Goal: Transaction & Acquisition: Purchase product/service

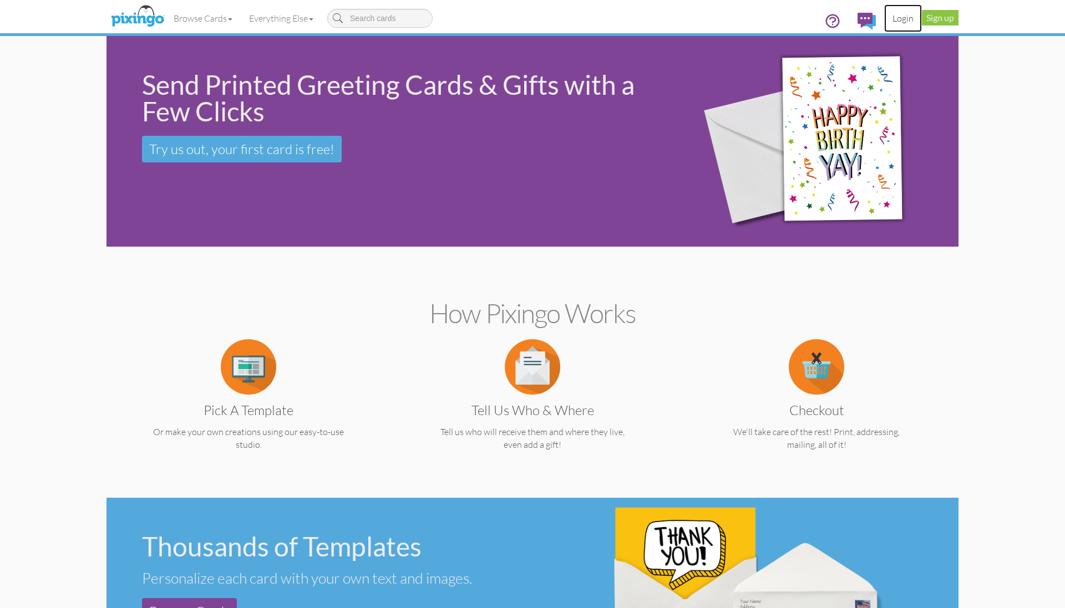
click at [904, 22] on link "Login" at bounding box center [903, 18] width 38 height 28
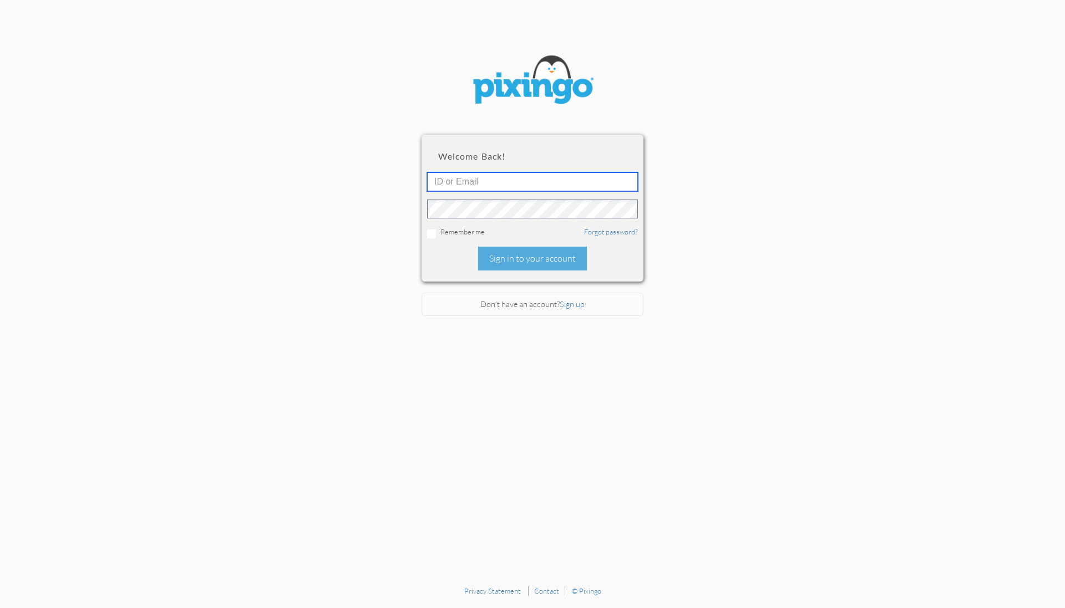
type input "1644"
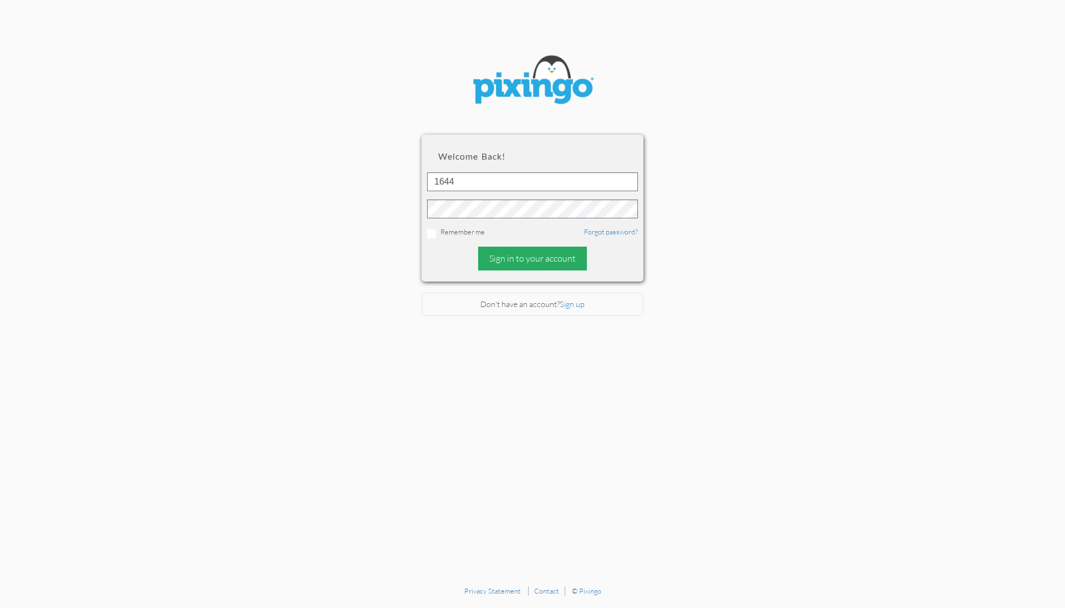
click at [519, 252] on div "Sign in to your account" at bounding box center [532, 259] width 109 height 24
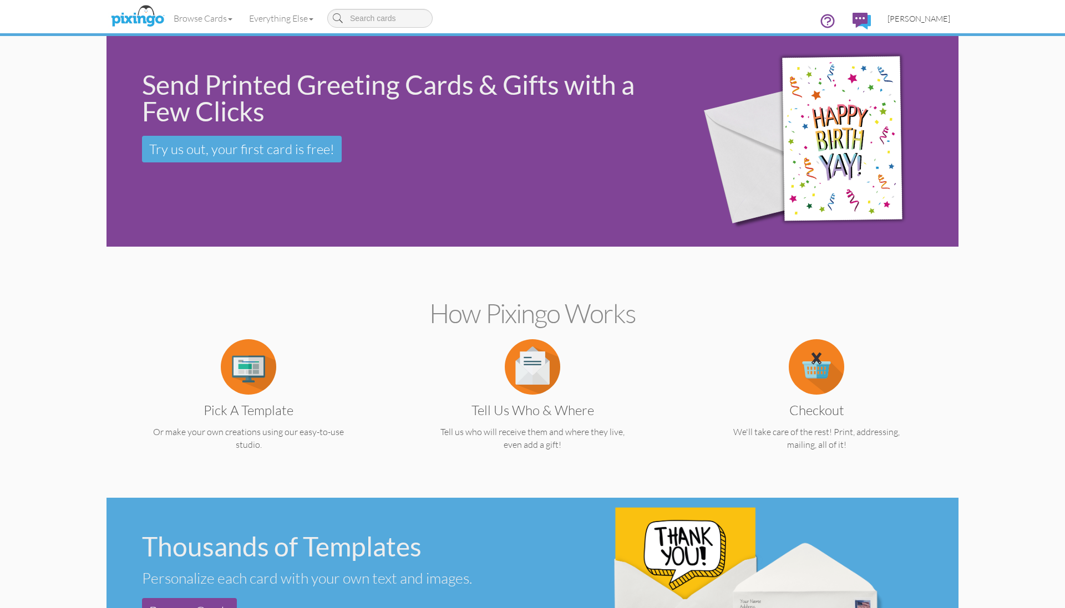
click at [923, 18] on span "[PERSON_NAME]" at bounding box center [918, 18] width 63 height 9
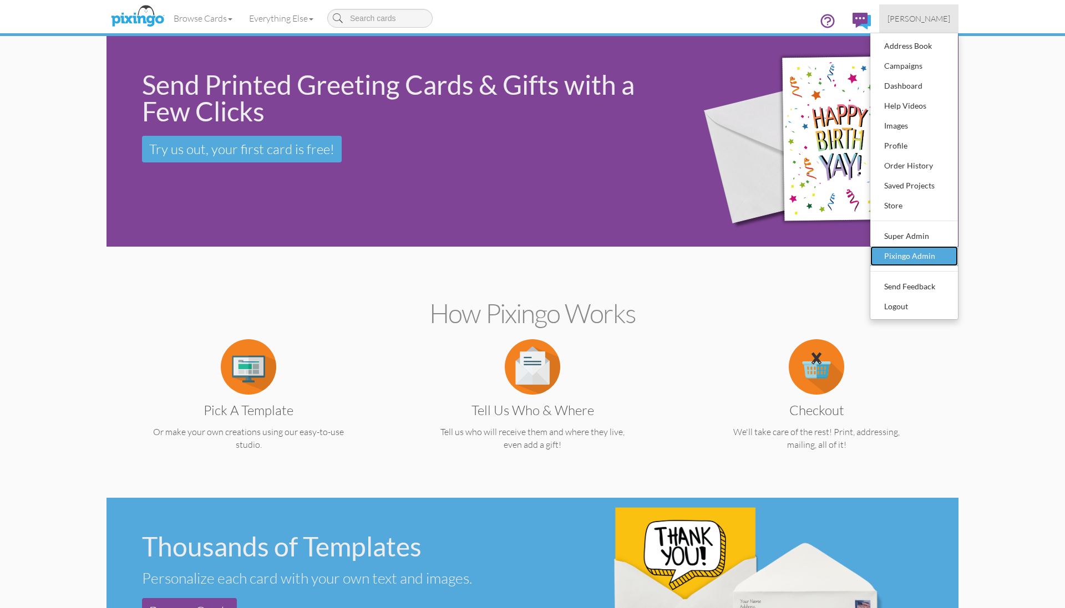
click at [896, 256] on div "Pixingo Admin" at bounding box center [913, 256] width 65 height 17
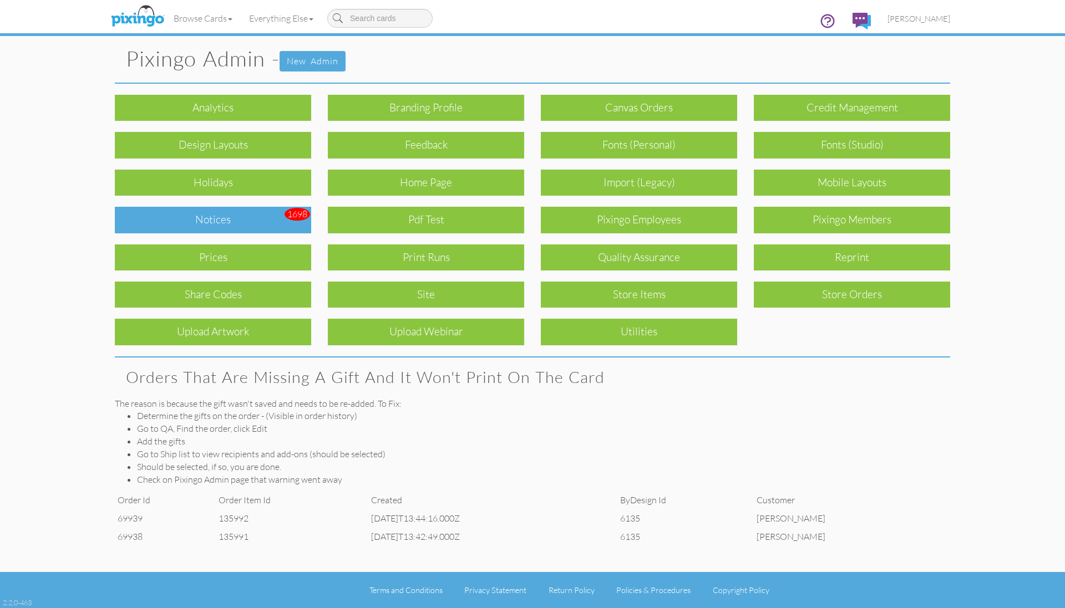
click at [226, 217] on div "Notices" at bounding box center [213, 220] width 196 height 26
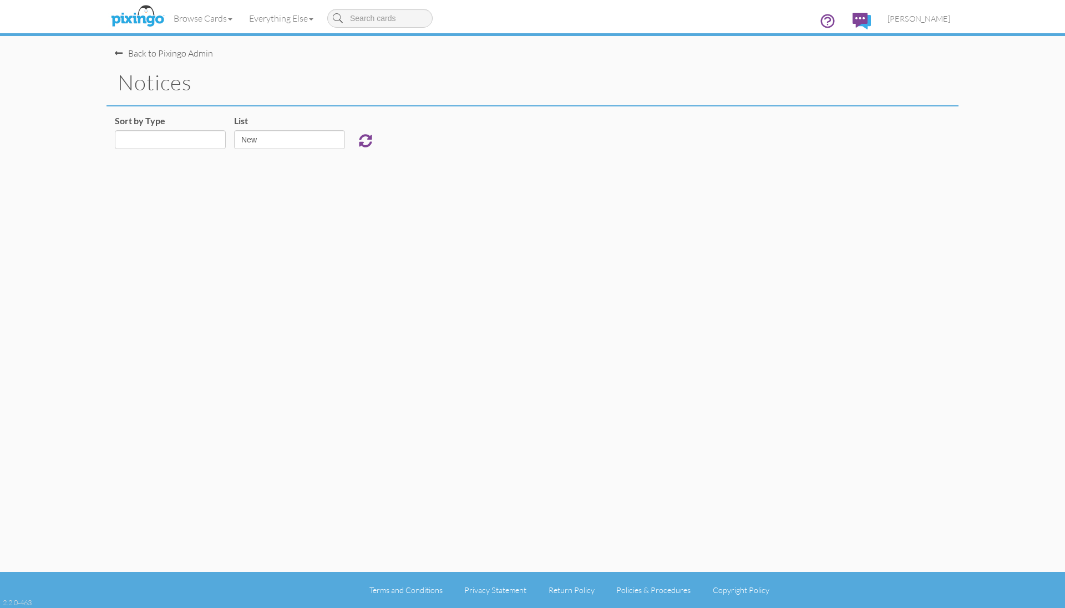
select select "object:925"
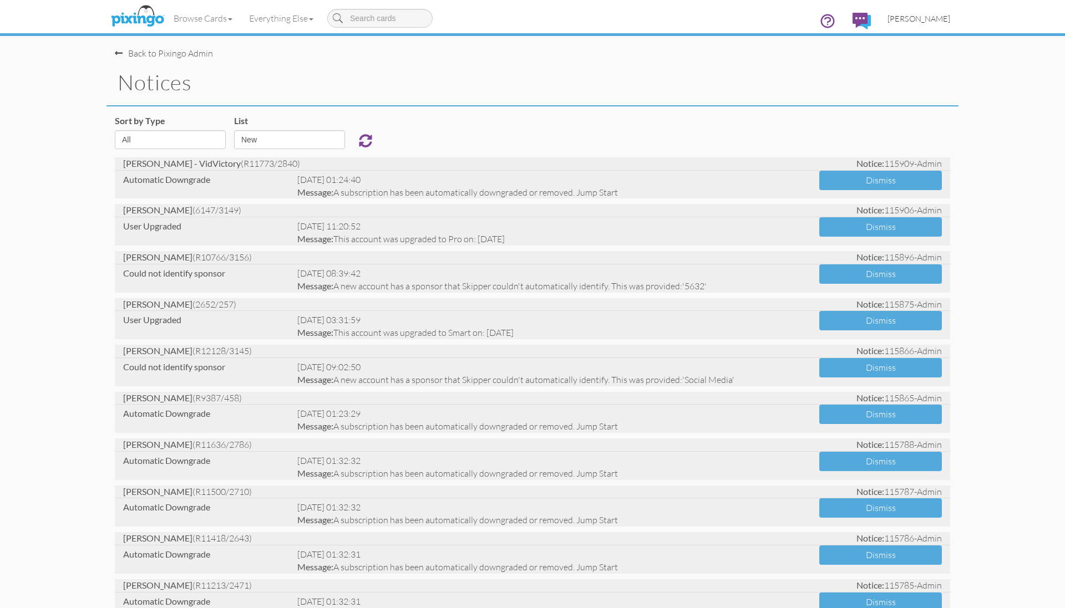
click at [920, 20] on span "Bryan Thayer" at bounding box center [918, 18] width 63 height 9
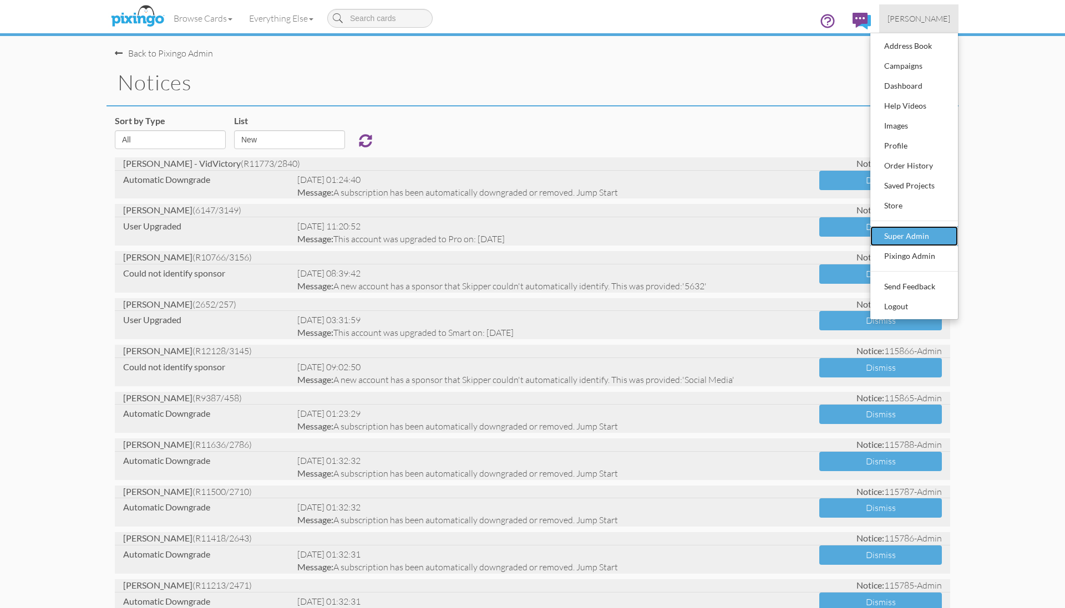
click at [898, 245] on link "Super Admin" at bounding box center [914, 236] width 88 height 20
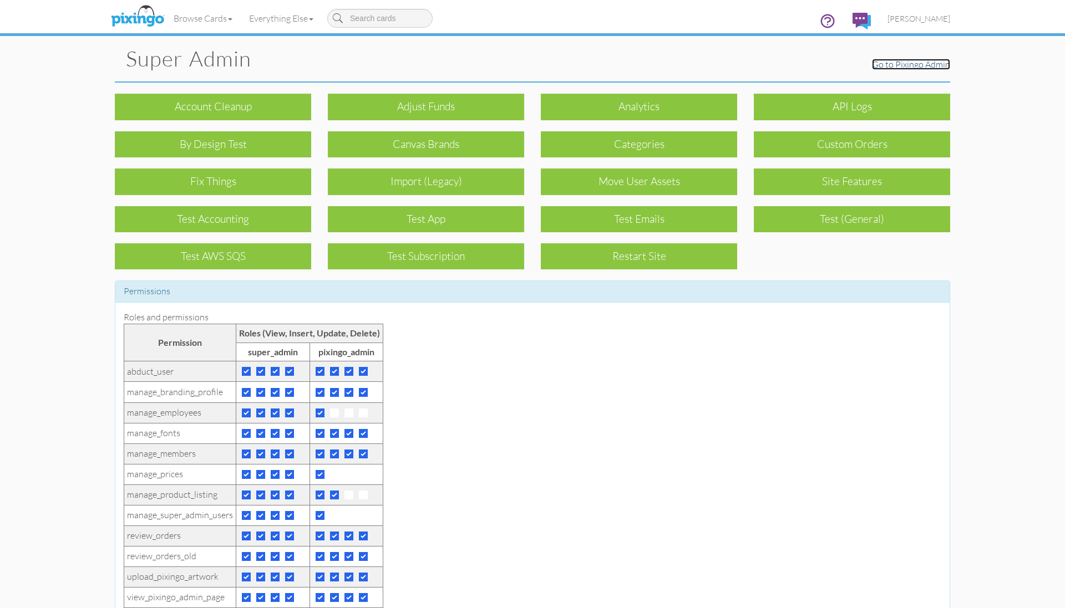
click at [915, 64] on link "Go to Pixingo Admin" at bounding box center [911, 64] width 78 height 11
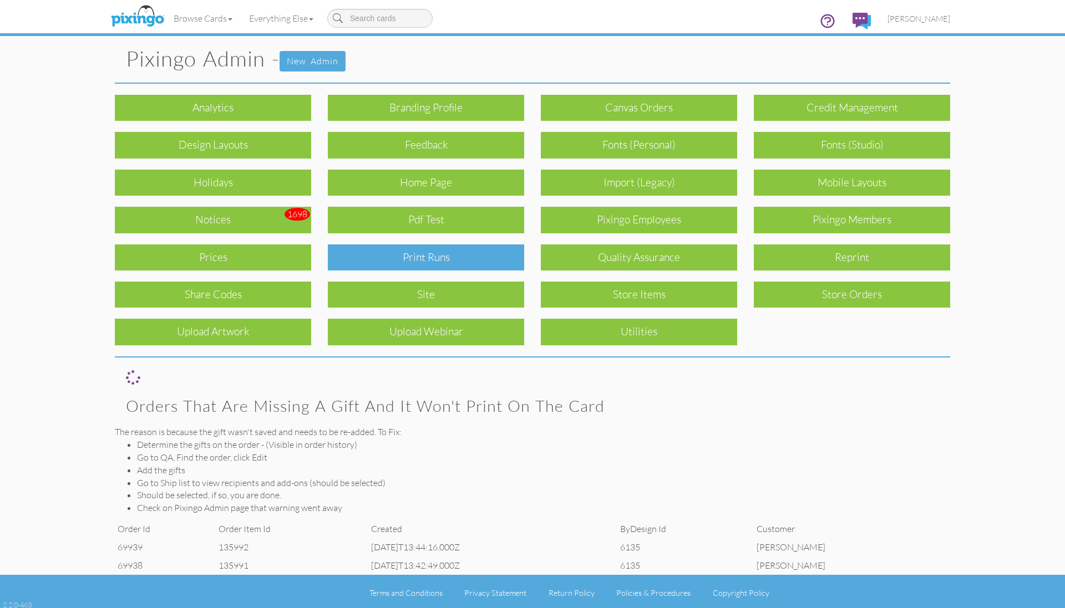
click at [481, 253] on div "Print Runs" at bounding box center [426, 258] width 196 height 26
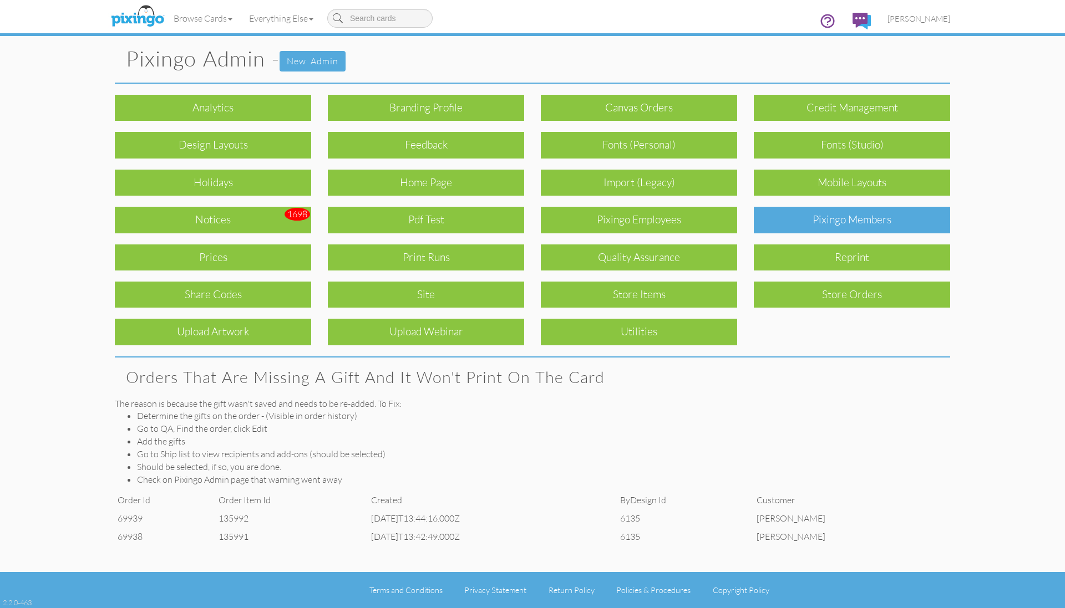
click at [882, 227] on div "Pixingo Members" at bounding box center [852, 220] width 196 height 26
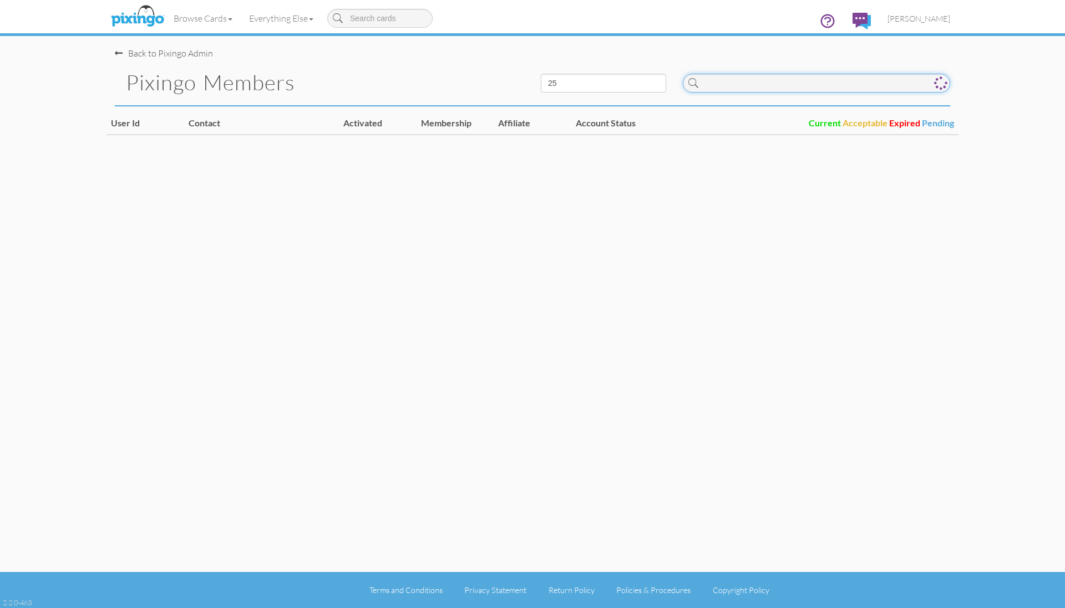
click at [746, 87] on input at bounding box center [816, 83] width 267 height 19
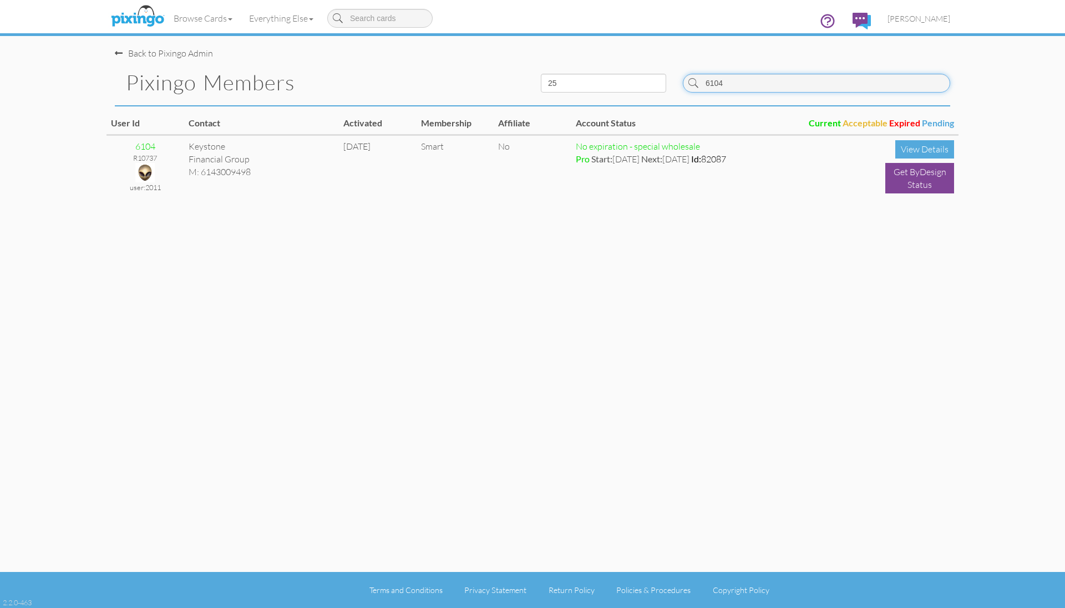
type input "6104"
click at [786, 81] on input "6104" at bounding box center [816, 83] width 267 height 19
type input "advice"
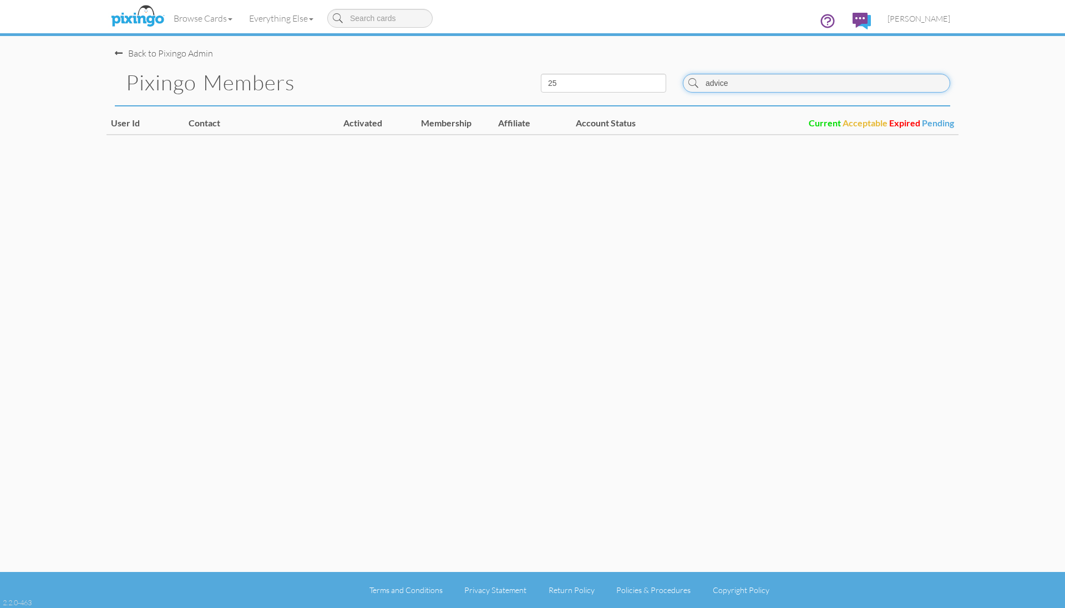
click at [737, 83] on input "advice" at bounding box center [816, 83] width 267 height 19
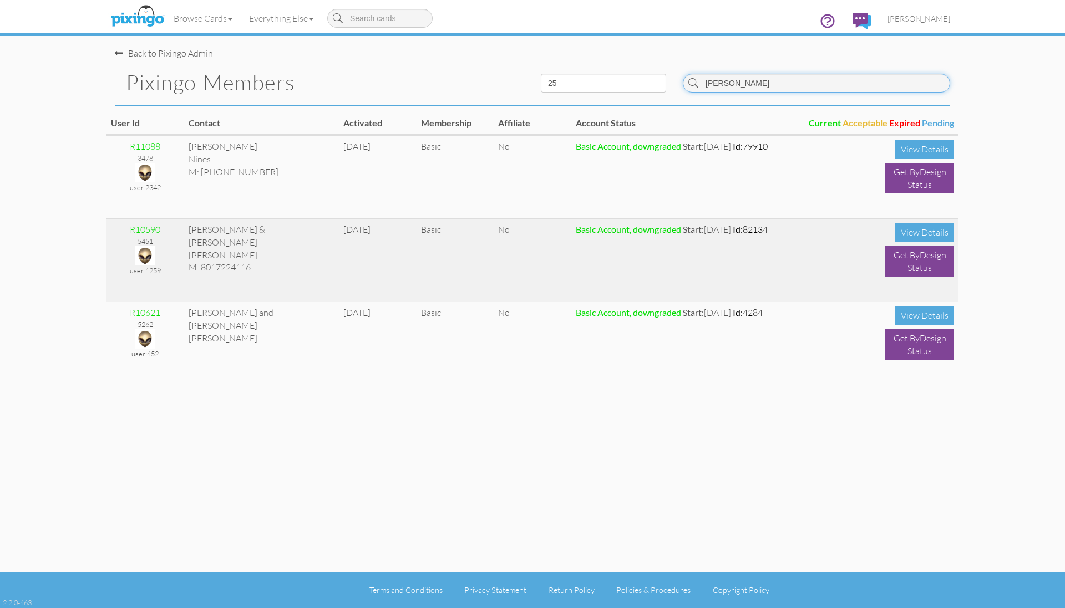
type input "Larry"
click at [151, 253] on img at bounding box center [144, 255] width 19 height 19
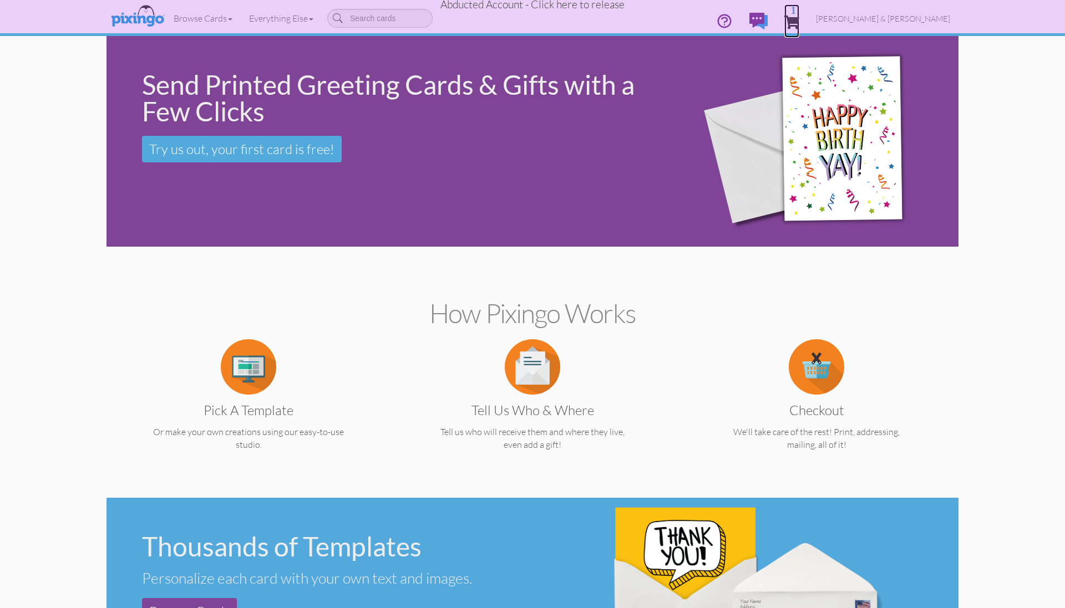
click at [799, 18] on span "1" at bounding box center [791, 22] width 15 height 13
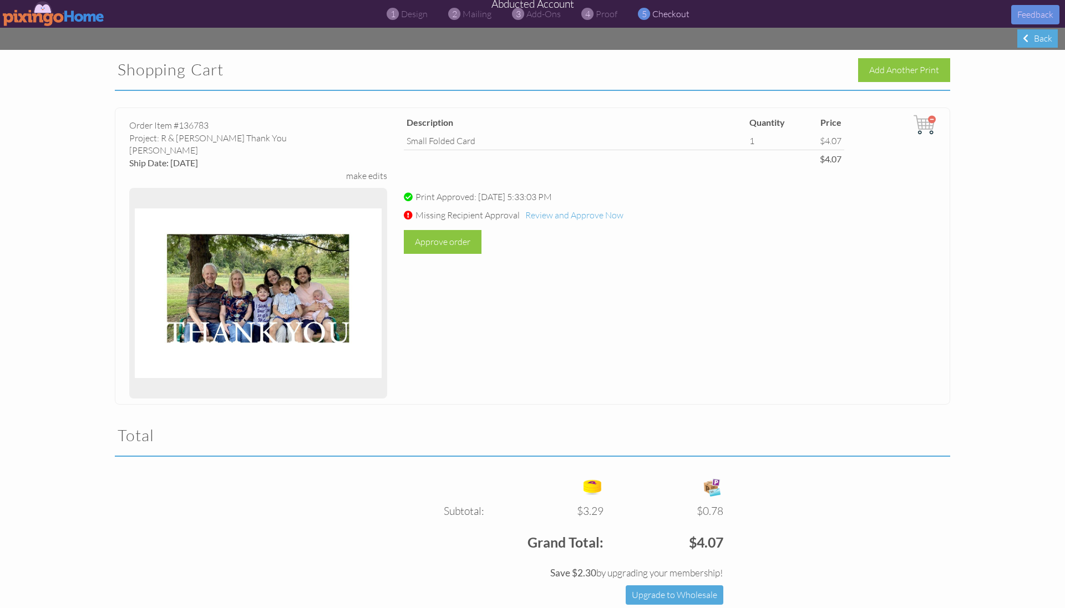
click at [956, 182] on div "Shopping Cart Add Another Print Order Item #136783 Project: R & P Rogers Thank …" at bounding box center [532, 420] width 852 height 740
click at [564, 216] on span "Review and Approve Now" at bounding box center [574, 215] width 98 height 11
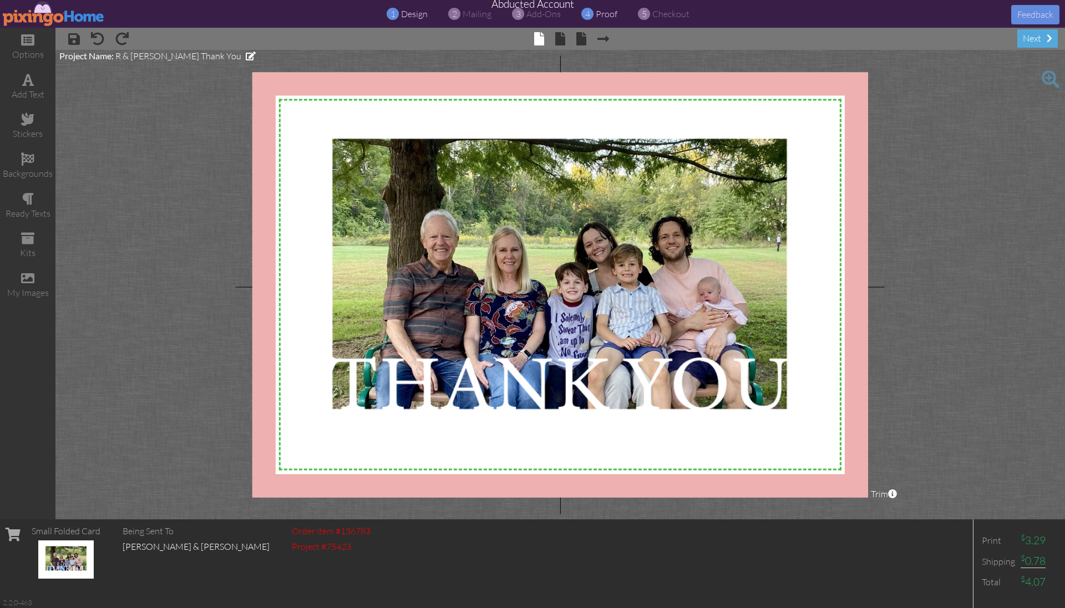
click at [603, 16] on span "proof" at bounding box center [607, 13] width 22 height 11
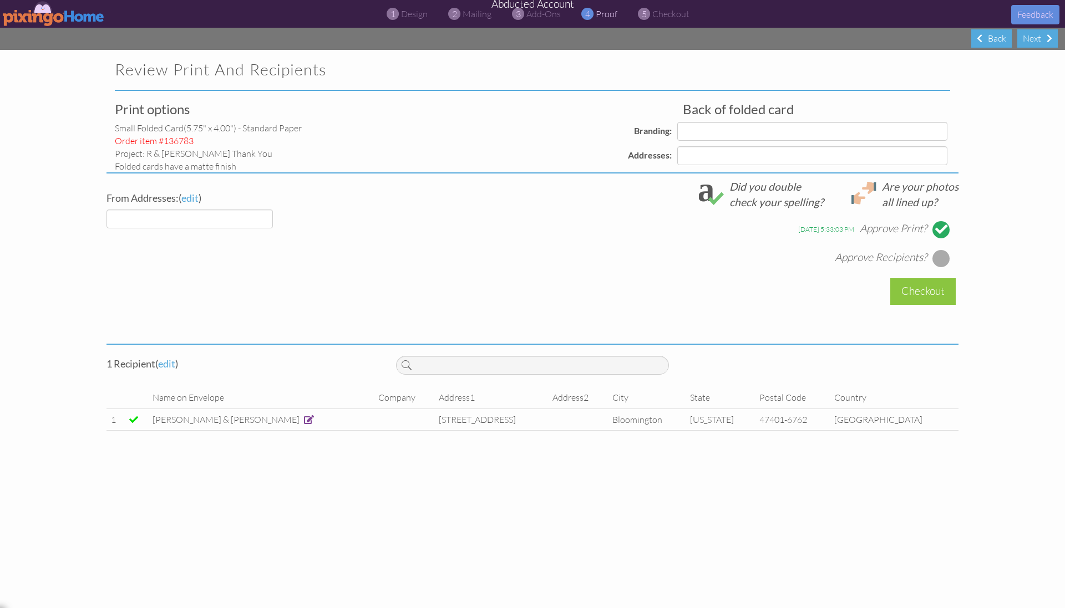
select select "object:14393"
select select "object:14397"
select select "object:14415"
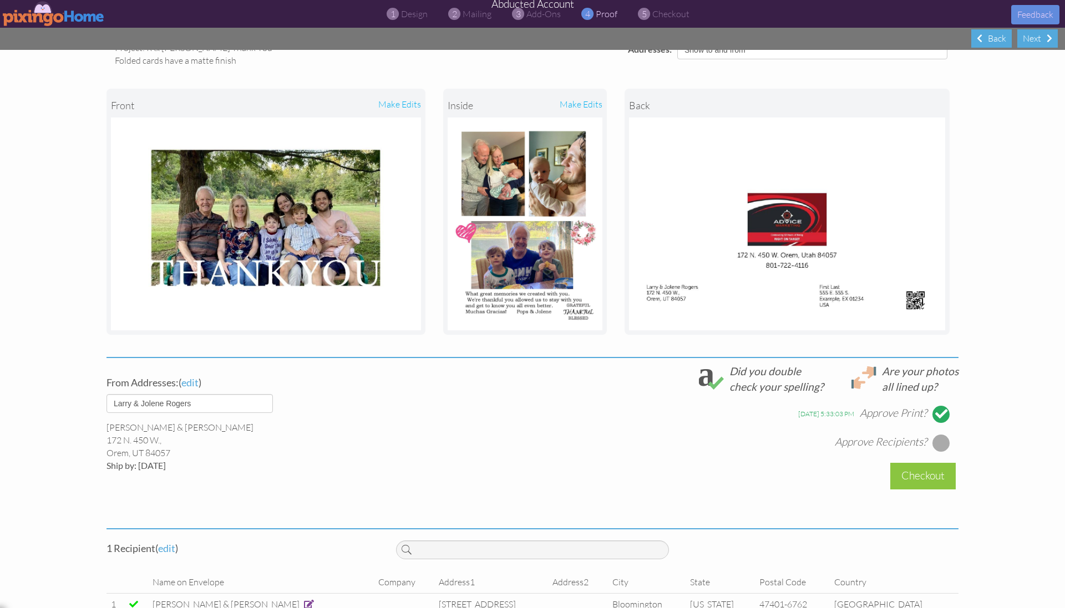
scroll to position [135, 0]
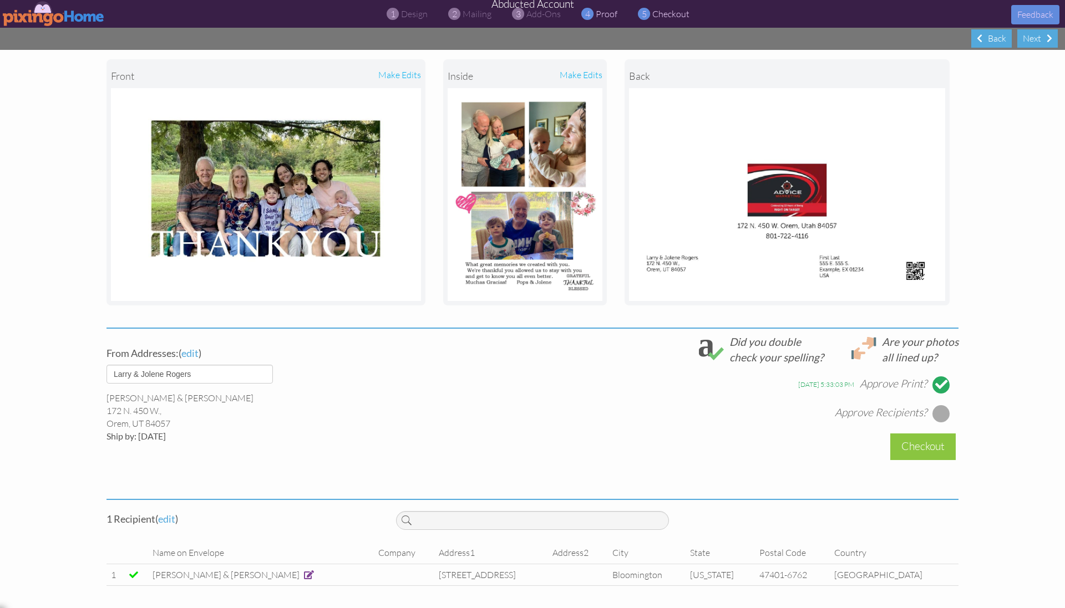
click at [662, 12] on span "checkout" at bounding box center [670, 13] width 37 height 11
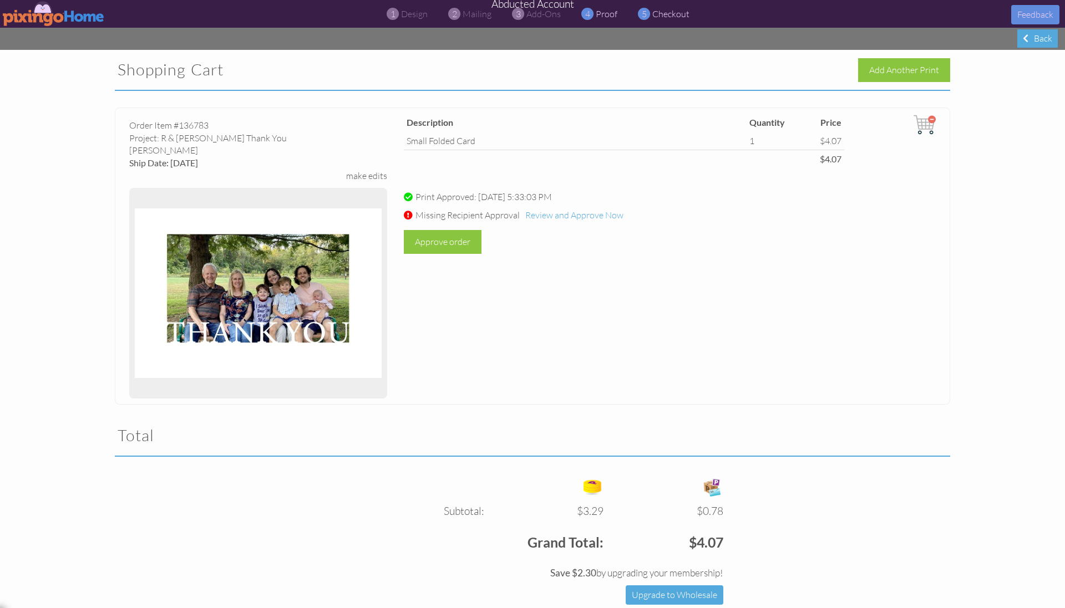
click at [600, 16] on span "proof" at bounding box center [607, 13] width 22 height 11
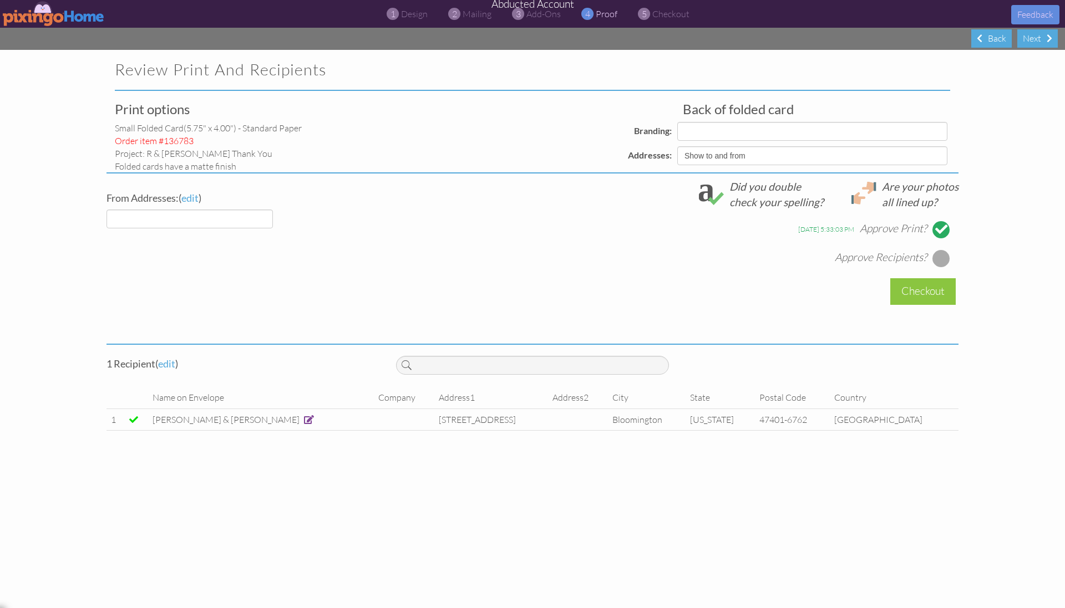
select select "object:14479"
select select "object:14485"
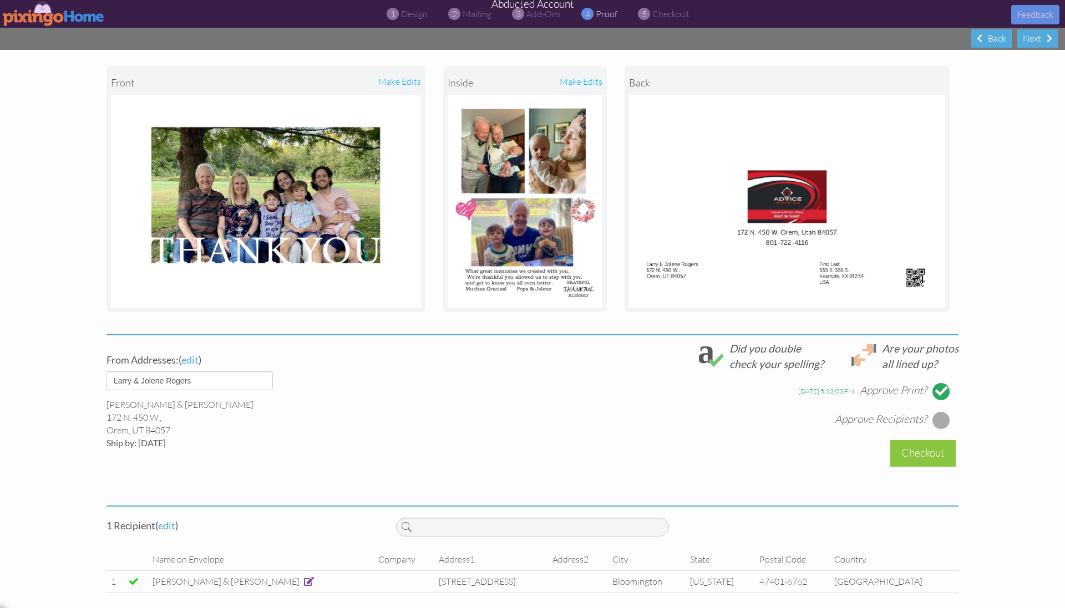
scroll to position [135, 0]
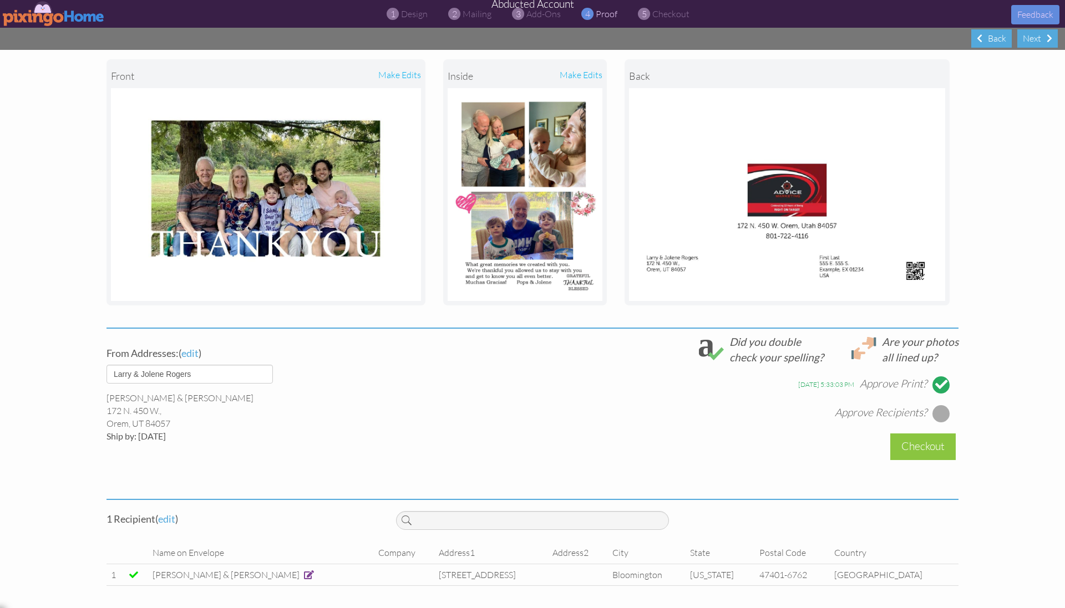
click at [49, 18] on img at bounding box center [54, 13] width 102 height 25
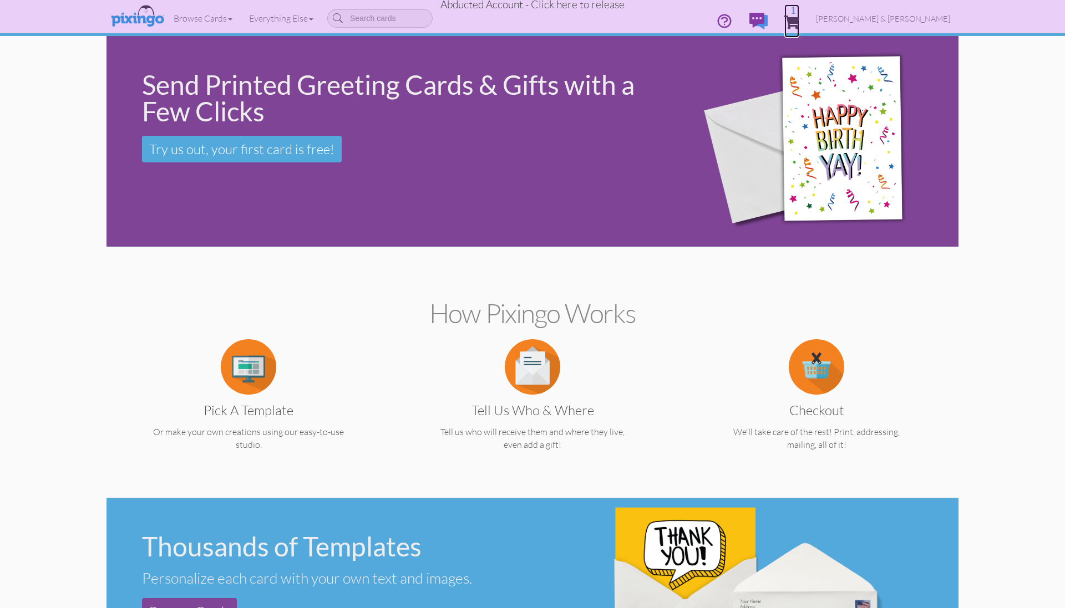
click at [799, 21] on span "1" at bounding box center [791, 22] width 15 height 13
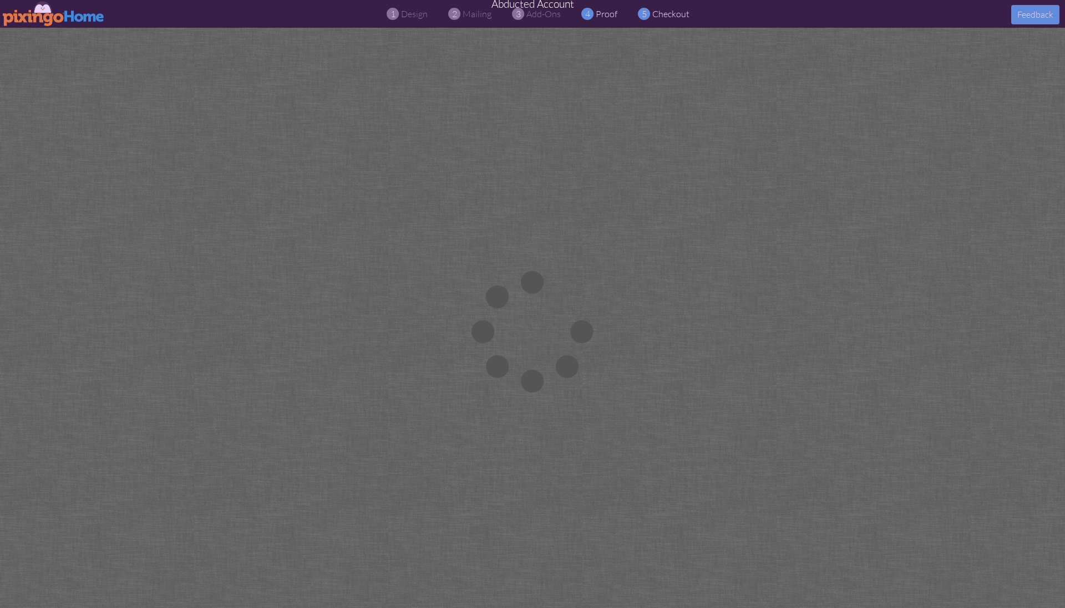
click at [682, 19] on span "checkout" at bounding box center [670, 13] width 37 height 11
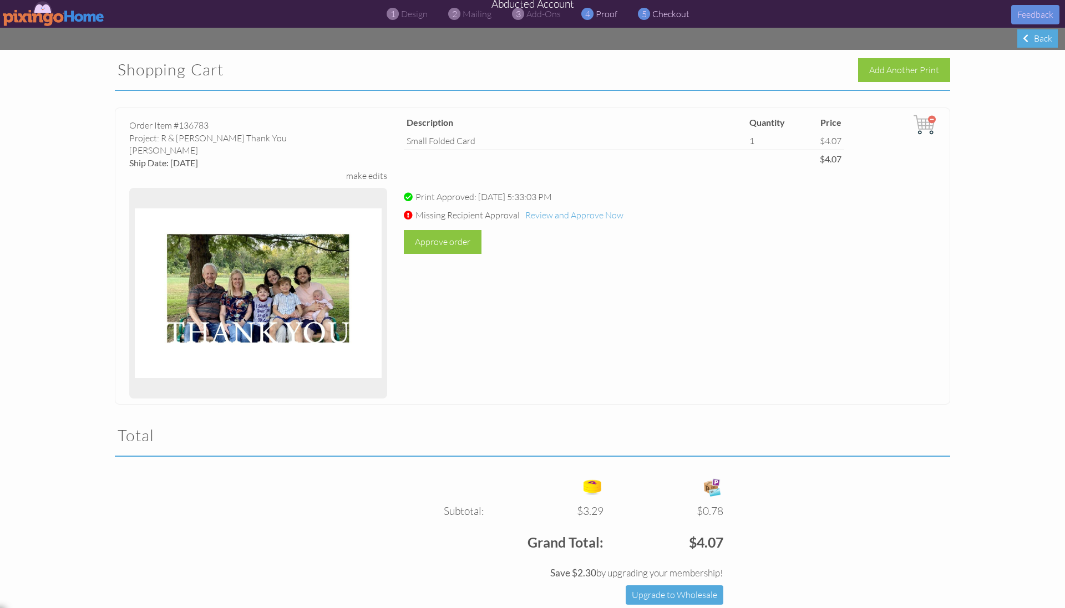
click at [606, 12] on span "proof" at bounding box center [607, 13] width 22 height 11
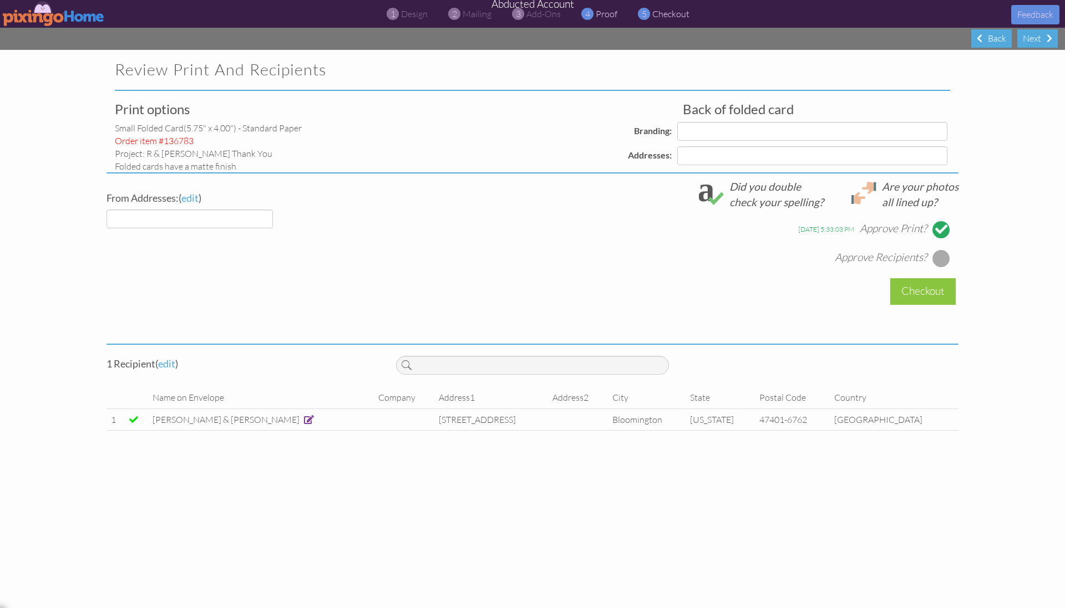
select select "object:14858"
select select "object:14865"
select select "object:14880"
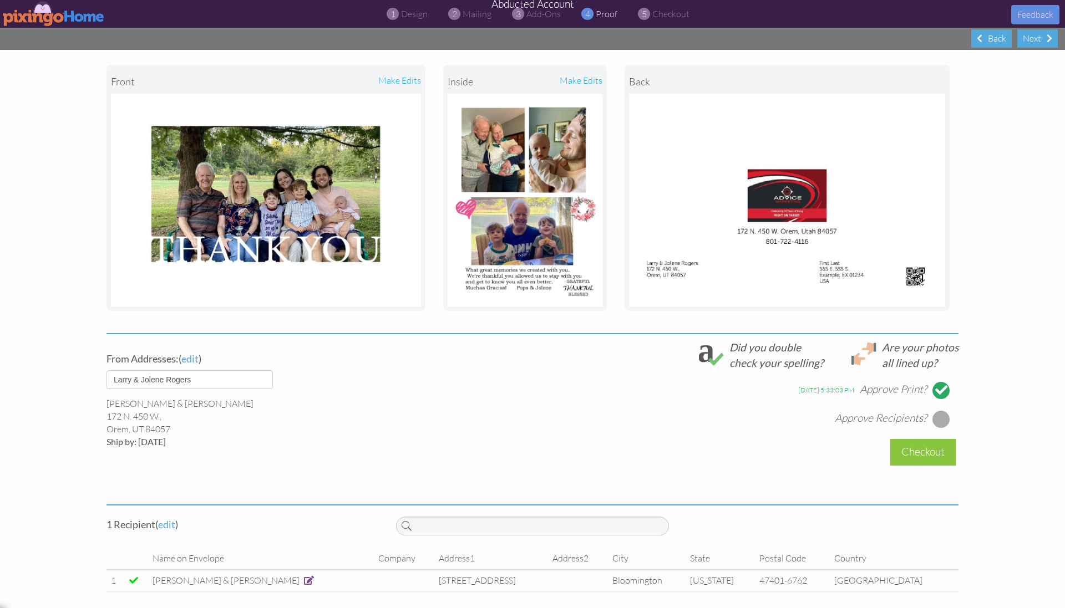
scroll to position [135, 0]
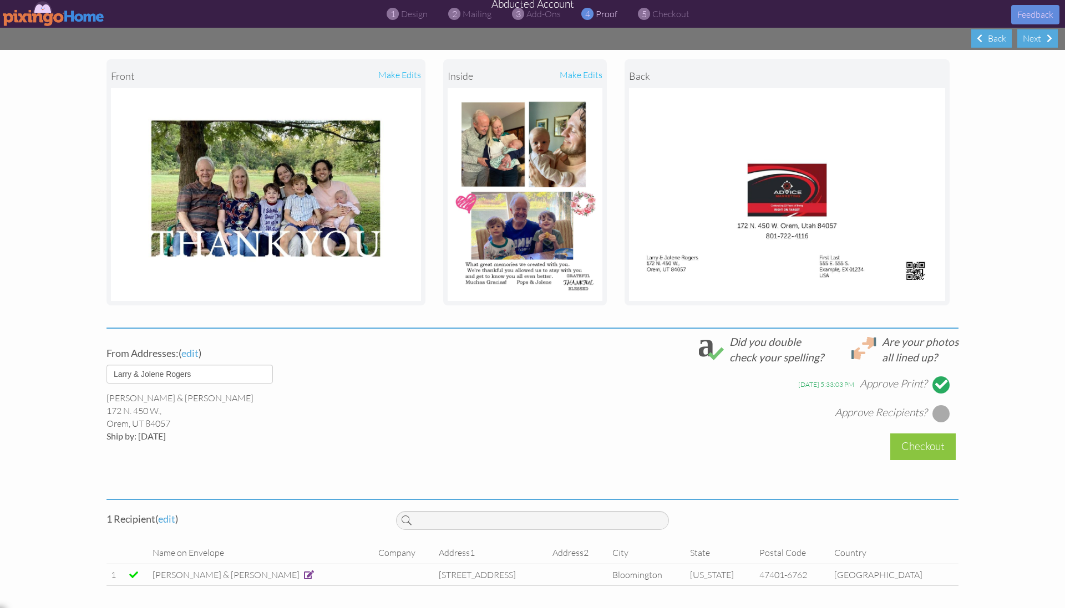
click at [941, 414] on div at bounding box center [941, 414] width 18 height 18
click at [922, 448] on div "Checkout" at bounding box center [922, 447] width 65 height 26
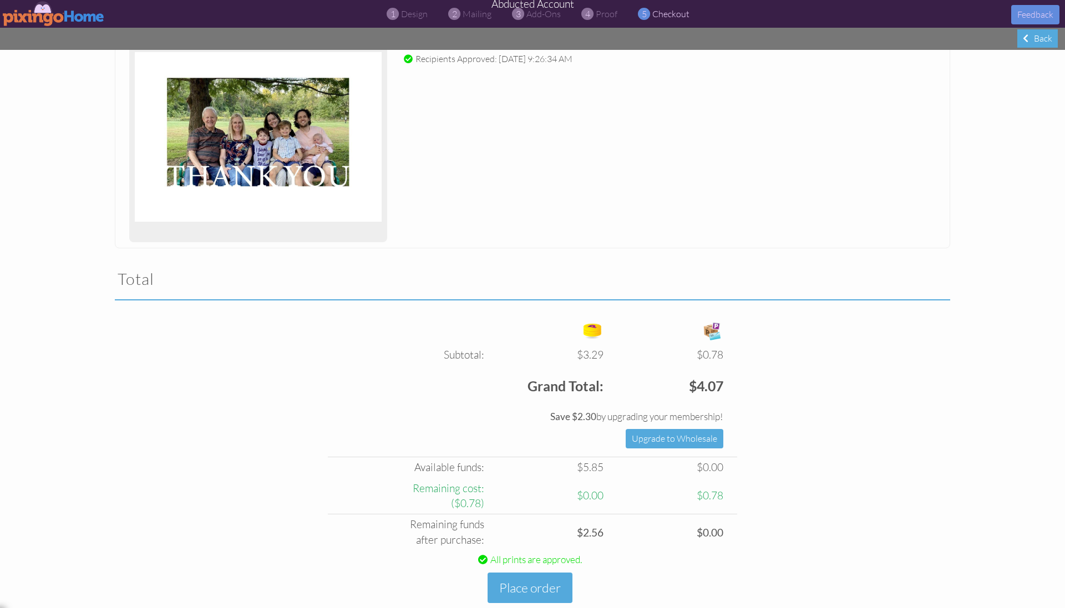
scroll to position [182, 0]
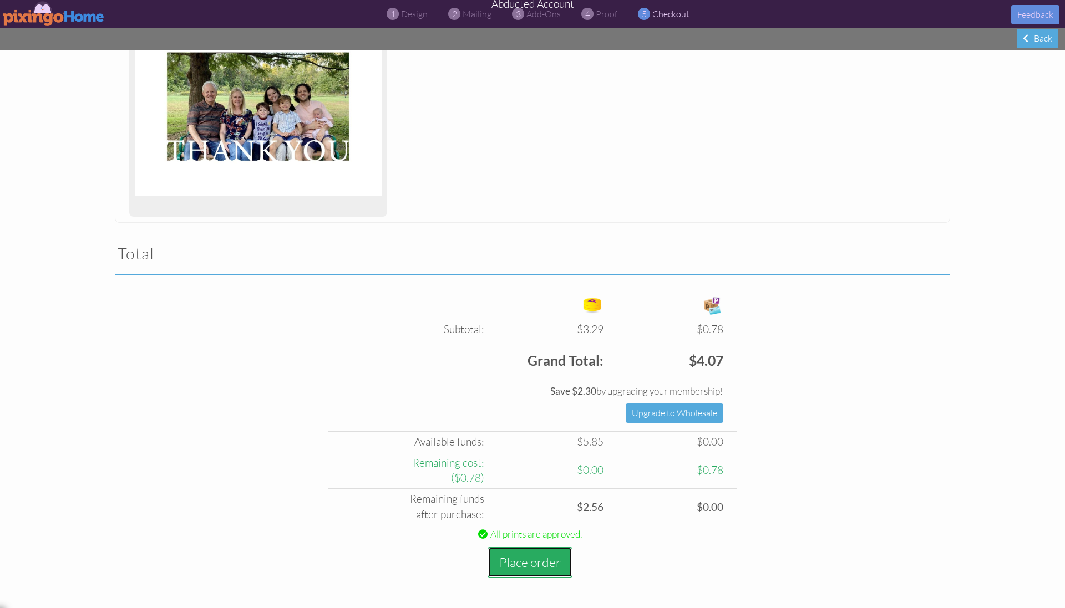
click at [521, 566] on button "Place order" at bounding box center [530, 562] width 85 height 31
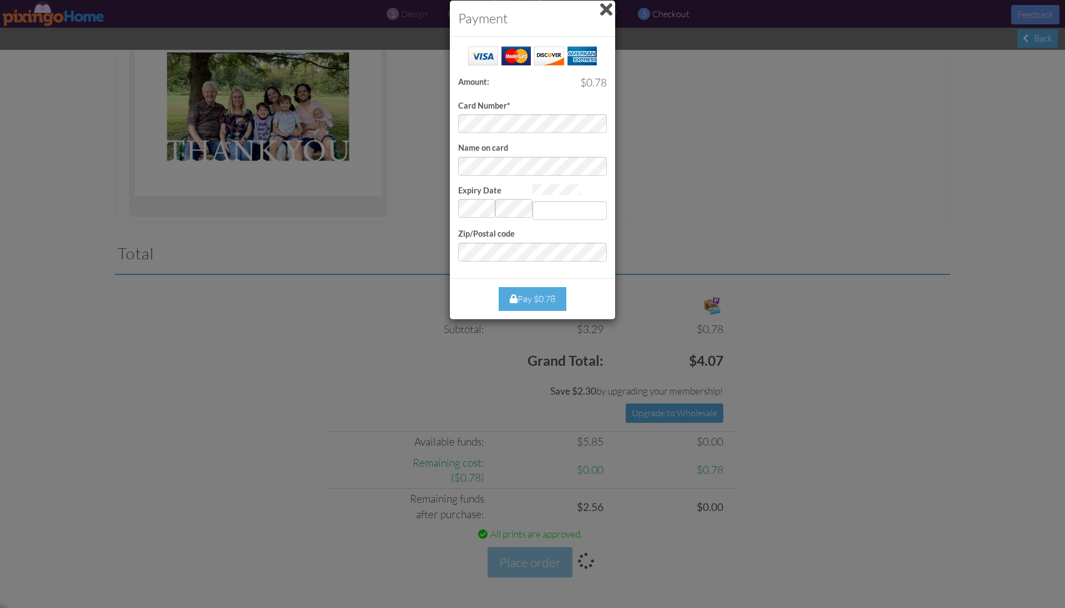
click at [607, 12] on span at bounding box center [606, 10] width 12 height 18
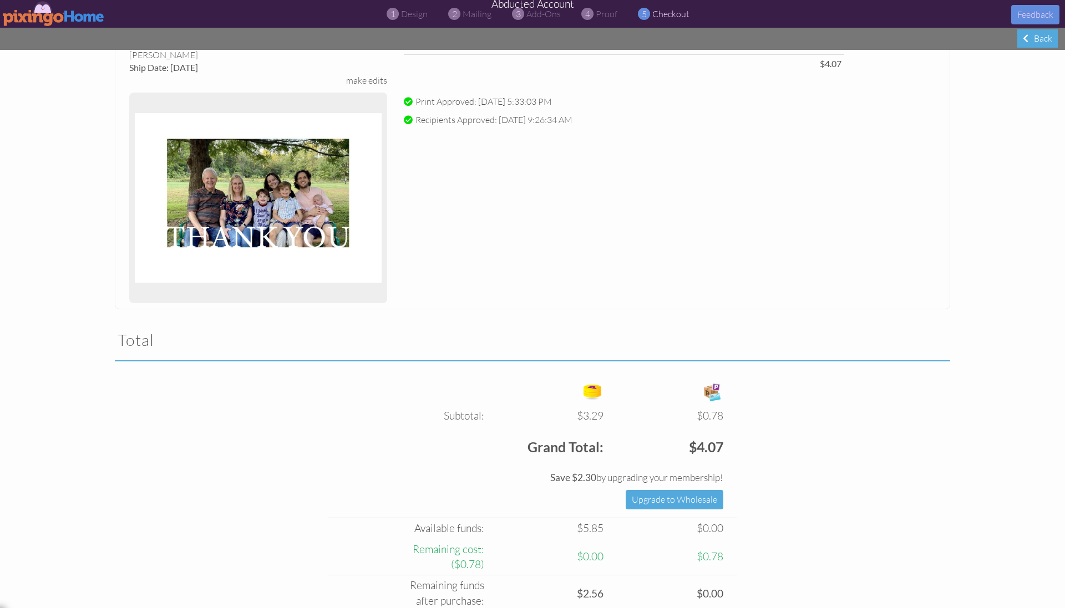
scroll to position [0, 0]
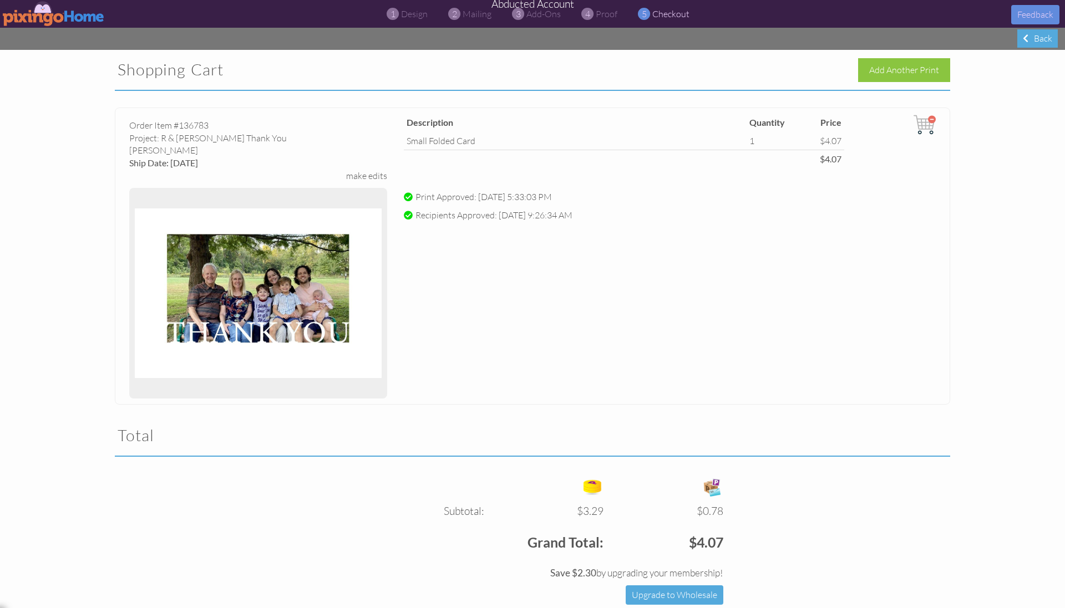
click at [37, 19] on img at bounding box center [54, 13] width 102 height 25
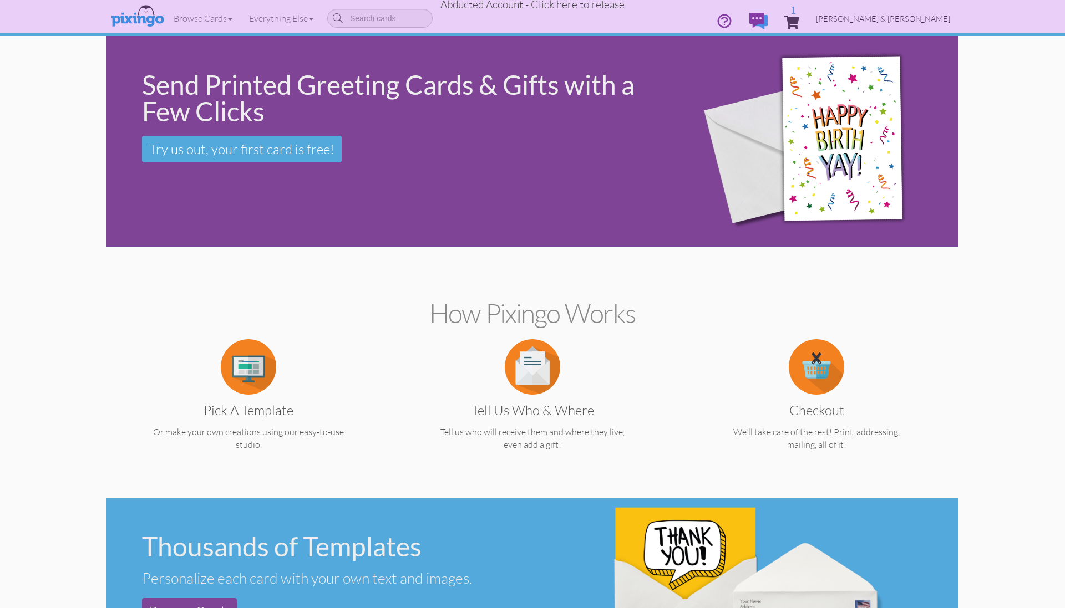
click at [914, 20] on span "Larry & Jolene Rogers" at bounding box center [883, 18] width 134 height 9
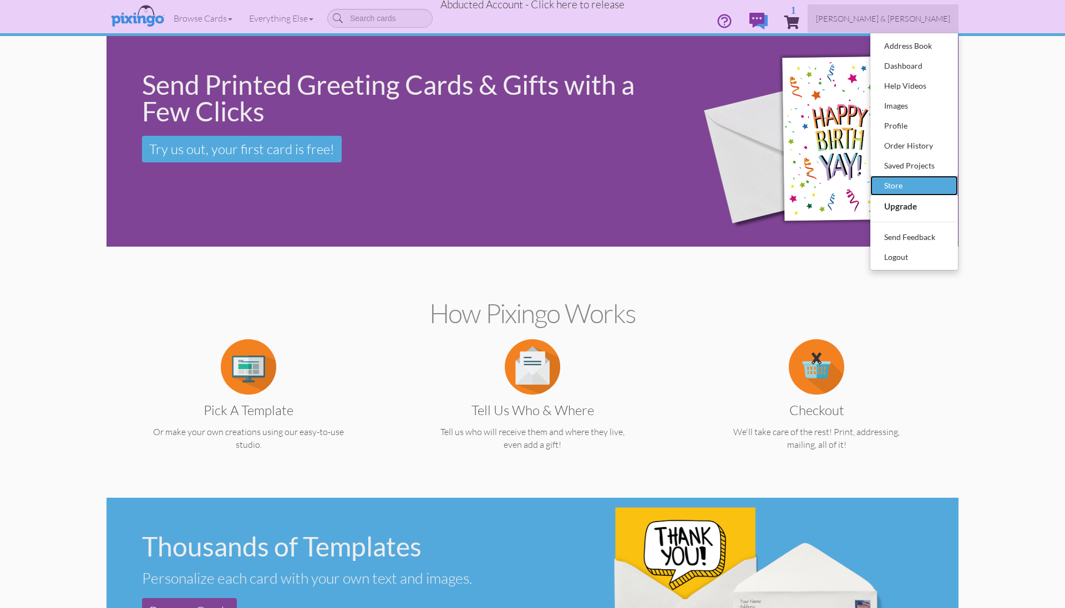
click at [902, 187] on div "Store" at bounding box center [913, 185] width 65 height 17
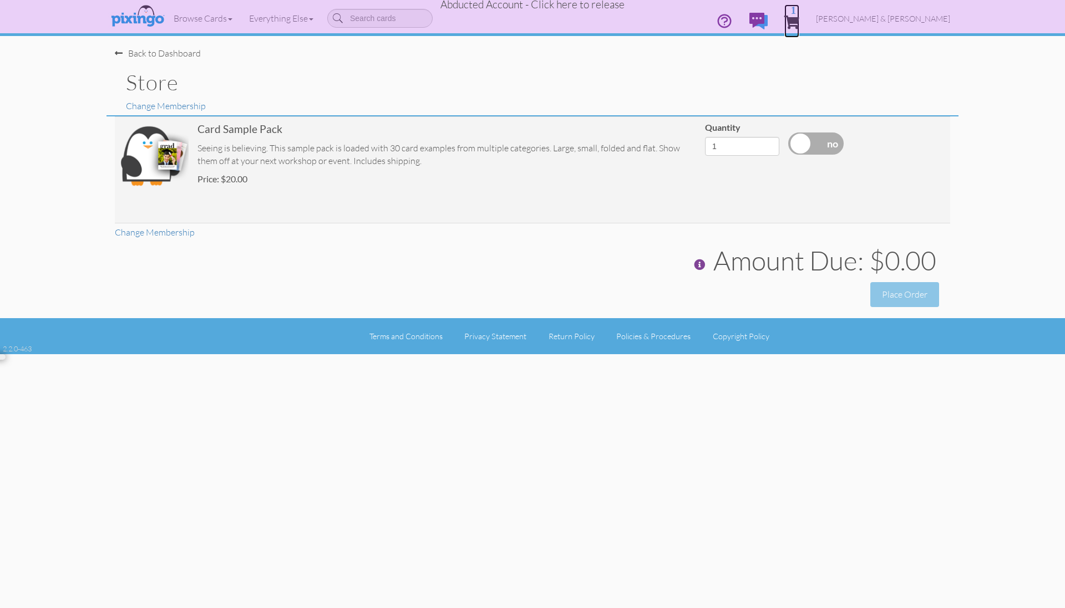
click at [799, 20] on span "1" at bounding box center [791, 22] width 15 height 13
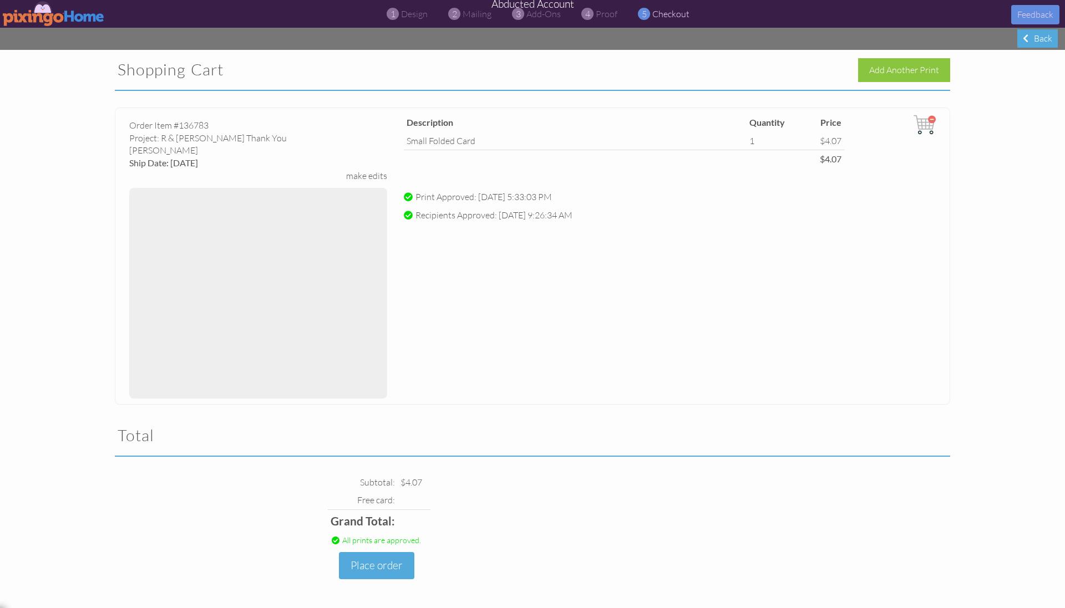
click at [561, 281] on div "Order Item #136783 Project: R & P Rogers Thank You matte Finish Ship Date: 10/1…" at bounding box center [532, 256] width 835 height 297
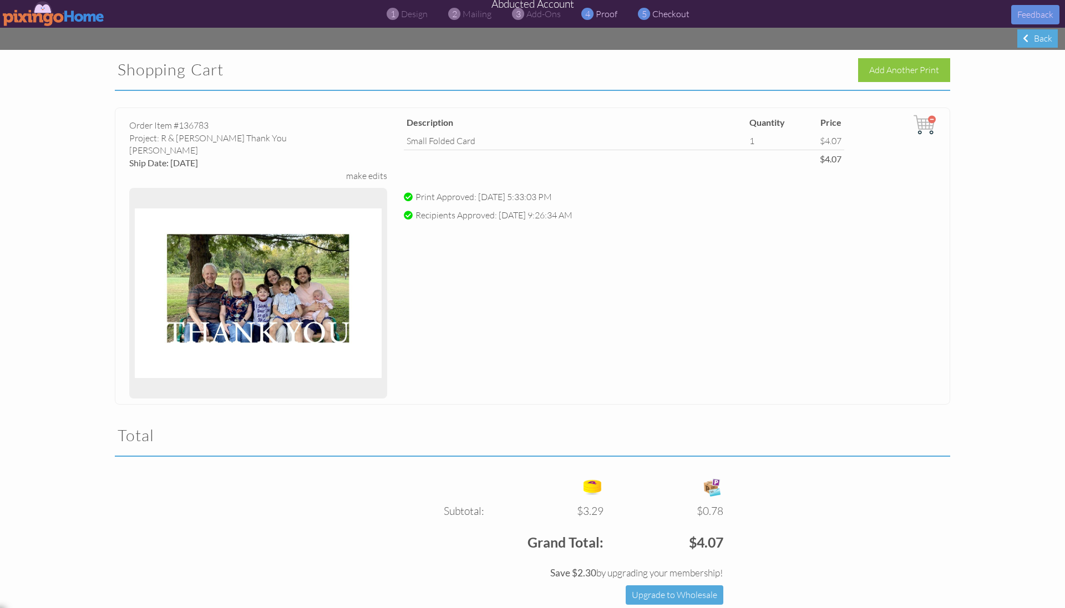
click at [610, 16] on span "proof" at bounding box center [607, 13] width 22 height 11
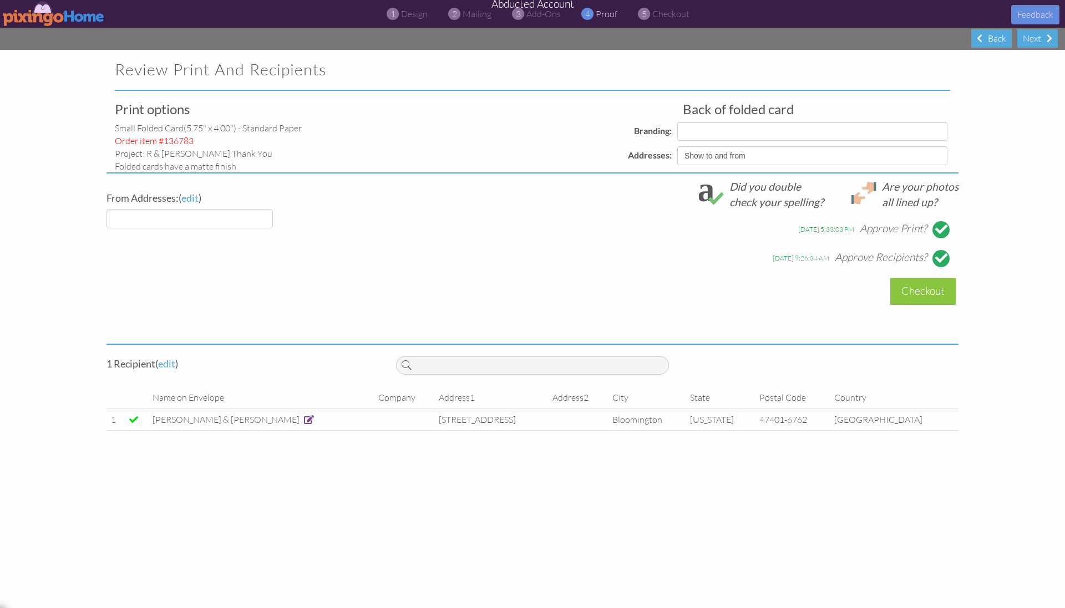
select select "object:15459"
select select "object:15468"
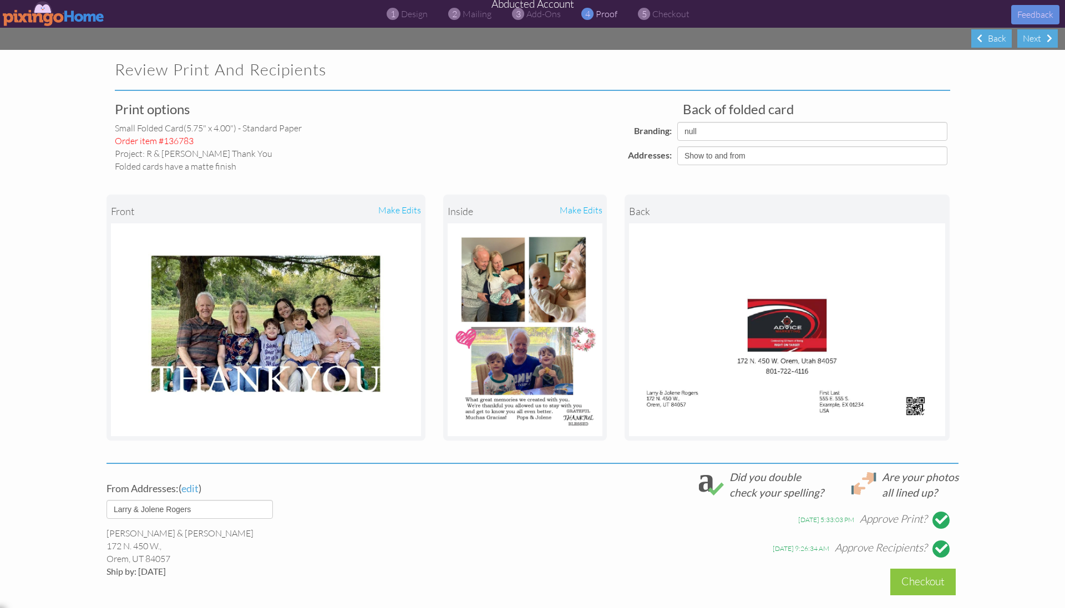
click at [938, 550] on div at bounding box center [941, 549] width 12 height 12
click at [889, 129] on select "Pixingo Default Profile" at bounding box center [812, 131] width 270 height 19
click at [969, 137] on project-proof "Review Print and Recipients Print options small folded card (5.75" x 4.00") - S…" at bounding box center [532, 397] width 1065 height 694
click at [661, 12] on span "checkout" at bounding box center [670, 13] width 37 height 11
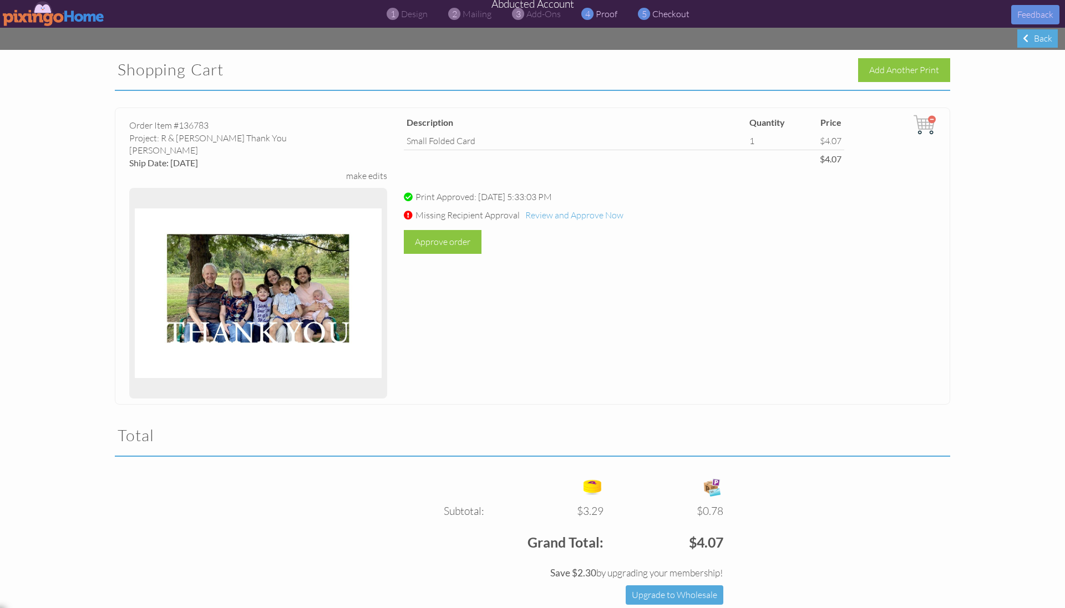
click at [605, 16] on span "proof" at bounding box center [607, 13] width 22 height 11
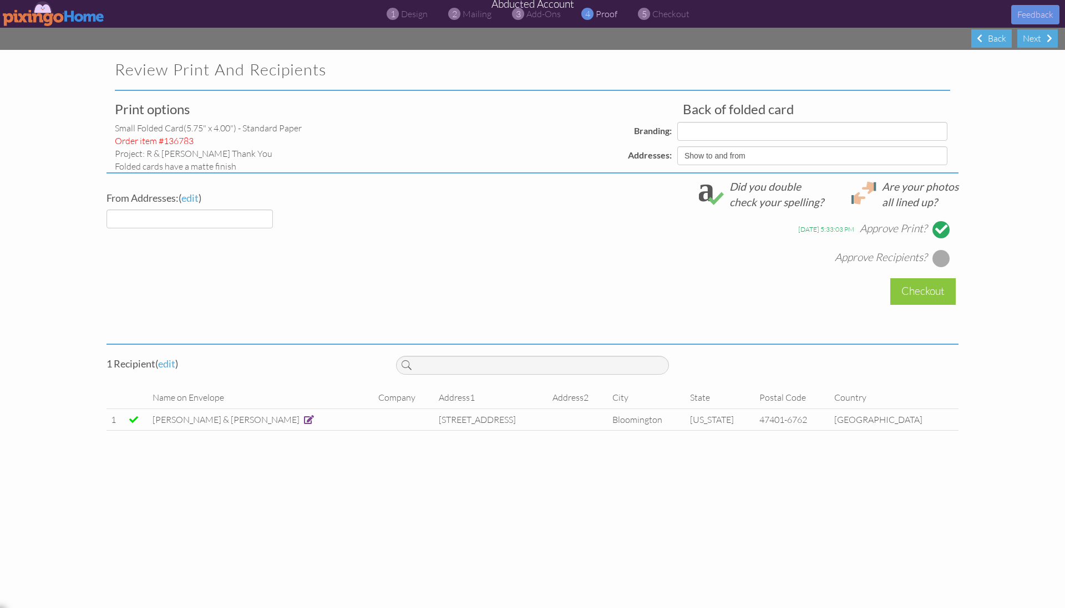
select select "object:15534"
select select "object:15552"
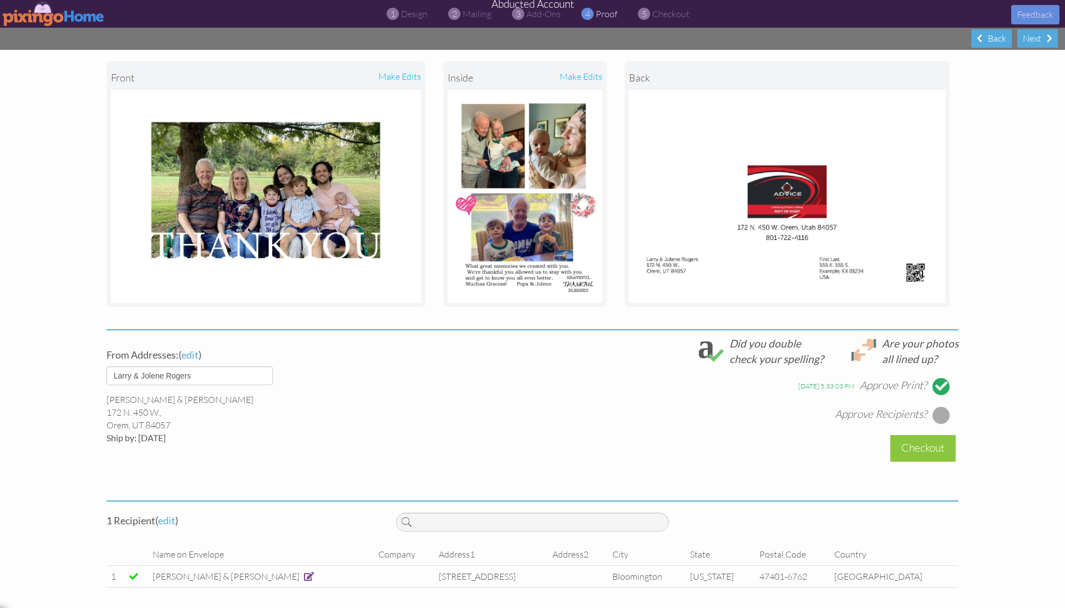
scroll to position [135, 0]
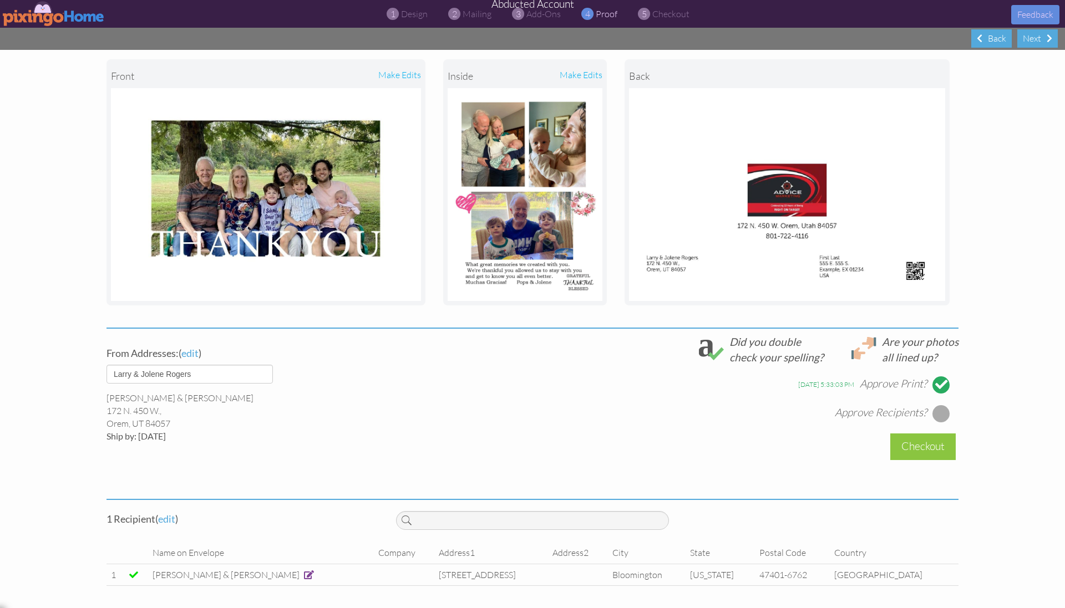
click at [941, 411] on div at bounding box center [941, 414] width 18 height 18
click at [915, 447] on div "Checkout" at bounding box center [922, 447] width 65 height 26
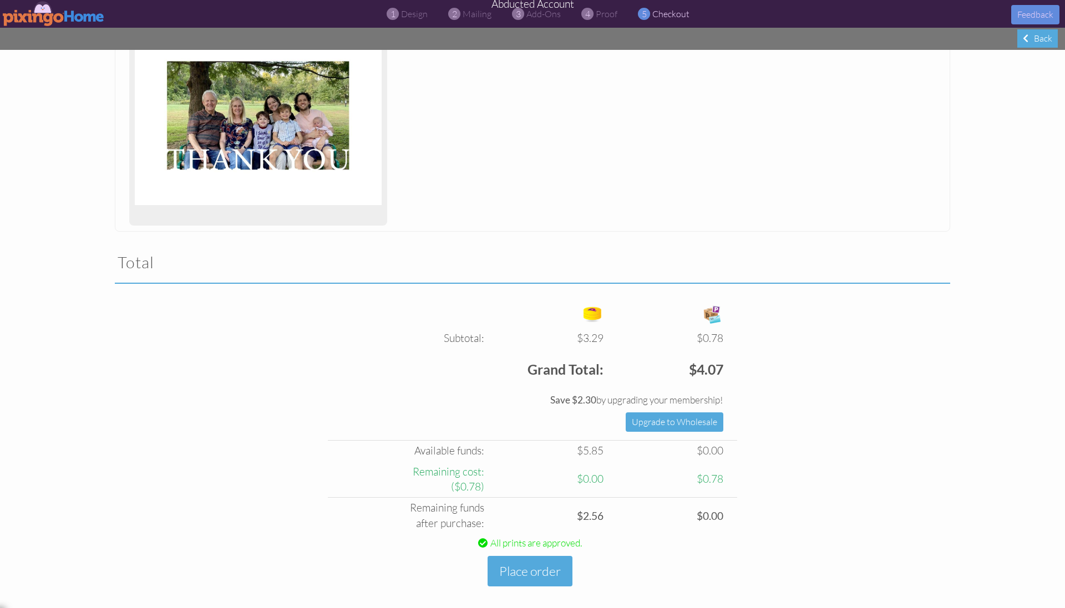
scroll to position [182, 0]
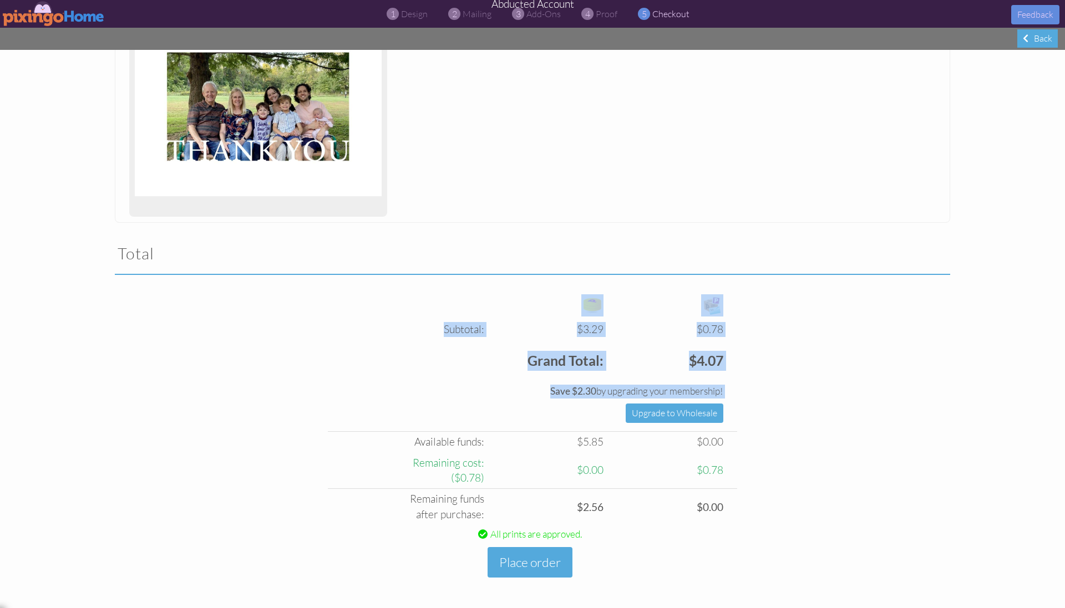
drag, startPoint x: 415, startPoint y: 444, endPoint x: 765, endPoint y: 456, distance: 349.6
click at [757, 443] on div "Subtotal: $3.29 $0.78 Free card: $0.00 $0.00 $3.29 $0.78 Grand Total: $4.07 Sav…" at bounding box center [532, 450] width 852 height 317
click at [765, 456] on div "Subtotal: $3.29 $0.78 Free card: $0.00 $0.00 $3.29 $0.78 Grand Total: $4.07 Sav…" at bounding box center [532, 450] width 852 height 317
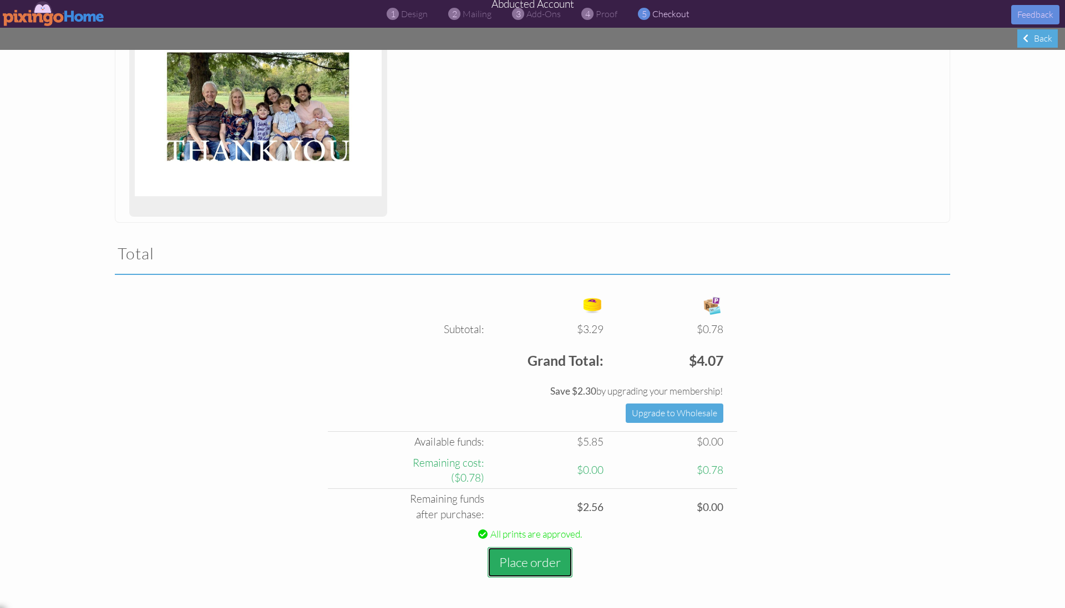
click at [540, 562] on button "Place order" at bounding box center [530, 562] width 85 height 31
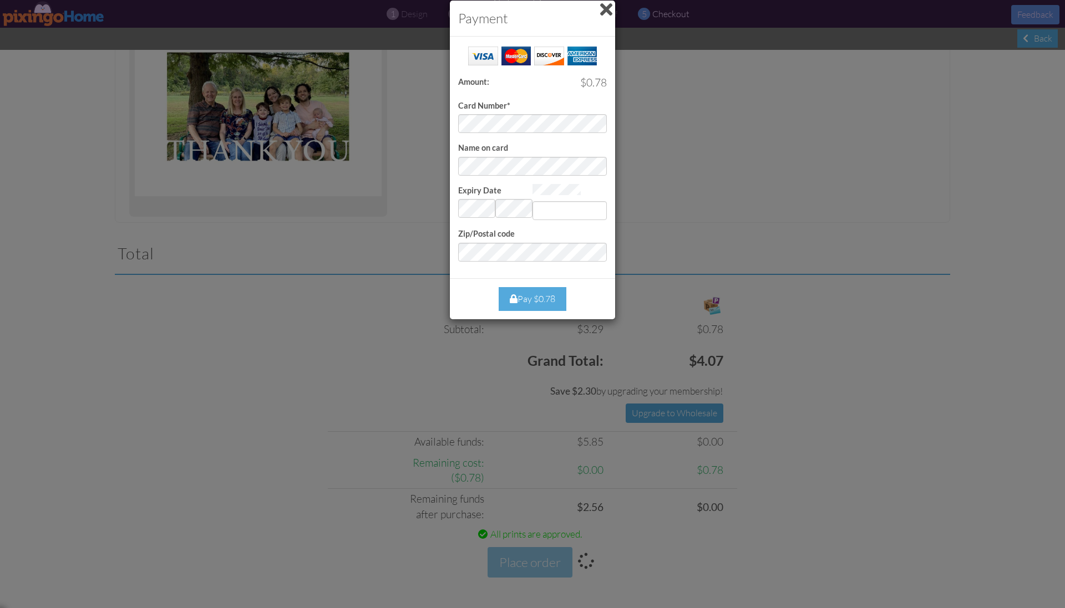
click at [608, 13] on span at bounding box center [606, 10] width 12 height 18
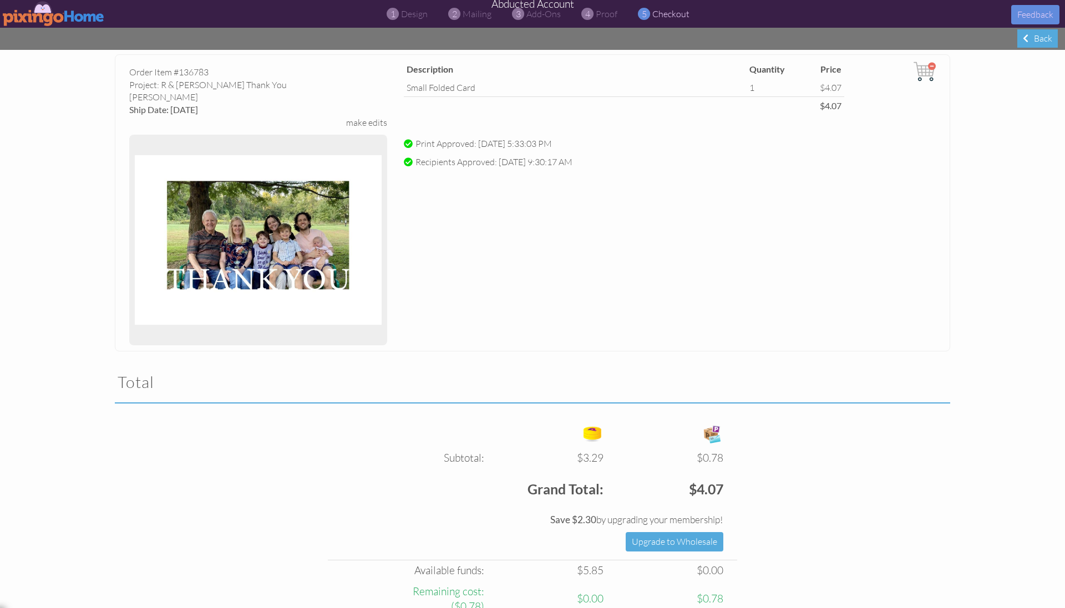
scroll to position [0, 0]
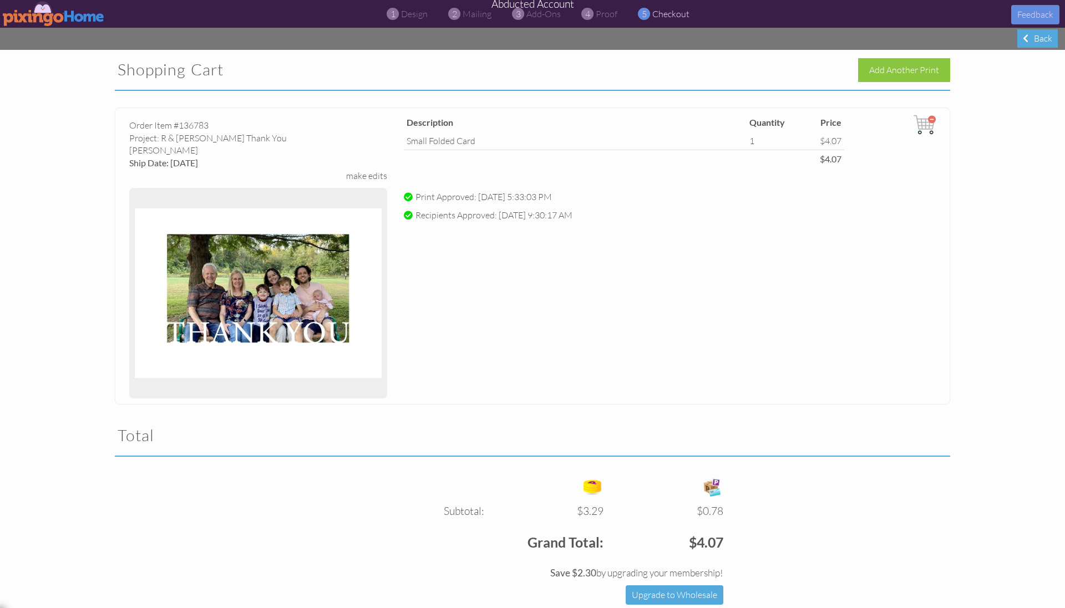
click at [31, 16] on img at bounding box center [54, 13] width 102 height 25
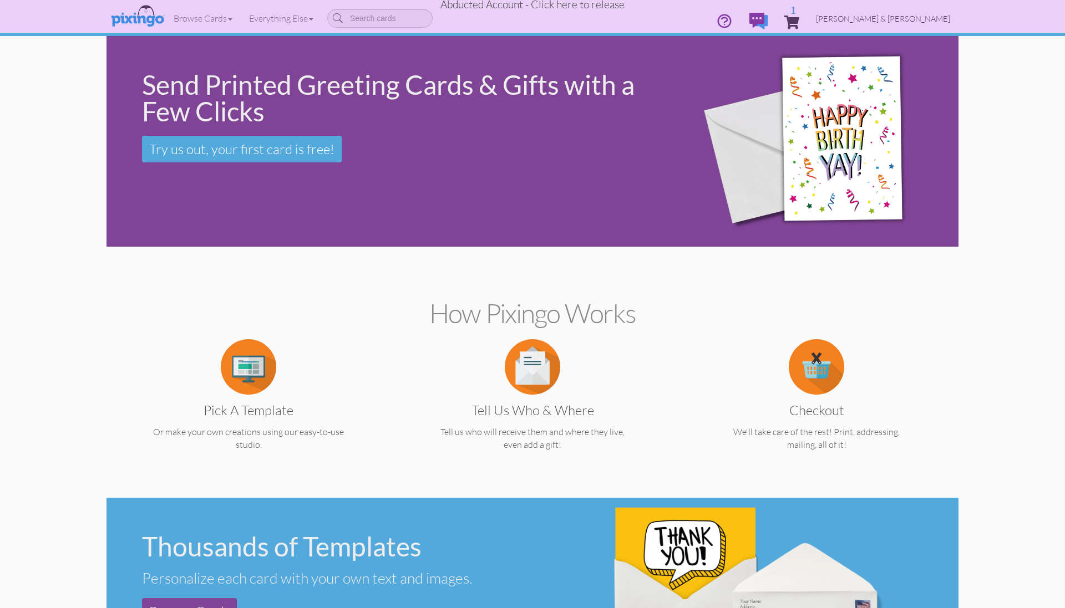
click at [913, 20] on span "Larry & Jolene Rogers" at bounding box center [883, 18] width 134 height 9
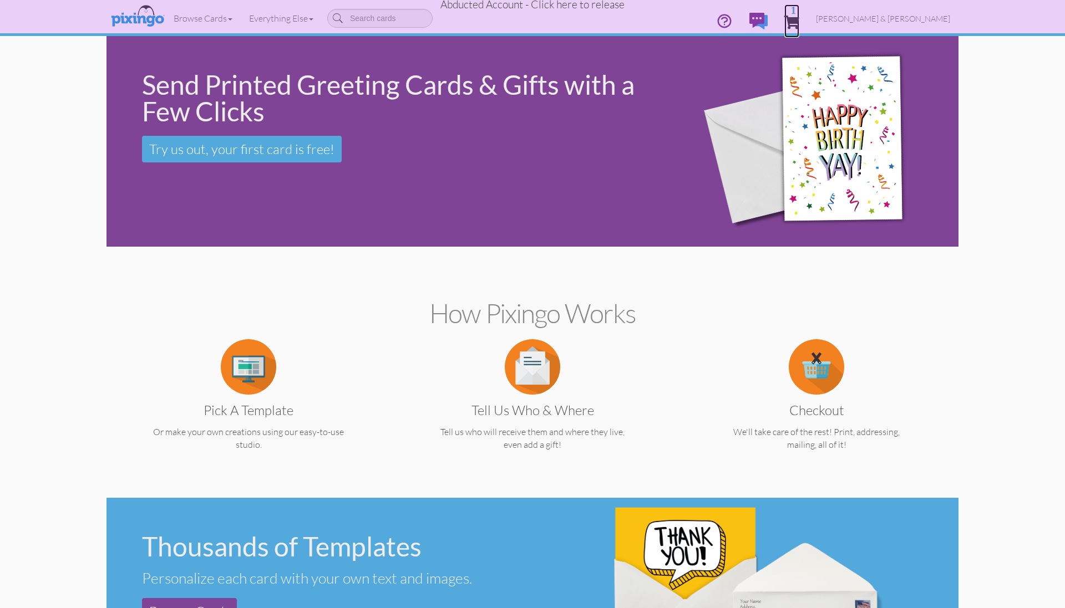
click at [799, 17] on span "1" at bounding box center [791, 22] width 15 height 13
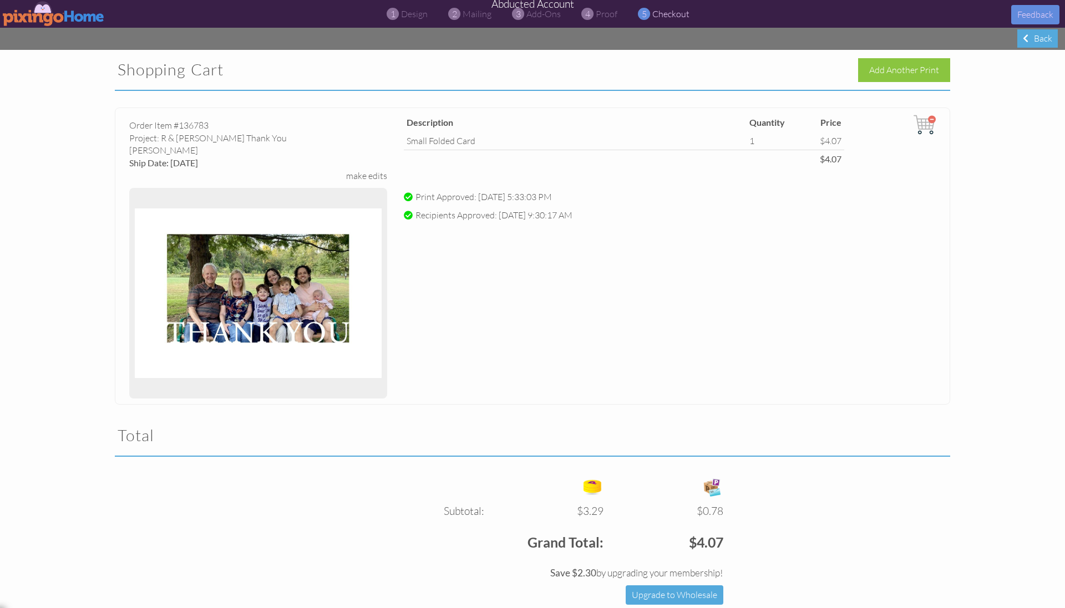
click at [830, 248] on div "Order Item #136783 Project: R & P Rogers Thank You matte Finish Ship Date: 10/1…" at bounding box center [532, 256] width 835 height 297
click at [620, 232] on div "Order Item #136783 Project: R & P Rogers Thank You matte Finish Ship Date: 10/1…" at bounding box center [532, 256] width 835 height 297
click at [55, 13] on img at bounding box center [54, 13] width 102 height 25
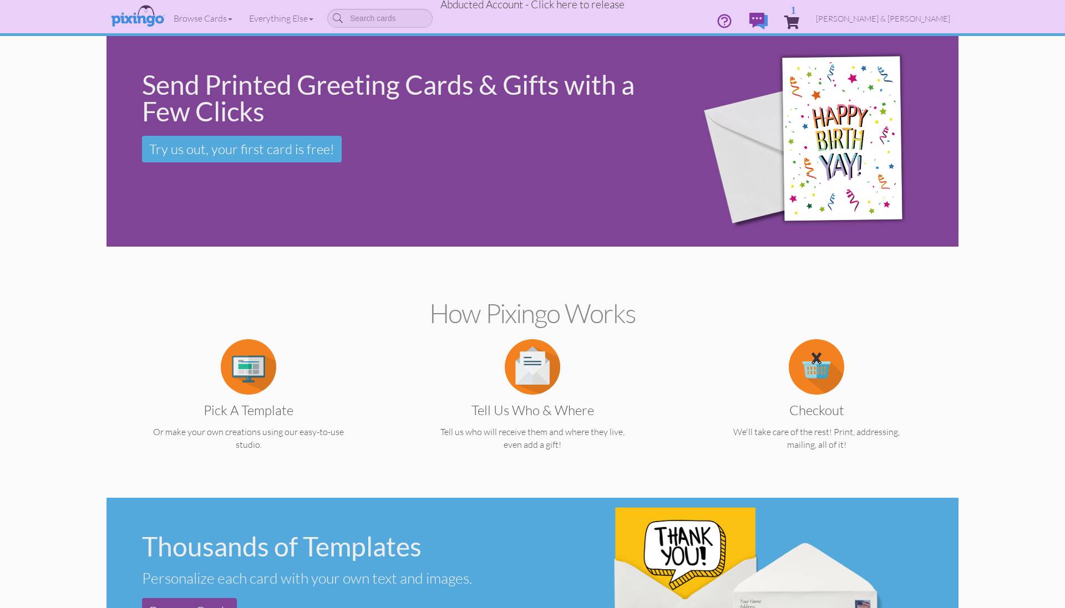
click at [536, 7] on span "Abducted Account - Click here to release" at bounding box center [532, 4] width 184 height 13
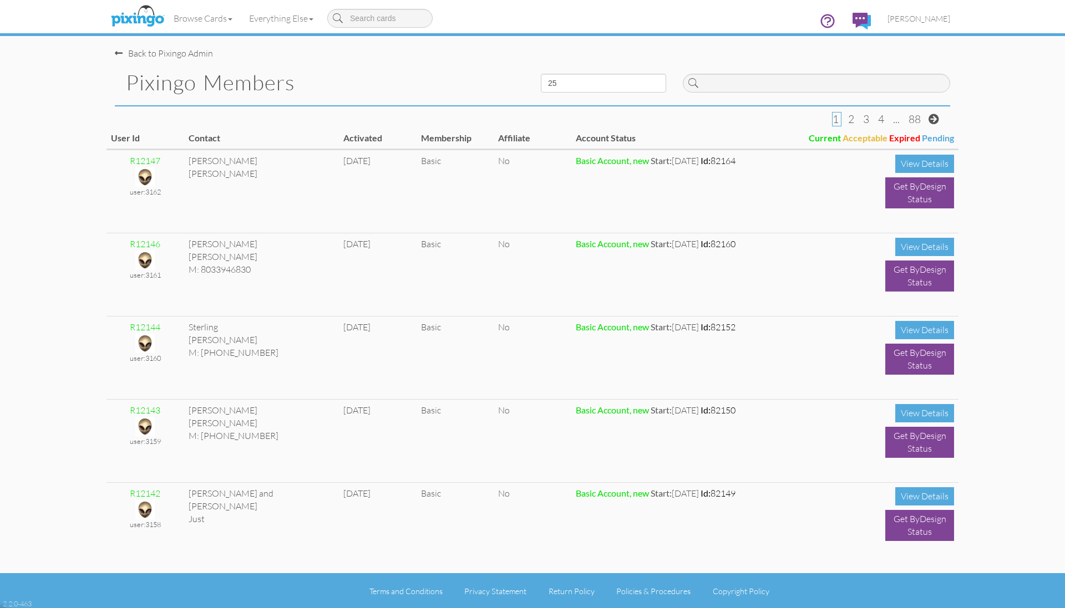
click at [1022, 144] on pixingo-members "Toggle navigation Visit Pixingo Mobile Browse Cards Business Accounting Automot…" at bounding box center [532, 305] width 1065 height 610
click at [912, 20] on span "[PERSON_NAME]" at bounding box center [918, 18] width 63 height 9
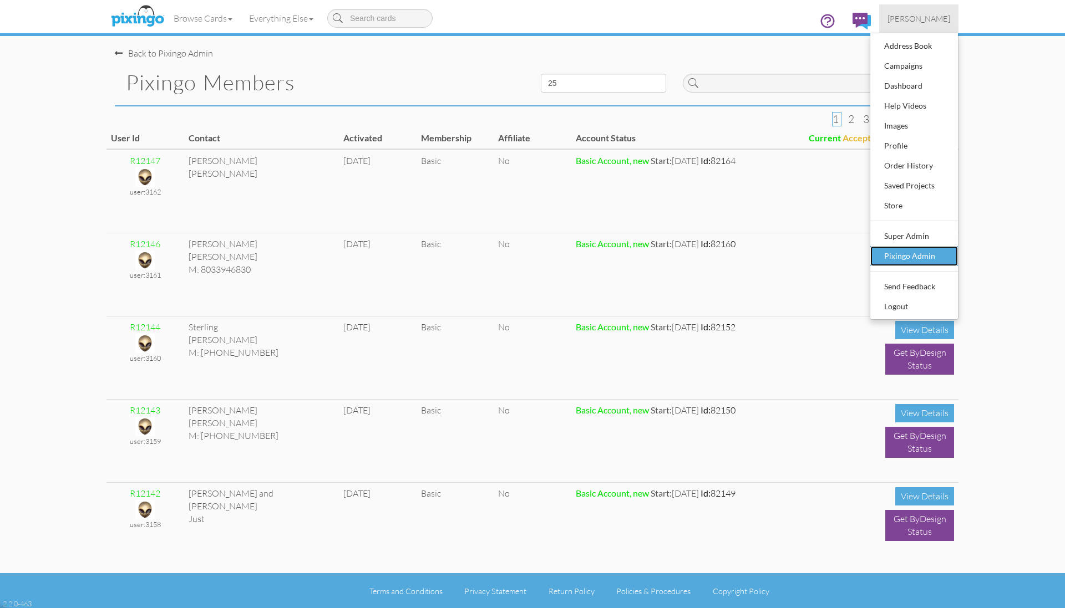
click at [928, 255] on div "Pixingo Admin" at bounding box center [913, 256] width 65 height 17
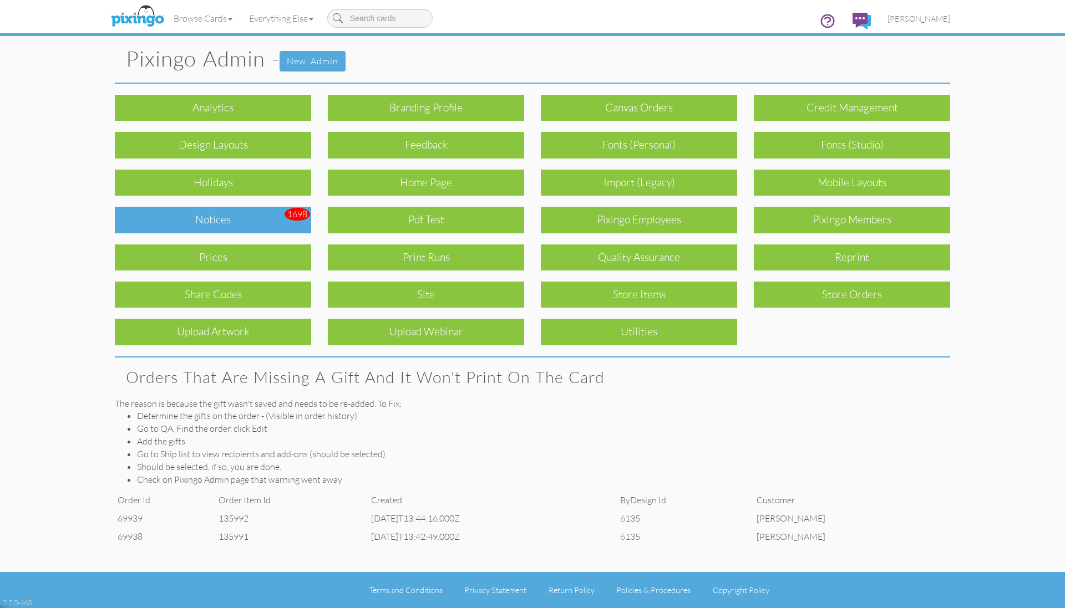
click at [257, 222] on div "Notices" at bounding box center [213, 220] width 196 height 26
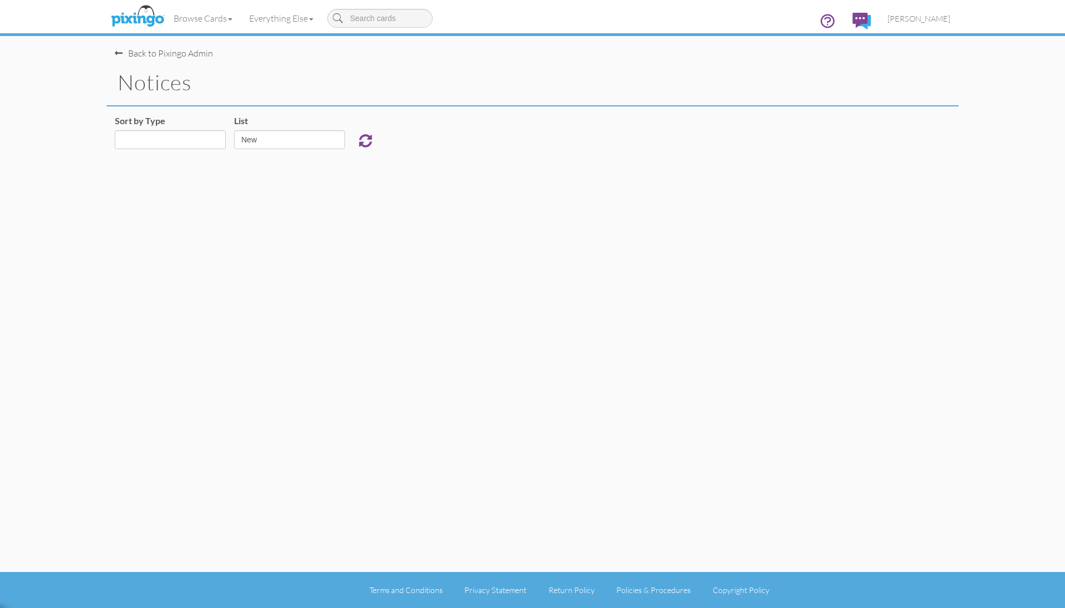
select select "object:16947"
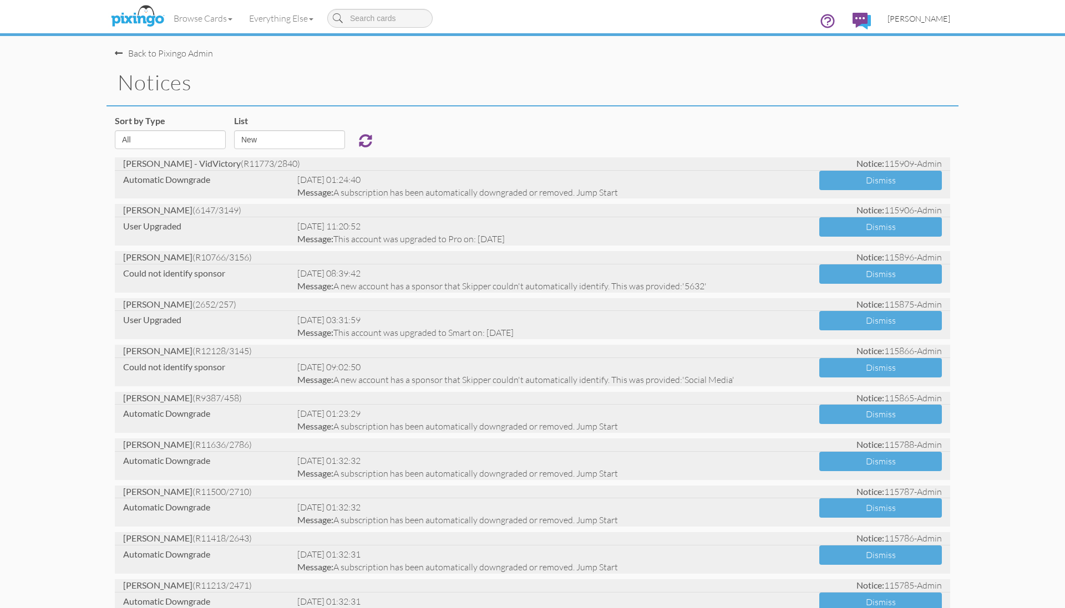
click at [921, 18] on span "[PERSON_NAME]" at bounding box center [918, 18] width 63 height 9
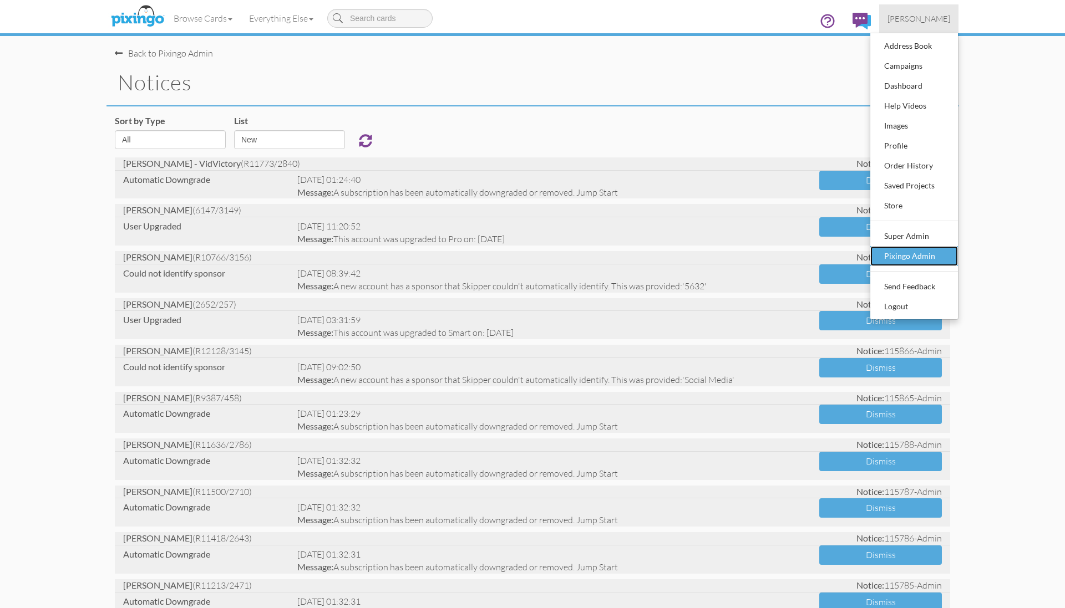
click at [907, 257] on div "Pixingo Admin" at bounding box center [913, 256] width 65 height 17
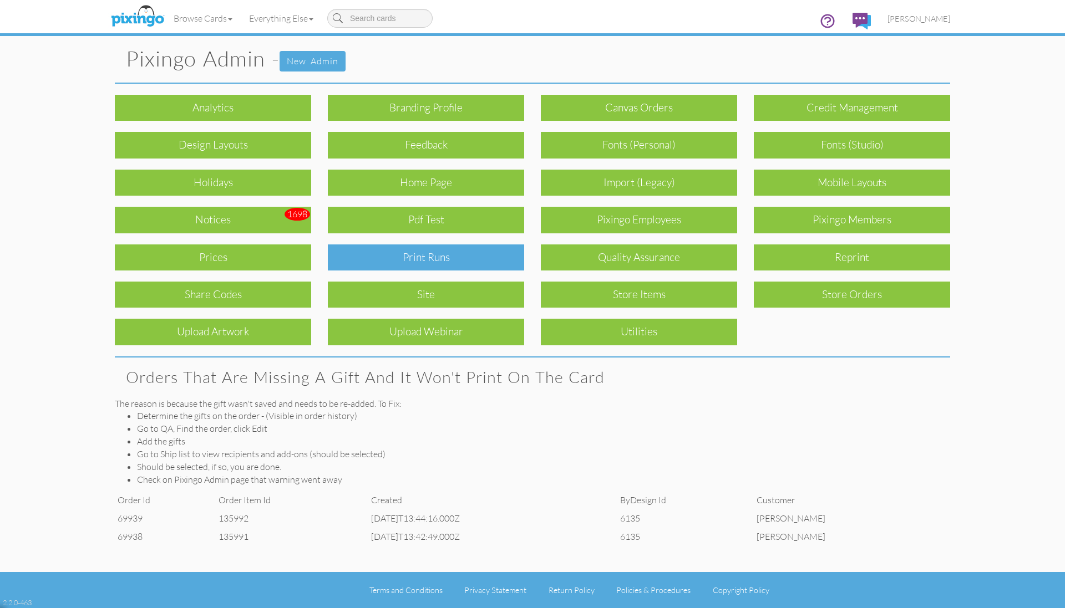
click at [472, 250] on div "Print Runs" at bounding box center [426, 258] width 196 height 26
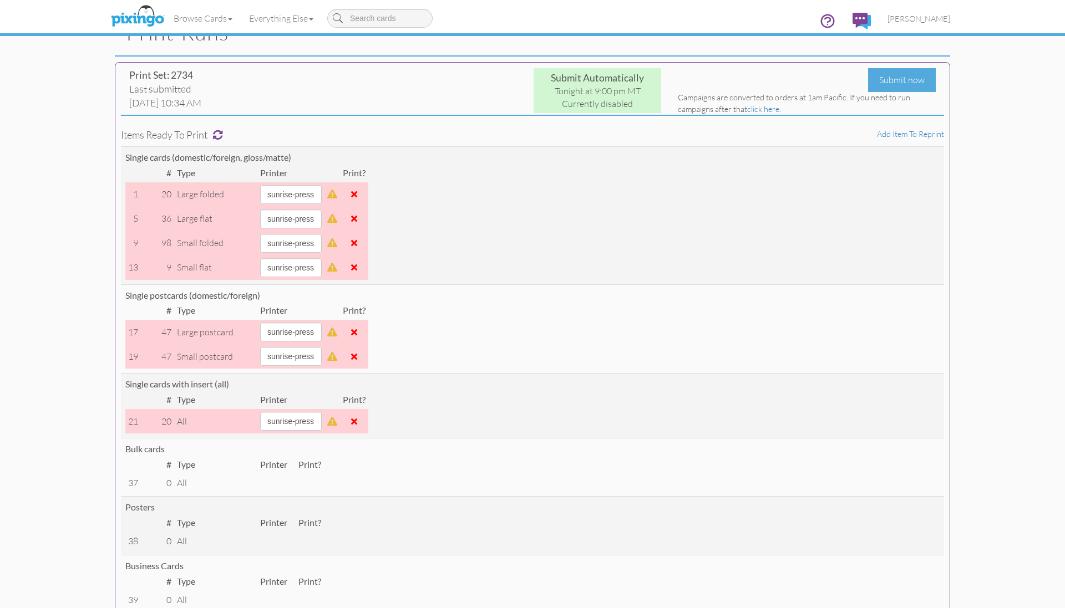
scroll to position [38, 0]
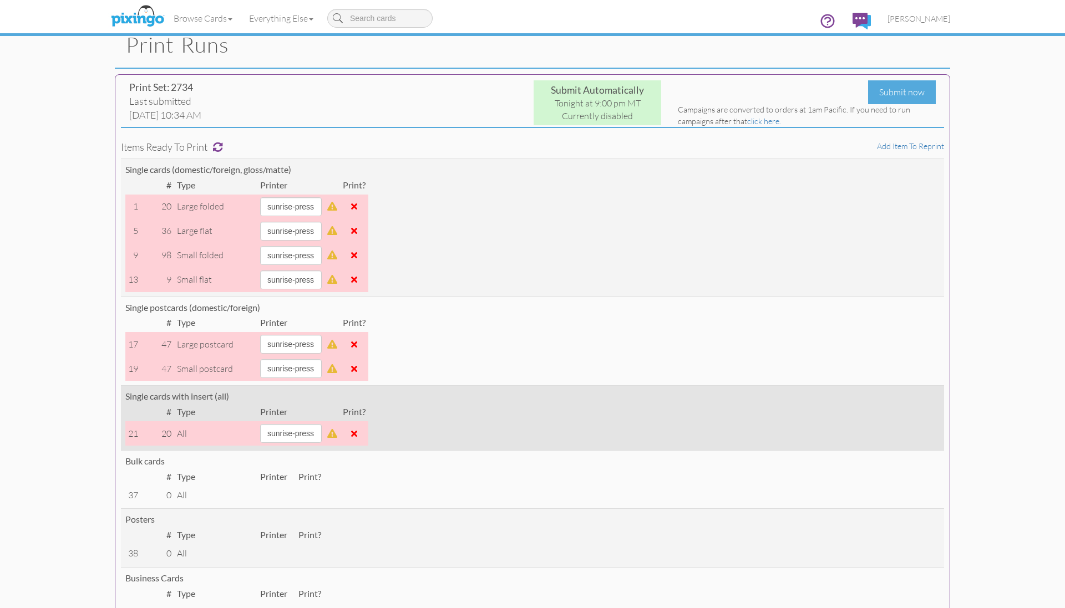
click at [357, 435] on span at bounding box center [354, 433] width 6 height 9
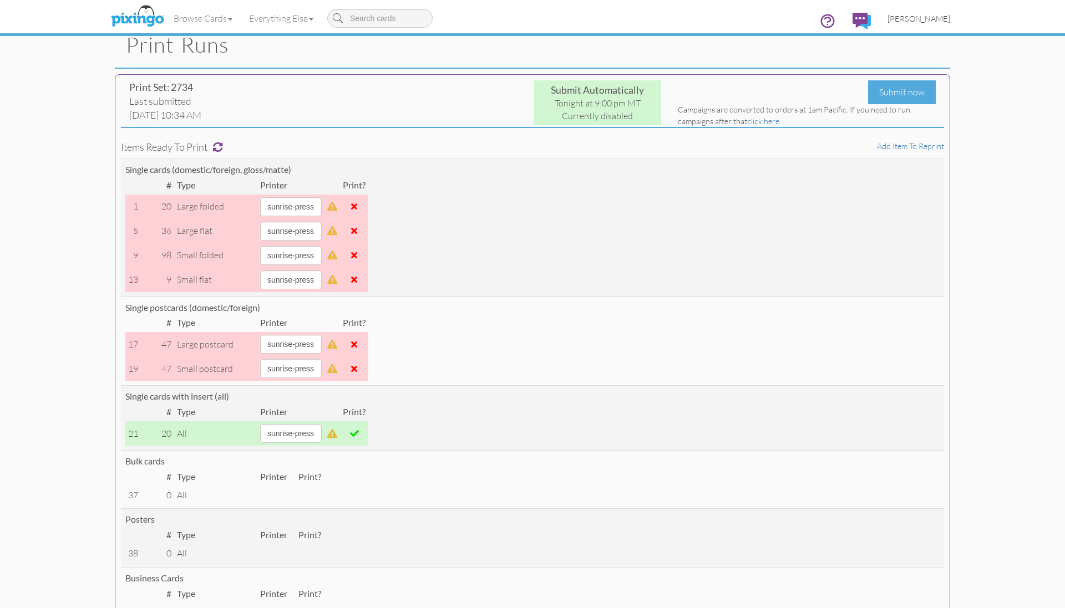
click at [926, 19] on span "[PERSON_NAME]" at bounding box center [918, 18] width 63 height 9
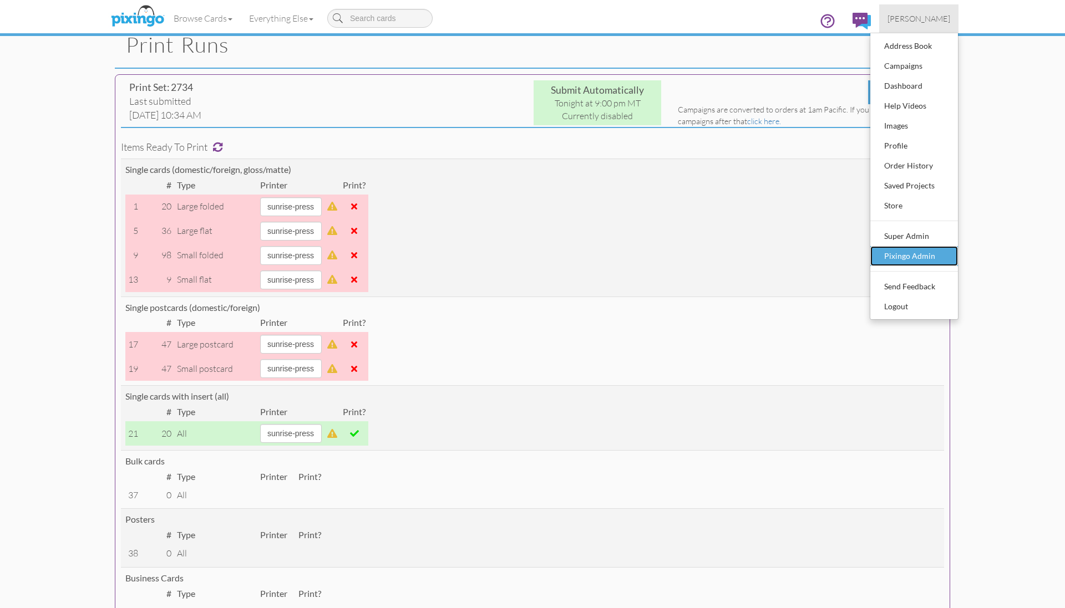
click at [906, 259] on div "Pixingo Admin" at bounding box center [913, 256] width 65 height 17
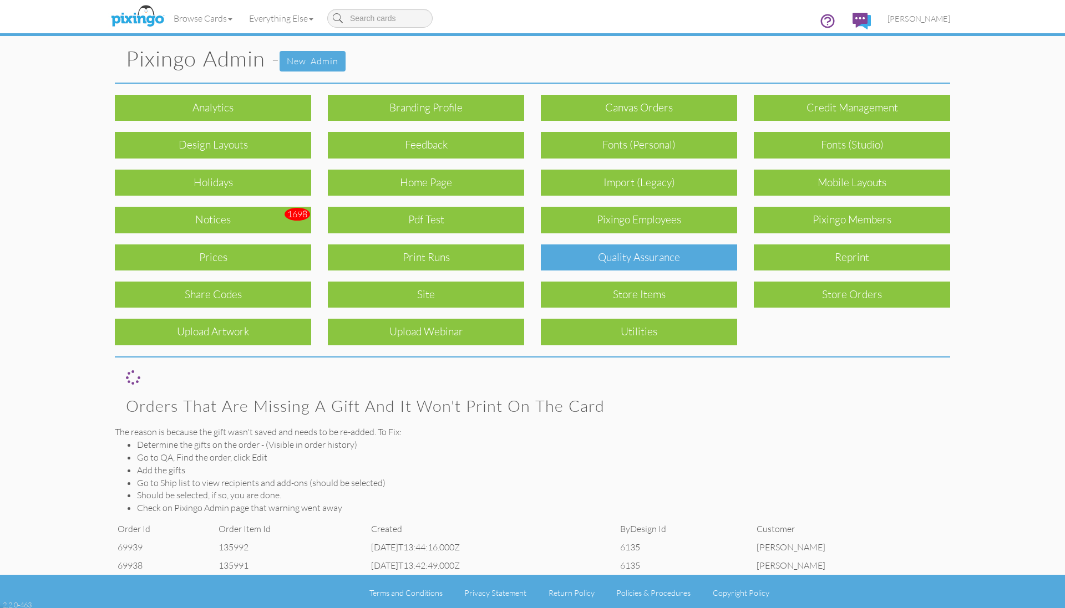
click at [720, 253] on div "Quality Assurance" at bounding box center [639, 258] width 196 height 26
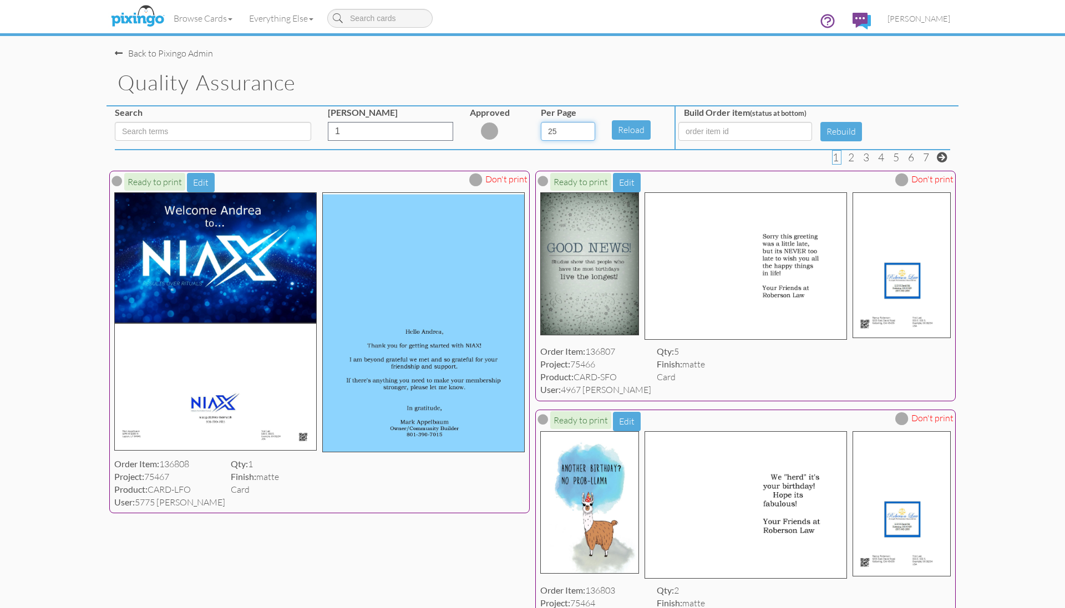
click at [590, 132] on select "5 10 25 50 100" at bounding box center [568, 131] width 54 height 19
select select "number:100"
click at [541, 122] on select "5 10 25 50 100" at bounding box center [568, 131] width 54 height 19
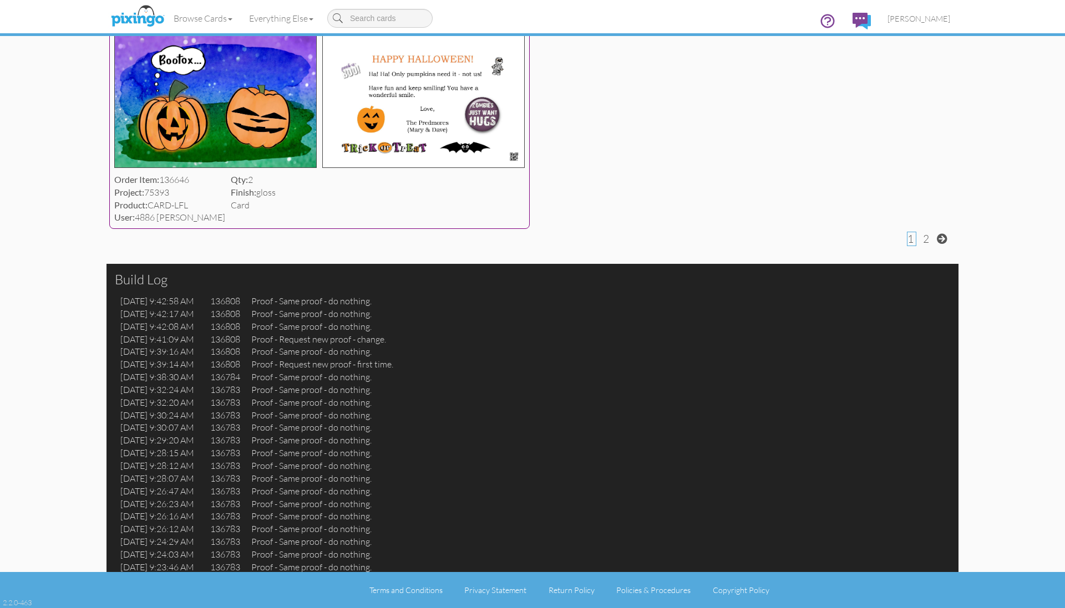
scroll to position [17743, 0]
click at [942, 244] on span at bounding box center [942, 238] width 11 height 11
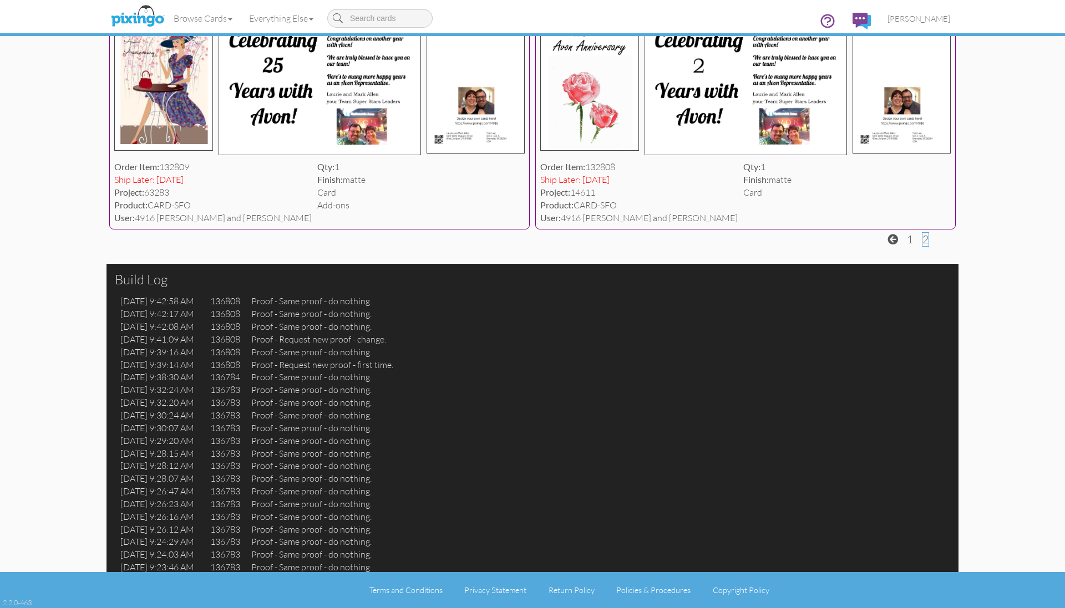
click at [941, 339] on div "Oct 15 9:42:58 AM 136808 Proof - Same proof - do nothing. Oct 15 9:42:17 AM 136…" at bounding box center [532, 433] width 852 height 277
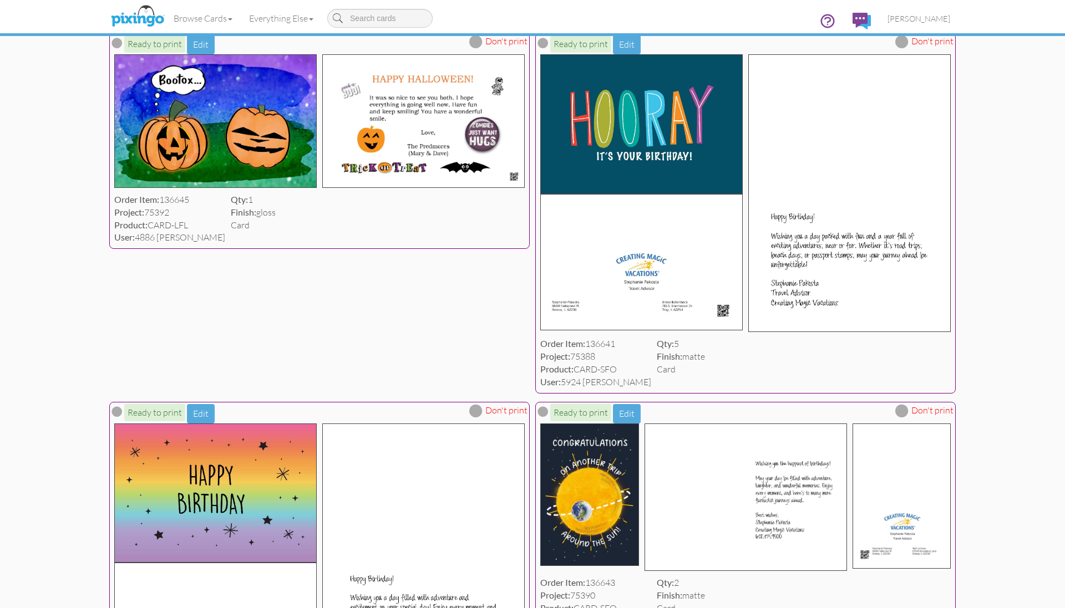
scroll to position [0, 0]
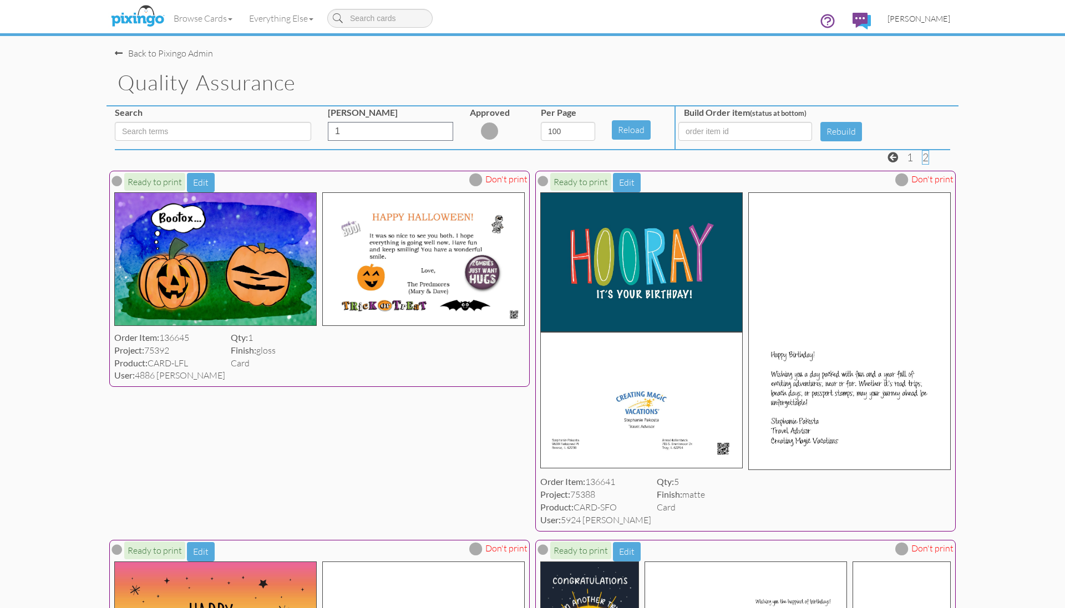
click at [927, 16] on span "[PERSON_NAME]" at bounding box center [918, 18] width 63 height 9
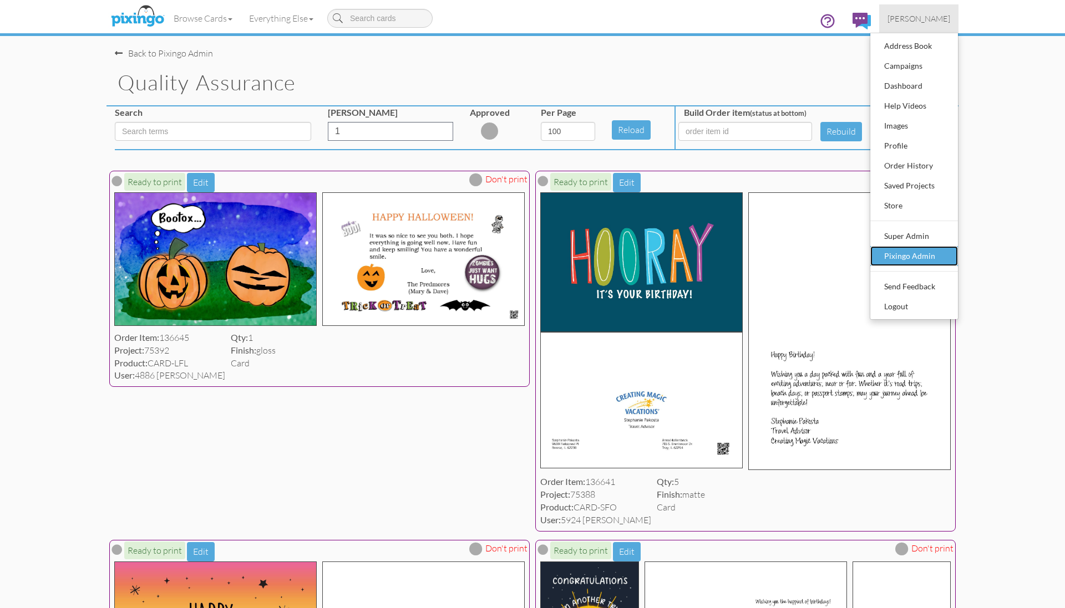
click at [905, 248] on div "Pixingo Admin" at bounding box center [913, 256] width 65 height 17
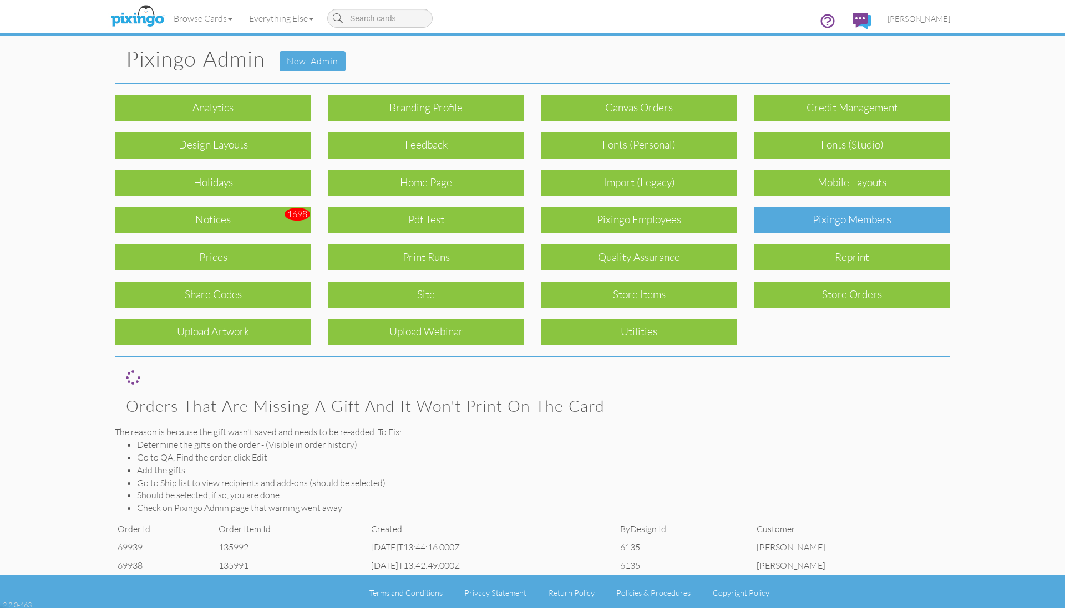
click at [851, 213] on div "Pixingo Members" at bounding box center [852, 220] width 196 height 26
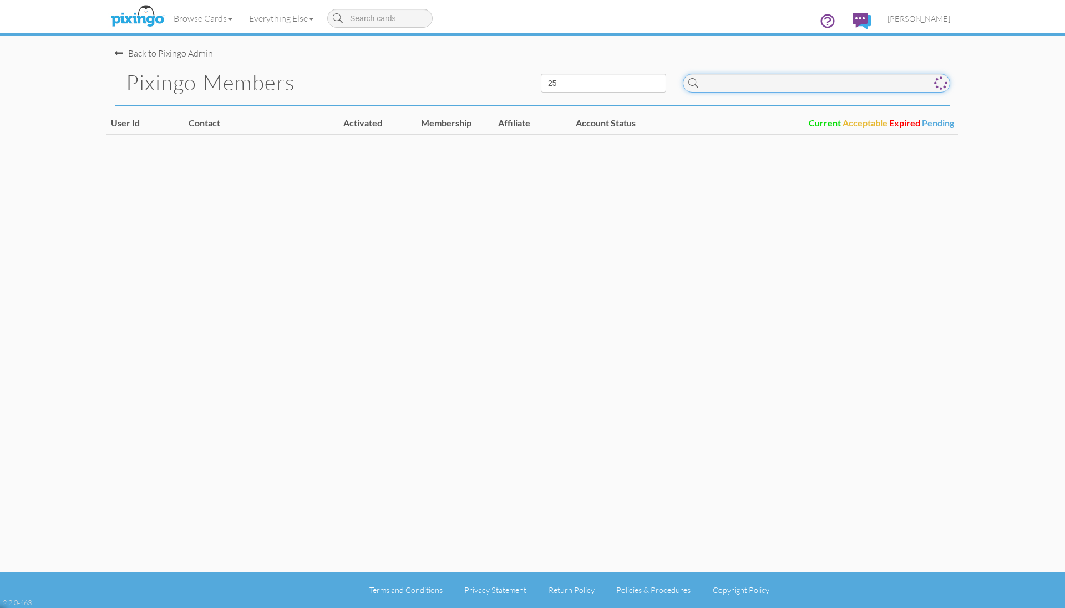
click at [714, 84] on input at bounding box center [816, 83] width 267 height 19
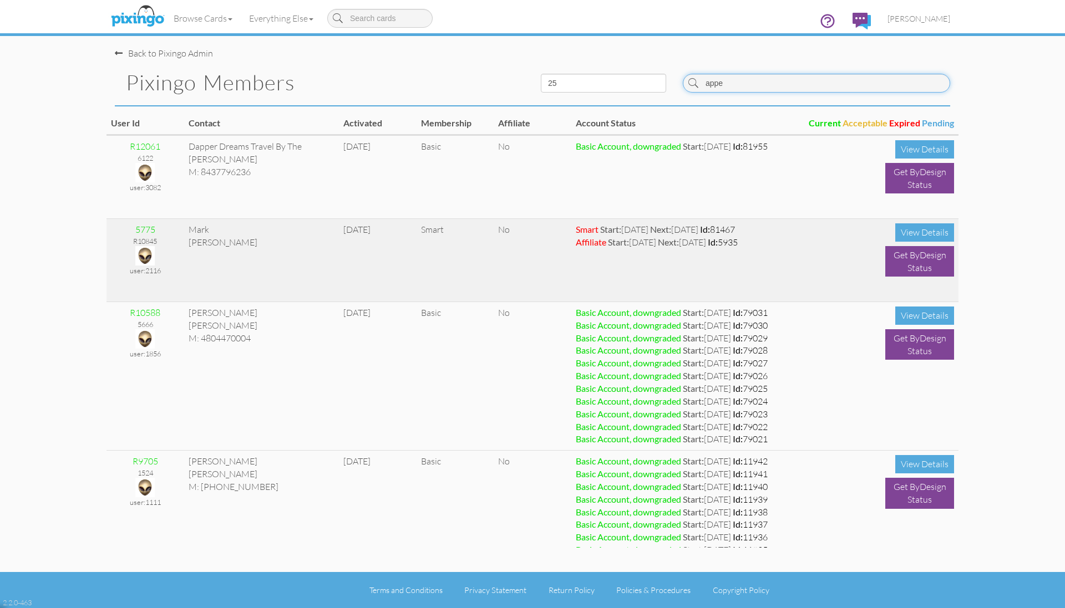
type input "appe"
click at [145, 255] on img at bounding box center [144, 255] width 19 height 19
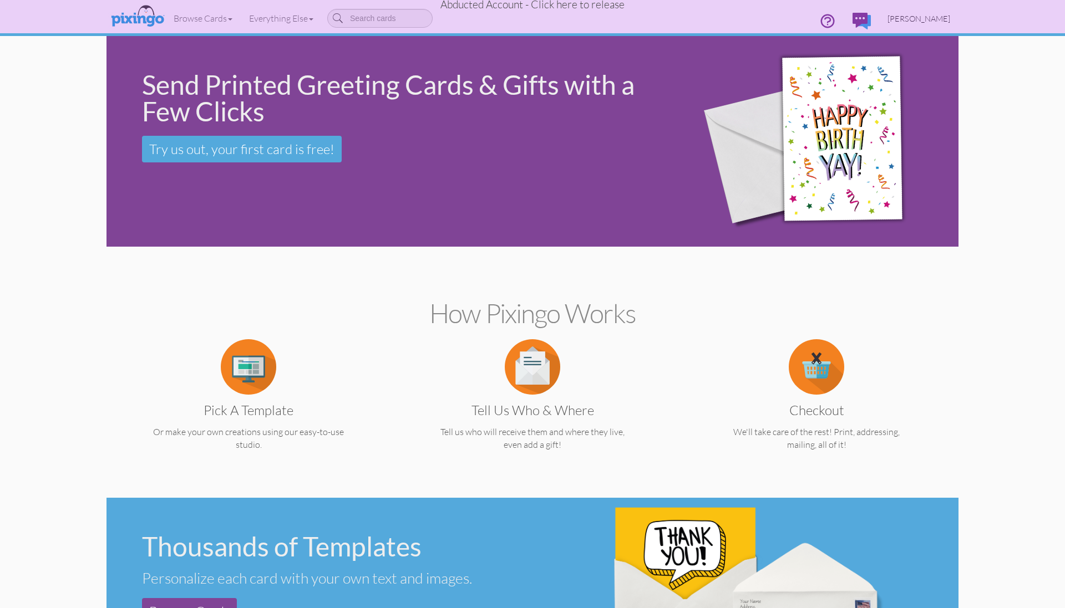
click at [912, 16] on span "Mark Appelbaum" at bounding box center [918, 18] width 63 height 9
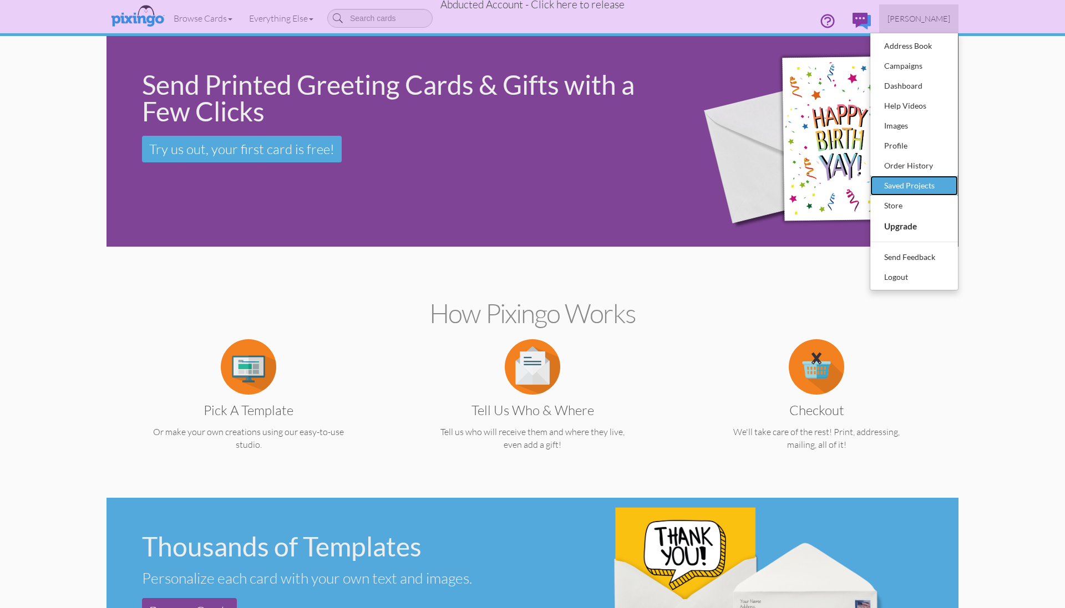
click at [915, 186] on div "Saved Projects" at bounding box center [913, 185] width 65 height 17
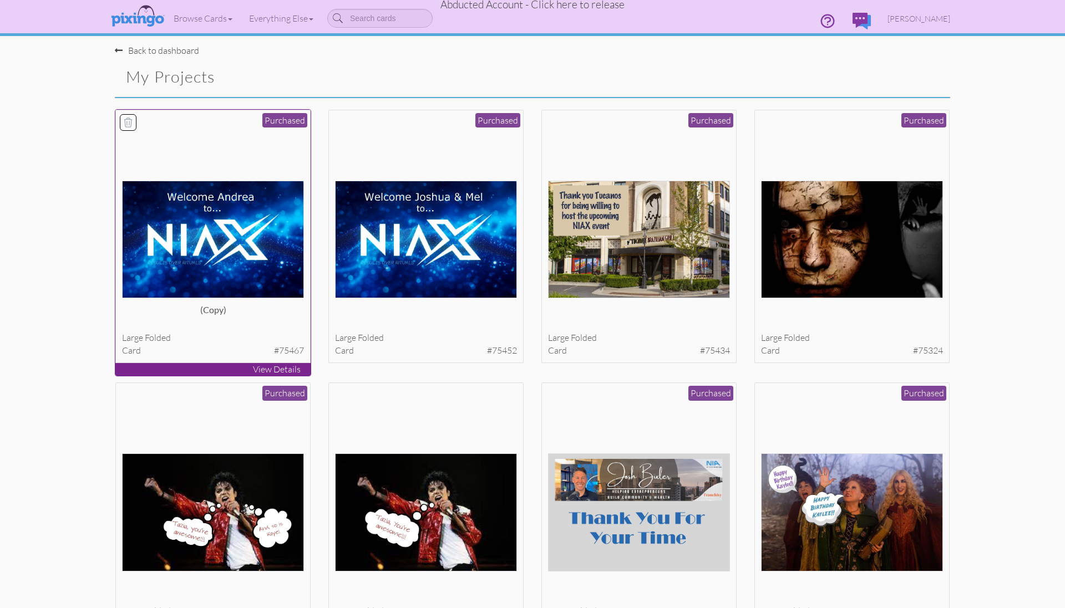
click at [217, 251] on img at bounding box center [213, 240] width 182 height 118
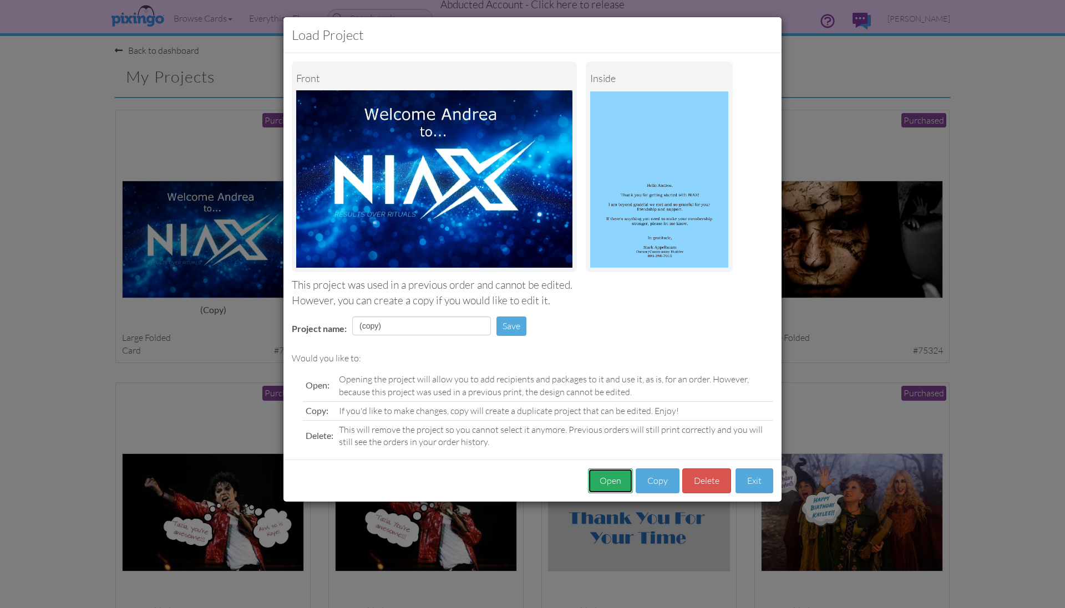
click at [609, 477] on button "Open" at bounding box center [610, 481] width 45 height 25
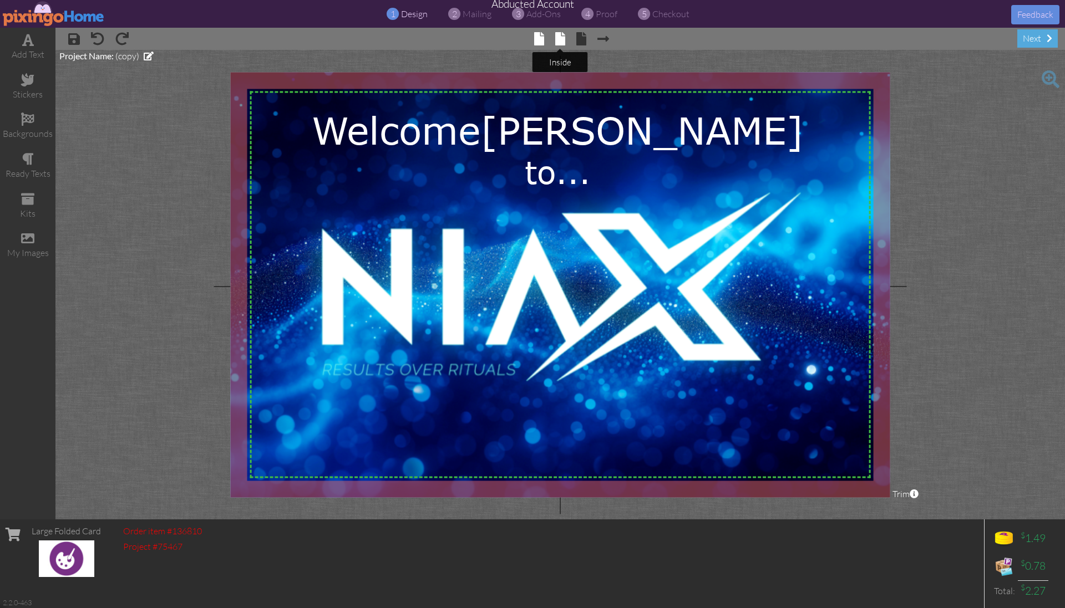
click at [560, 34] on span at bounding box center [560, 38] width 10 height 13
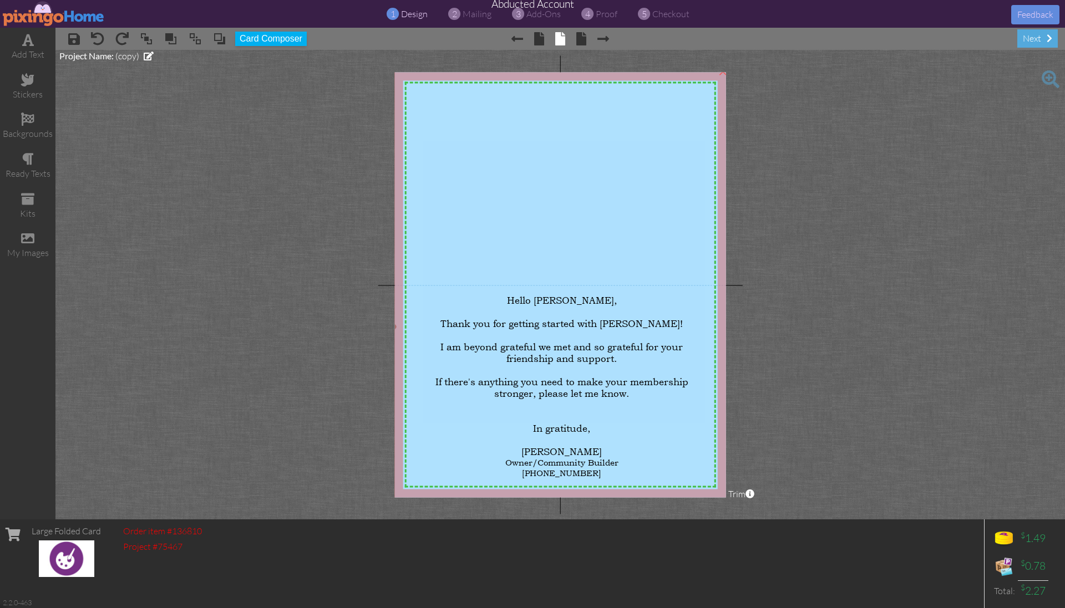
drag, startPoint x: 425, startPoint y: 132, endPoint x: 424, endPoint y: 125, distance: 6.7
click at [424, 125] on img at bounding box center [561, 327] width 336 height 519
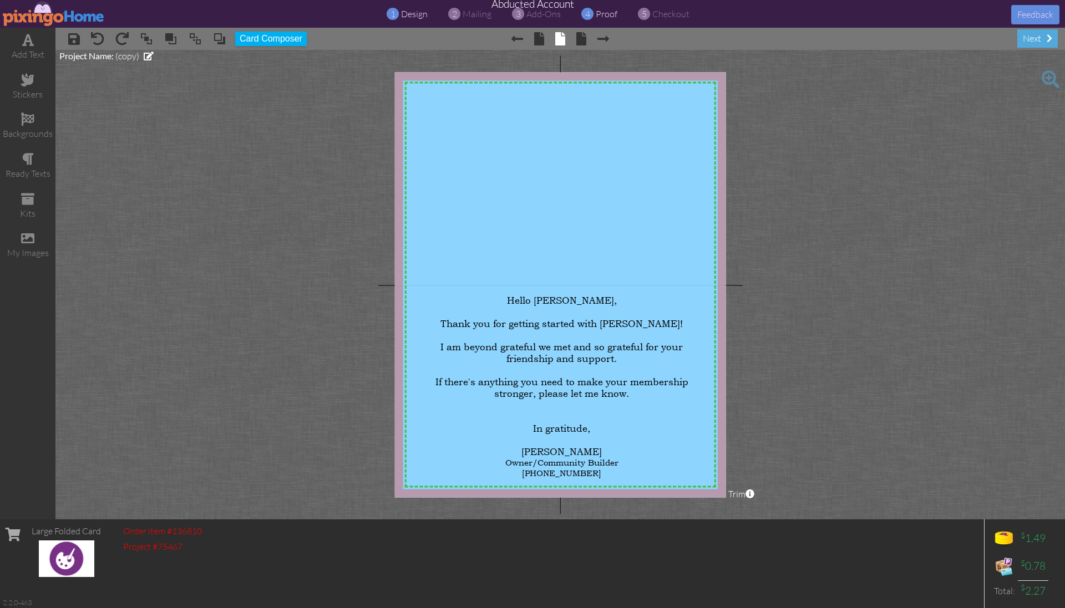
click at [609, 16] on span "proof" at bounding box center [607, 13] width 22 height 11
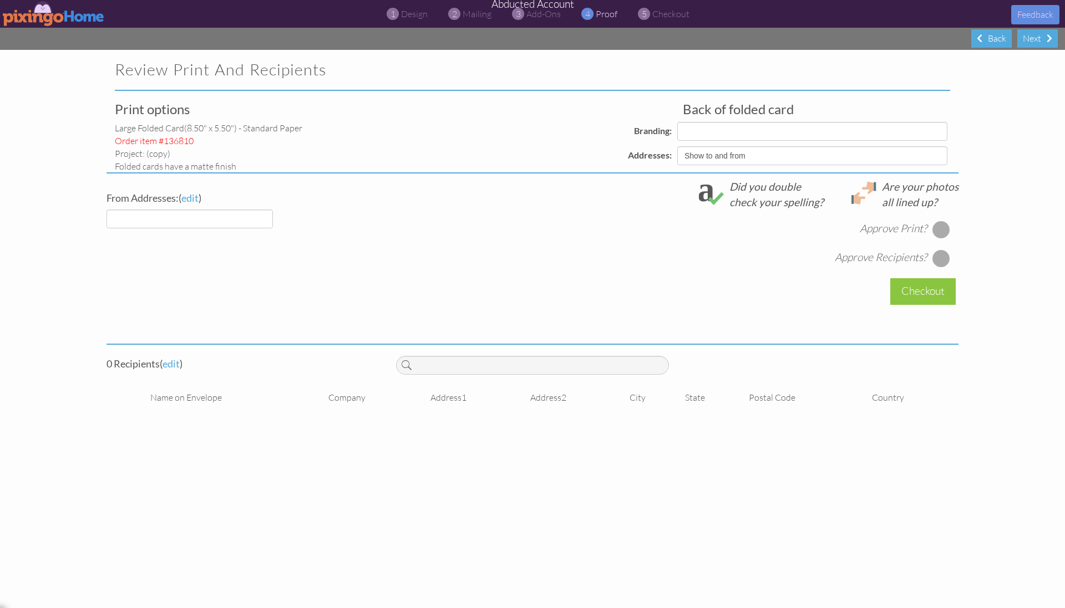
select select "object:62359"
select select "object:62361"
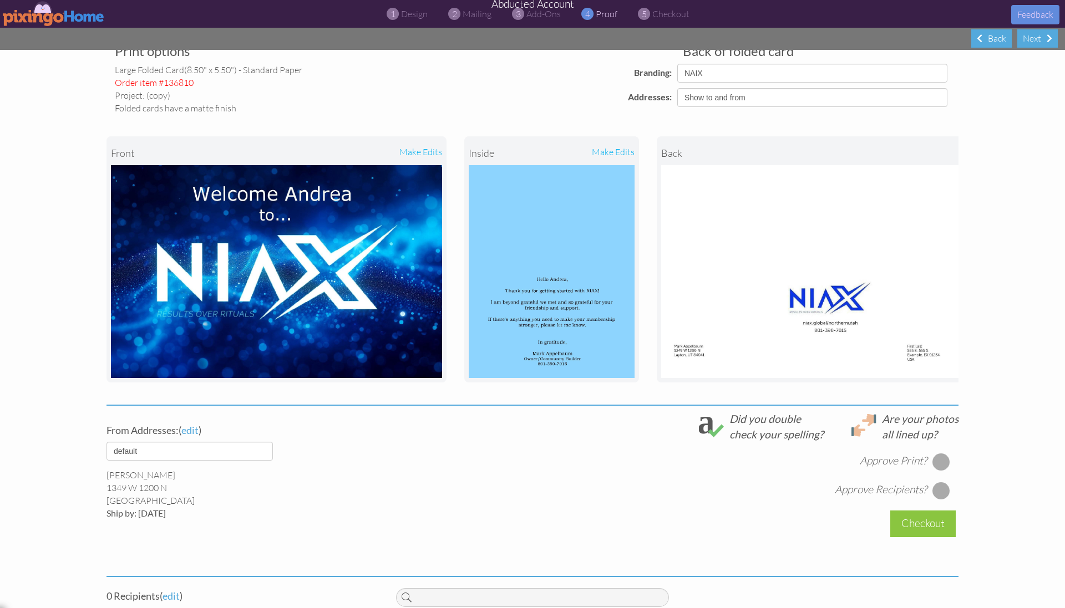
scroll to position [113, 0]
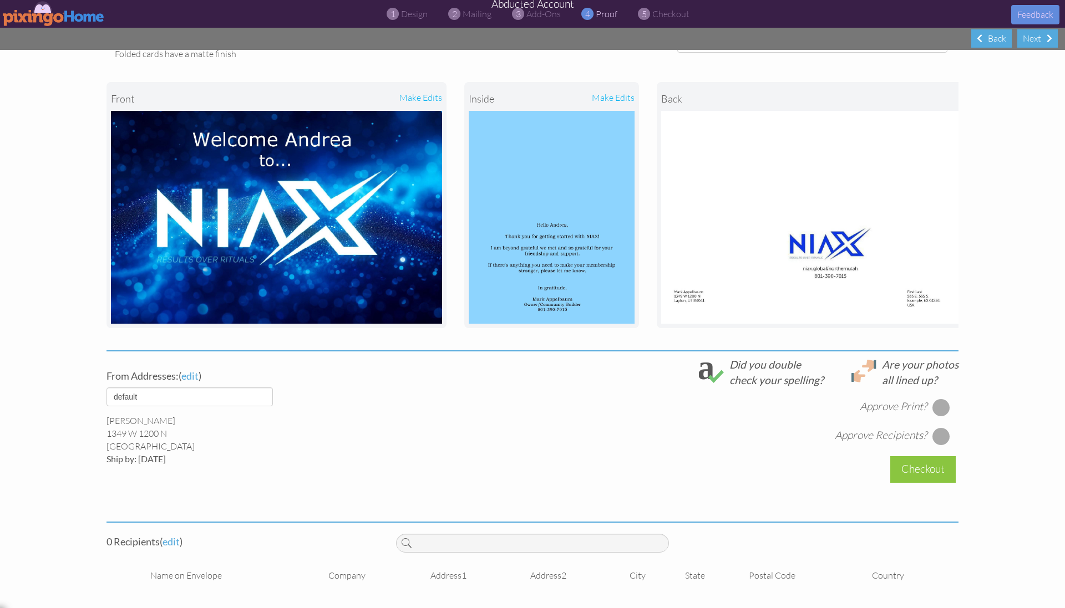
click at [57, 14] on img at bounding box center [54, 13] width 102 height 25
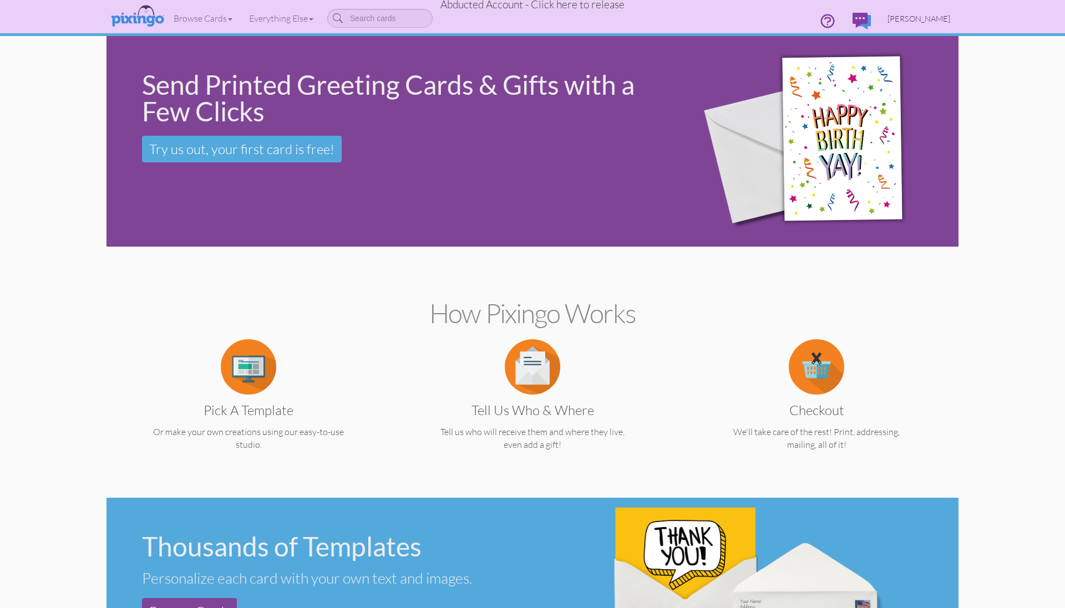
click at [925, 22] on span "Mark Appelbaum" at bounding box center [918, 18] width 63 height 9
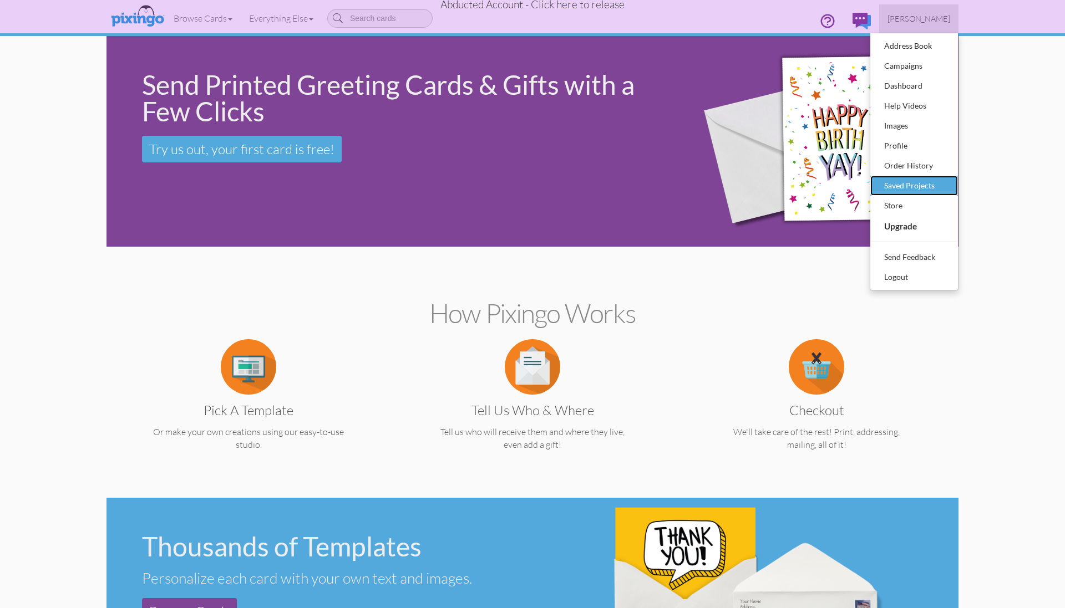
click at [903, 187] on div "Saved Projects" at bounding box center [913, 185] width 65 height 17
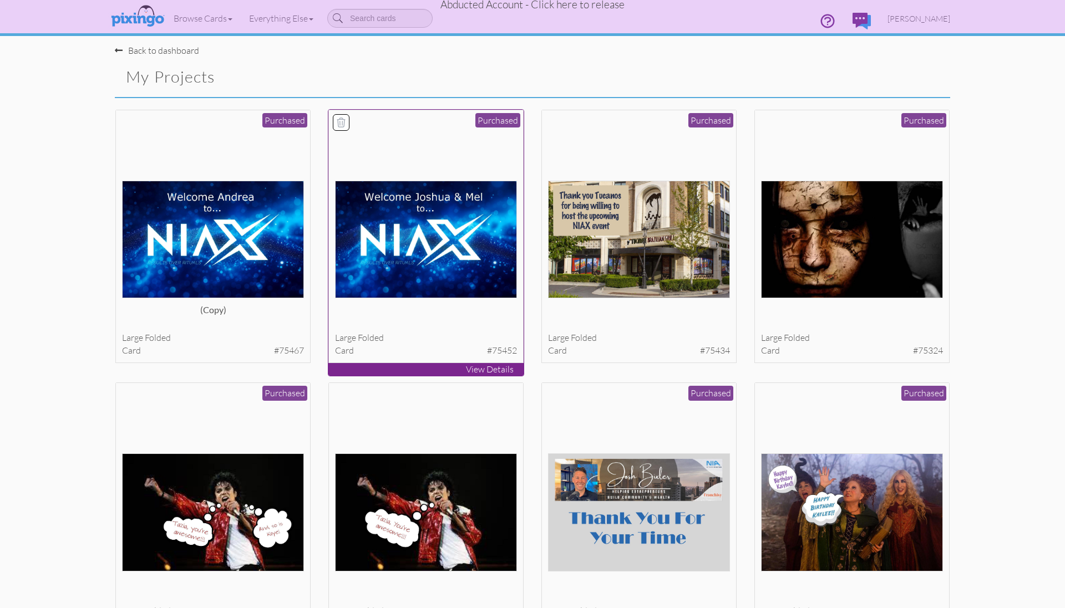
click at [494, 248] on img at bounding box center [426, 240] width 182 height 118
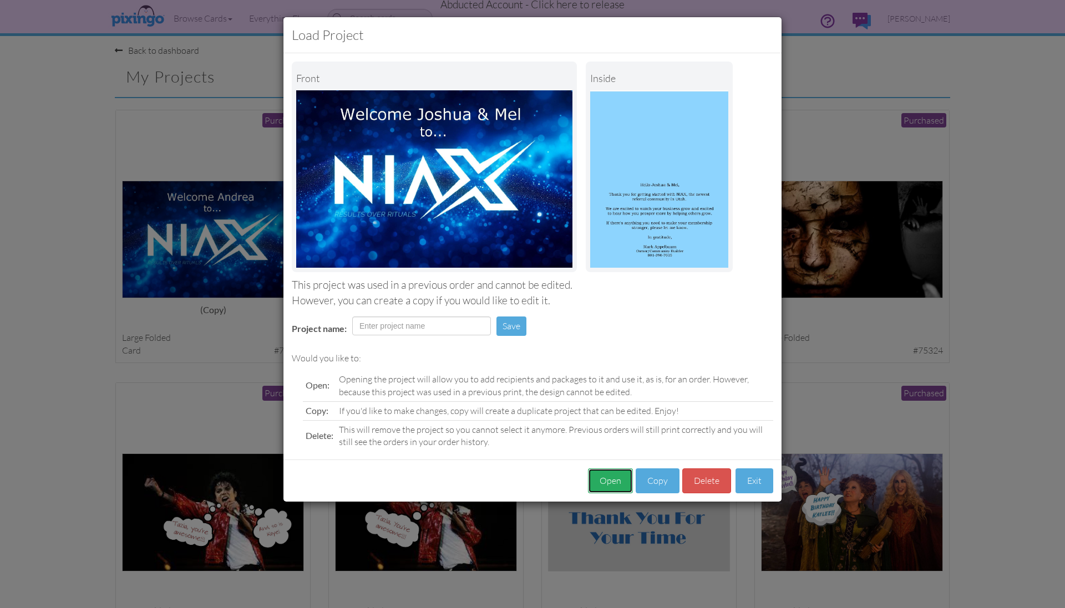
click at [608, 478] on button "Open" at bounding box center [610, 481] width 45 height 25
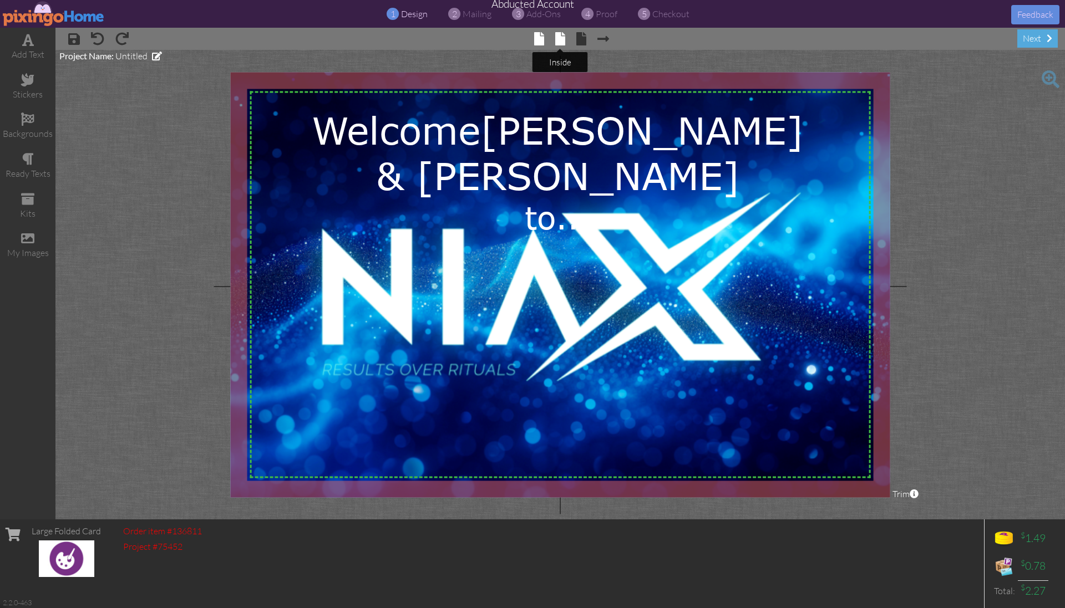
click at [562, 38] on span at bounding box center [560, 38] width 10 height 13
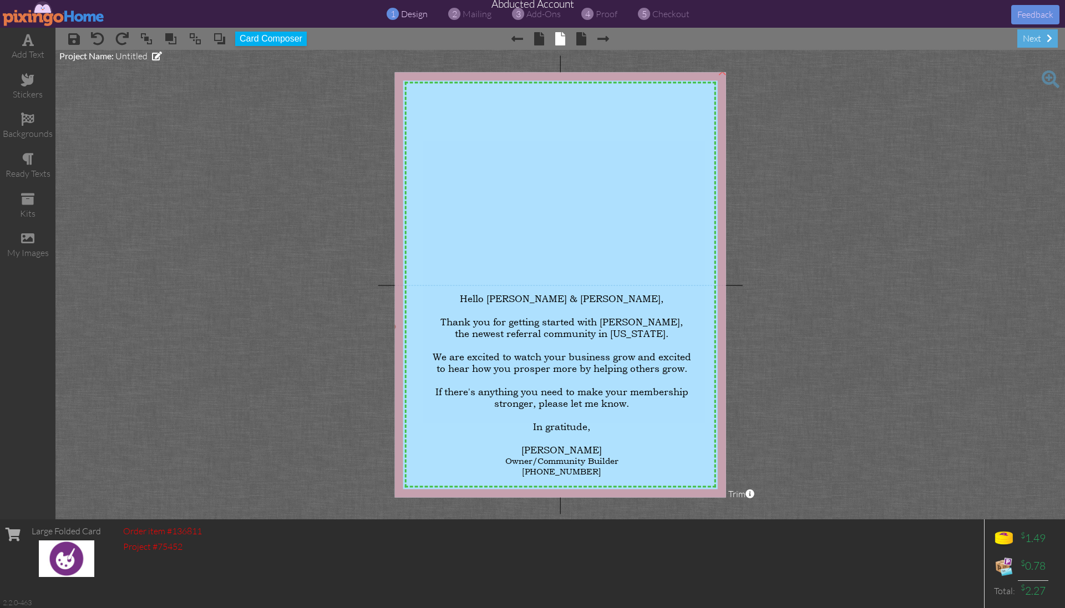
drag, startPoint x: 471, startPoint y: 111, endPoint x: 470, endPoint y: 105, distance: 6.7
click at [470, 105] on img at bounding box center [561, 327] width 336 height 519
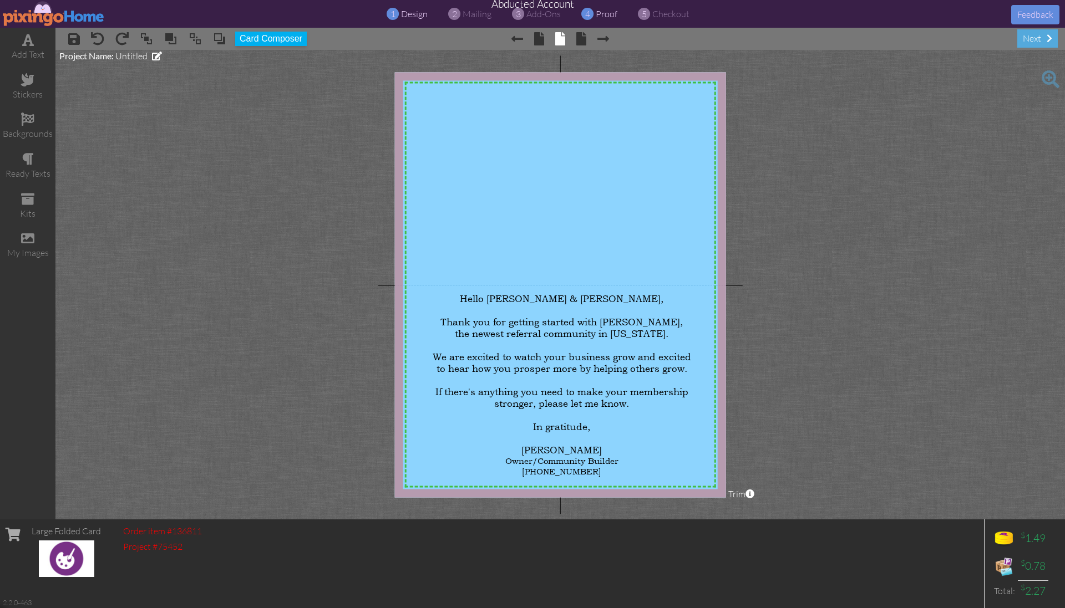
click at [601, 15] on span "proof" at bounding box center [607, 13] width 22 height 11
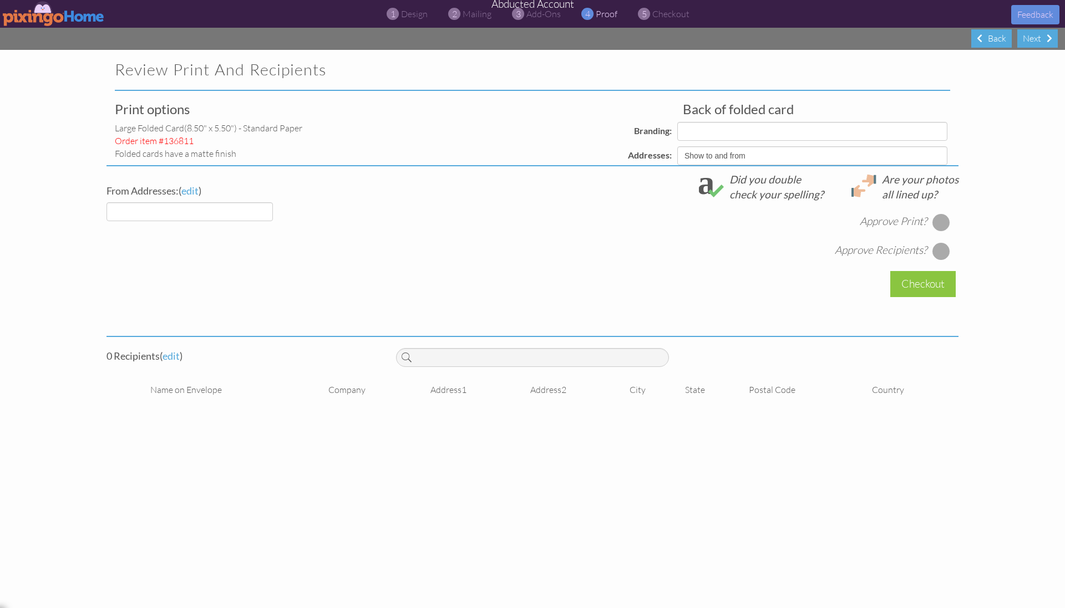
select select "object:63171"
select select "object:63173"
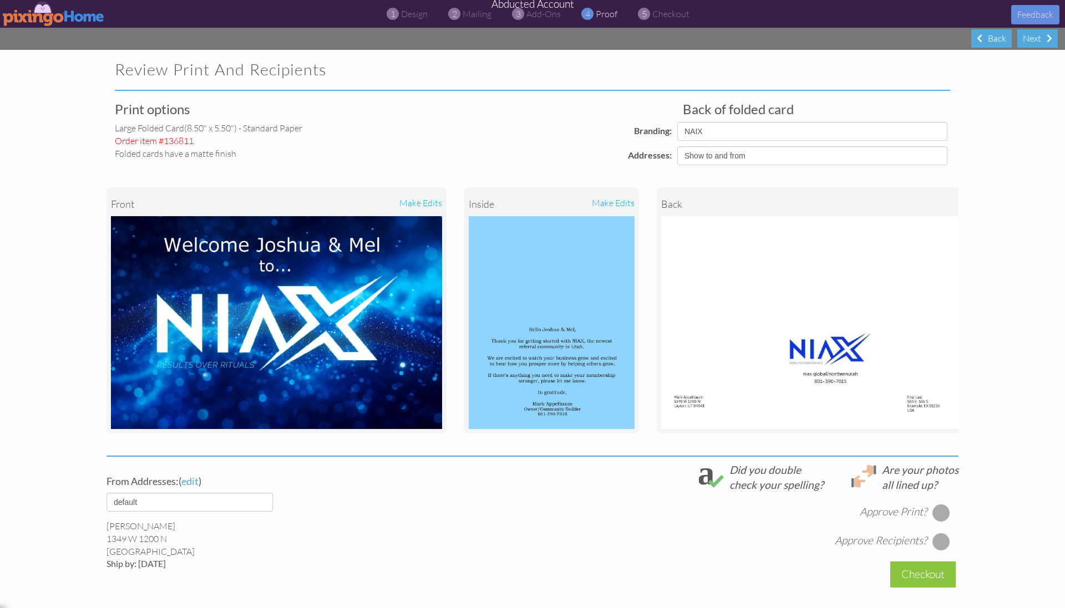
click at [33, 12] on img at bounding box center [54, 13] width 102 height 25
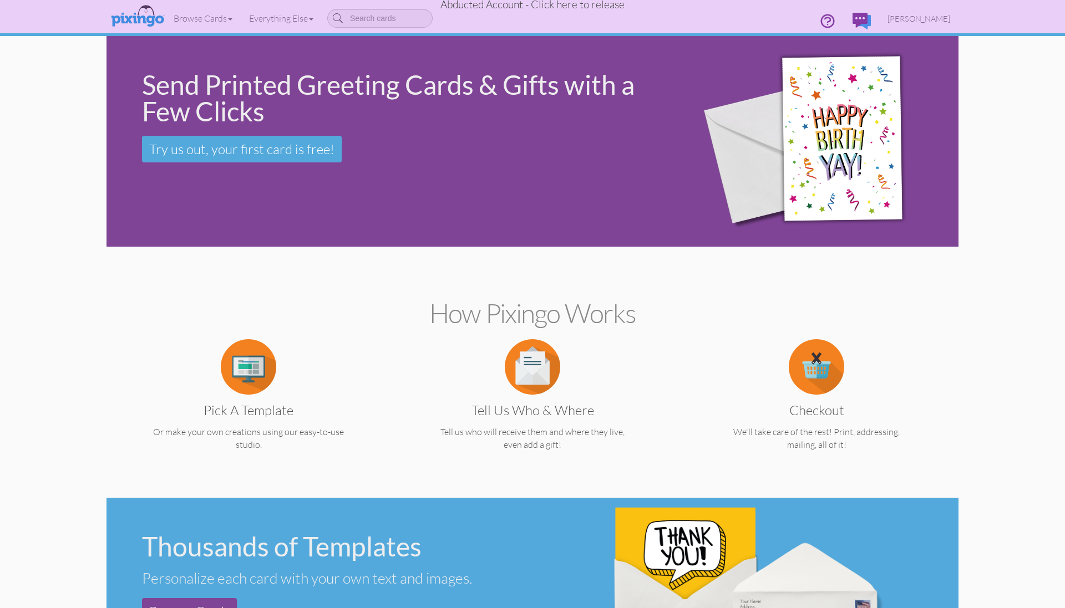
click at [501, 5] on span "Abducted Account - Click here to release" at bounding box center [532, 4] width 184 height 13
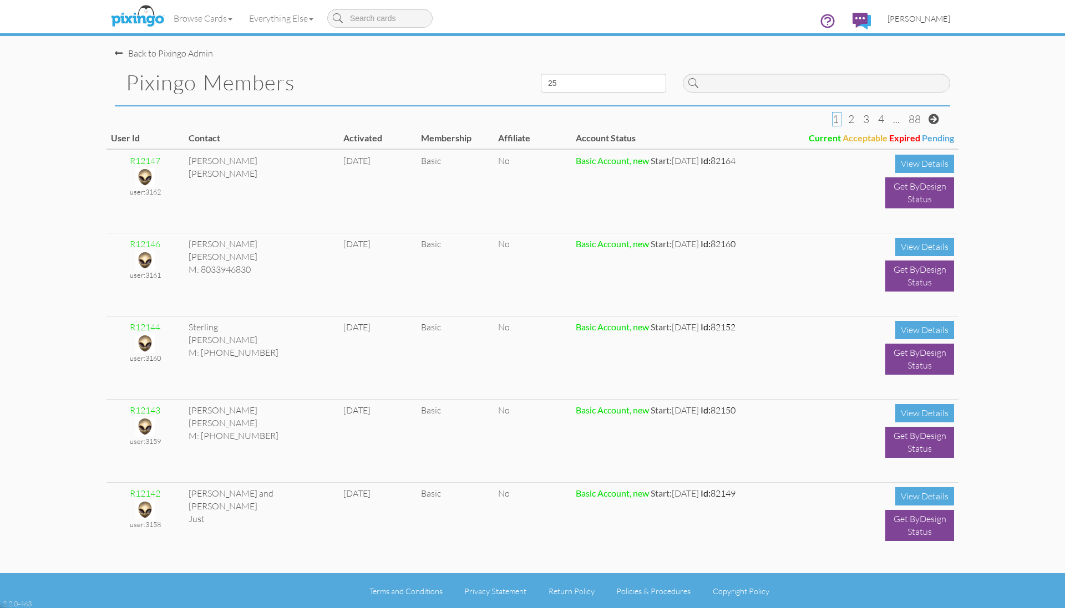
click at [911, 17] on span "[PERSON_NAME]" at bounding box center [918, 18] width 63 height 9
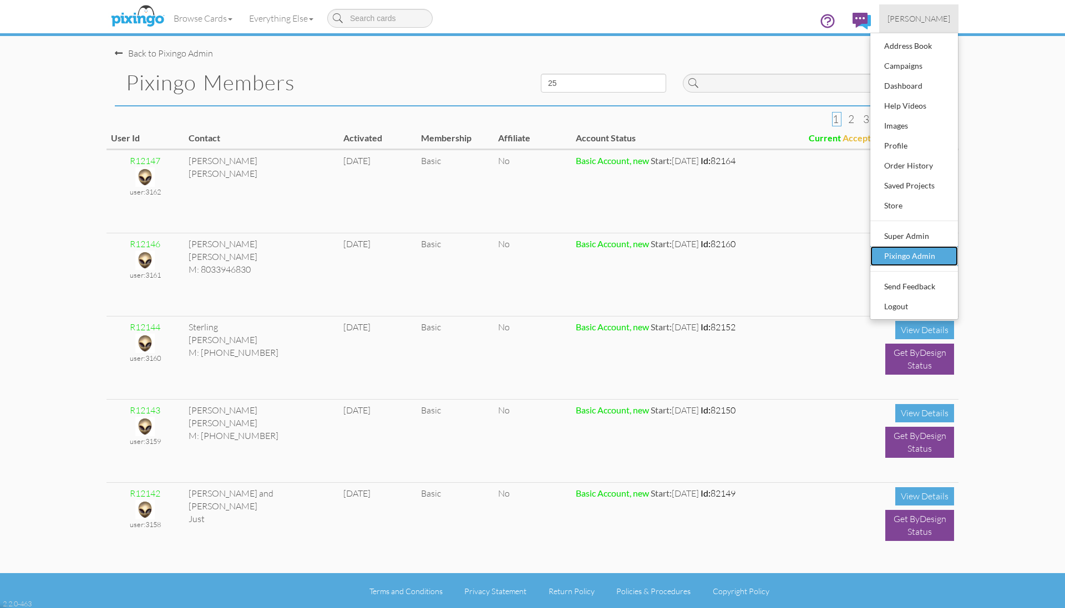
click at [913, 256] on div "Pixingo Admin" at bounding box center [913, 256] width 65 height 17
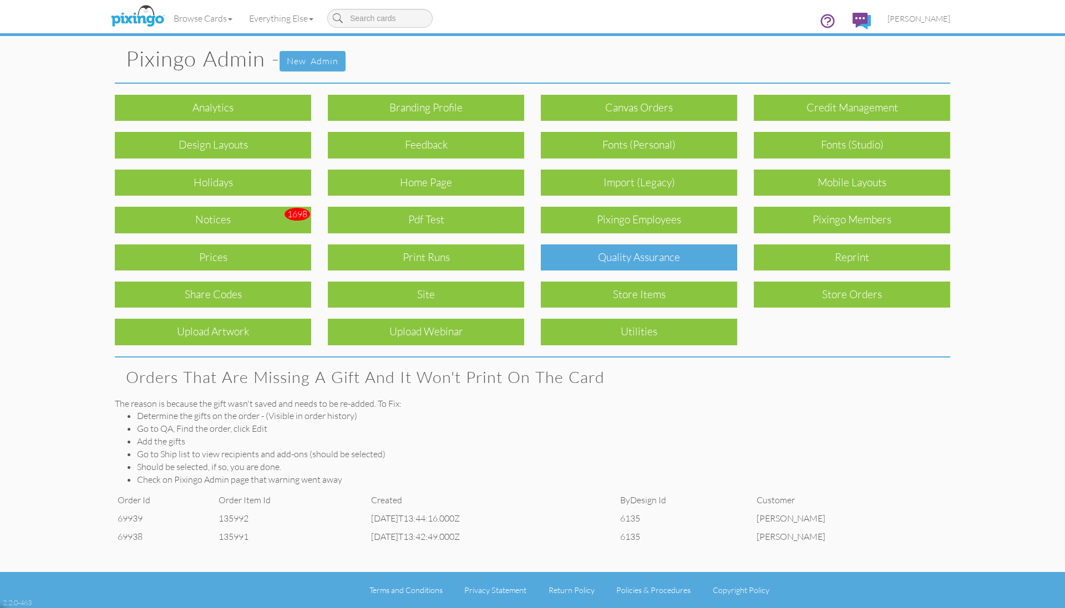
click at [606, 249] on div "Quality Assurance" at bounding box center [639, 258] width 196 height 26
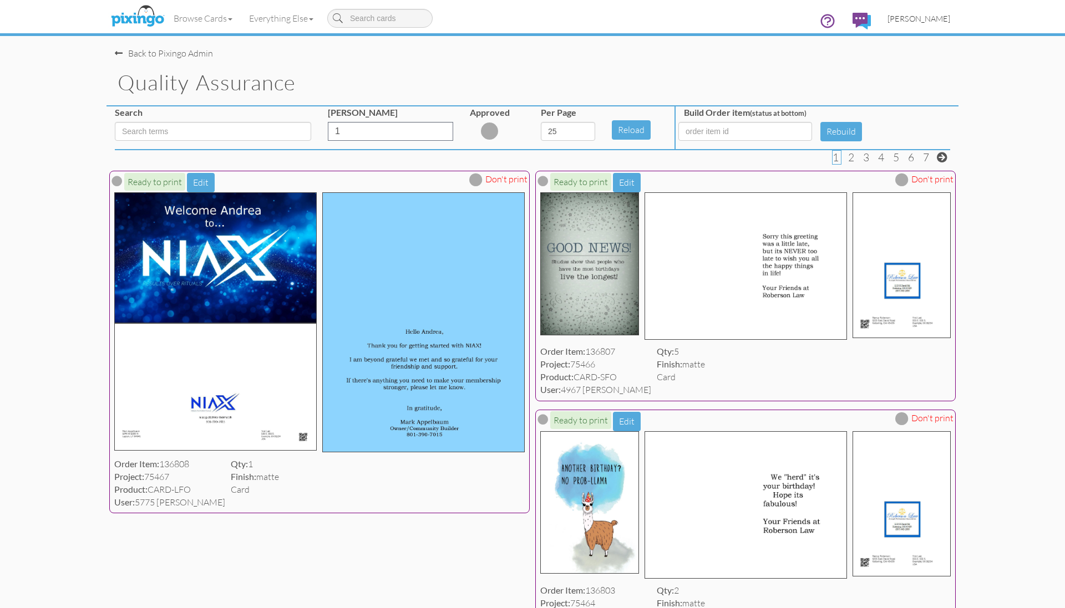
click at [934, 21] on span "[PERSON_NAME]" at bounding box center [918, 18] width 63 height 9
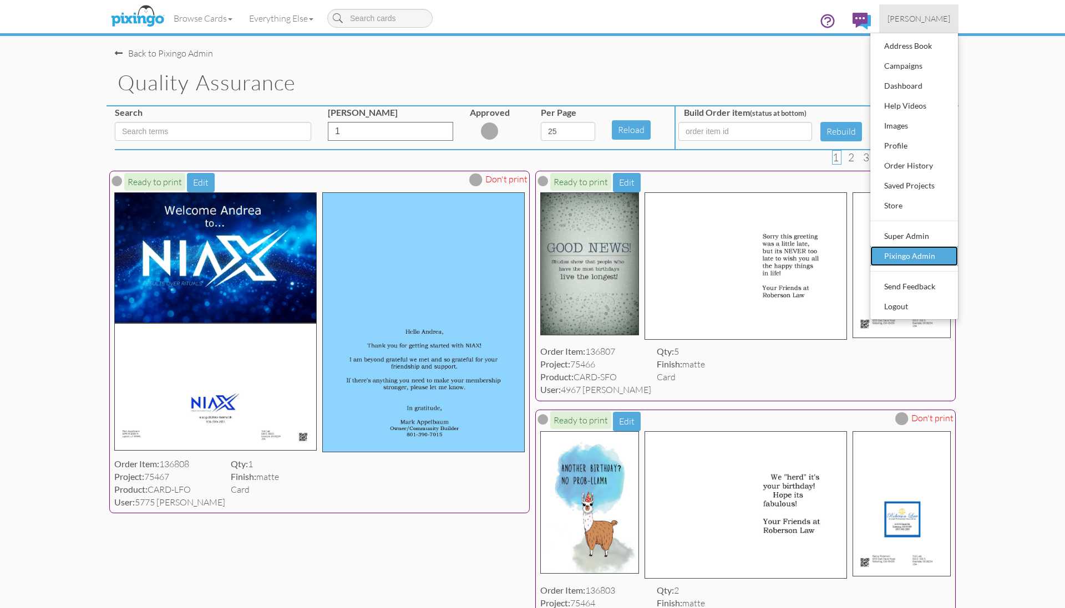
click at [914, 248] on div "Pixingo Admin" at bounding box center [913, 256] width 65 height 17
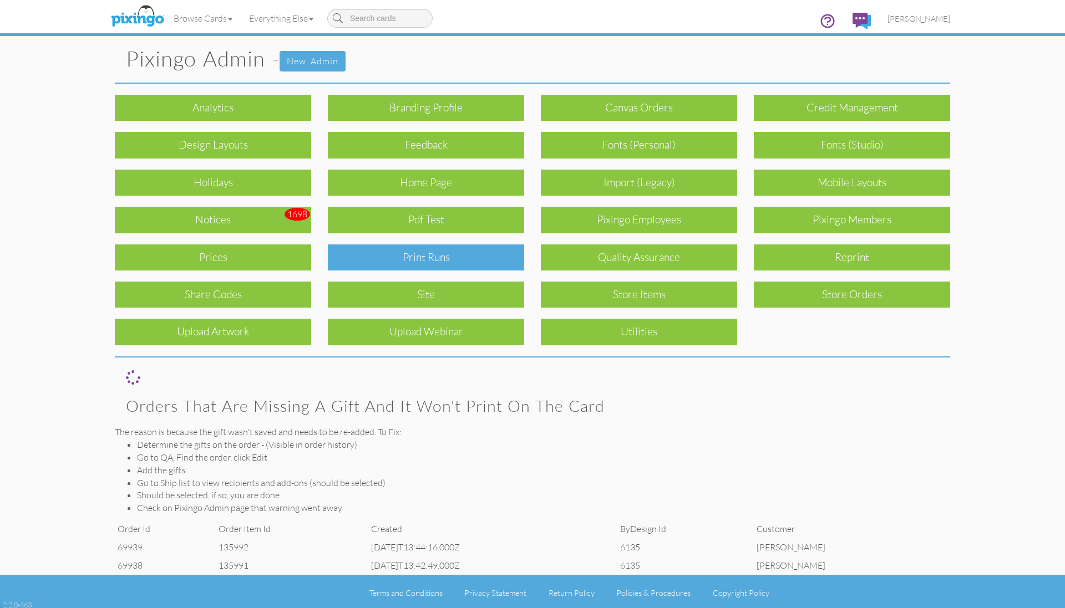
click at [495, 266] on div "Print Runs" at bounding box center [426, 258] width 196 height 26
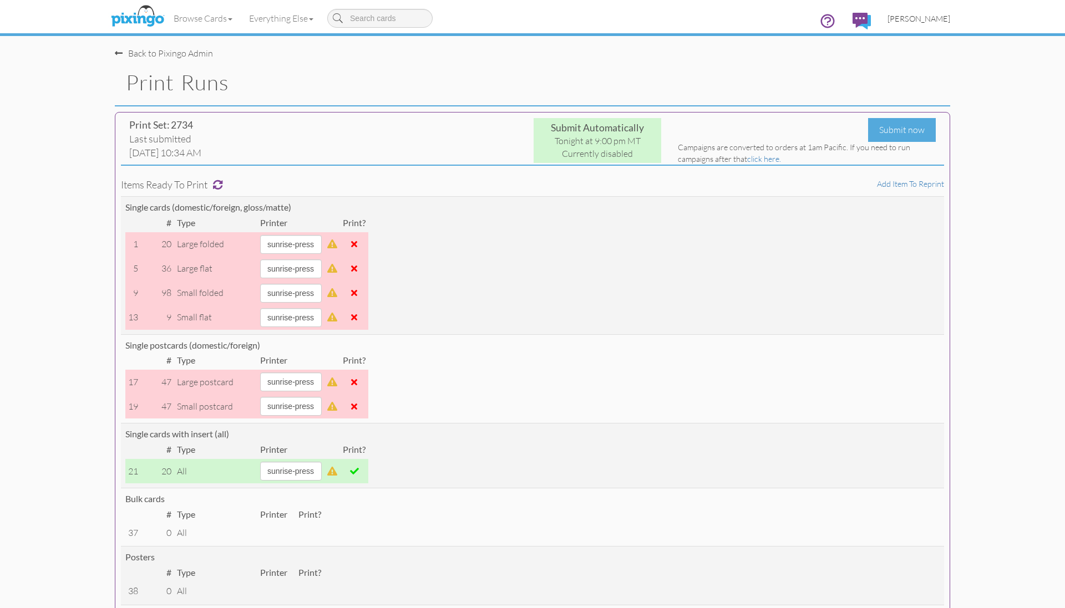
click at [923, 21] on span "[PERSON_NAME]" at bounding box center [918, 18] width 63 height 9
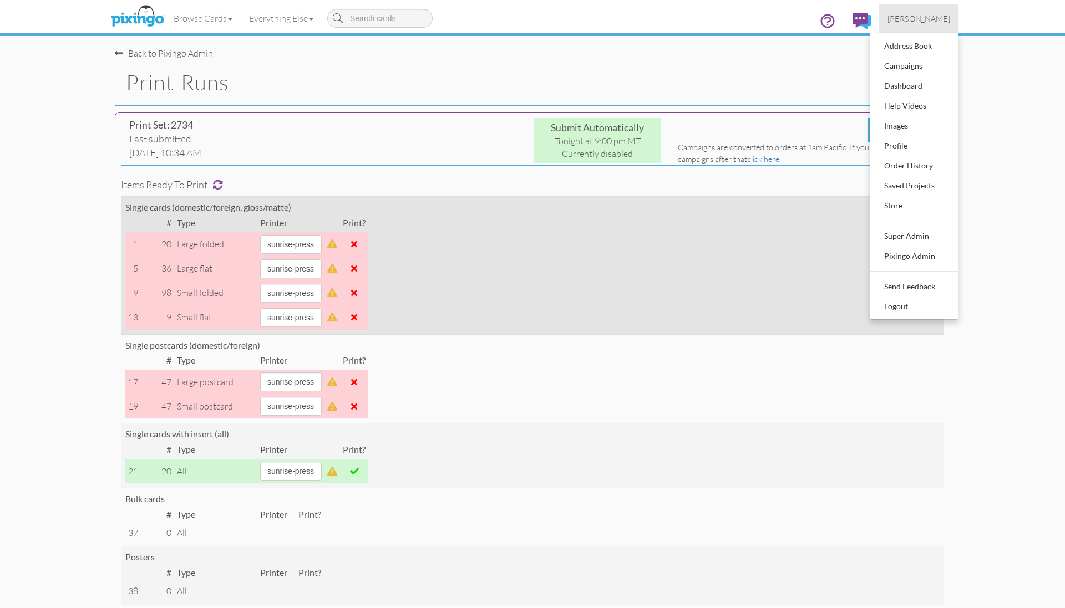
click at [620, 297] on td "Single cards (domestic/foreign, gloss/matte) # Type Printer Print? 1 20 large f…" at bounding box center [532, 265] width 823 height 138
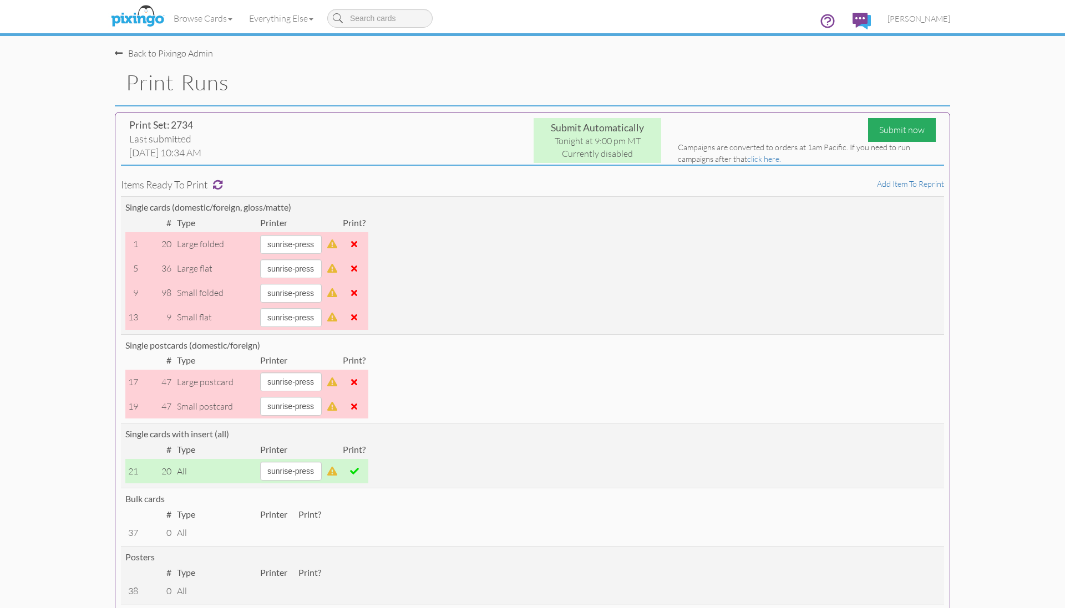
click at [890, 129] on div "Submit now" at bounding box center [902, 130] width 68 height 24
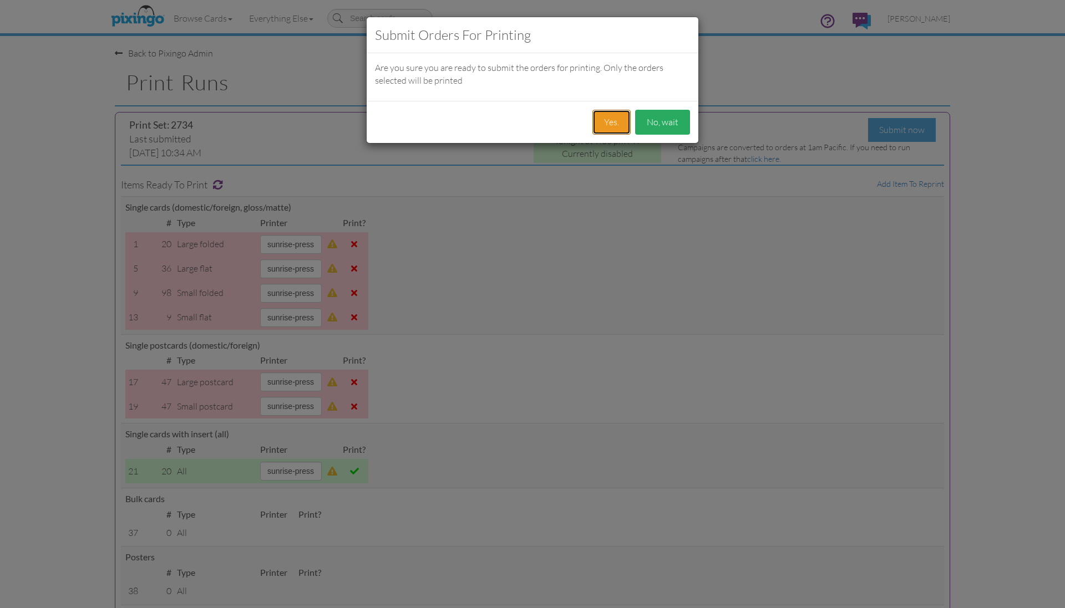
drag, startPoint x: 609, startPoint y: 119, endPoint x: 645, endPoint y: 128, distance: 37.1
click at [609, 119] on button "Yes." at bounding box center [611, 122] width 38 height 25
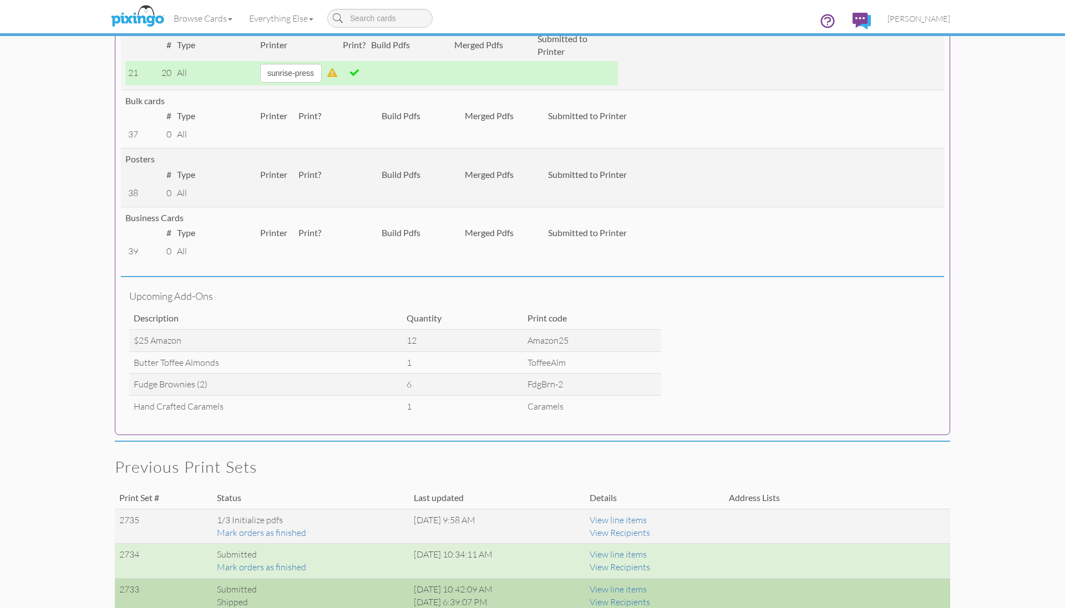
scroll to position [493, 0]
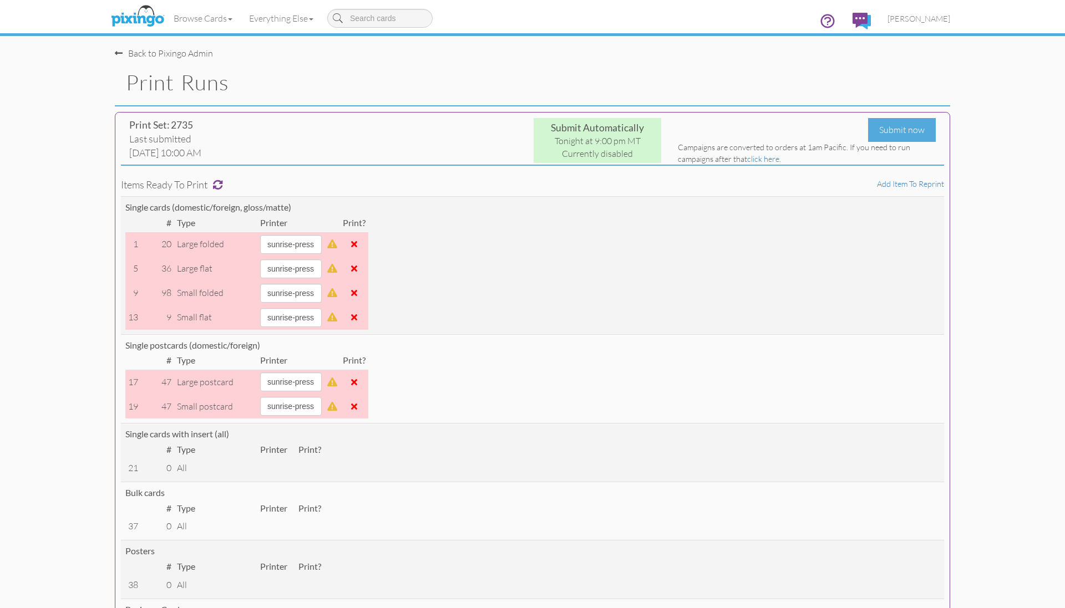
click at [368, 381] on td at bounding box center [354, 382] width 28 height 24
click at [357, 382] on span at bounding box center [354, 382] width 6 height 9
click at [357, 405] on span at bounding box center [354, 406] width 6 height 9
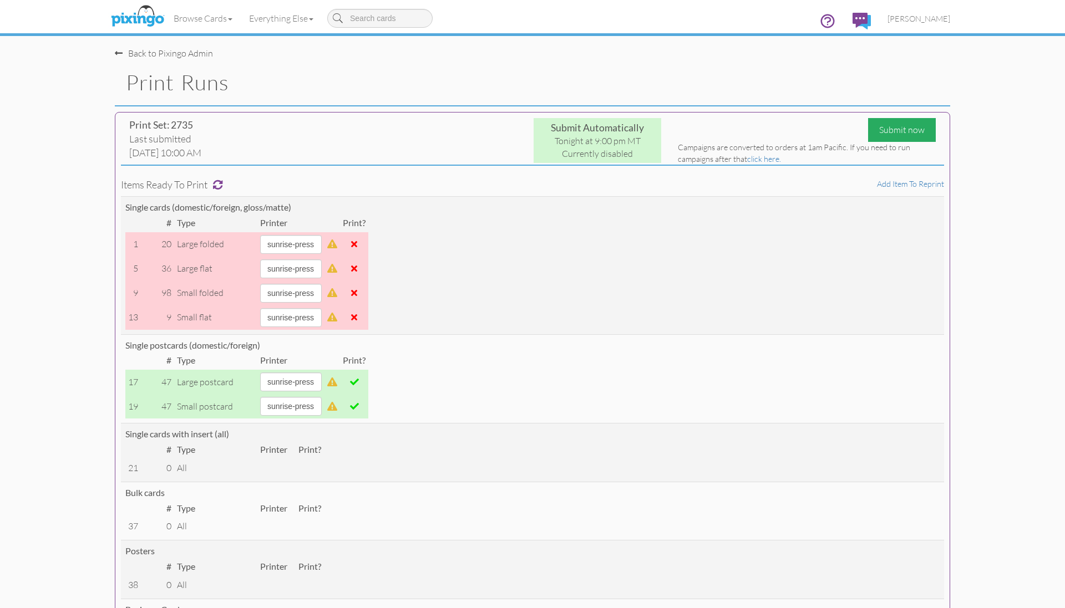
click at [890, 131] on div "Submit now" at bounding box center [902, 130] width 68 height 24
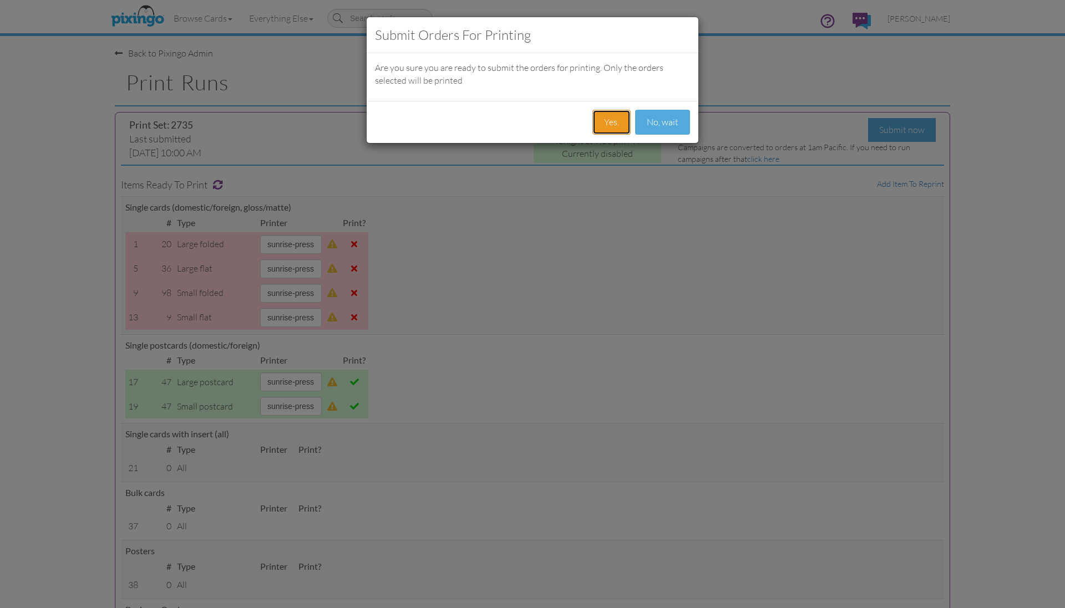
click at [607, 123] on button "Yes." at bounding box center [611, 122] width 38 height 25
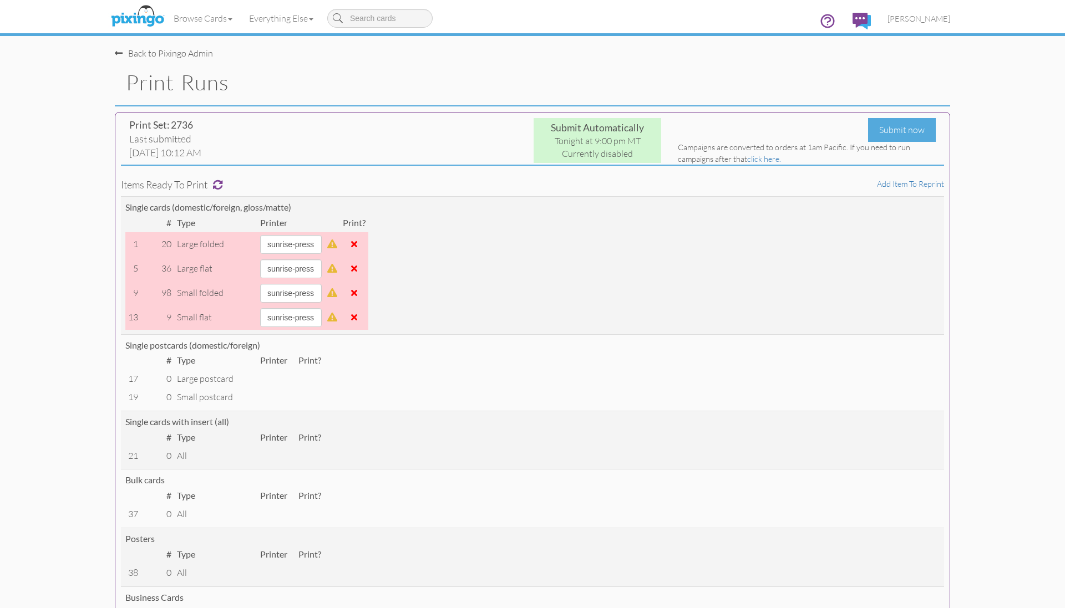
drag, startPoint x: 1015, startPoint y: 202, endPoint x: 1064, endPoint y: 207, distance: 49.0
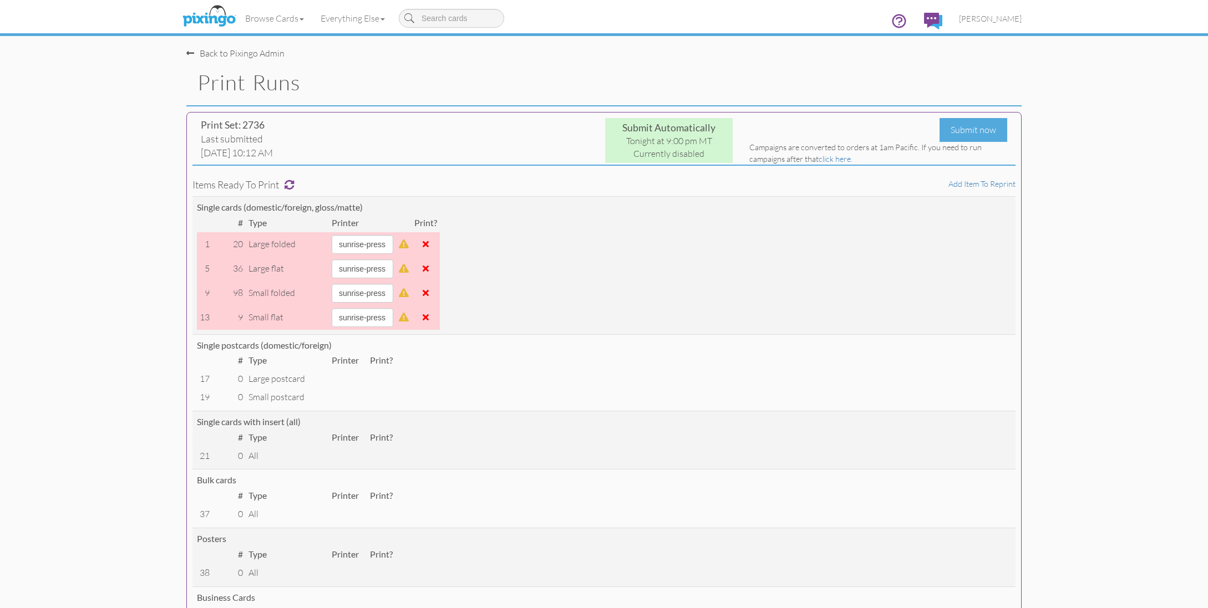
click at [1003, 17] on span "Bryan Thayer" at bounding box center [990, 18] width 63 height 9
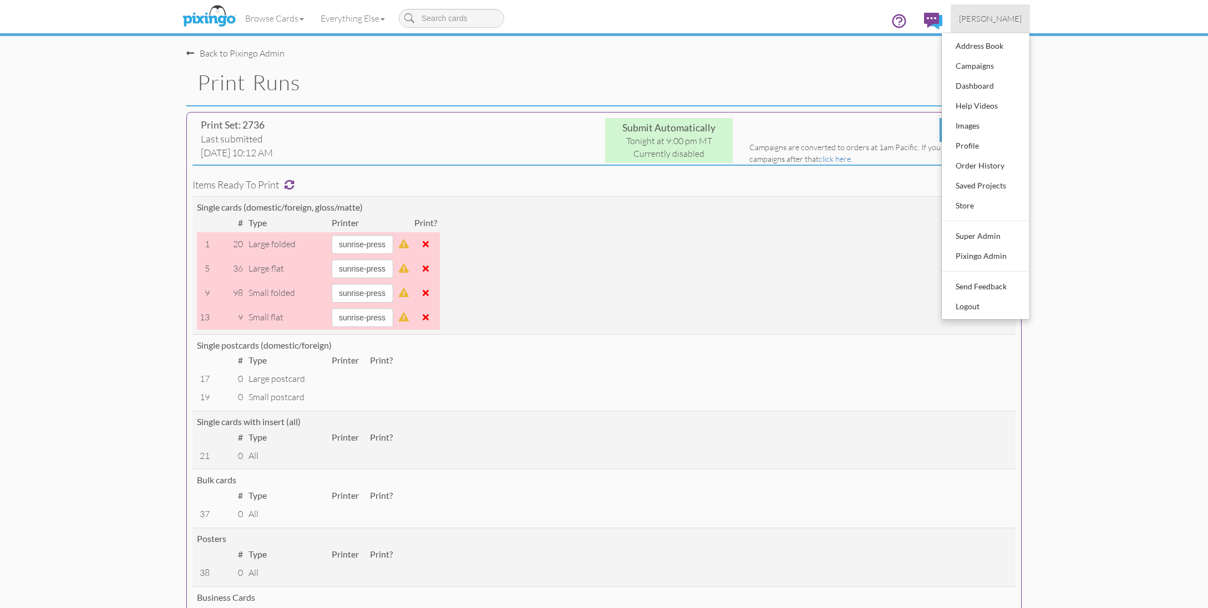
click at [1003, 17] on span "Bryan Thayer" at bounding box center [990, 18] width 63 height 9
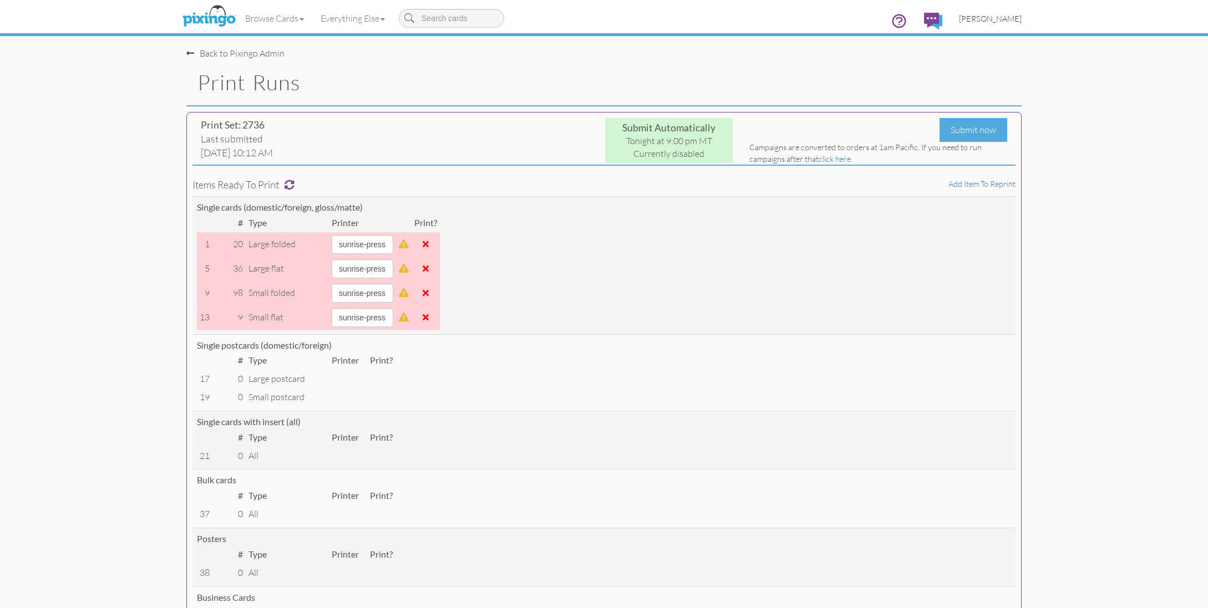
click at [991, 20] on span "Bryan Thayer" at bounding box center [990, 18] width 63 height 9
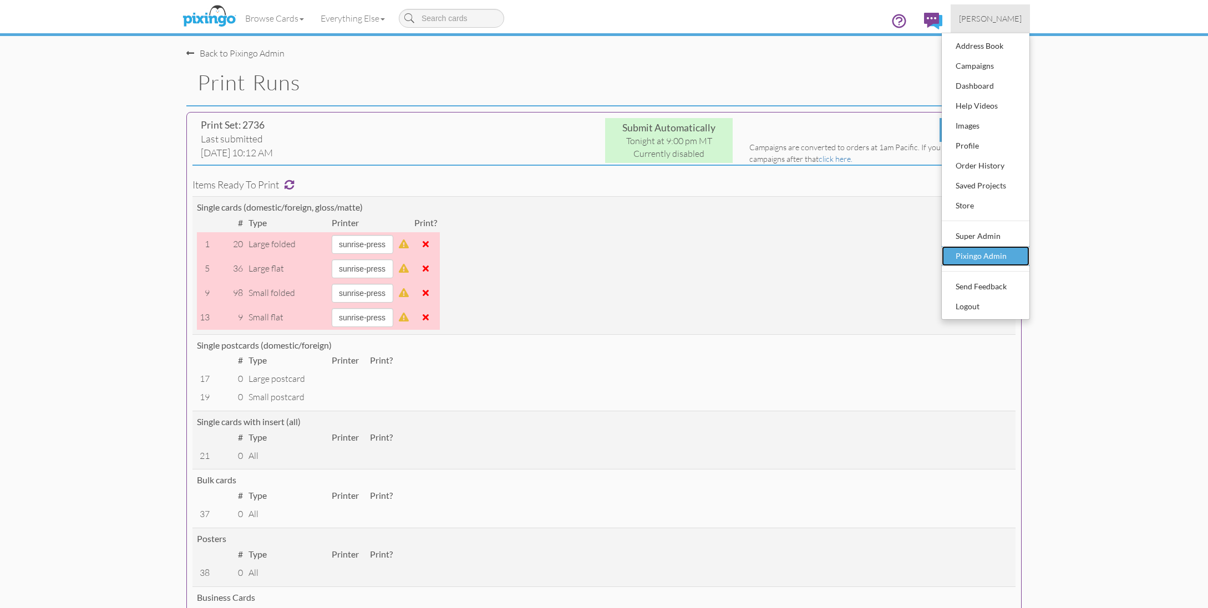
click at [974, 252] on div "Pixingo Admin" at bounding box center [985, 256] width 65 height 17
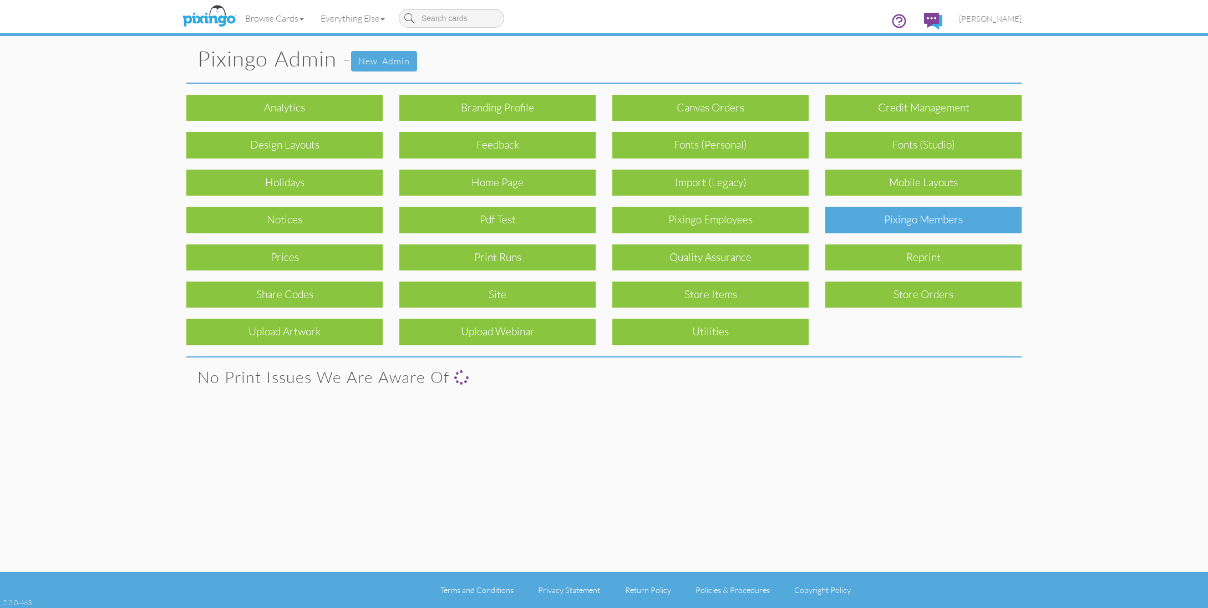
click at [942, 218] on div "Pixingo Members" at bounding box center [923, 220] width 196 height 26
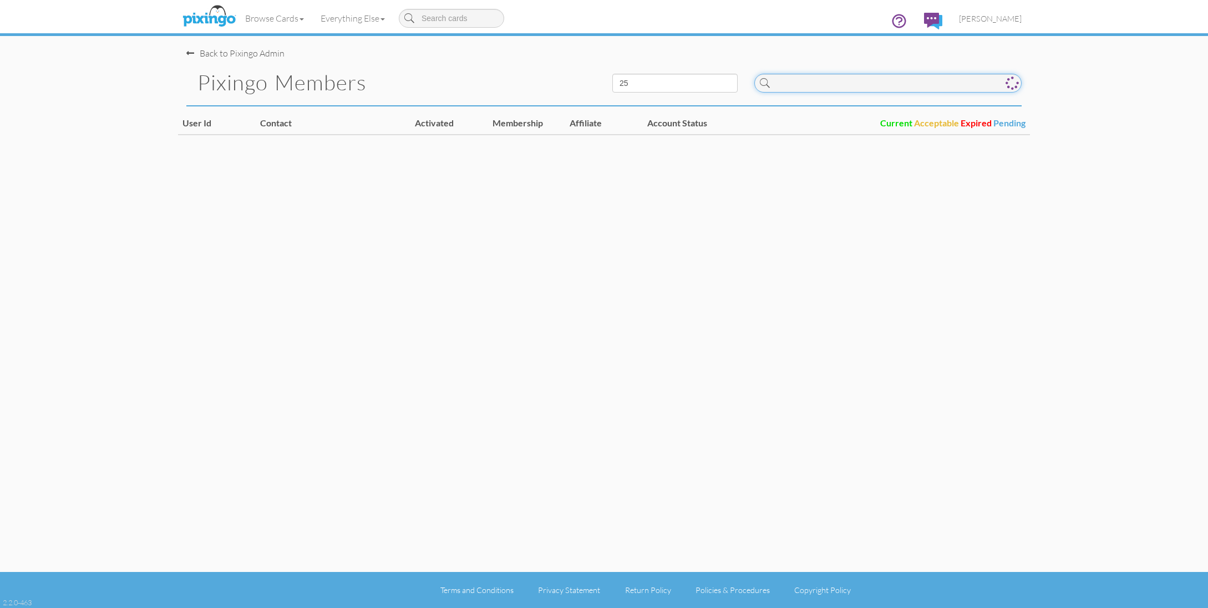
click at [816, 84] on input at bounding box center [887, 83] width 267 height 19
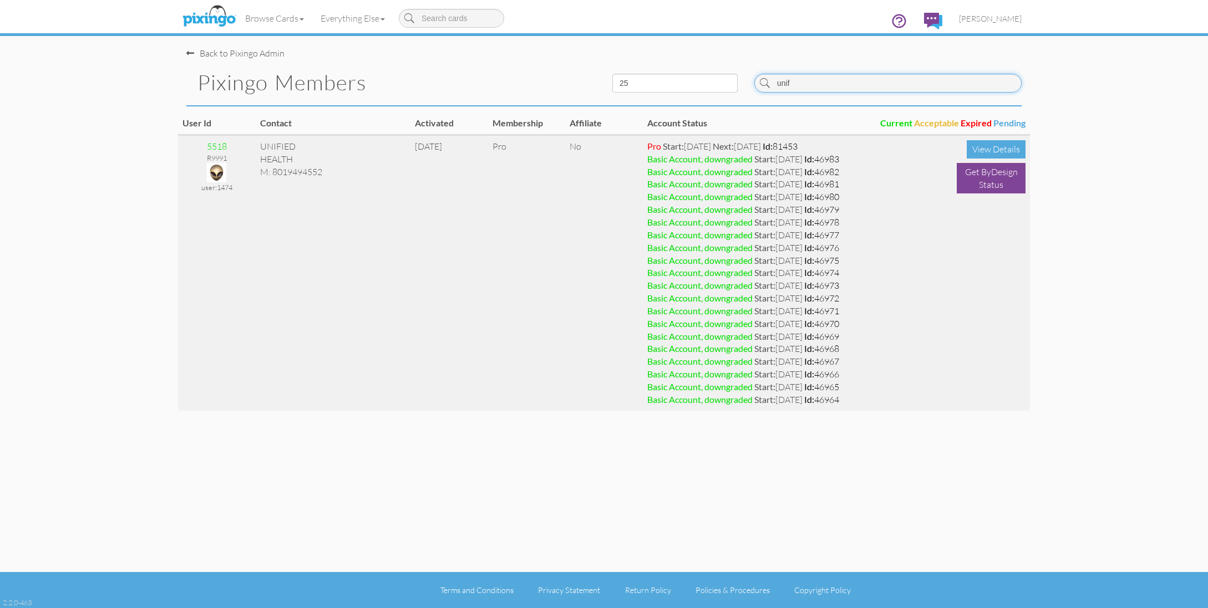
type input "unif"
click at [222, 169] on img at bounding box center [216, 172] width 19 height 19
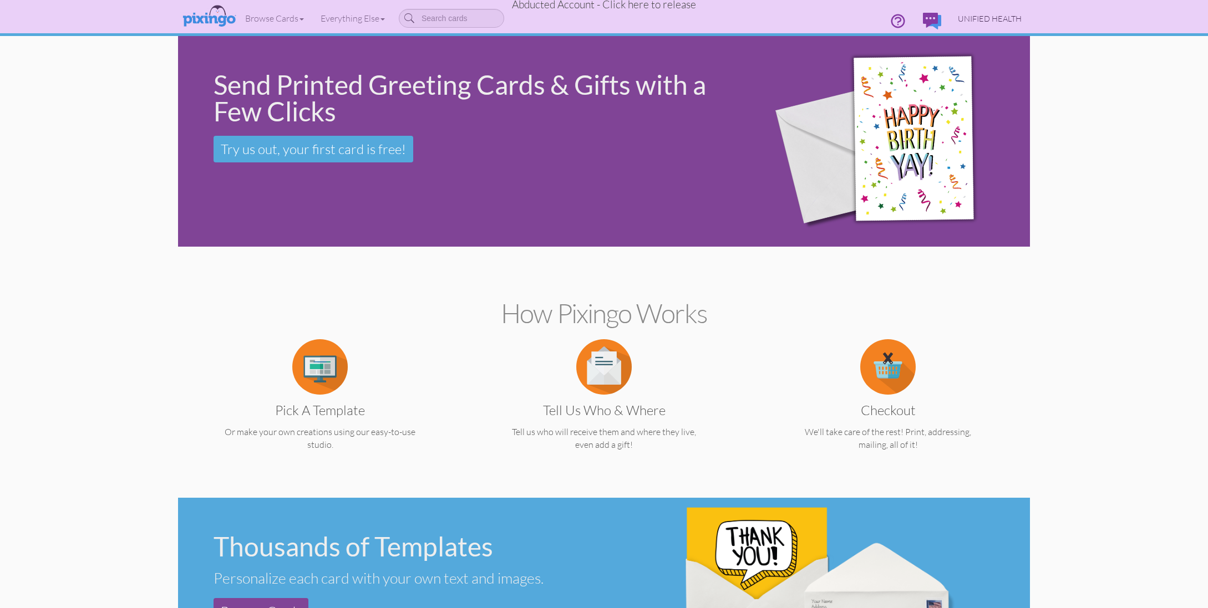
click at [984, 11] on link "UNIFIED HEALTH" at bounding box center [990, 18] width 80 height 28
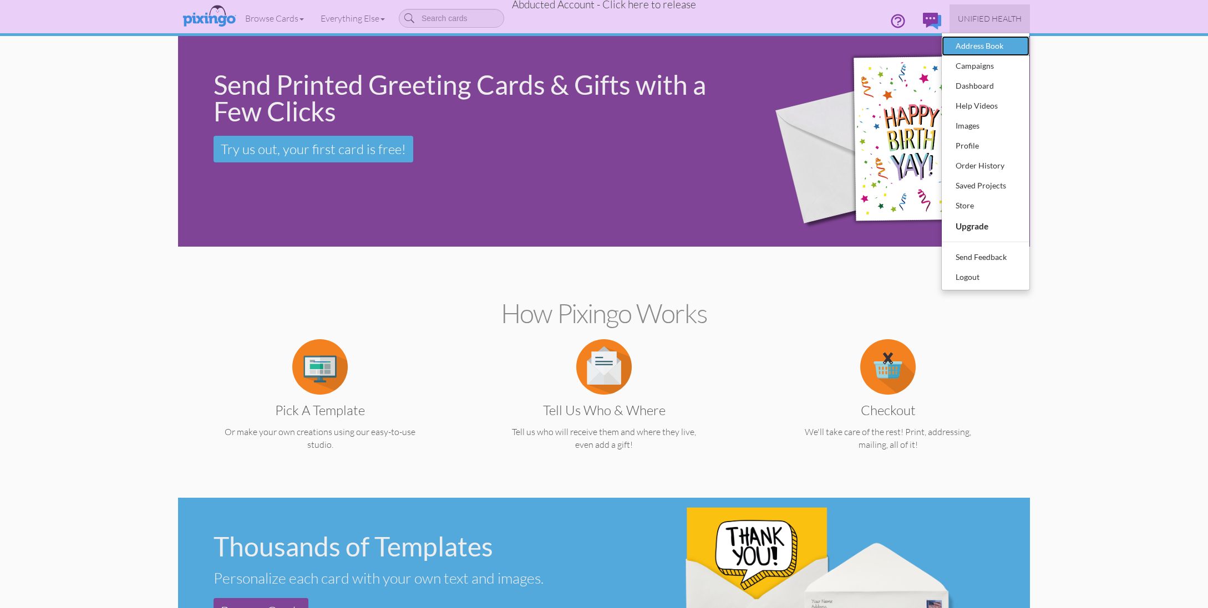
click at [963, 44] on div "Address Book" at bounding box center [985, 46] width 65 height 17
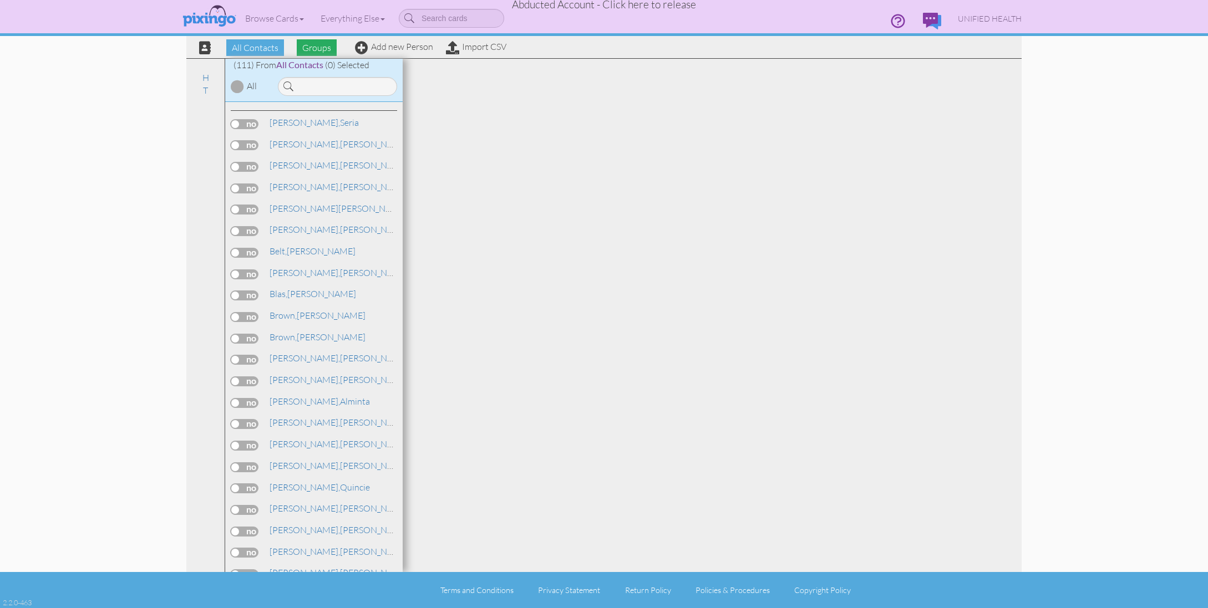
click at [310, 48] on span "Groups" at bounding box center [317, 47] width 40 height 17
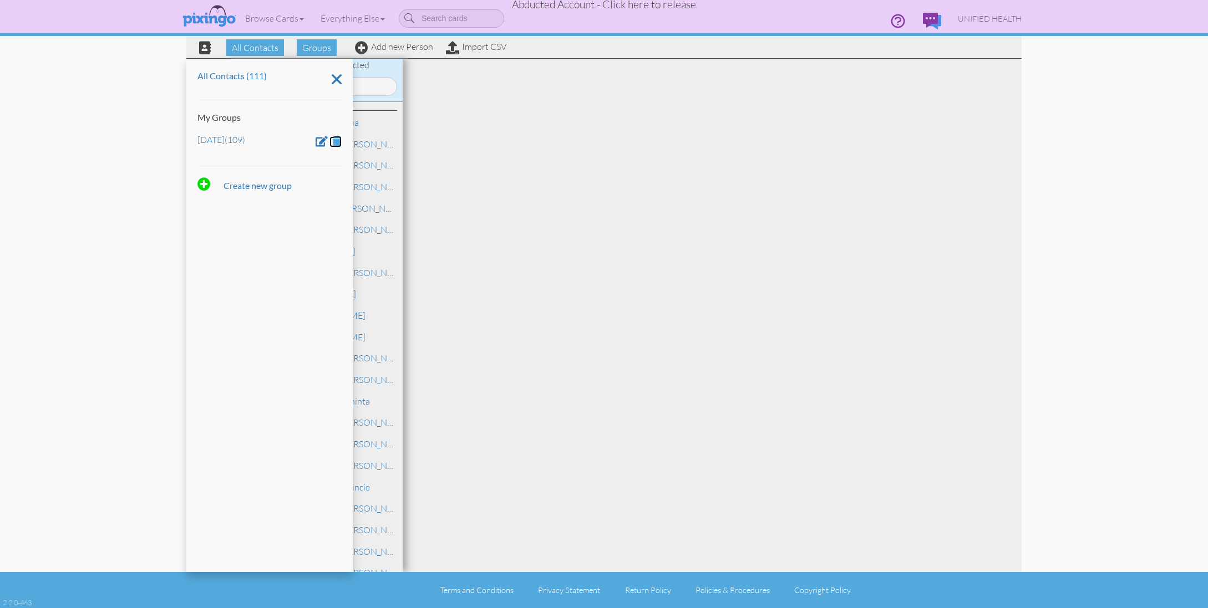
click at [334, 143] on span at bounding box center [336, 141] width 9 height 11
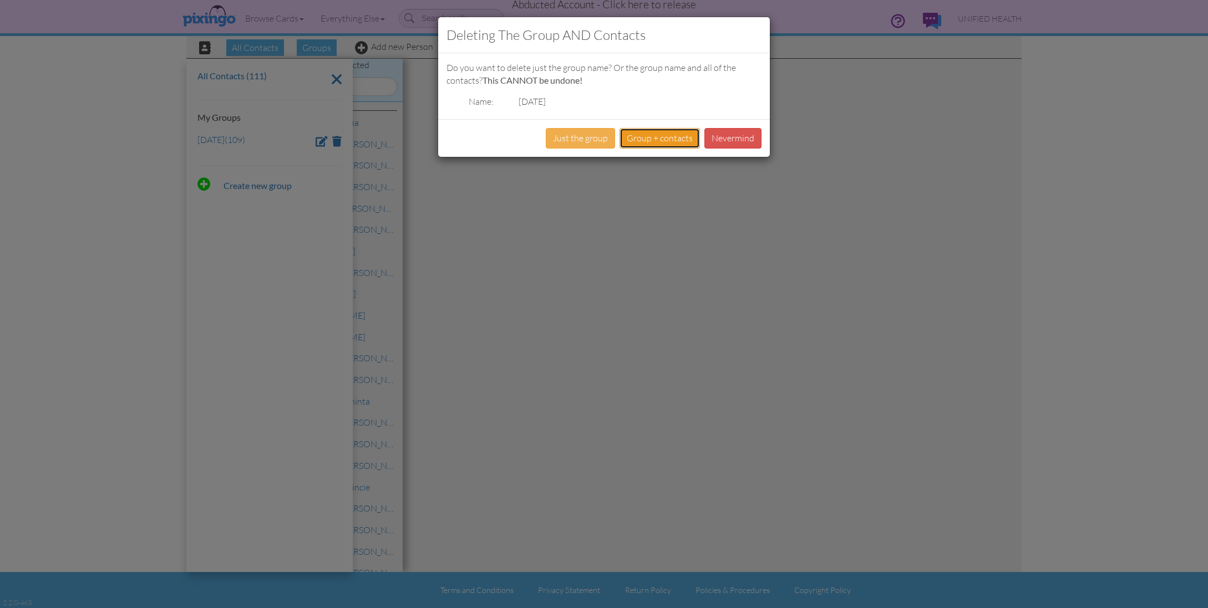
click at [641, 141] on button "Group + contacts" at bounding box center [660, 138] width 80 height 21
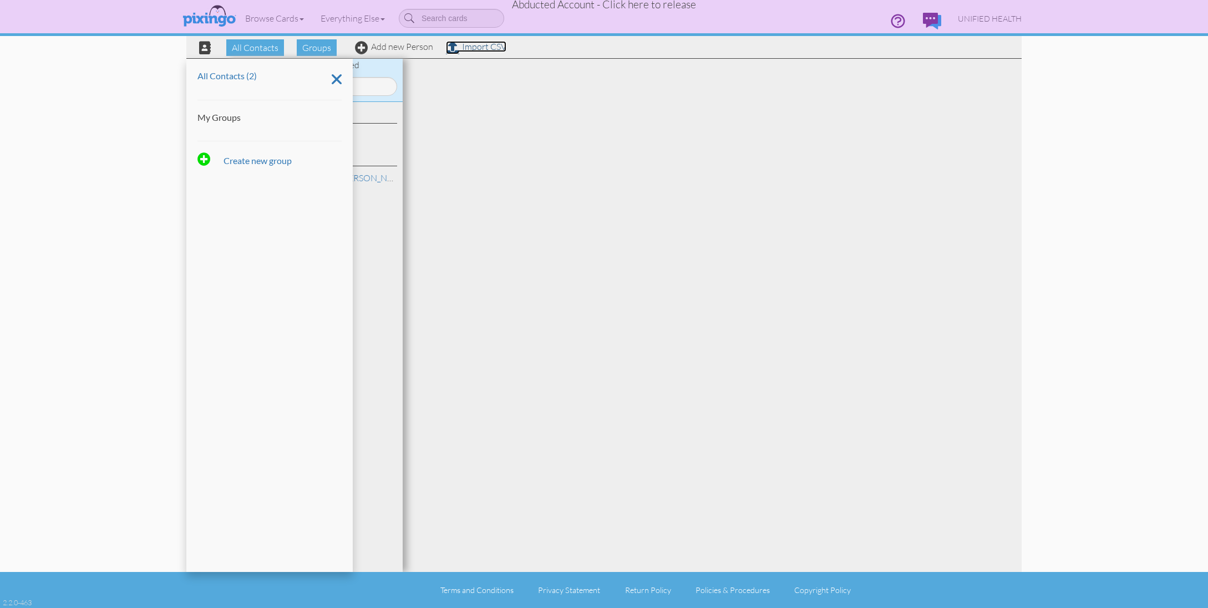
click at [478, 47] on link "Import CSV" at bounding box center [476, 46] width 60 height 11
click at [478, 47] on body "Toggle navigation Visit Pixingo Mobile Browse Cards Business Accounting Automot…" at bounding box center [604, 304] width 1208 height 608
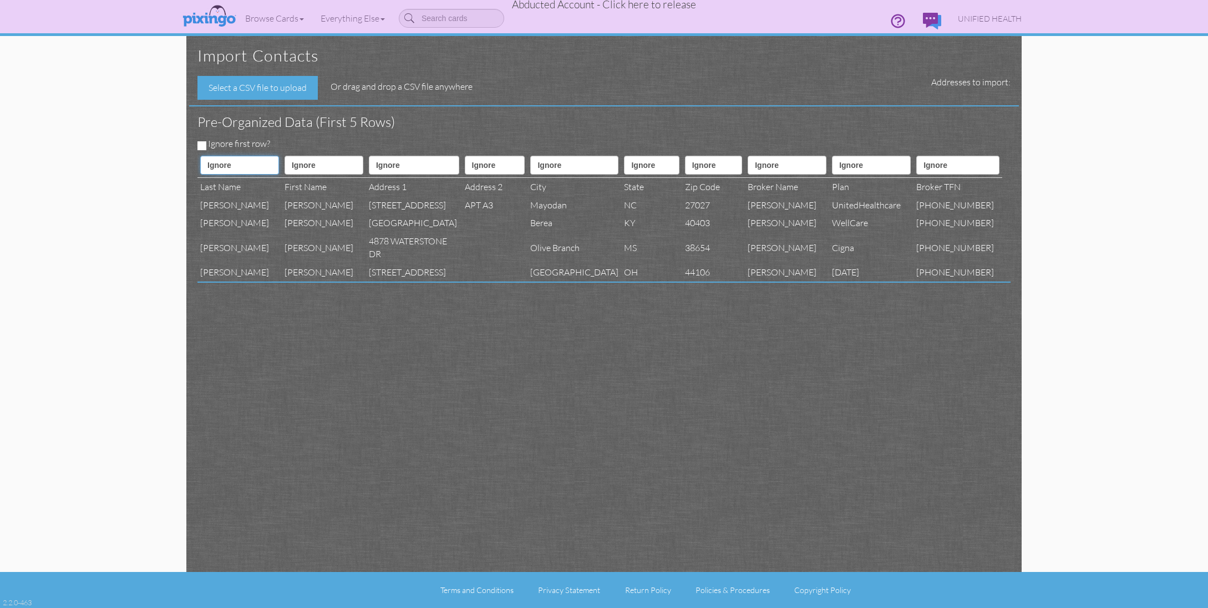
click at [251, 164] on select "Ignore ---------- First name Last name ---------- Address 1 Address 2 City Stat…" at bounding box center [239, 165] width 79 height 19
select select "object:4939"
click at [200, 156] on select "Ignore ---------- First name Last name ---------- Address 1 Address 2 City Stat…" at bounding box center [239, 165] width 79 height 19
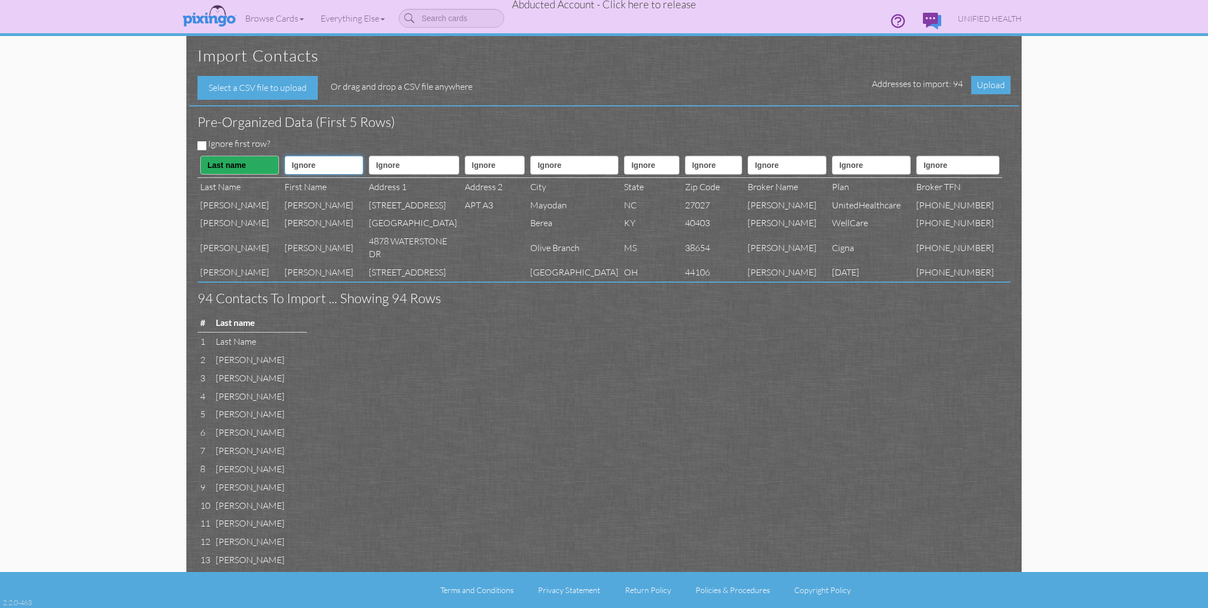
click at [290, 165] on select "Ignore ---------- First name Last name ---------- Address 1 Address 2 City Stat…" at bounding box center [324, 165] width 79 height 19
select select "object:4938"
click at [285, 156] on select "Ignore ---------- First name Last name ---------- Address 1 Address 2 City Stat…" at bounding box center [324, 165] width 79 height 19
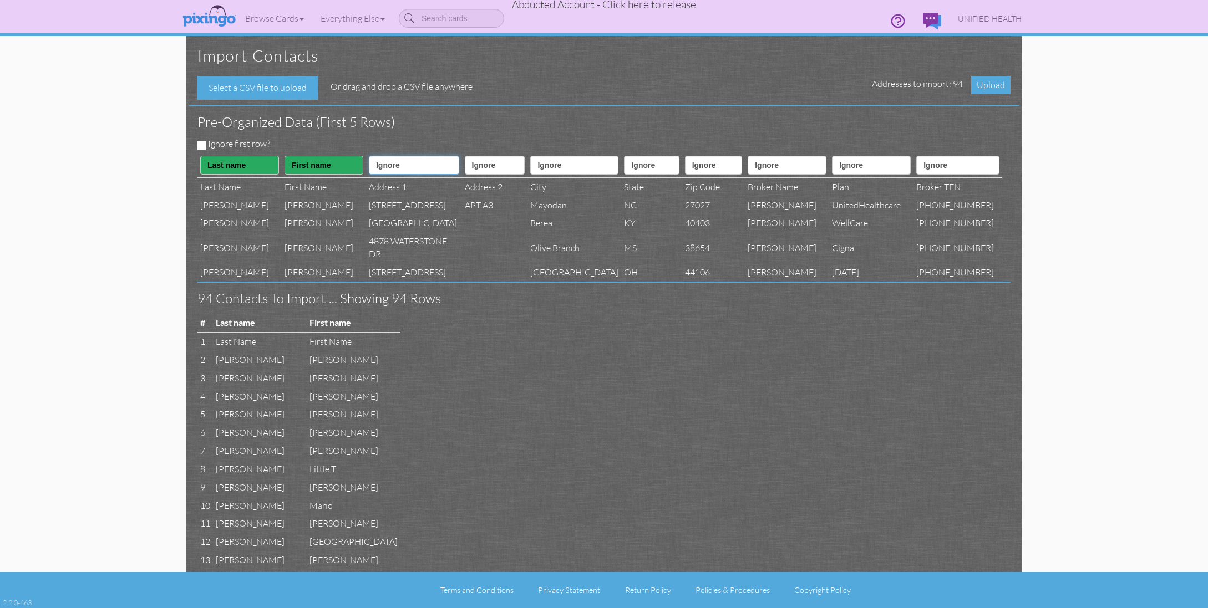
click at [386, 163] on select "Ignore ---------- First name Last name ---------- Address 1 Address 2 City Stat…" at bounding box center [414, 165] width 90 height 19
select select "object:4941"
click at [369, 156] on select "Ignore ---------- First name Last name ---------- Address 1 Address 2 City Stat…" at bounding box center [414, 165] width 90 height 19
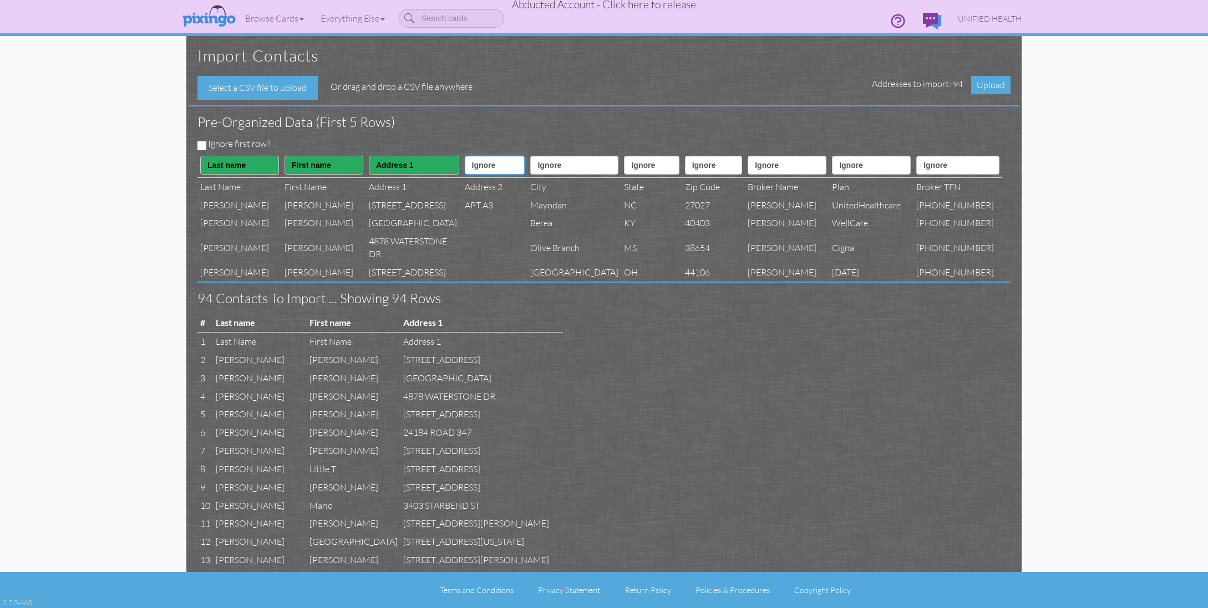
click at [489, 171] on select "Ignore ---------- First name Last name ---------- Address 1 Address 2 City Stat…" at bounding box center [495, 165] width 60 height 19
select select "object:4942"
click at [465, 156] on select "Ignore ---------- First name Last name ---------- Address 1 Address 2 City Stat…" at bounding box center [495, 165] width 60 height 19
click at [570, 161] on select "Ignore ---------- First name Last name ---------- Address 1 Address 2 City Stat…" at bounding box center [574, 165] width 88 height 19
select select "object:4943"
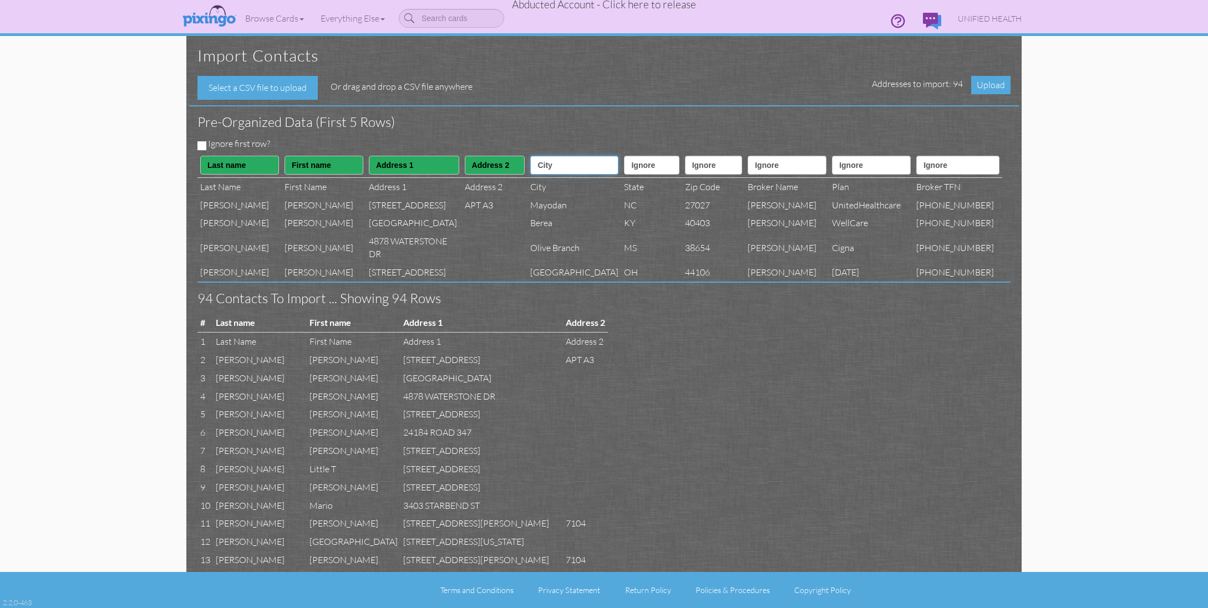
click at [532, 156] on select "Ignore ---------- First name Last name ---------- Address 1 Address 2 City Stat…" at bounding box center [574, 165] width 88 height 19
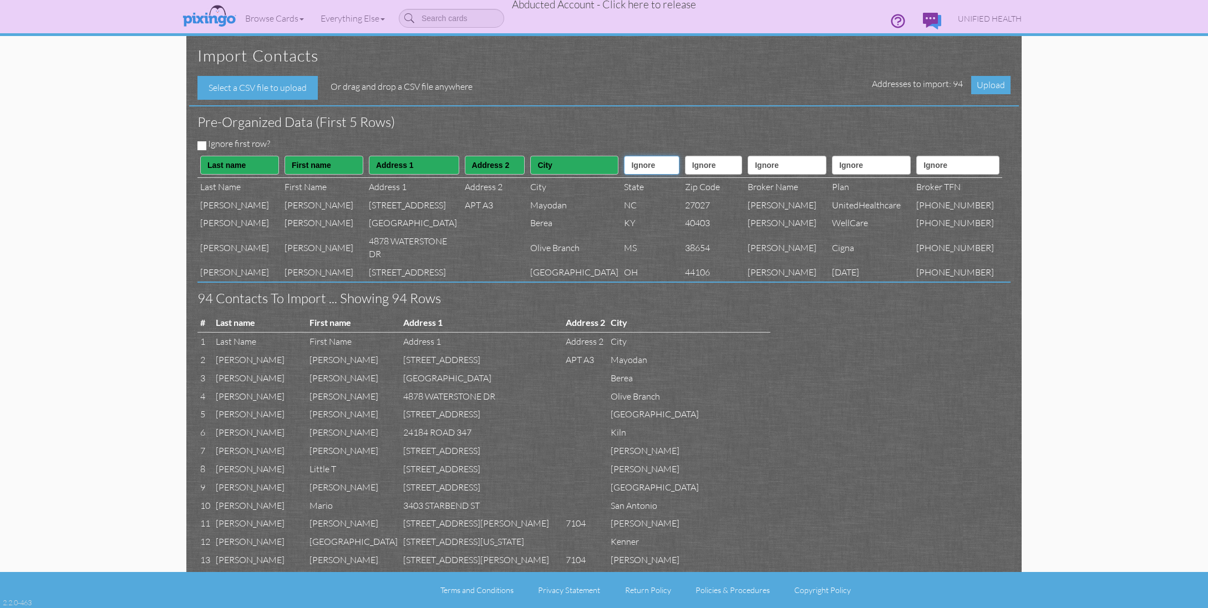
click at [639, 164] on select "Ignore ---------- First name Last name ---------- Address 1 Address 2 City Stat…" at bounding box center [651, 165] width 55 height 19
select select "object:4944"
click at [624, 156] on select "Ignore ---------- First name Last name ---------- Address 1 Address 2 City Stat…" at bounding box center [651, 165] width 55 height 19
click at [715, 169] on select "Ignore ---------- First name Last name ---------- Address 1 Address 2 City Stat…" at bounding box center [714, 165] width 58 height 19
select select "object:4945"
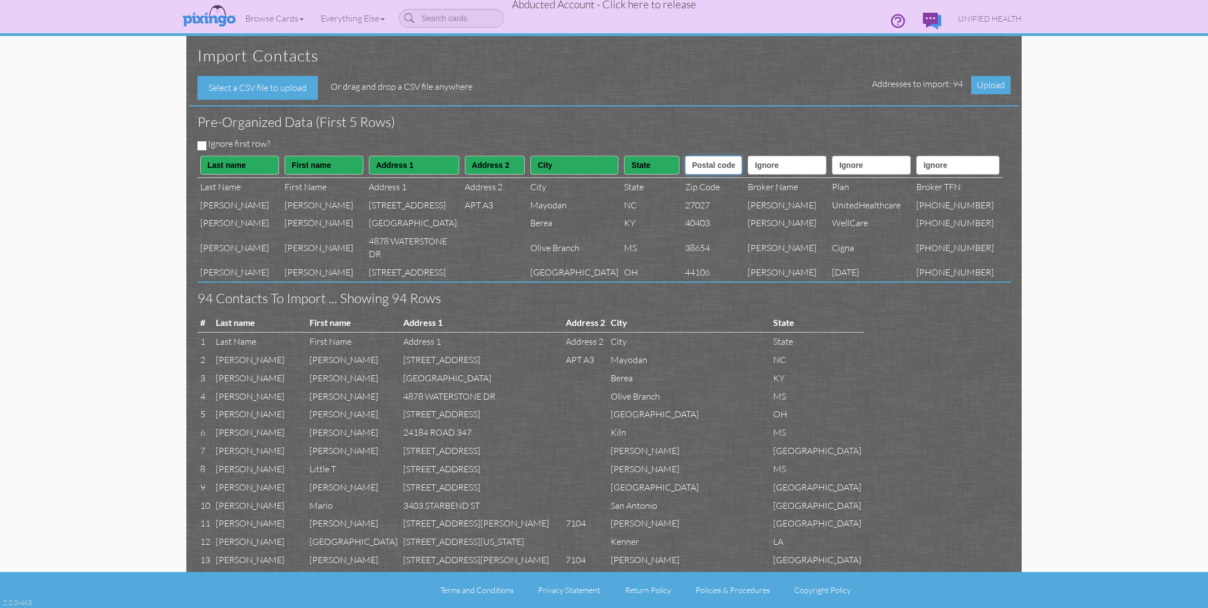
click at [685, 156] on select "Ignore ---------- First name Last name ---------- Address 1 Address 2 City Stat…" at bounding box center [714, 165] width 58 height 19
click at [796, 161] on select "Ignore ---------- First name Last name ---------- Address 1 Address 2 City Stat…" at bounding box center [787, 165] width 79 height 19
select select "object:4959"
click at [758, 156] on select "Ignore ---------- First name Last name ---------- Address 1 Address 2 City Stat…" at bounding box center [787, 165] width 79 height 19
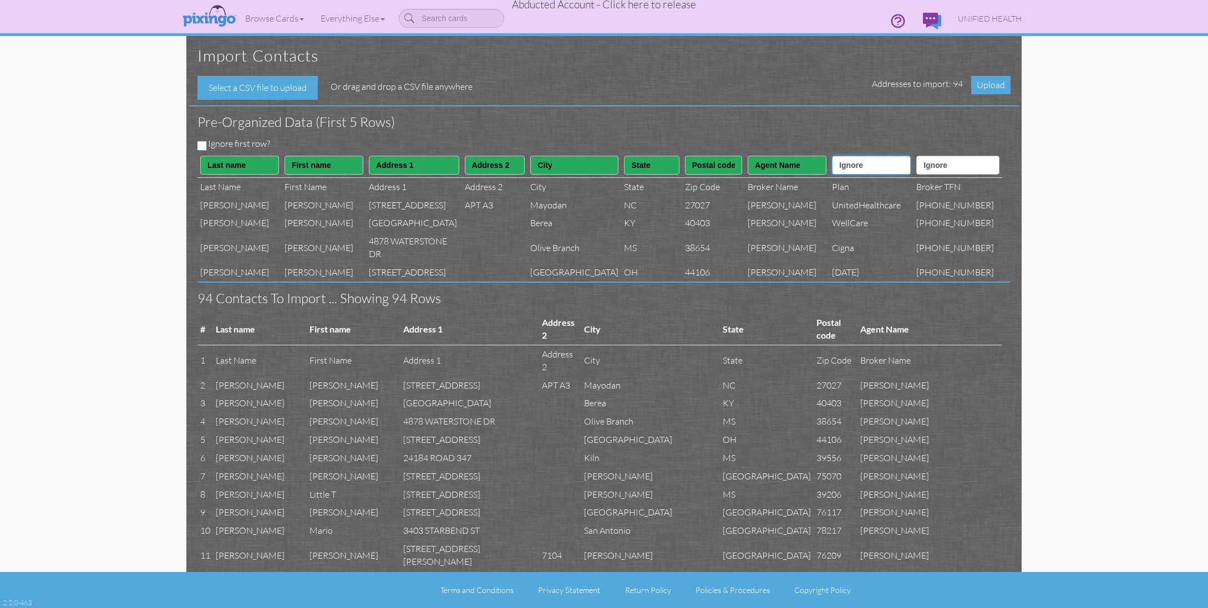
click at [864, 167] on select "Ignore ---------- First name Last name ---------- Address 1 Address 2 City Stat…" at bounding box center [871, 165] width 79 height 19
select select "object:4958"
click at [838, 156] on select "Ignore ---------- First name Last name ---------- Address 1 Address 2 City Stat…" at bounding box center [871, 165] width 79 height 19
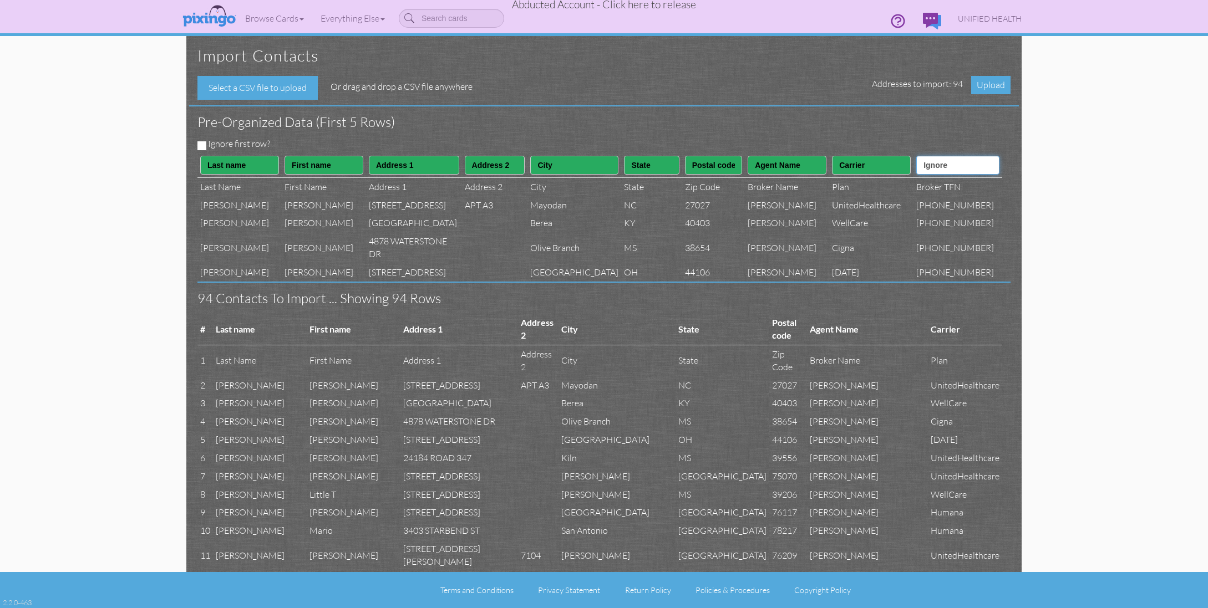
click at [956, 172] on select "Ignore ---------- First name Last name ---------- Address 1 Address 2 City Stat…" at bounding box center [957, 165] width 83 height 19
select select "object:4960"
click at [930, 156] on select "Ignore ---------- First name Last name ---------- Address 1 Address 2 City Stat…" at bounding box center [957, 165] width 83 height 19
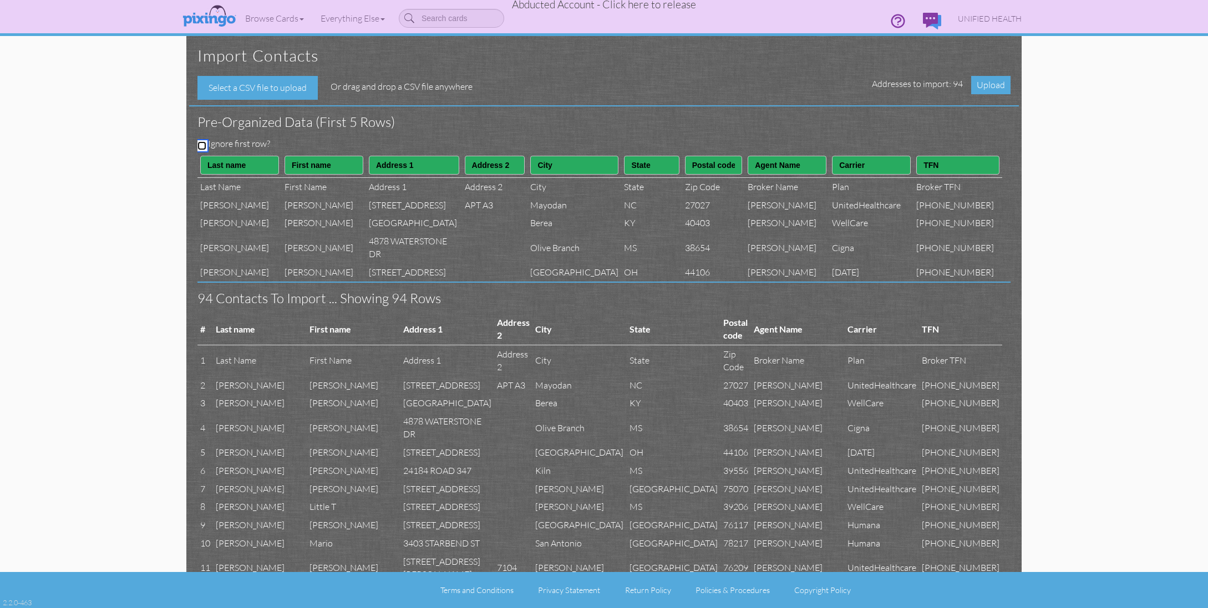
click at [201, 144] on input "Ignore first row?" at bounding box center [201, 145] width 9 height 9
checkbox input "true"
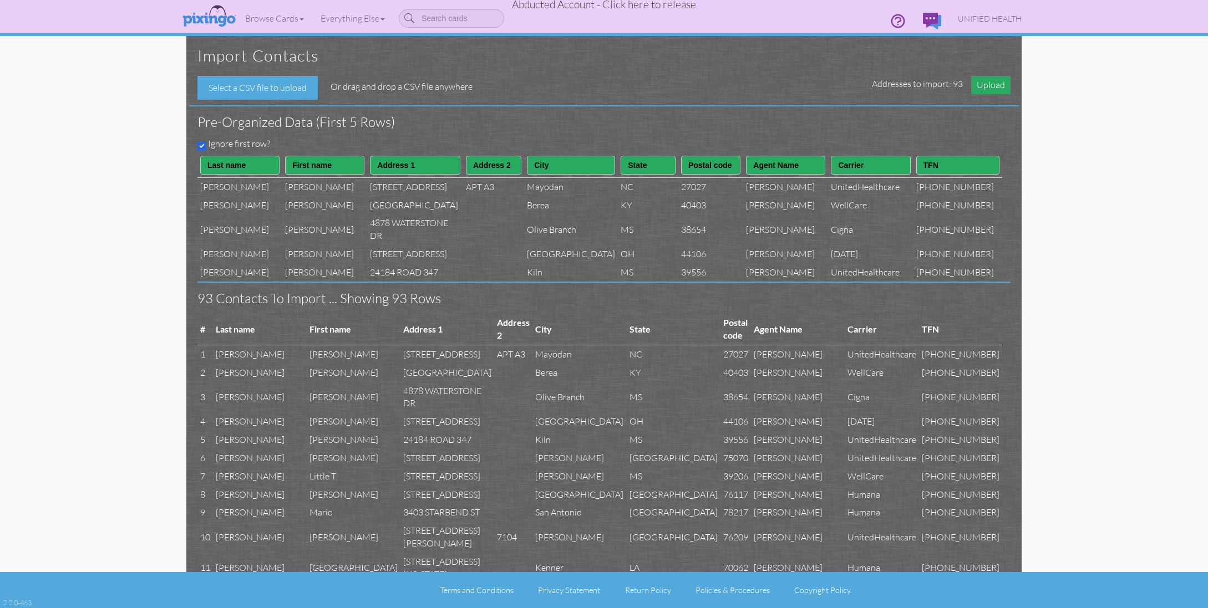
click at [996, 83] on span "Upload" at bounding box center [990, 85] width 39 height 18
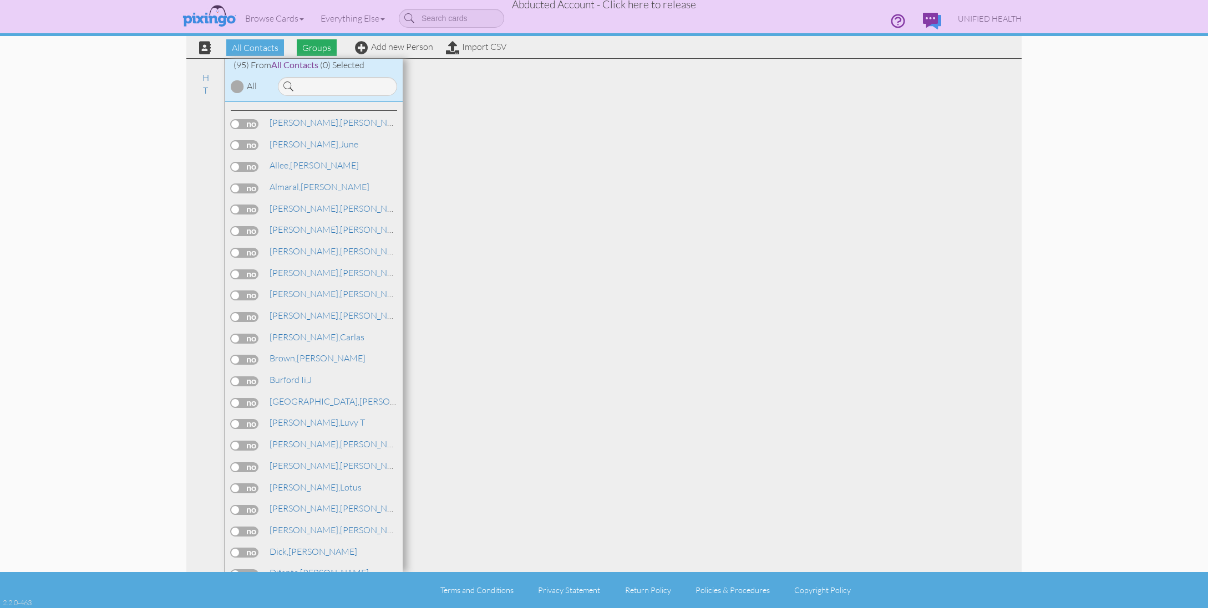
click at [316, 49] on span "Groups" at bounding box center [317, 47] width 40 height 17
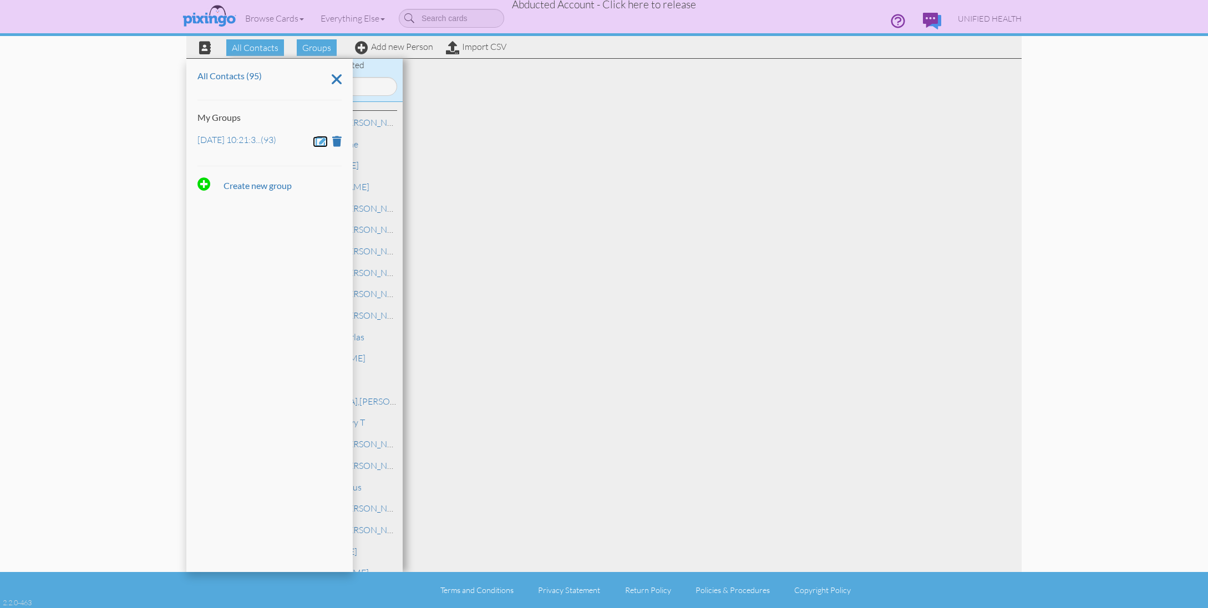
click at [319, 139] on span at bounding box center [322, 141] width 12 height 11
drag, startPoint x: 319, startPoint y: 139, endPoint x: 185, endPoint y: 131, distance: 135.0
click at [185, 131] on div "All Contacts Groups Add new Person Import CSV All Contacts (95) My Groups Oct 1…" at bounding box center [604, 286] width 852 height 572
type input "June 16"
click at [227, 170] on span at bounding box center [230, 173] width 11 height 17
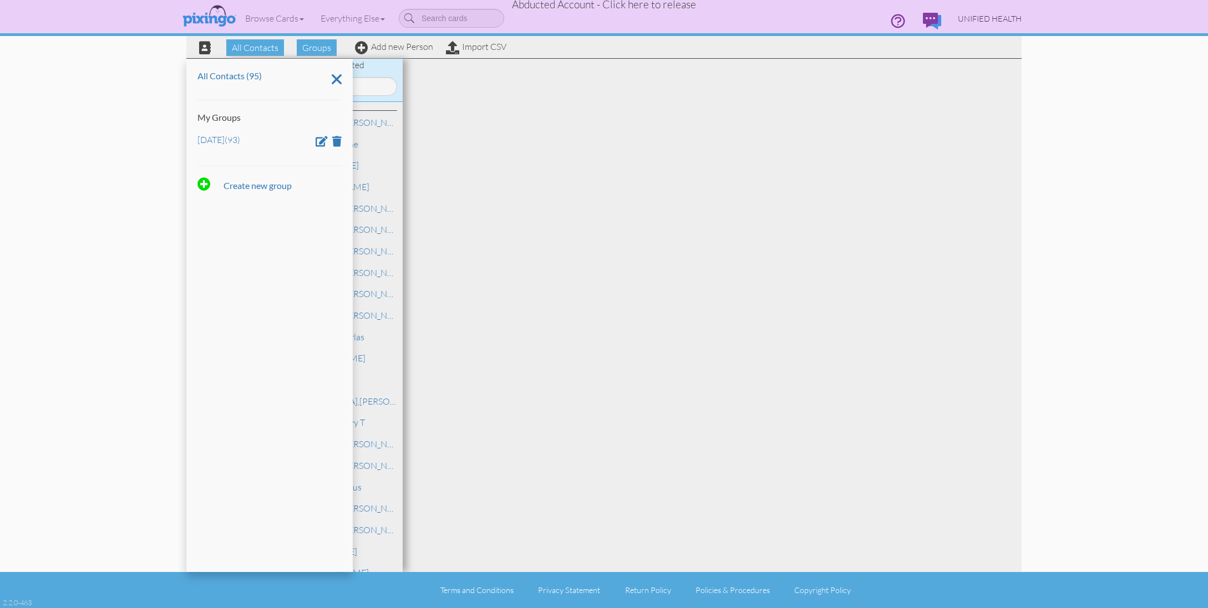
click at [981, 18] on span "UNIFIED HEALTH" at bounding box center [990, 18] width 64 height 9
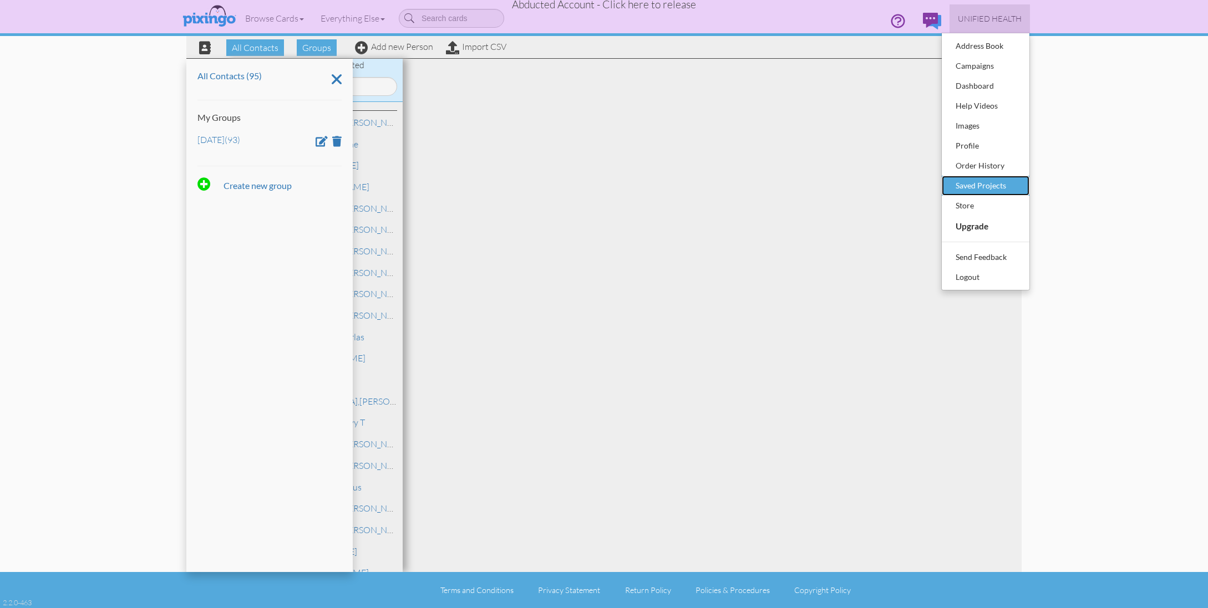
click at [964, 183] on div "Saved Projects" at bounding box center [985, 185] width 65 height 17
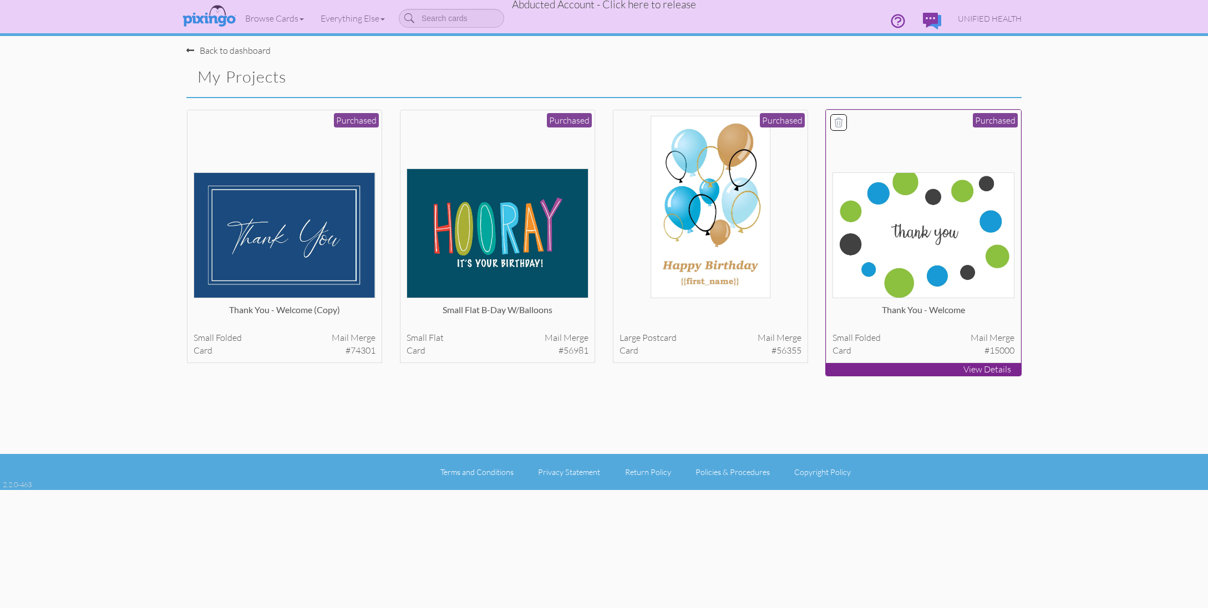
click at [887, 195] on img at bounding box center [923, 235] width 182 height 126
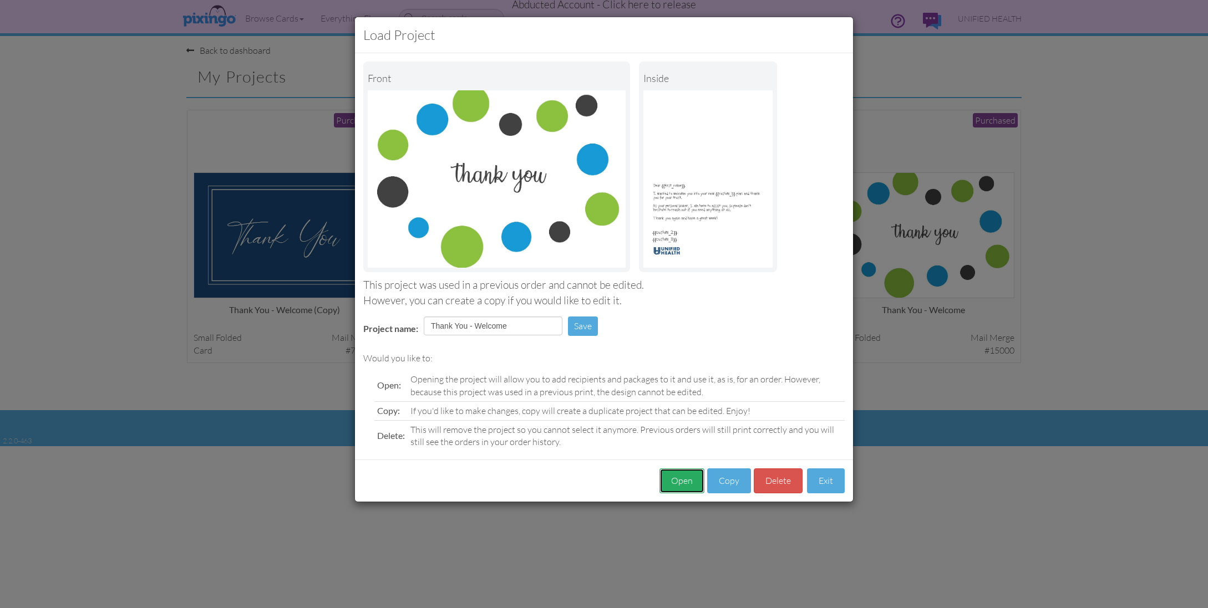
click at [688, 482] on button "Open" at bounding box center [681, 481] width 45 height 25
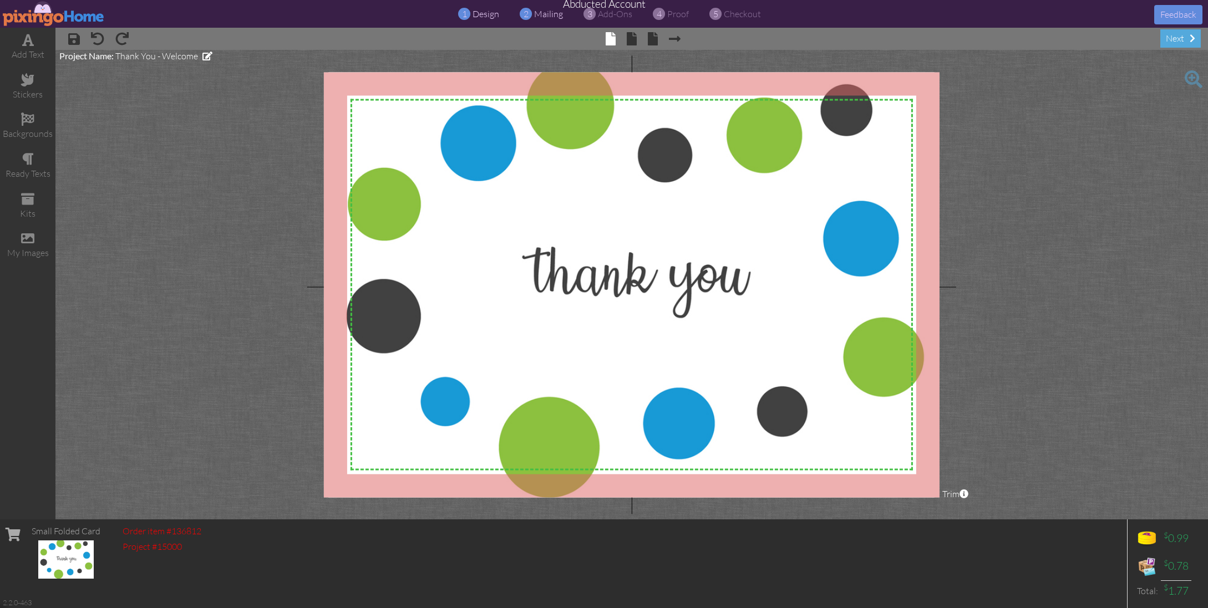
click at [549, 18] on span "mailing" at bounding box center [548, 13] width 29 height 11
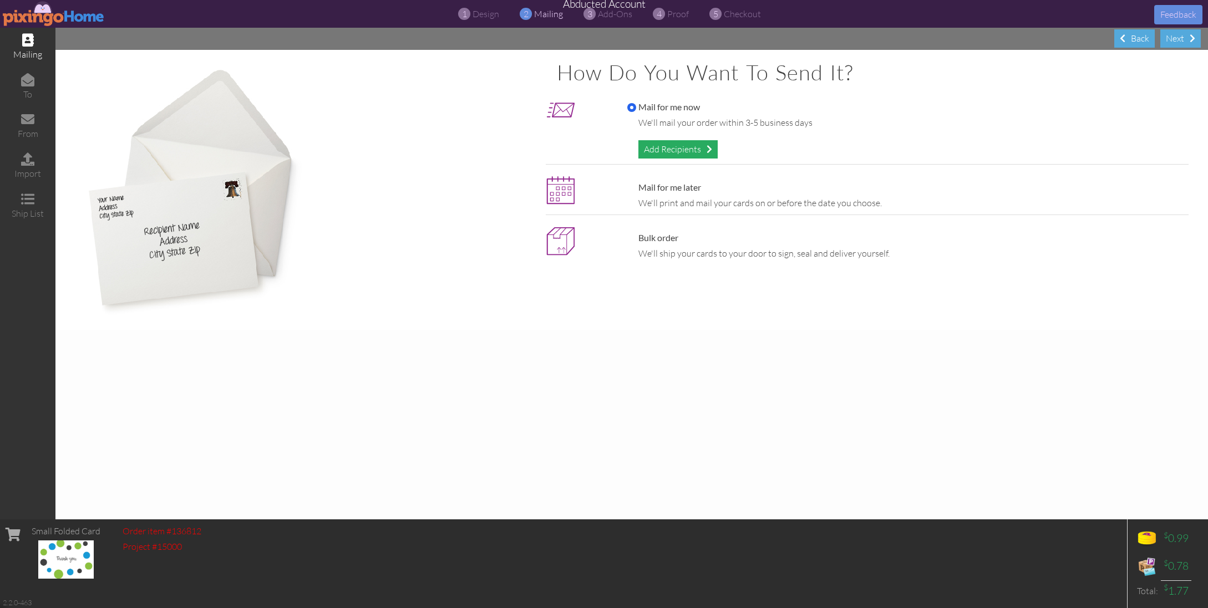
click at [651, 150] on div "Add Recipients" at bounding box center [677, 149] width 79 height 18
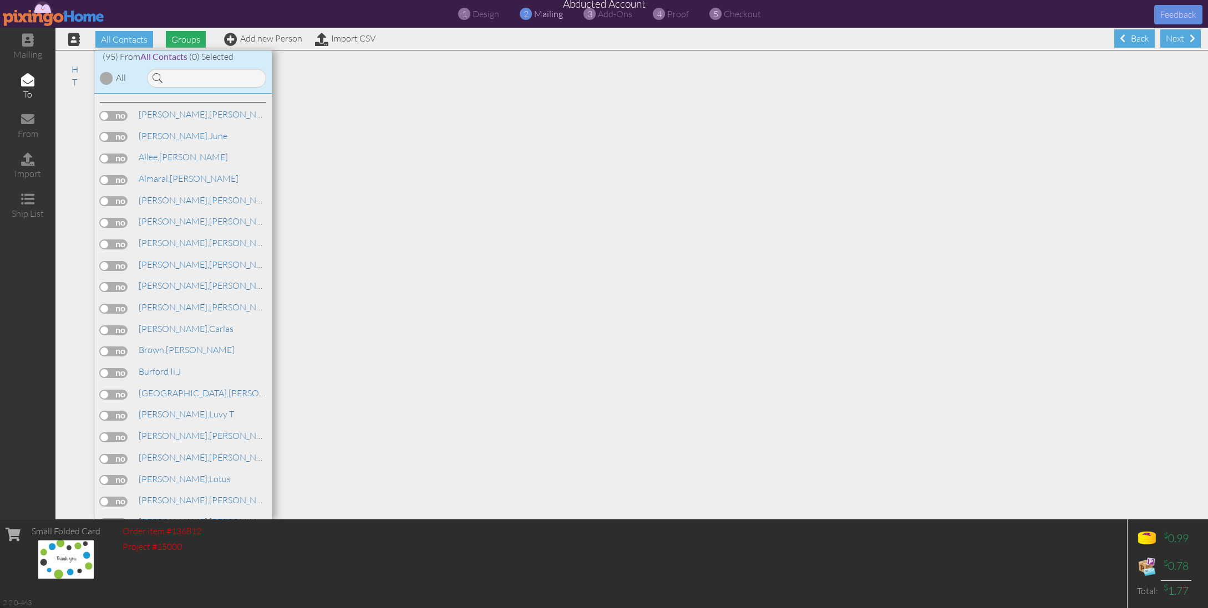
click at [192, 41] on span "Groups" at bounding box center [186, 39] width 40 height 17
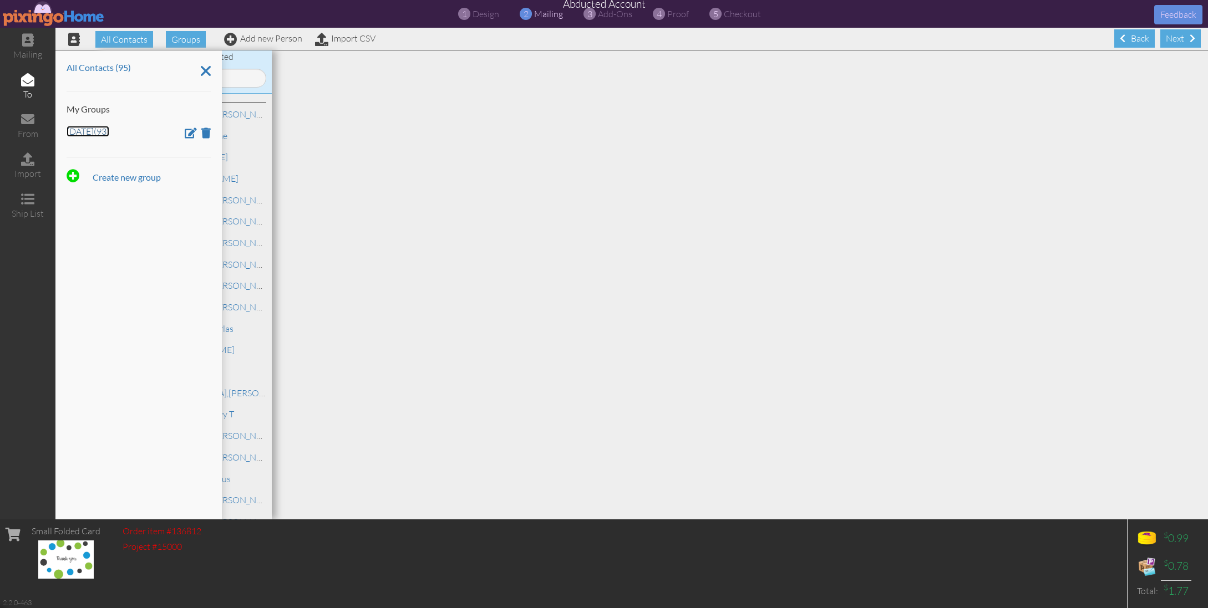
click at [94, 134] on link "June 16 (93)" at bounding box center [88, 131] width 43 height 11
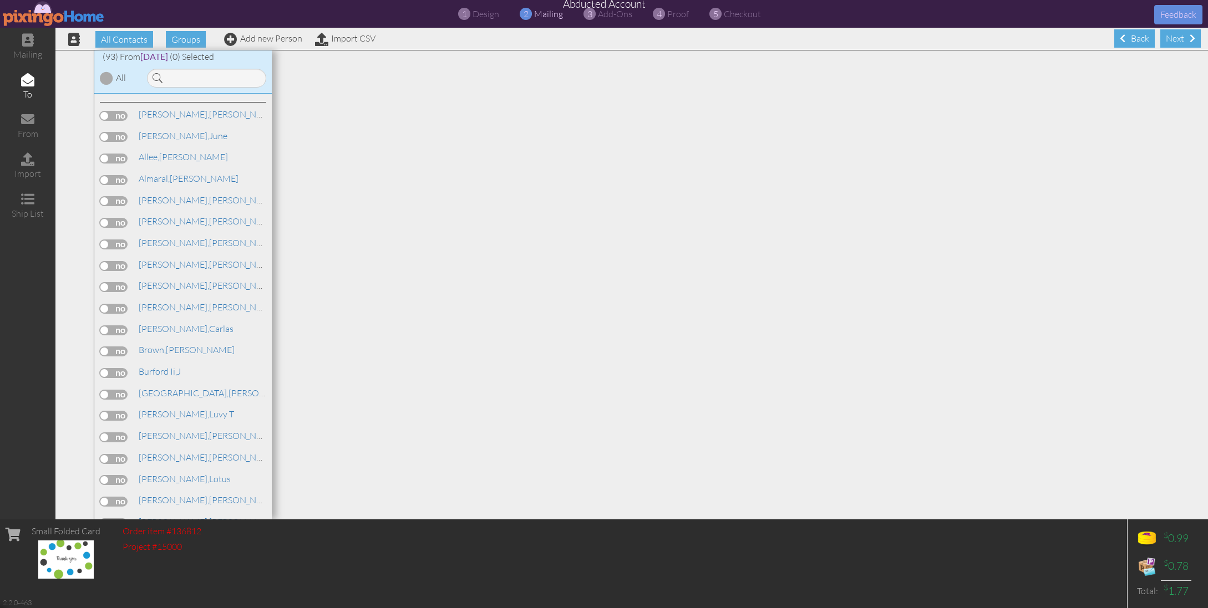
click at [106, 79] on div at bounding box center [106, 78] width 13 height 13
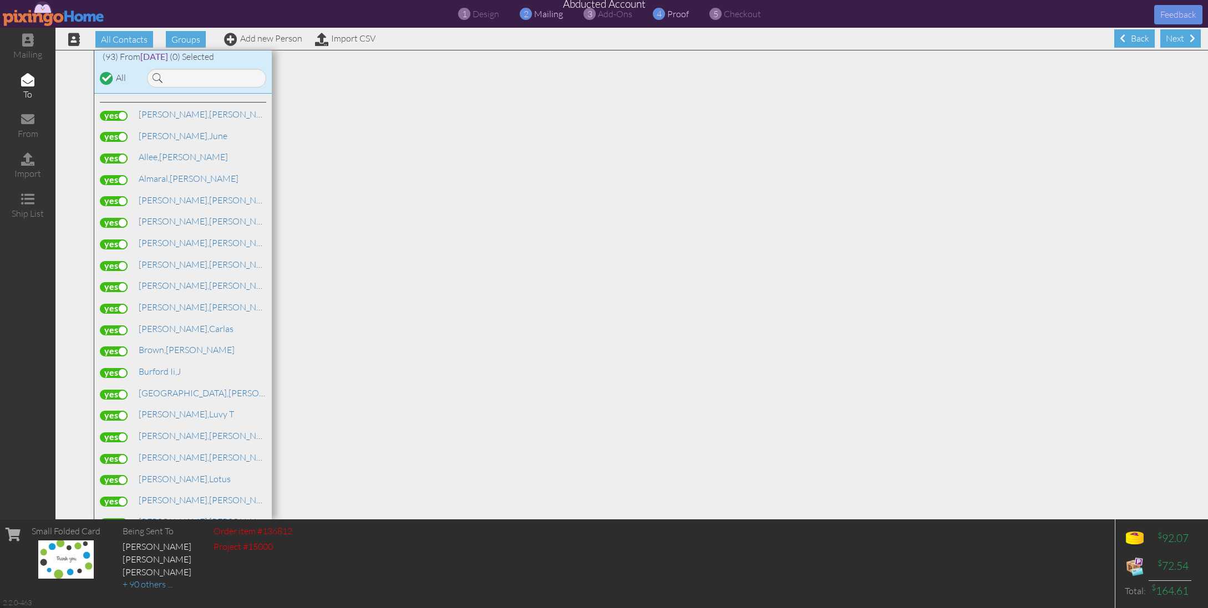
click at [681, 13] on span "proof" at bounding box center [678, 13] width 22 height 11
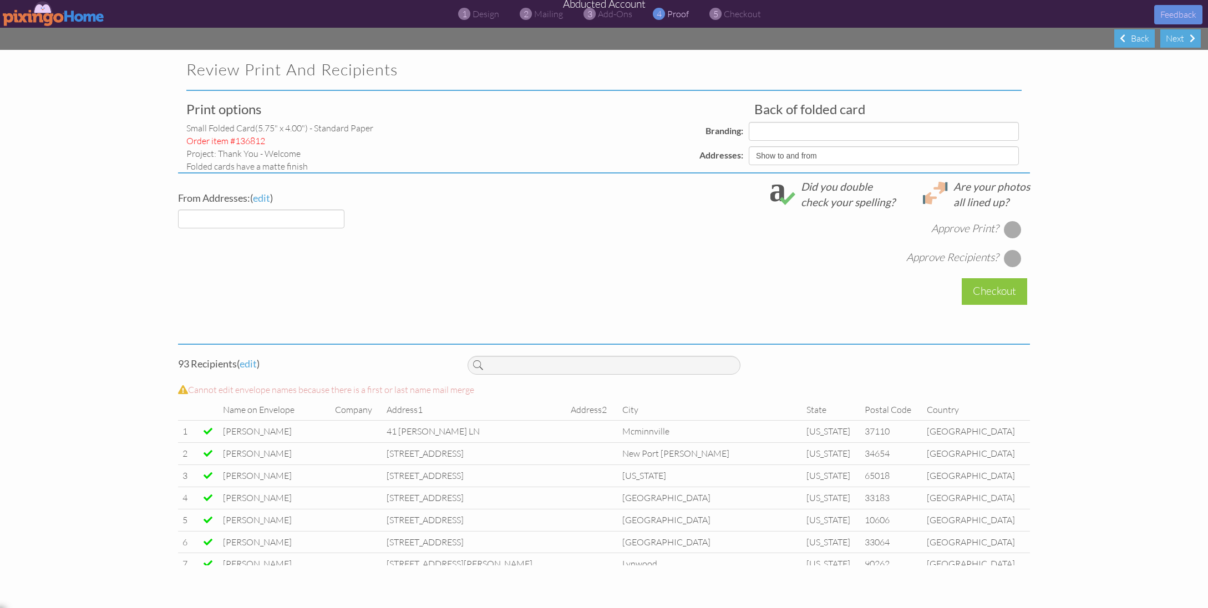
select select "object:12752"
select select "object:12749"
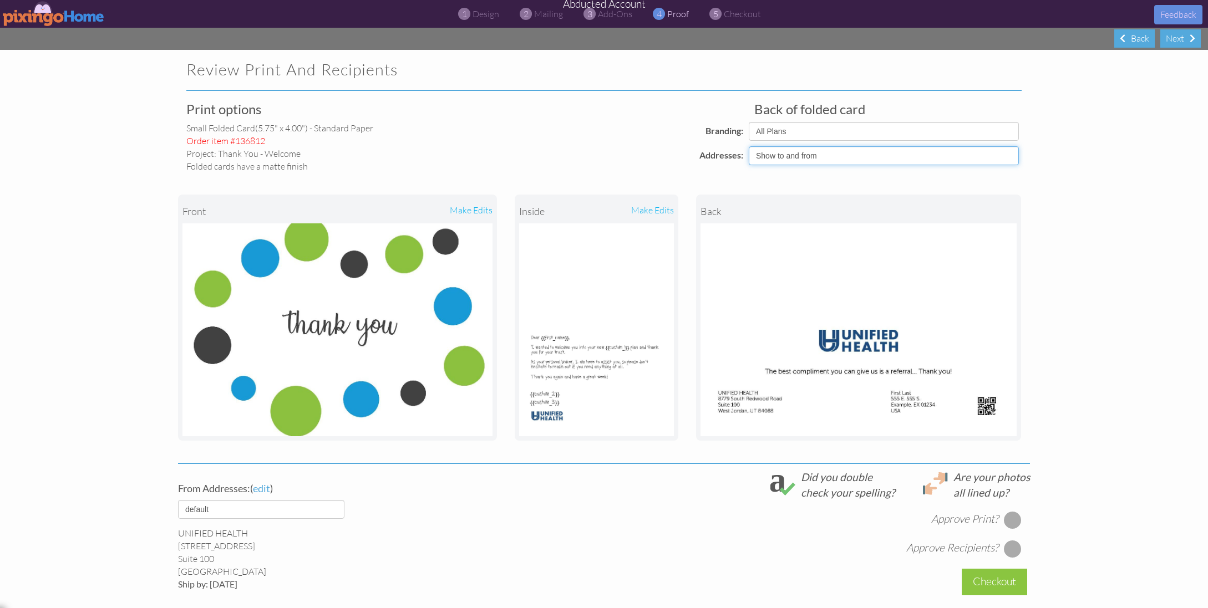
click at [999, 159] on select "Show to and from Show from only Hide to and from" at bounding box center [884, 155] width 270 height 19
select select "object:12748"
click at [749, 146] on select "Show to and from Show from only Hide to and from" at bounding box center [884, 155] width 270 height 19
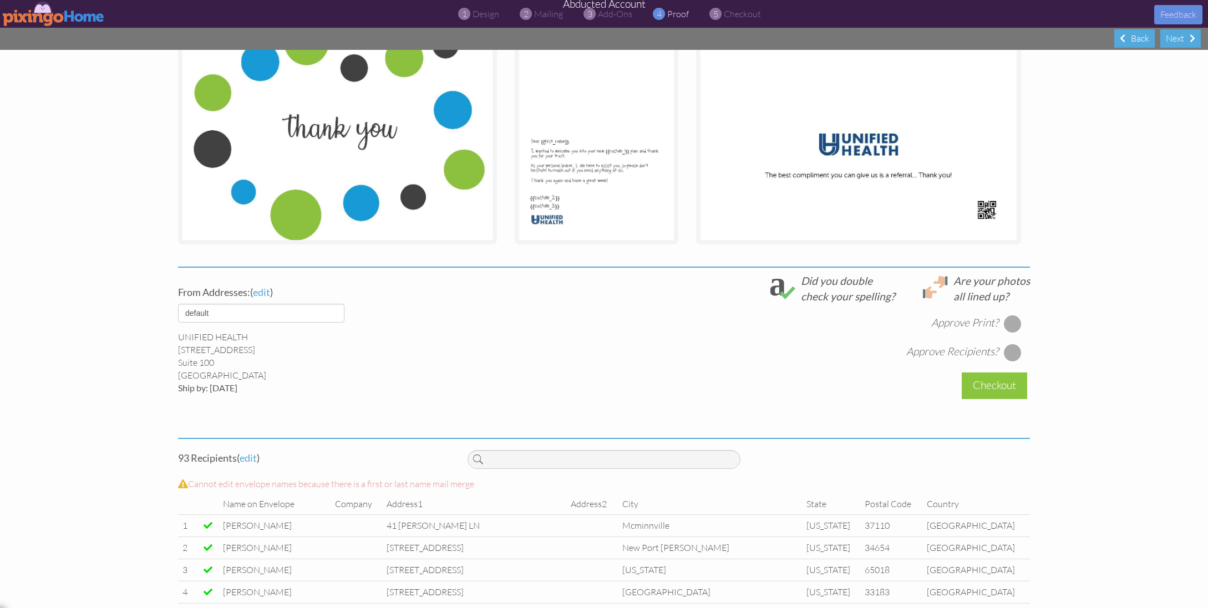
scroll to position [258, 0]
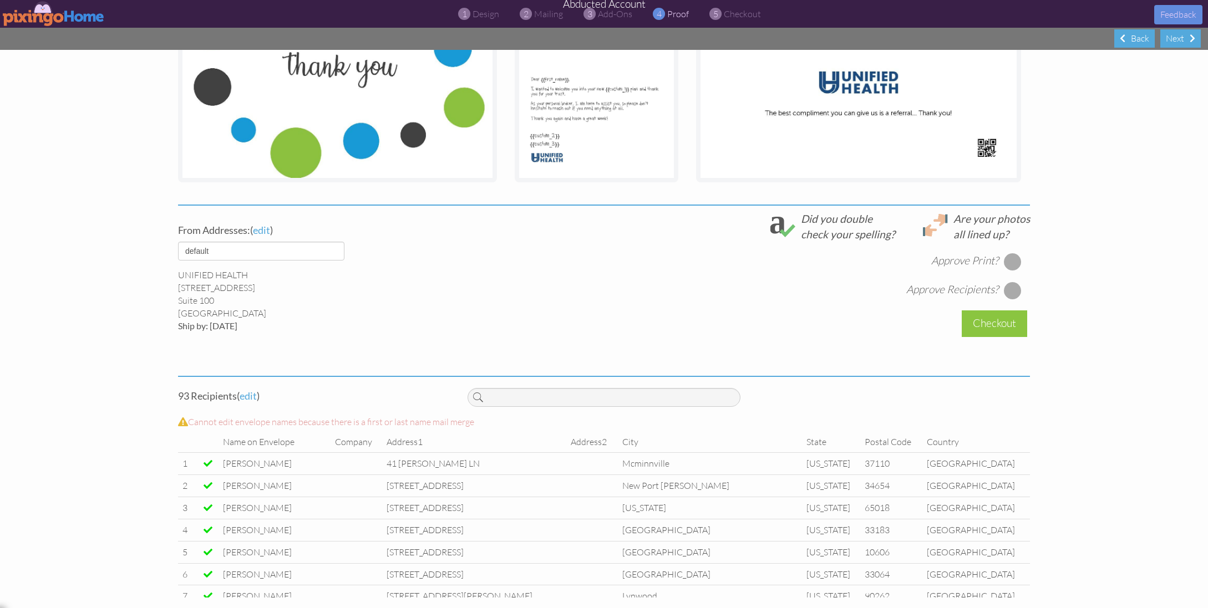
click at [1011, 257] on div at bounding box center [1013, 262] width 18 height 18
click at [1013, 293] on div at bounding box center [1013, 291] width 18 height 18
click at [1007, 315] on div "Checkout" at bounding box center [994, 324] width 65 height 26
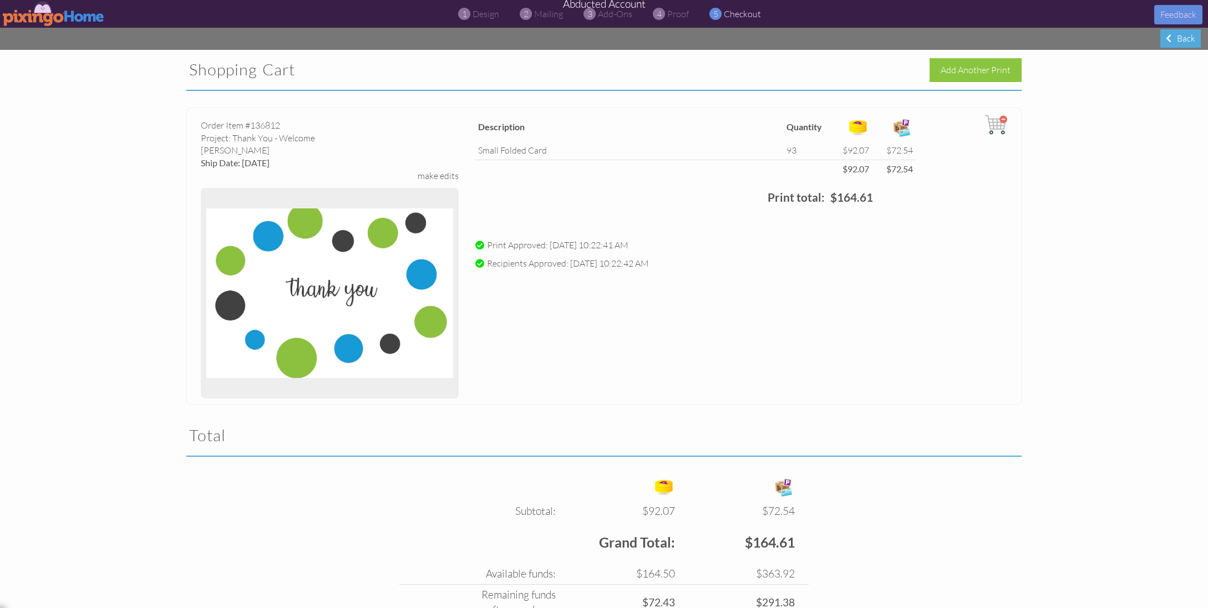
scroll to position [95, 0]
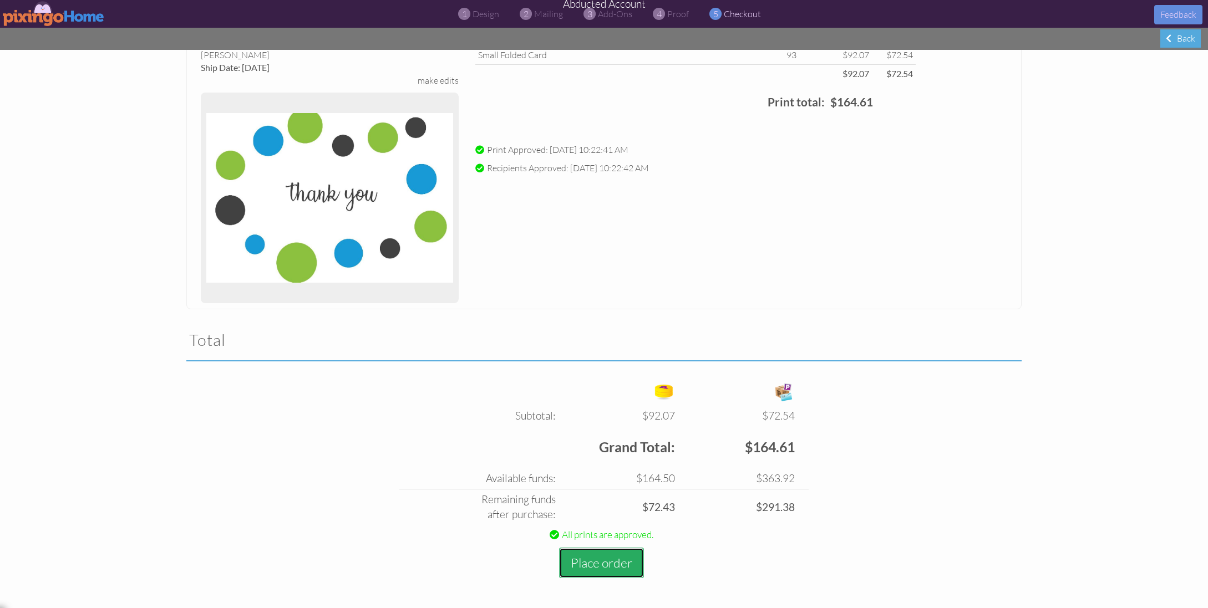
click at [582, 559] on button "Place order" at bounding box center [601, 563] width 85 height 31
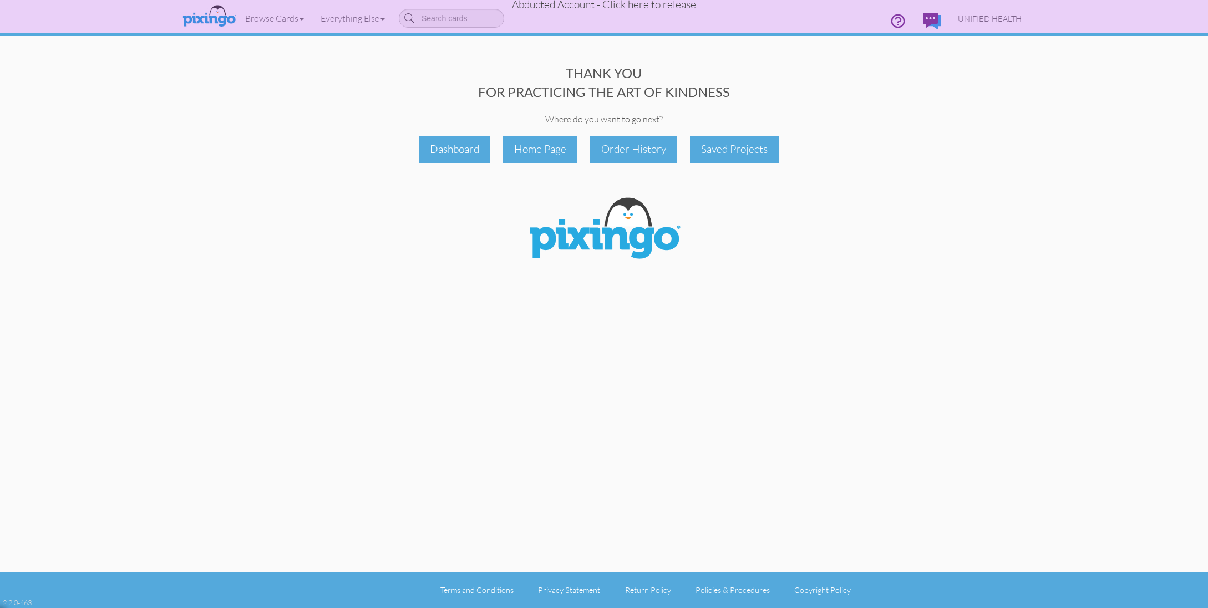
click at [660, 7] on span "Abducted Account - Click here to release" at bounding box center [604, 4] width 184 height 13
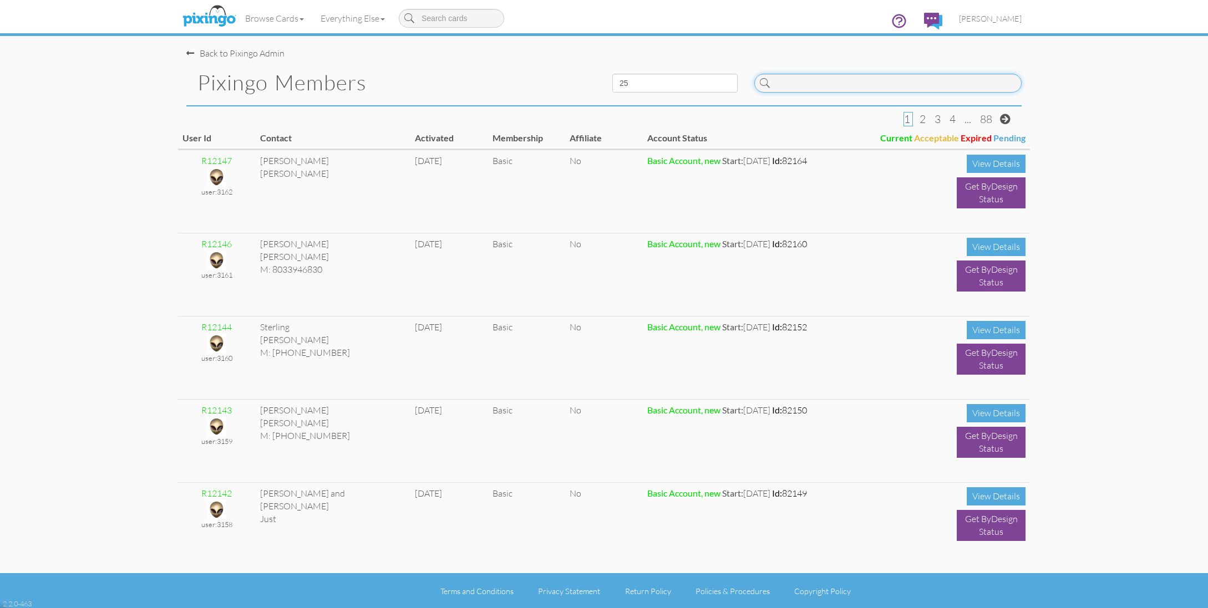
click at [843, 83] on input at bounding box center [887, 83] width 267 height 19
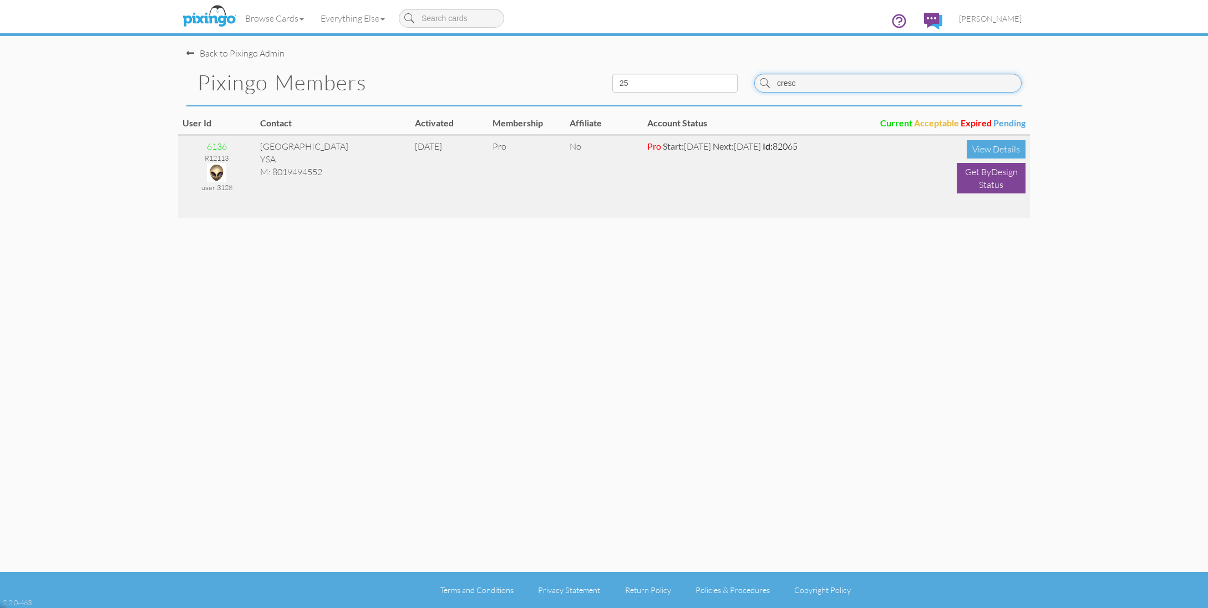
type input "cresc"
click at [216, 171] on img at bounding box center [216, 172] width 19 height 19
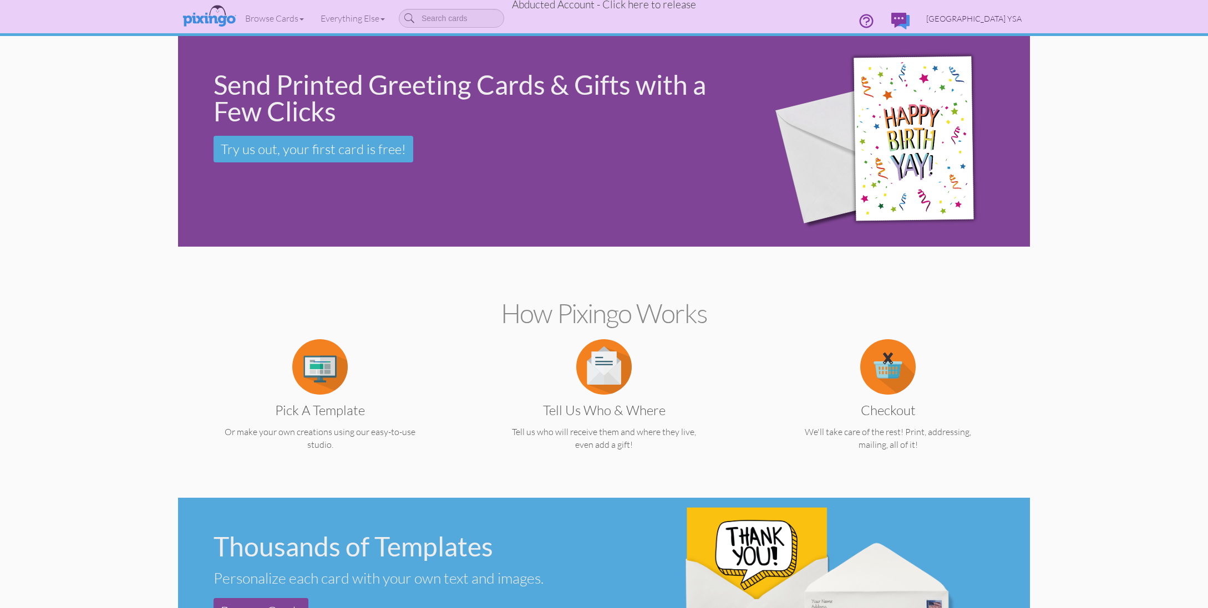
click at [980, 18] on span "Crescent Park YSA" at bounding box center [973, 18] width 95 height 9
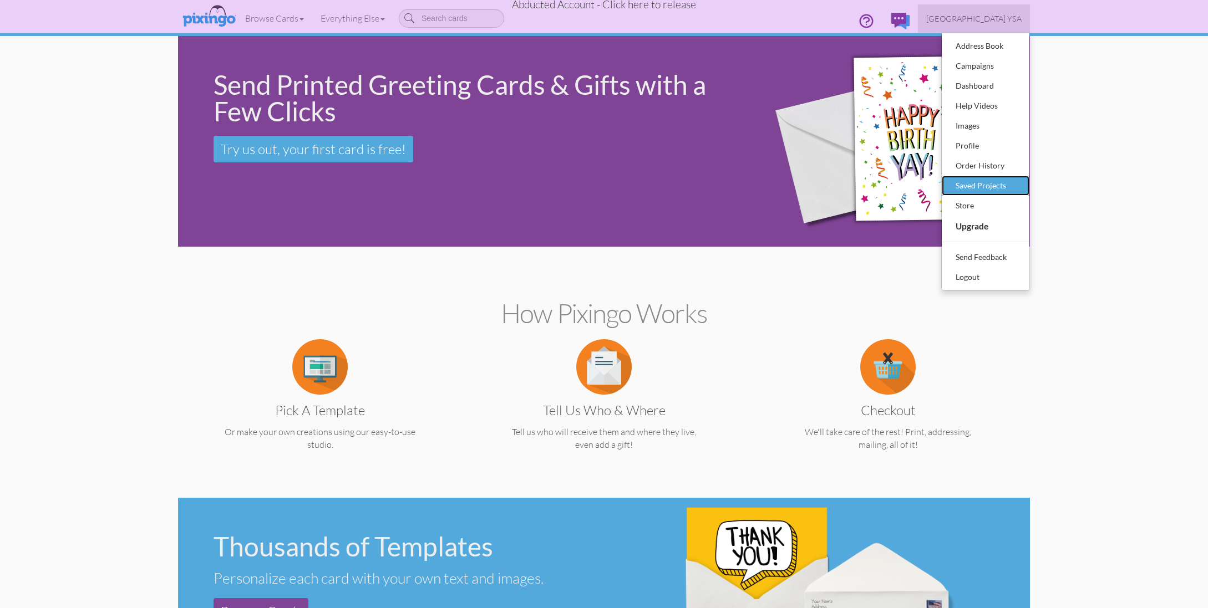
click at [974, 184] on div "Saved Projects" at bounding box center [985, 185] width 65 height 17
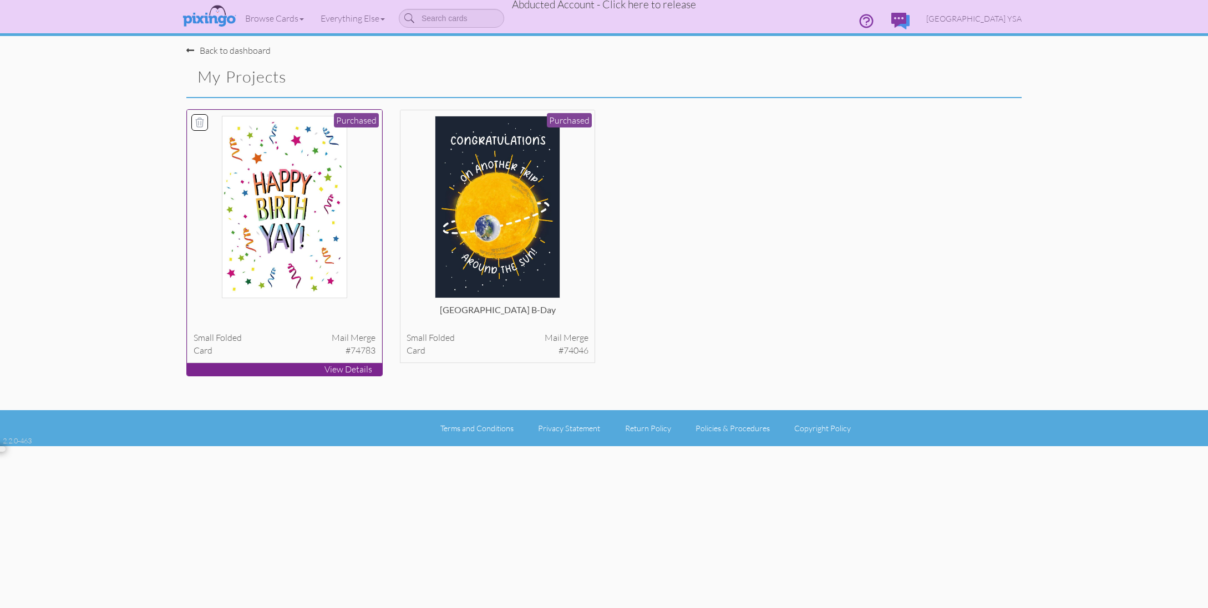
click at [339, 216] on img at bounding box center [285, 207] width 126 height 182
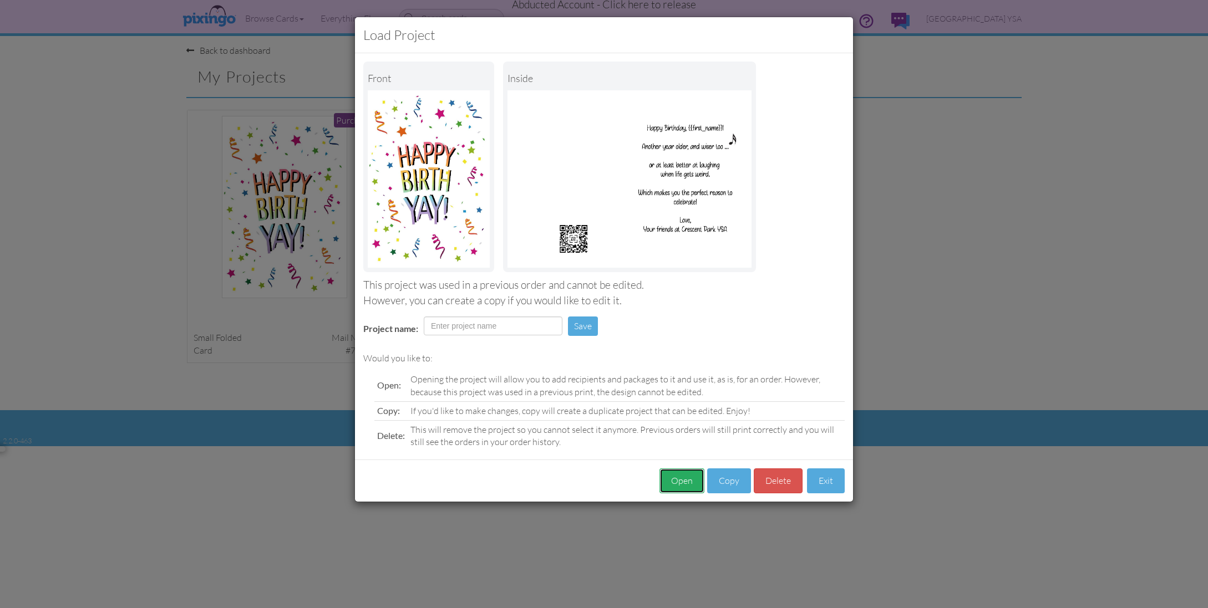
click at [683, 487] on button "Open" at bounding box center [681, 481] width 45 height 25
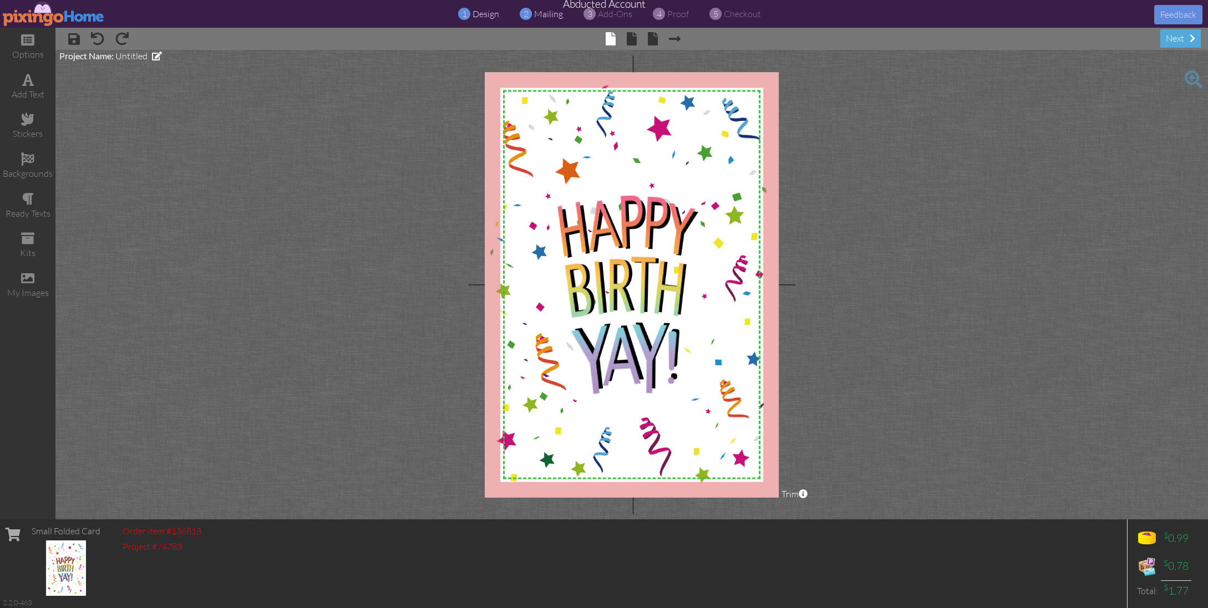
click at [539, 12] on span "mailing" at bounding box center [548, 13] width 29 height 11
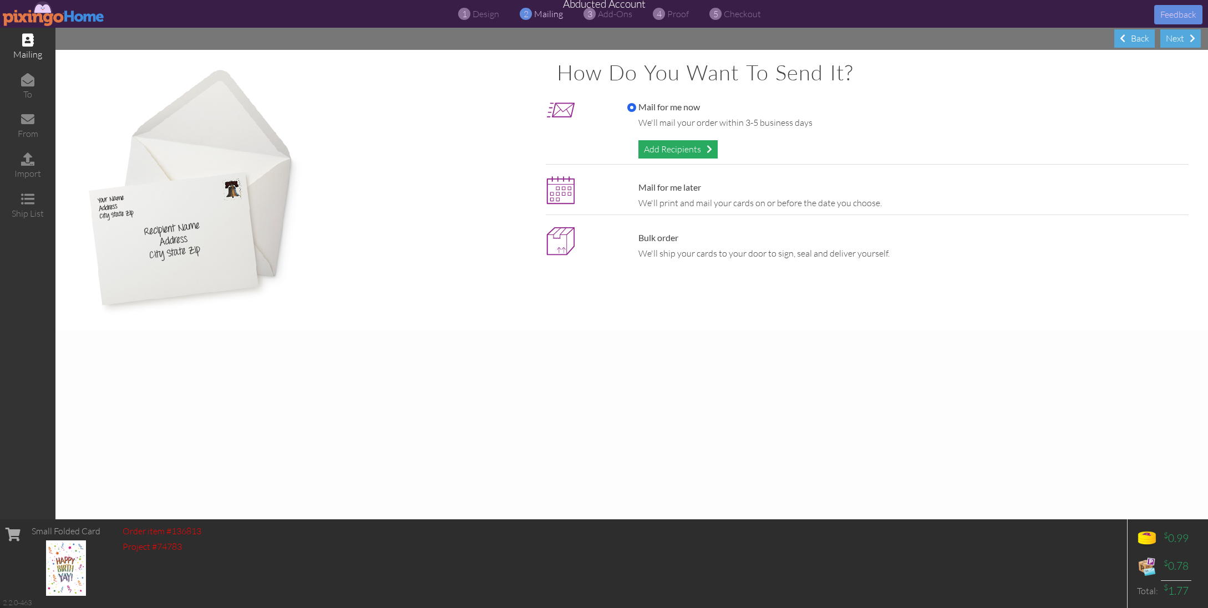
click at [648, 144] on div "Add Recipients" at bounding box center [677, 149] width 79 height 18
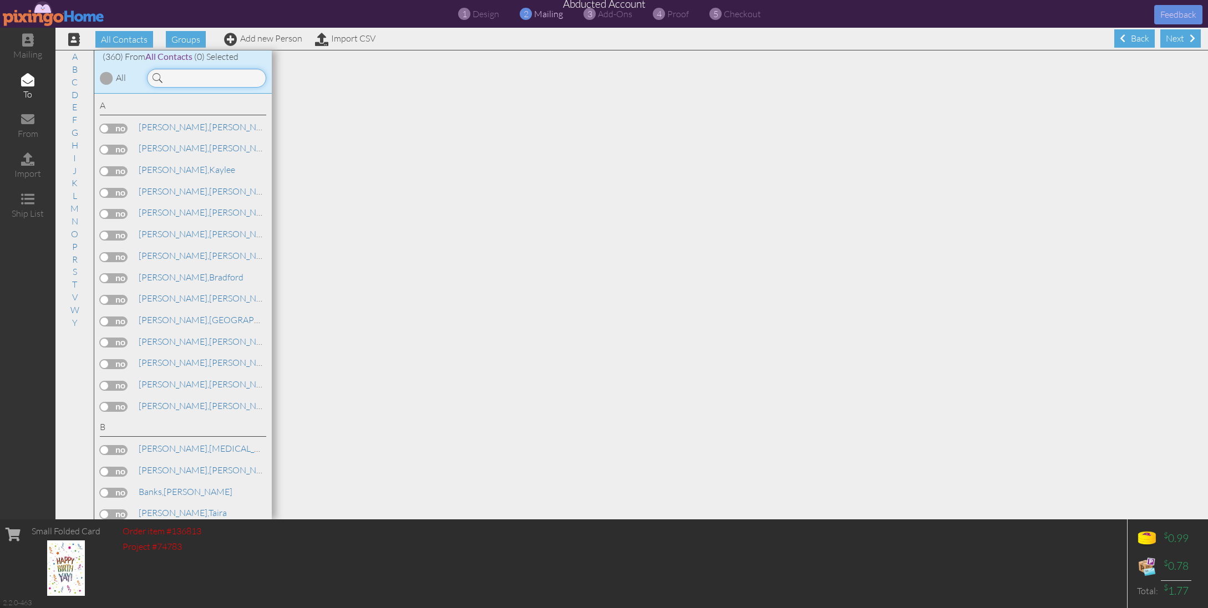
click at [231, 84] on input at bounding box center [206, 78] width 119 height 19
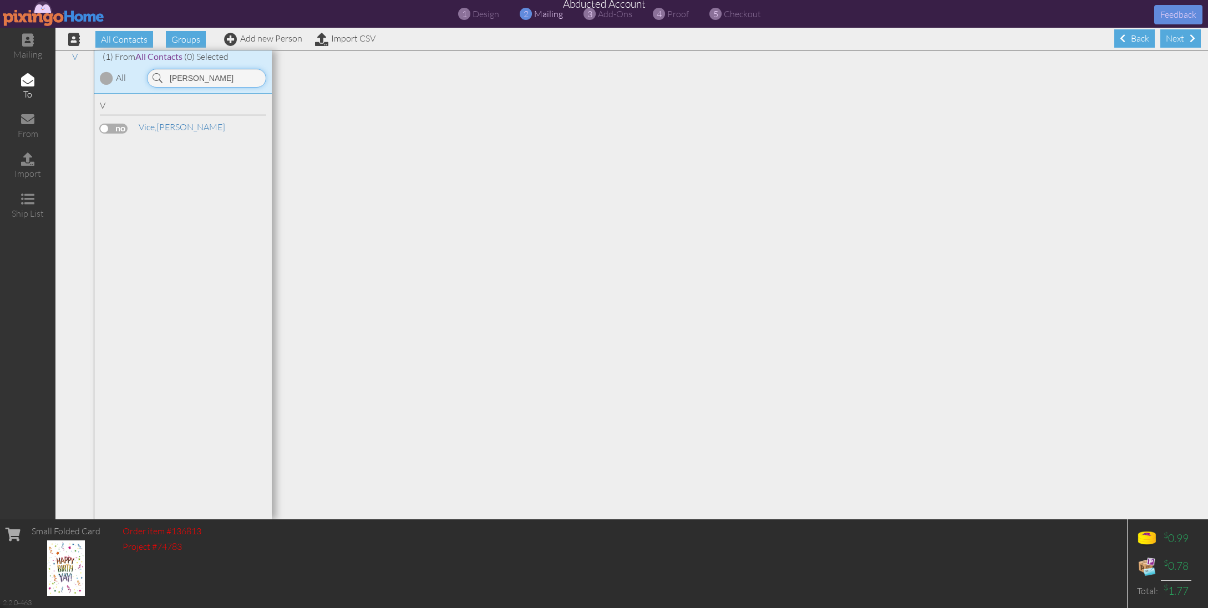
type input "Barr"
click at [114, 129] on label at bounding box center [114, 129] width 28 height 10
click at [0, 0] on input "checkbox" at bounding box center [0, 0] width 0 height 0
drag, startPoint x: 186, startPoint y: 82, endPoint x: 158, endPoint y: 79, distance: 28.4
click at [158, 79] on div "Barr" at bounding box center [206, 78] width 119 height 19
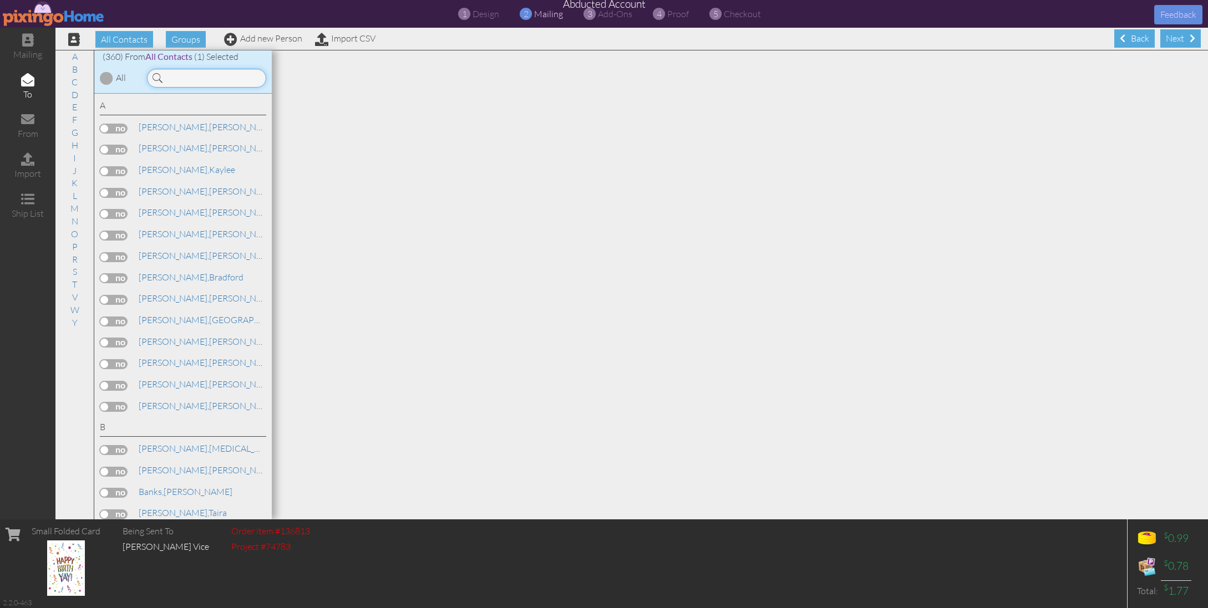
click at [198, 82] on input at bounding box center [206, 78] width 119 height 19
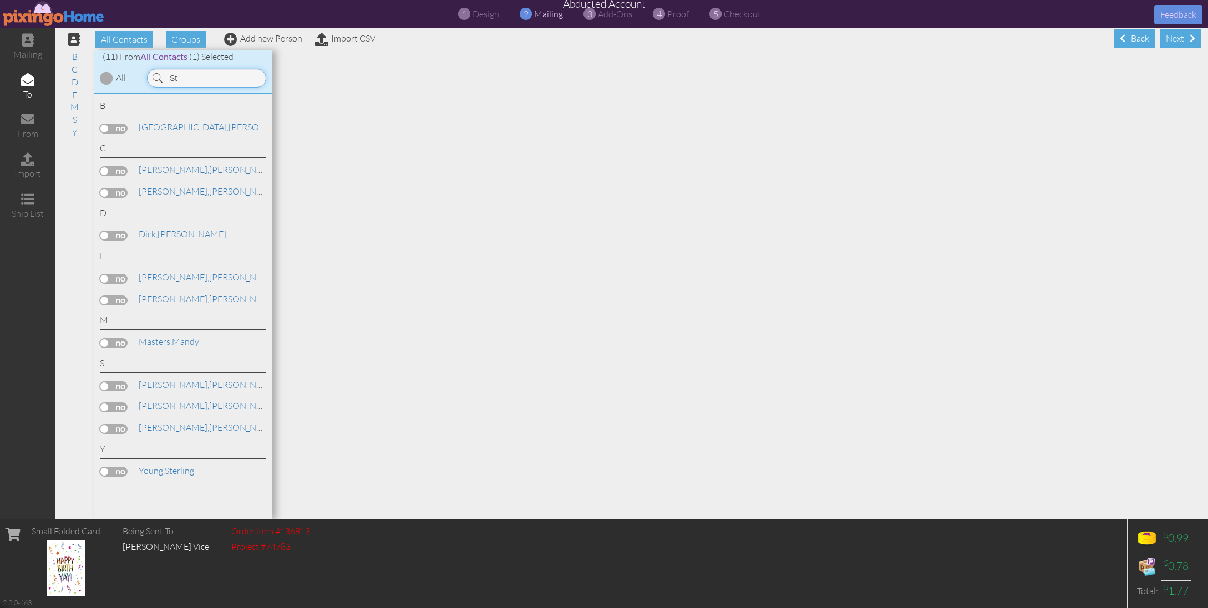
type input "S"
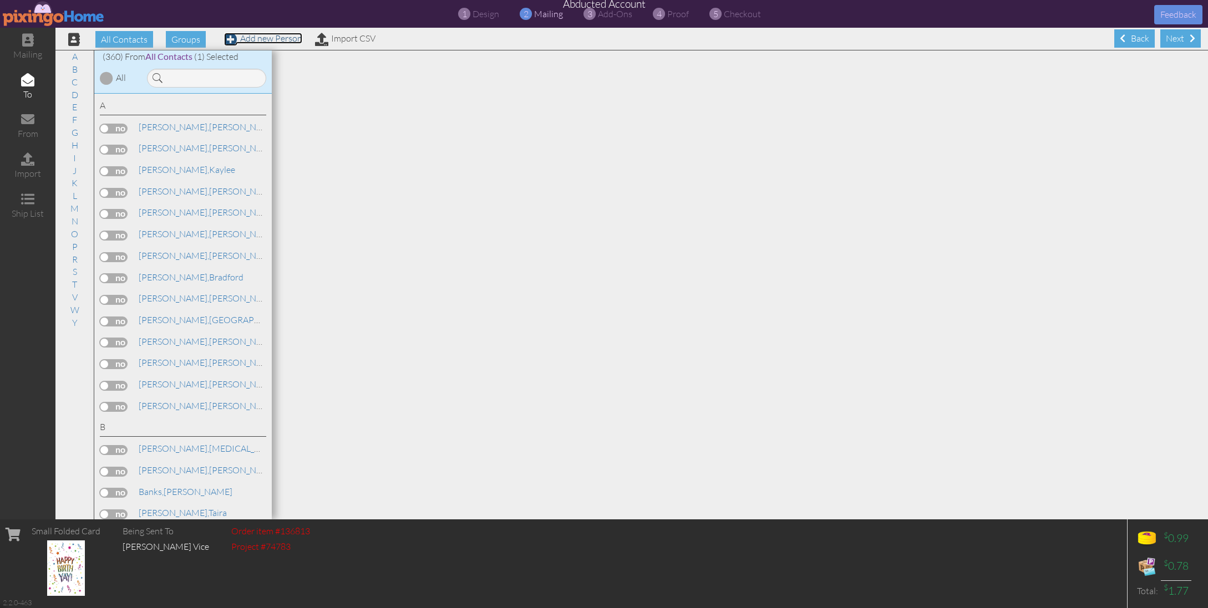
click at [296, 40] on link "Add new Person" at bounding box center [263, 38] width 78 height 11
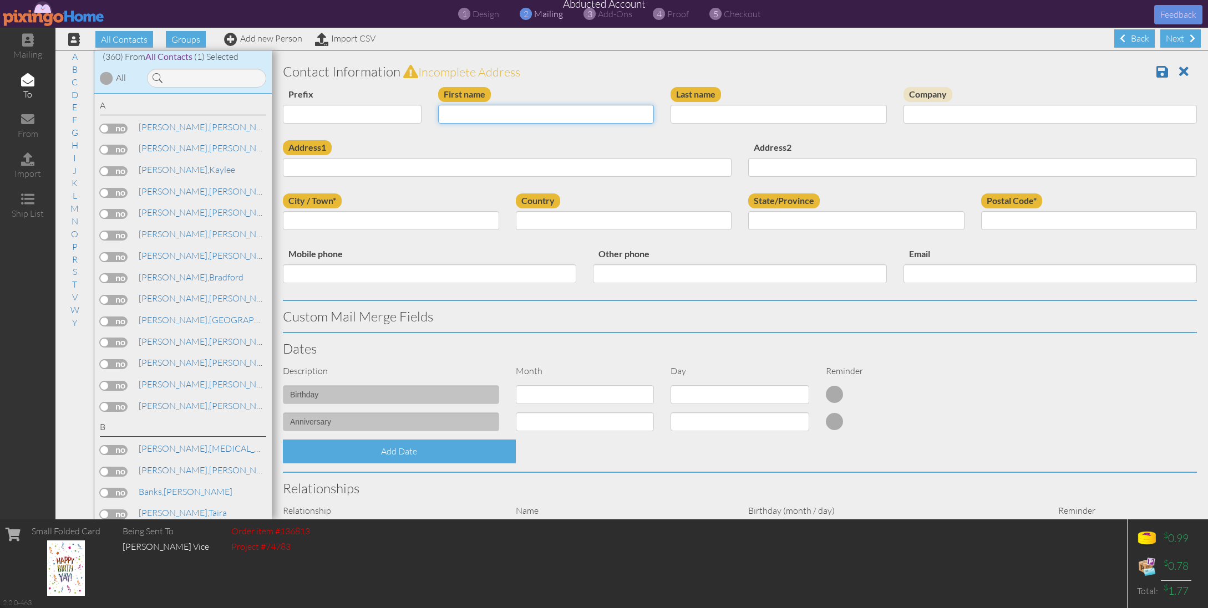
click at [504, 115] on input "First name" at bounding box center [546, 114] width 216 height 19
click at [465, 113] on input "First name" at bounding box center [546, 114] width 216 height 19
type input "Cameron"
type input "Steensma"
click at [334, 167] on input "Address1" at bounding box center [507, 167] width 449 height 19
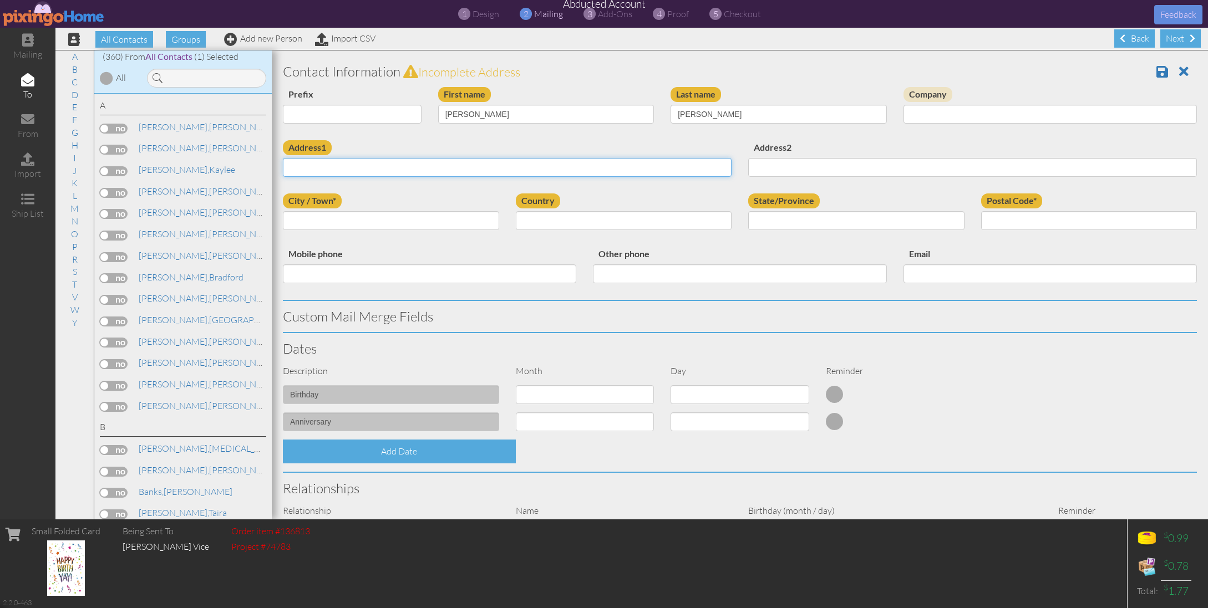
click at [334, 167] on input "Address1" at bounding box center [507, 167] width 449 height 19
paste input "11688 S Nicklaus Rd"
type input "11688 S Nicklaus Rd"
click at [327, 220] on input "City / Town*" at bounding box center [391, 220] width 216 height 19
type input "[PERSON_NAME]"
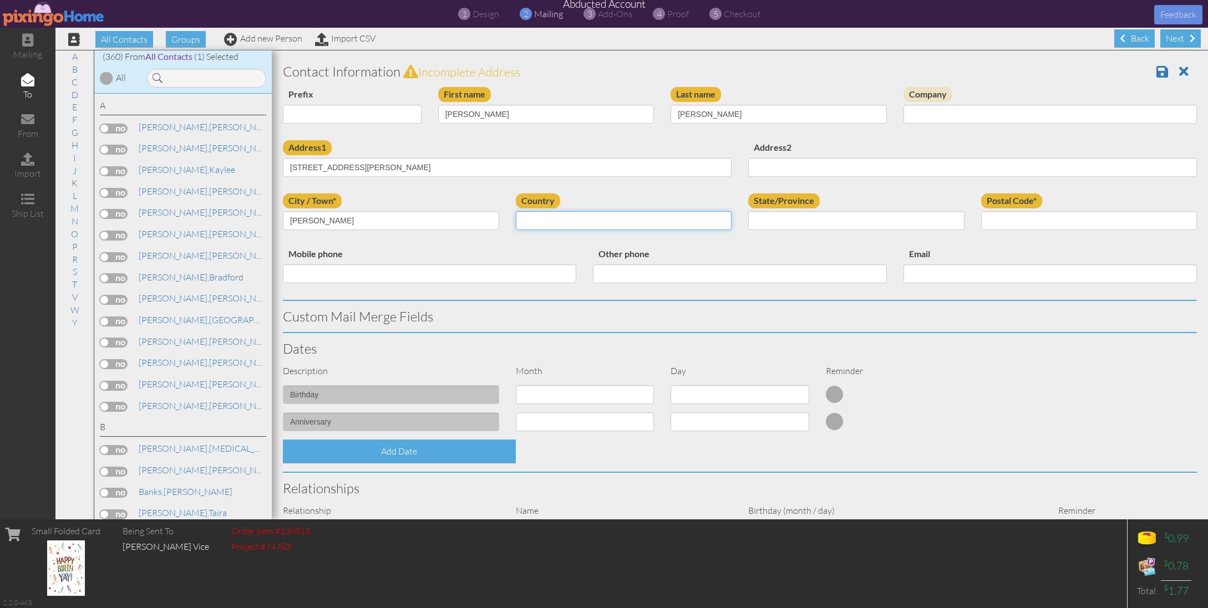
select select "object:16765"
select select "object:17064"
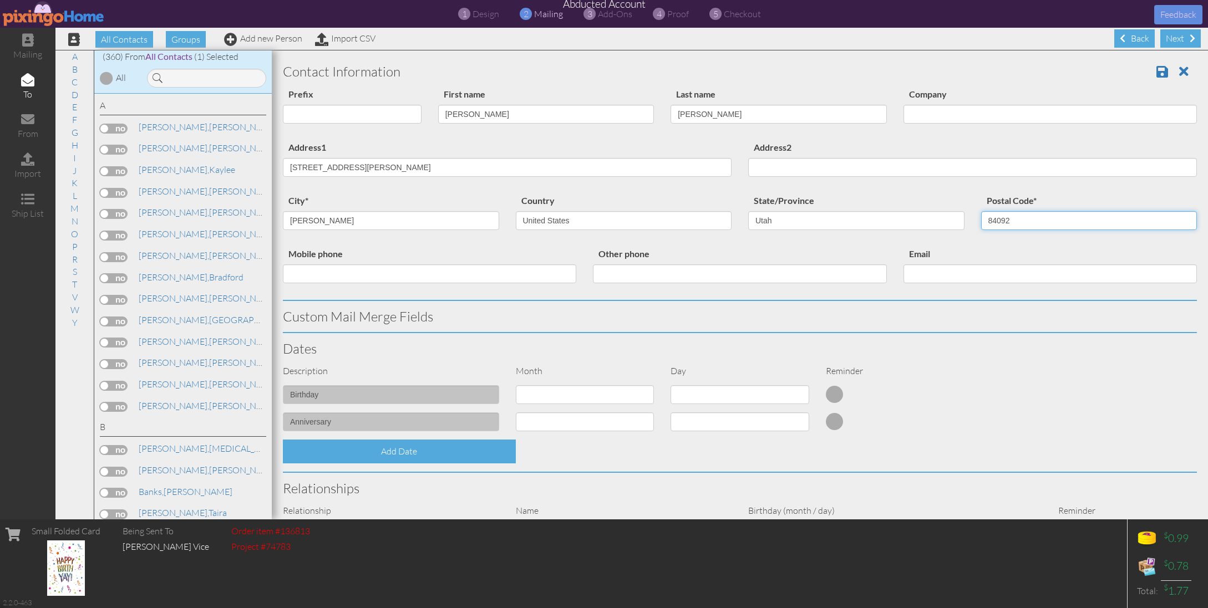
type input "84092"
click at [898, 382] on div "Description Month Day Reminder" at bounding box center [740, 375] width 931 height 21
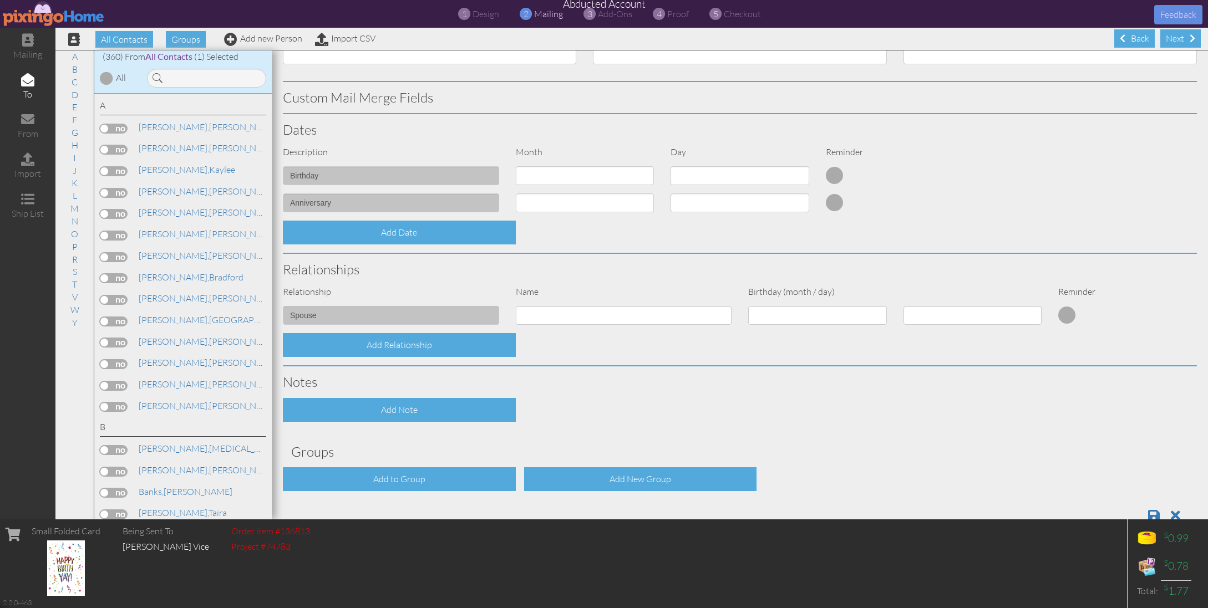
scroll to position [247, 0]
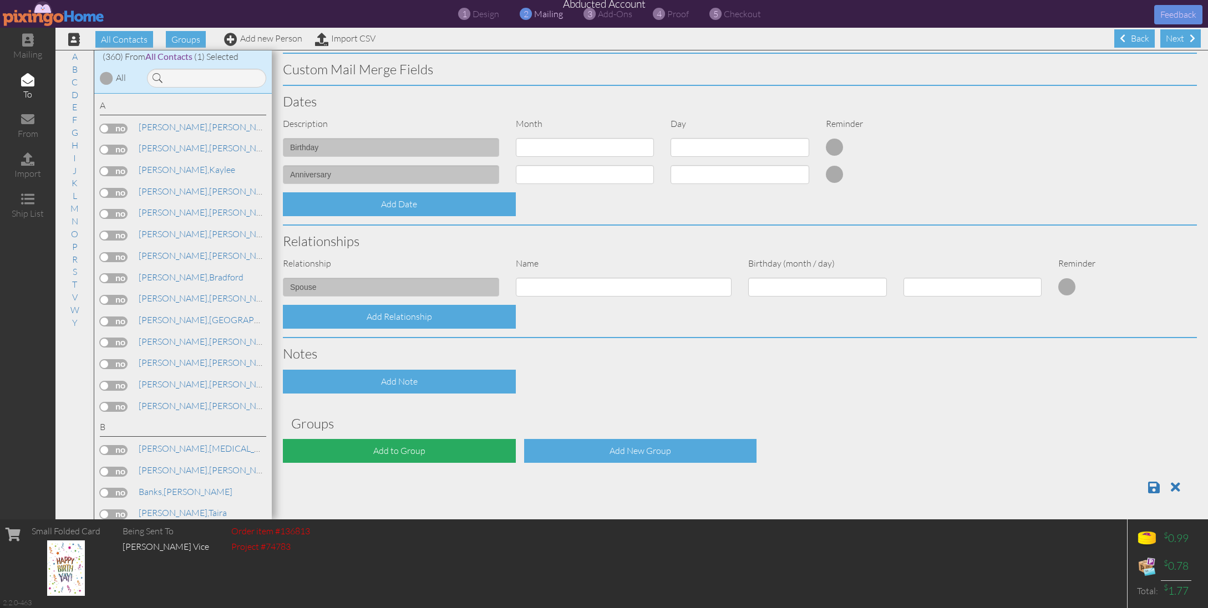
click at [394, 447] on div "Add to Group" at bounding box center [399, 451] width 233 height 24
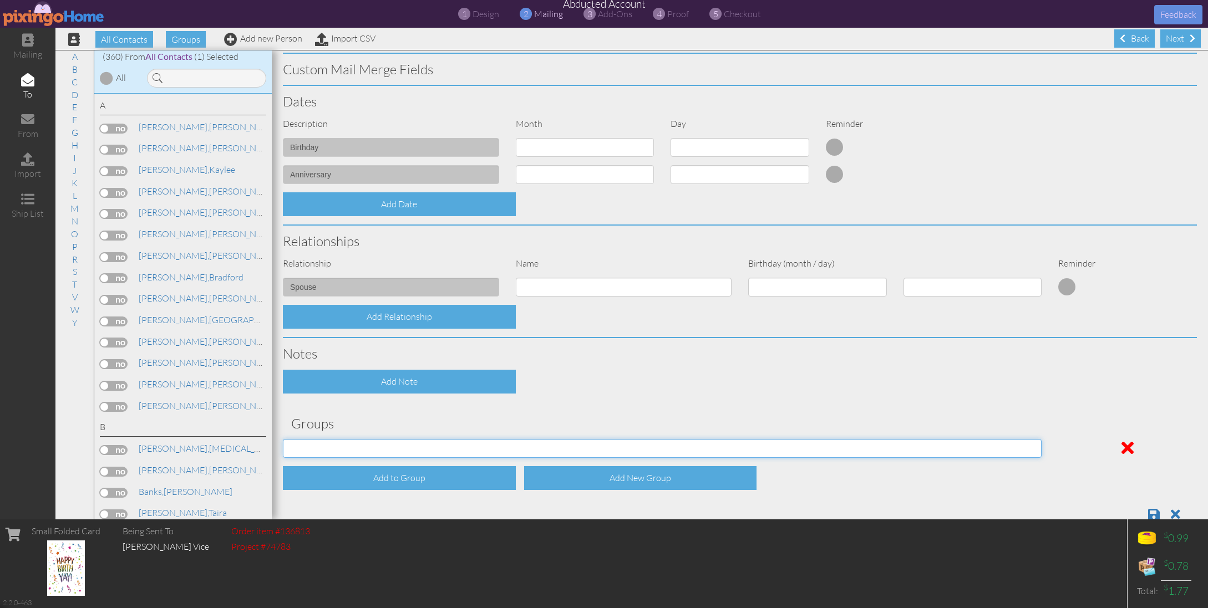
click at [399, 450] on select "Jul 15, 10:57:36 AM" at bounding box center [662, 448] width 759 height 19
click at [1065, 379] on div "Add Note" at bounding box center [740, 382] width 931 height 24
click at [1153, 512] on span at bounding box center [1154, 514] width 12 height 13
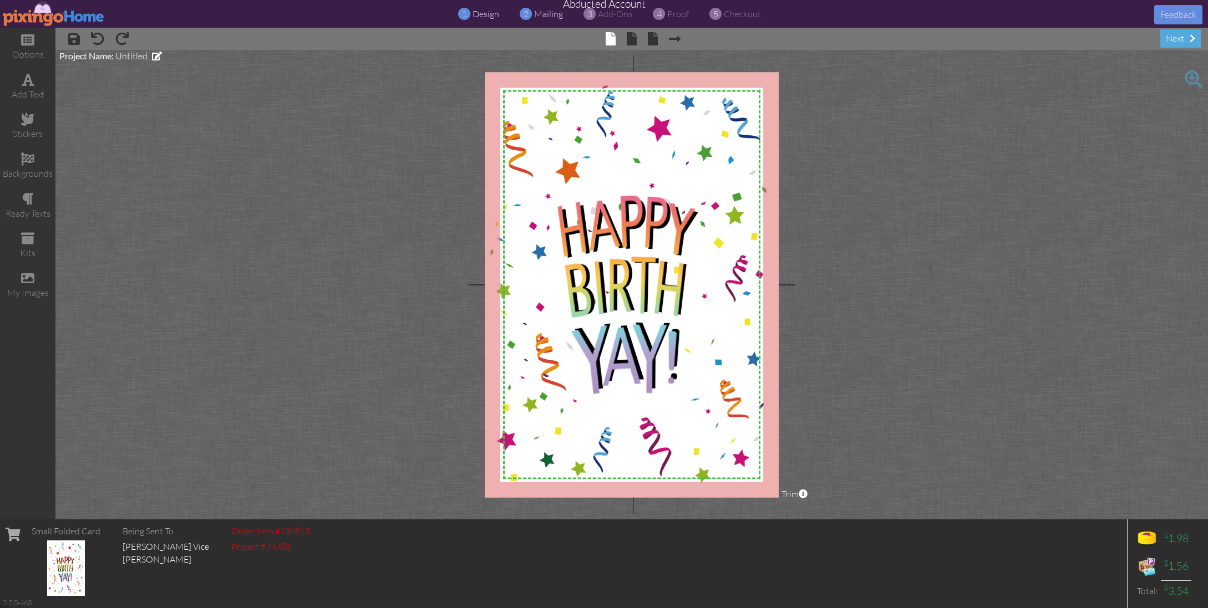
click at [545, 15] on span "mailing" at bounding box center [548, 13] width 29 height 11
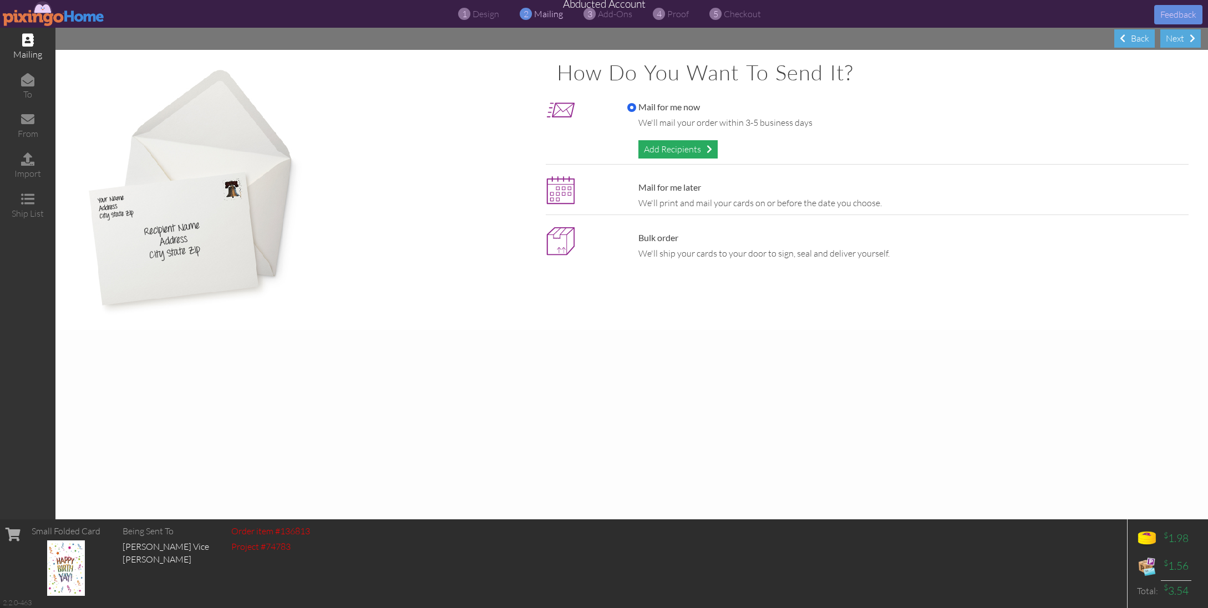
click at [653, 148] on div "Add Recipients" at bounding box center [677, 149] width 79 height 18
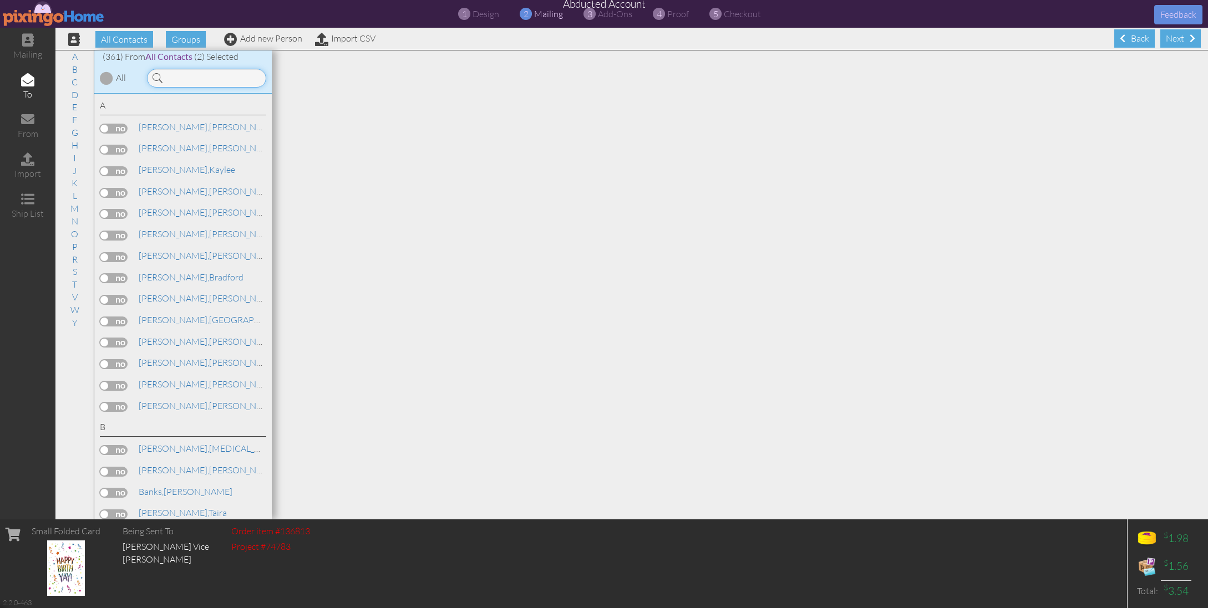
click at [187, 78] on input at bounding box center [206, 78] width 119 height 19
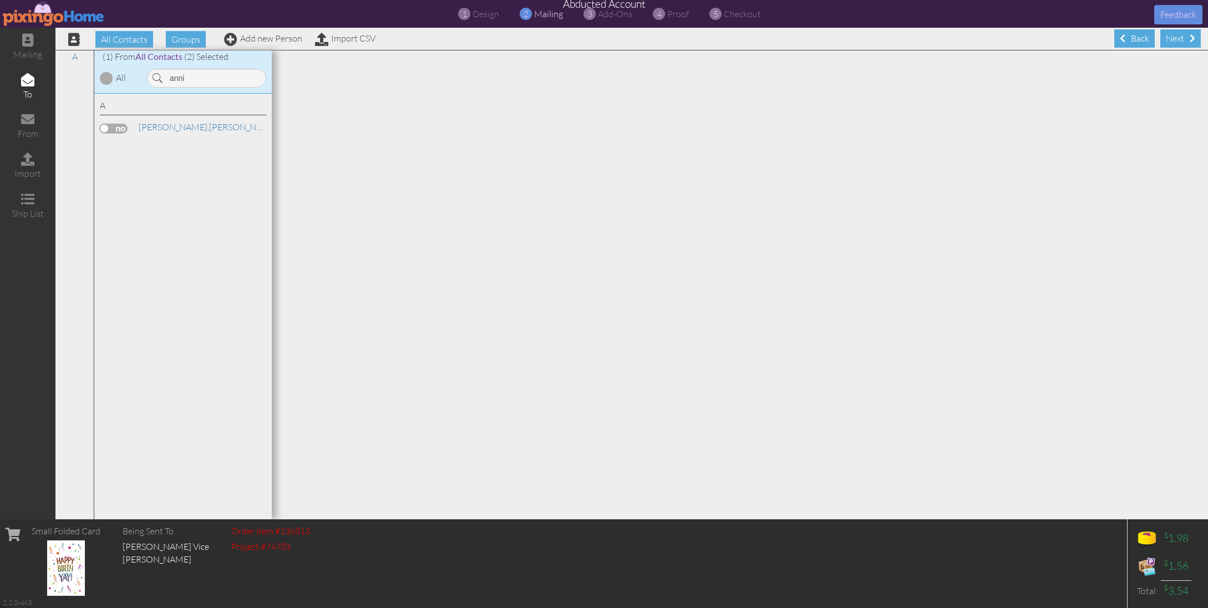
click at [112, 130] on label at bounding box center [114, 129] width 28 height 10
click at [0, 0] on input "checkbox" at bounding box center [0, 0] width 0 height 0
drag, startPoint x: 215, startPoint y: 82, endPoint x: 149, endPoint y: 72, distance: 66.8
click at [149, 72] on input "anni" at bounding box center [206, 78] width 119 height 19
type input "[PERSON_NAME]"
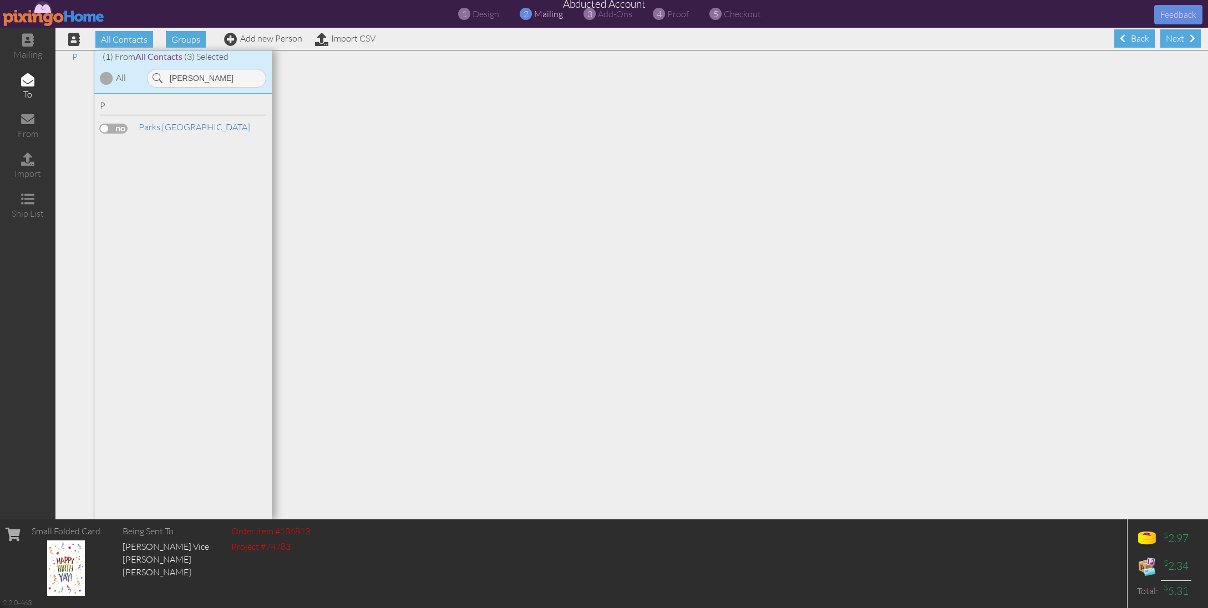
click at [116, 126] on label at bounding box center [114, 129] width 28 height 10
click at [0, 0] on input "checkbox" at bounding box center [0, 0] width 0 height 0
drag, startPoint x: 199, startPoint y: 80, endPoint x: 155, endPoint y: 74, distance: 44.2
click at [155, 74] on div "Trent" at bounding box center [206, 78] width 119 height 19
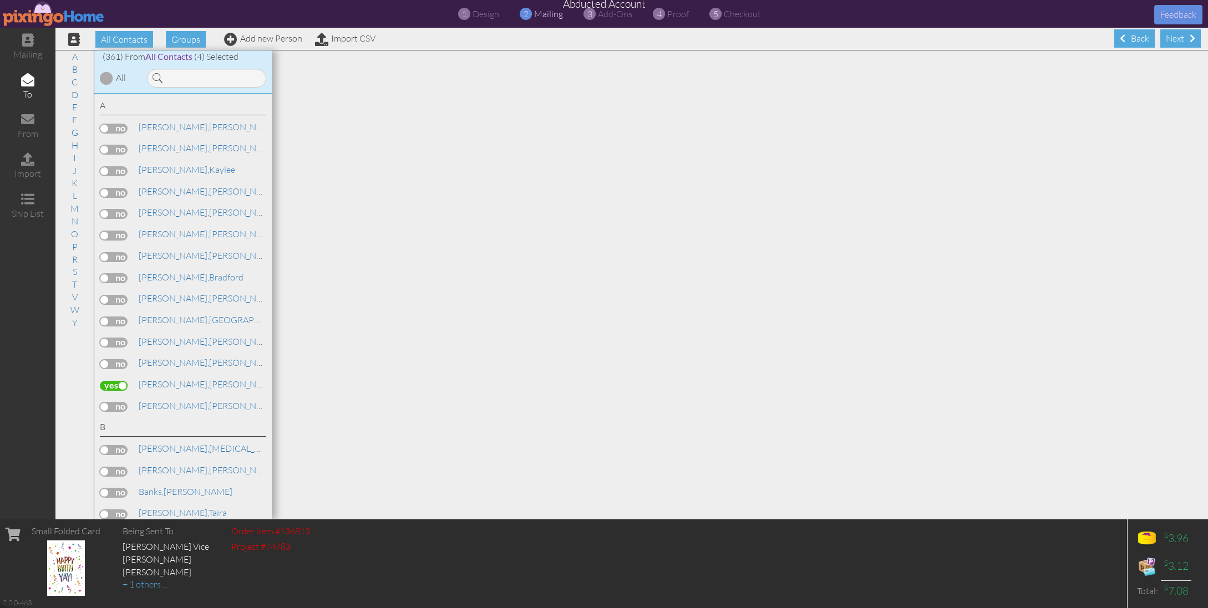
click at [184, 67] on div at bounding box center [205, 75] width 133 height 24
click at [184, 75] on input at bounding box center [206, 78] width 119 height 19
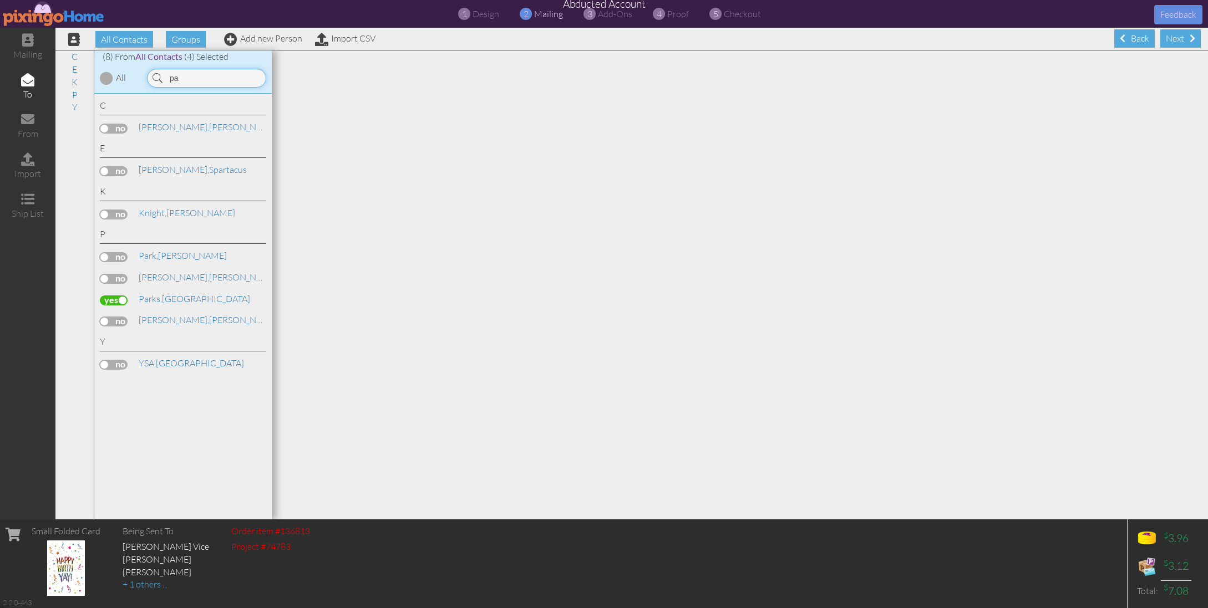
type input "p"
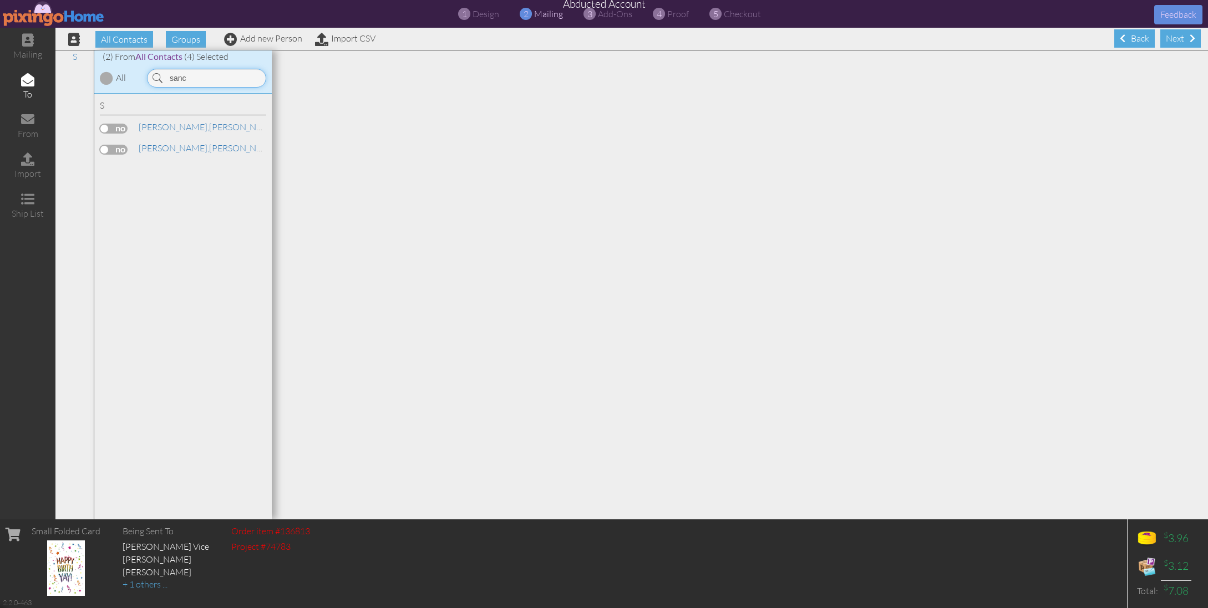
type input "sanc"
click at [114, 150] on label at bounding box center [114, 150] width 28 height 10
click at [0, 0] on input "checkbox" at bounding box center [0, 0] width 0 height 0
drag, startPoint x: 193, startPoint y: 82, endPoint x: 164, endPoint y: 80, distance: 28.9
click at [164, 80] on input "sanc" at bounding box center [206, 78] width 119 height 19
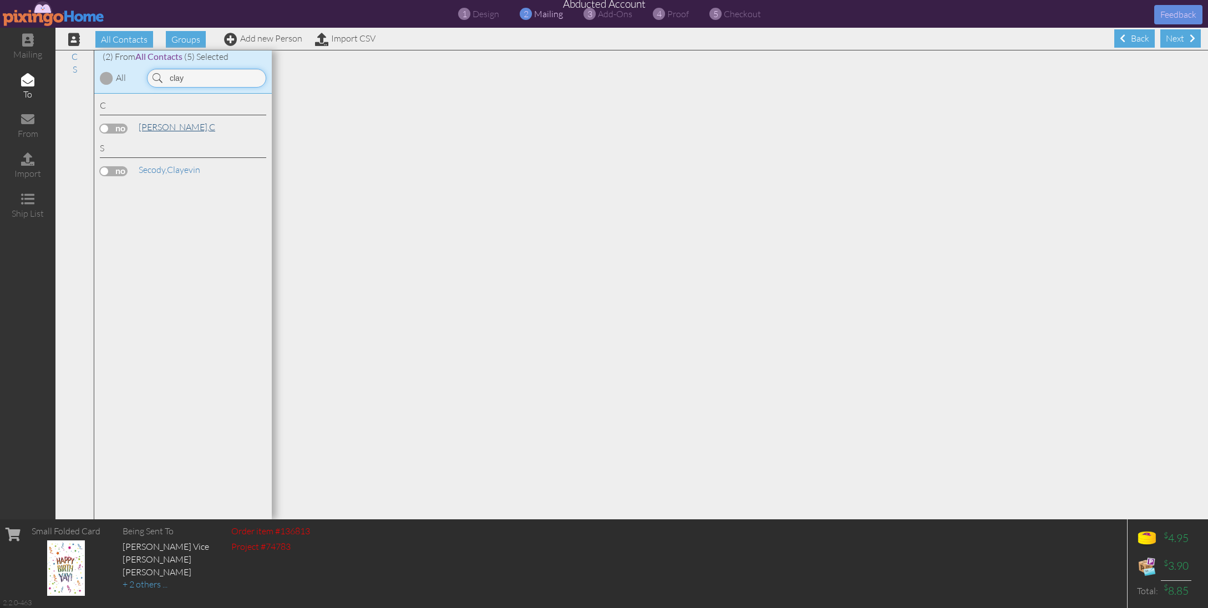
type input "clay"
click at [160, 130] on span "[PERSON_NAME]," at bounding box center [174, 126] width 70 height 11
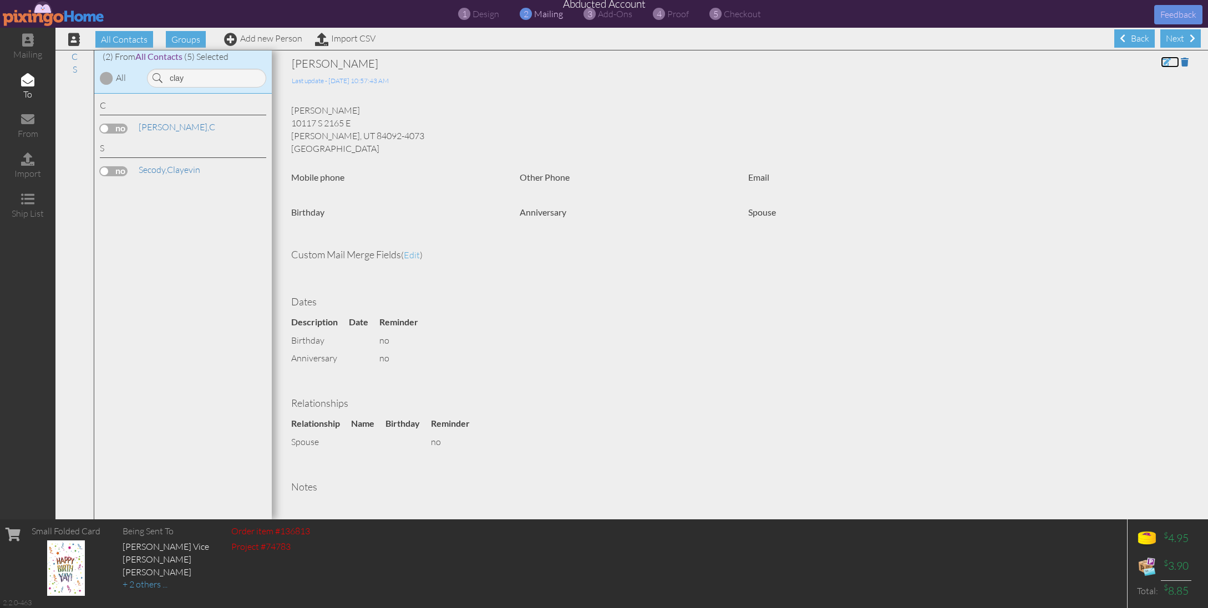
click at [1163, 65] on span at bounding box center [1166, 62] width 10 height 9
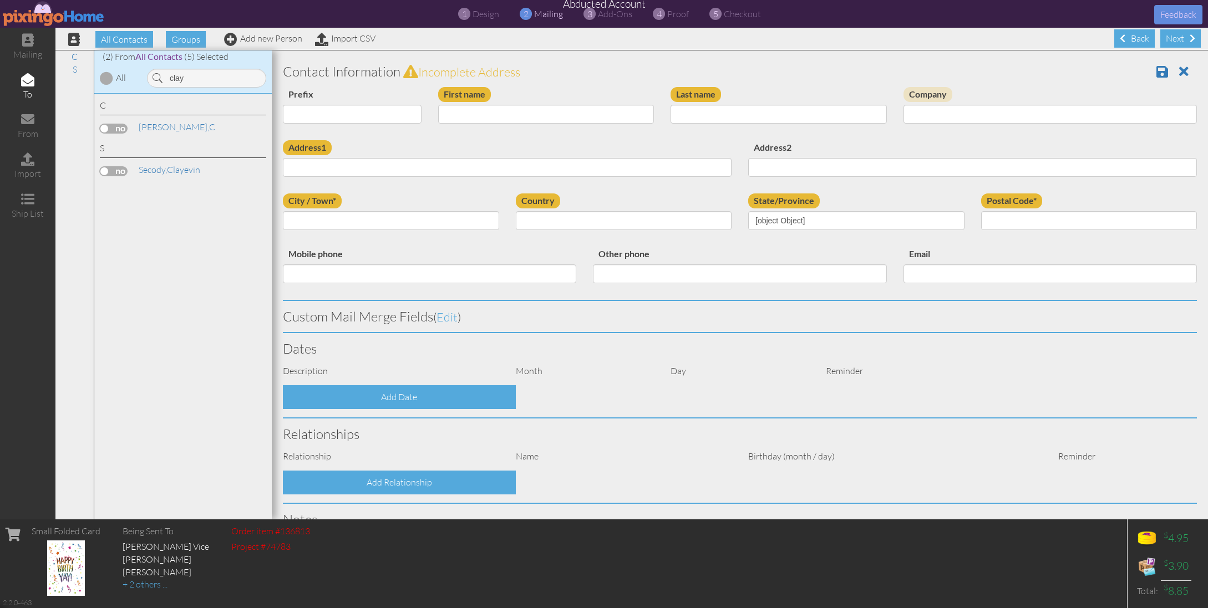
type input "C"
type input "Clayton"
type input "10117 S 2165 E"
type input "[PERSON_NAME]"
type input "84092-4073"
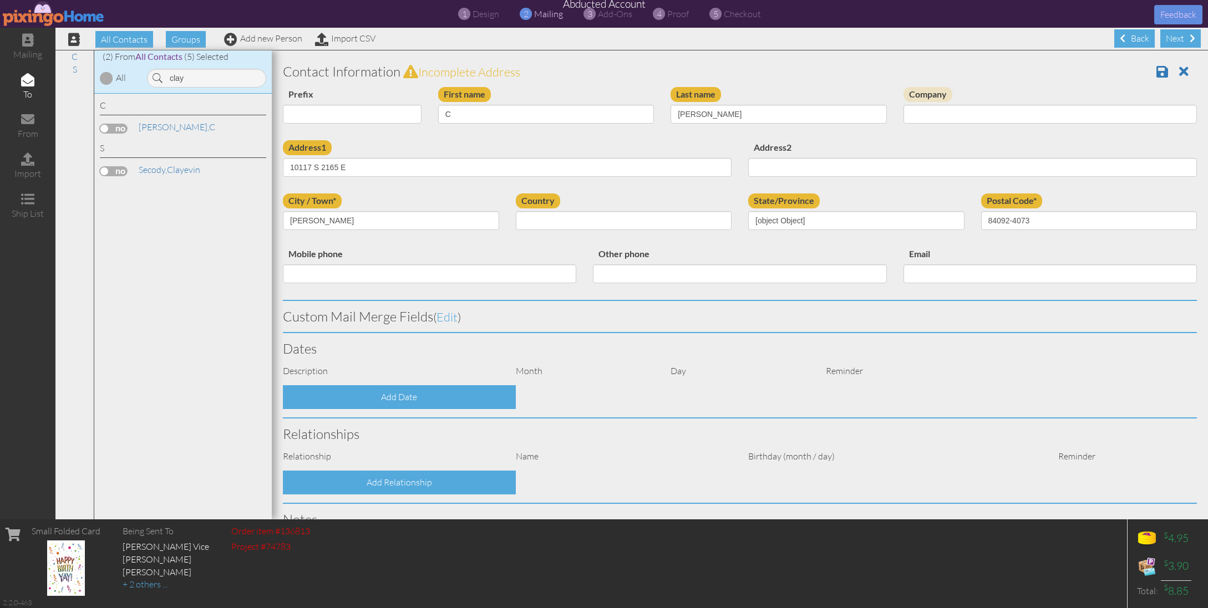
select select "object:4134"
select select "object:4379"
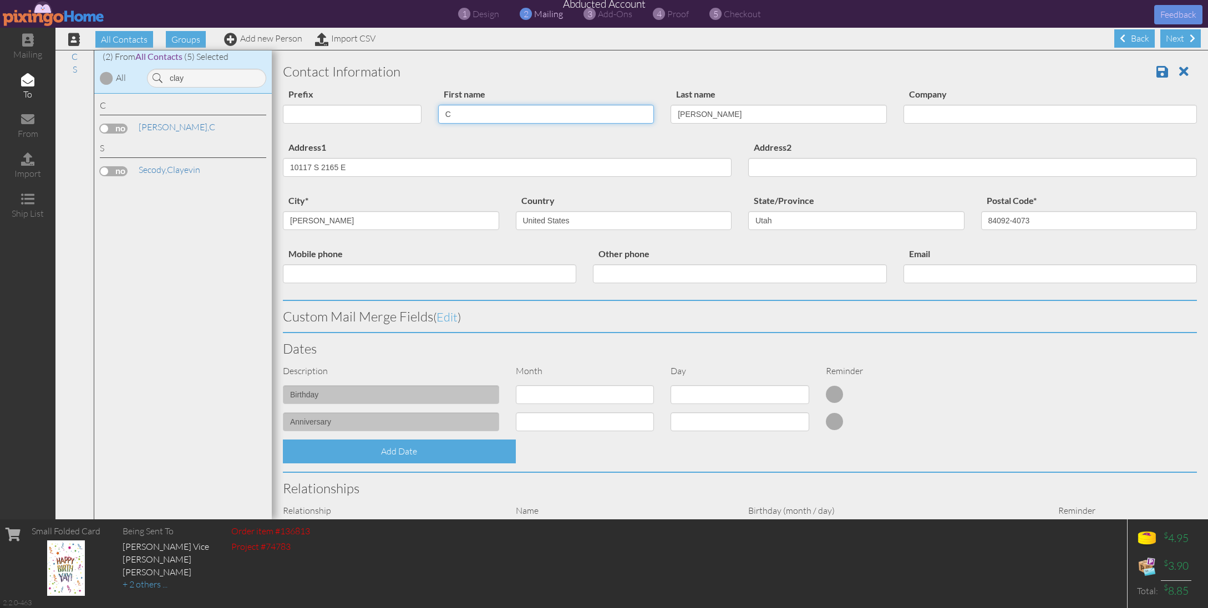
click at [502, 113] on input "C" at bounding box center [546, 114] width 216 height 19
type input "CW"
click at [1161, 72] on span at bounding box center [1162, 71] width 12 height 13
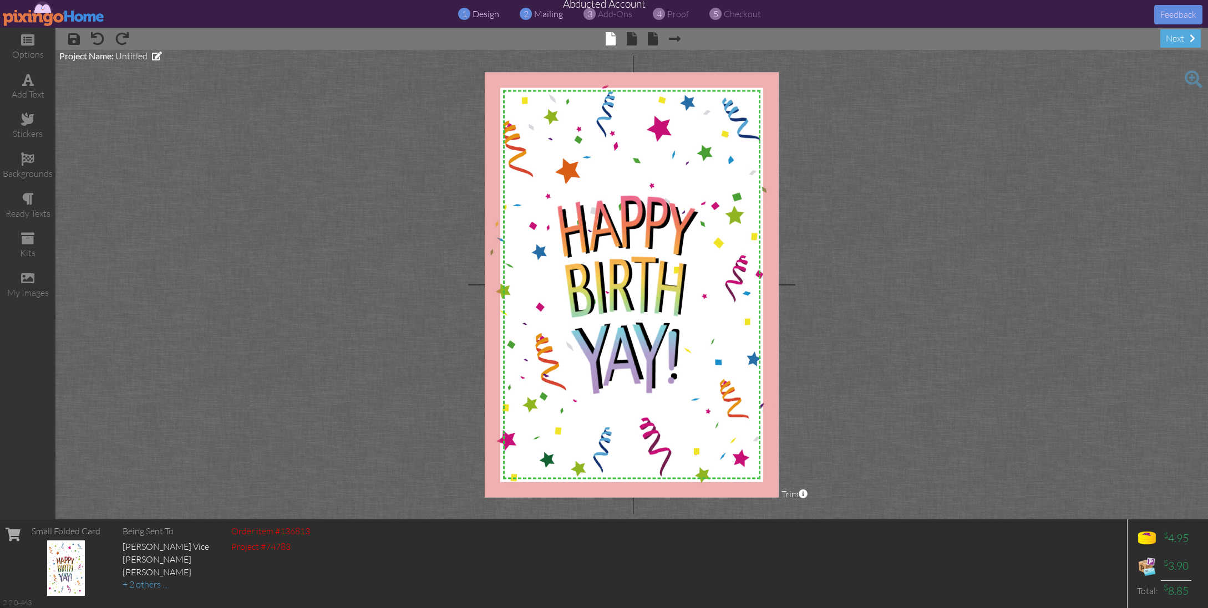
click at [543, 14] on span "mailing" at bounding box center [548, 13] width 29 height 11
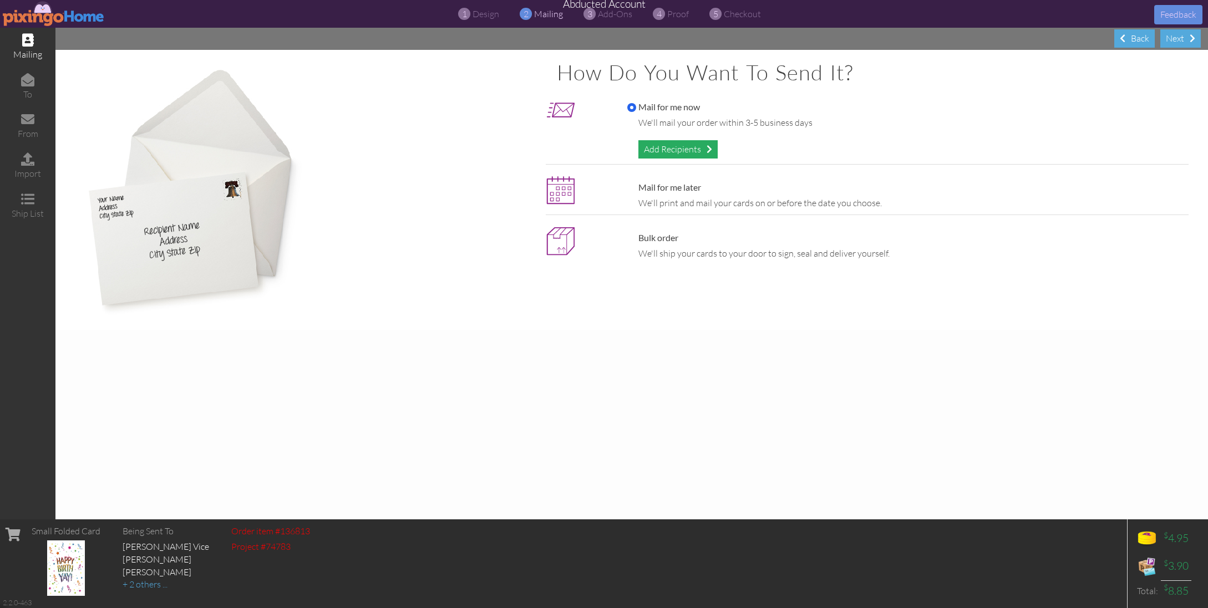
click at [698, 148] on div "Add Recipients" at bounding box center [677, 149] width 79 height 18
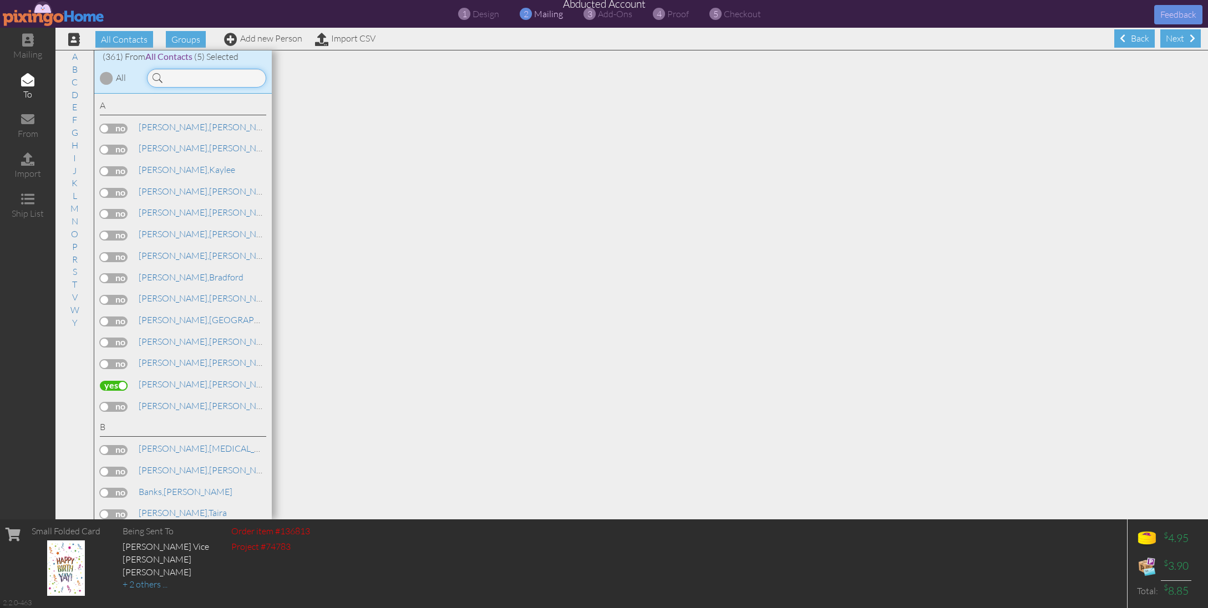
click at [179, 75] on input at bounding box center [206, 78] width 119 height 19
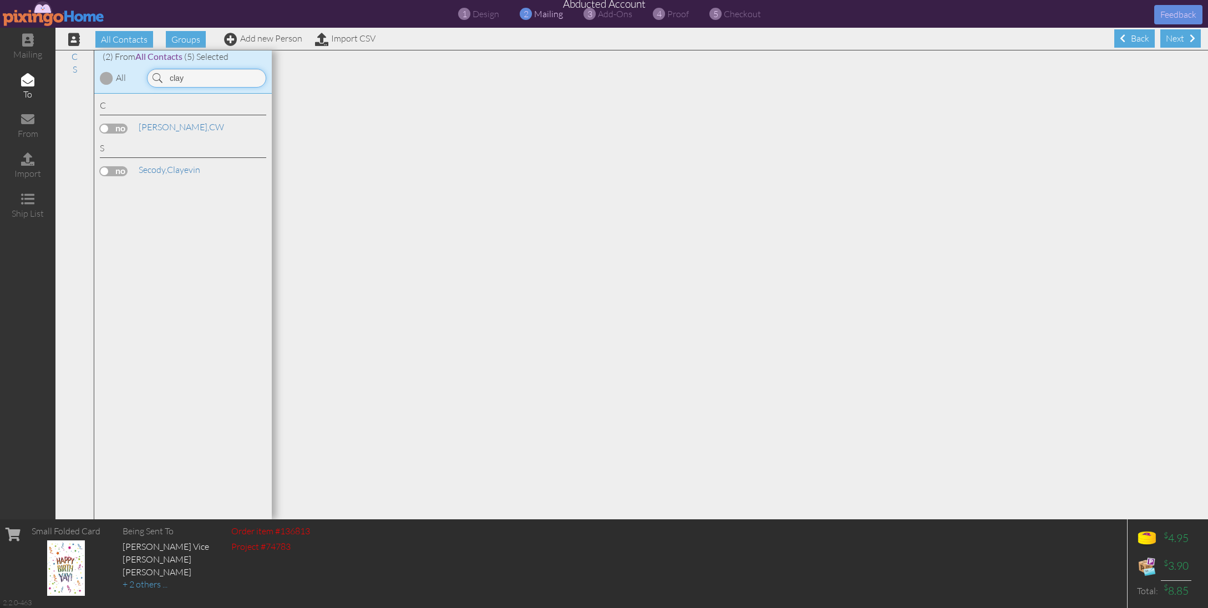
type input "clay"
click at [108, 131] on label at bounding box center [114, 129] width 28 height 10
click at [0, 0] on input "checkbox" at bounding box center [0, 0] width 0 height 0
click at [665, 15] on div "4 proof" at bounding box center [674, 14] width 30 height 13
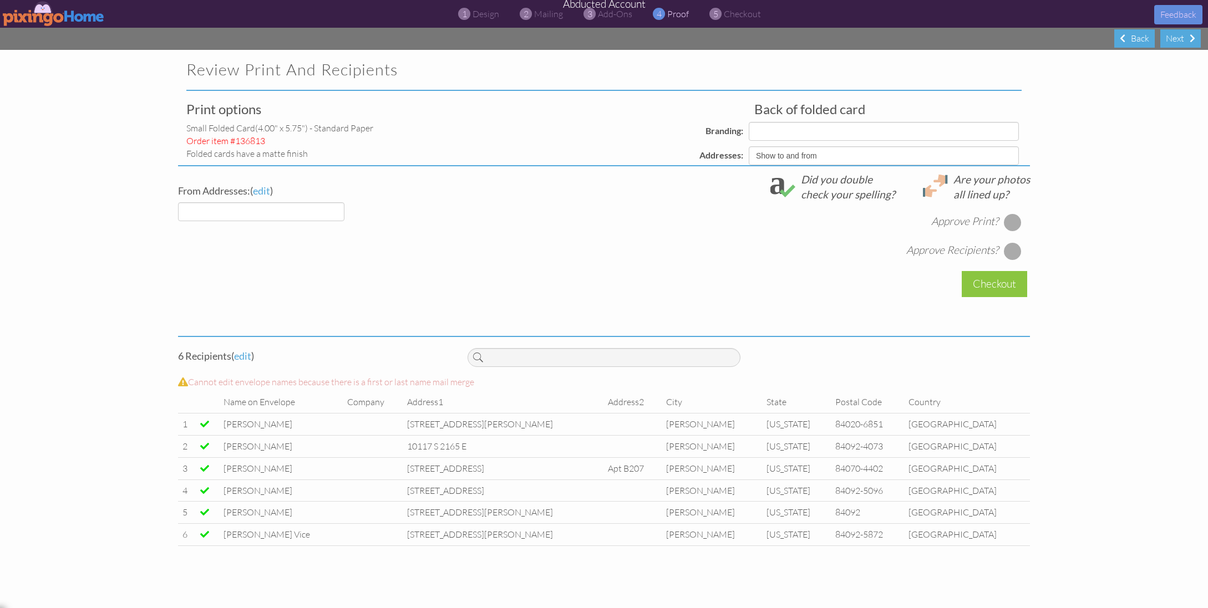
select select "object:1393"
select select "object:1392"
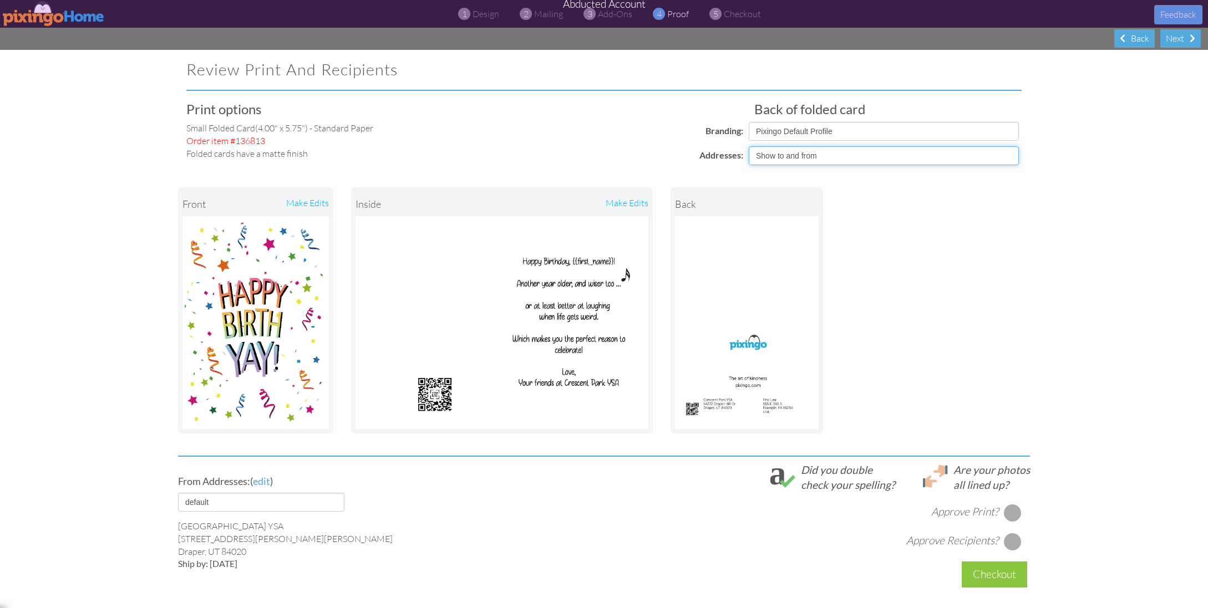
click at [857, 153] on select "Show to and from Show from only Hide to and from" at bounding box center [884, 155] width 270 height 19
select select "object:1382"
click at [749, 146] on select "Show to and from Show from only Hide to and from" at bounding box center [884, 155] width 270 height 19
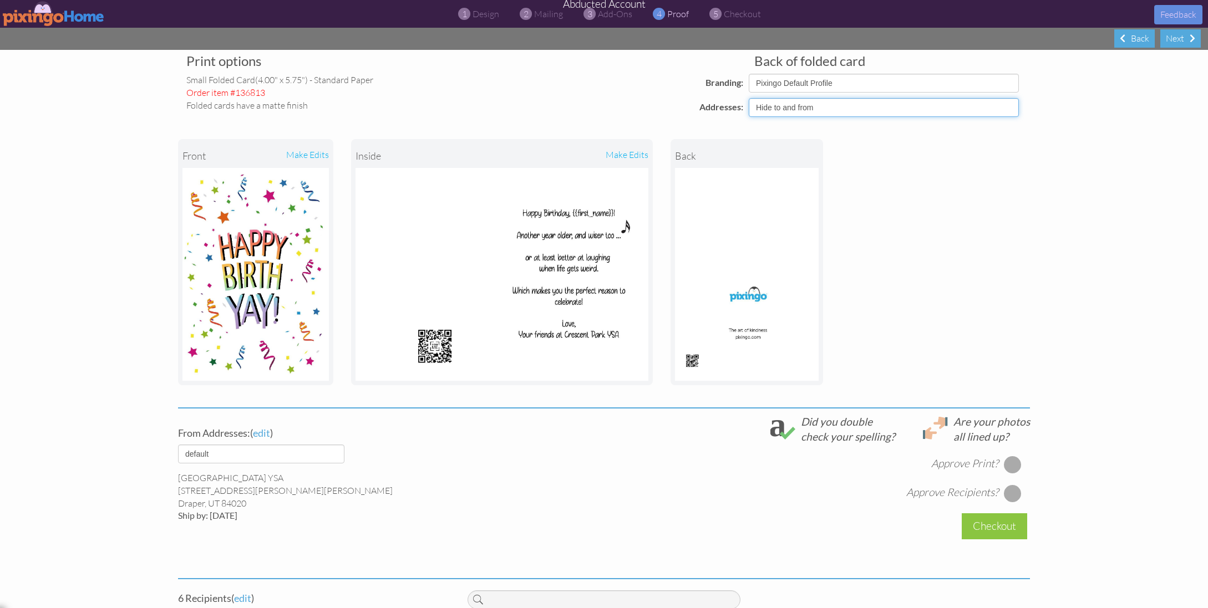
scroll to position [251, 0]
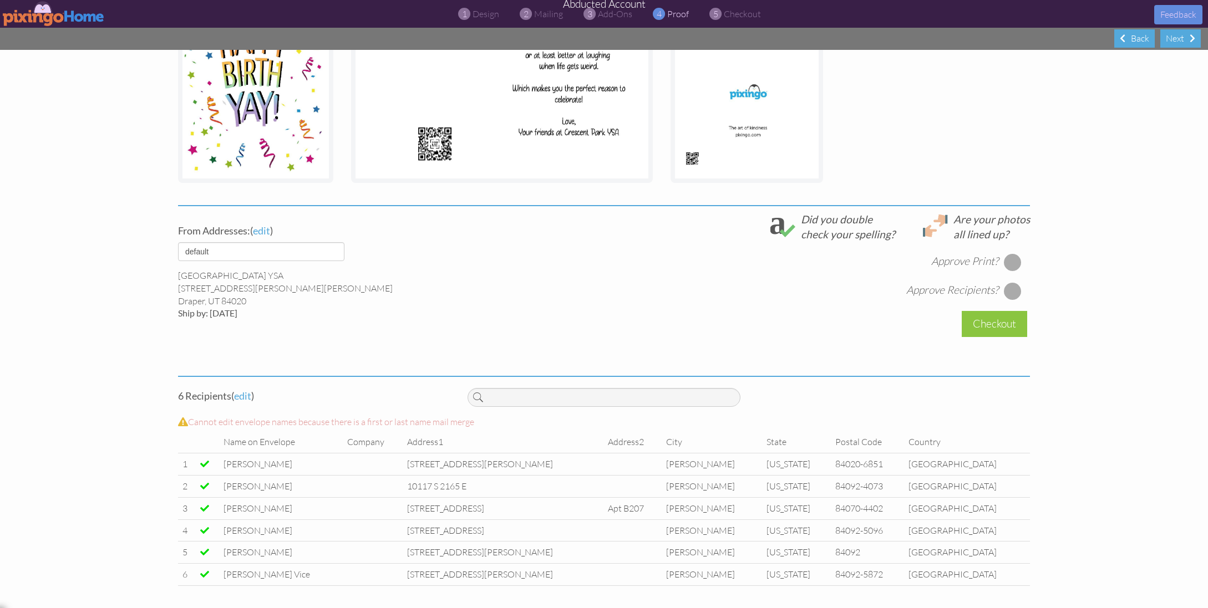
click at [1009, 263] on div at bounding box center [1013, 262] width 18 height 18
click at [1011, 292] on div at bounding box center [1013, 291] width 18 height 18
click at [1000, 328] on div "Checkout" at bounding box center [994, 324] width 65 height 26
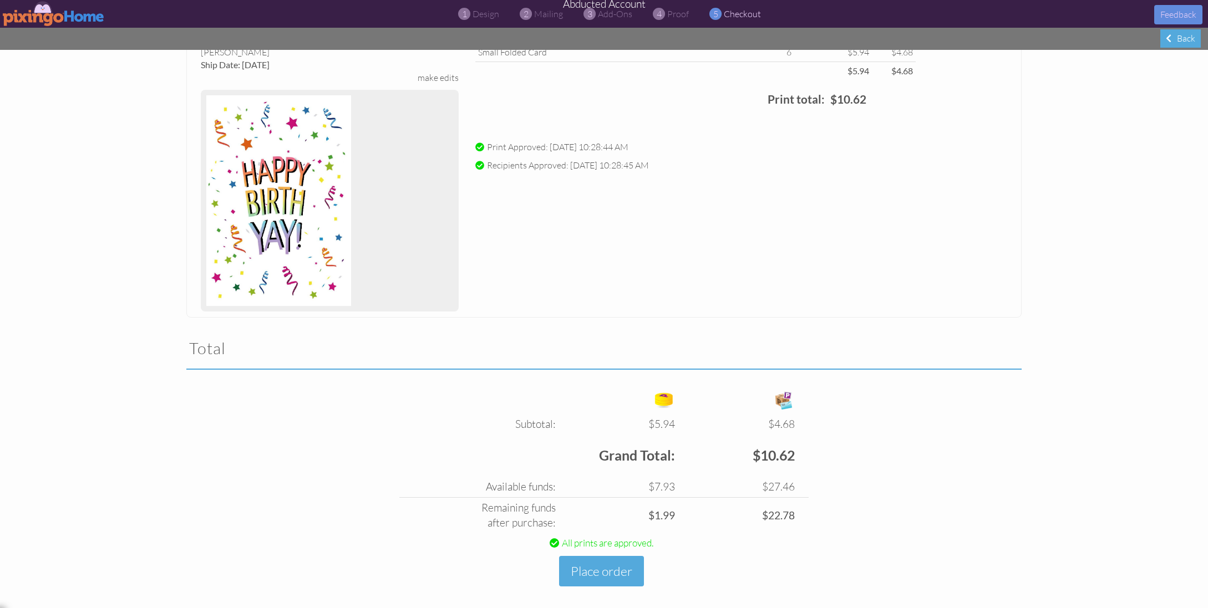
scroll to position [106, 0]
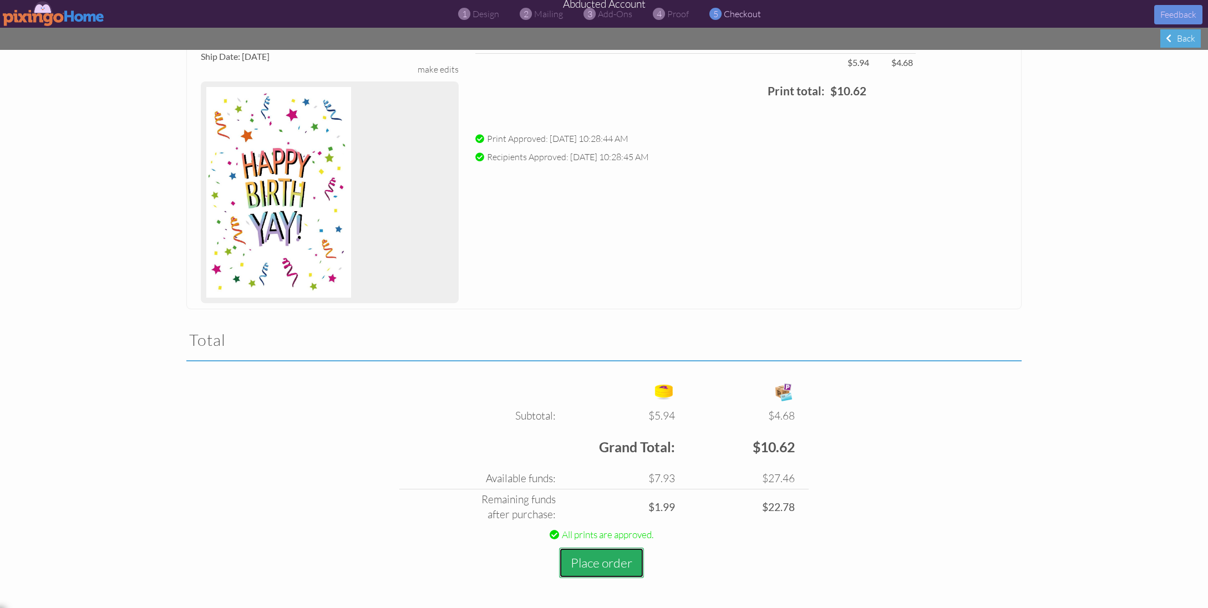
click at [611, 564] on button "Place order" at bounding box center [601, 563] width 85 height 31
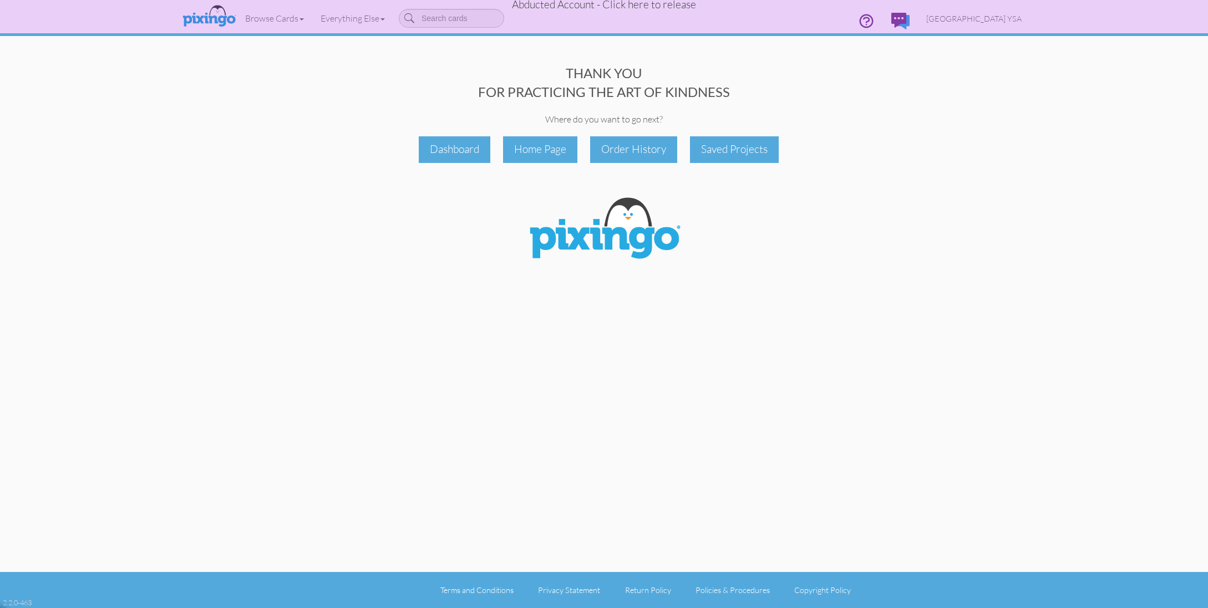
click at [625, 8] on span "Abducted Account - Click here to release" at bounding box center [604, 4] width 184 height 13
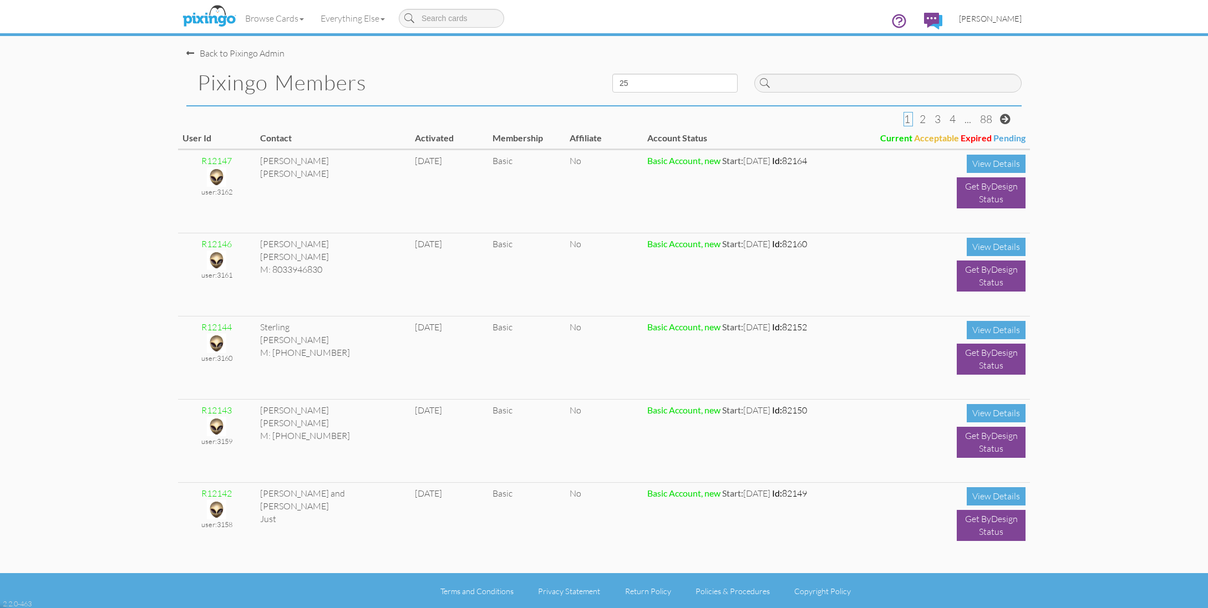
click at [1010, 18] on span "[PERSON_NAME]" at bounding box center [990, 18] width 63 height 9
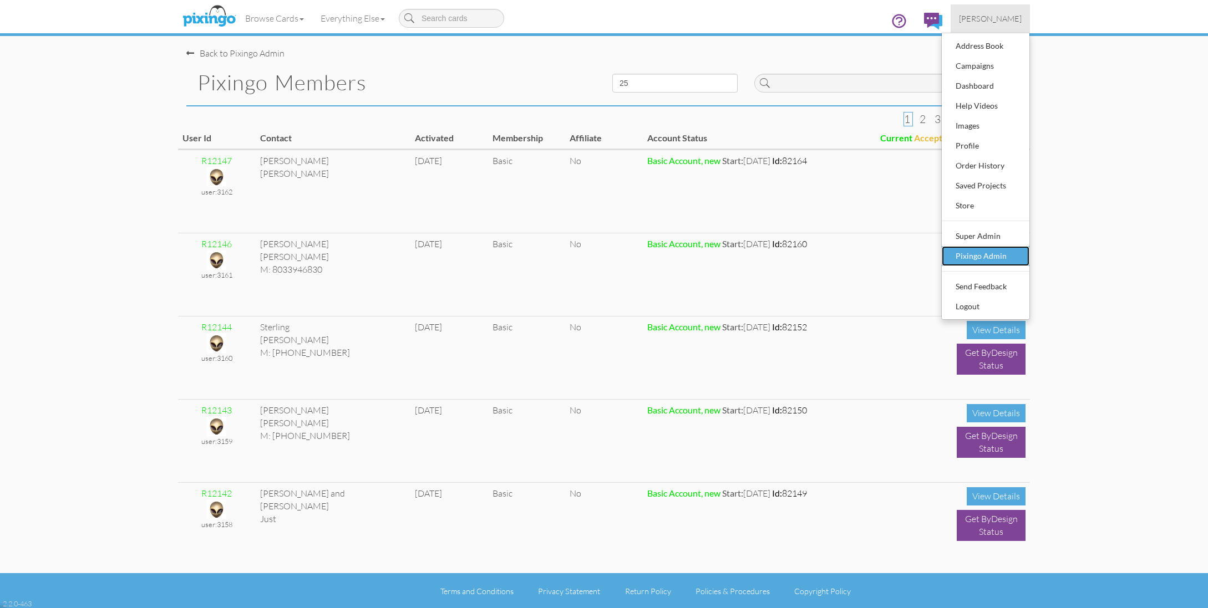
click at [987, 256] on div "Pixingo Admin" at bounding box center [985, 256] width 65 height 17
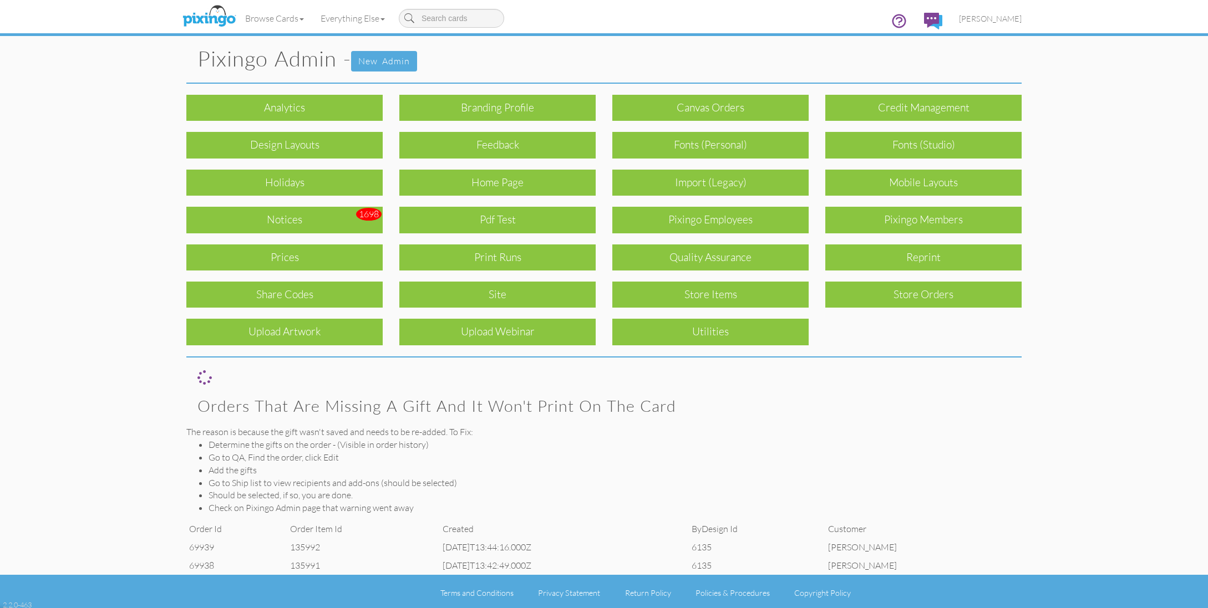
click at [530, 251] on div "Print Runs" at bounding box center [497, 258] width 196 height 26
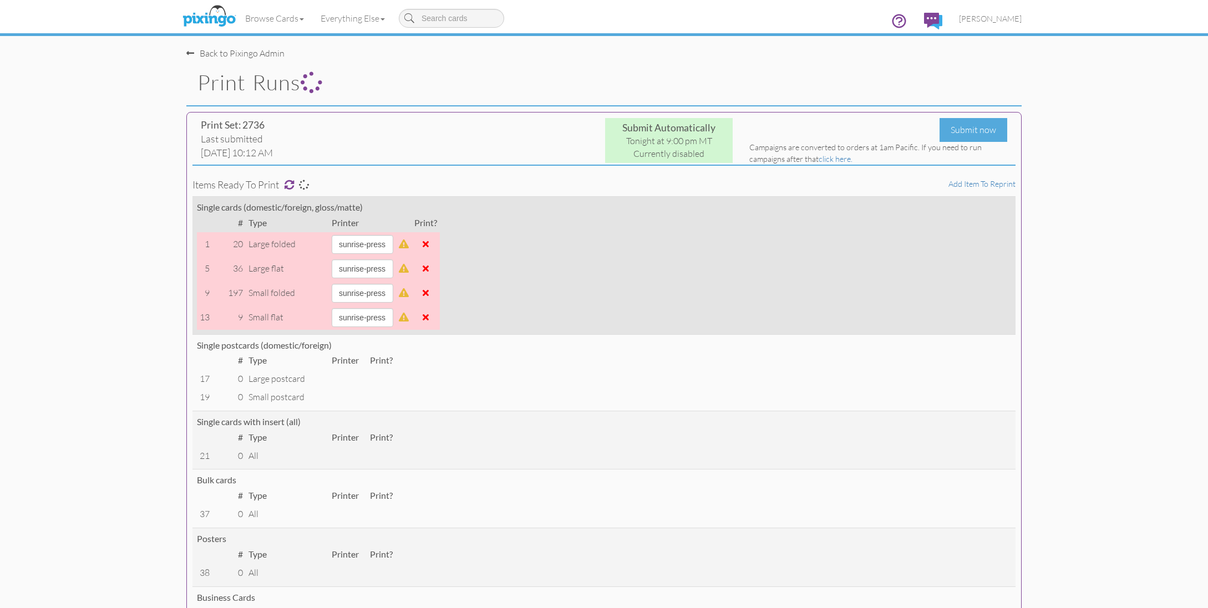
click at [429, 294] on span at bounding box center [426, 292] width 6 height 9
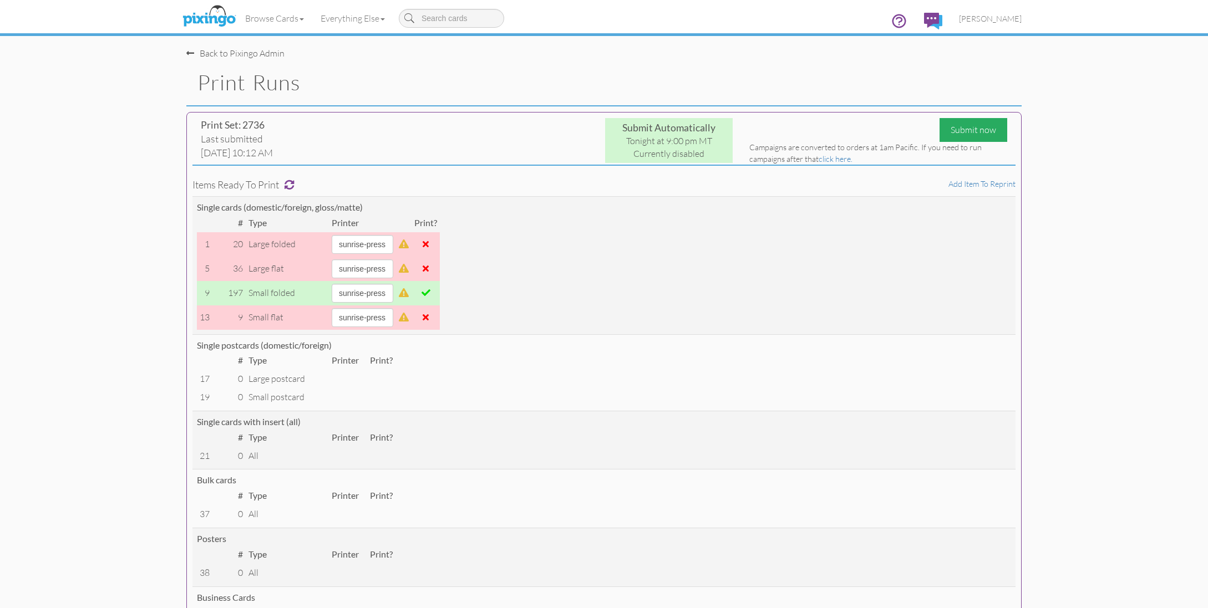
click at [958, 135] on div "Submit now" at bounding box center [974, 130] width 68 height 24
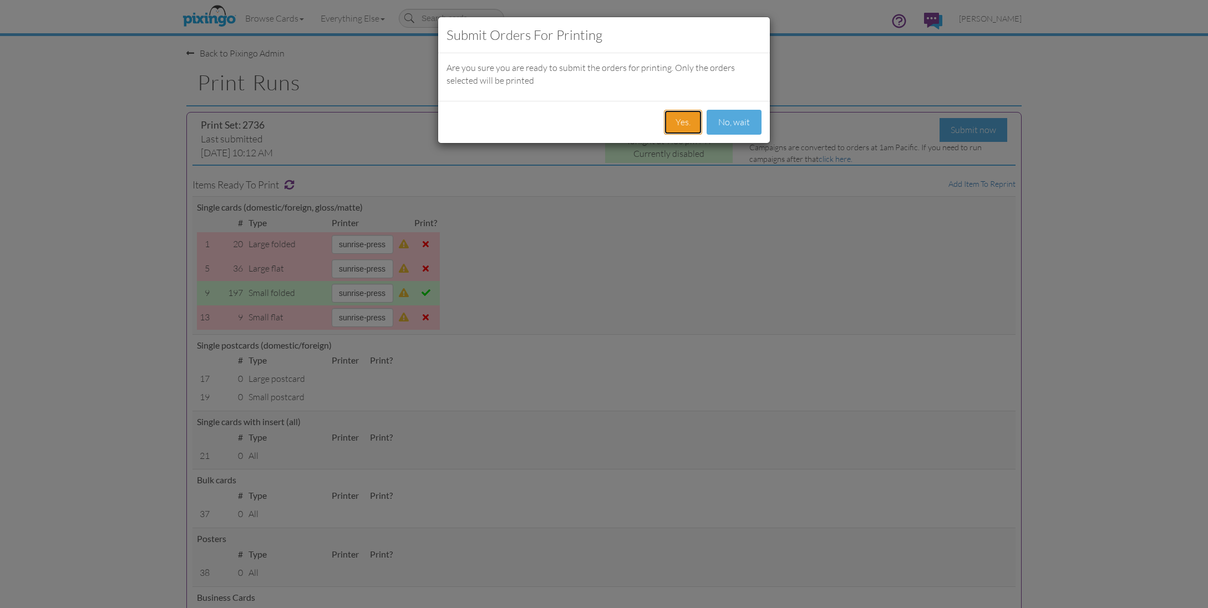
click at [687, 121] on button "Yes." at bounding box center [683, 122] width 38 height 25
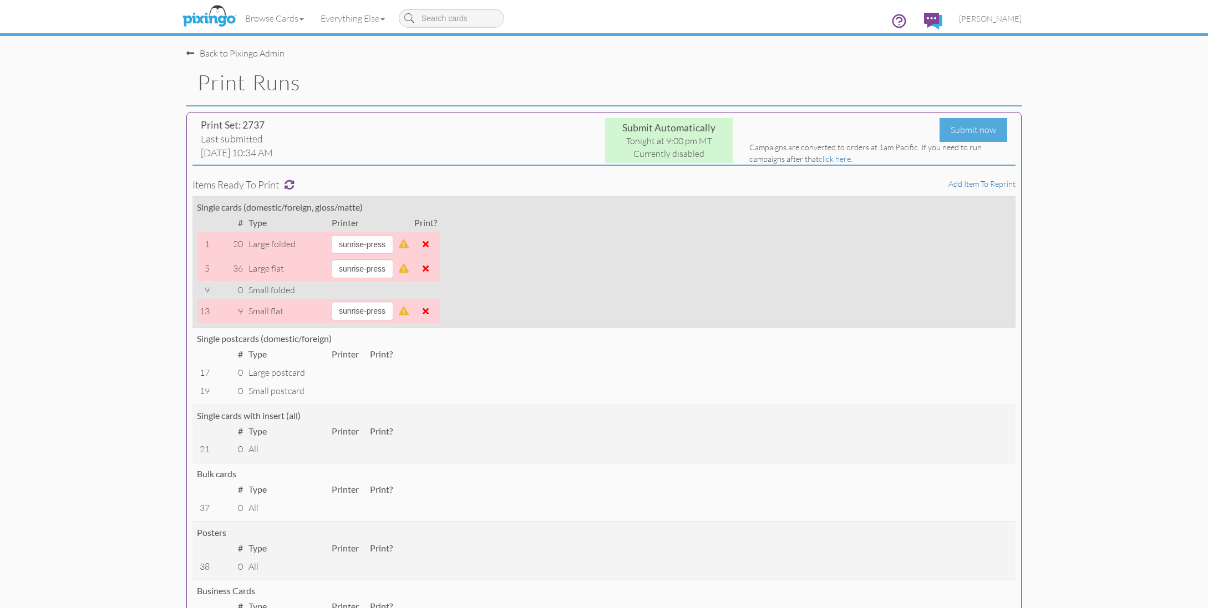
click at [429, 313] on span at bounding box center [426, 311] width 6 height 9
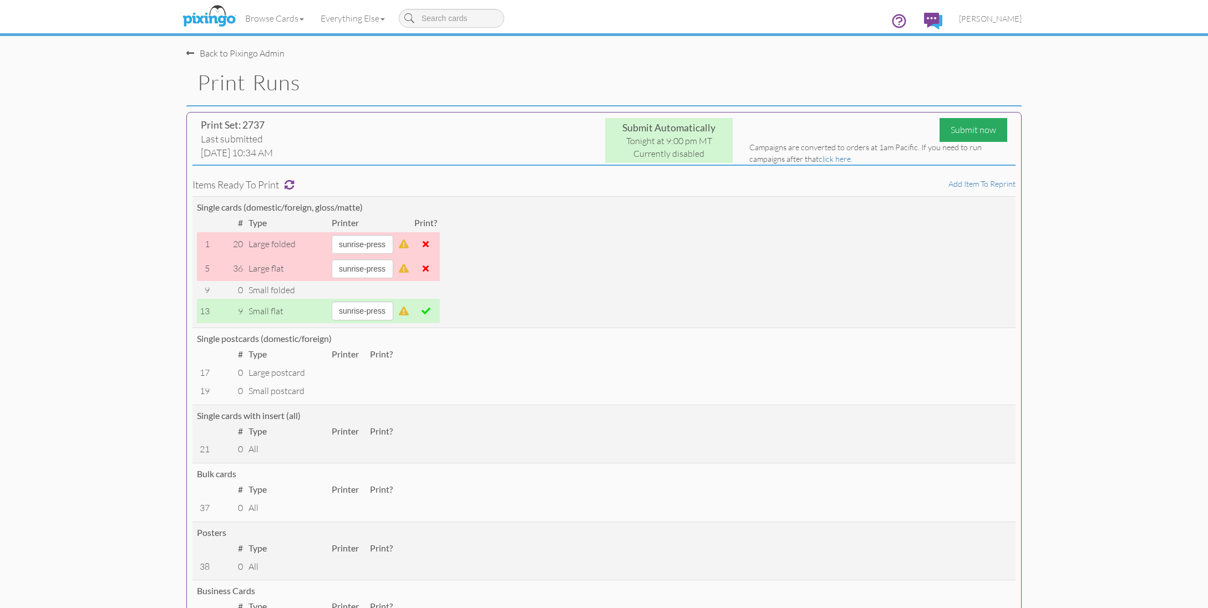
click at [960, 130] on div "Submit now" at bounding box center [974, 130] width 68 height 24
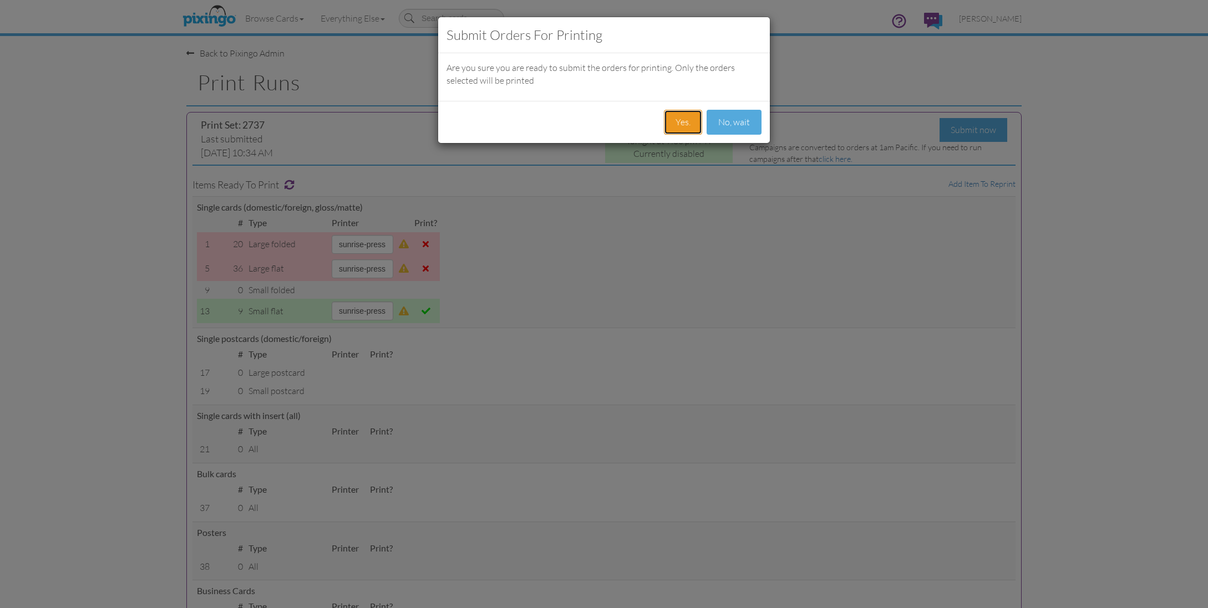
click at [682, 123] on button "Yes." at bounding box center [683, 122] width 38 height 25
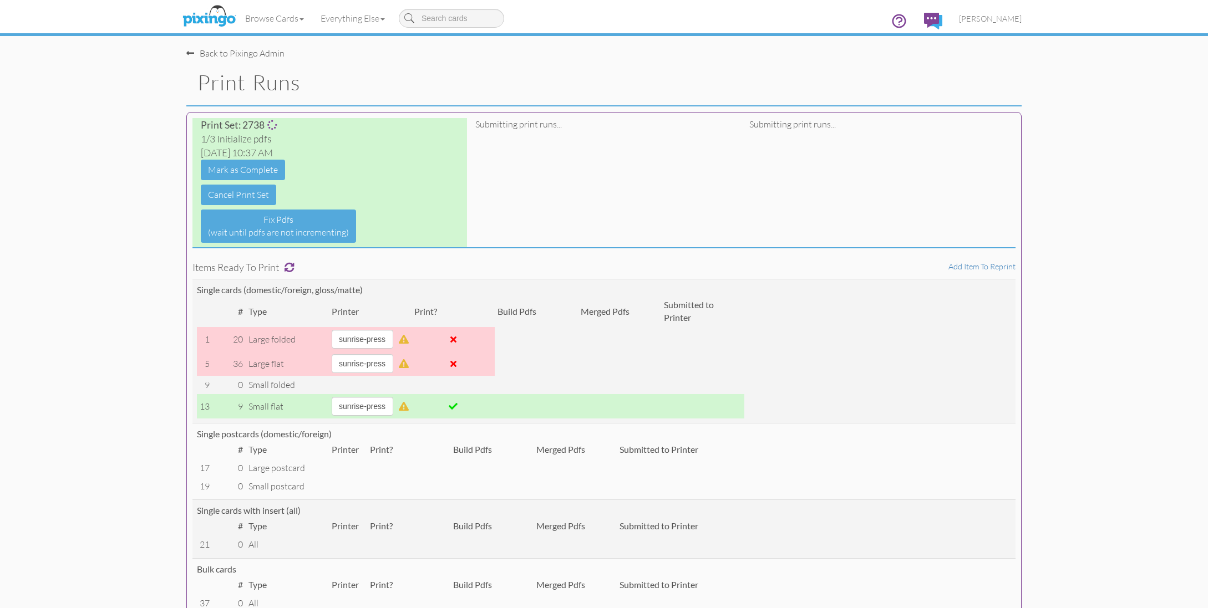
click at [632, 75] on h1 "Print Runs" at bounding box center [609, 82] width 824 height 23
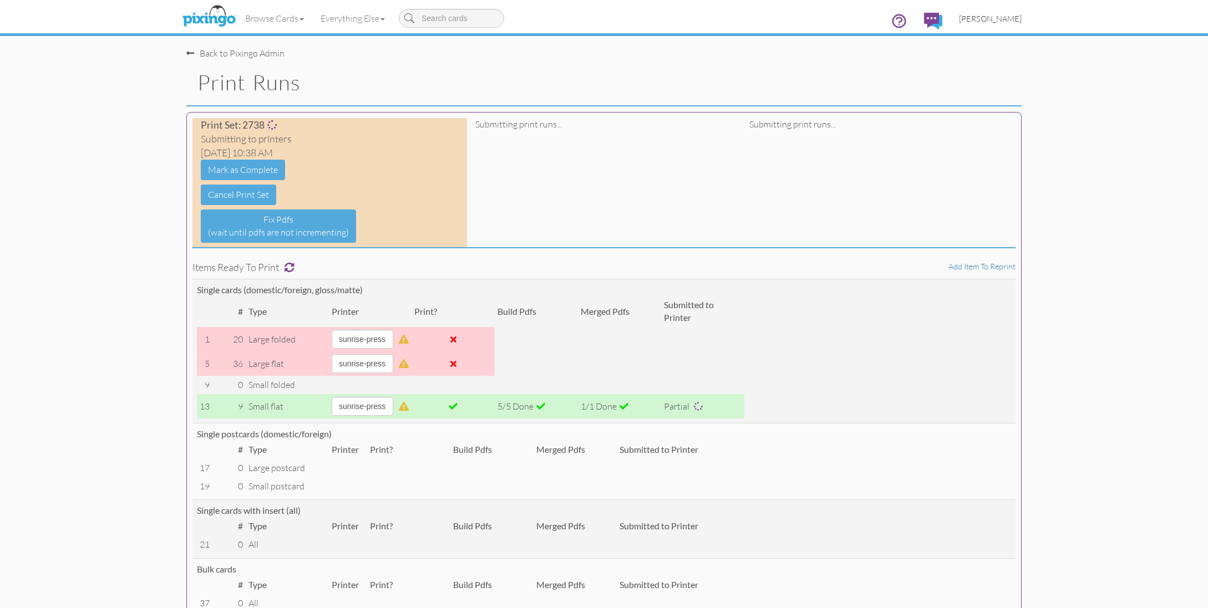
click at [998, 21] on span "[PERSON_NAME]" at bounding box center [990, 18] width 63 height 9
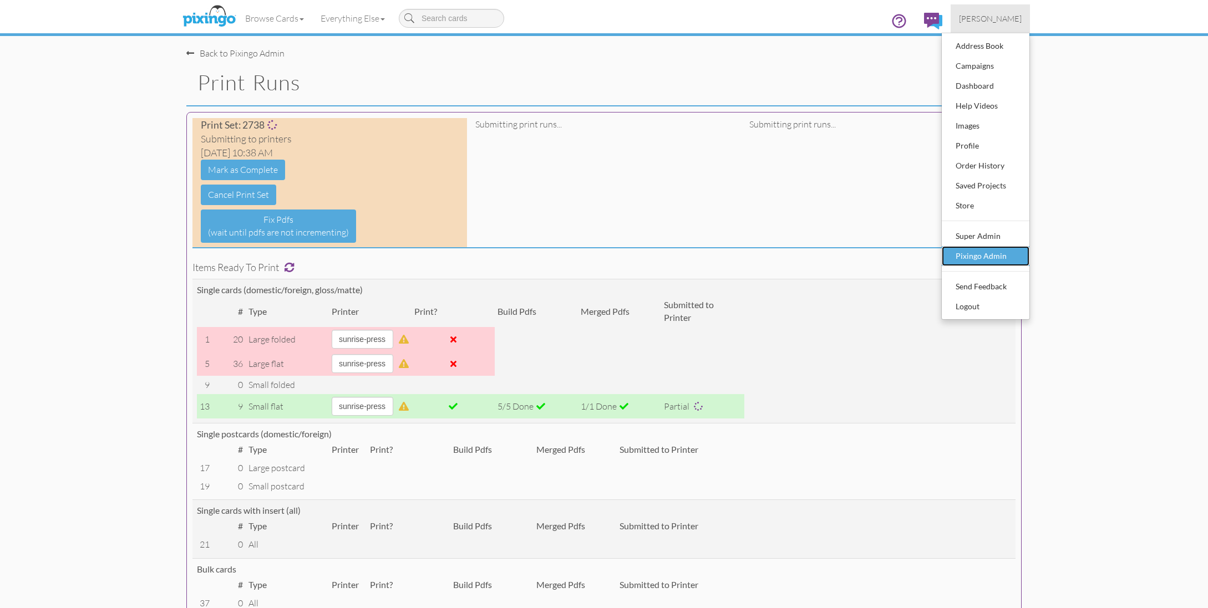
click at [1010, 258] on div "Pixingo Admin" at bounding box center [985, 256] width 65 height 17
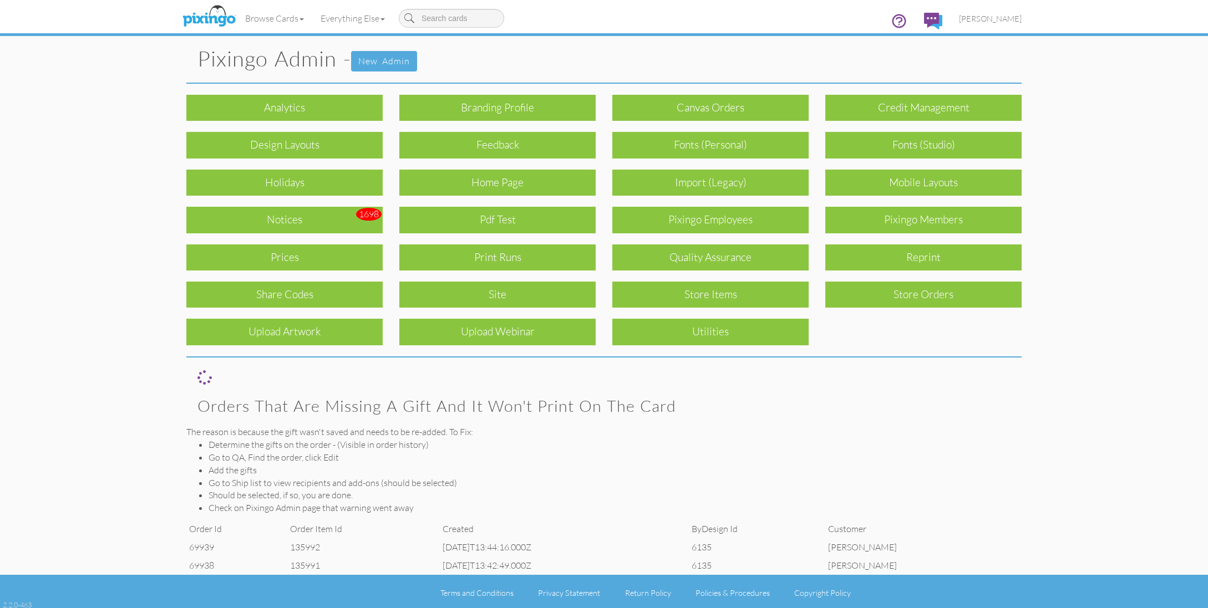
drag, startPoint x: 901, startPoint y: 212, endPoint x: 906, endPoint y: 217, distance: 6.3
click at [902, 213] on div "Pixingo Members" at bounding box center [923, 220] width 196 height 26
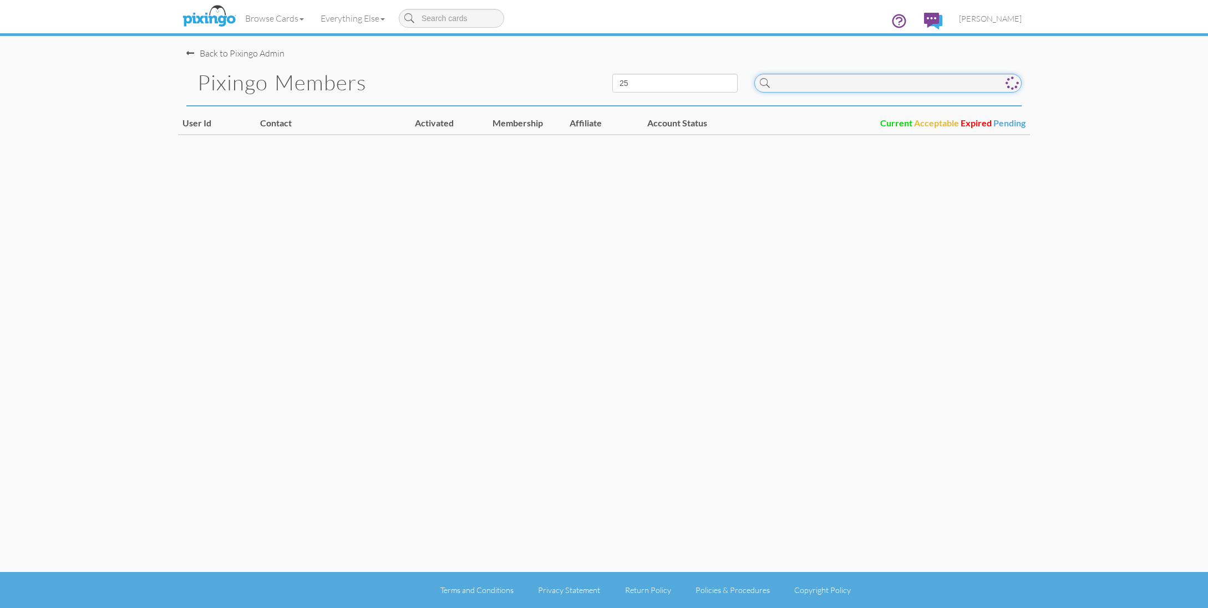
drag, startPoint x: 915, startPoint y: 87, endPoint x: 1115, endPoint y: 120, distance: 202.9
click at [915, 87] on input at bounding box center [887, 83] width 267 height 19
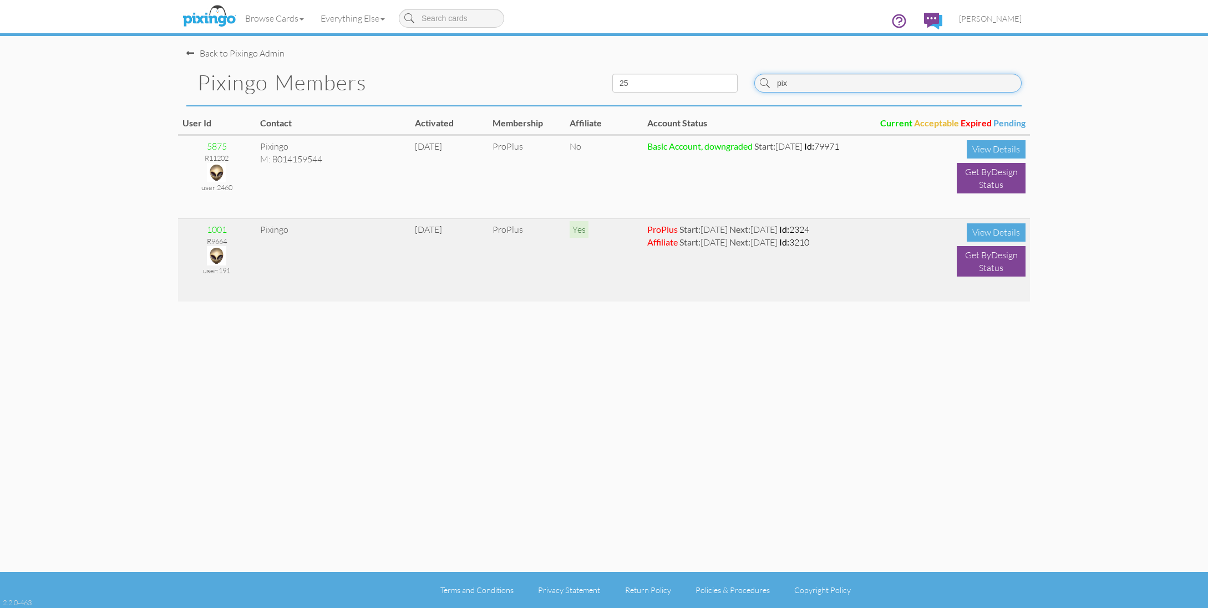
type input "pix"
click at [214, 257] on img at bounding box center [216, 255] width 19 height 19
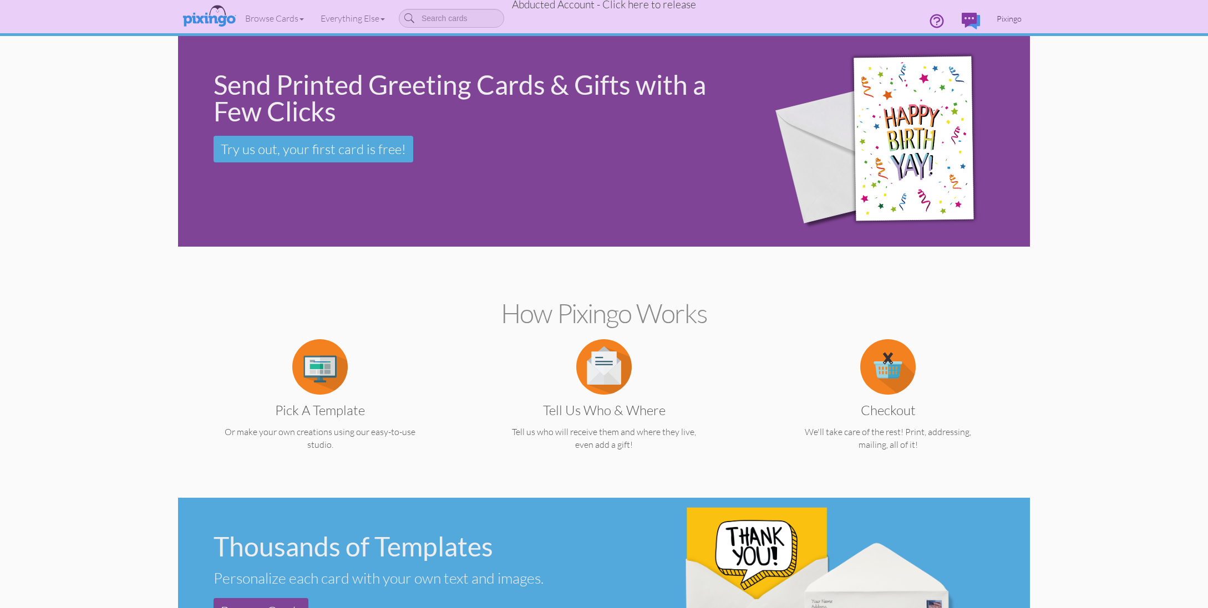
click at [1009, 18] on span "Pixingo" at bounding box center [1009, 18] width 25 height 9
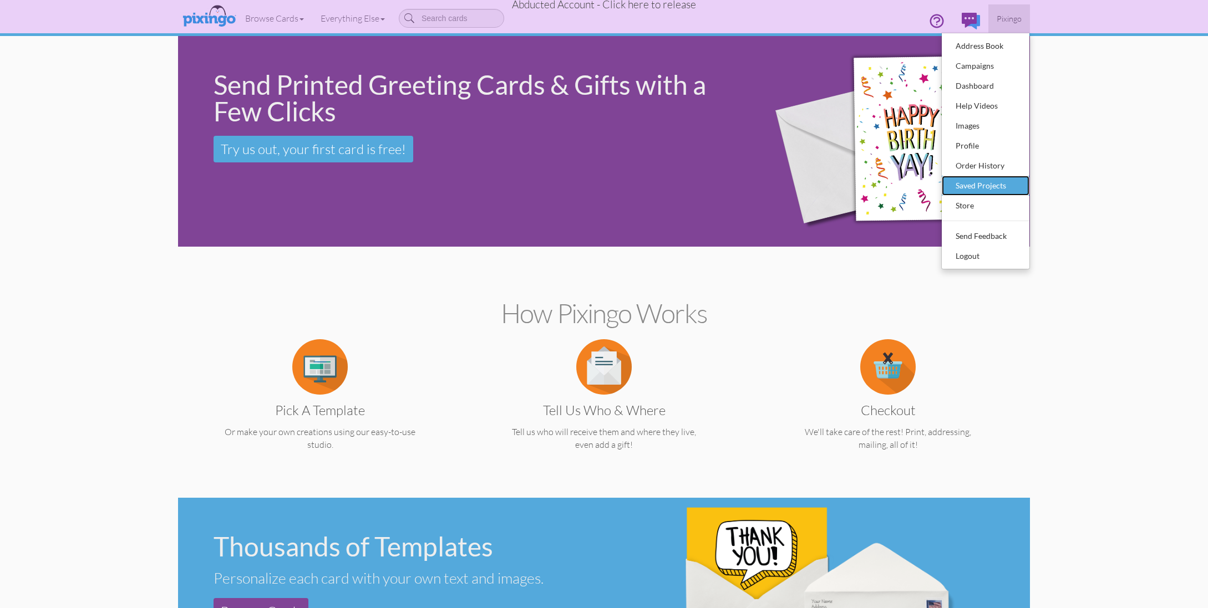
click at [989, 186] on div "Saved Projects" at bounding box center [985, 185] width 65 height 17
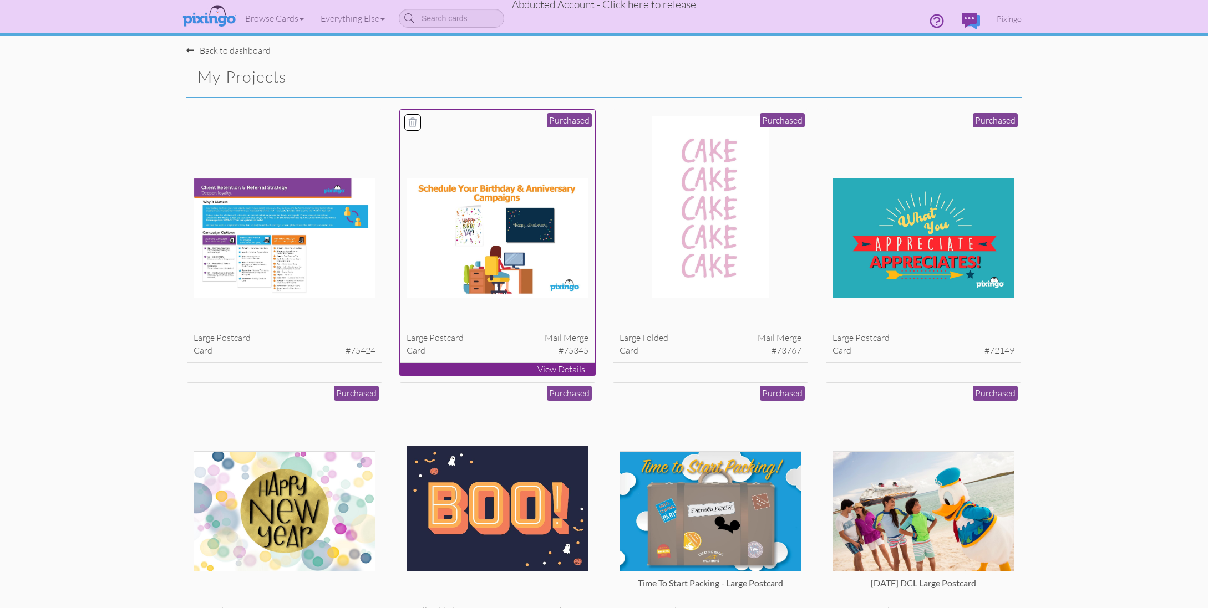
click at [443, 229] on img at bounding box center [498, 238] width 182 height 120
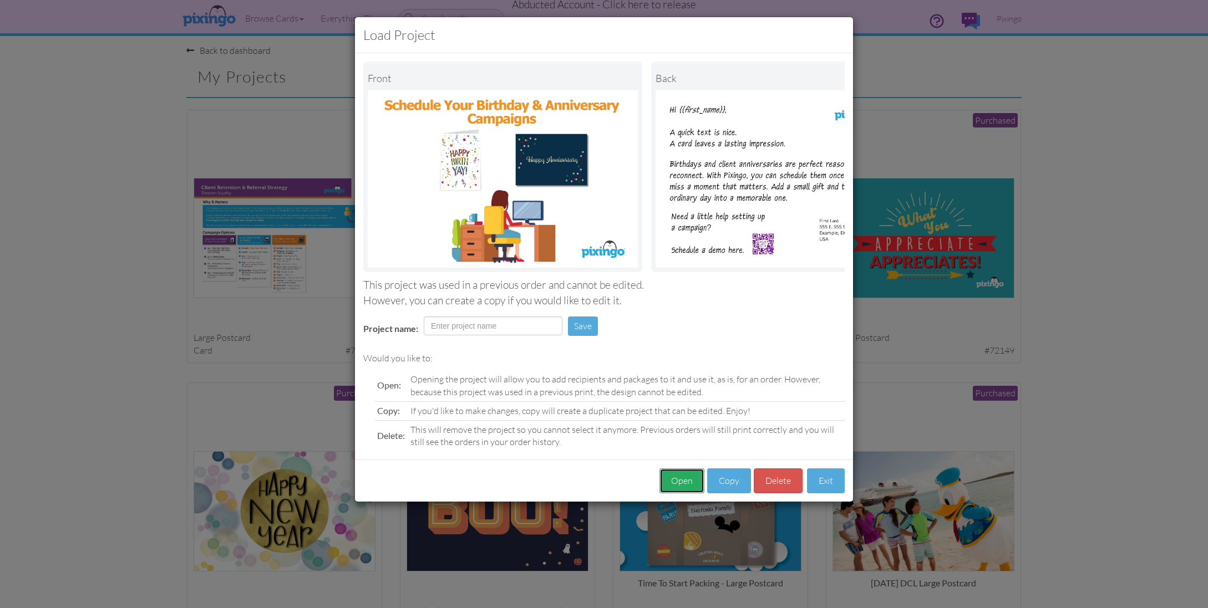
click at [679, 479] on button "Open" at bounding box center [681, 481] width 45 height 25
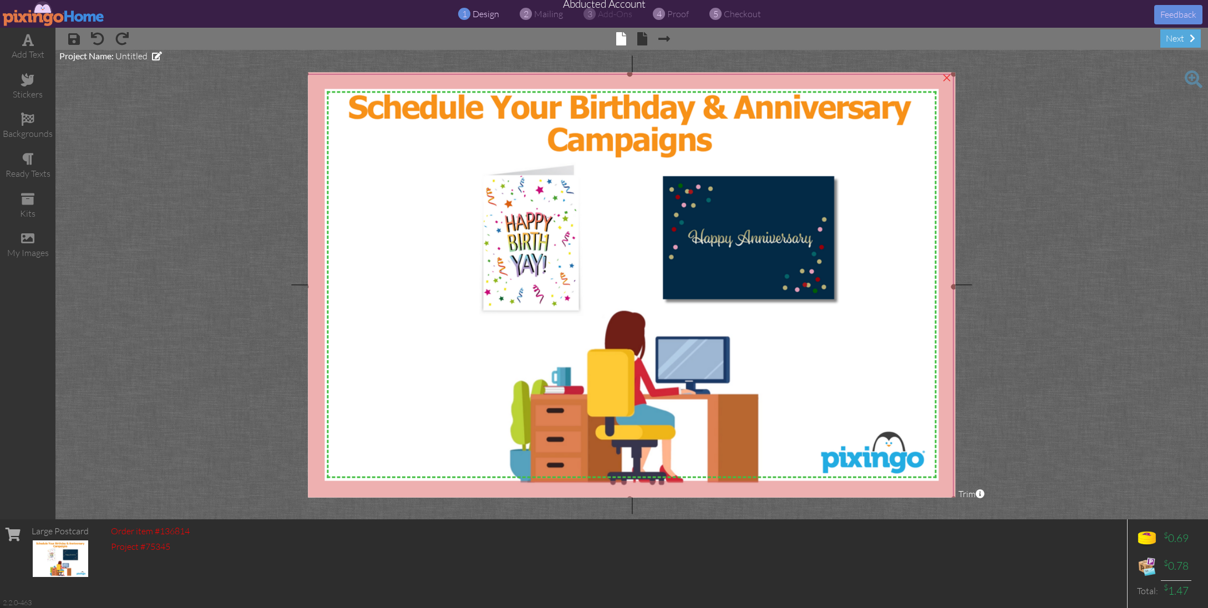
click at [599, 145] on img at bounding box center [630, 286] width 648 height 425
click at [1122, 227] on project-studio-wrapper "X X X X X X X X X X X X X X X X X X X X X X X X X X X X X X X X X X X X X X X X…" at bounding box center [631, 285] width 1153 height 470
click at [647, 34] on span at bounding box center [642, 38] width 10 height 13
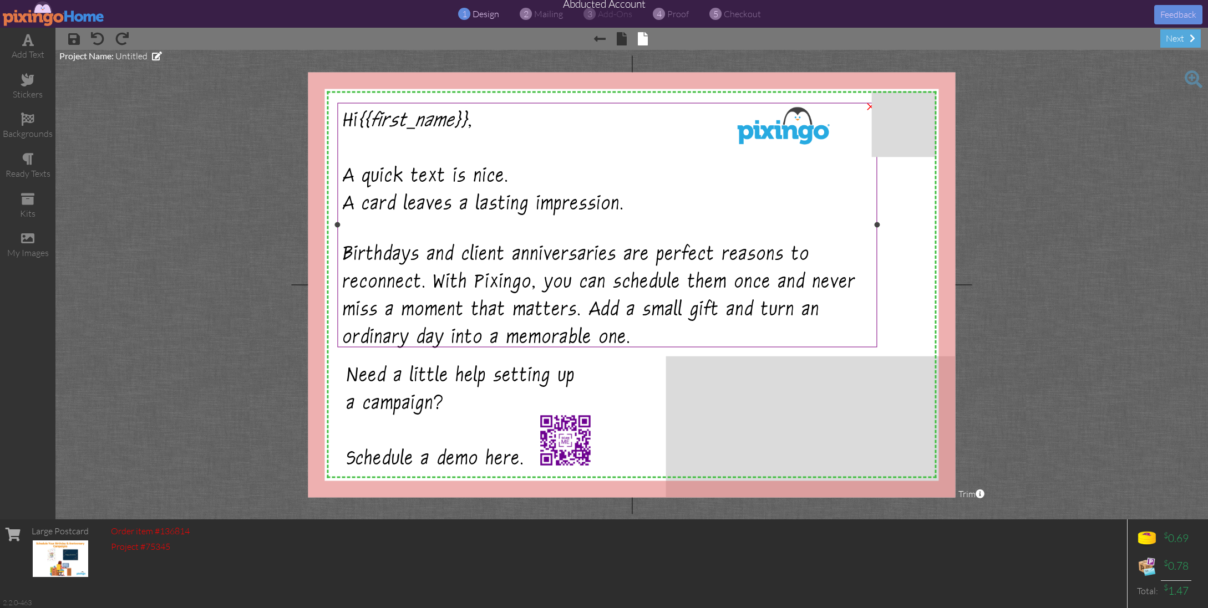
click at [476, 205] on span "A card leaves a lasting impression." at bounding box center [484, 206] width 282 height 24
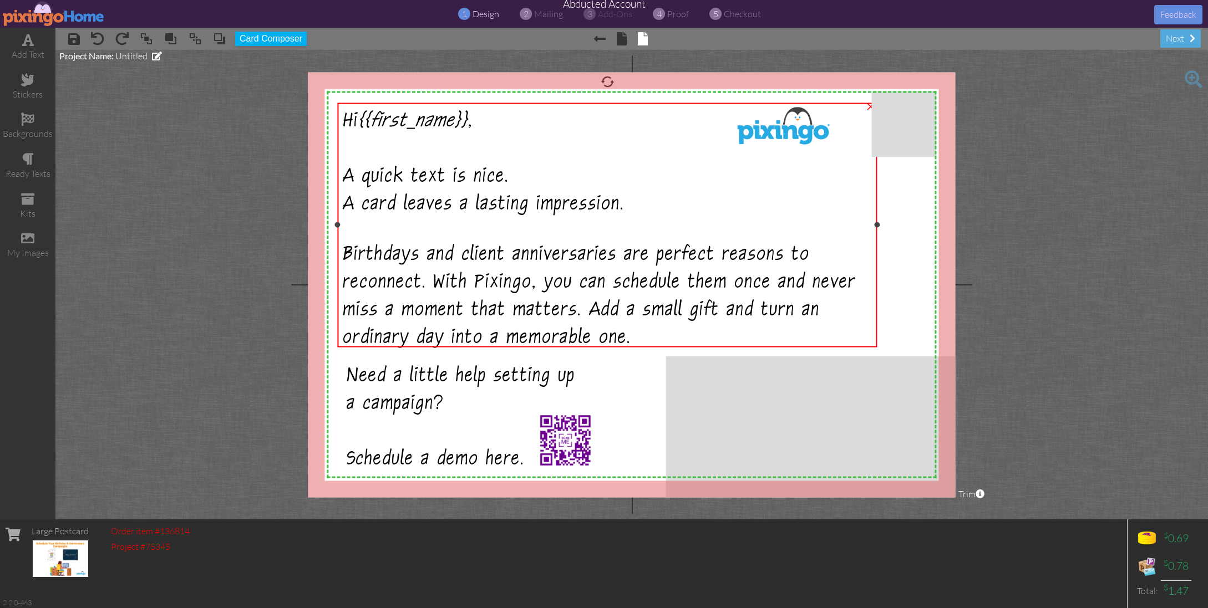
click at [476, 205] on span "A card leaves a lasting impression." at bounding box center [484, 206] width 282 height 24
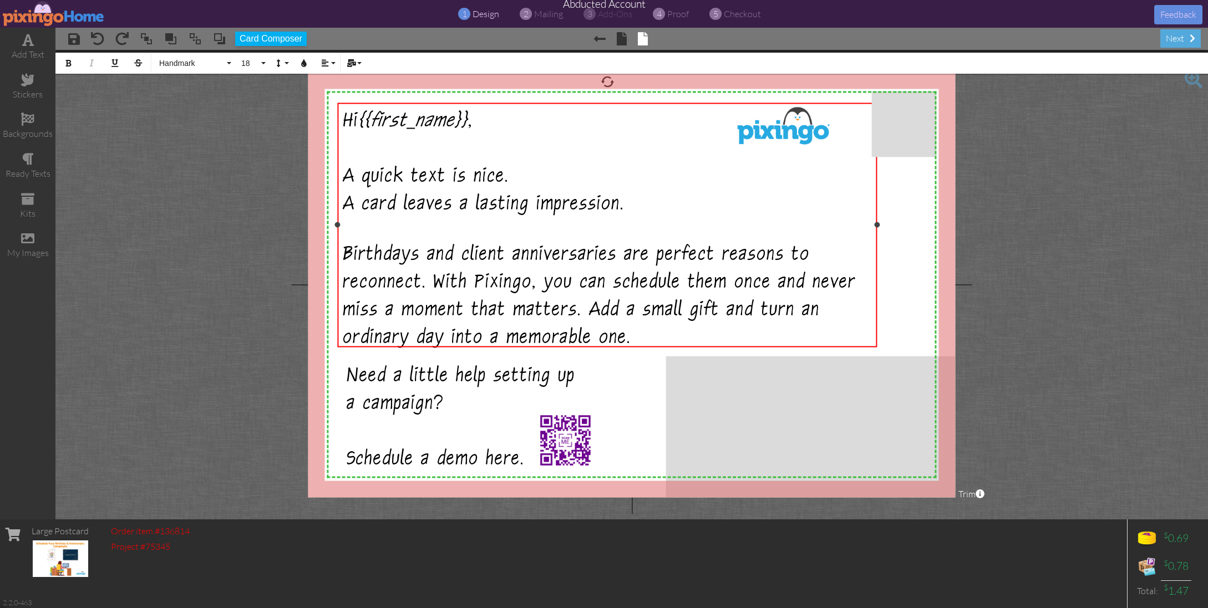
click at [362, 195] on span "A card leaves a lasting impression." at bounding box center [484, 206] width 282 height 24
click at [698, 200] on div "A quick text is nice. A printed card leaves a lasting impression." at bounding box center [608, 190] width 530 height 55
drag, startPoint x: 533, startPoint y: 197, endPoint x: 675, endPoint y: 197, distance: 142.0
click at [675, 196] on span "A printed card leaves a lasting impression." at bounding box center [515, 206] width 345 height 24
click at [68, 62] on icon "button" at bounding box center [68, 63] width 8 height 8
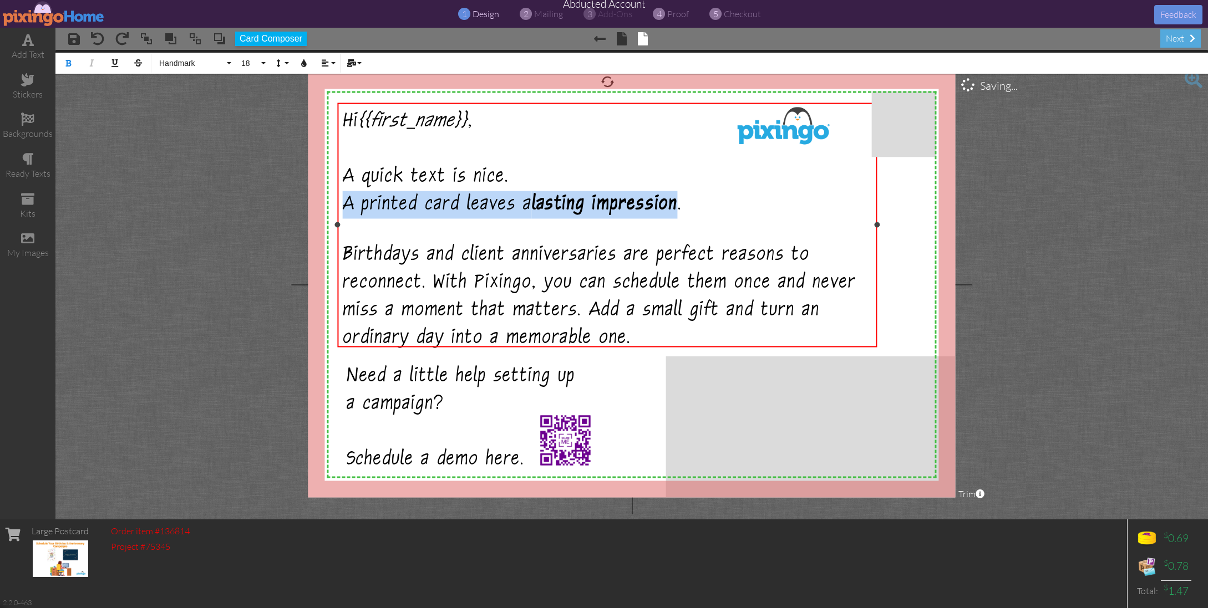
drag, startPoint x: 347, startPoint y: 197, endPoint x: 631, endPoint y: 186, distance: 283.7
click at [680, 209] on span "A printed card leaves a lasting impression ." at bounding box center [512, 206] width 339 height 24
click at [71, 61] on icon "button" at bounding box center [68, 63] width 8 height 8
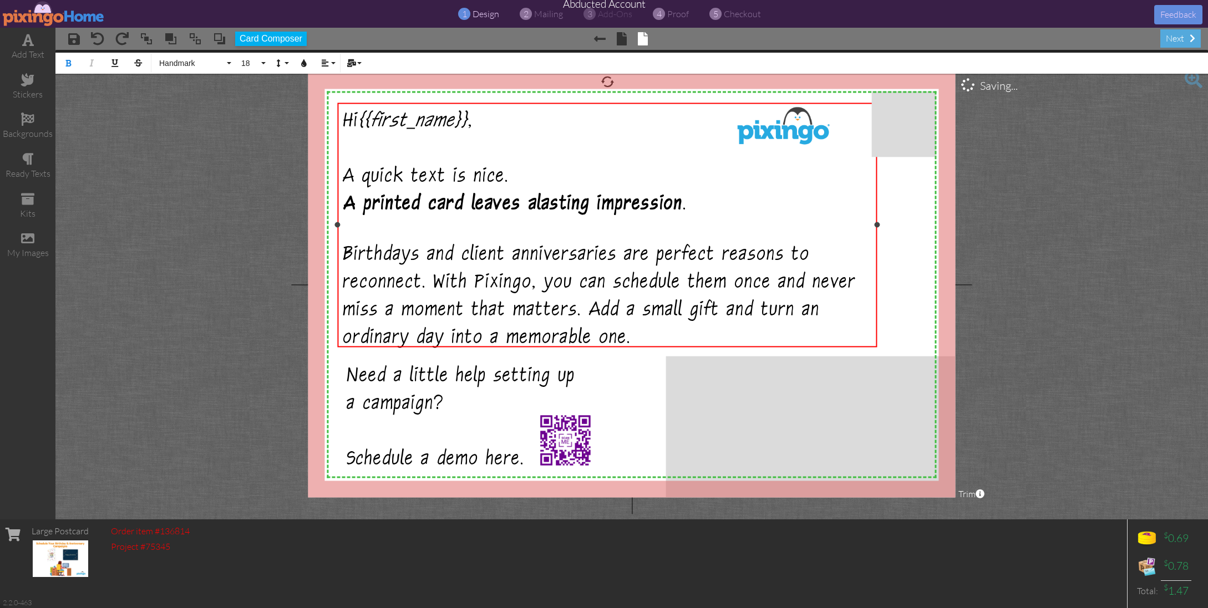
click at [747, 220] on div at bounding box center [608, 230] width 530 height 23
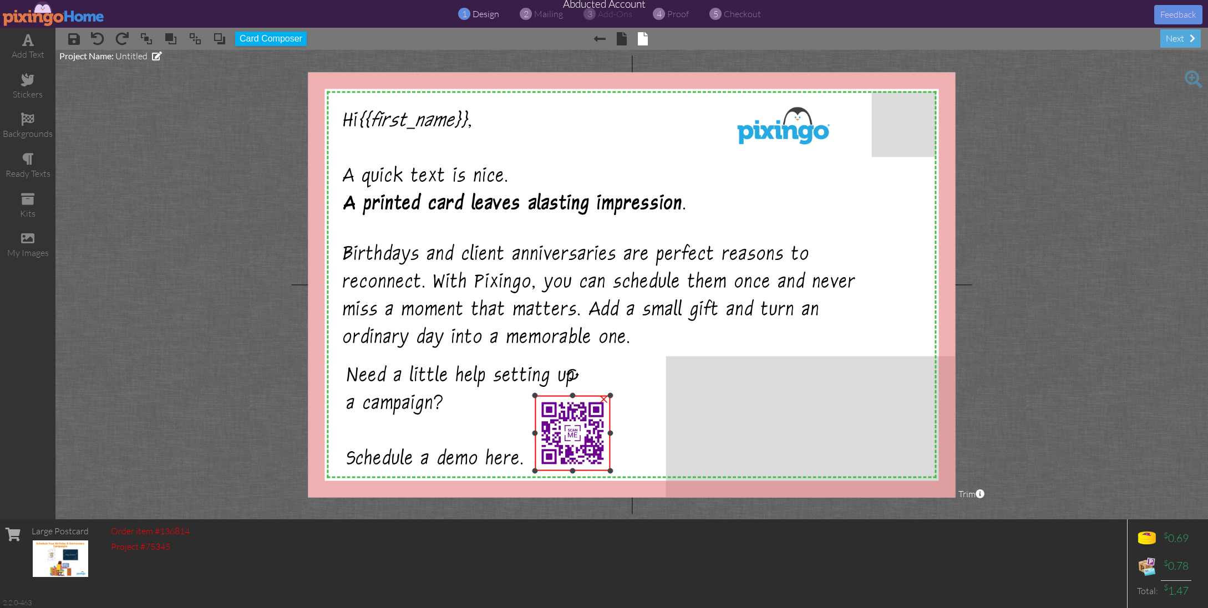
drag, startPoint x: 596, startPoint y: 409, endPoint x: 612, endPoint y: 394, distance: 22.0
click at [612, 394] on div at bounding box center [610, 396] width 6 height 6
click at [585, 438] on img at bounding box center [574, 431] width 75 height 75
click at [1015, 424] on project-studio-wrapper "X X X X X X X X X X X X X X X X X X X X X X X X X X X X X X X X X X X X X X X X…" at bounding box center [631, 285] width 1153 height 470
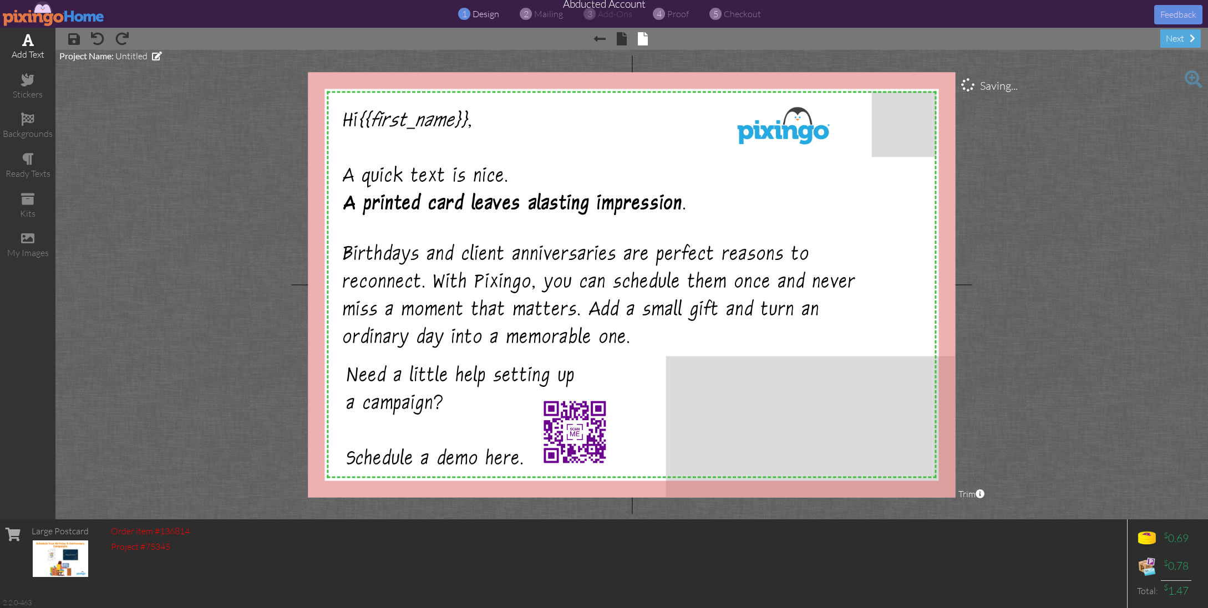
click at [26, 46] on span at bounding box center [28, 39] width 12 height 13
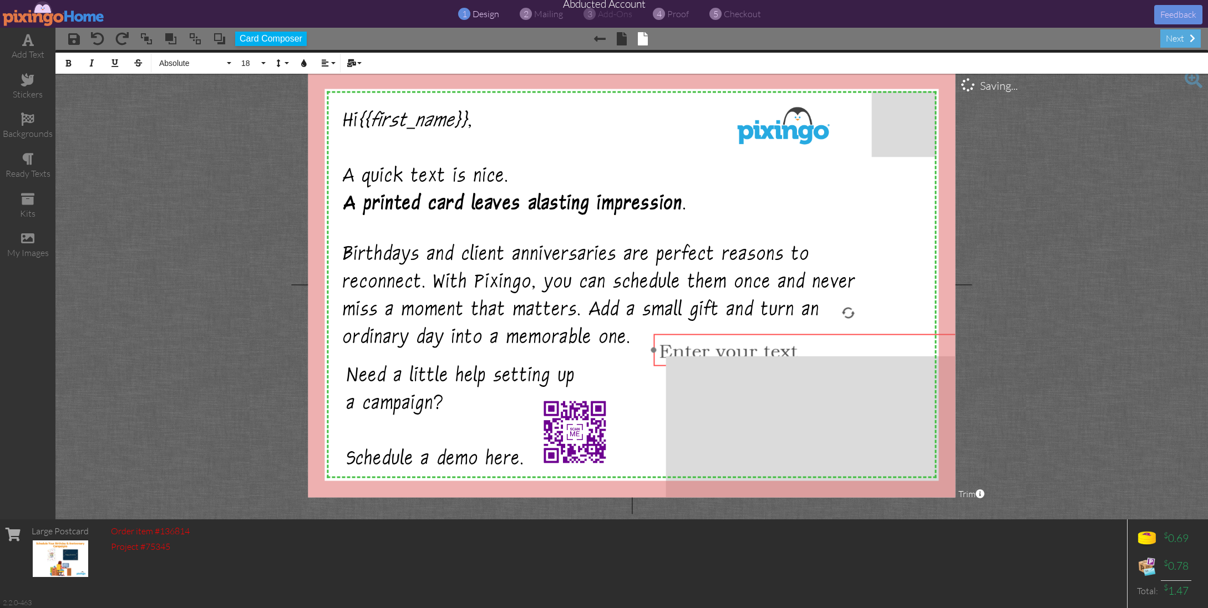
drag, startPoint x: 477, startPoint y: 422, endPoint x: 678, endPoint y: 374, distance: 206.5
click at [689, 367] on div "​ Enter your text ​" at bounding box center [848, 350] width 388 height 33
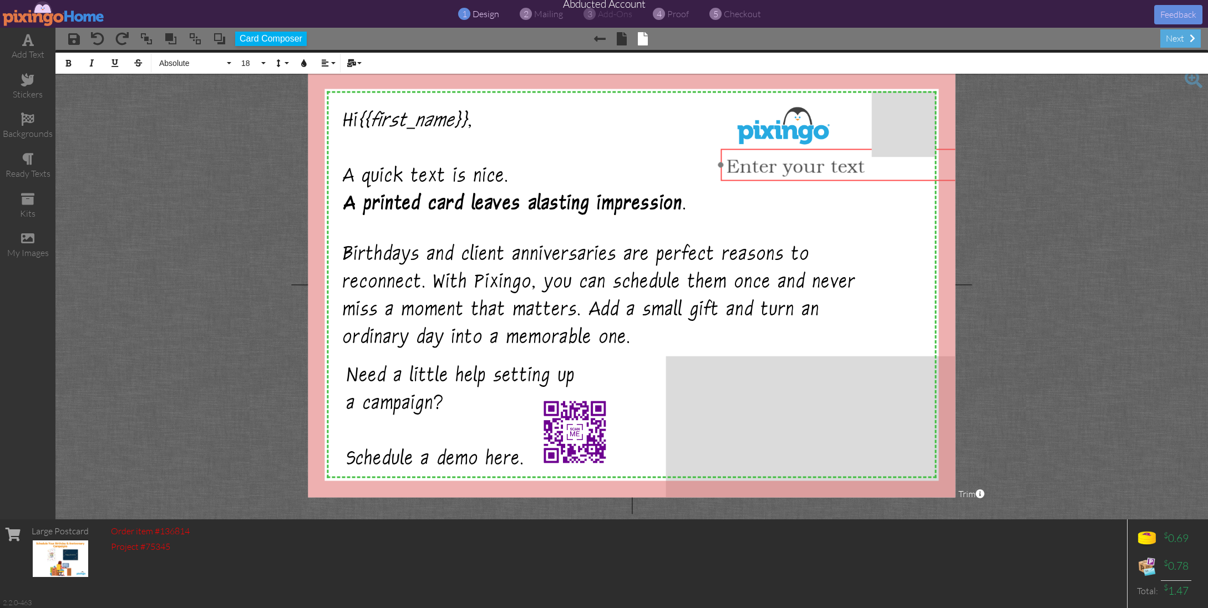
drag, startPoint x: 798, startPoint y: 332, endPoint x: 860, endPoint y: 150, distance: 191.7
click at [870, 149] on div "​ Enter your text ​" at bounding box center [915, 165] width 388 height 33
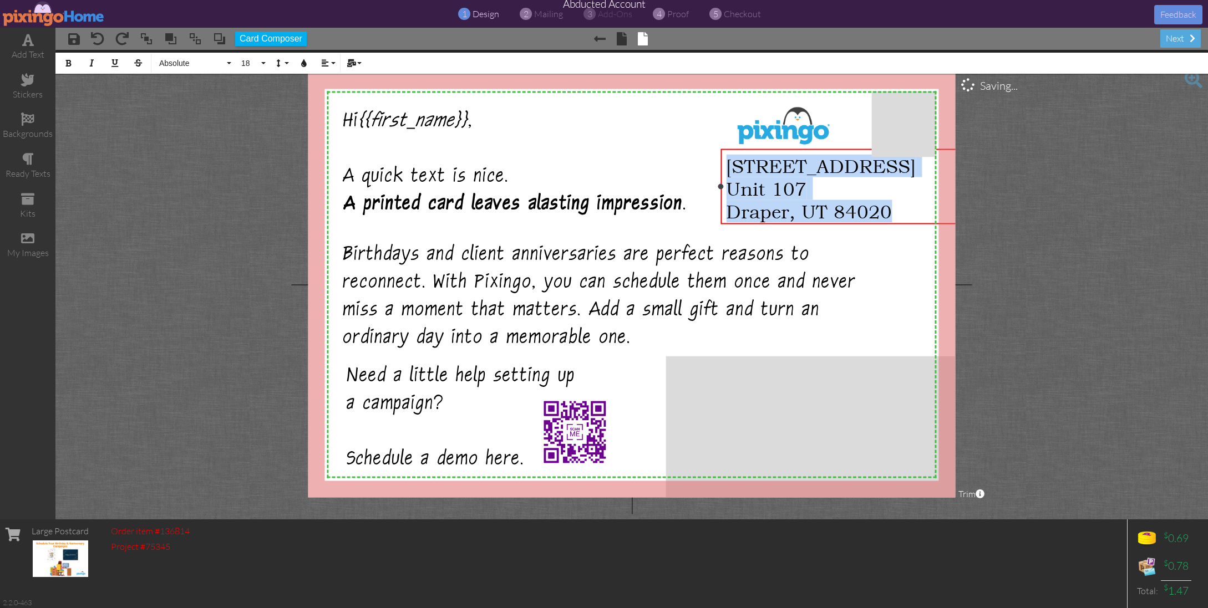
drag, startPoint x: 728, startPoint y: 163, endPoint x: 893, endPoint y: 217, distance: 173.8
click at [893, 217] on div "12180 South 300 East Unit 107 Draper, UT 84020 ​" at bounding box center [915, 188] width 378 height 68
click at [251, 65] on span "18" at bounding box center [249, 63] width 19 height 9
click at [261, 100] on link "12" at bounding box center [254, 100] width 36 height 17
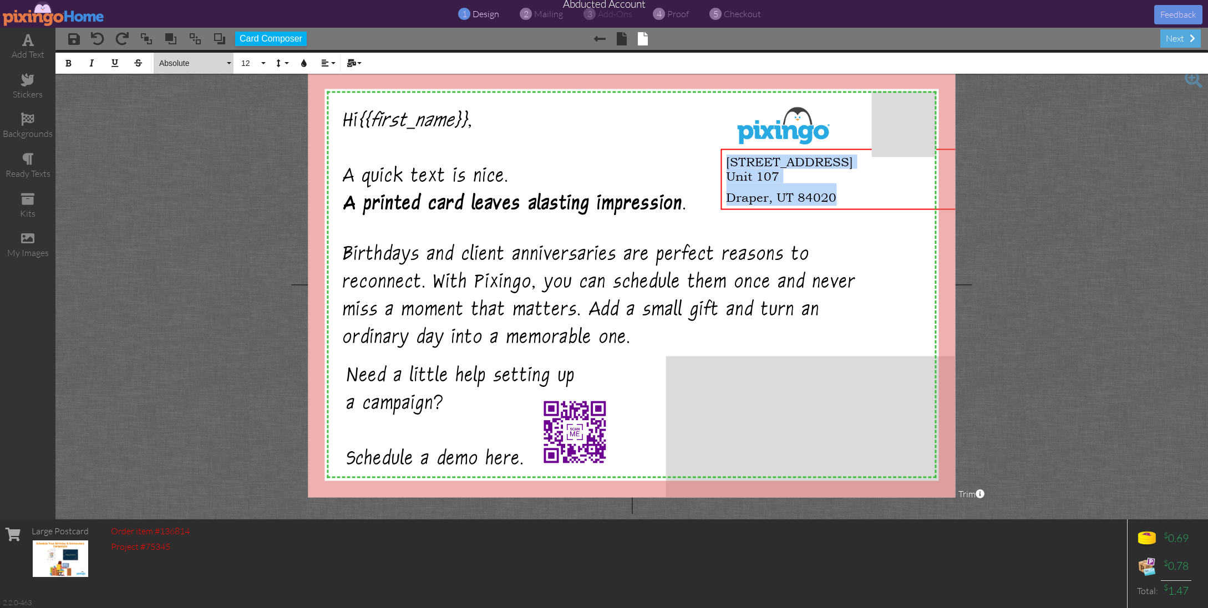
click at [176, 60] on span "Absolute" at bounding box center [191, 63] width 67 height 9
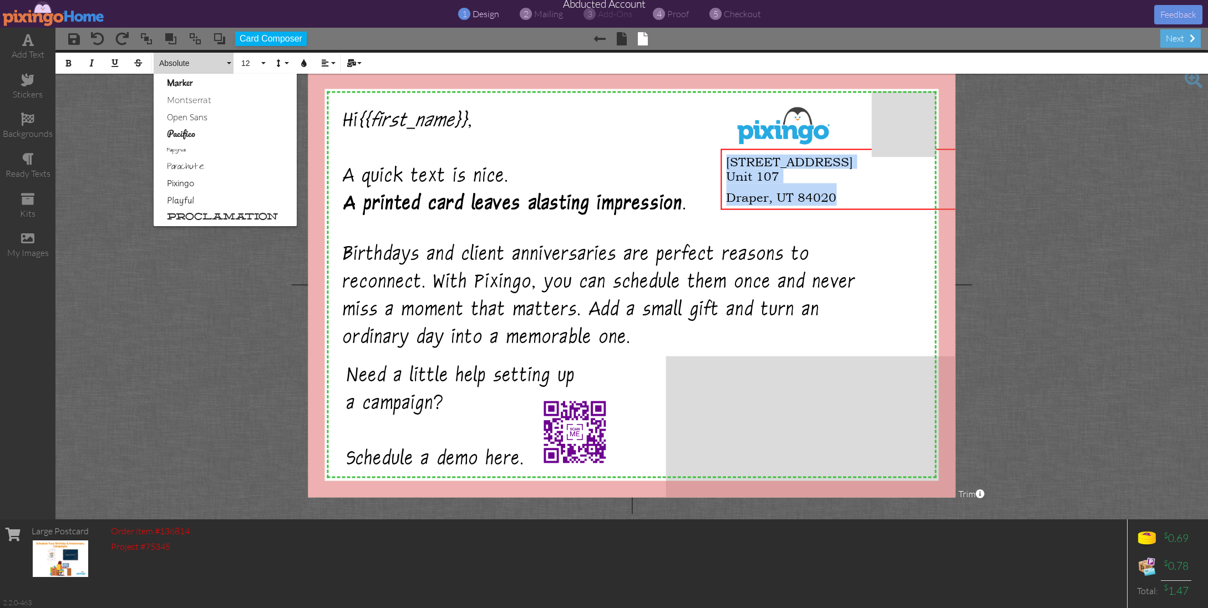
scroll to position [482, 0]
click at [182, 177] on link "Pixingo" at bounding box center [225, 182] width 143 height 17
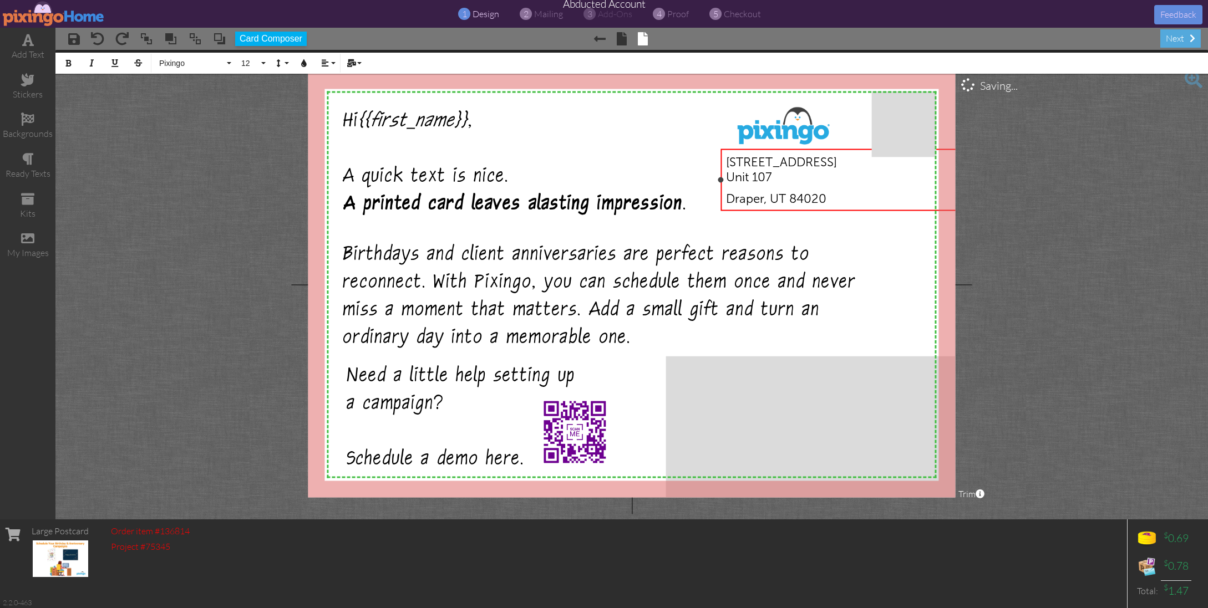
scroll to position [559, 11]
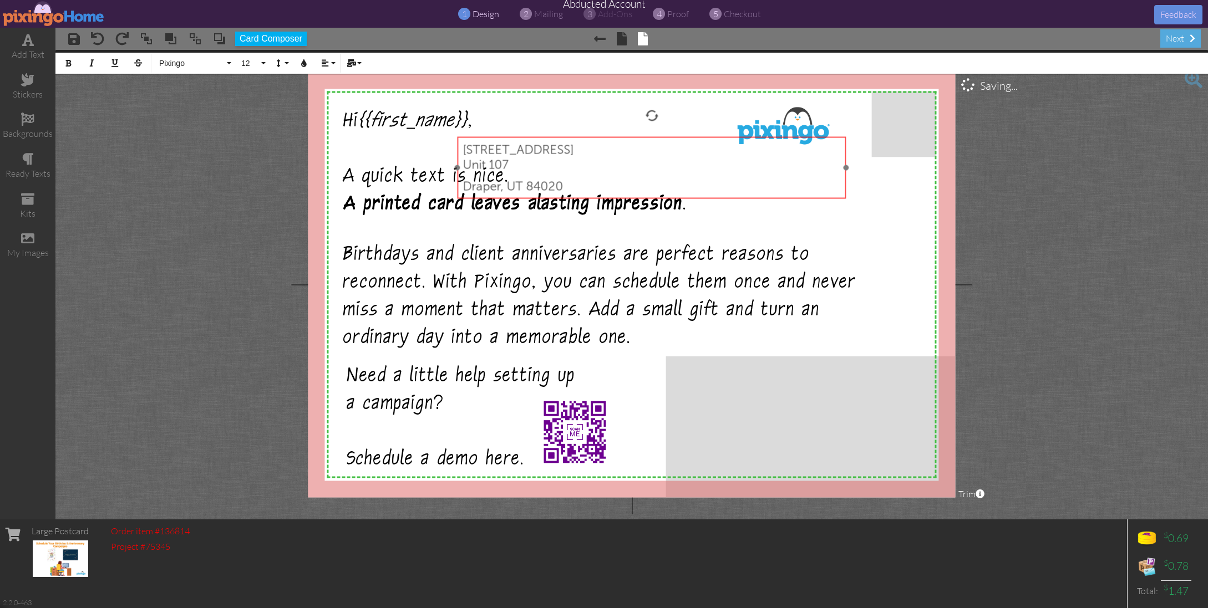
drag, startPoint x: 898, startPoint y: 210, endPoint x: 634, endPoint y: 197, distance: 263.7
click at [634, 197] on div "​ 12180 South 300 East Unit 107 Draper, UT 84020 ​ ​ 12180 South 300 East Unit …" at bounding box center [652, 168] width 388 height 63
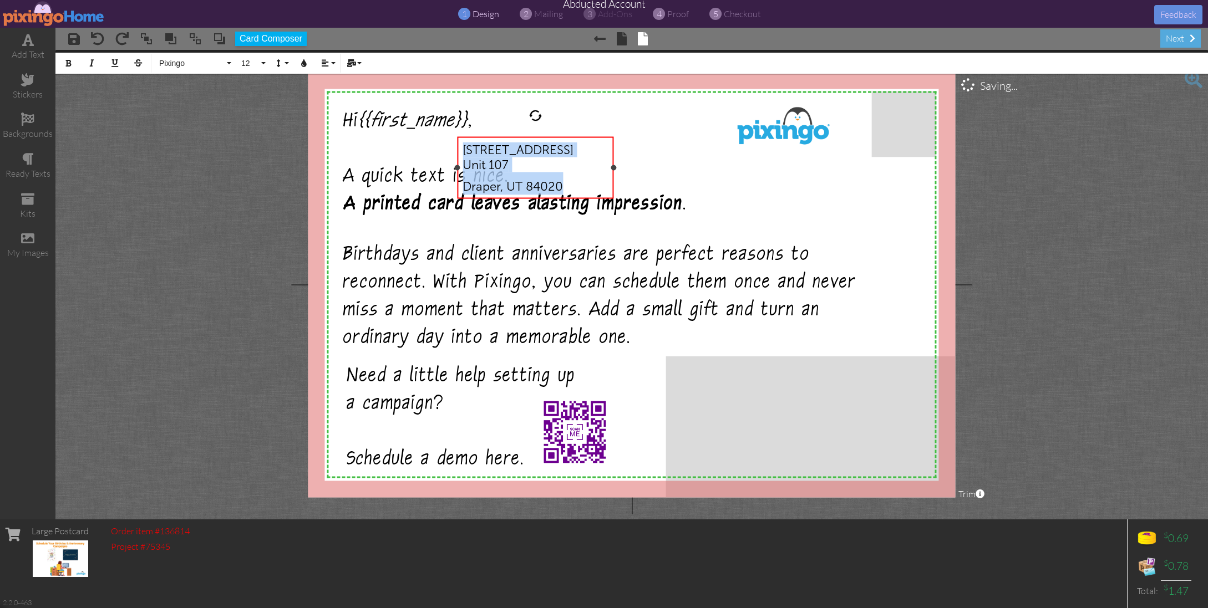
drag, startPoint x: 847, startPoint y: 168, endPoint x: 607, endPoint y: 158, distance: 240.4
click at [613, 152] on div "12180 South 300 East Unit 107 Draper, UT 84020 ​ 12180 South 300 East Unit 107 …" at bounding box center [536, 168] width 156 height 62
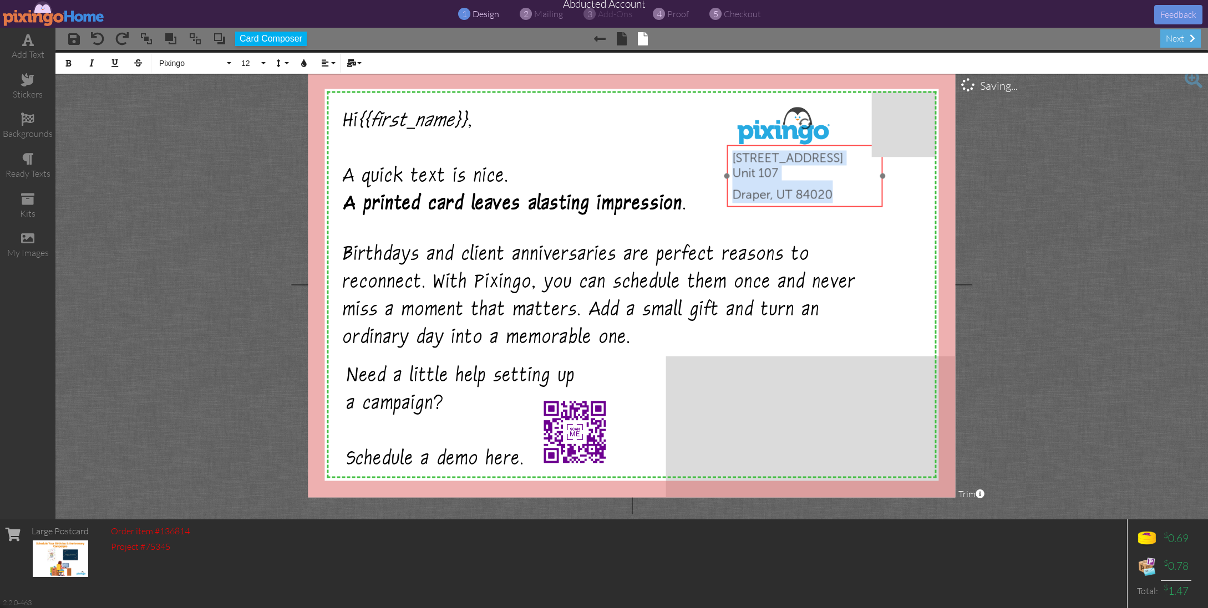
drag, startPoint x: 577, startPoint y: 138, endPoint x: 861, endPoint y: 144, distance: 283.5
click at [851, 145] on div "​ 12180 South 300 East Unit 107 Draper, UT 84020 ​ ​ 12180 South 300 East Unit …" at bounding box center [804, 176] width 155 height 63
drag, startPoint x: 861, startPoint y: 144, endPoint x: 864, endPoint y: 139, distance: 6.0
click at [861, 144] on div at bounding box center [808, 176] width 161 height 68
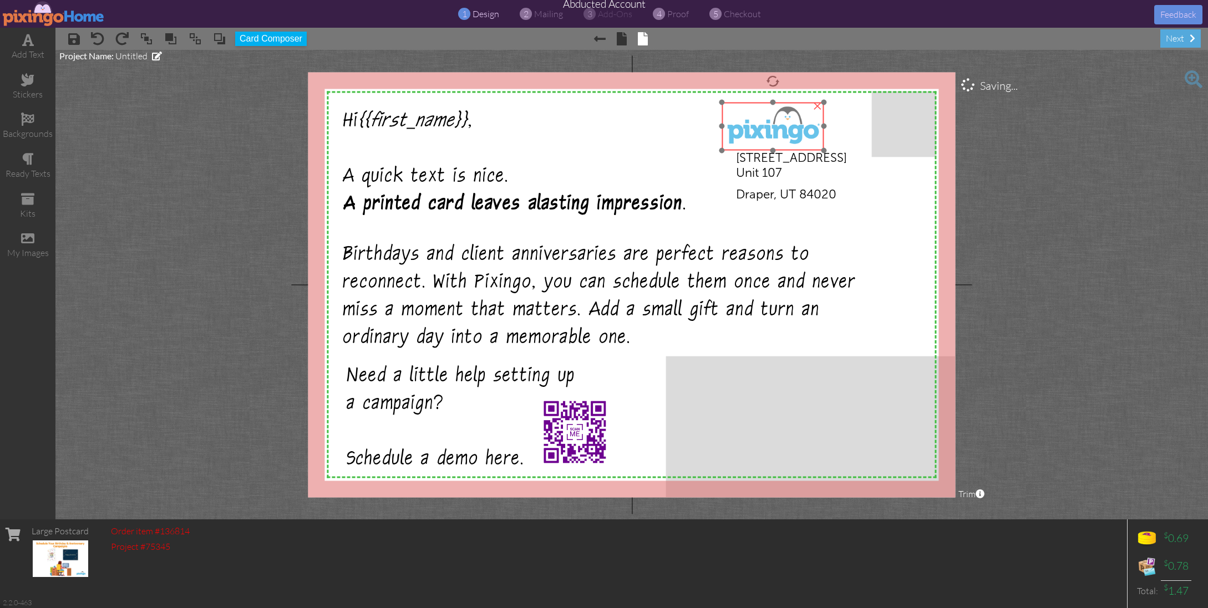
drag, startPoint x: 805, startPoint y: 133, endPoint x: 795, endPoint y: 133, distance: 10.0
click at [795, 133] on img at bounding box center [773, 126] width 102 height 48
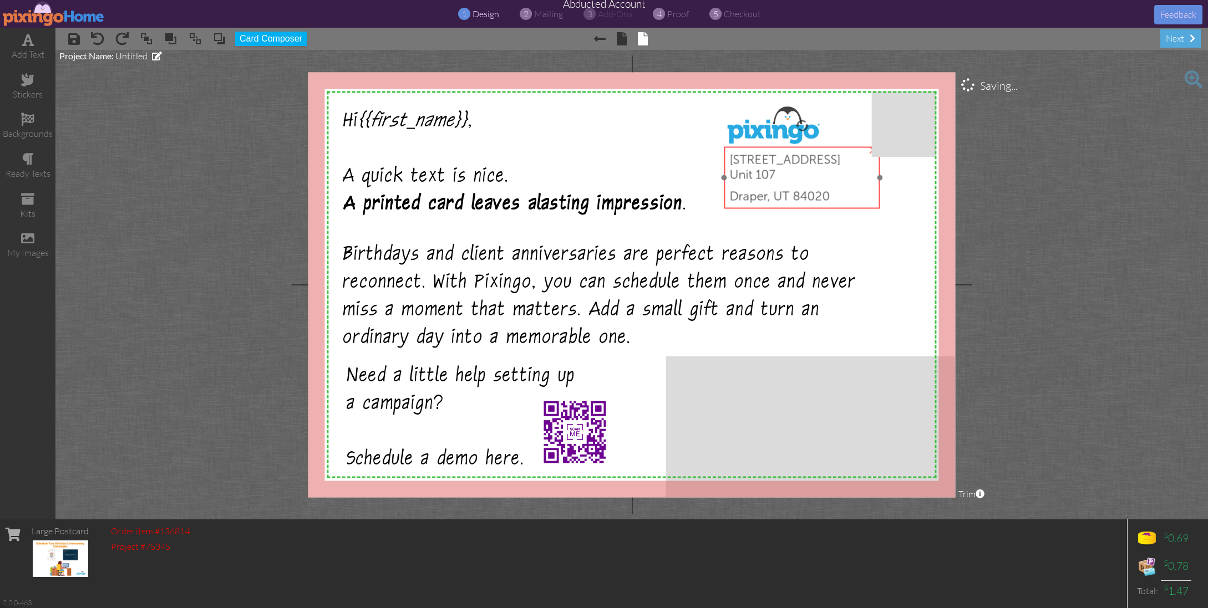
click at [794, 163] on span "12180 South 300 East Unit 107 Draper, UT 84020" at bounding box center [784, 178] width 111 height 52
click at [734, 156] on span "12180 South 300 East Unit 107 Draper, UT 84020" at bounding box center [784, 178] width 111 height 52
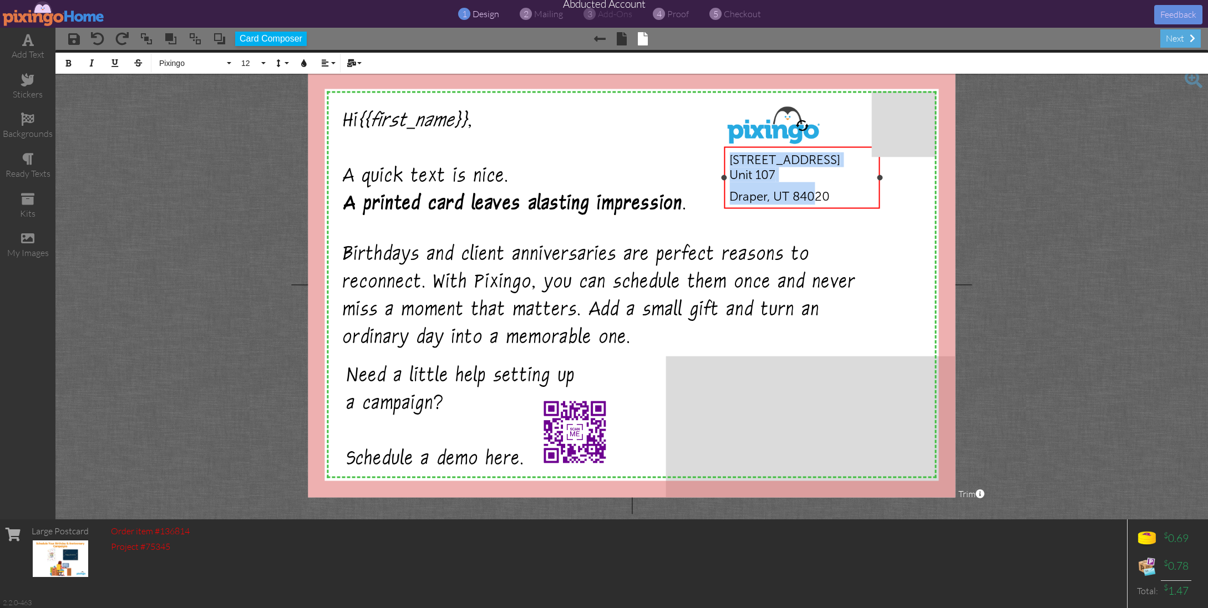
drag, startPoint x: 730, startPoint y: 160, endPoint x: 867, endPoint y: 201, distance: 143.2
click at [819, 199] on span "12180 South 300 East Unit 107 Draper, UT 84020" at bounding box center [784, 178] width 111 height 52
click at [853, 199] on div "12180 South 300 East Unit 107 Draper, UT 84020" at bounding box center [801, 178] width 145 height 53
drag, startPoint x: 826, startPoint y: 199, endPoint x: 727, endPoint y: 155, distance: 108.3
click at [727, 155] on div "12180 South 300 East Unit 107 Draper, UT 84020" at bounding box center [801, 178] width 155 height 63
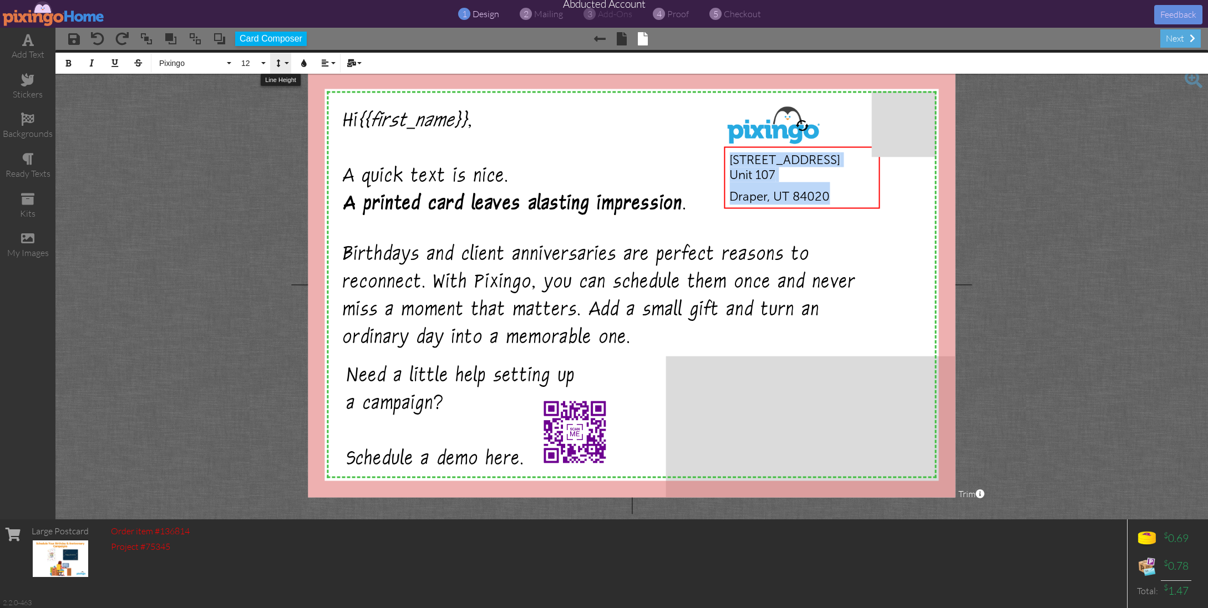
click at [285, 62] on button "Line Height" at bounding box center [280, 63] width 21 height 21
click at [299, 99] on link "Single" at bounding box center [296, 98] width 53 height 17
click at [242, 65] on span "12" at bounding box center [249, 63] width 19 height 9
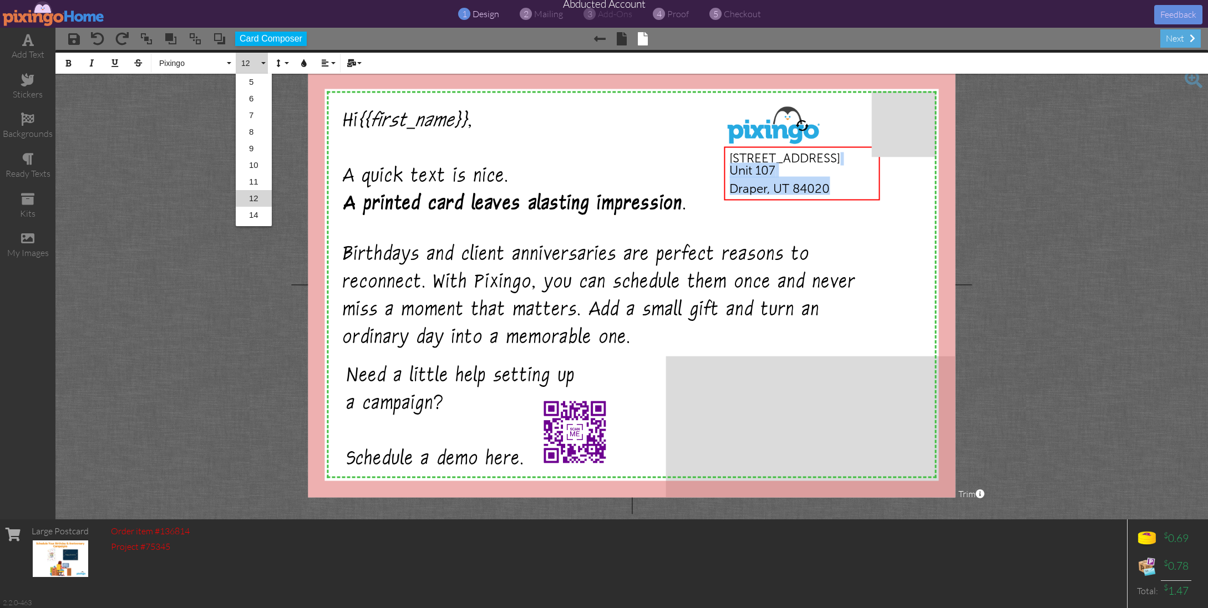
scroll to position [48, 0]
click at [253, 114] on link "10" at bounding box center [254, 117] width 36 height 17
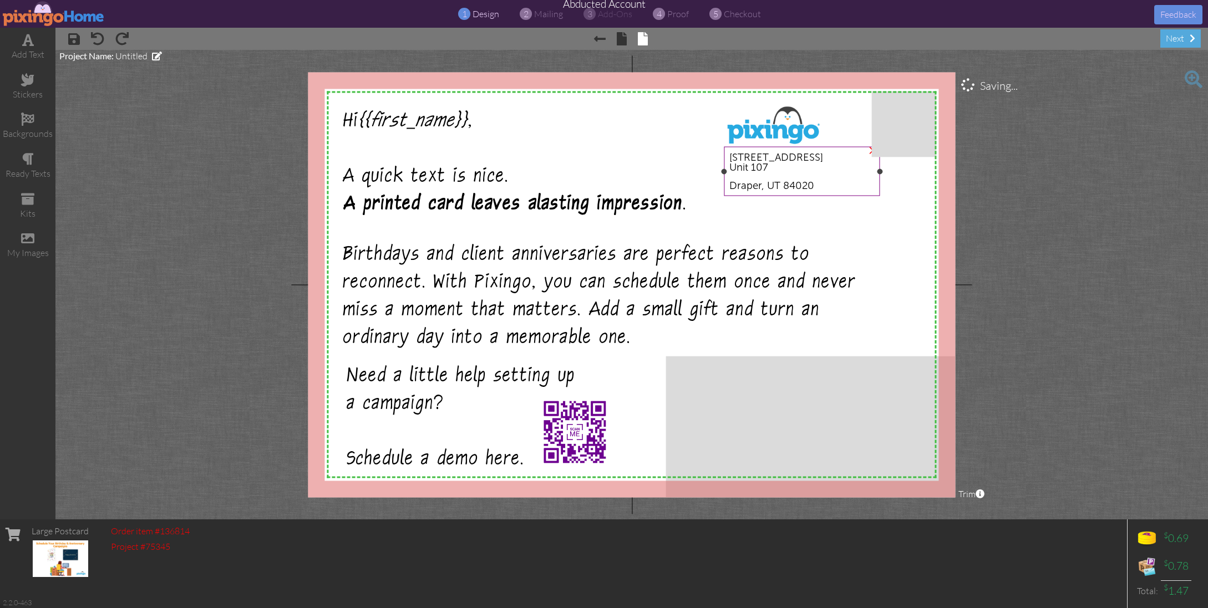
drag, startPoint x: 823, startPoint y: 181, endPoint x: 881, endPoint y: 186, distance: 58.5
click at [823, 181] on div "12180 South 300 East Unit 107 Draper, UT 84020" at bounding box center [801, 171] width 145 height 39
click at [769, 175] on div "12180 South 300 East Unit 107 Draper, UT 84020" at bounding box center [801, 171] width 145 height 39
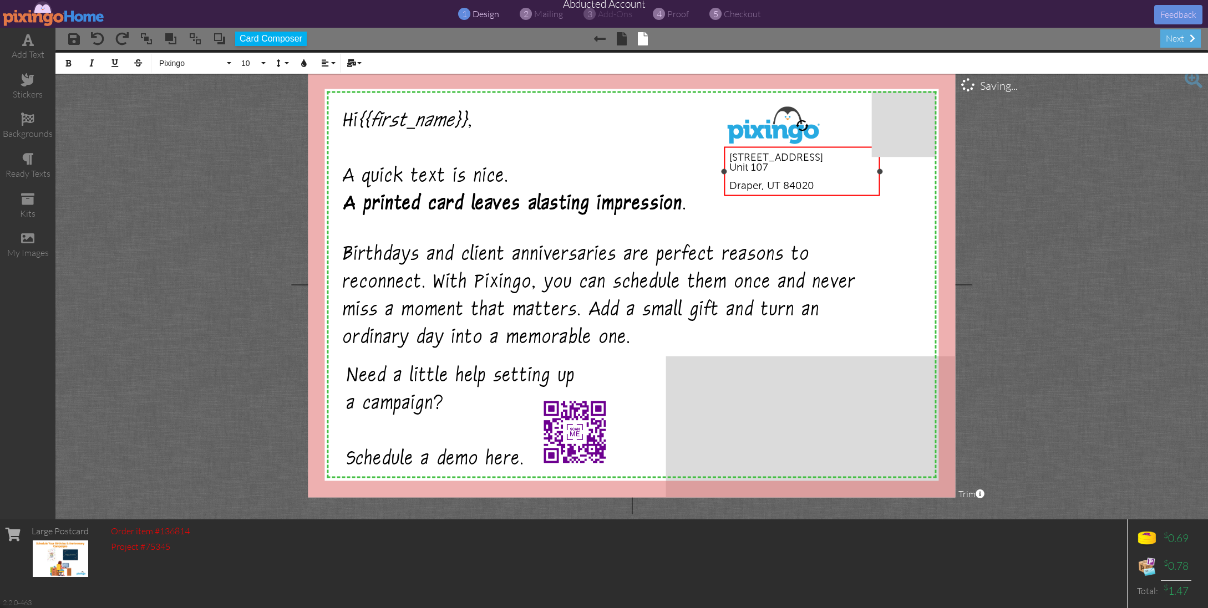
click at [778, 167] on div "12180 South 300 East Unit 107 Draper, UT 84020" at bounding box center [801, 171] width 145 height 39
drag, startPoint x: 823, startPoint y: 192, endPoint x: 725, endPoint y: 189, distance: 97.7
click at [725, 189] on div "12180 South 300 East Unit 107 Draper, UT 84020 Draper, UT 84020" at bounding box center [801, 176] width 155 height 59
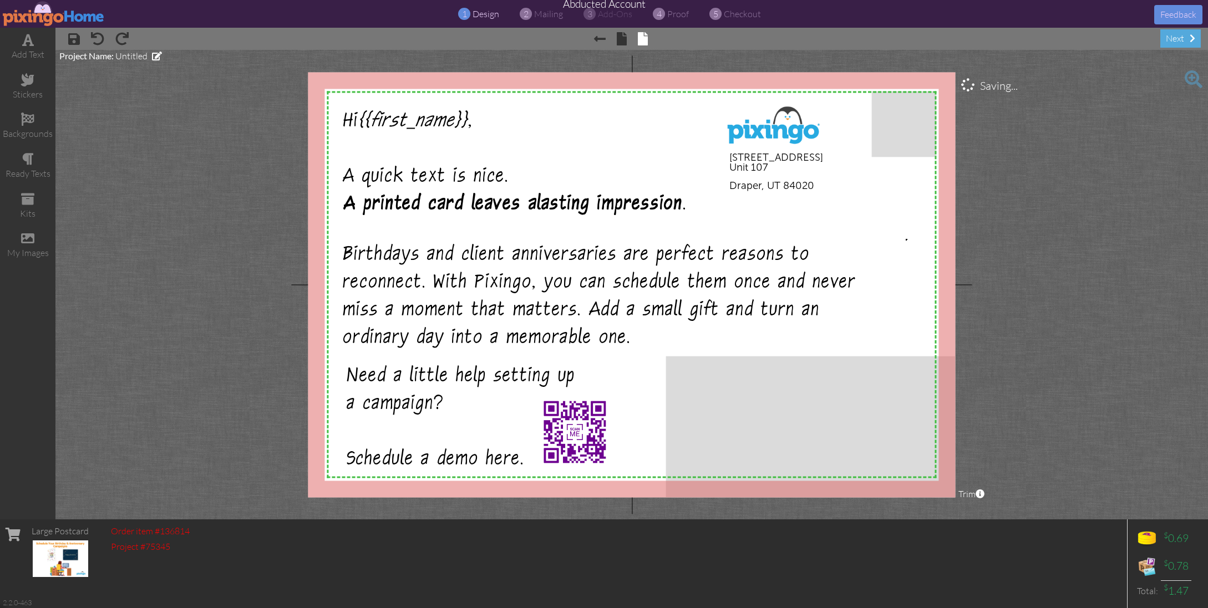
drag, startPoint x: 906, startPoint y: 239, endPoint x: 887, endPoint y: 231, distance: 20.1
click at [759, 169] on span "12180 South 300 East Unit 107" at bounding box center [776, 162] width 94 height 23
click at [759, 170] on span "12180 South 300 East Unit 107" at bounding box center [776, 162] width 94 height 23
click at [718, 179] on div "A quick text is nice. A printed card leaves a lasting impression ." at bounding box center [608, 190] width 530 height 55
click at [747, 181] on span "Draper, UT 84020" at bounding box center [771, 185] width 85 height 12
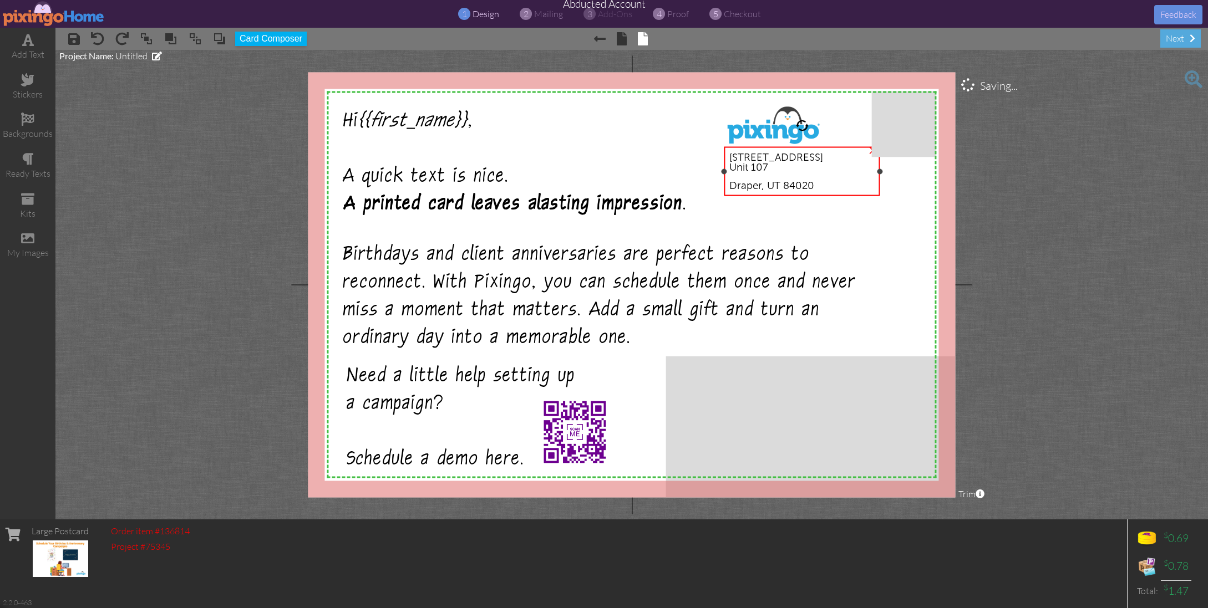
click at [747, 181] on span "Draper, UT 84020" at bounding box center [771, 185] width 85 height 12
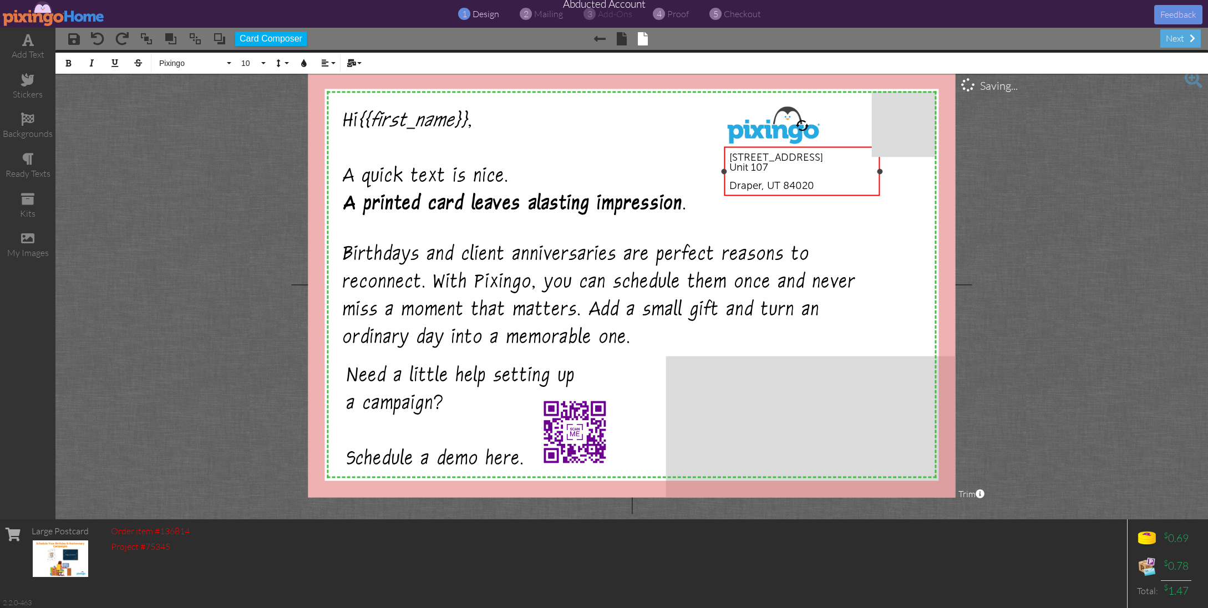
click at [730, 184] on span "Draper, UT 84020" at bounding box center [771, 185] width 85 height 12
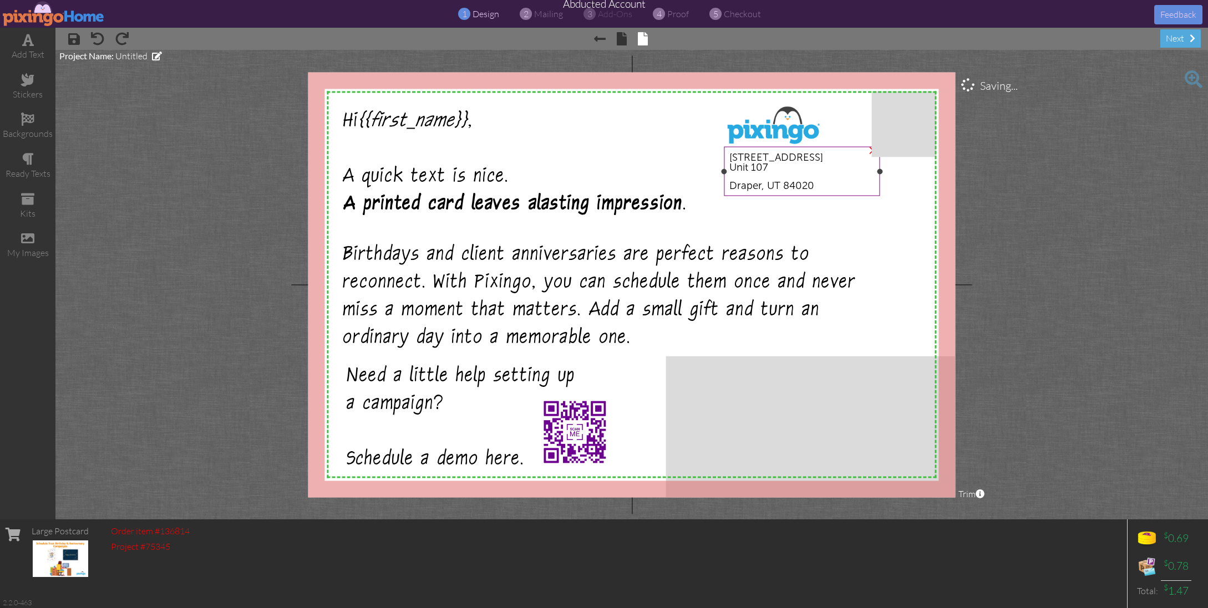
click at [815, 172] on div "12180 South 300 East Unit 107" at bounding box center [801, 162] width 145 height 21
drag, startPoint x: 879, startPoint y: 170, endPoint x: 952, endPoint y: 172, distance: 73.2
click at [952, 172] on div at bounding box center [953, 172] width 6 height 6
drag, startPoint x: 880, startPoint y: 192, endPoint x: 872, endPoint y: 190, distance: 7.9
click at [878, 190] on div "12180 South 300 East Unit 107 Draper, UT 84020" at bounding box center [837, 169] width 229 height 49
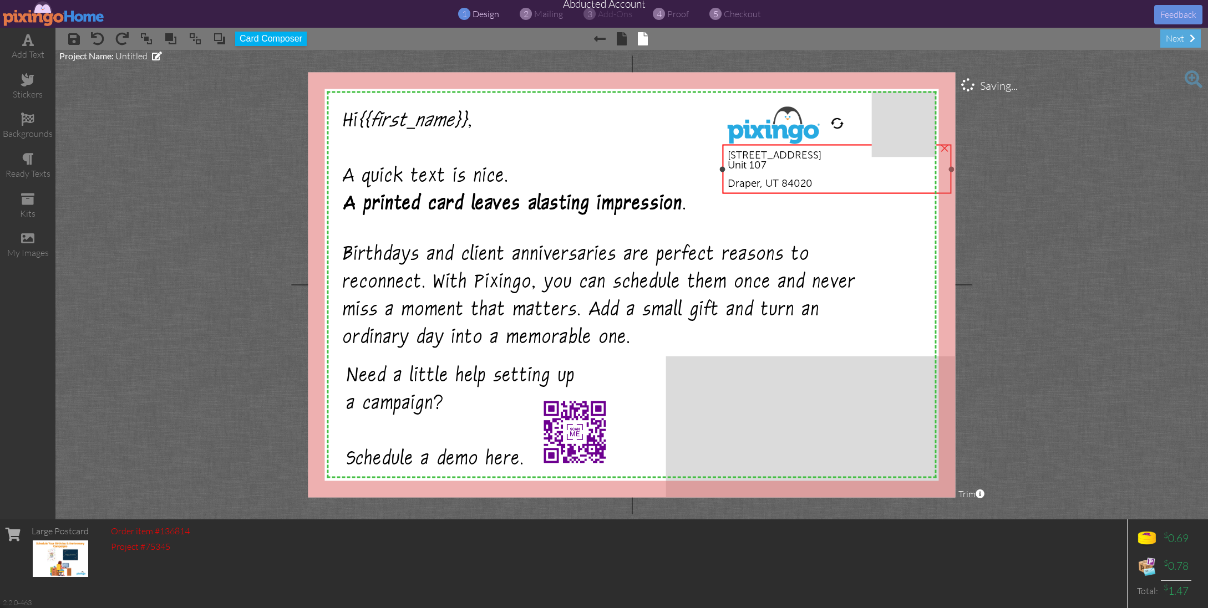
click at [814, 182] on div "Draper, UT 84020" at bounding box center [837, 179] width 219 height 18
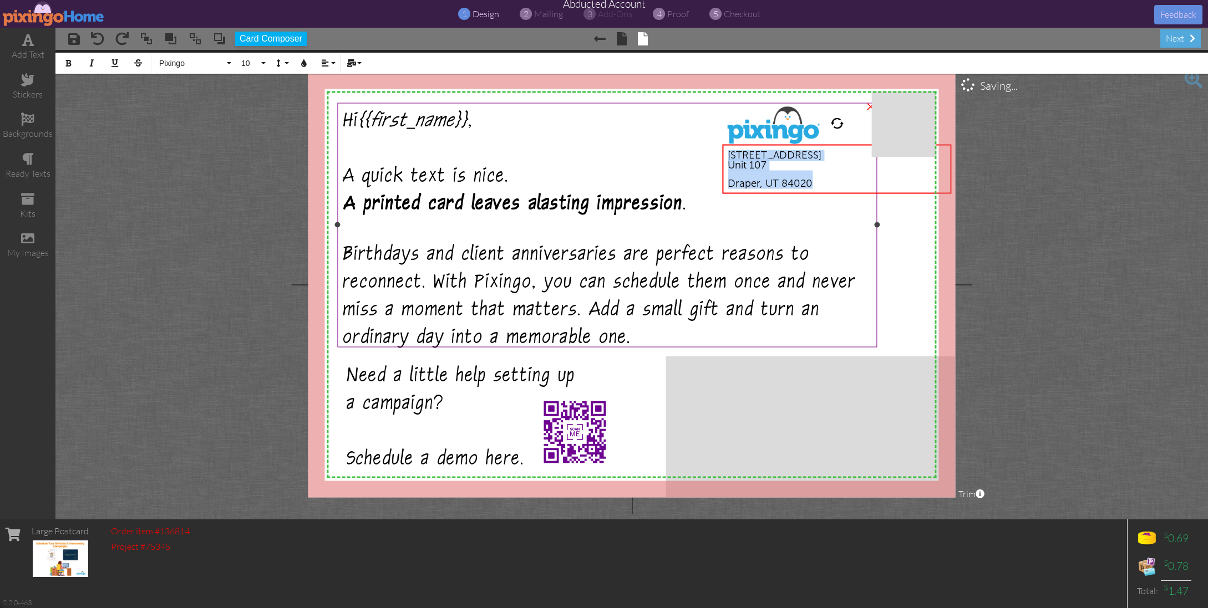
drag, startPoint x: 819, startPoint y: 181, endPoint x: 712, endPoint y: 153, distance: 110.2
click at [704, 143] on div "X X X X X X X X X X X X X X X X X X X X X X X X X X X X X X X X X X X X X X X X…" at bounding box center [631, 284] width 647 height 425
copy div "12180 South 300 East Unit 107 Draper, UT 84020"
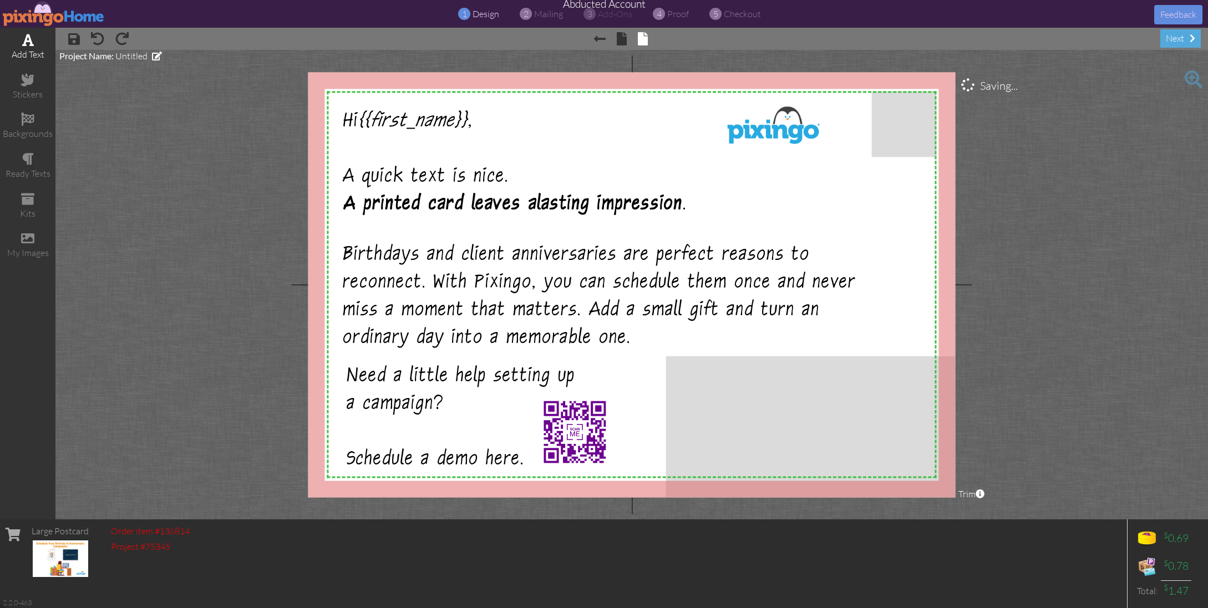
click at [22, 43] on span at bounding box center [28, 39] width 12 height 13
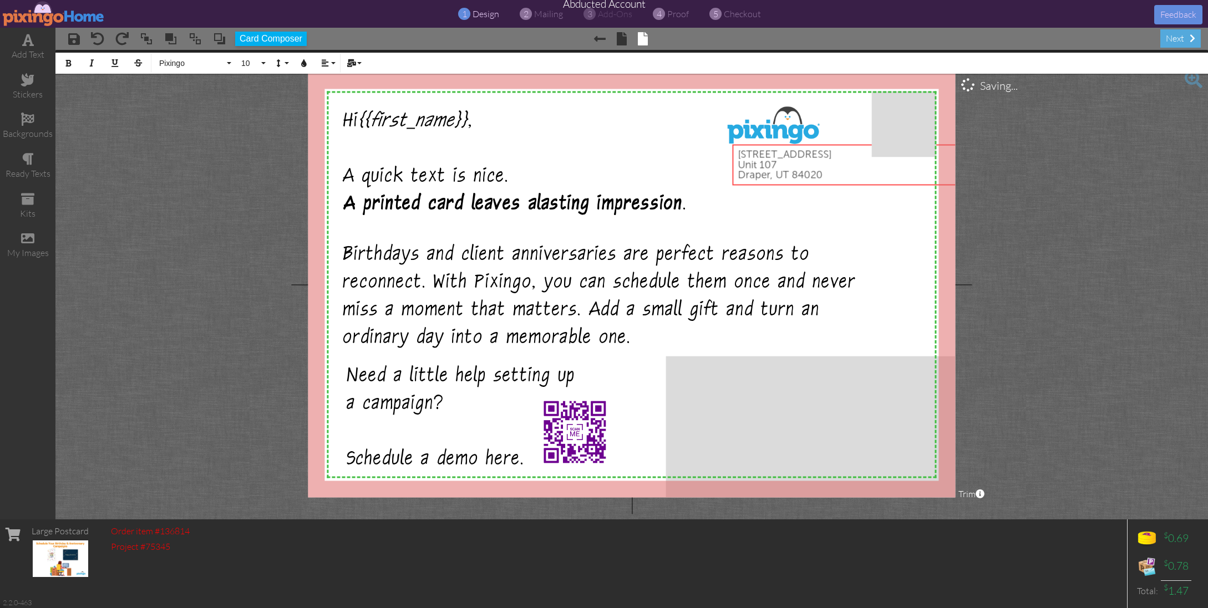
drag, startPoint x: 804, startPoint y: 219, endPoint x: 1099, endPoint y: 184, distance: 297.1
click at [1099, 184] on project-studio-wrapper "X X X X X X X X X X X X X X X X X X X X X X X X X X X X X X X X X X X X X X X X…" at bounding box center [631, 285] width 1153 height 470
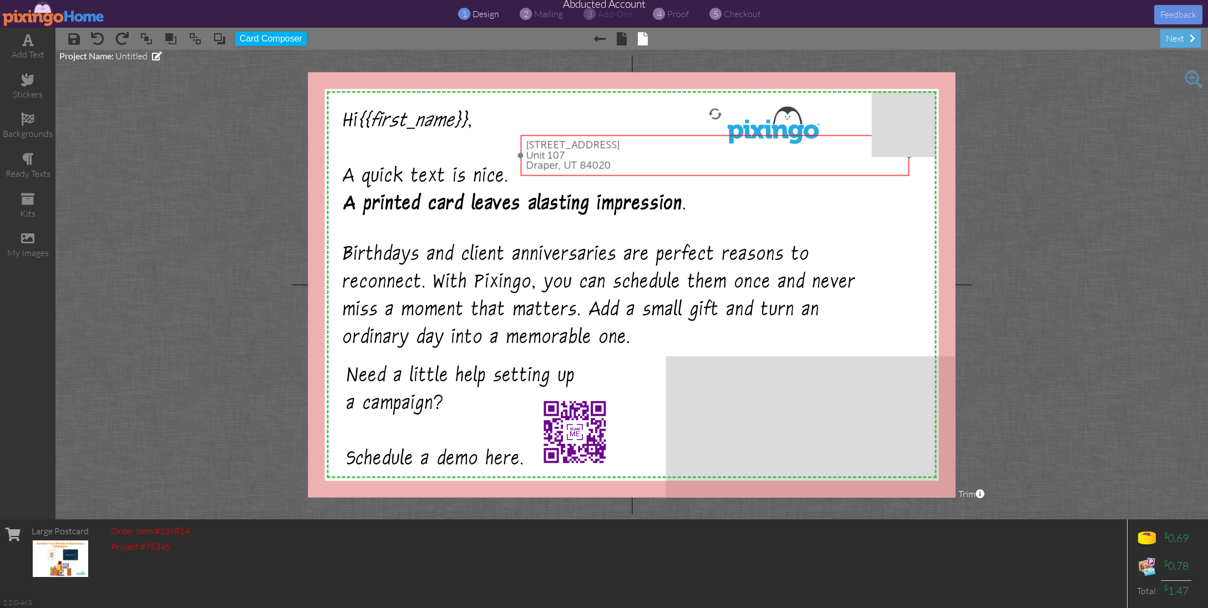
drag, startPoint x: 805, startPoint y: 185, endPoint x: 576, endPoint y: 174, distance: 229.4
click at [576, 174] on div "12180 South 300 East Unit 107 Draper, UT 84020 ×" at bounding box center [715, 155] width 388 height 41
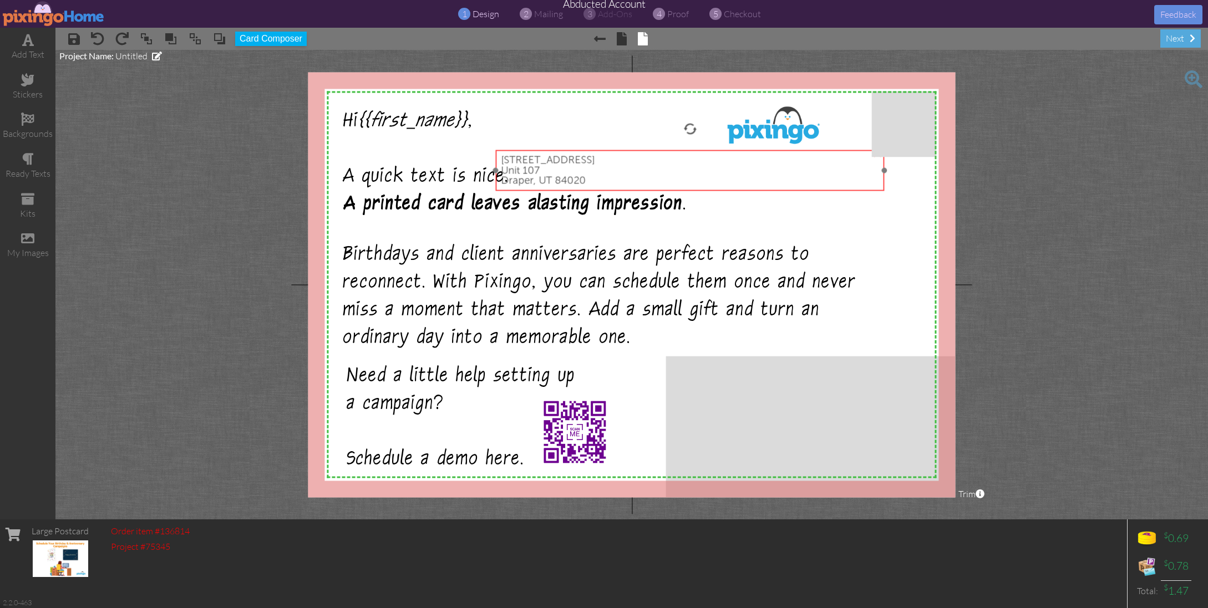
drag, startPoint x: 824, startPoint y: 169, endPoint x: 820, endPoint y: 187, distance: 18.6
click at [820, 187] on div "12180 South 300 East Unit 107 Draper, UT 84020" at bounding box center [690, 170] width 388 height 41
drag, startPoint x: 881, startPoint y: 170, endPoint x: 638, endPoint y: 156, distance: 243.8
click at [638, 156] on div "12180 South 300 East Unit 107 Draper, UT 84020 ×" at bounding box center [568, 171] width 145 height 41
drag, startPoint x: 639, startPoint y: 173, endPoint x: 627, endPoint y: 168, distance: 13.2
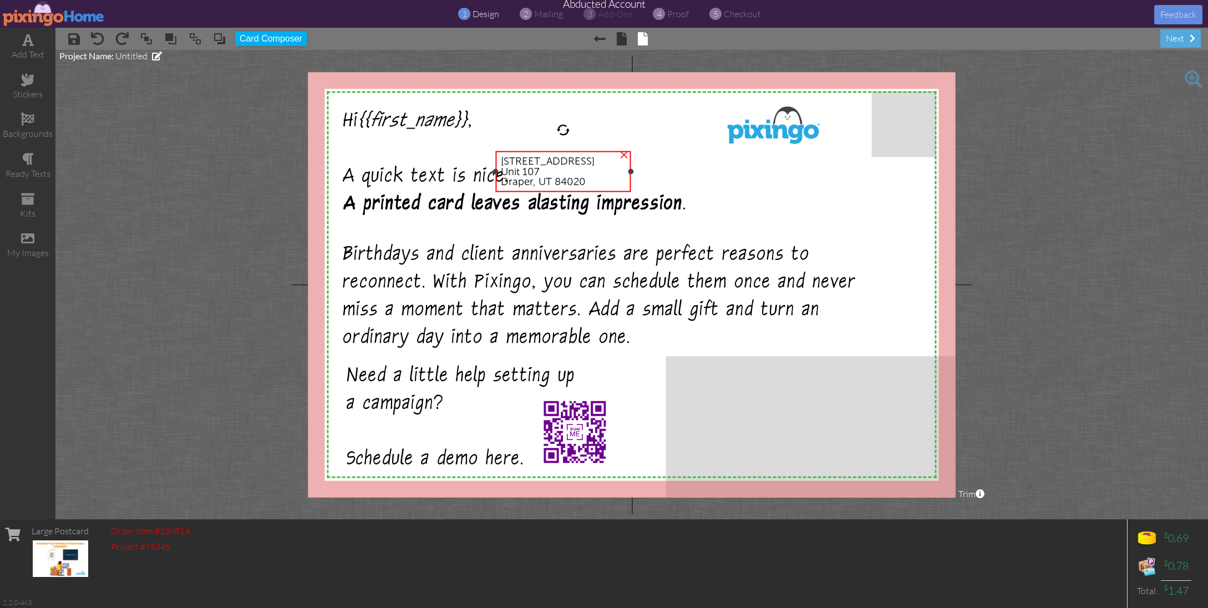
click at [628, 170] on div at bounding box center [631, 172] width 6 height 6
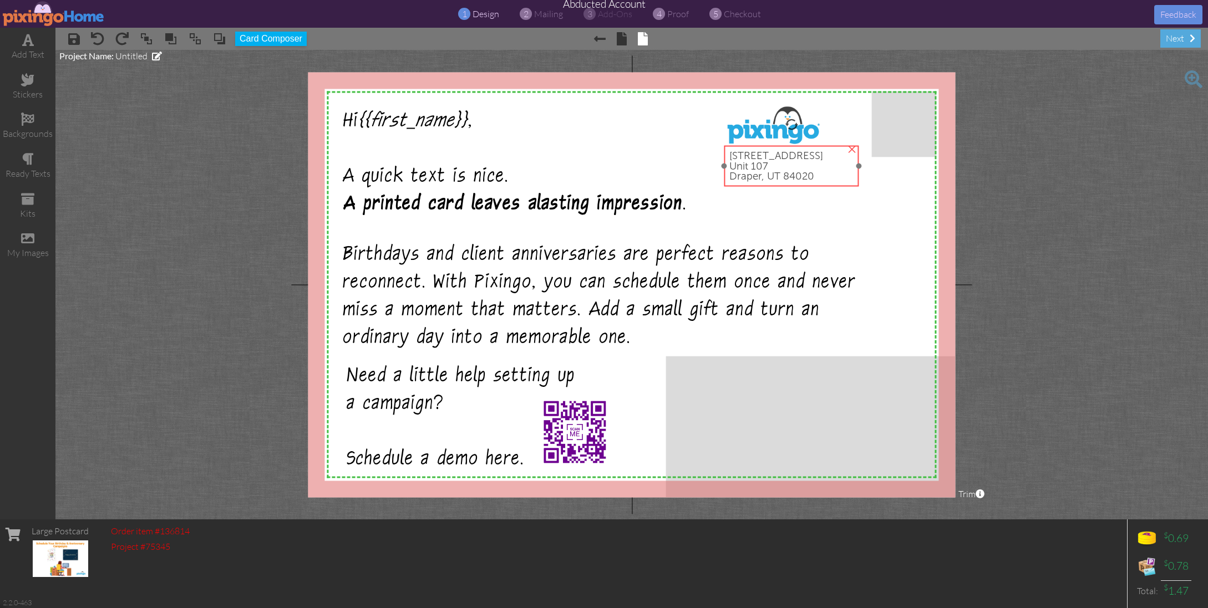
drag, startPoint x: 594, startPoint y: 150, endPoint x: 823, endPoint y: 144, distance: 228.6
click at [823, 144] on div at bounding box center [792, 166] width 140 height 47
click at [670, 16] on span "proof" at bounding box center [678, 13] width 22 height 11
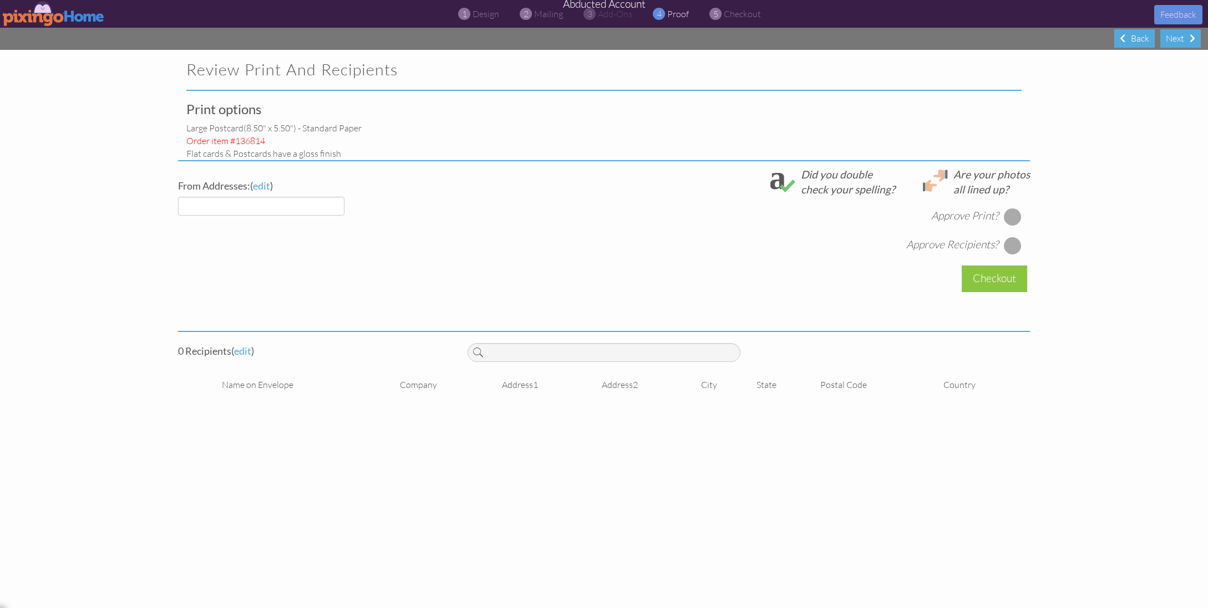
select select "object:4901"
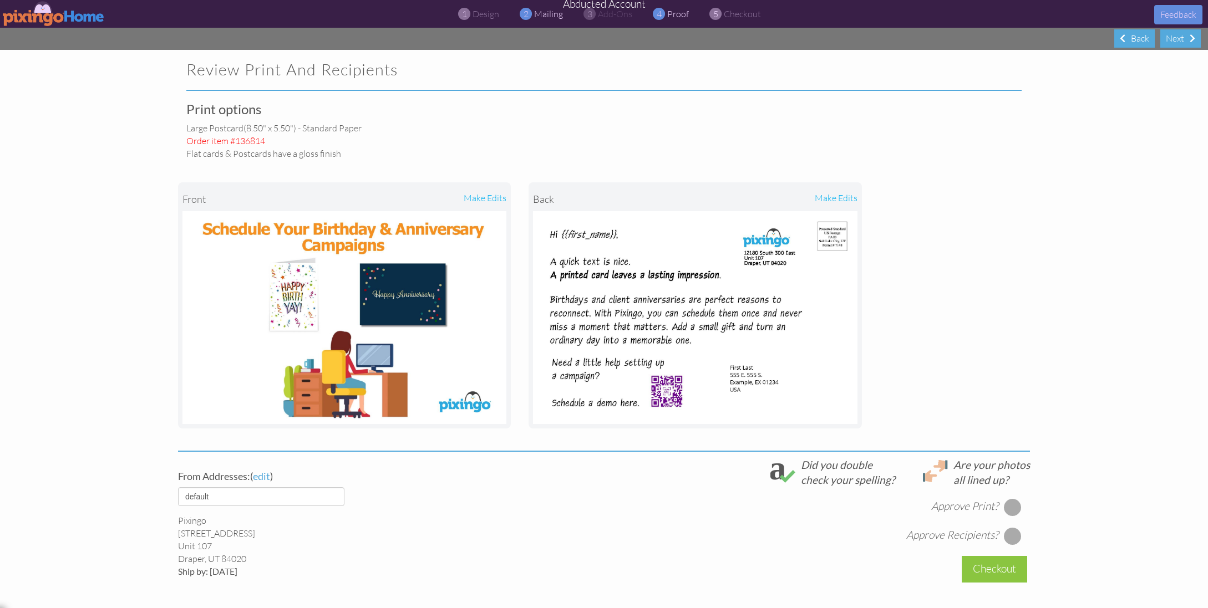
click at [553, 16] on span "mailing" at bounding box center [548, 13] width 29 height 11
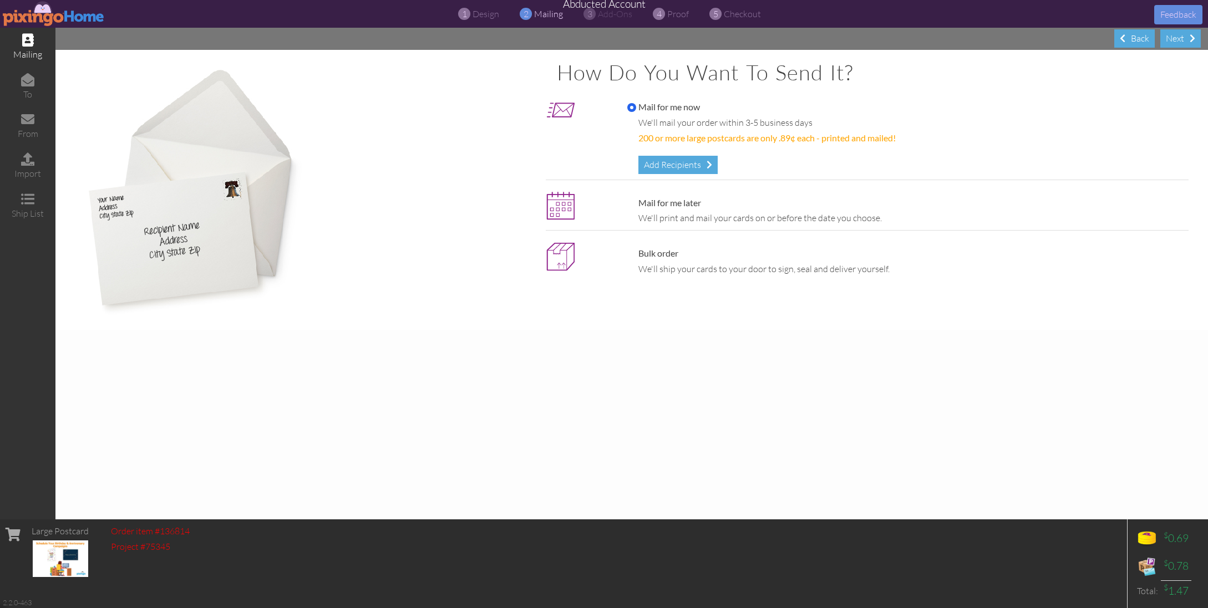
click at [665, 161] on div "Add Recipients" at bounding box center [677, 165] width 79 height 18
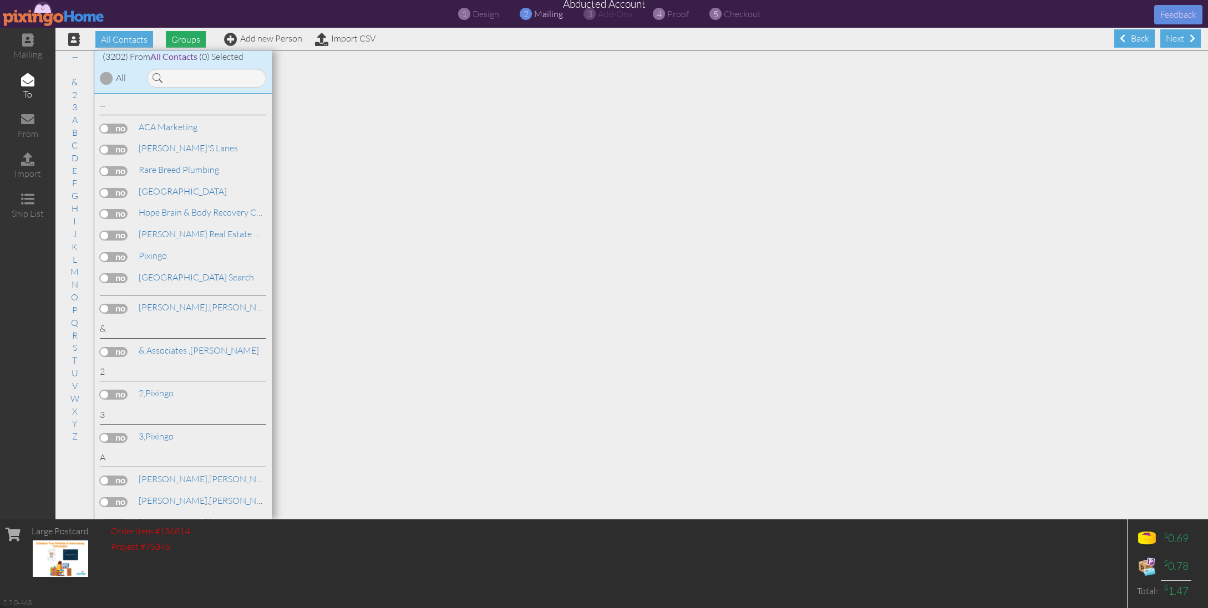
click at [191, 42] on span "Groups" at bounding box center [186, 39] width 40 height 17
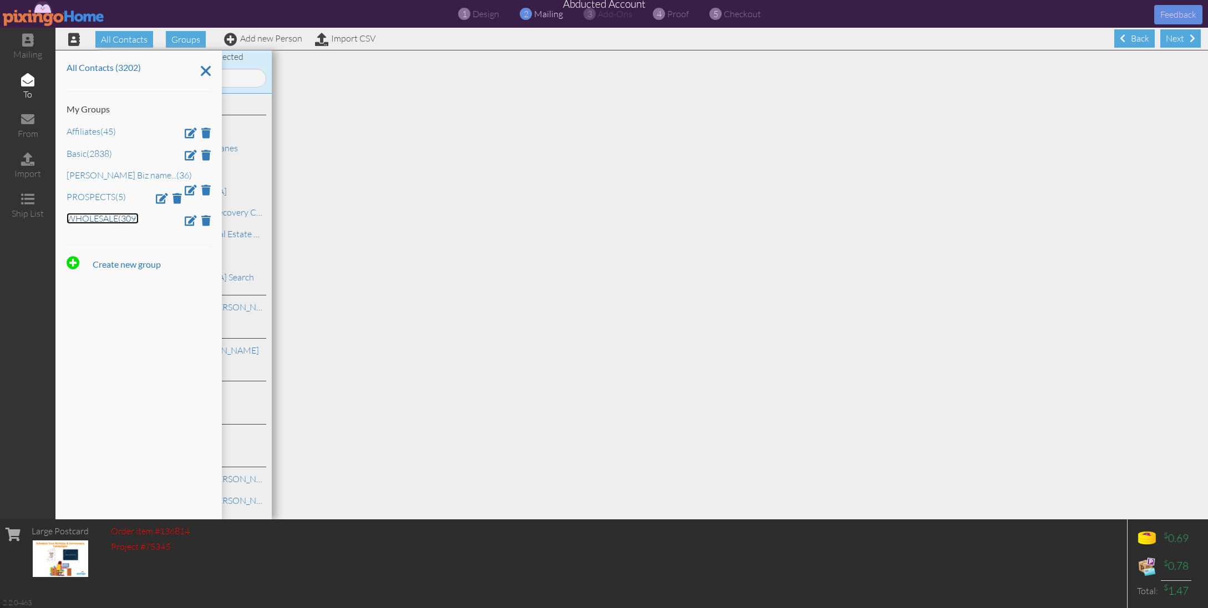
click at [116, 219] on link "WHOLESALE (309)" at bounding box center [103, 218] width 72 height 11
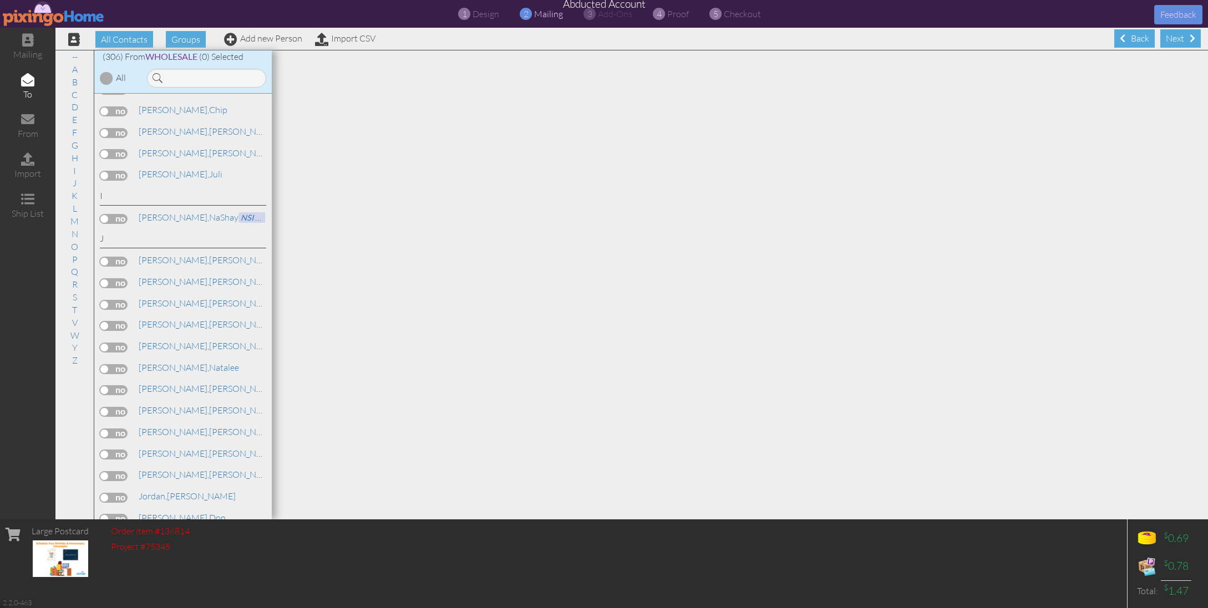
scroll to position [2667, 0]
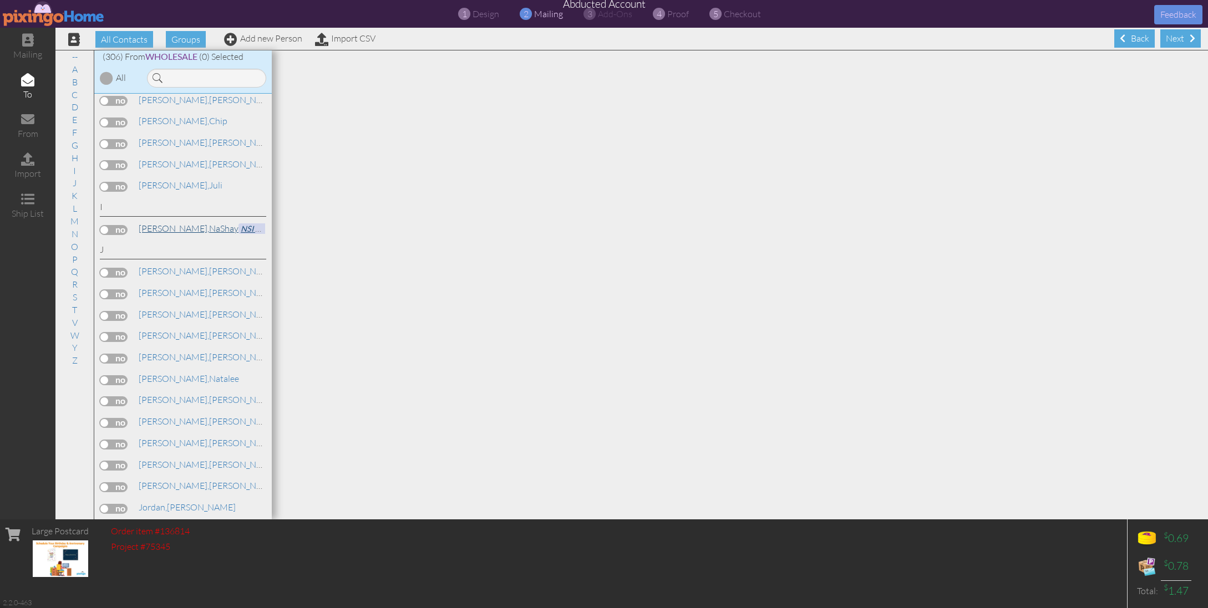
click at [171, 222] on link "Irven, NaShay NSI Creations" at bounding box center [215, 228] width 155 height 13
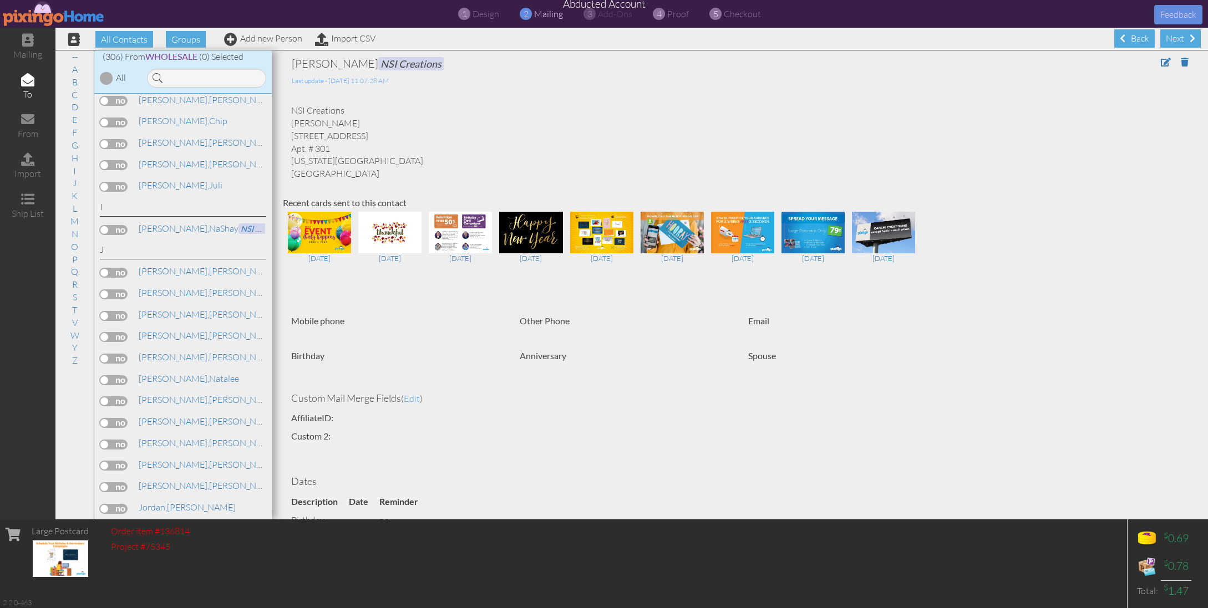
click at [113, 225] on label at bounding box center [114, 230] width 28 height 10
click at [0, 0] on input "checkbox" at bounding box center [0, 0] width 0 height 0
click at [159, 180] on span "Huth," at bounding box center [174, 185] width 70 height 11
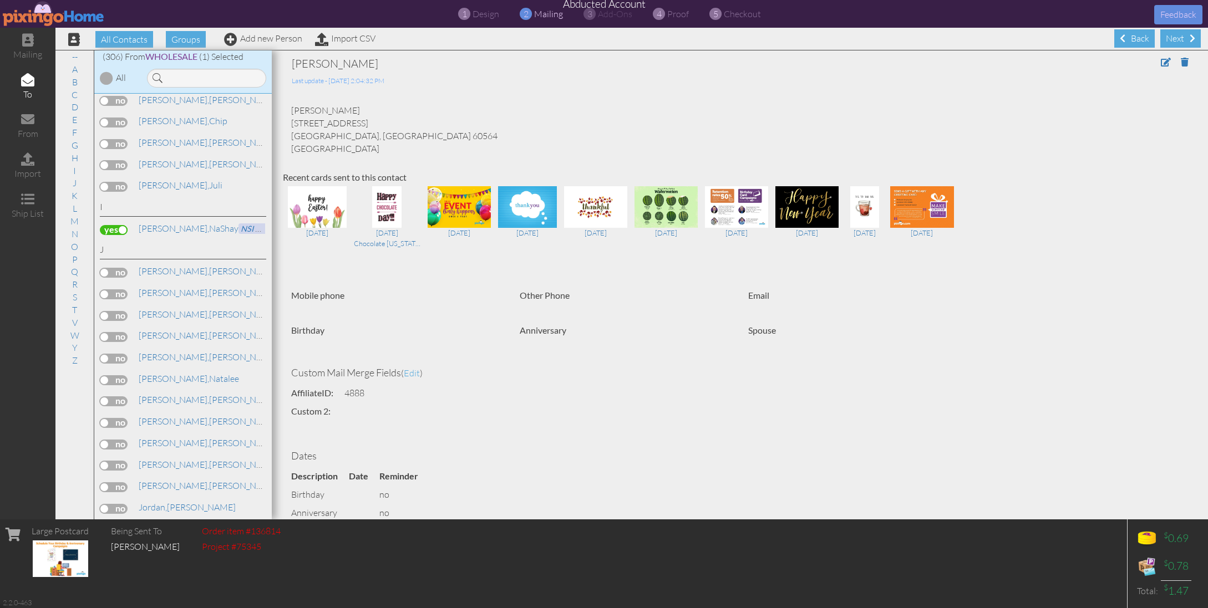
click at [116, 182] on label at bounding box center [114, 187] width 28 height 10
click at [0, 0] on input "checkbox" at bounding box center [0, 0] width 0 height 0
click at [168, 177] on link "Huey, Cameron" at bounding box center [208, 183] width 141 height 13
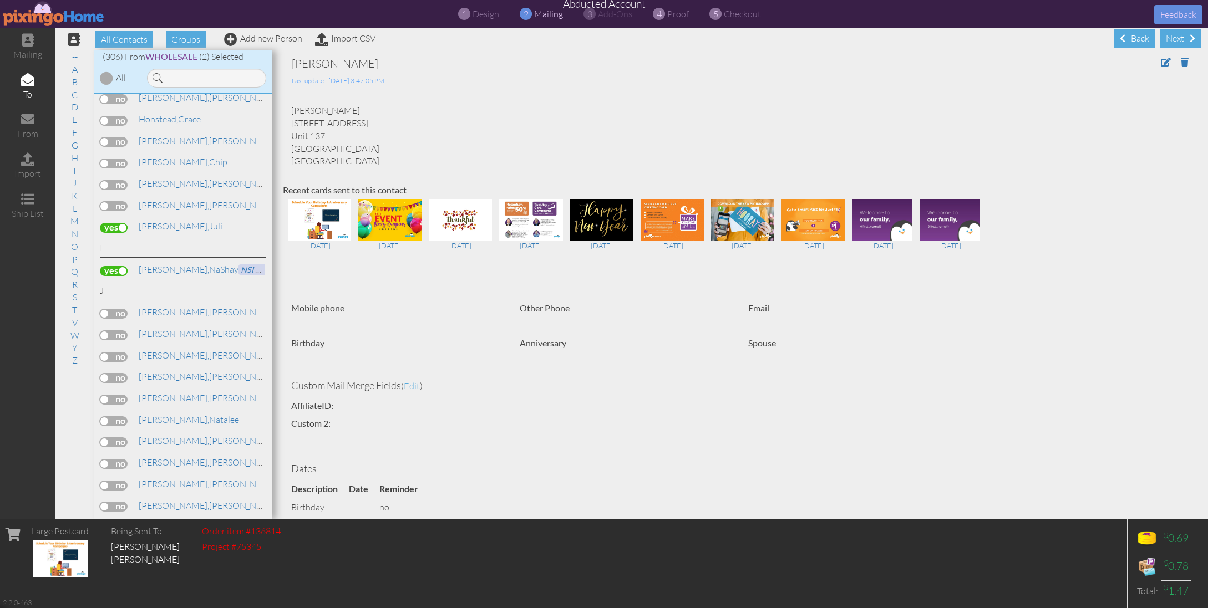
click at [120, 309] on label at bounding box center [114, 314] width 28 height 10
click at [0, 0] on input "checkbox" at bounding box center [0, 0] width 0 height 0
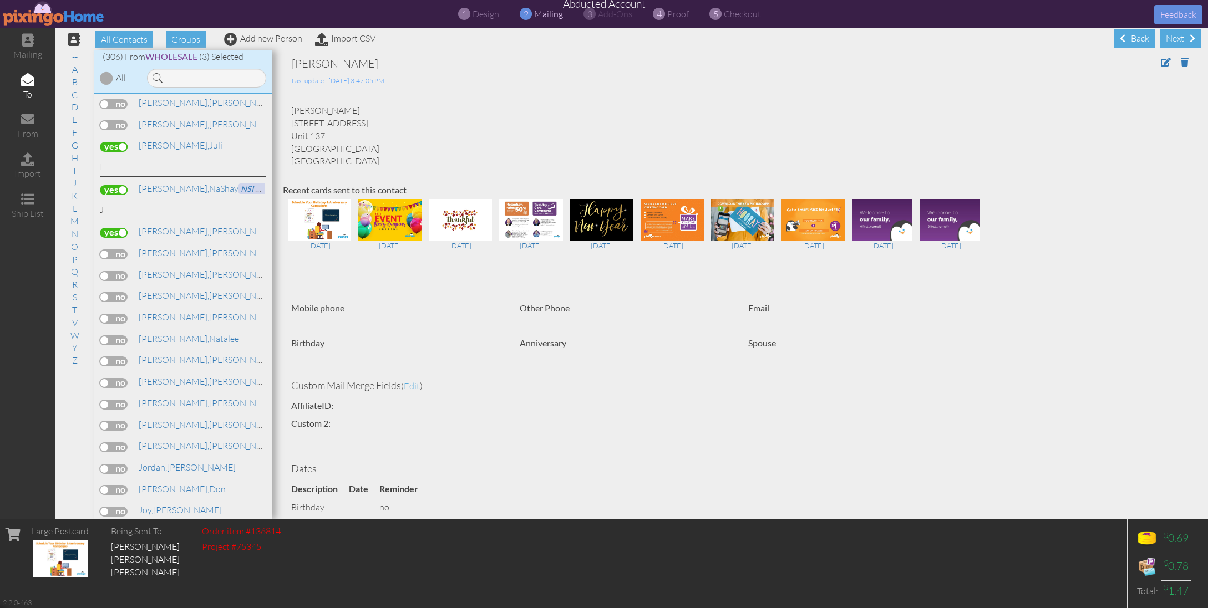
scroll to position [2716, 0]
click at [113, 241] on label at bounding box center [114, 246] width 28 height 10
click at [0, 0] on input "checkbox" at bounding box center [0, 0] width 0 height 0
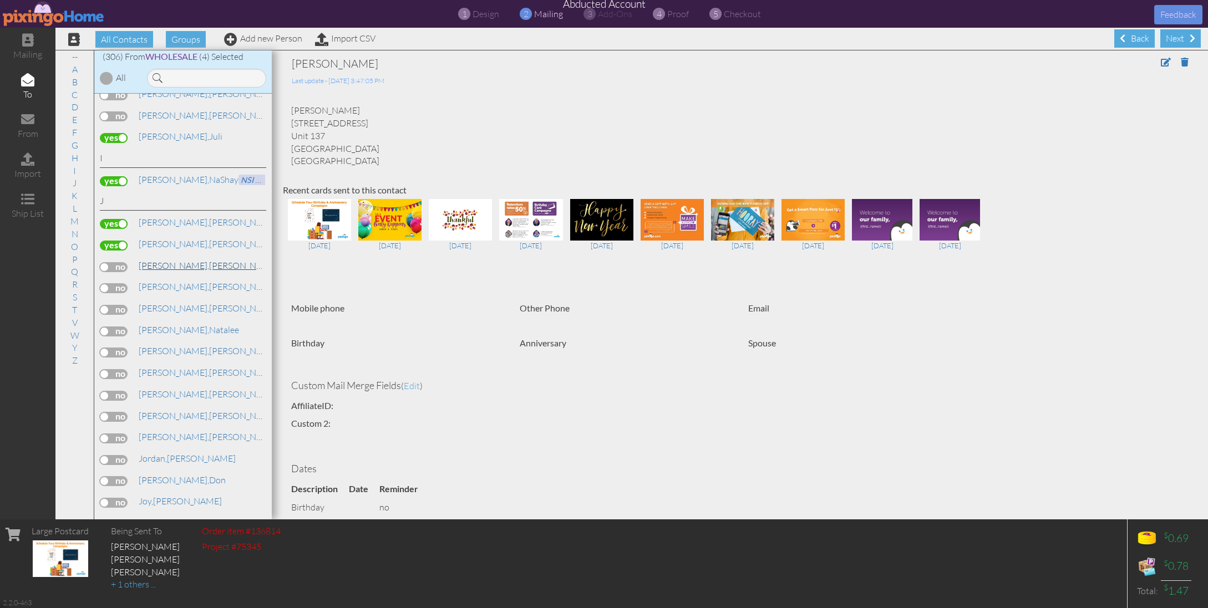
click at [157, 260] on span "Jacob," at bounding box center [174, 265] width 70 height 11
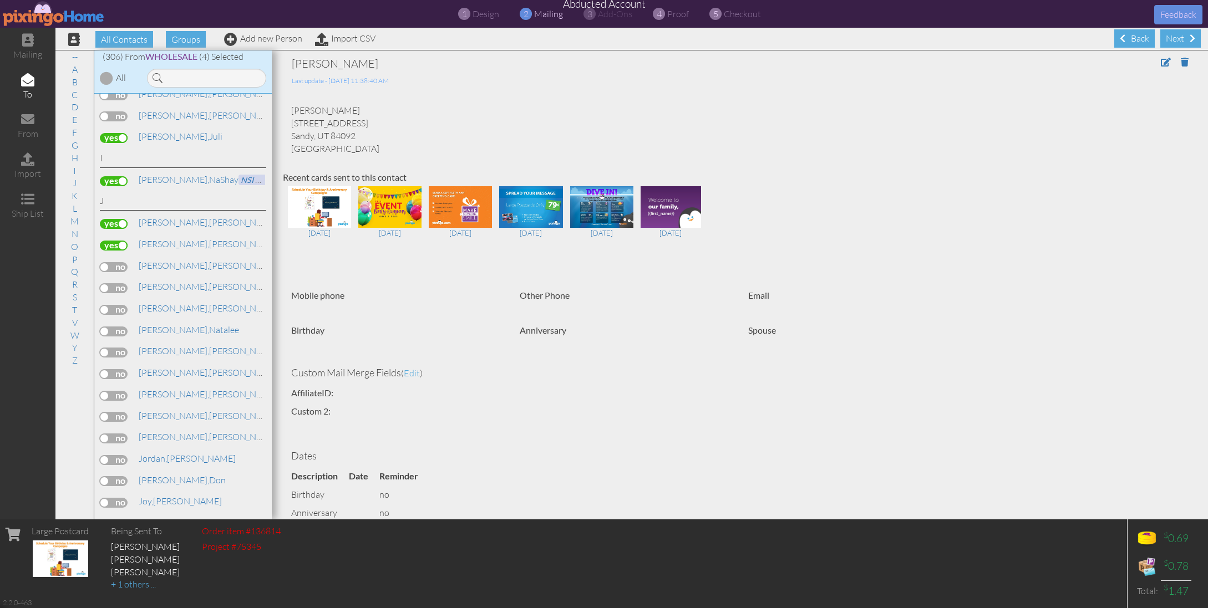
click at [110, 241] on label at bounding box center [114, 246] width 28 height 10
click at [0, 0] on input "checkbox" at bounding box center [0, 0] width 0 height 0
click at [160, 217] on span "Jackson," at bounding box center [174, 222] width 70 height 11
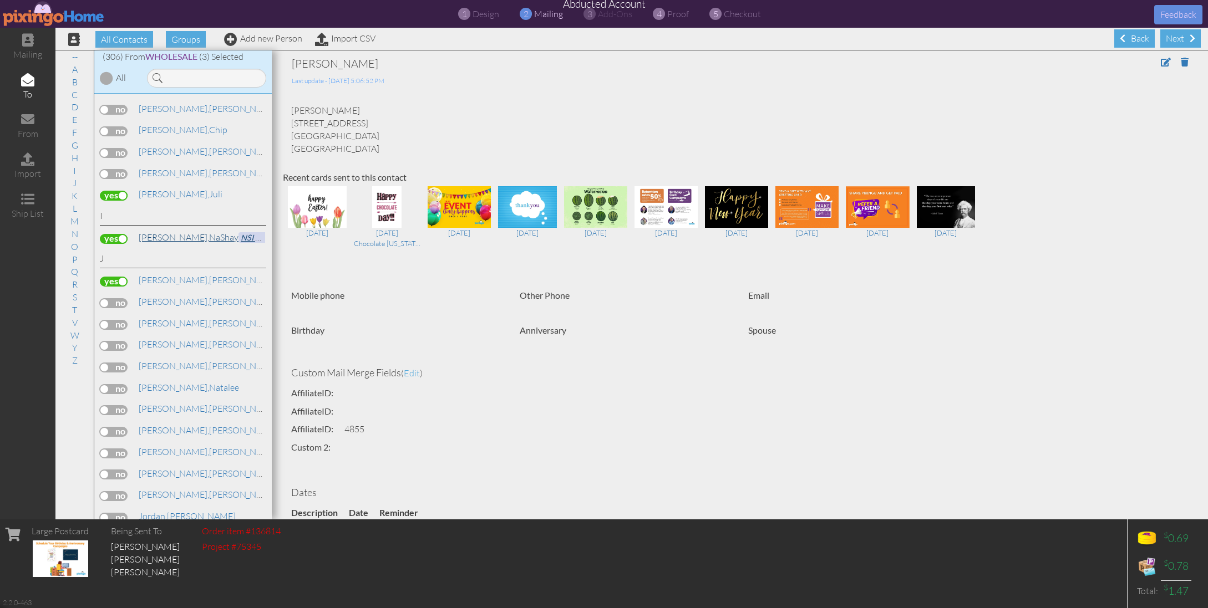
scroll to position [2656, 0]
click at [159, 235] on span "Irven," at bounding box center [174, 240] width 70 height 11
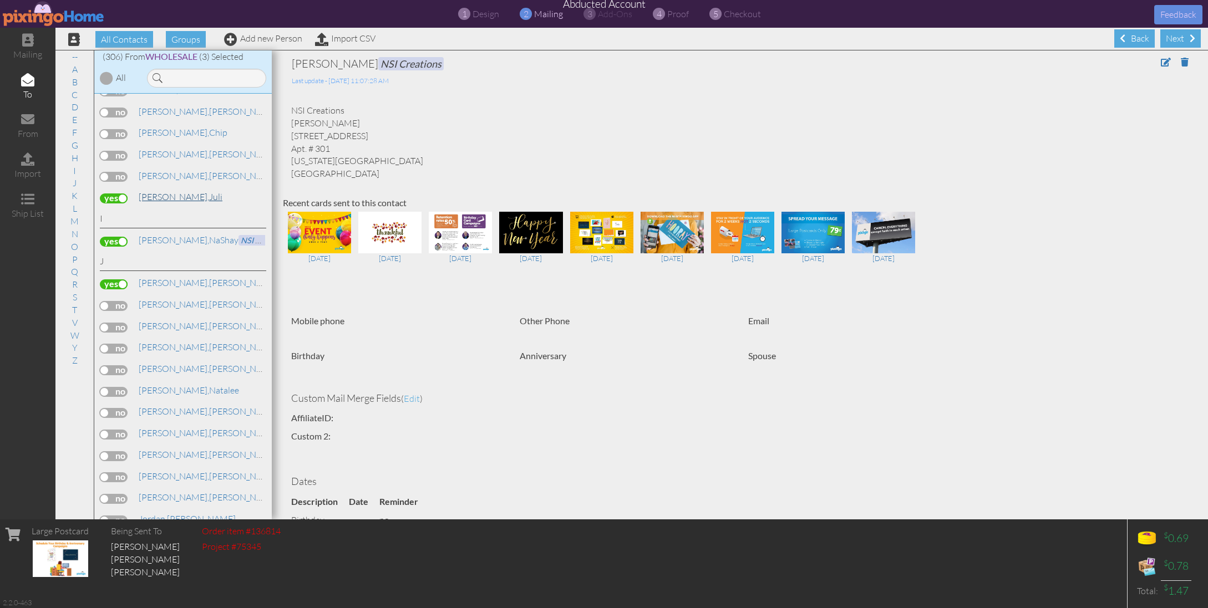
click at [145, 191] on span "Huth," at bounding box center [174, 196] width 70 height 11
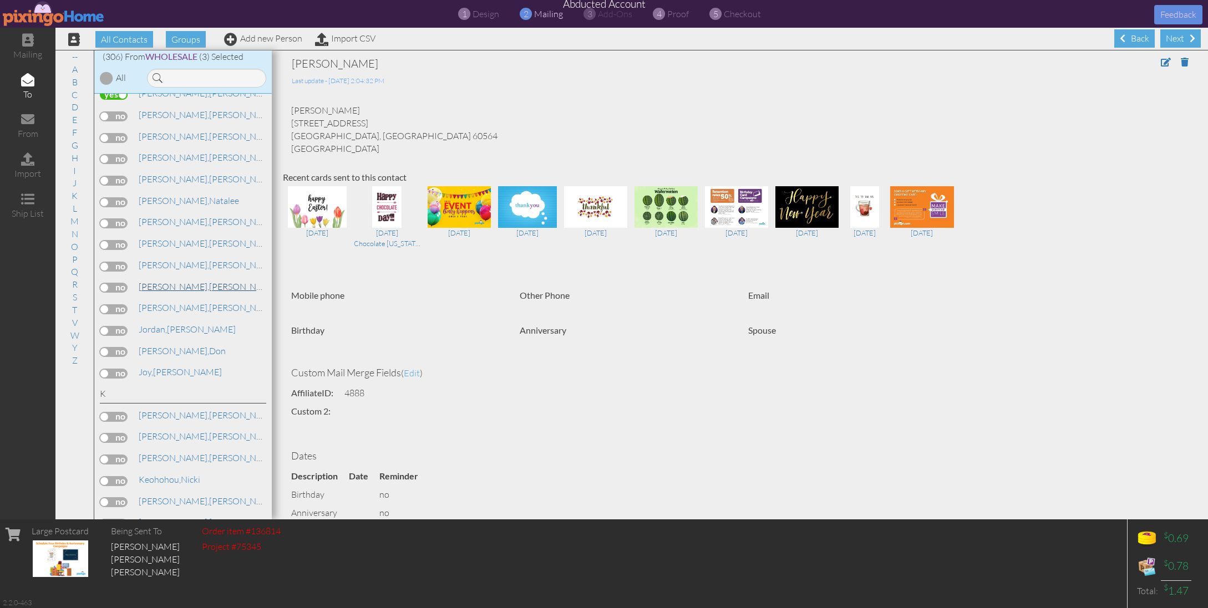
scroll to position [2847, 0]
click at [170, 279] on span "Johnson," at bounding box center [174, 284] width 70 height 11
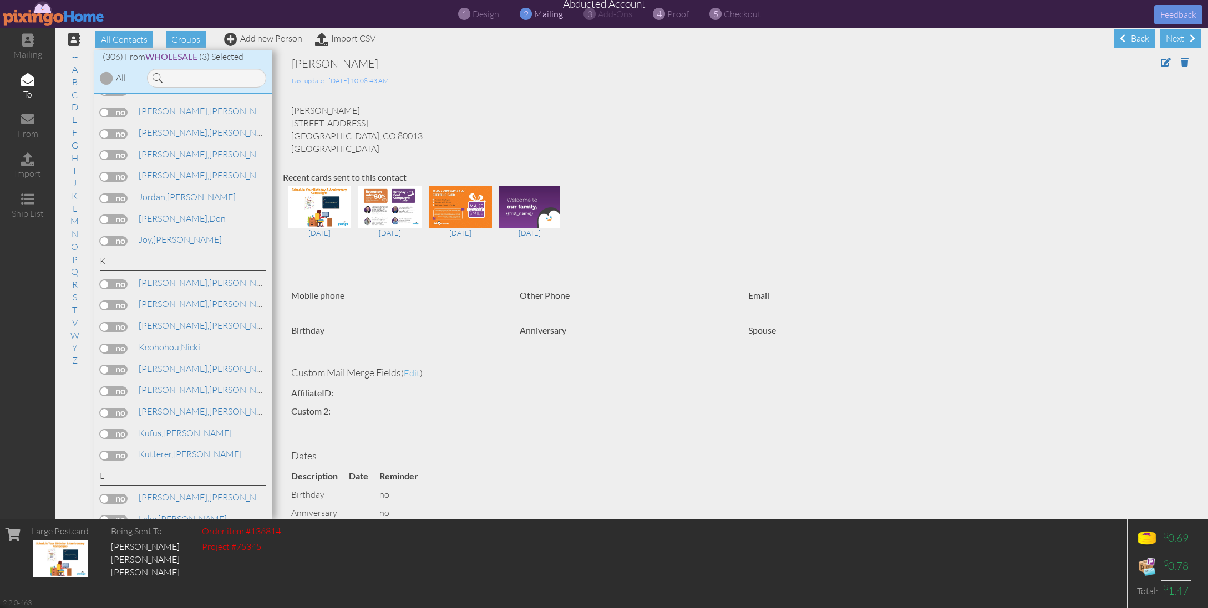
scroll to position [2987, 0]
click at [160, 224] on link "Joy, Ryan" at bounding box center [180, 230] width 85 height 13
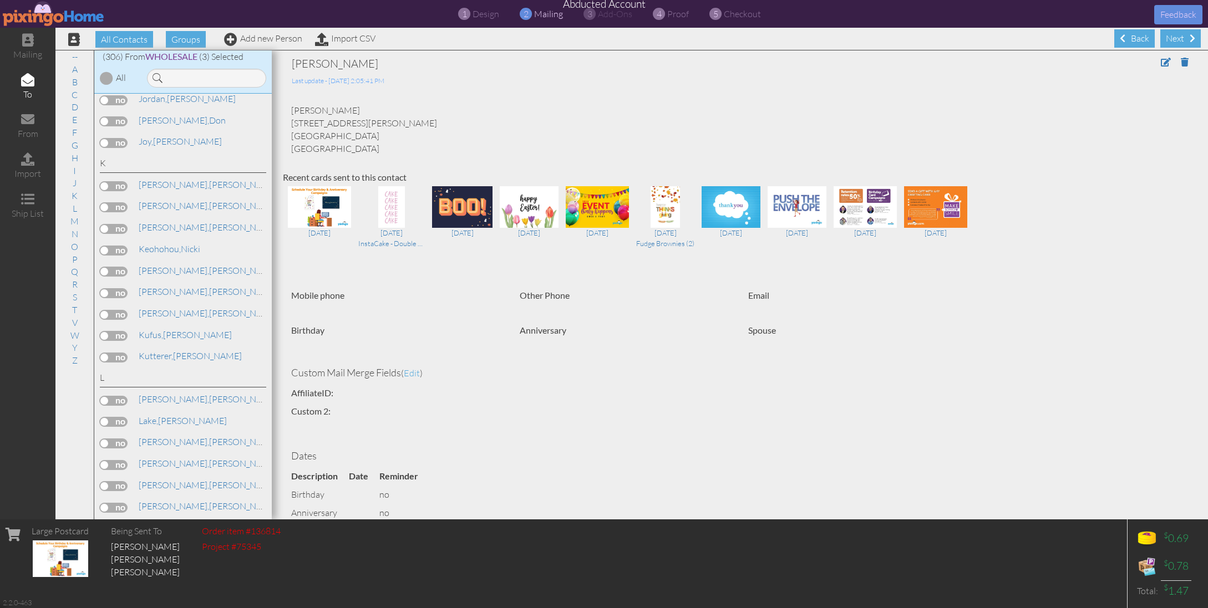
scroll to position [3085, 0]
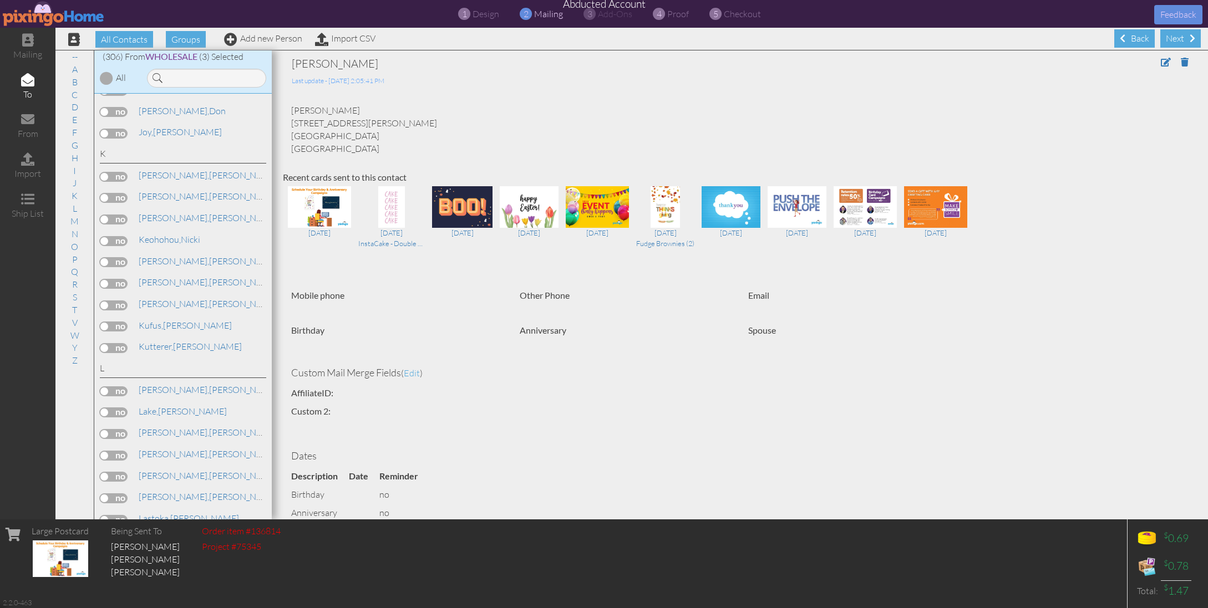
click at [109, 172] on label at bounding box center [114, 177] width 28 height 10
click at [0, 0] on input "checkbox" at bounding box center [0, 0] width 0 height 0
click at [116, 193] on label at bounding box center [114, 198] width 28 height 10
click at [0, 0] on input "checkbox" at bounding box center [0, 0] width 0 height 0
click at [109, 215] on label at bounding box center [114, 220] width 28 height 10
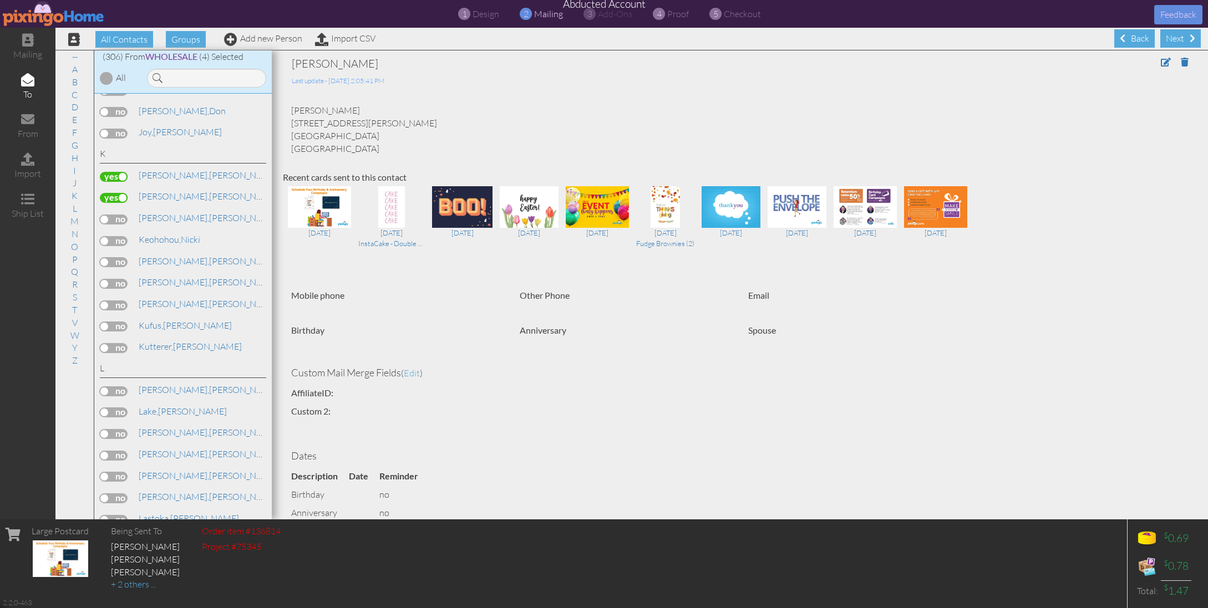
click at [0, 0] on input "checkbox" at bounding box center [0, 0] width 0 height 0
click at [115, 236] on label at bounding box center [114, 241] width 28 height 10
click at [0, 0] on input "checkbox" at bounding box center [0, 0] width 0 height 0
click at [114, 257] on label at bounding box center [114, 262] width 28 height 10
click at [0, 0] on input "checkbox" at bounding box center [0, 0] width 0 height 0
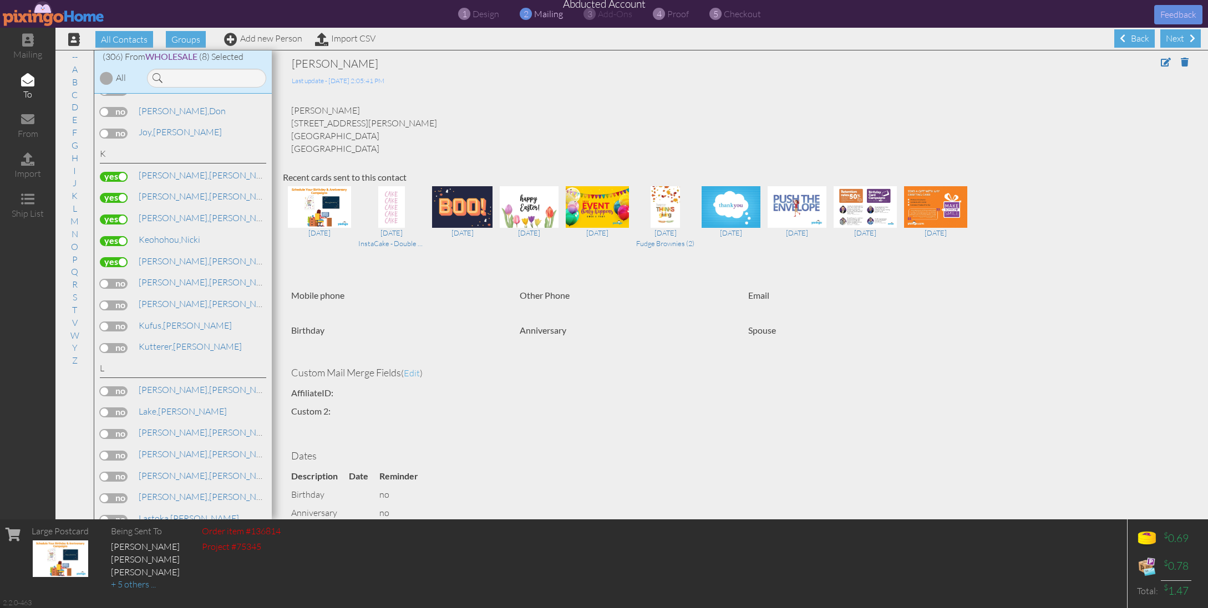
click at [113, 279] on label at bounding box center [114, 284] width 28 height 10
click at [0, 0] on input "checkbox" at bounding box center [0, 0] width 0 height 0
click at [113, 301] on label at bounding box center [114, 306] width 28 height 10
click at [0, 0] on input "checkbox" at bounding box center [0, 0] width 0 height 0
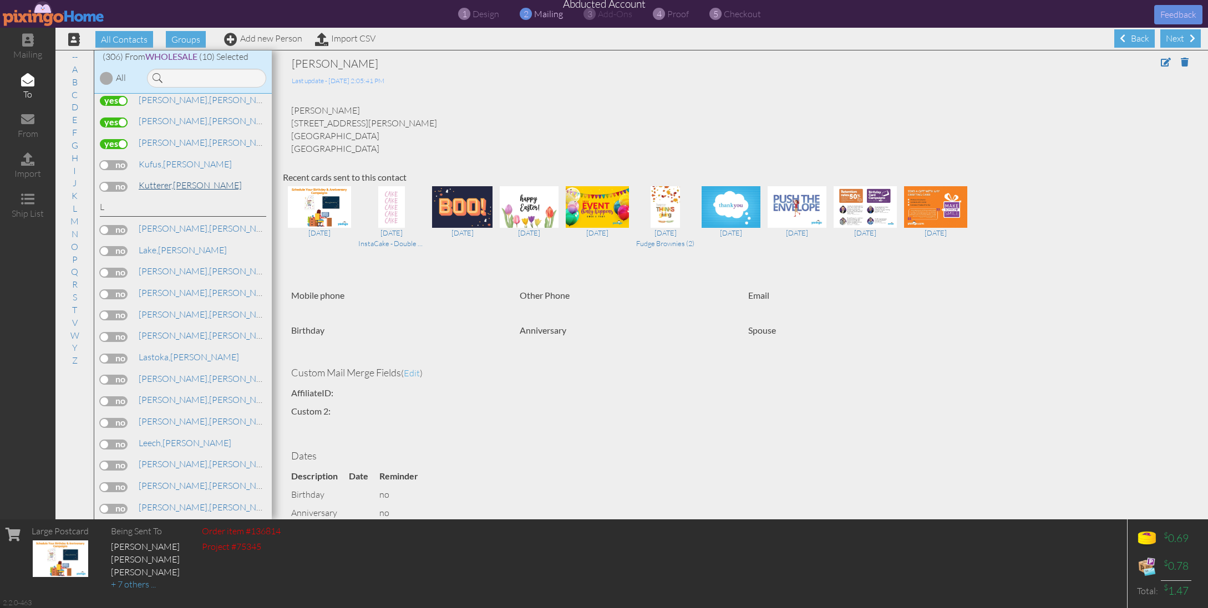
scroll to position [3246, 0]
click at [151, 180] on span "Kutterer," at bounding box center [156, 185] width 34 height 11
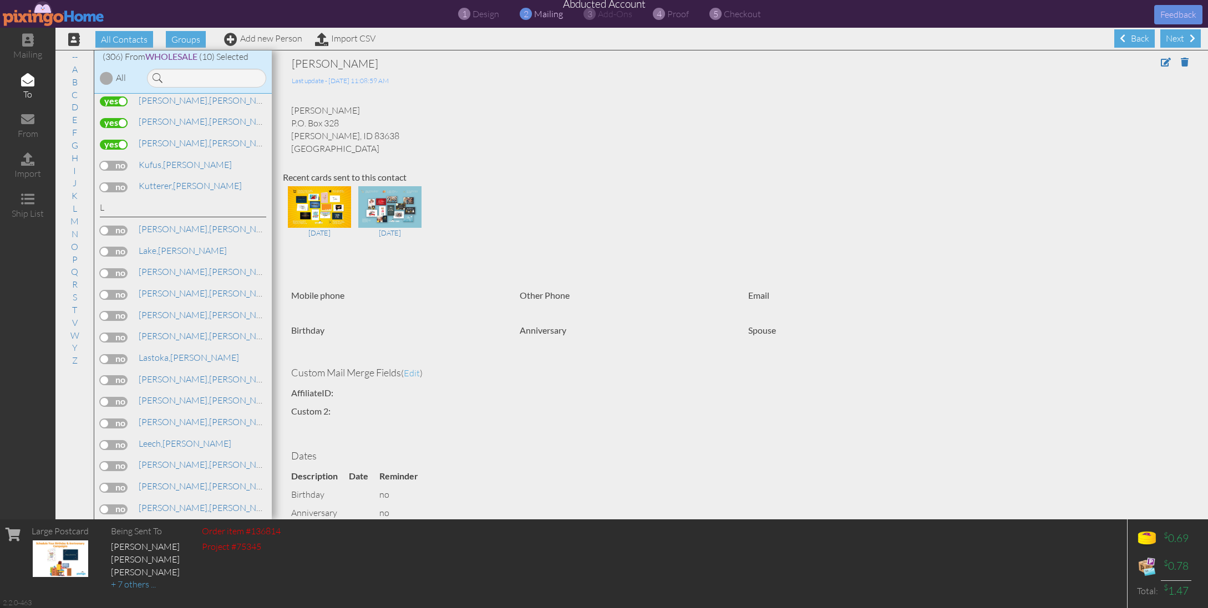
click at [118, 226] on label at bounding box center [114, 231] width 28 height 10
click at [0, 0] on input "checkbox" at bounding box center [0, 0] width 0 height 0
click at [119, 247] on label at bounding box center [114, 252] width 28 height 10
click at [0, 0] on input "checkbox" at bounding box center [0, 0] width 0 height 0
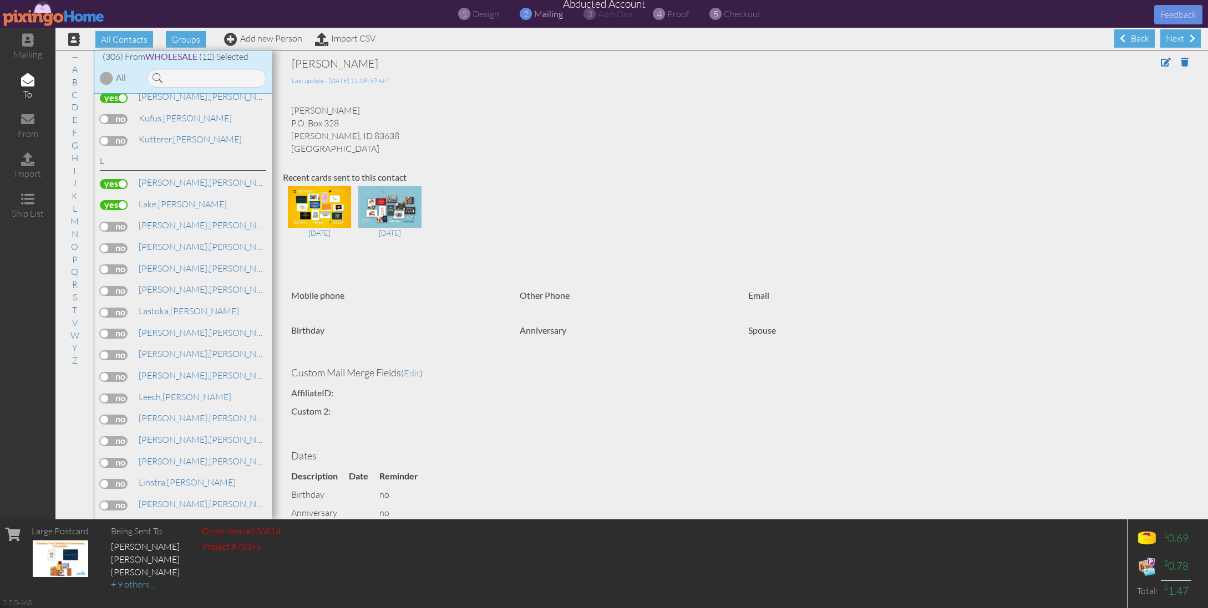
click at [117, 243] on label at bounding box center [114, 248] width 28 height 10
click at [0, 0] on input "checkbox" at bounding box center [0, 0] width 0 height 0
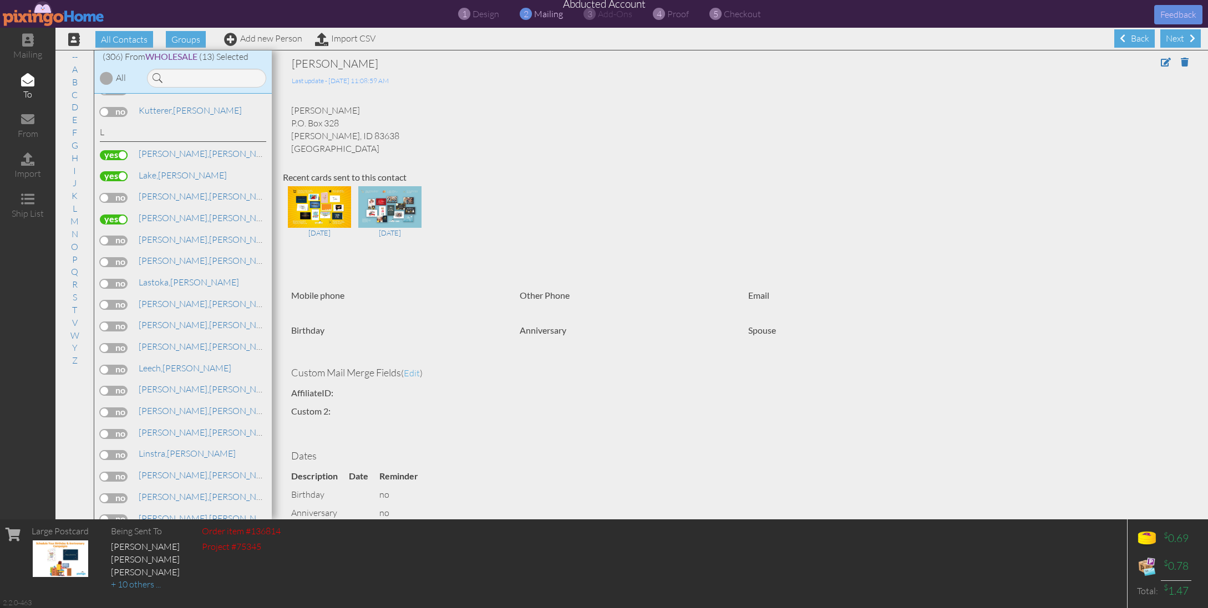
click at [105, 236] on label at bounding box center [114, 241] width 28 height 10
click at [0, 0] on input "checkbox" at bounding box center [0, 0] width 0 height 0
click at [160, 255] on span "Lassig," at bounding box center [174, 260] width 70 height 11
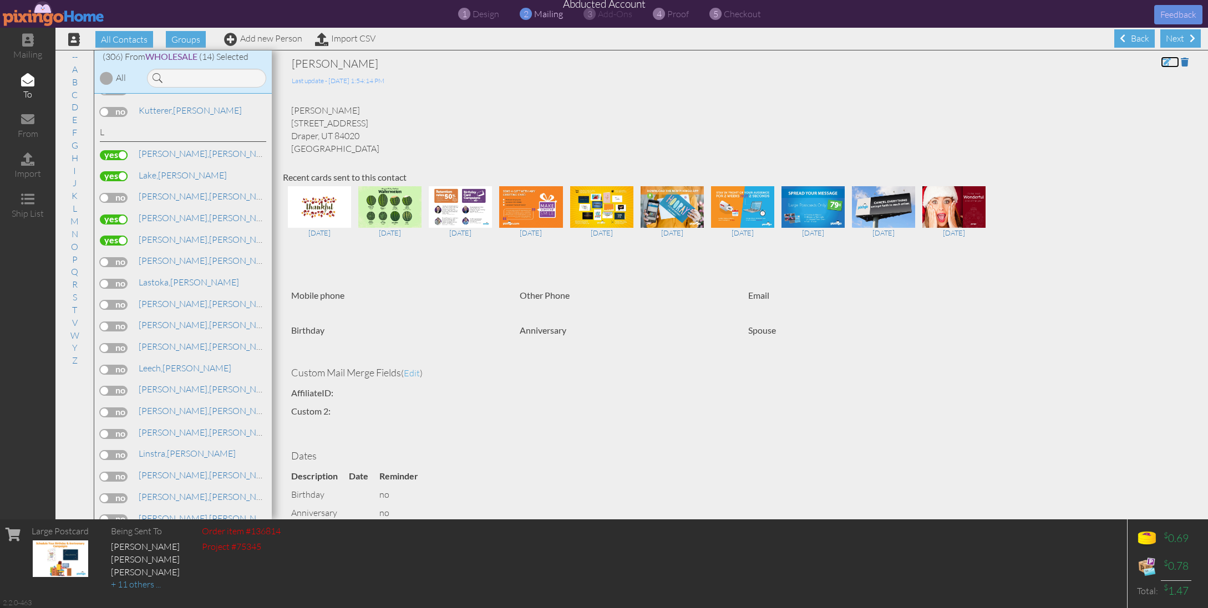
click at [1163, 63] on span at bounding box center [1166, 62] width 10 height 9
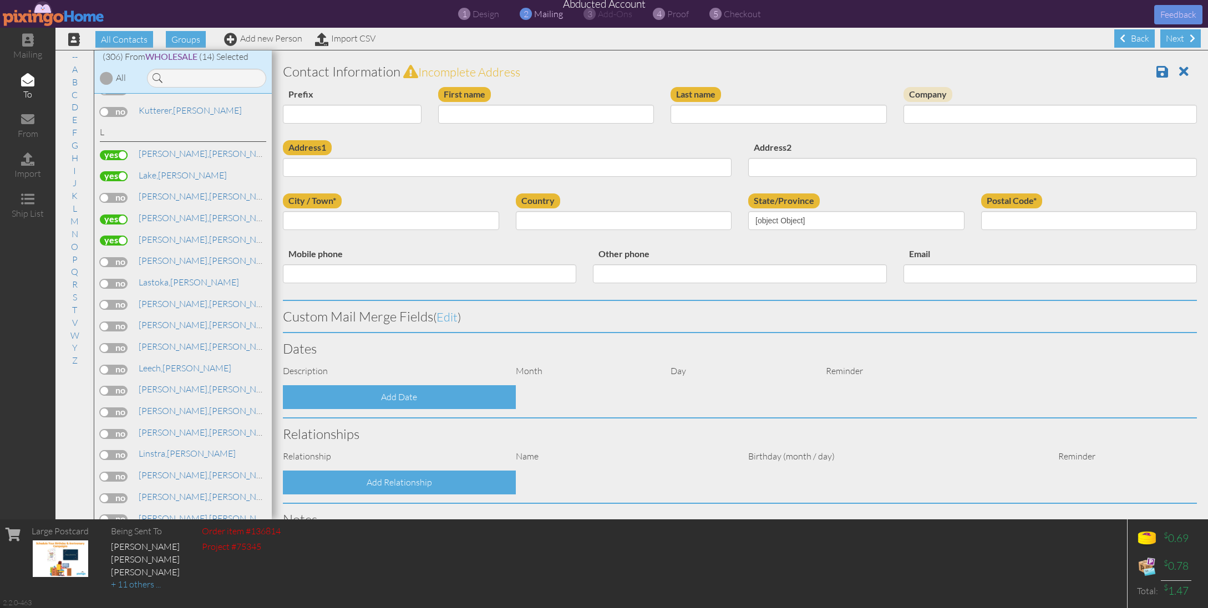
type input "David"
type input "Lassig"
type input "13021 S Snow Crest Cv"
type input "Draper"
type input "84020"
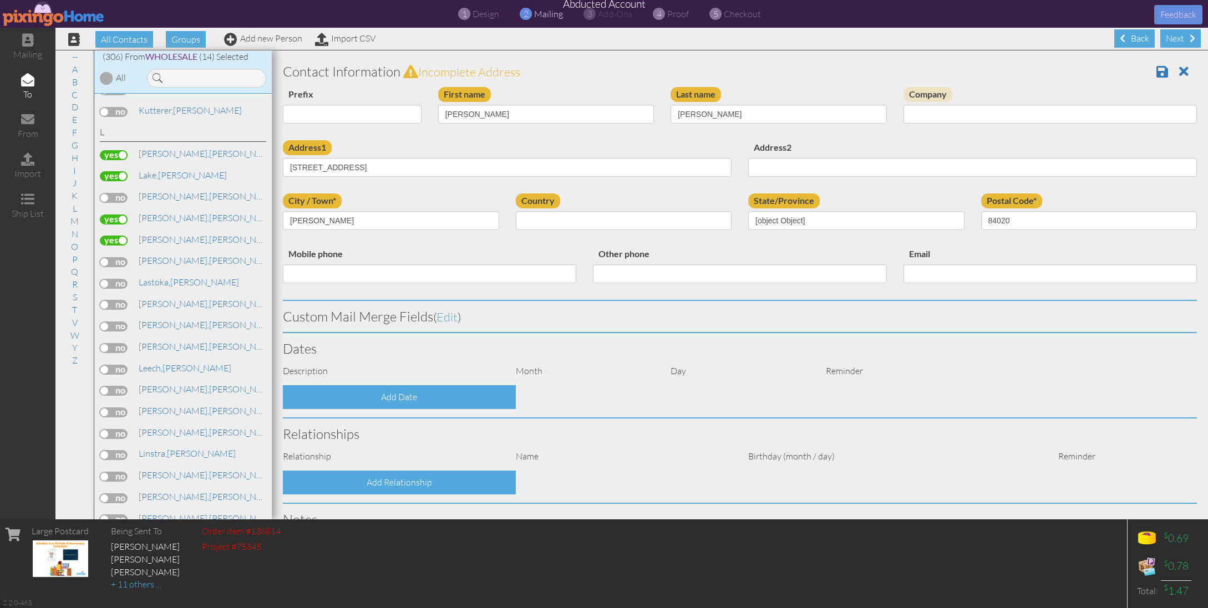
select select "object:15244"
select select "object:15489"
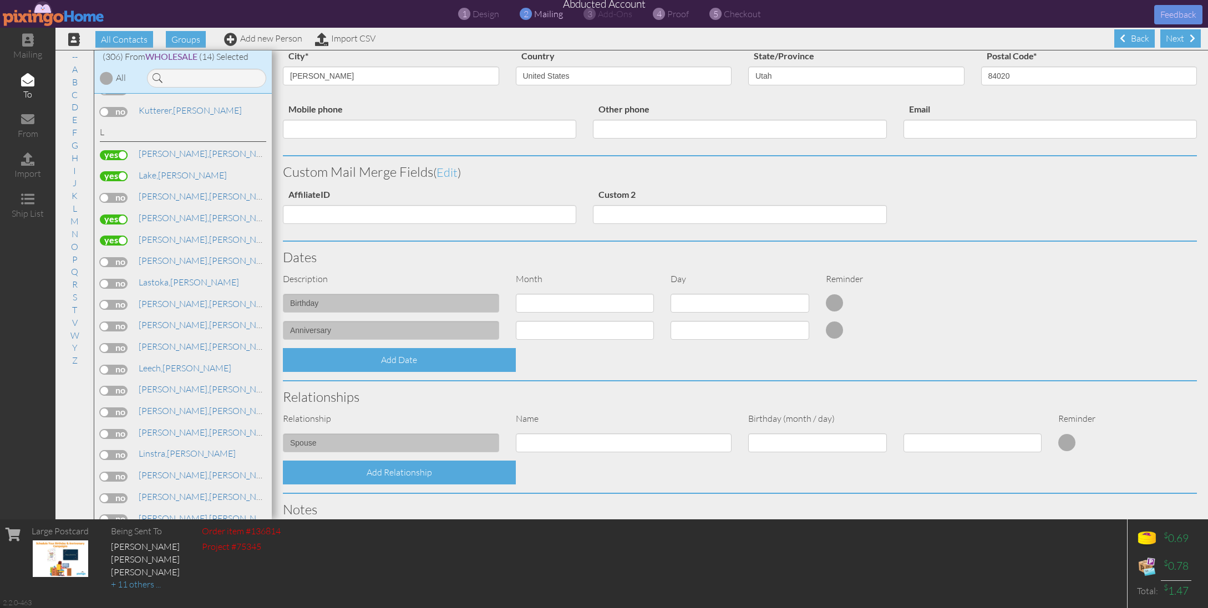
scroll to position [328, 0]
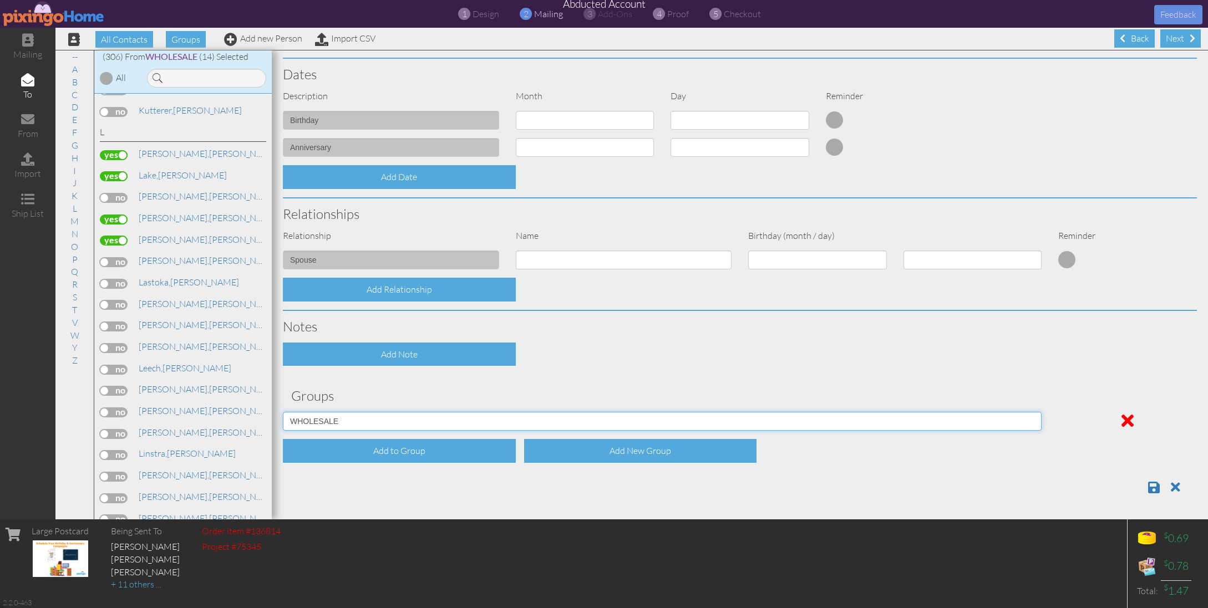
click at [1035, 423] on select "Affiliates Basic Draper Biz name only PROSPECTS WHOLESALE" at bounding box center [662, 421] width 759 height 19
select select "object:15240"
click at [283, 412] on select "Affiliates Basic Draper Biz name only PROSPECTS WHOLESALE" at bounding box center [662, 421] width 759 height 19
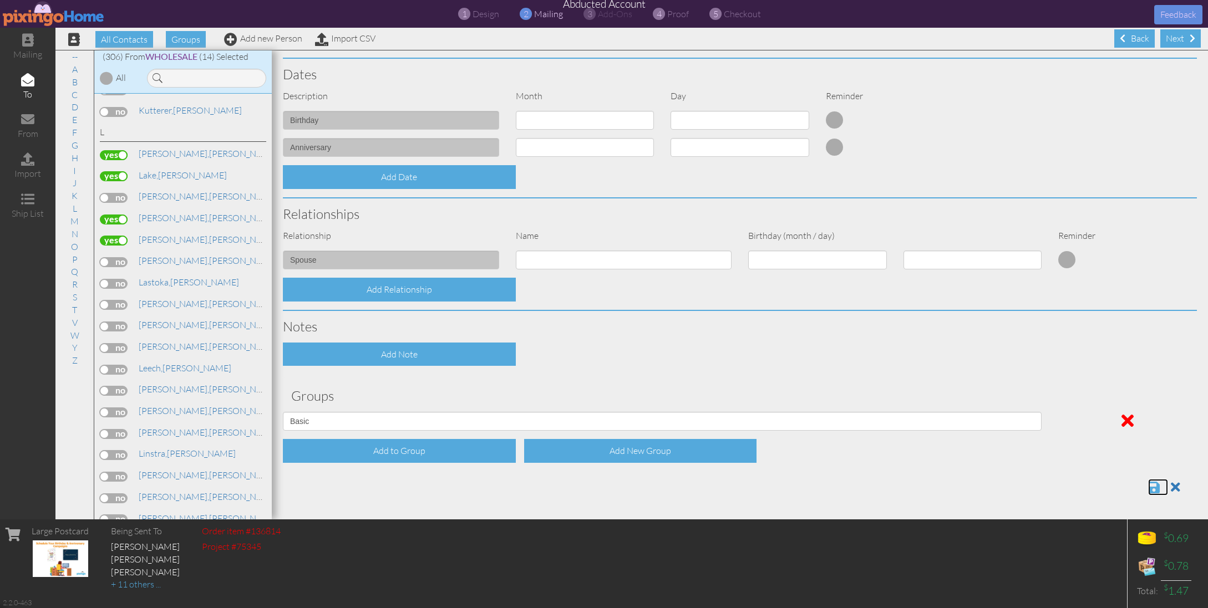
click at [1155, 486] on span at bounding box center [1154, 487] width 12 height 13
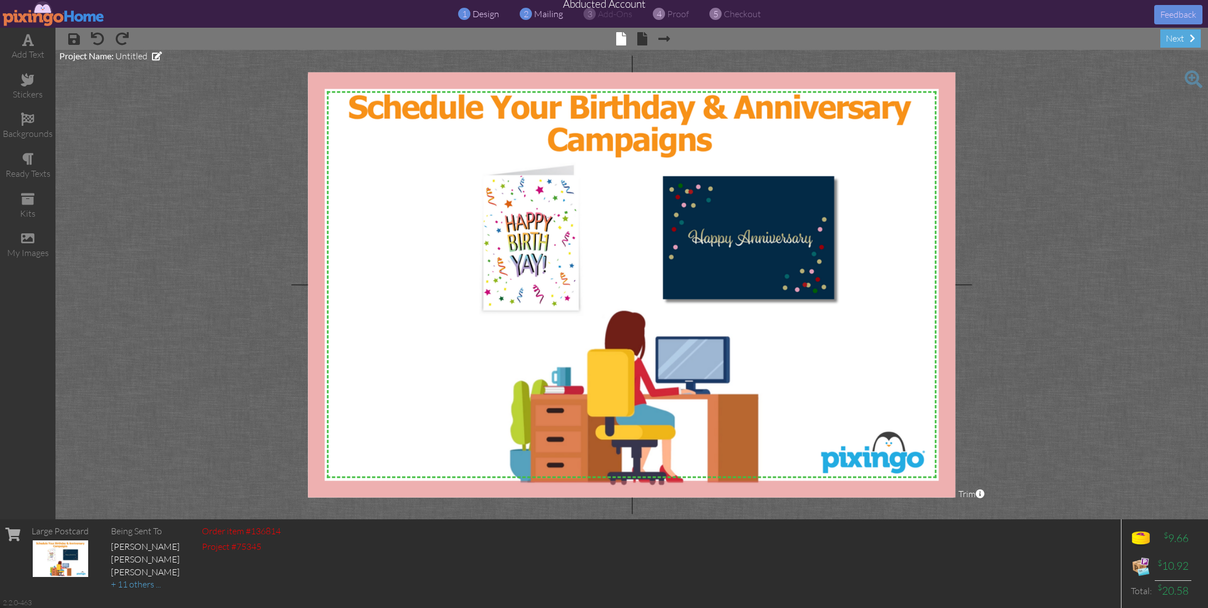
click at [551, 13] on span "mailing" at bounding box center [548, 13] width 29 height 11
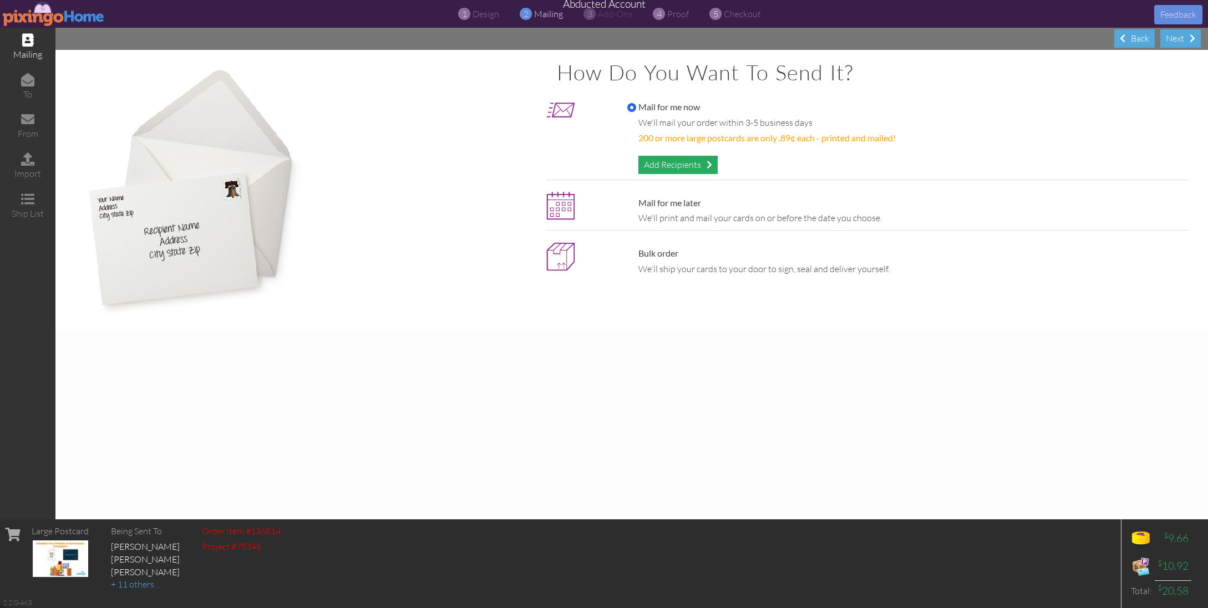
click at [666, 166] on div "Add Recipients" at bounding box center [677, 165] width 79 height 18
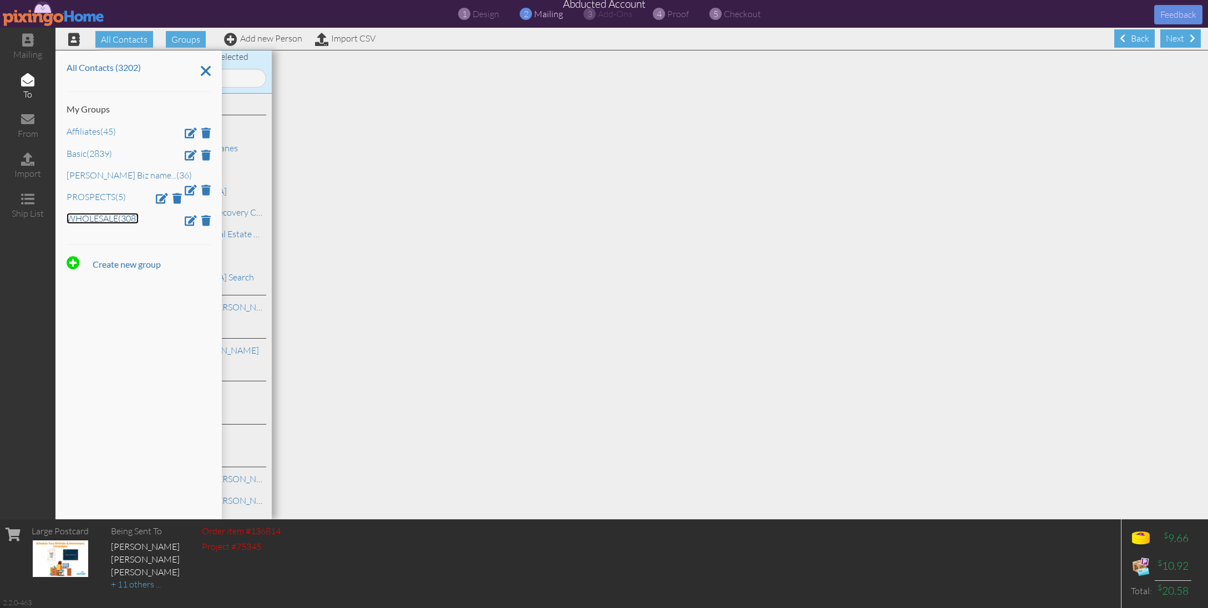
click at [100, 218] on link "WHOLESALE (308)" at bounding box center [103, 218] width 72 height 11
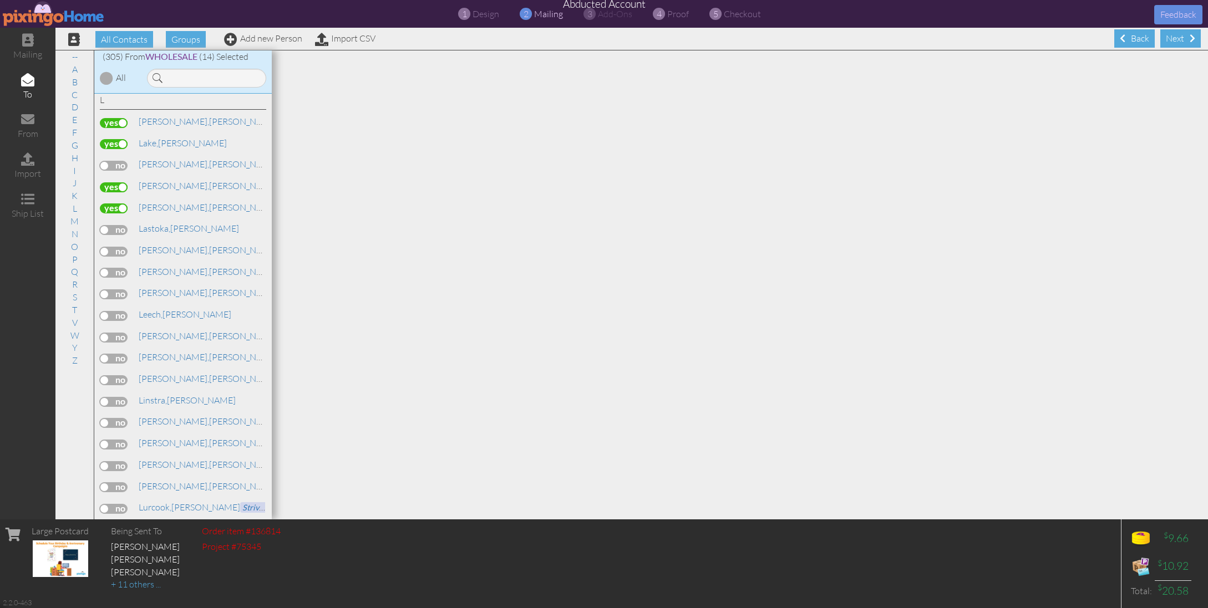
scroll to position [3377, 0]
click at [120, 202] on label at bounding box center [114, 207] width 28 height 10
click at [0, 0] on input "checkbox" at bounding box center [0, 0] width 0 height 0
click at [120, 224] on label at bounding box center [114, 229] width 28 height 10
click at [0, 0] on input "checkbox" at bounding box center [0, 0] width 0 height 0
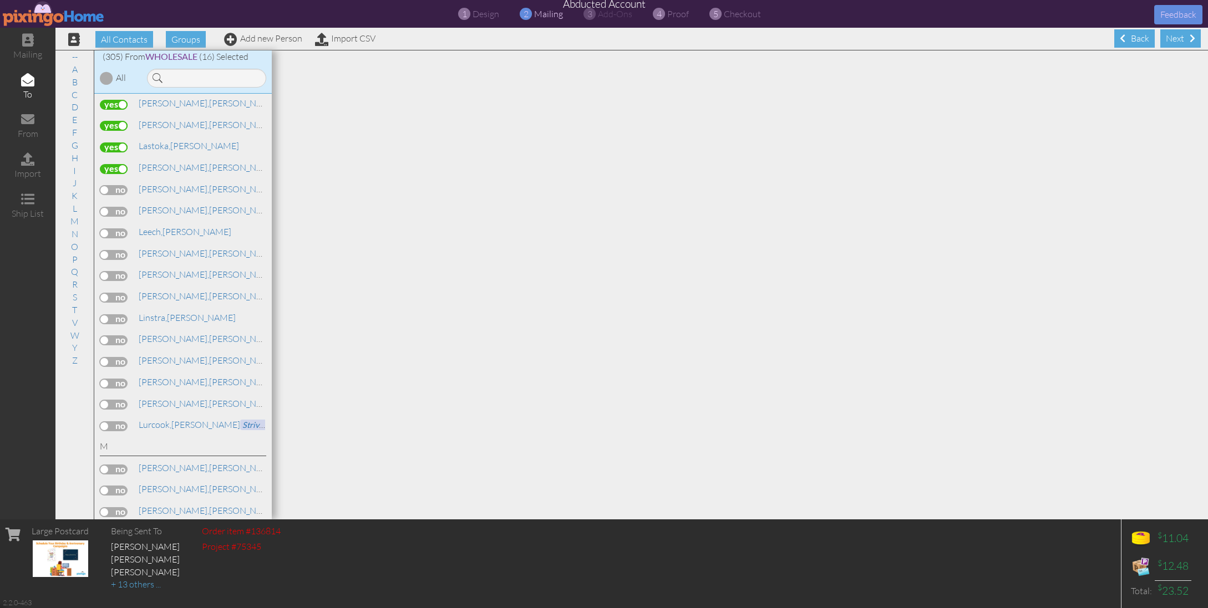
scroll to position [3433, 0]
click at [97, 172] on div "-- ACA Marketing McBo's Lanes" at bounding box center [182, 307] width 177 height 427
click at [107, 210] on label at bounding box center [114, 215] width 28 height 10
click at [0, 0] on input "checkbox" at bounding box center [0, 0] width 0 height 0
click at [115, 232] on label at bounding box center [114, 237] width 28 height 10
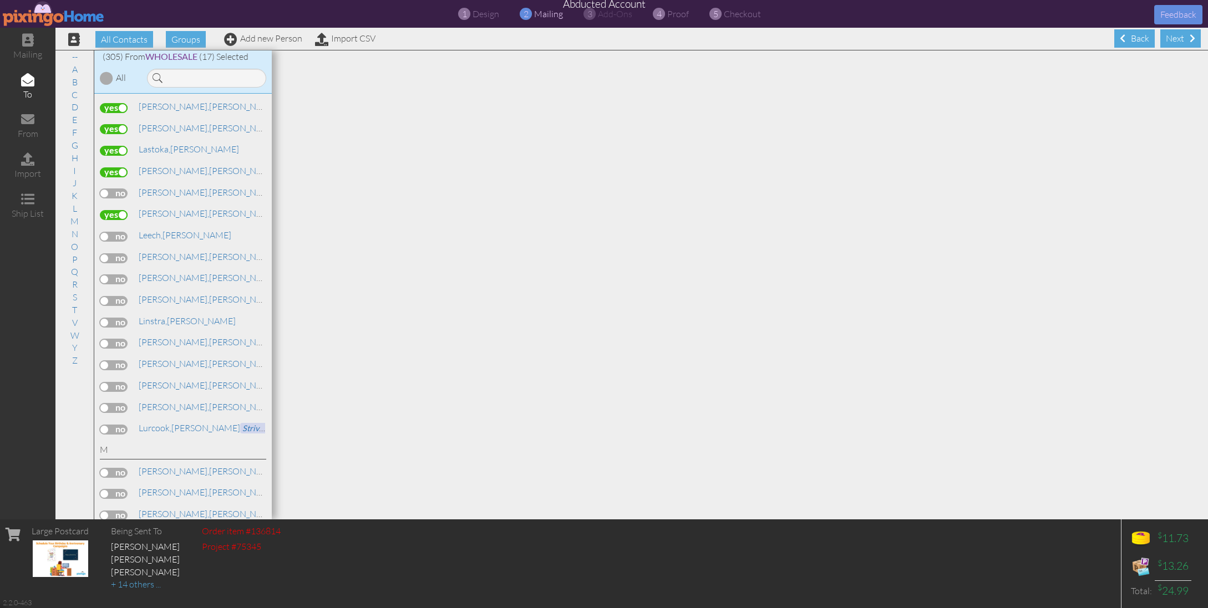
click at [0, 0] on input "checkbox" at bounding box center [0, 0] width 0 height 0
click at [113, 253] on label at bounding box center [114, 258] width 28 height 10
click at [0, 0] on input "checkbox" at bounding box center [0, 0] width 0 height 0
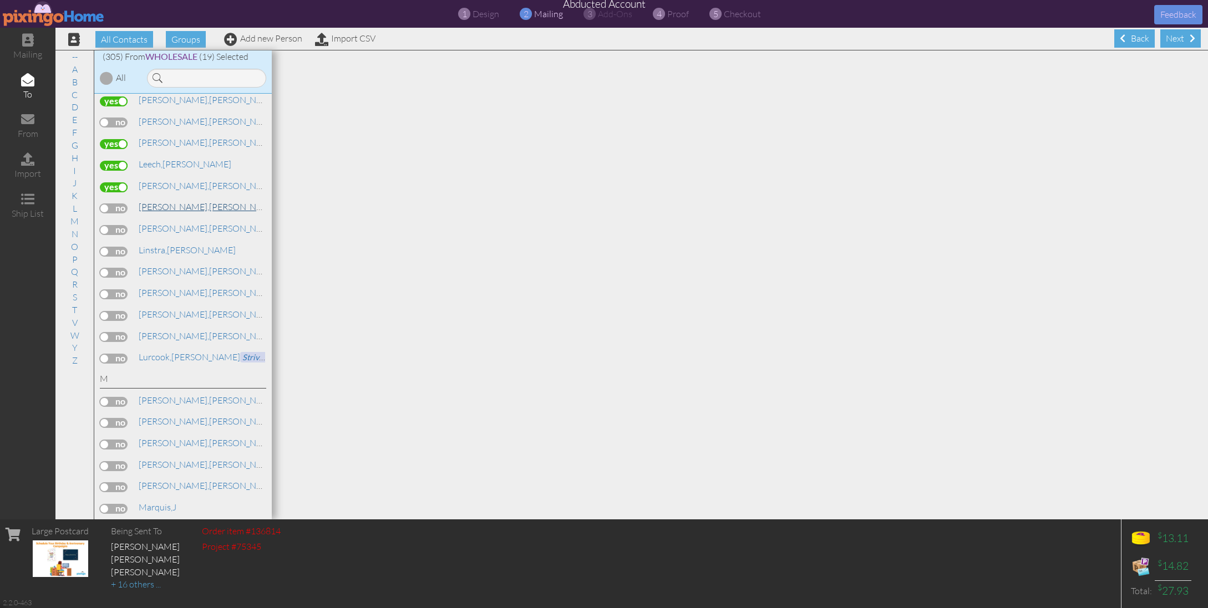
scroll to position [3505, 0]
click at [107, 246] on label at bounding box center [114, 251] width 28 height 10
click at [0, 0] on input "checkbox" at bounding box center [0, 0] width 0 height 0
click at [111, 267] on label at bounding box center [114, 272] width 28 height 10
click at [0, 0] on input "checkbox" at bounding box center [0, 0] width 0 height 0
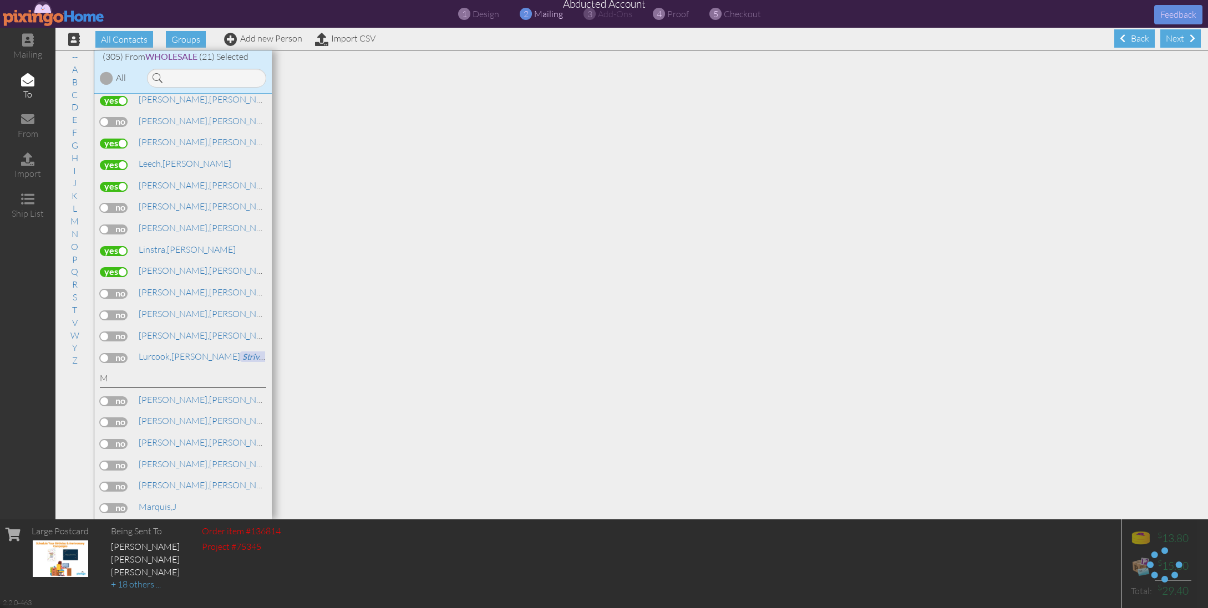
click at [120, 289] on label at bounding box center [114, 294] width 28 height 10
click at [0, 0] on input "checkbox" at bounding box center [0, 0] width 0 height 0
click at [114, 311] on label at bounding box center [114, 316] width 28 height 10
click at [0, 0] on input "checkbox" at bounding box center [0, 0] width 0 height 0
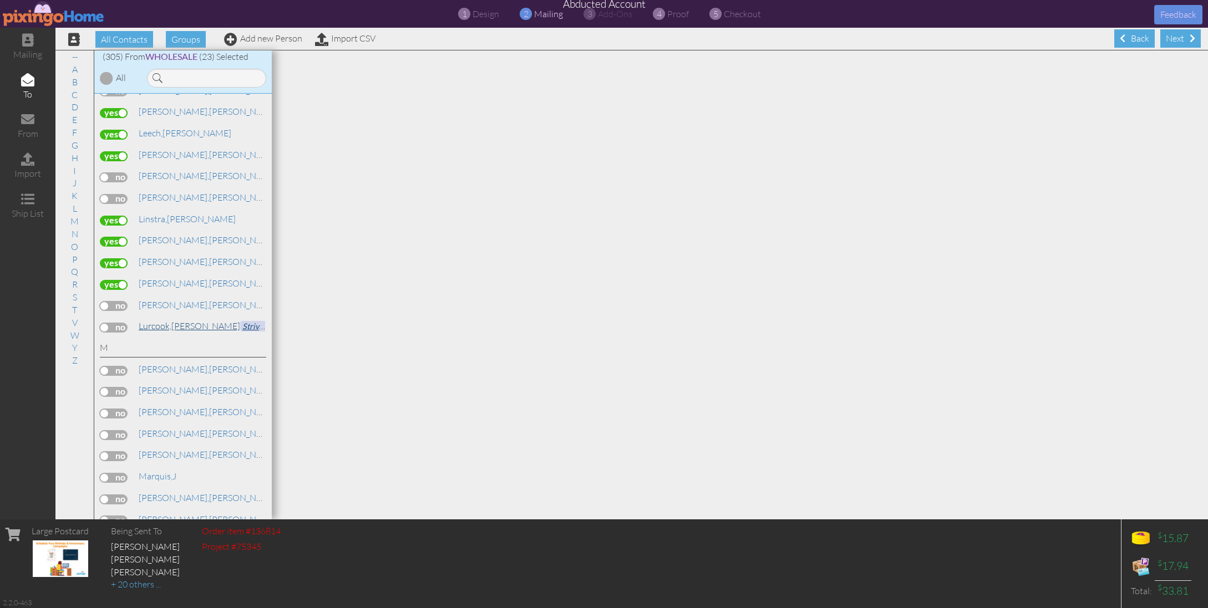
scroll to position [3556, 0]
click at [111, 281] on label at bounding box center [114, 286] width 28 height 10
click at [0, 0] on input "checkbox" at bounding box center [0, 0] width 0 height 0
click at [119, 302] on label at bounding box center [114, 307] width 28 height 10
click at [0, 0] on input "checkbox" at bounding box center [0, 0] width 0 height 0
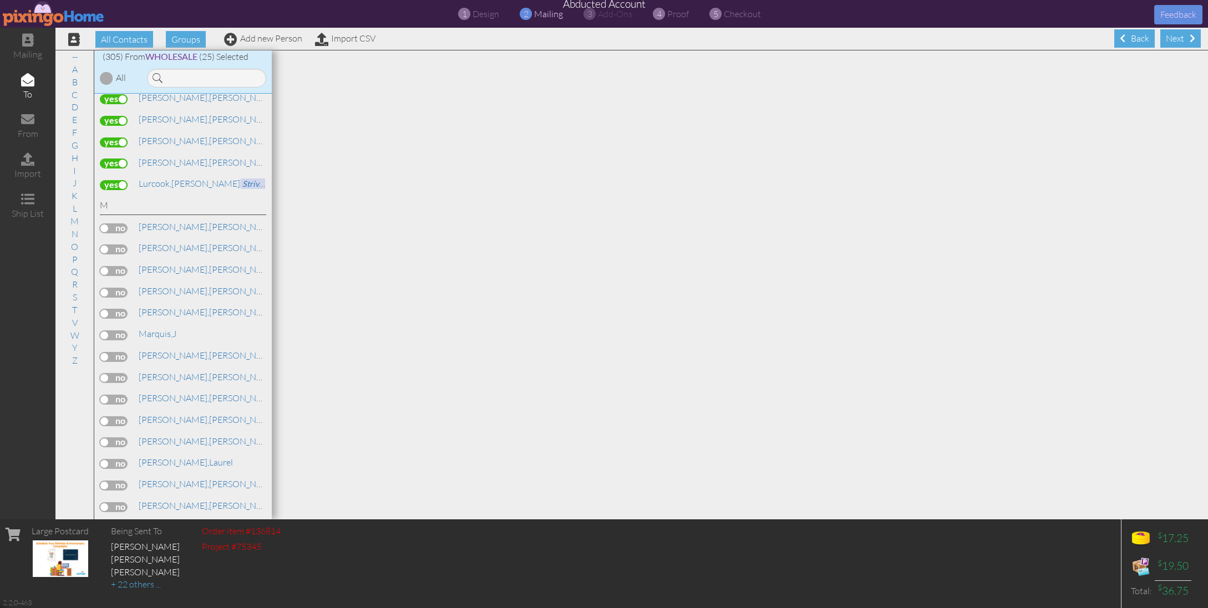
scroll to position [3679, 0]
click at [116, 222] on label at bounding box center [114, 227] width 28 height 10
click at [0, 0] on input "checkbox" at bounding box center [0, 0] width 0 height 0
click at [116, 265] on label at bounding box center [114, 270] width 28 height 10
click at [0, 0] on input "checkbox" at bounding box center [0, 0] width 0 height 0
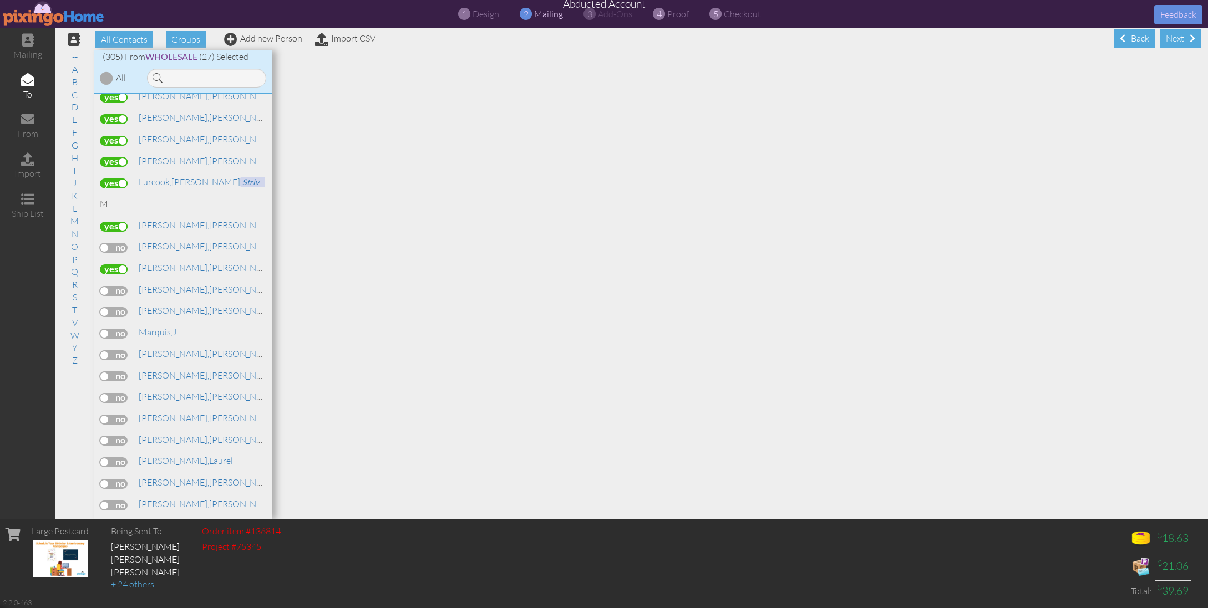
click at [111, 286] on label at bounding box center [114, 291] width 28 height 10
click at [0, 0] on input "checkbox" at bounding box center [0, 0] width 0 height 0
click at [121, 307] on label at bounding box center [114, 312] width 28 height 10
click at [0, 0] on input "checkbox" at bounding box center [0, 0] width 0 height 0
click at [115, 329] on label at bounding box center [114, 334] width 28 height 10
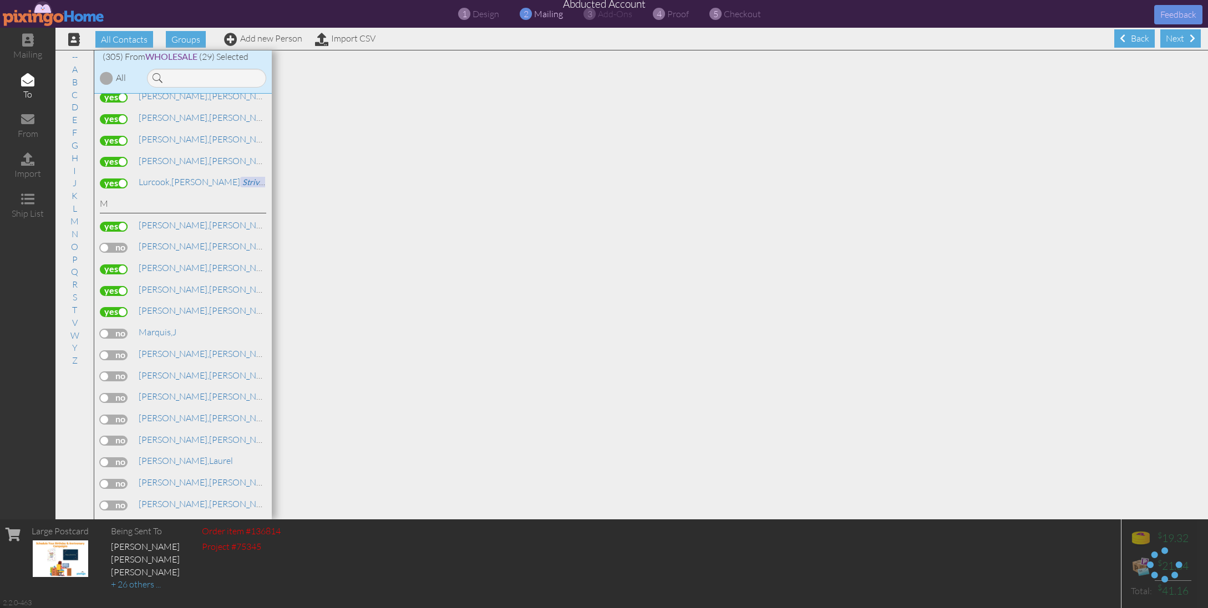
click at [0, 0] on input "checkbox" at bounding box center [0, 0] width 0 height 0
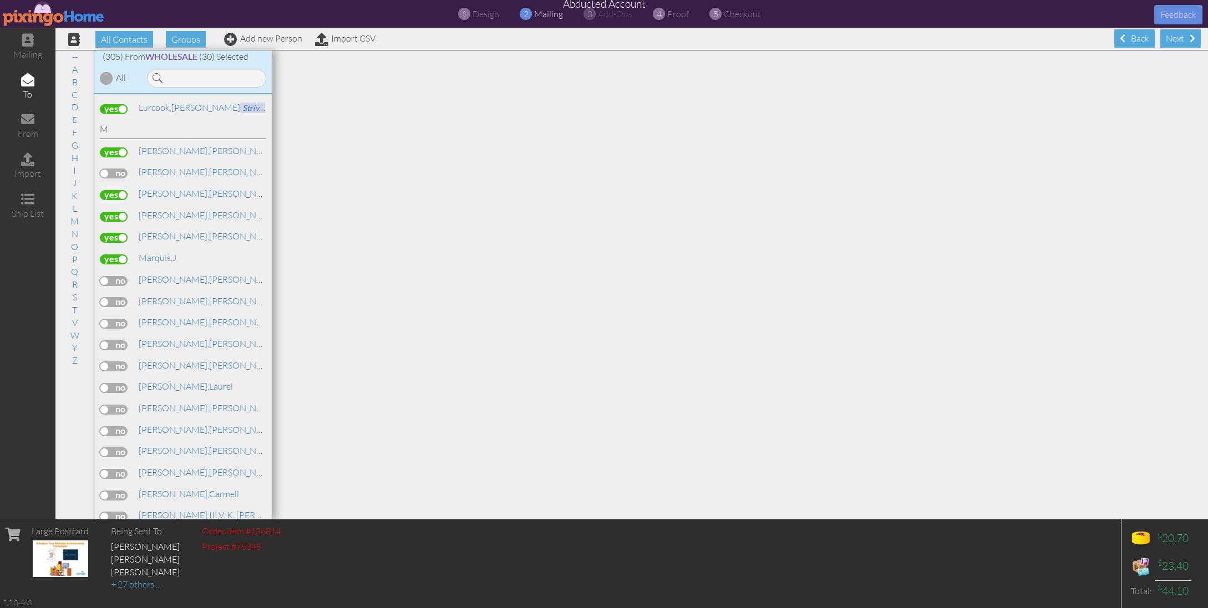
scroll to position [3761, 0]
drag, startPoint x: 112, startPoint y: 226, endPoint x: 128, endPoint y: 235, distance: 18.2
click at [112, 269] on label at bounding box center [114, 274] width 28 height 10
click at [0, 0] on input "checkbox" at bounding box center [0, 0] width 0 height 0
click at [115, 290] on label at bounding box center [114, 295] width 28 height 10
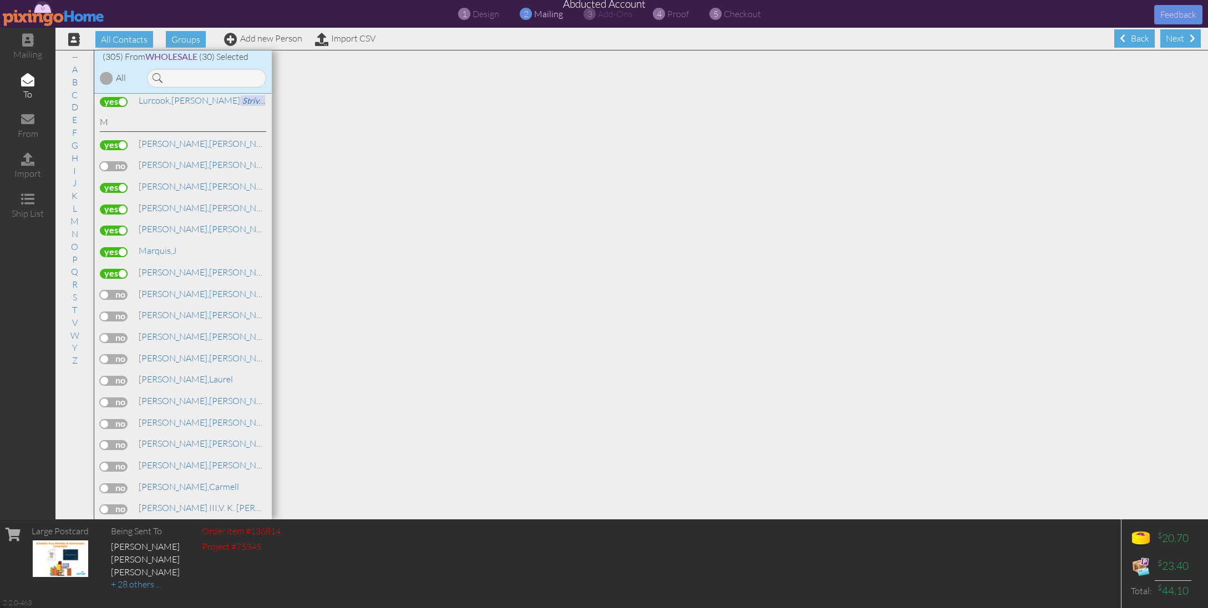
click at [0, 0] on input "checkbox" at bounding box center [0, 0] width 0 height 0
click at [118, 312] on label at bounding box center [114, 317] width 28 height 10
click at [0, 0] on input "checkbox" at bounding box center [0, 0] width 0 height 0
click at [118, 333] on label at bounding box center [114, 338] width 28 height 10
click at [0, 0] on input "checkbox" at bounding box center [0, 0] width 0 height 0
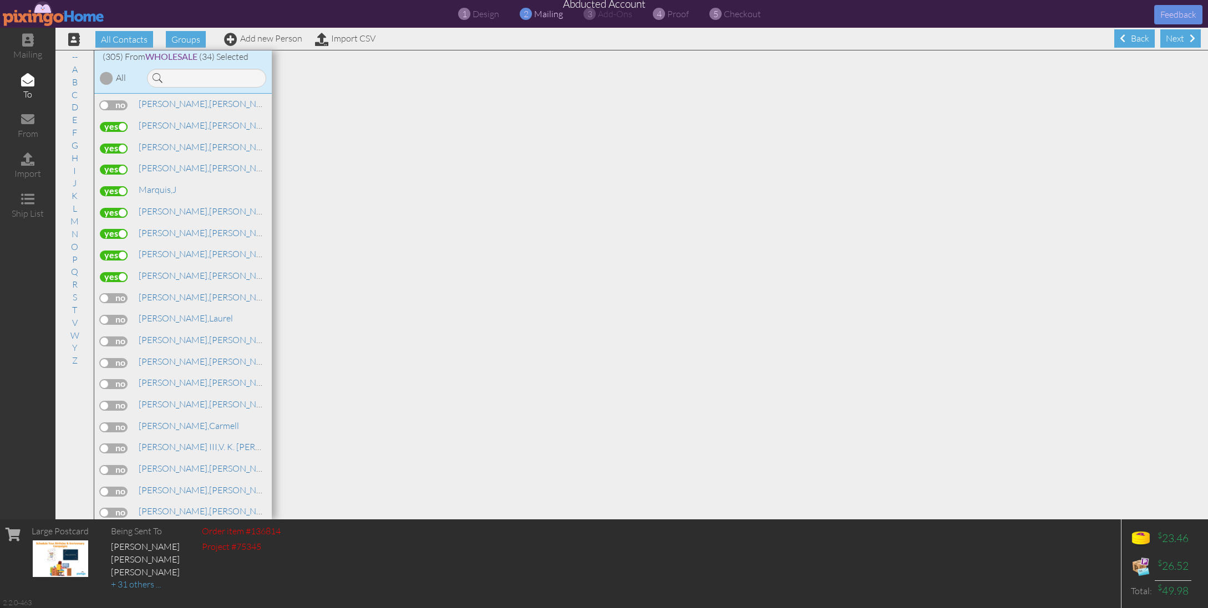
scroll to position [3826, 0]
click at [119, 289] on label at bounding box center [114, 294] width 28 height 10
click at [0, 0] on input "checkbox" at bounding box center [0, 0] width 0 height 0
click at [116, 311] on label at bounding box center [114, 316] width 28 height 10
click at [0, 0] on input "checkbox" at bounding box center [0, 0] width 0 height 0
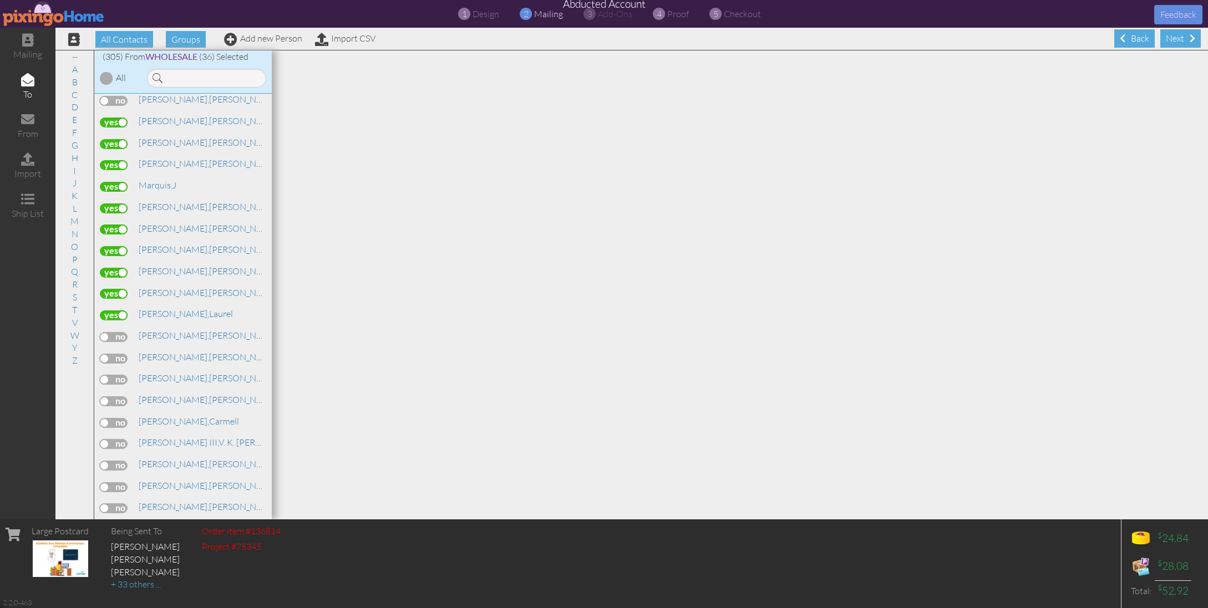
click at [106, 332] on label at bounding box center [114, 337] width 28 height 10
click at [0, 0] on input "checkbox" at bounding box center [0, 0] width 0 height 0
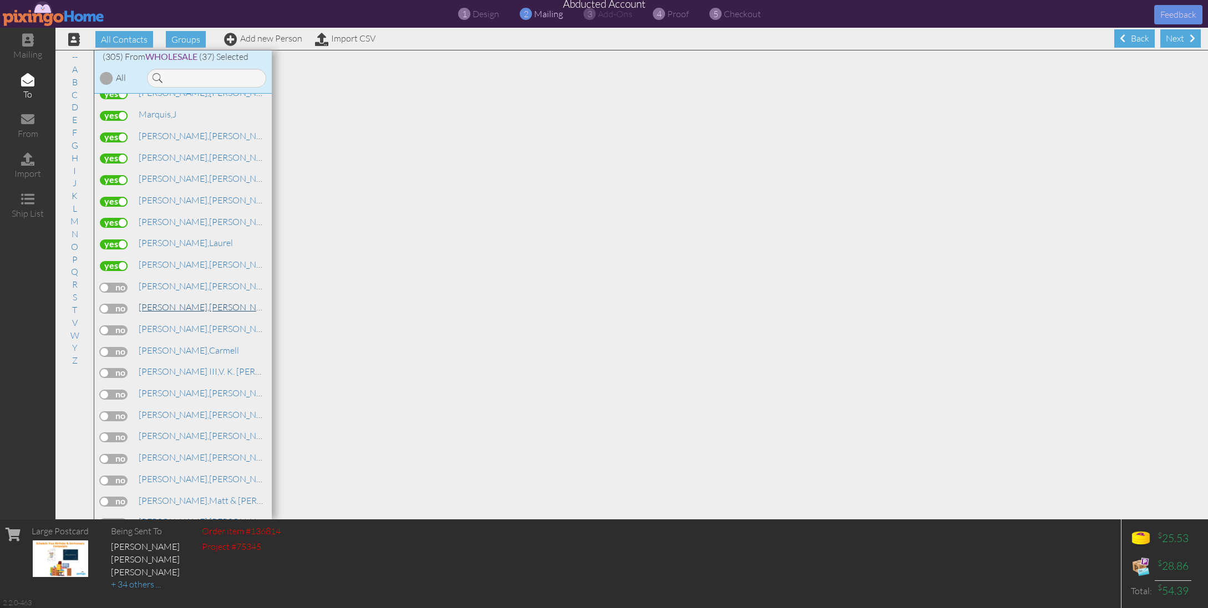
scroll to position [3938, 0]
click at [117, 263] on label at bounding box center [114, 268] width 28 height 10
click at [0, 0] on input "checkbox" at bounding box center [0, 0] width 0 height 0
drag, startPoint x: 105, startPoint y: 240, endPoint x: 196, endPoint y: 242, distance: 90.4
click at [196, 282] on div "Medina, Lani" at bounding box center [183, 290] width 166 height 16
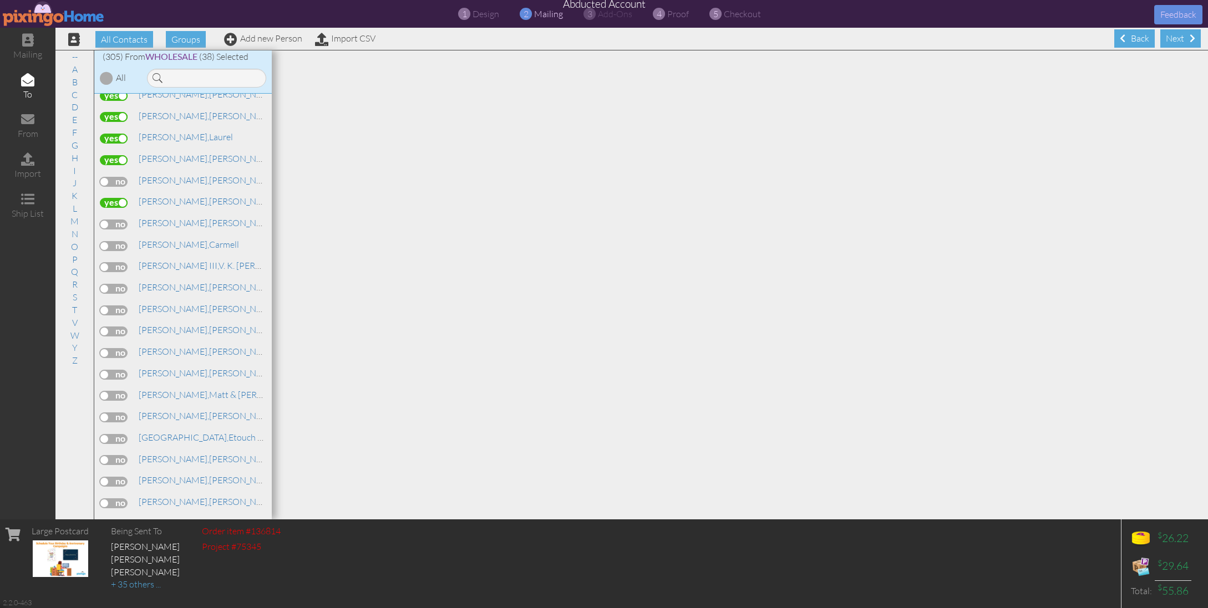
scroll to position [4025, 0]
click at [111, 219] on label at bounding box center [114, 224] width 28 height 10
click at [0, 0] on input "checkbox" at bounding box center [0, 0] width 0 height 0
click at [114, 240] on label at bounding box center [114, 245] width 28 height 10
click at [0, 0] on input "checkbox" at bounding box center [0, 0] width 0 height 0
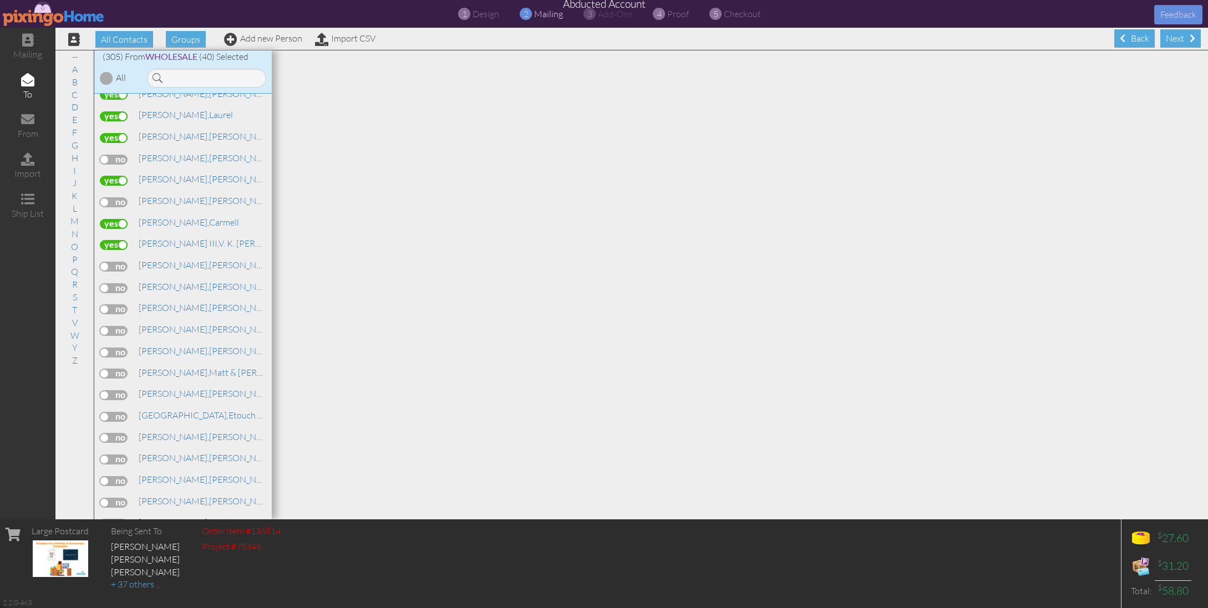
click at [113, 262] on label at bounding box center [114, 267] width 28 height 10
click at [0, 0] on input "checkbox" at bounding box center [0, 0] width 0 height 0
click at [113, 283] on label at bounding box center [114, 288] width 28 height 10
click at [0, 0] on input "checkbox" at bounding box center [0, 0] width 0 height 0
click at [117, 301] on label at bounding box center [114, 306] width 28 height 10
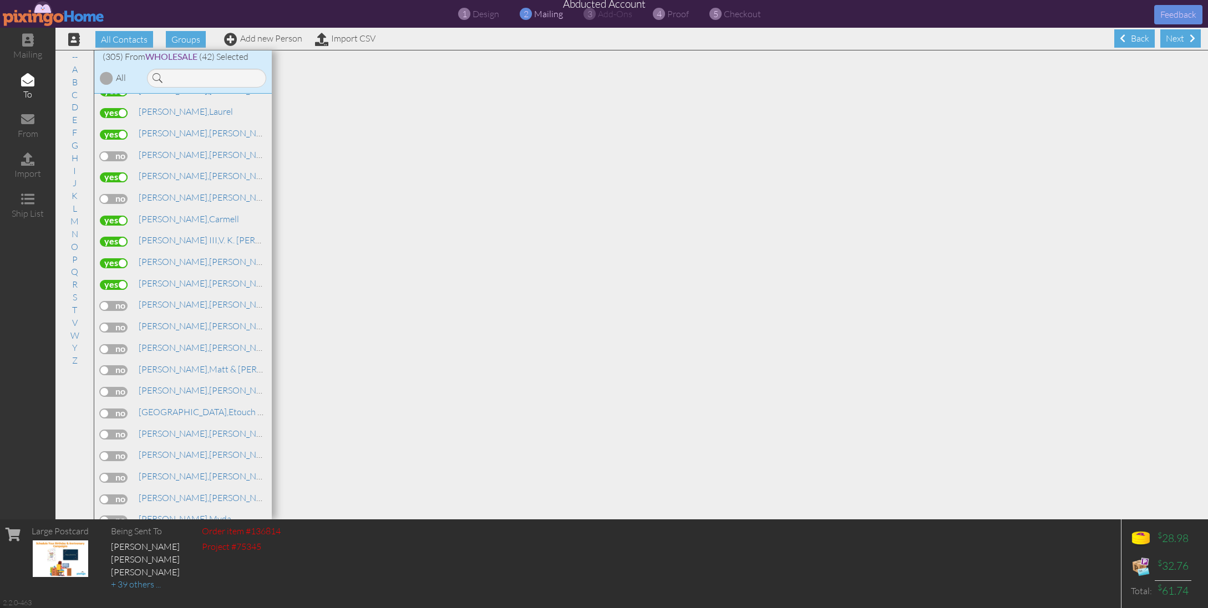
click at [0, 0] on input "checkbox" at bounding box center [0, 0] width 0 height 0
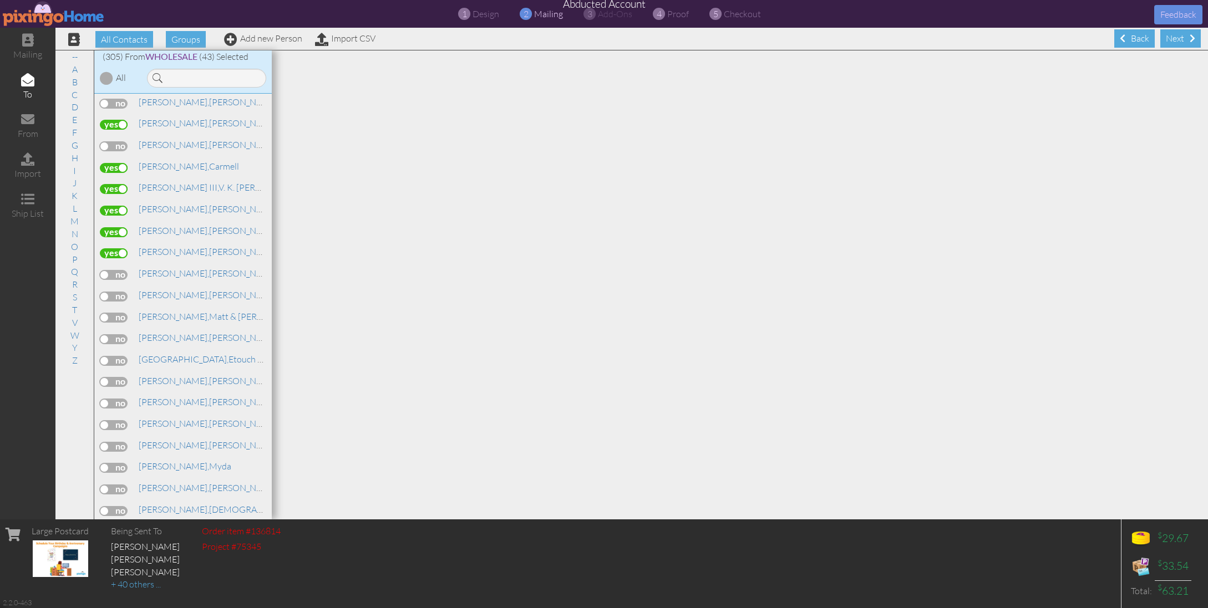
click at [115, 270] on label at bounding box center [114, 275] width 28 height 10
click at [0, 0] on input "checkbox" at bounding box center [0, 0] width 0 height 0
click at [117, 292] on label at bounding box center [114, 297] width 28 height 10
click at [0, 0] on input "checkbox" at bounding box center [0, 0] width 0 height 0
click at [113, 313] on label at bounding box center [114, 318] width 28 height 10
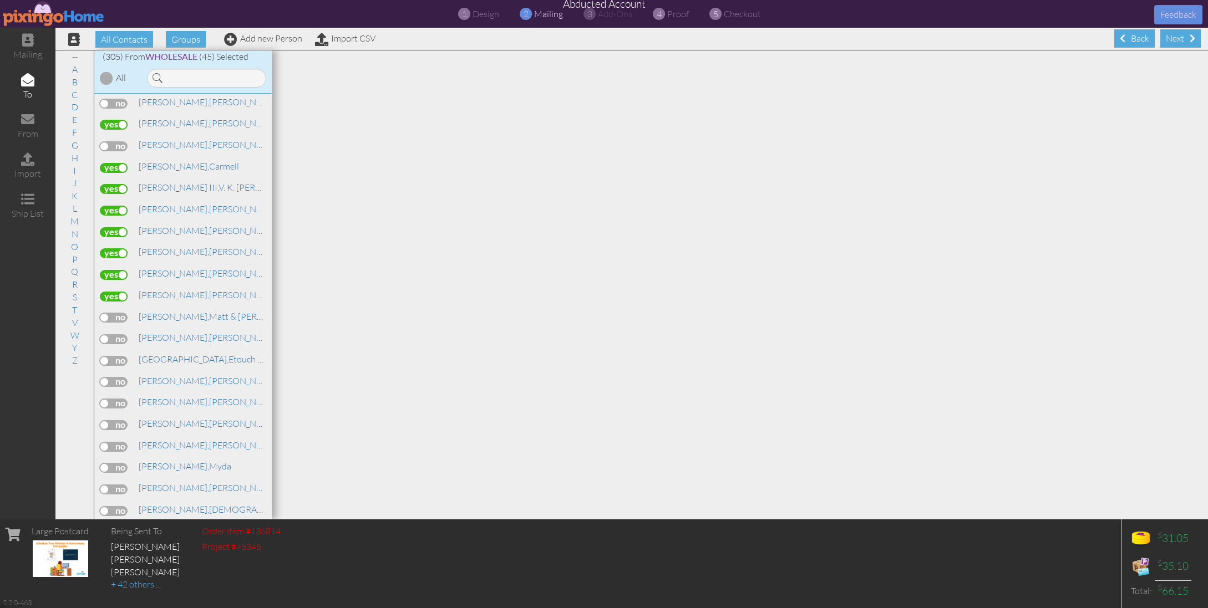
click at [0, 0] on input "checkbox" at bounding box center [0, 0] width 0 height 0
click at [168, 267] on link "Millich, Scott" at bounding box center [208, 273] width 141 height 13
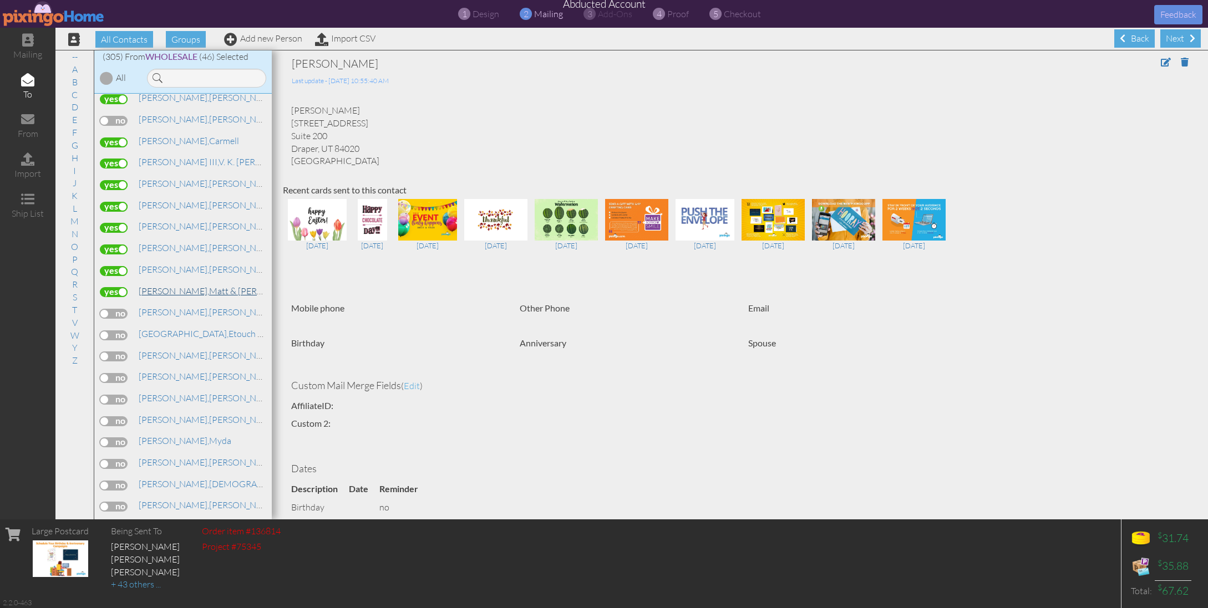
scroll to position [4114, 0]
click at [111, 302] on label at bounding box center [114, 307] width 28 height 10
click at [0, 0] on input "checkbox" at bounding box center [0, 0] width 0 height 0
click at [111, 323] on label at bounding box center [114, 328] width 28 height 10
click at [0, 0] on input "checkbox" at bounding box center [0, 0] width 0 height 0
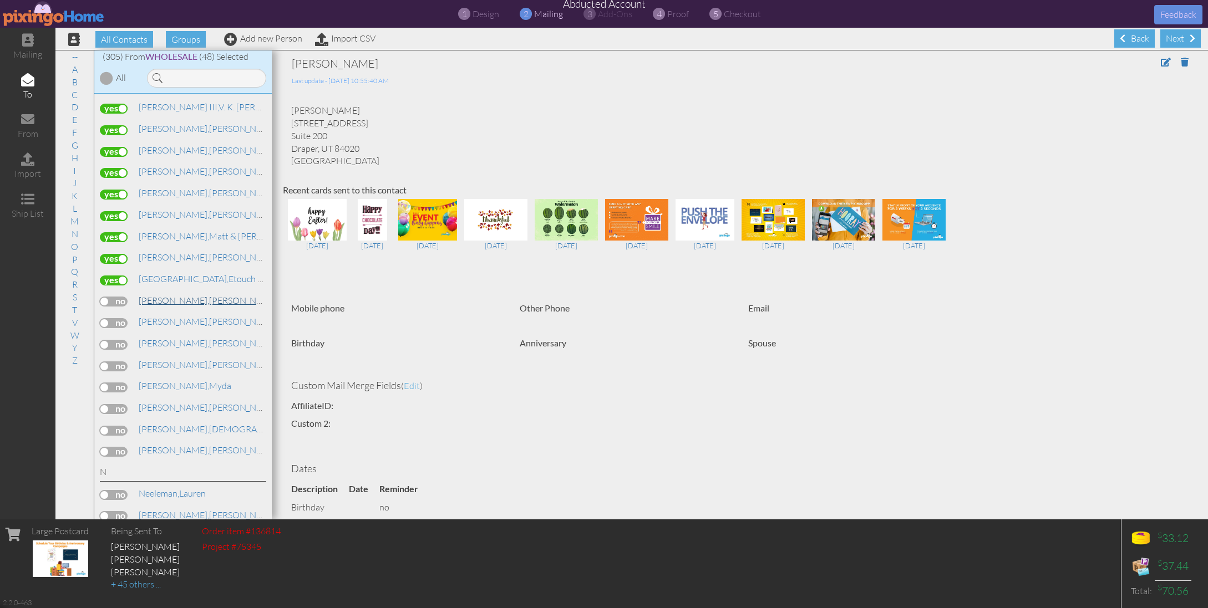
scroll to position [4162, 0]
click at [108, 296] on label at bounding box center [114, 301] width 28 height 10
click at [0, 0] on input "checkbox" at bounding box center [0, 0] width 0 height 0
click at [108, 318] on label at bounding box center [114, 323] width 28 height 10
click at [0, 0] on input "checkbox" at bounding box center [0, 0] width 0 height 0
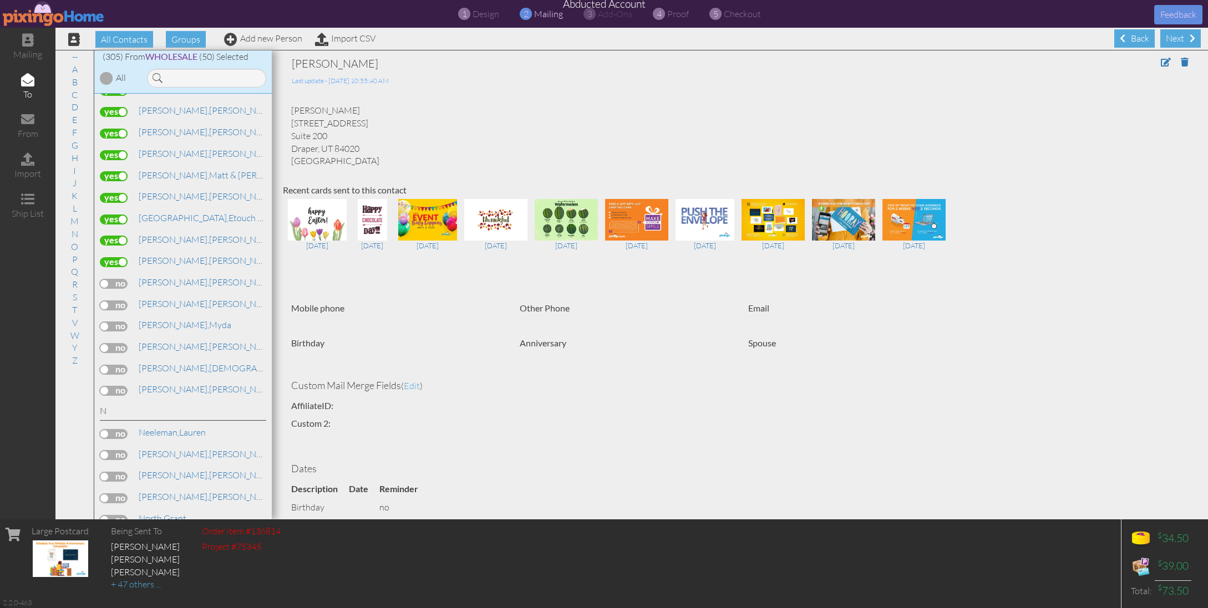
scroll to position [4228, 0]
click at [114, 295] on label at bounding box center [114, 300] width 28 height 10
click at [0, 0] on input "checkbox" at bounding box center [0, 0] width 0 height 0
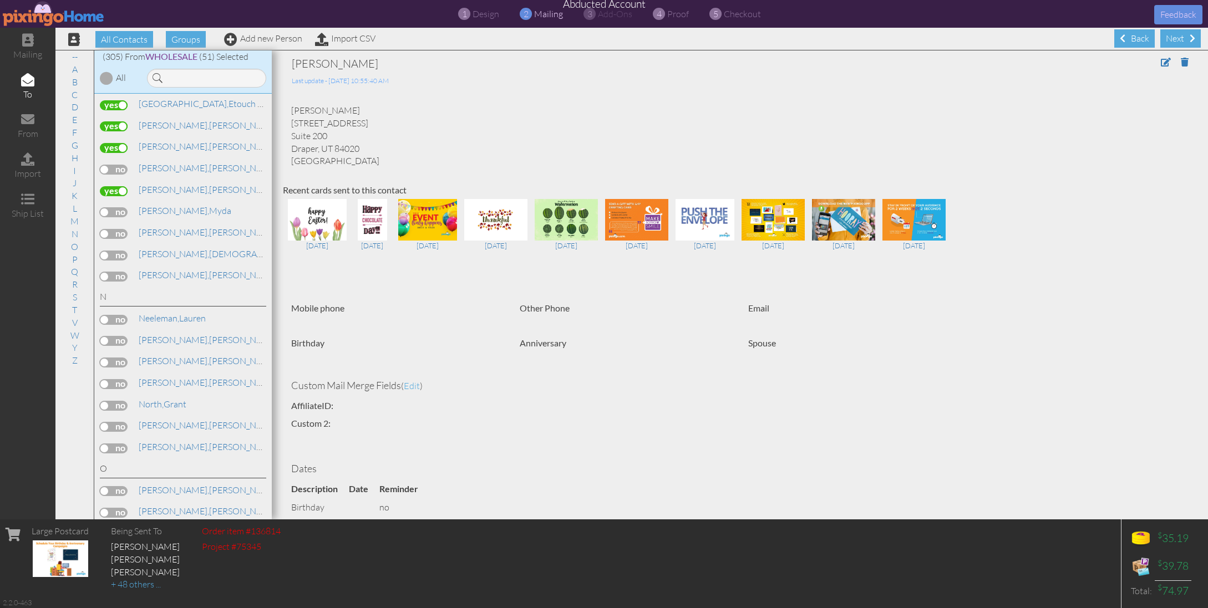
scroll to position [4345, 0]
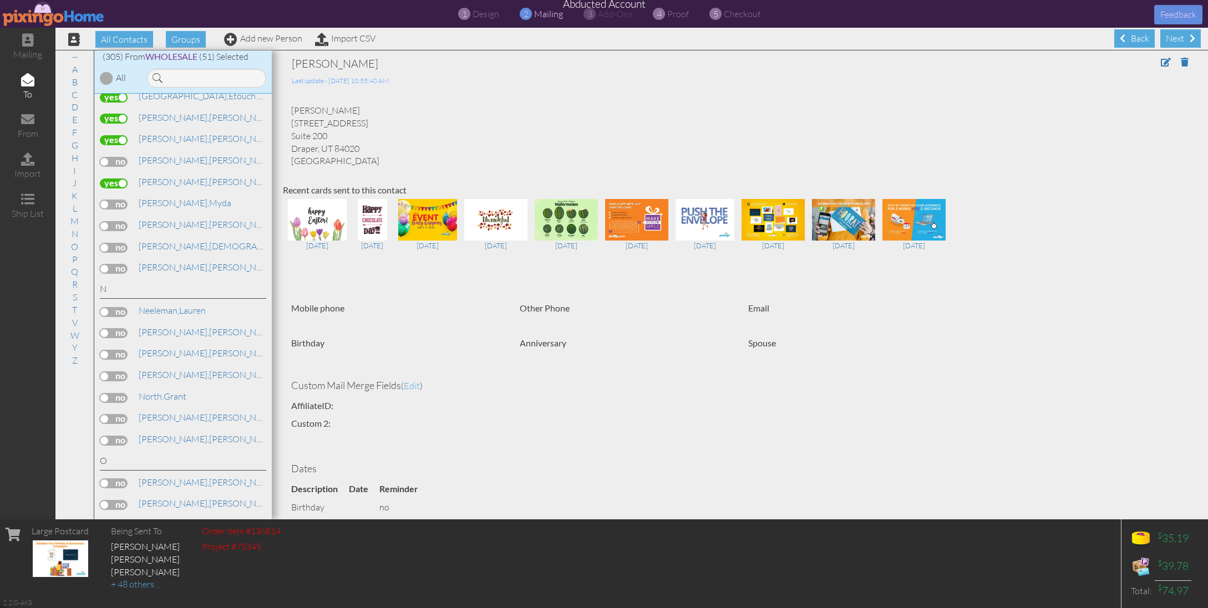
click at [115, 221] on label at bounding box center [114, 226] width 28 height 10
click at [0, 0] on input "checkbox" at bounding box center [0, 0] width 0 height 0
click at [112, 243] on label at bounding box center [114, 248] width 28 height 10
click at [0, 0] on input "checkbox" at bounding box center [0, 0] width 0 height 0
click at [114, 264] on label at bounding box center [114, 269] width 28 height 10
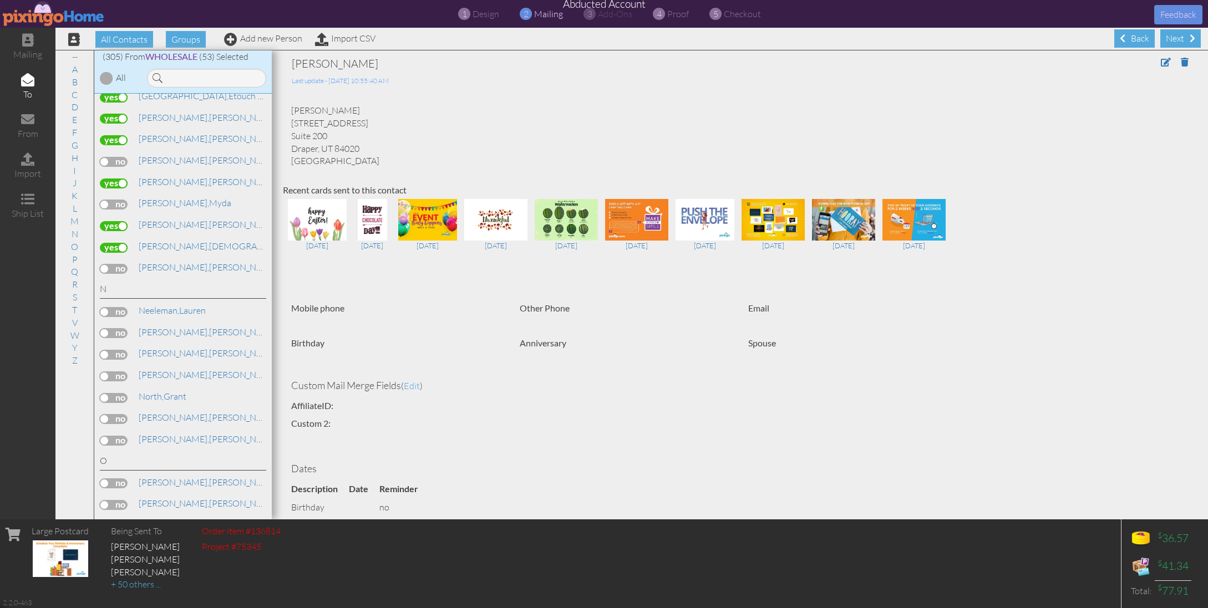
click at [0, 0] on input "checkbox" at bounding box center [0, 0] width 0 height 0
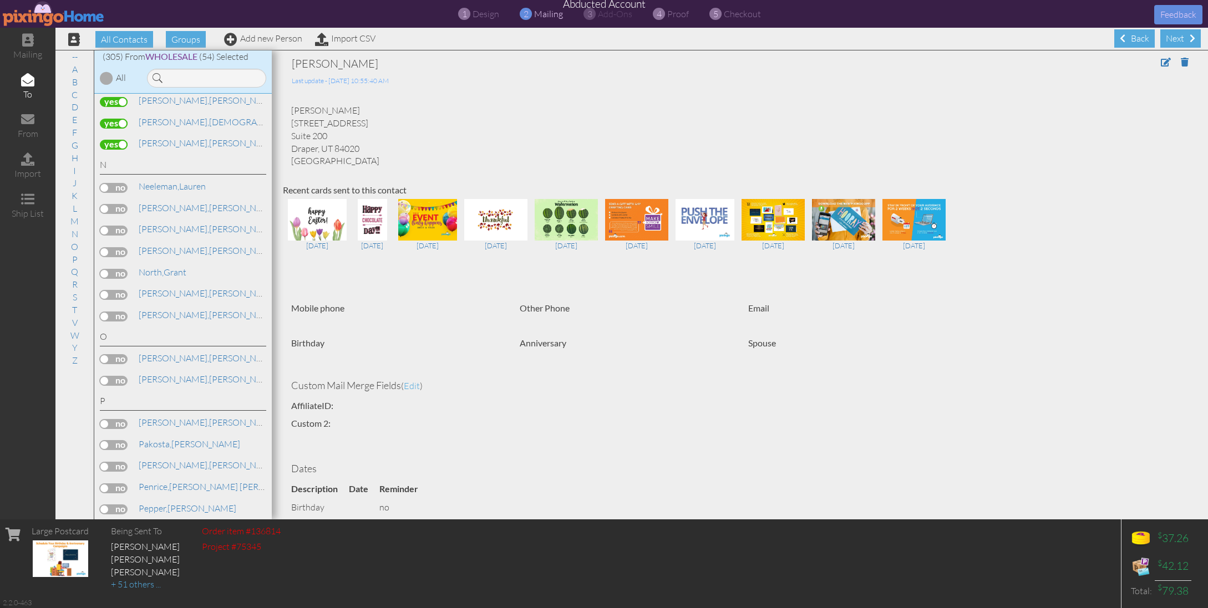
scroll to position [4474, 0]
click at [113, 179] on label at bounding box center [114, 184] width 28 height 10
click at [0, 0] on input "checkbox" at bounding box center [0, 0] width 0 height 0
click at [113, 200] on label at bounding box center [114, 205] width 28 height 10
click at [0, 0] on input "checkbox" at bounding box center [0, 0] width 0 height 0
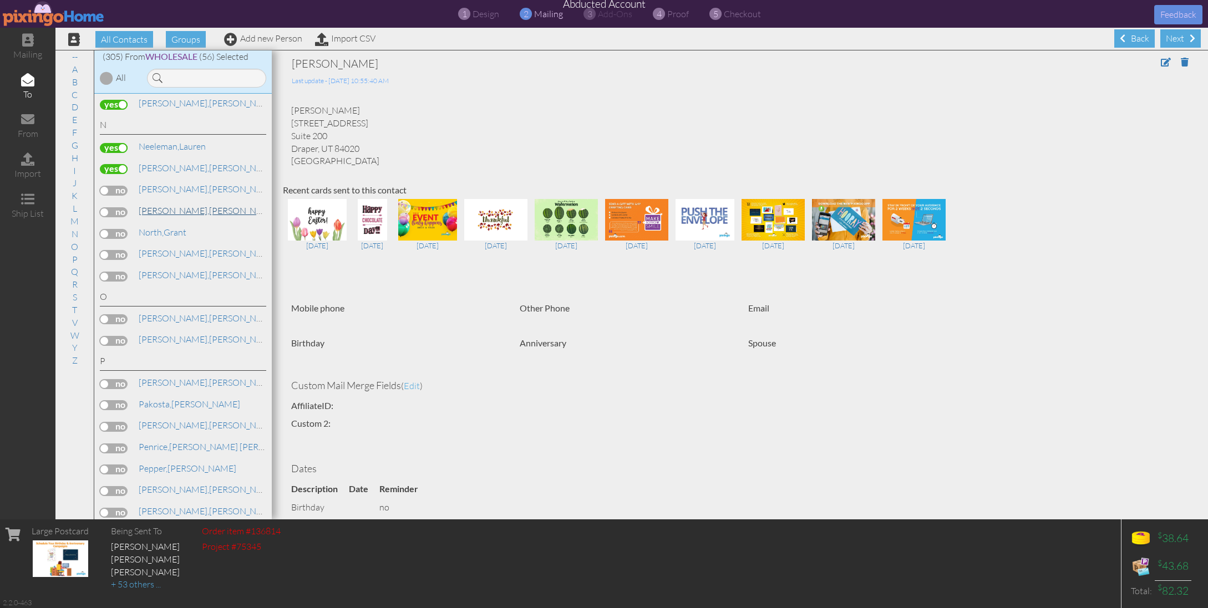
scroll to position [4511, 0]
click at [118, 227] on label at bounding box center [114, 232] width 28 height 10
click at [0, 0] on input "checkbox" at bounding box center [0, 0] width 0 height 0
click at [122, 248] on label at bounding box center [114, 253] width 28 height 10
click at [0, 0] on input "checkbox" at bounding box center [0, 0] width 0 height 0
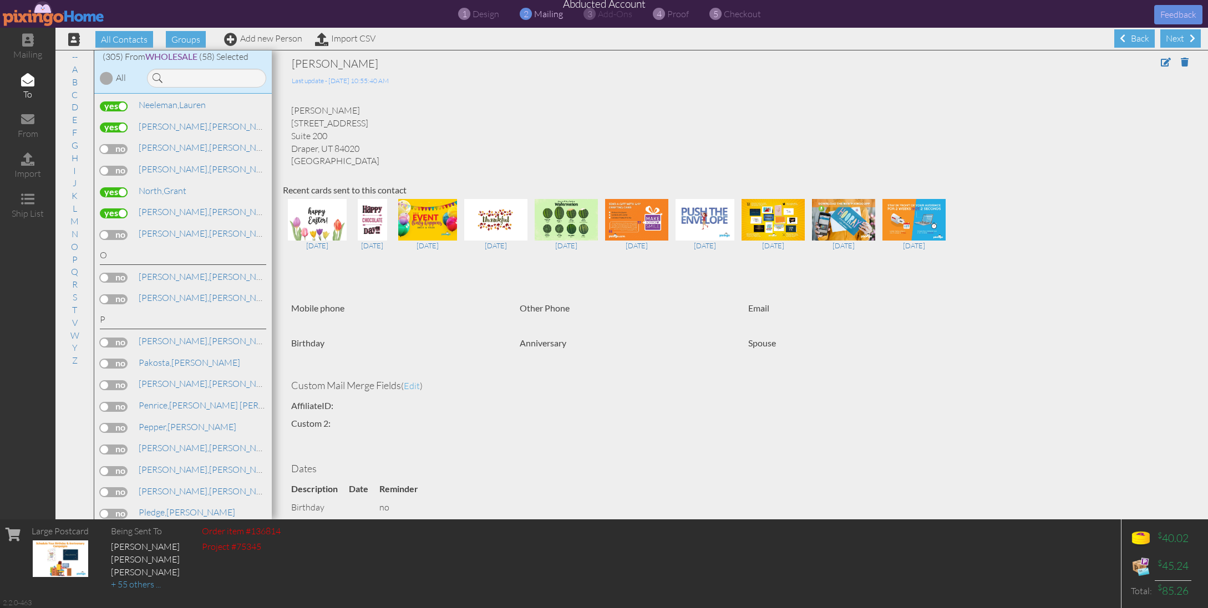
scroll to position [4571, 0]
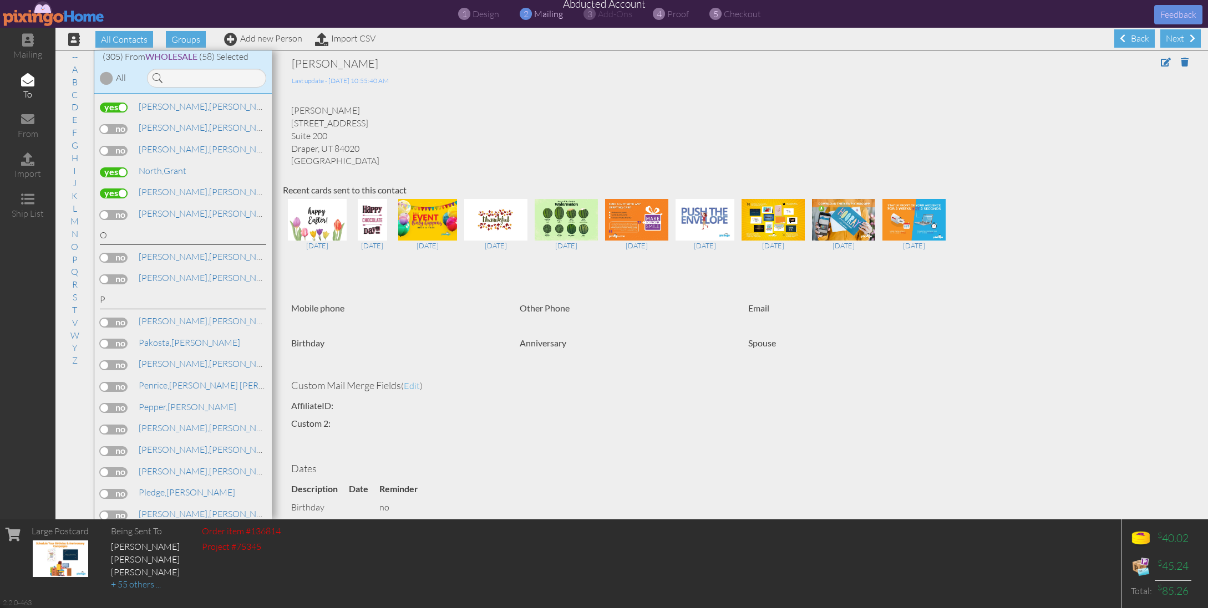
click at [110, 210] on label at bounding box center [114, 215] width 28 height 10
click at [0, 0] on input "checkbox" at bounding box center [0, 0] width 0 height 0
click at [123, 253] on label at bounding box center [114, 258] width 28 height 10
click at [0, 0] on input "checkbox" at bounding box center [0, 0] width 0 height 0
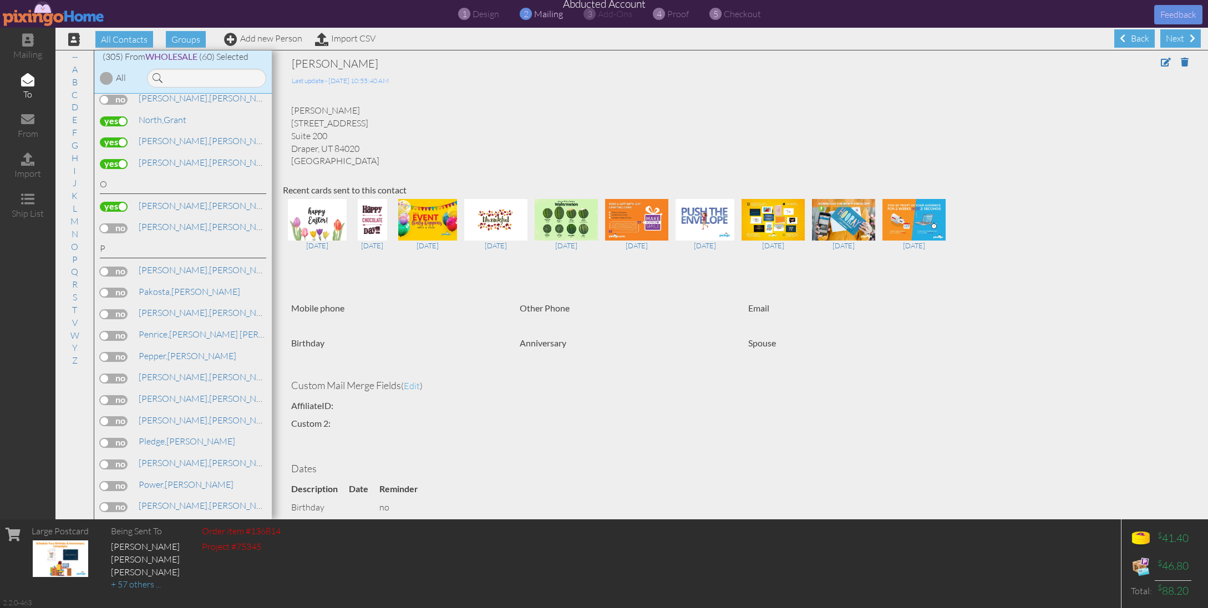
scroll to position [4626, 0]
click at [113, 220] on label at bounding box center [114, 225] width 28 height 10
click at [0, 0] on input "checkbox" at bounding box center [0, 0] width 0 height 0
drag, startPoint x: 118, startPoint y: 213, endPoint x: 125, endPoint y: 215, distance: 7.5
click at [118, 263] on label at bounding box center [114, 268] width 28 height 10
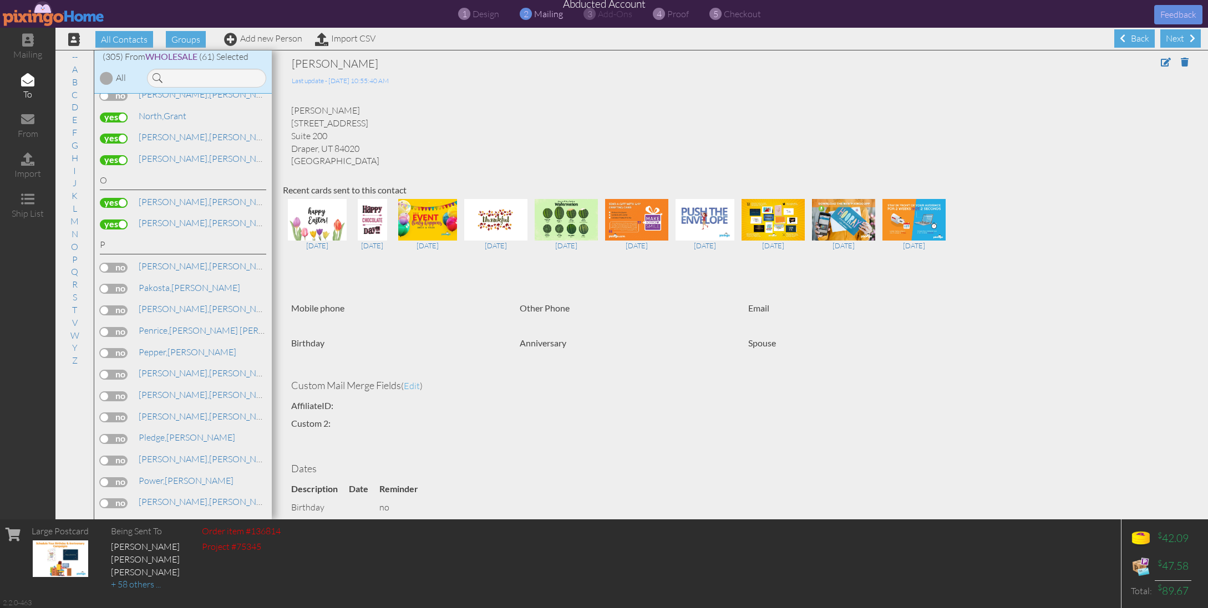
click at [0, 0] on input "checkbox" at bounding box center [0, 0] width 0 height 0
drag, startPoint x: 118, startPoint y: 231, endPoint x: 181, endPoint y: 238, distance: 63.0
click at [118, 284] on label at bounding box center [114, 289] width 28 height 10
click at [0, 0] on input "checkbox" at bounding box center [0, 0] width 0 height 0
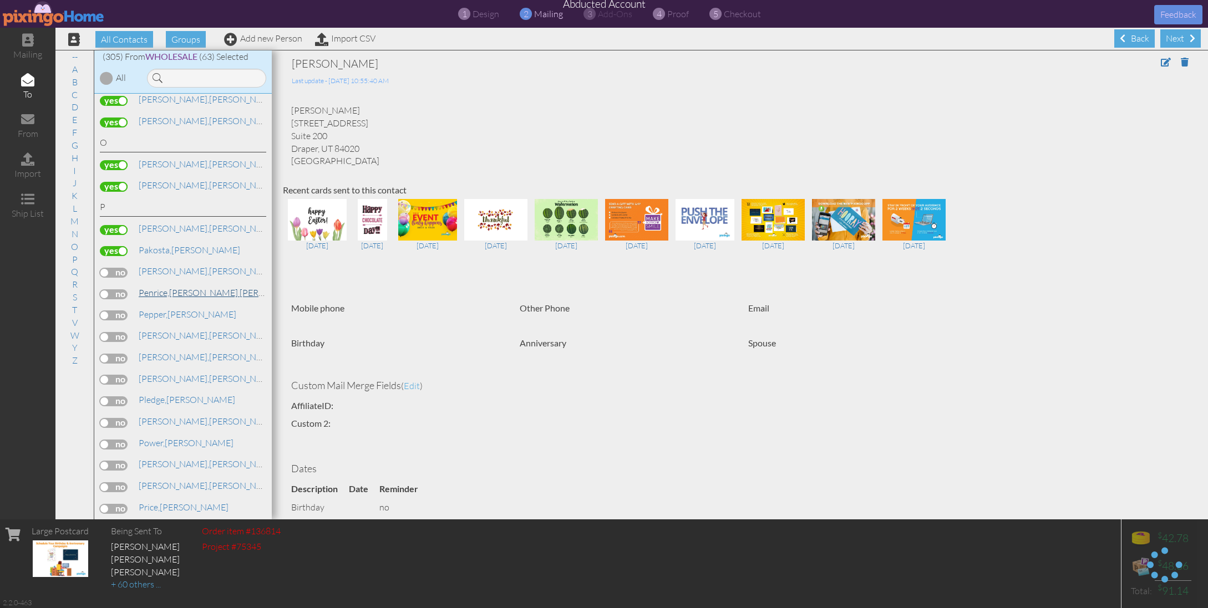
scroll to position [4679, 0]
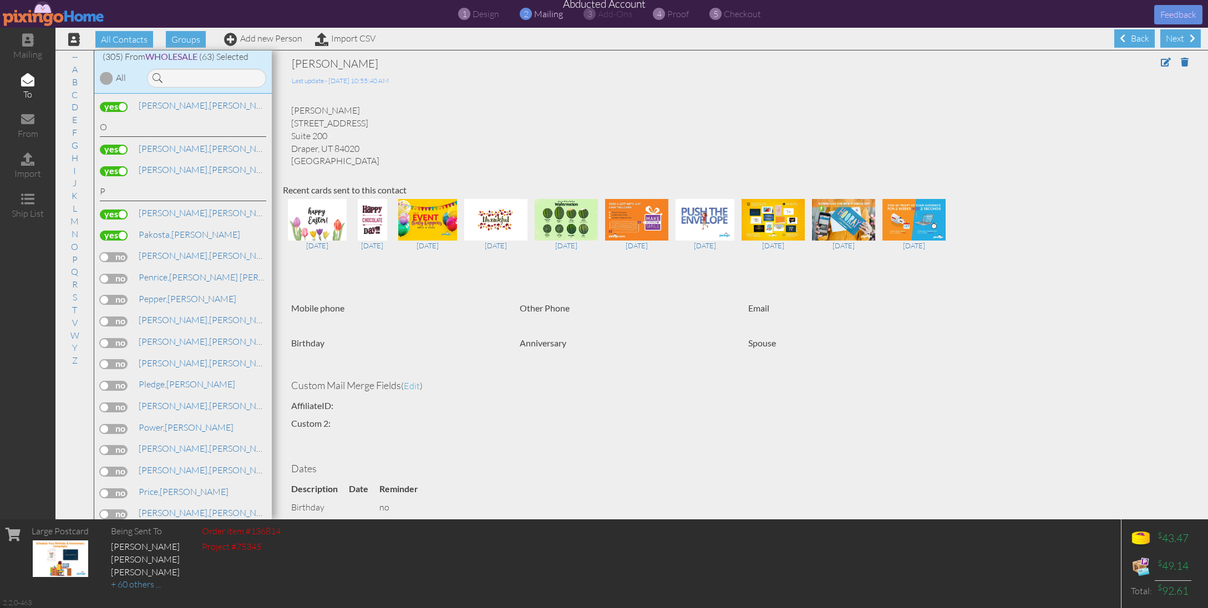
drag, startPoint x: 116, startPoint y: 199, endPoint x: 176, endPoint y: 213, distance: 61.5
click at [116, 252] on label at bounding box center [114, 257] width 28 height 10
click at [0, 0] on input "checkbox" at bounding box center [0, 0] width 0 height 0
click at [106, 274] on label at bounding box center [114, 279] width 28 height 10
click at [0, 0] on input "checkbox" at bounding box center [0, 0] width 0 height 0
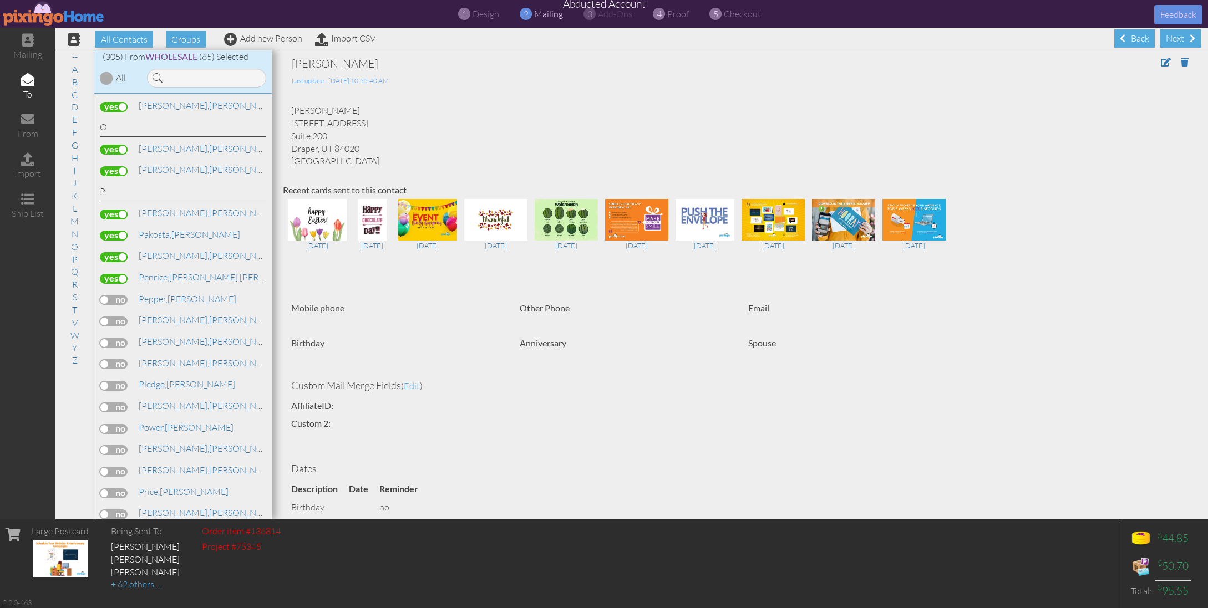
click at [118, 295] on label at bounding box center [114, 300] width 28 height 10
click at [0, 0] on input "checkbox" at bounding box center [0, 0] width 0 height 0
click at [116, 317] on label at bounding box center [114, 322] width 28 height 10
click at [0, 0] on input "checkbox" at bounding box center [0, 0] width 0 height 0
drag, startPoint x: 107, startPoint y: 282, endPoint x: 141, endPoint y: 286, distance: 34.6
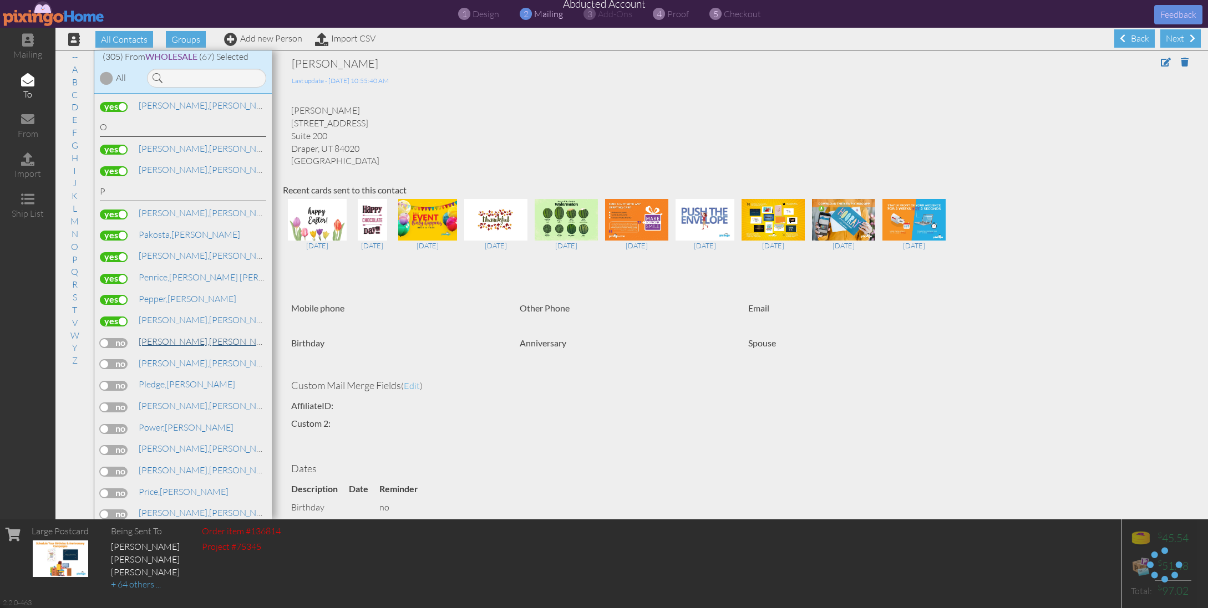
click at [108, 338] on label at bounding box center [114, 343] width 28 height 10
click at [0, 0] on input "checkbox" at bounding box center [0, 0] width 0 height 0
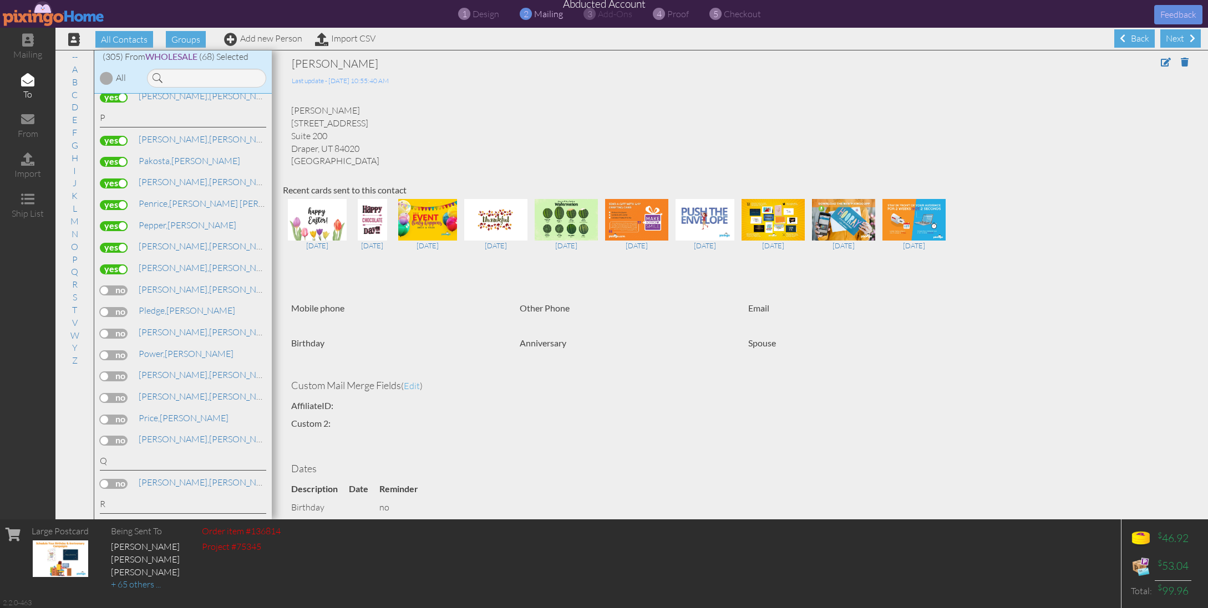
scroll to position [4770, 0]
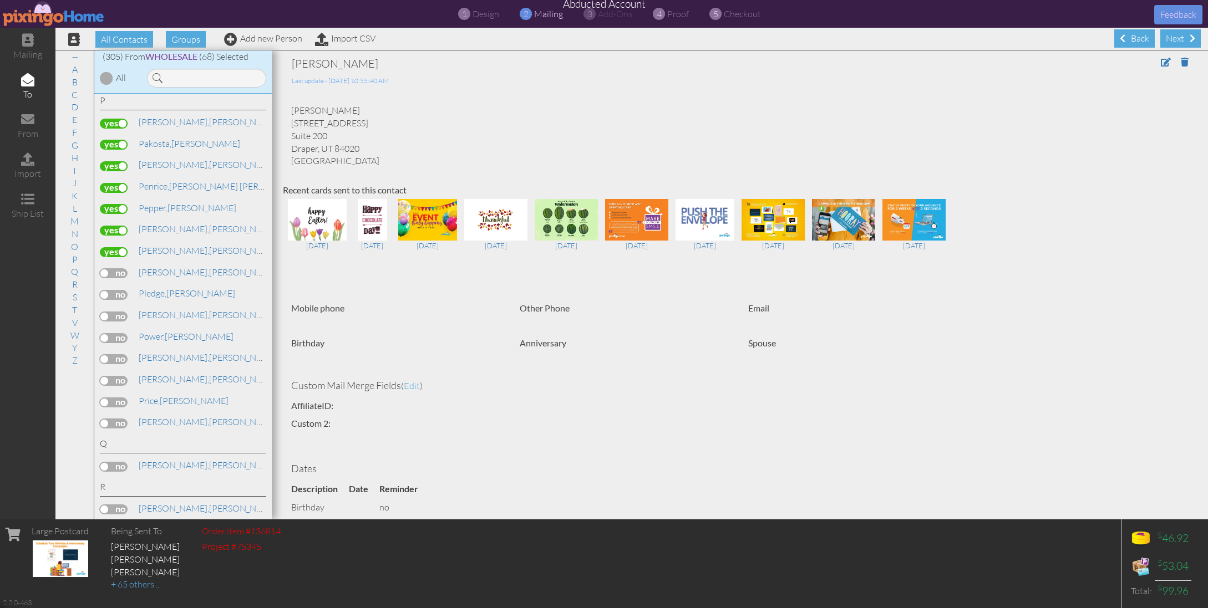
click at [111, 268] on label at bounding box center [114, 273] width 28 height 10
click at [0, 0] on input "checkbox" at bounding box center [0, 0] width 0 height 0
click at [113, 290] on label at bounding box center [114, 295] width 28 height 10
click at [0, 0] on input "checkbox" at bounding box center [0, 0] width 0 height 0
click at [116, 312] on label at bounding box center [114, 317] width 28 height 10
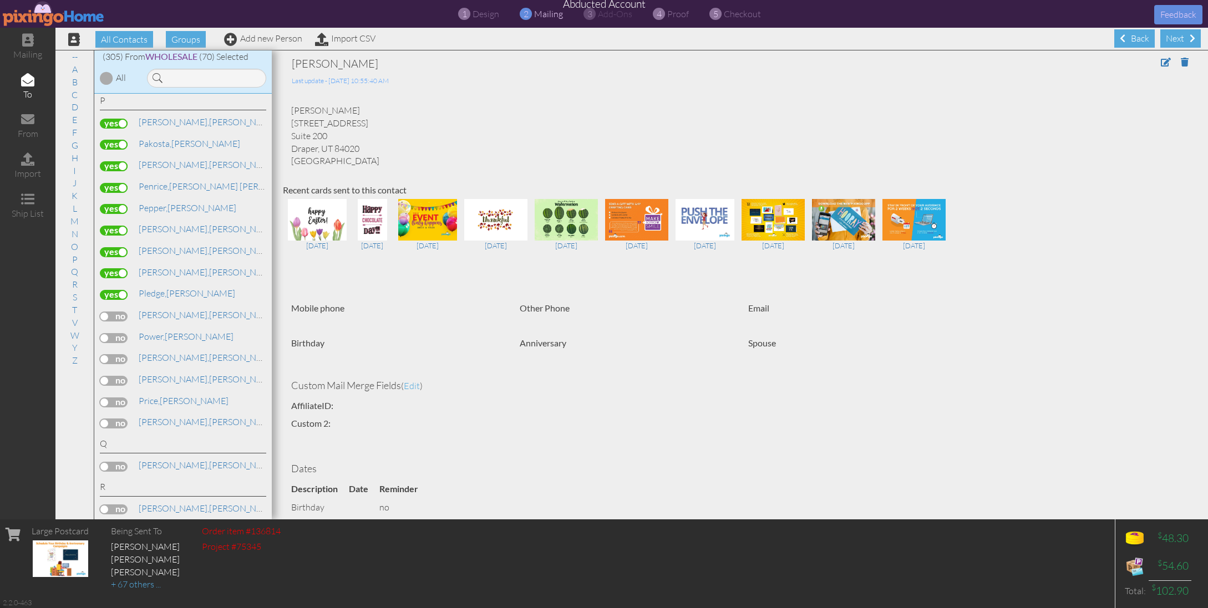
click at [0, 0] on input "checkbox" at bounding box center [0, 0] width 0 height 0
click at [119, 333] on label at bounding box center [114, 338] width 28 height 10
click at [0, 0] on input "checkbox" at bounding box center [0, 0] width 0 height 0
click at [116, 354] on label at bounding box center [114, 359] width 28 height 10
click at [0, 0] on input "checkbox" at bounding box center [0, 0] width 0 height 0
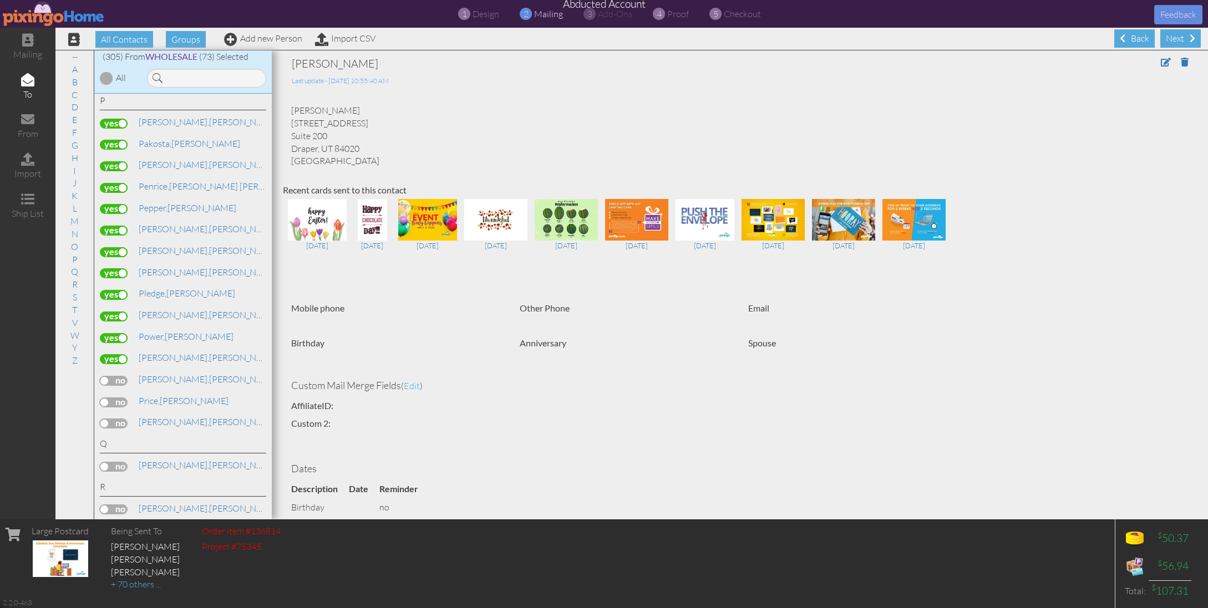
click at [112, 376] on label at bounding box center [114, 381] width 28 height 10
click at [0, 0] on input "checkbox" at bounding box center [0, 0] width 0 height 0
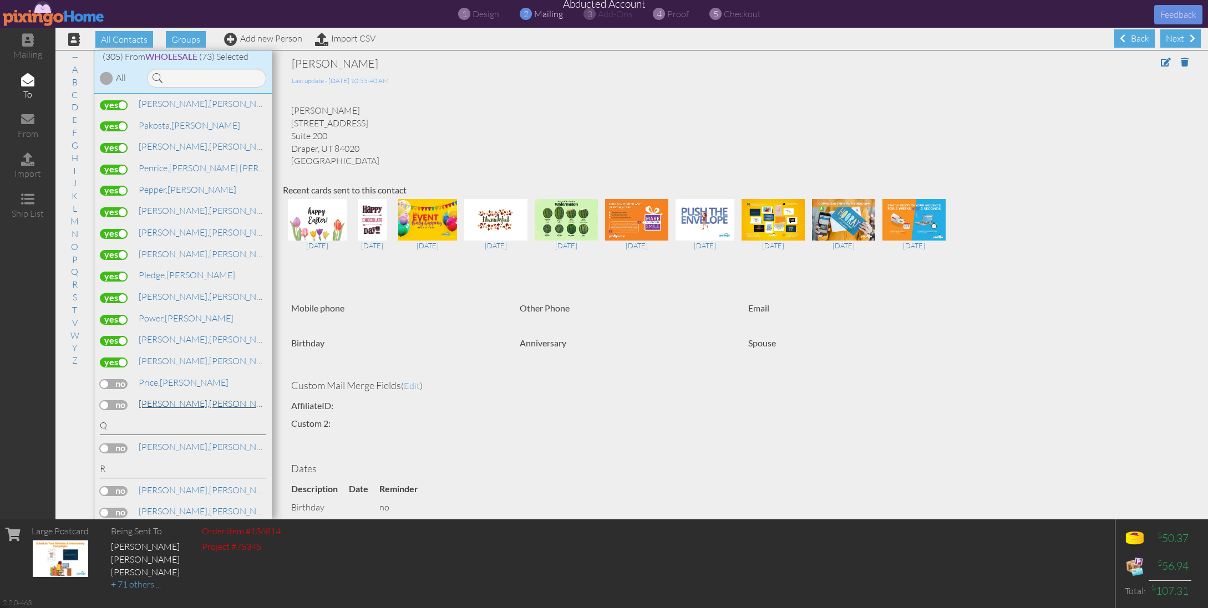
scroll to position [4793, 0]
click at [114, 375] on label at bounding box center [114, 380] width 28 height 10
click at [0, 0] on input "checkbox" at bounding box center [0, 0] width 0 height 0
drag, startPoint x: 118, startPoint y: 338, endPoint x: 128, endPoint y: 339, distance: 9.5
click at [118, 396] on label at bounding box center [114, 401] width 28 height 10
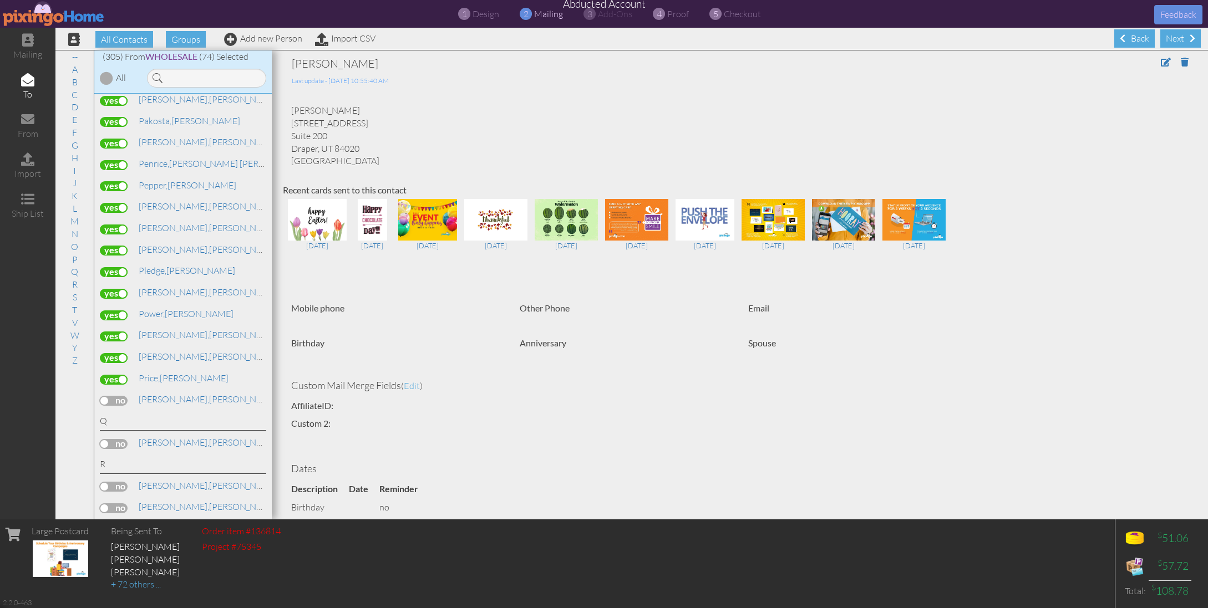
click at [0, 0] on input "checkbox" at bounding box center [0, 0] width 0 height 0
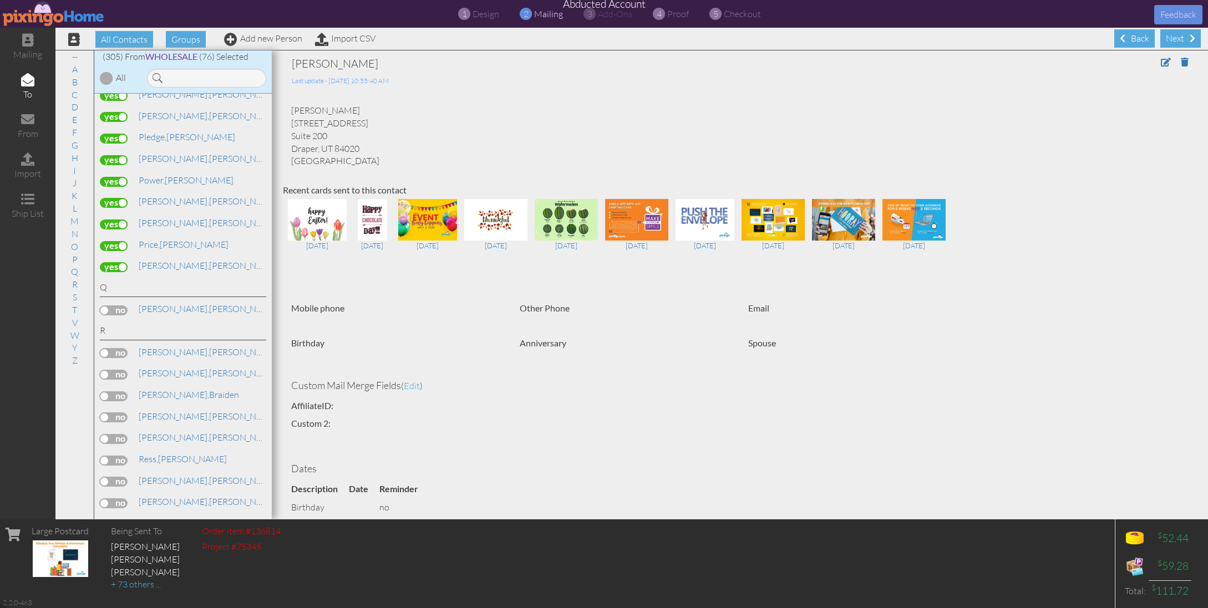
scroll to position [4935, 0]
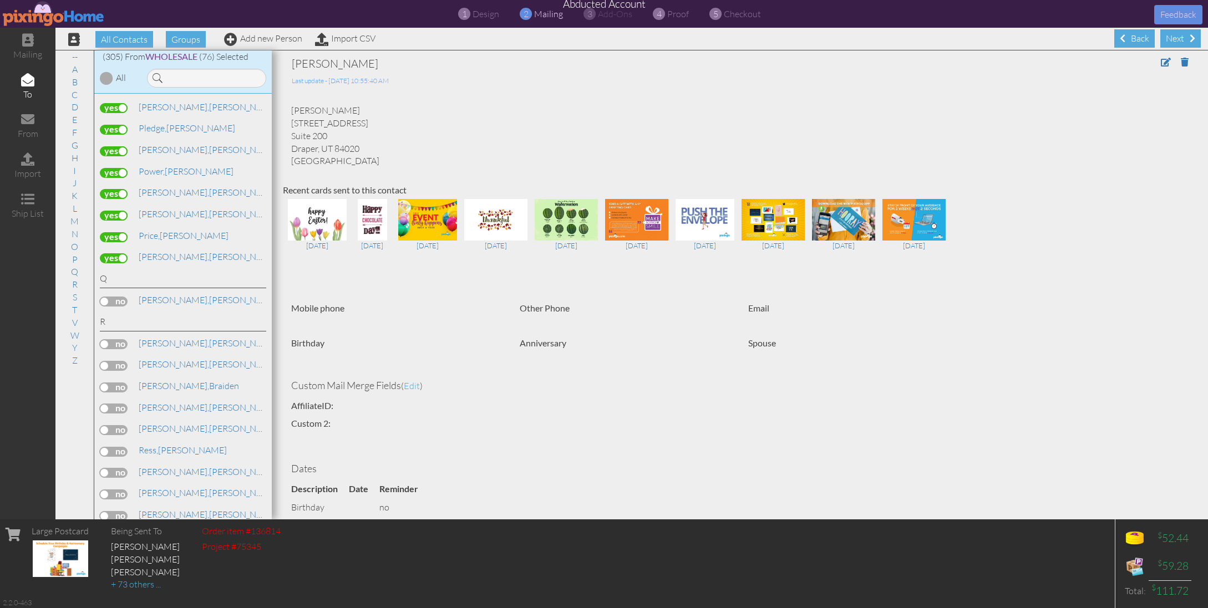
click at [113, 297] on label at bounding box center [114, 302] width 28 height 10
click at [0, 0] on input "checkbox" at bounding box center [0, 0] width 0 height 0
click at [113, 339] on label at bounding box center [114, 344] width 28 height 10
click at [0, 0] on input "checkbox" at bounding box center [0, 0] width 0 height 0
drag, startPoint x: 115, startPoint y: 302, endPoint x: 121, endPoint y: 303, distance: 6.7
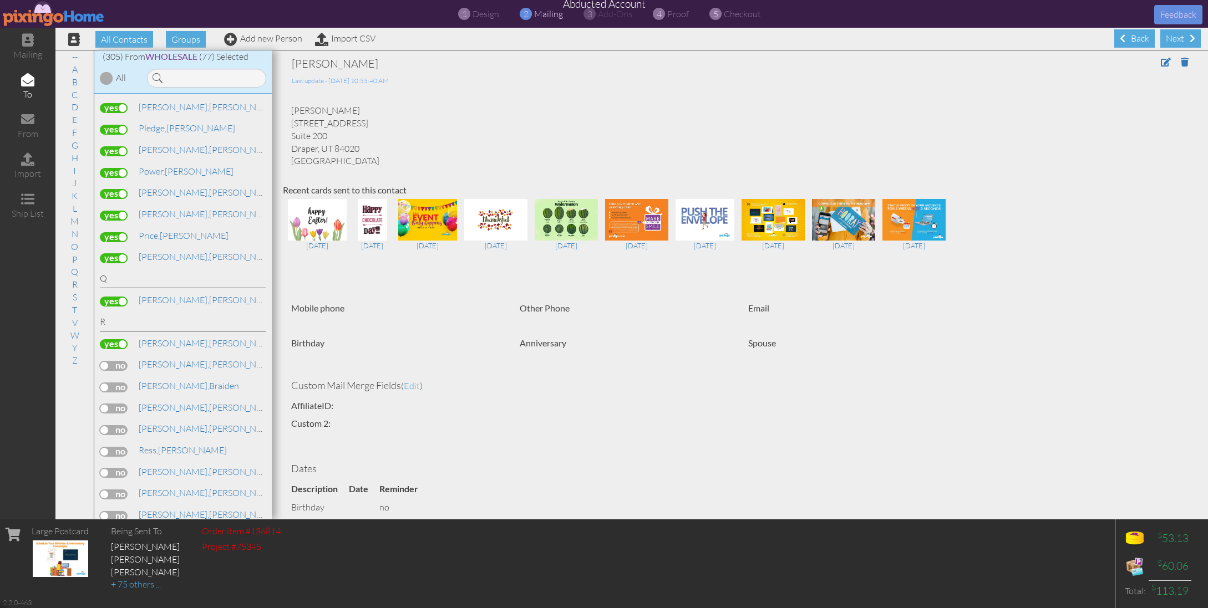
click at [115, 361] on label at bounding box center [114, 366] width 28 height 10
click at [0, 0] on input "checkbox" at bounding box center [0, 0] width 0 height 0
drag, startPoint x: 116, startPoint y: 303, endPoint x: 148, endPoint y: 316, distance: 34.1
click at [116, 361] on label at bounding box center [114, 366] width 28 height 10
click at [0, 0] on input "checkbox" at bounding box center [0, 0] width 0 height 0
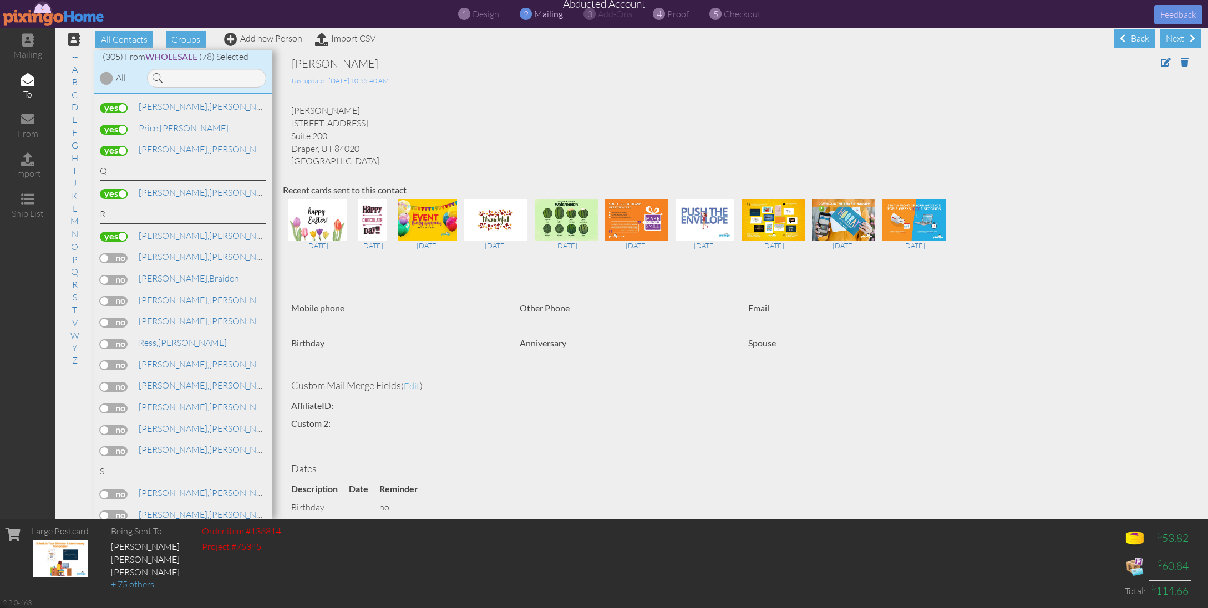
scroll to position [5053, 0]
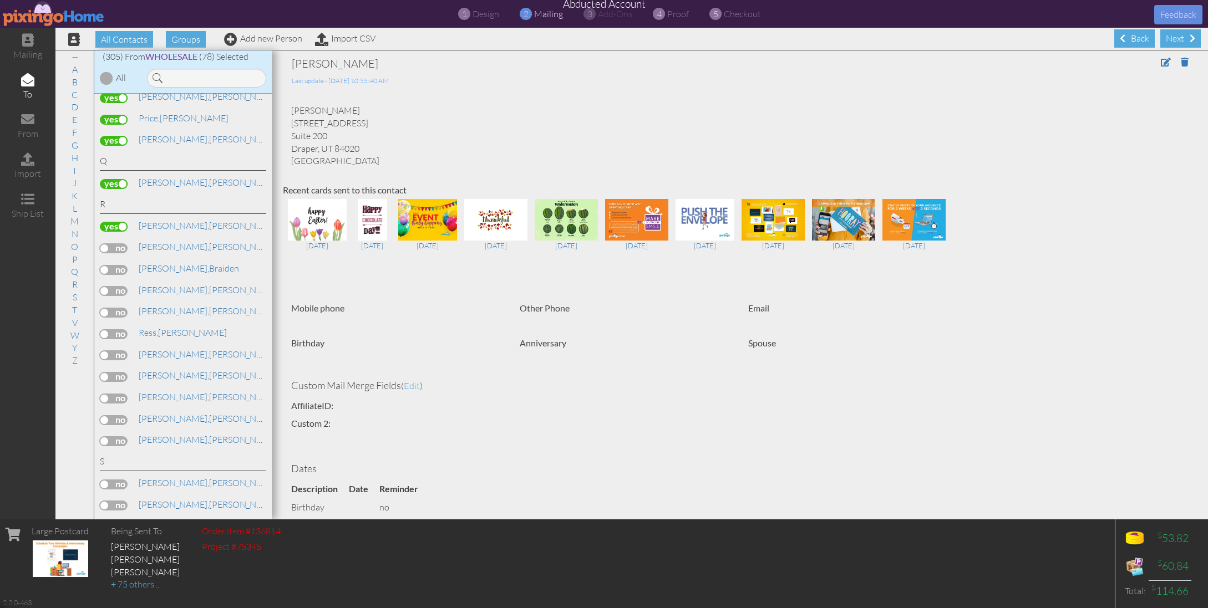
click at [116, 286] on label at bounding box center [114, 291] width 28 height 10
click at [0, 0] on input "checkbox" at bounding box center [0, 0] width 0 height 0
click at [116, 308] on label at bounding box center [114, 313] width 28 height 10
click at [0, 0] on input "checkbox" at bounding box center [0, 0] width 0 height 0
click at [118, 329] on label at bounding box center [114, 334] width 28 height 10
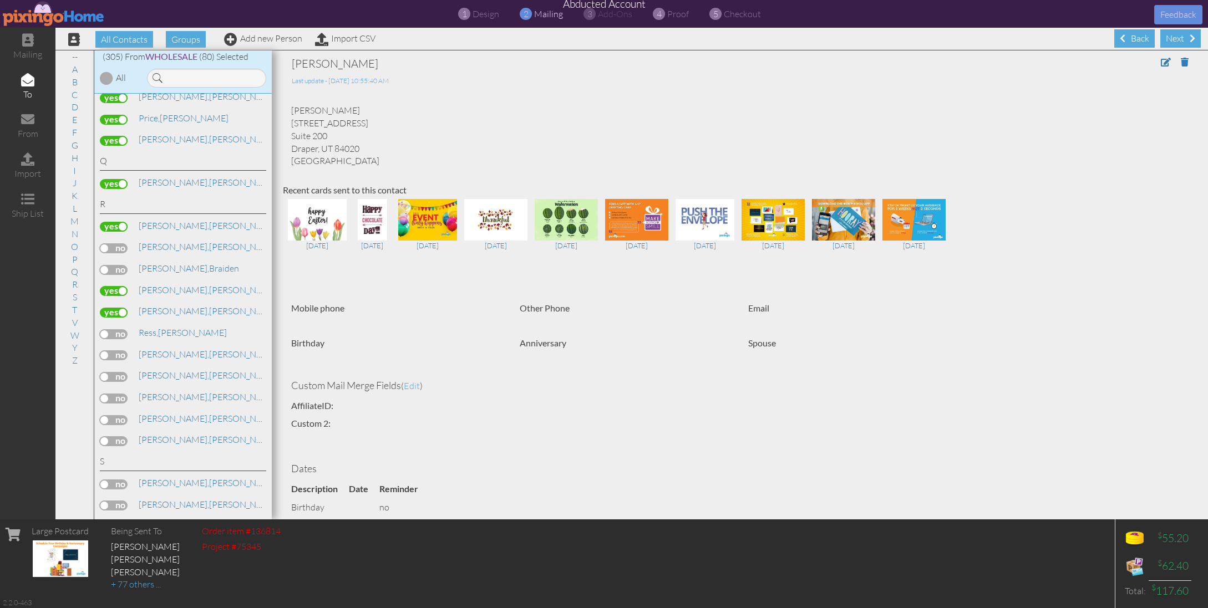
click at [0, 0] on input "checkbox" at bounding box center [0, 0] width 0 height 0
drag, startPoint x: 119, startPoint y: 291, endPoint x: 175, endPoint y: 293, distance: 56.1
click at [120, 351] on label at bounding box center [114, 356] width 28 height 10
click at [0, 0] on input "checkbox" at bounding box center [0, 0] width 0 height 0
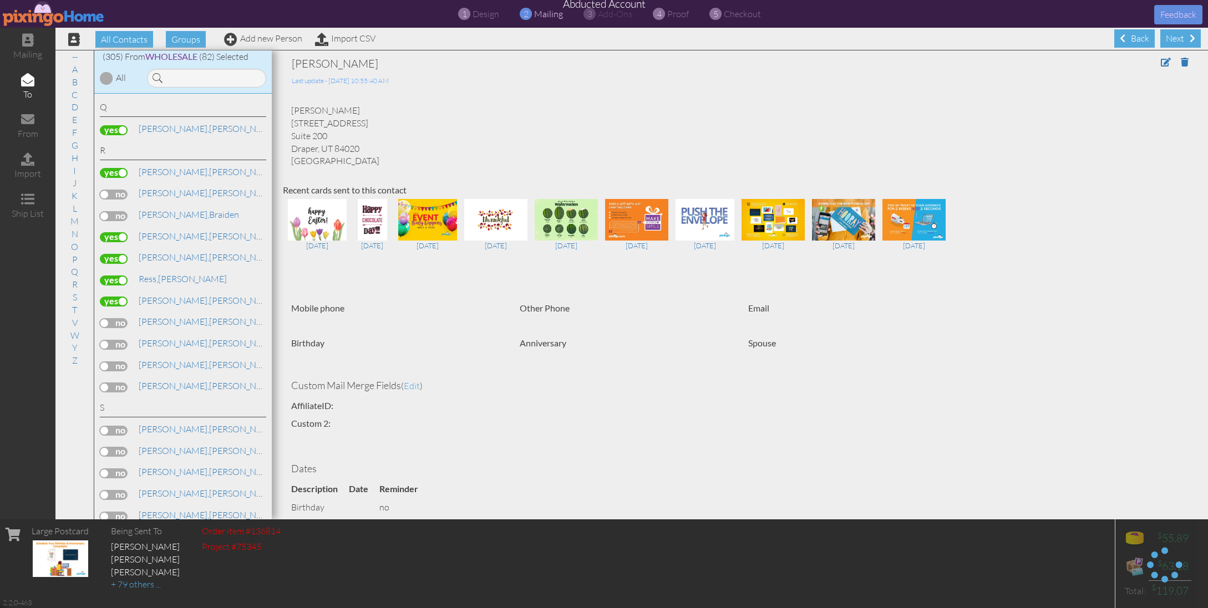
scroll to position [5109, 0]
click at [110, 316] on label at bounding box center [114, 321] width 28 height 10
click at [0, 0] on input "checkbox" at bounding box center [0, 0] width 0 height 0
click at [119, 338] on label at bounding box center [114, 343] width 28 height 10
click at [0, 0] on input "checkbox" at bounding box center [0, 0] width 0 height 0
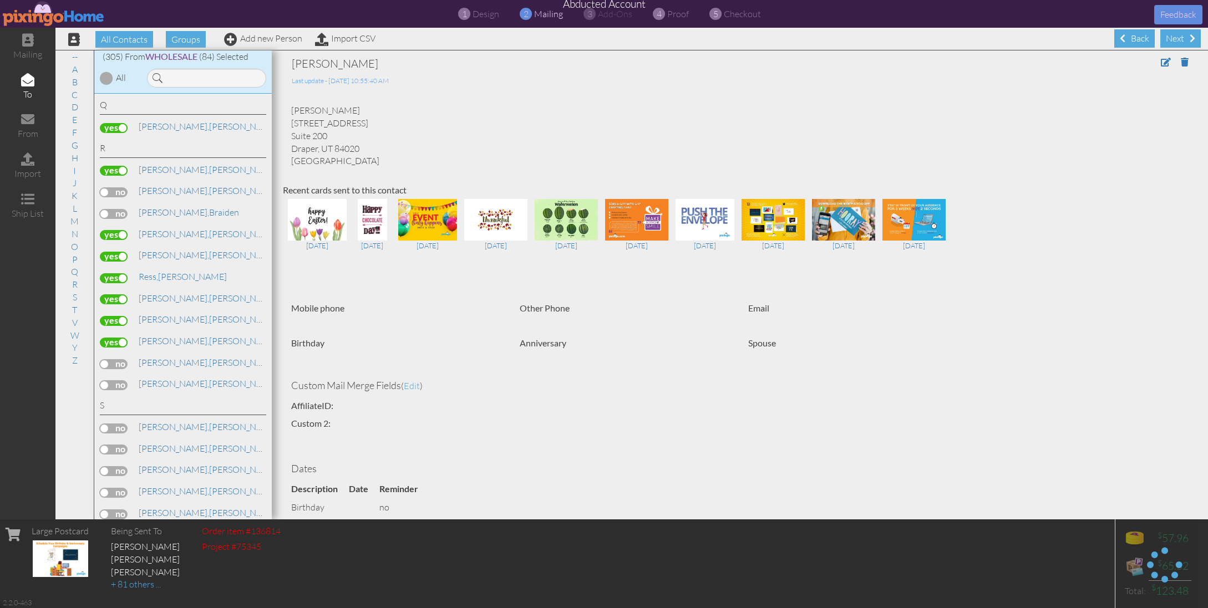
drag, startPoint x: 117, startPoint y: 302, endPoint x: 133, endPoint y: 312, distance: 18.9
click at [118, 359] on label at bounding box center [114, 364] width 28 height 10
click at [0, 0] on input "checkbox" at bounding box center [0, 0] width 0 height 0
click at [118, 380] on label at bounding box center [114, 385] width 28 height 10
click at [0, 0] on input "checkbox" at bounding box center [0, 0] width 0 height 0
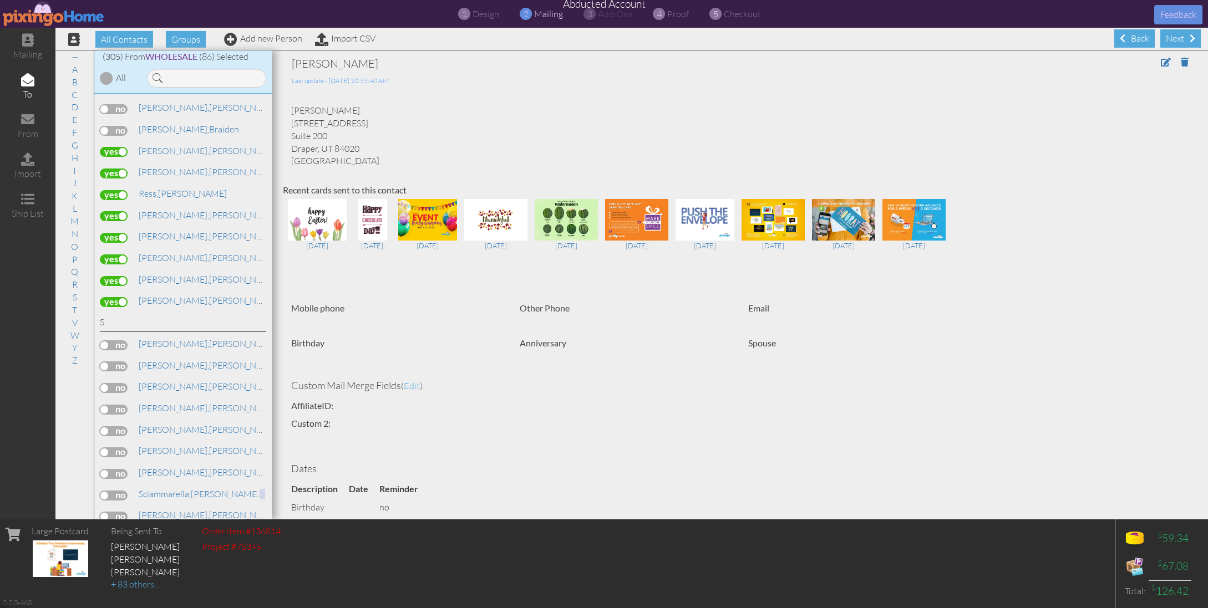
scroll to position [5203, 0]
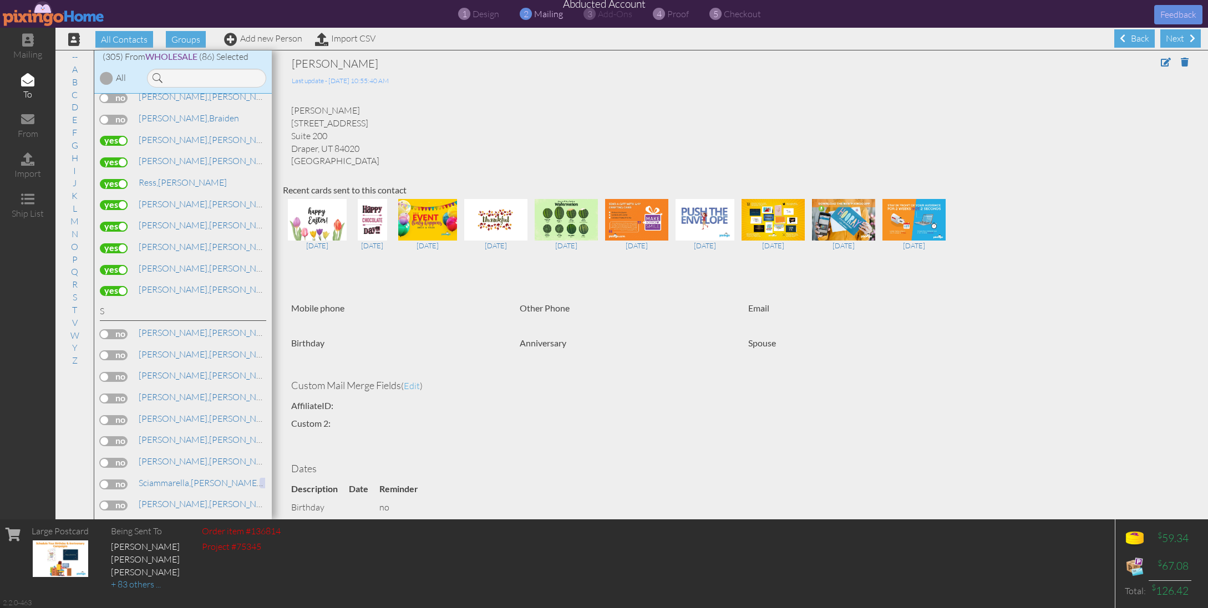
click at [115, 286] on label at bounding box center [114, 291] width 28 height 10
click at [0, 0] on input "checkbox" at bounding box center [0, 0] width 0 height 0
click at [109, 282] on label at bounding box center [114, 287] width 28 height 10
click at [0, 0] on input "checkbox" at bounding box center [0, 0] width 0 height 0
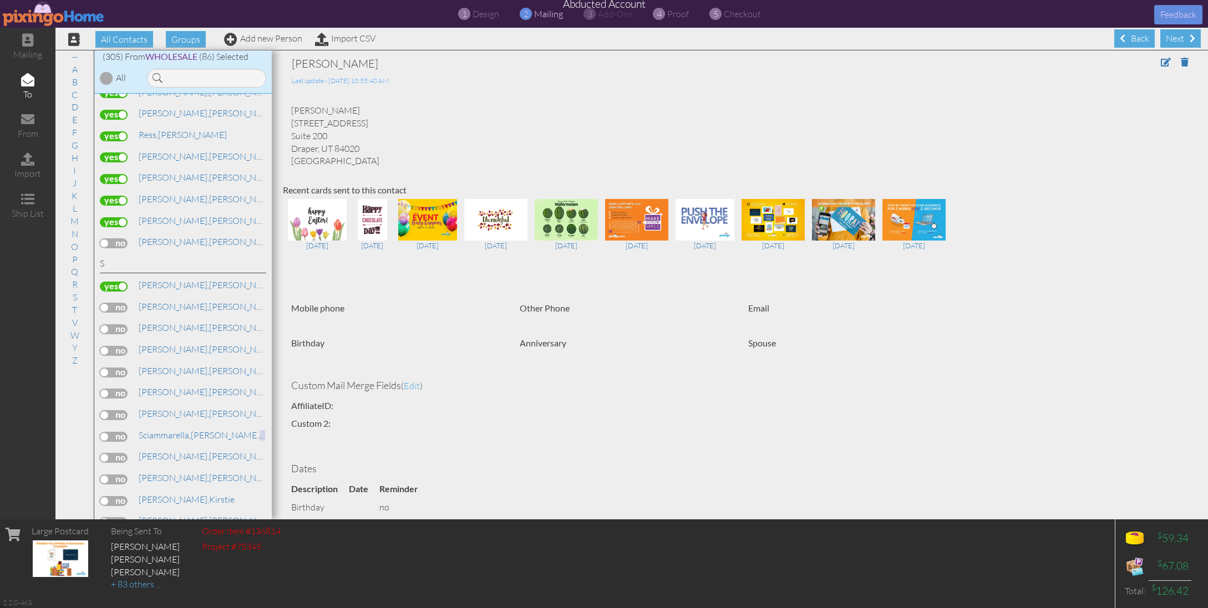
click at [113, 303] on label at bounding box center [114, 308] width 28 height 10
click at [0, 0] on input "checkbox" at bounding box center [0, 0] width 0 height 0
click at [116, 324] on label at bounding box center [114, 329] width 28 height 10
click at [0, 0] on input "checkbox" at bounding box center [0, 0] width 0 height 0
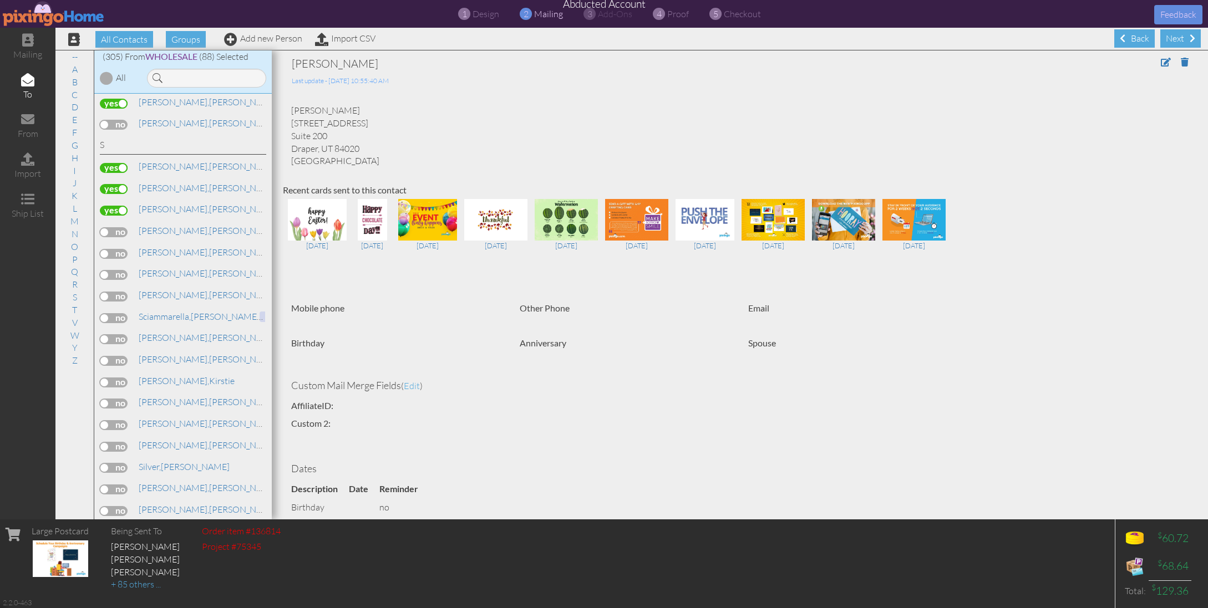
scroll to position [5371, 0]
drag, startPoint x: 111, startPoint y: 166, endPoint x: 127, endPoint y: 178, distance: 19.4
click at [111, 226] on label at bounding box center [114, 231] width 28 height 10
click at [0, 0] on input "checkbox" at bounding box center [0, 0] width 0 height 0
click at [116, 247] on label at bounding box center [114, 252] width 28 height 10
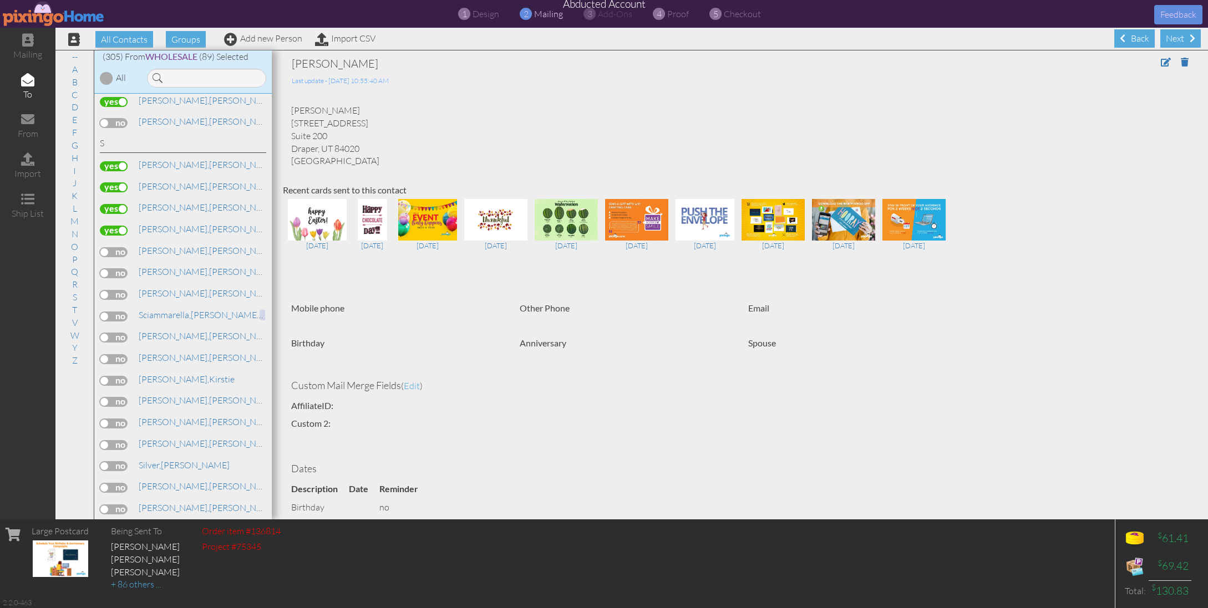
click at [0, 0] on input "checkbox" at bounding box center [0, 0] width 0 height 0
drag, startPoint x: 113, startPoint y: 208, endPoint x: 122, endPoint y: 214, distance: 10.9
click at [113, 268] on label at bounding box center [114, 273] width 28 height 10
click at [0, 0] on input "checkbox" at bounding box center [0, 0] width 0 height 0
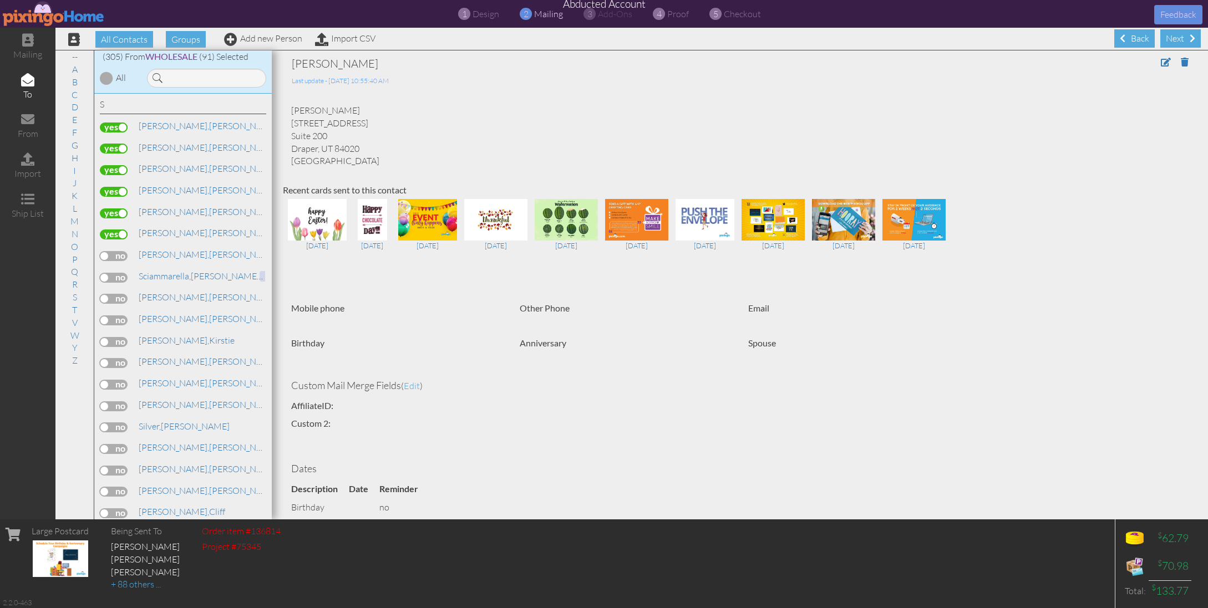
click at [111, 251] on label at bounding box center [114, 256] width 28 height 10
click at [0, 0] on input "checkbox" at bounding box center [0, 0] width 0 height 0
click at [111, 273] on label at bounding box center [114, 278] width 28 height 10
click at [0, 0] on input "checkbox" at bounding box center [0, 0] width 0 height 0
click at [111, 273] on label at bounding box center [114, 278] width 28 height 10
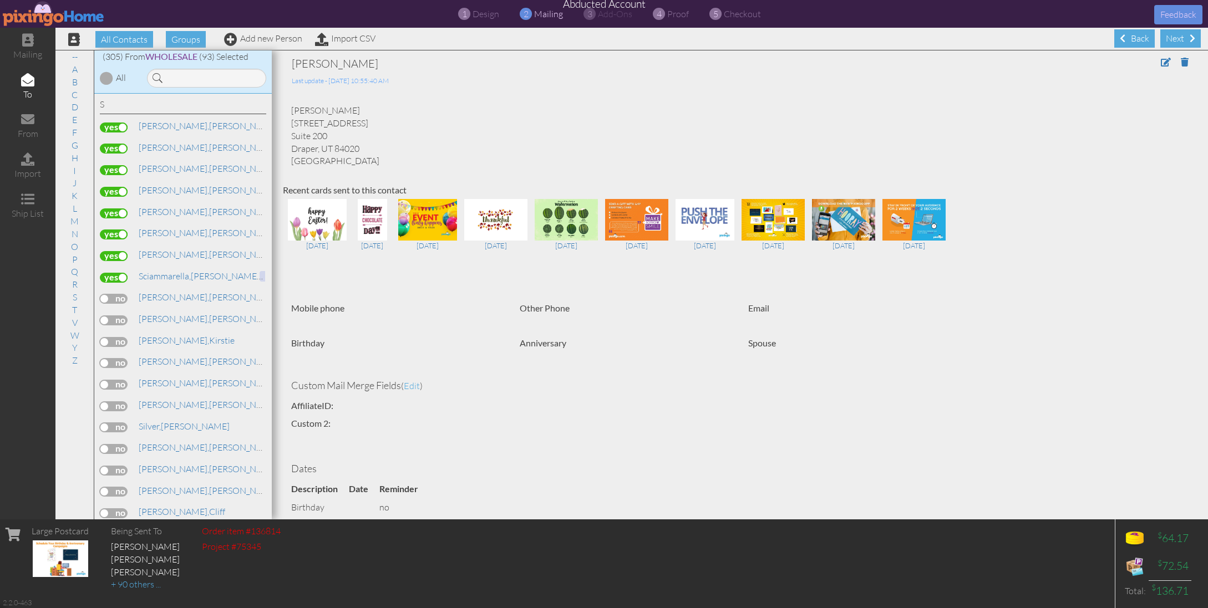
click at [0, 0] on input "checkbox" at bounding box center [0, 0] width 0 height 0
click at [119, 294] on label at bounding box center [114, 299] width 28 height 10
click at [0, 0] on input "checkbox" at bounding box center [0, 0] width 0 height 0
click at [118, 316] on label at bounding box center [114, 321] width 28 height 10
click at [0, 0] on input "checkbox" at bounding box center [0, 0] width 0 height 0
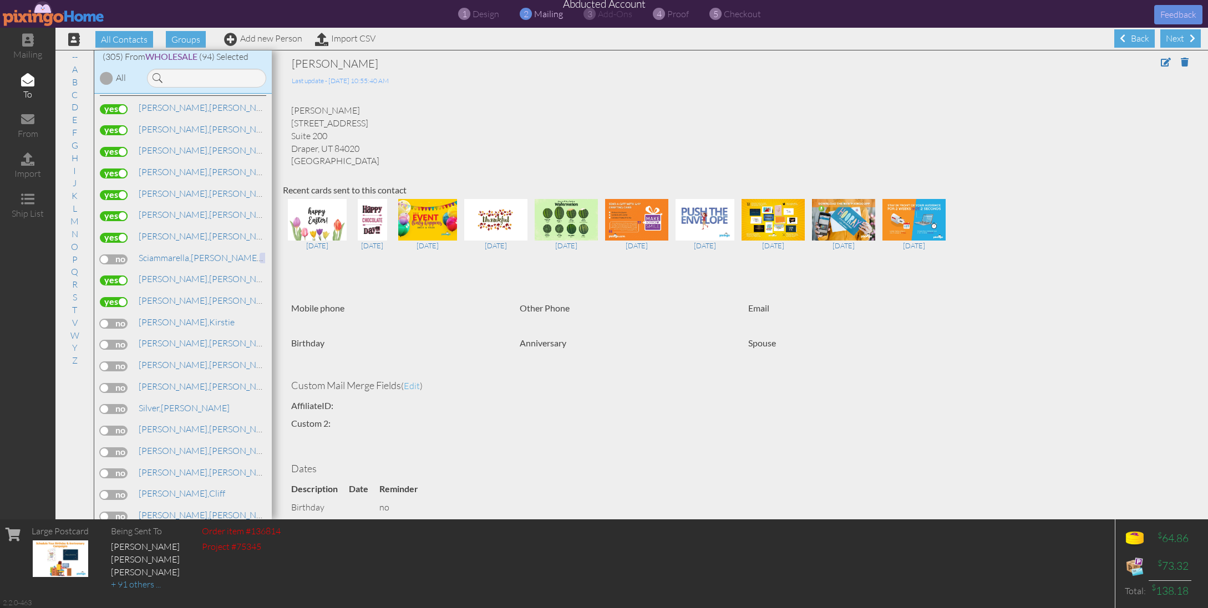
scroll to position [5429, 0]
click at [121, 339] on label at bounding box center [114, 344] width 28 height 10
click at [0, 0] on input "checkbox" at bounding box center [0, 0] width 0 height 0
click at [118, 361] on label at bounding box center [114, 366] width 28 height 10
click at [0, 0] on input "checkbox" at bounding box center [0, 0] width 0 height 0
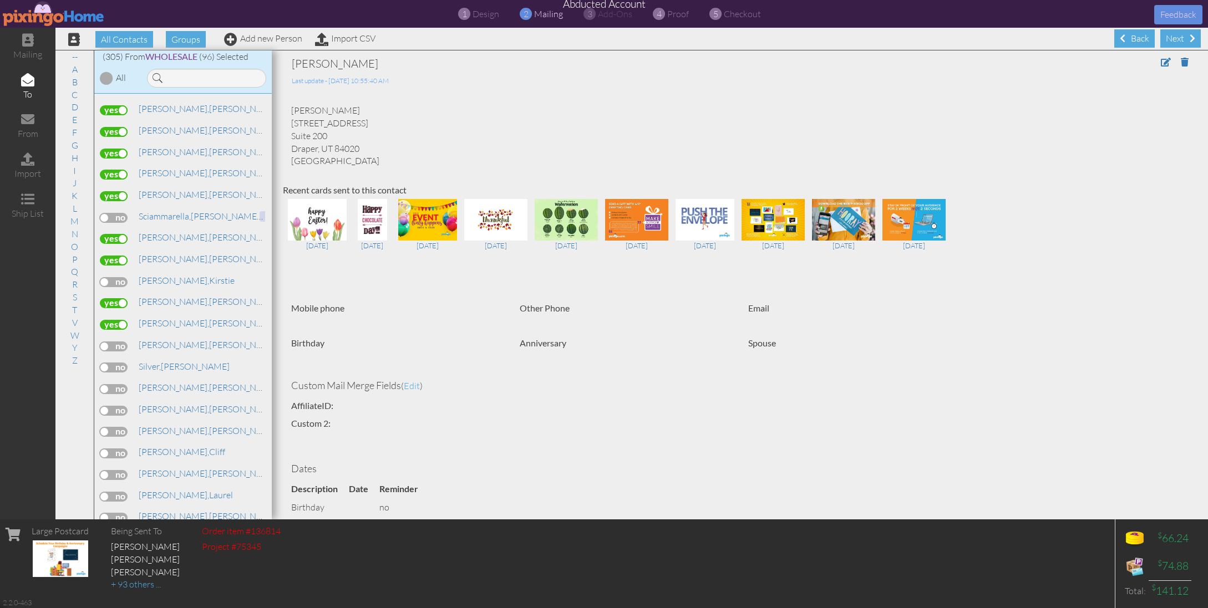
scroll to position [5472, 0]
click at [118, 361] on label at bounding box center [114, 366] width 28 height 10
click at [0, 0] on input "checkbox" at bounding box center [0, 0] width 0 height 0
click at [122, 382] on label at bounding box center [114, 387] width 28 height 10
click at [0, 0] on input "checkbox" at bounding box center [0, 0] width 0 height 0
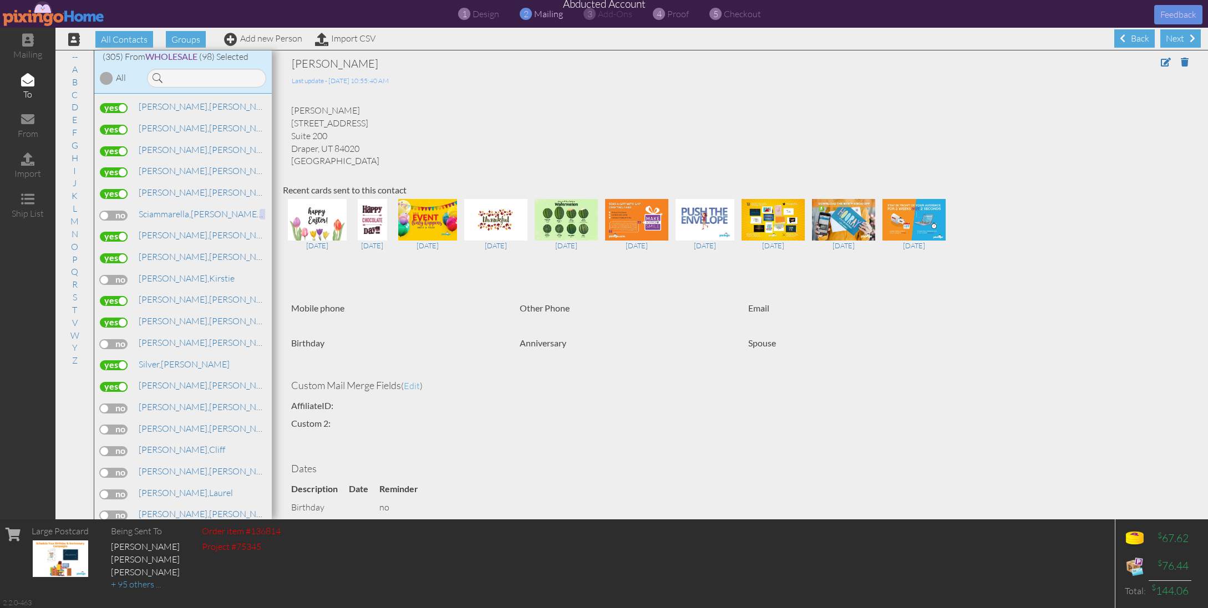
click at [115, 404] on label at bounding box center [114, 409] width 28 height 10
click at [0, 0] on input "checkbox" at bounding box center [0, 0] width 0 height 0
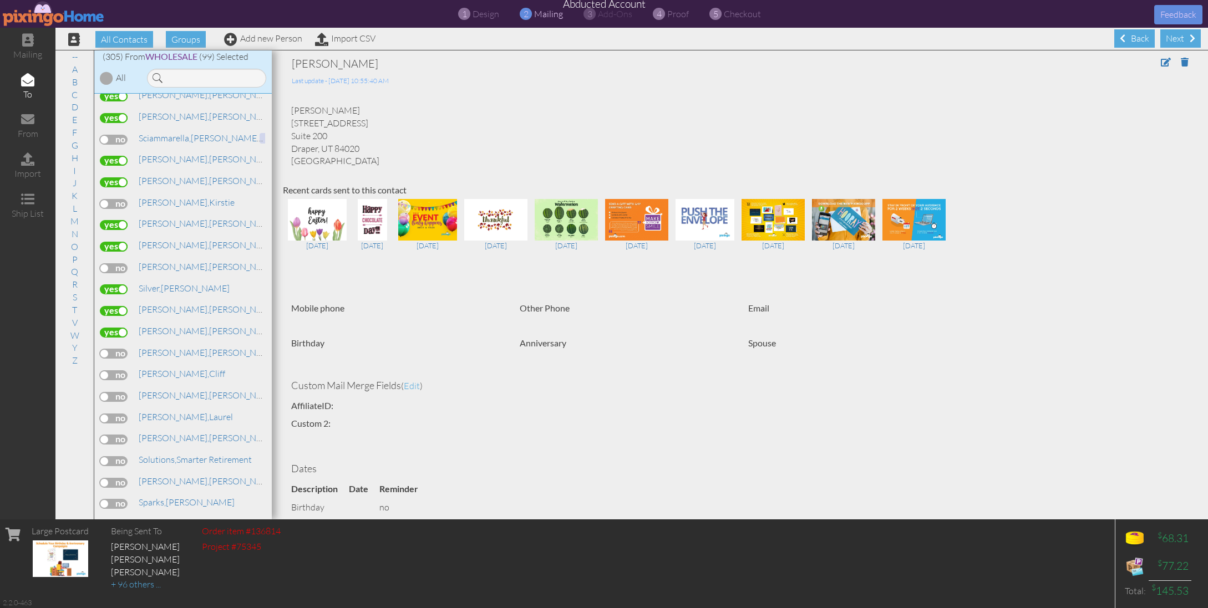
scroll to position [5580, 0]
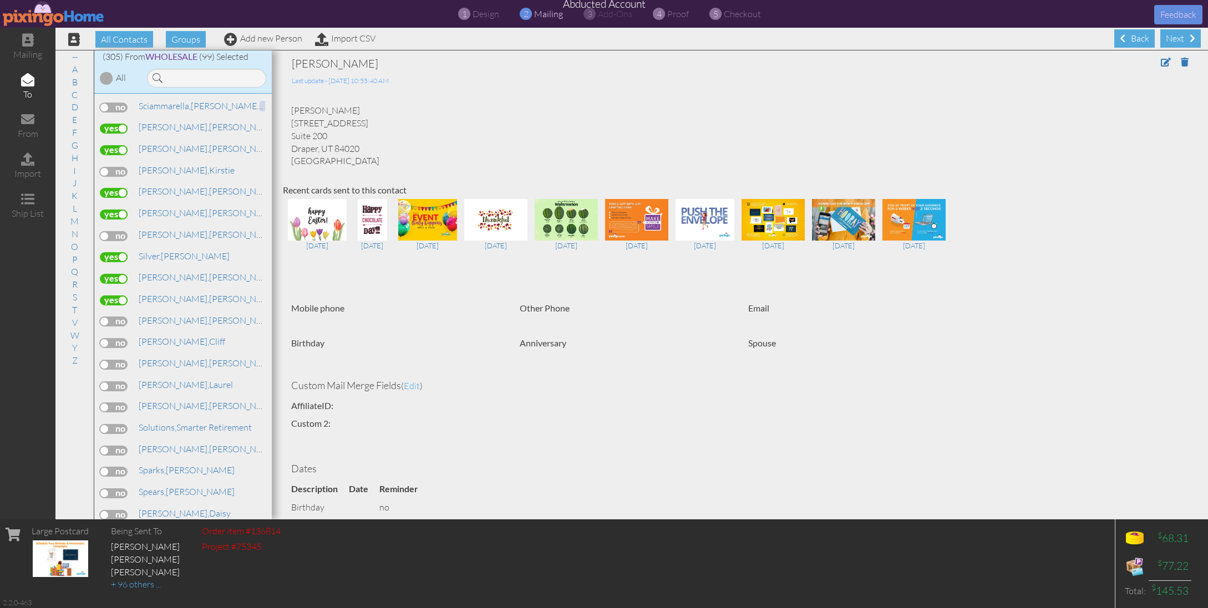
click at [116, 296] on label at bounding box center [114, 301] width 28 height 10
click at [0, 0] on input "checkbox" at bounding box center [0, 0] width 0 height 0
click at [121, 317] on label at bounding box center [114, 322] width 28 height 10
click at [0, 0] on input "checkbox" at bounding box center [0, 0] width 0 height 0
click at [119, 338] on label at bounding box center [114, 343] width 28 height 10
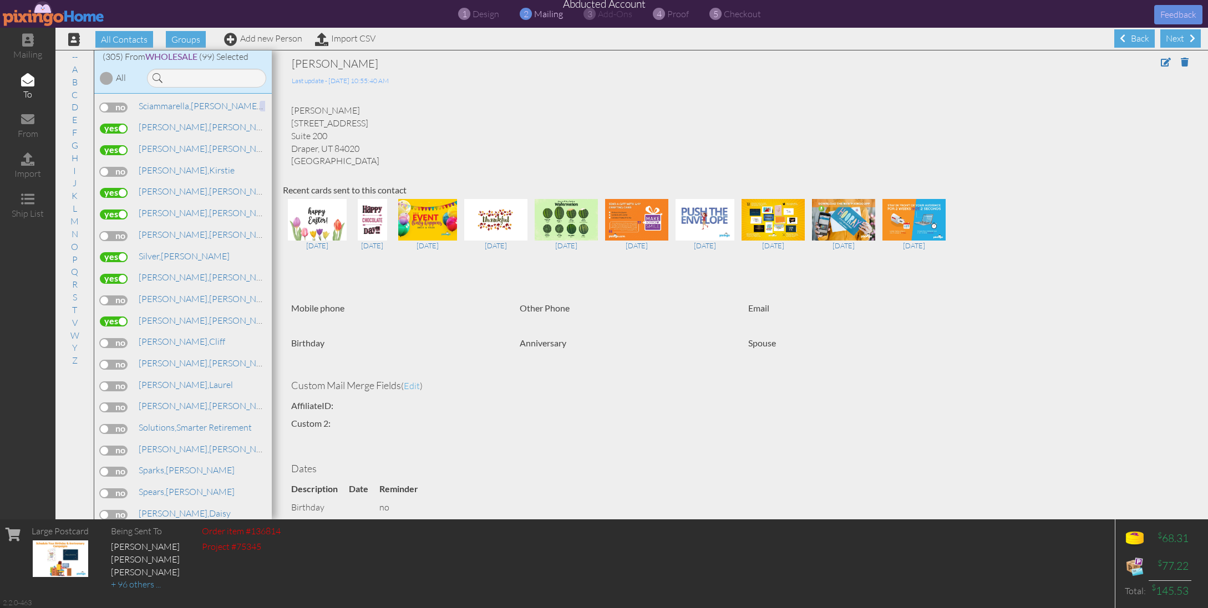
click at [0, 0] on input "checkbox" at bounding box center [0, 0] width 0 height 0
click at [118, 360] on label at bounding box center [114, 365] width 28 height 10
click at [0, 0] on input "checkbox" at bounding box center [0, 0] width 0 height 0
drag, startPoint x: 118, startPoint y: 316, endPoint x: 161, endPoint y: 330, distance: 44.9
click at [118, 382] on label at bounding box center [114, 387] width 28 height 10
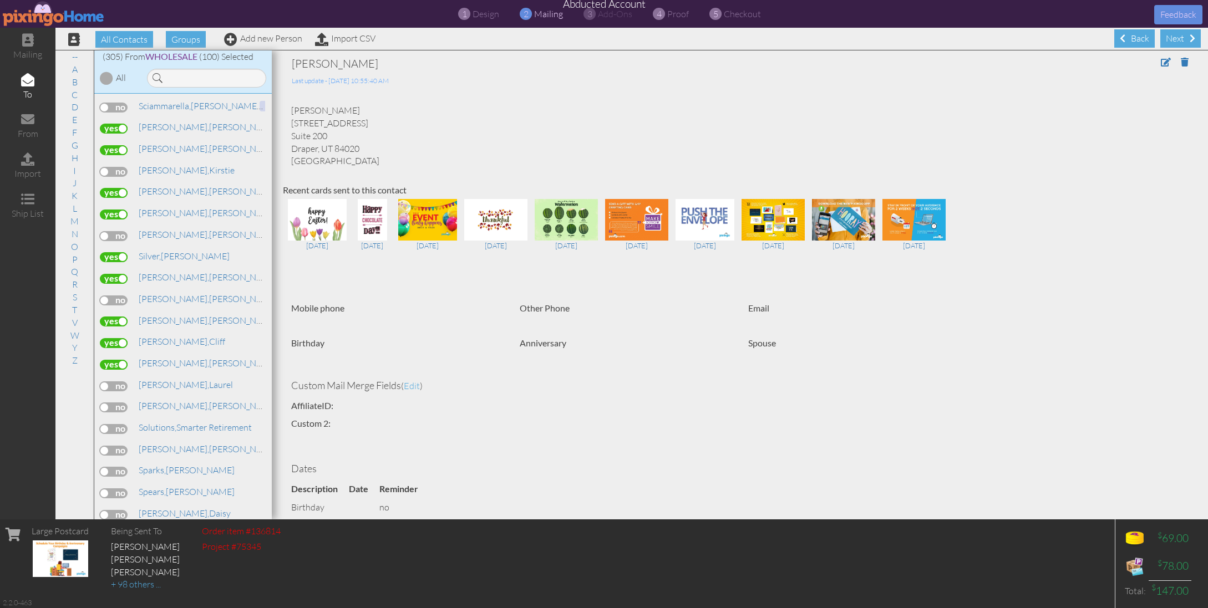
click at [0, 0] on input "checkbox" at bounding box center [0, 0] width 0 height 0
click at [114, 403] on label at bounding box center [114, 408] width 28 height 10
click at [0, 0] on input "checkbox" at bounding box center [0, 0] width 0 height 0
click at [111, 321] on label at bounding box center [114, 326] width 28 height 10
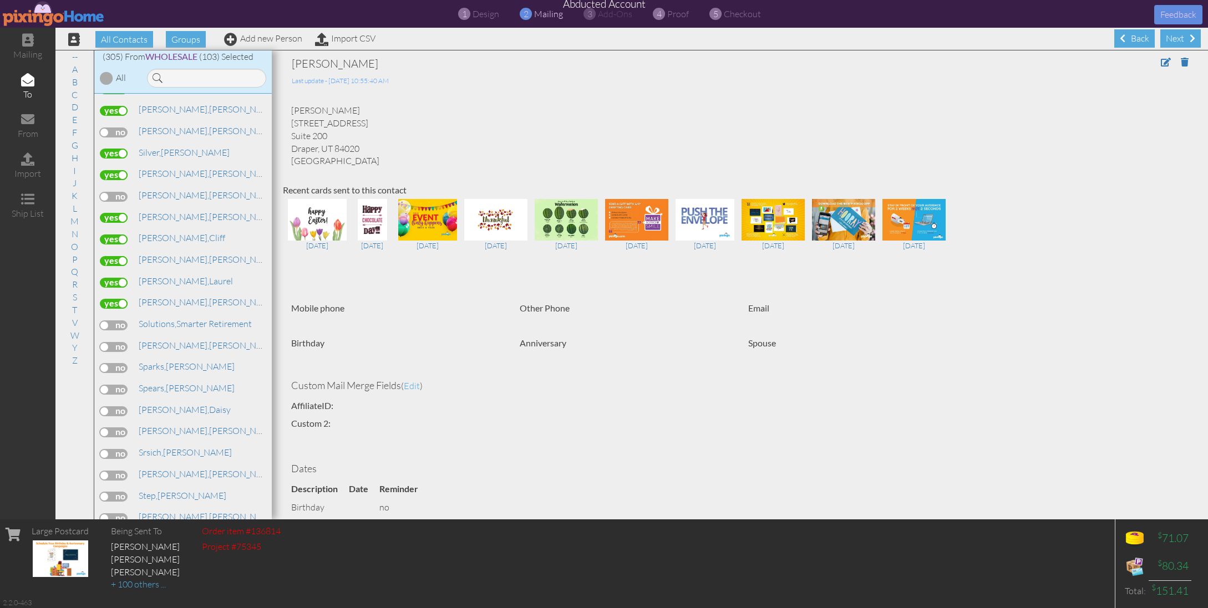
click at [0, 0] on input "checkbox" at bounding box center [0, 0] width 0 height 0
click at [122, 342] on label at bounding box center [114, 347] width 28 height 10
click at [0, 0] on input "checkbox" at bounding box center [0, 0] width 0 height 0
click at [114, 363] on label at bounding box center [114, 368] width 28 height 10
click at [0, 0] on input "checkbox" at bounding box center [0, 0] width 0 height 0
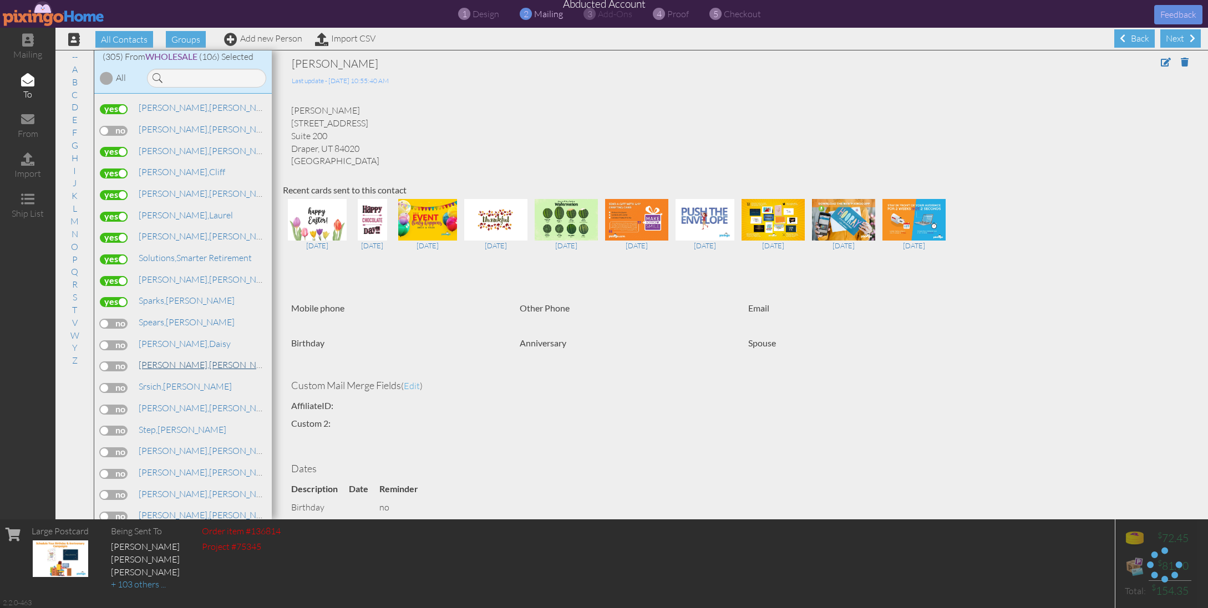
scroll to position [5754, 0]
click at [113, 315] on label at bounding box center [114, 320] width 28 height 10
click at [0, 0] on input "checkbox" at bounding box center [0, 0] width 0 height 0
click at [113, 315] on label at bounding box center [114, 320] width 28 height 10
click at [0, 0] on input "checkbox" at bounding box center [0, 0] width 0 height 0
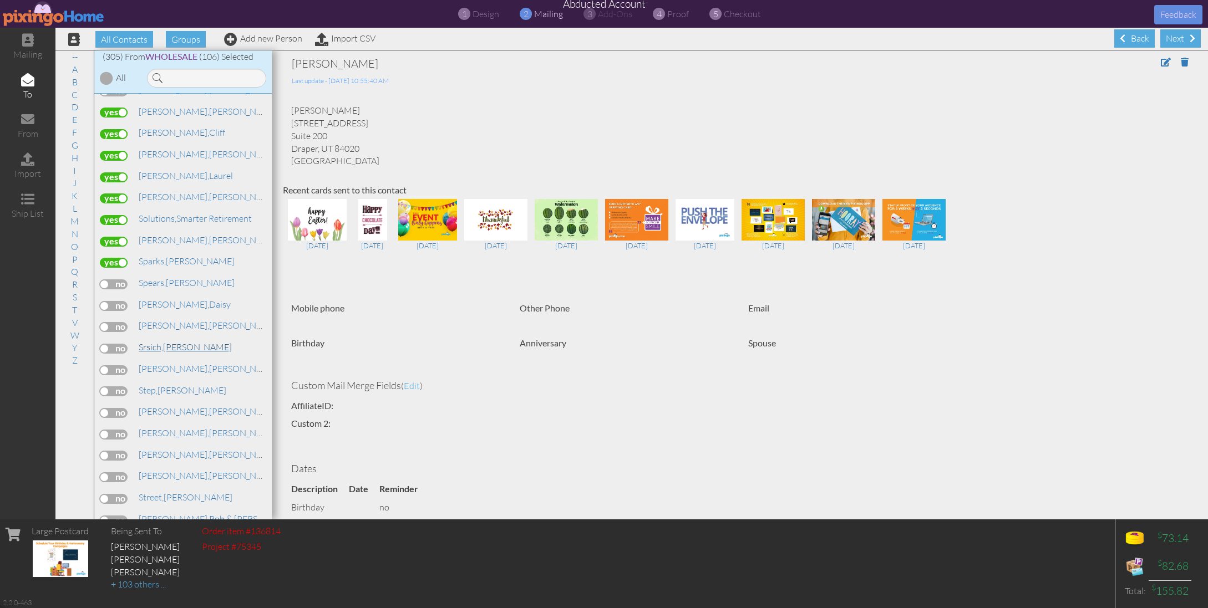
scroll to position [5790, 0]
click at [124, 300] on label at bounding box center [114, 305] width 28 height 10
click at [0, 0] on input "checkbox" at bounding box center [0, 0] width 0 height 0
click at [114, 321] on label at bounding box center [114, 326] width 28 height 10
click at [0, 0] on input "checkbox" at bounding box center [0, 0] width 0 height 0
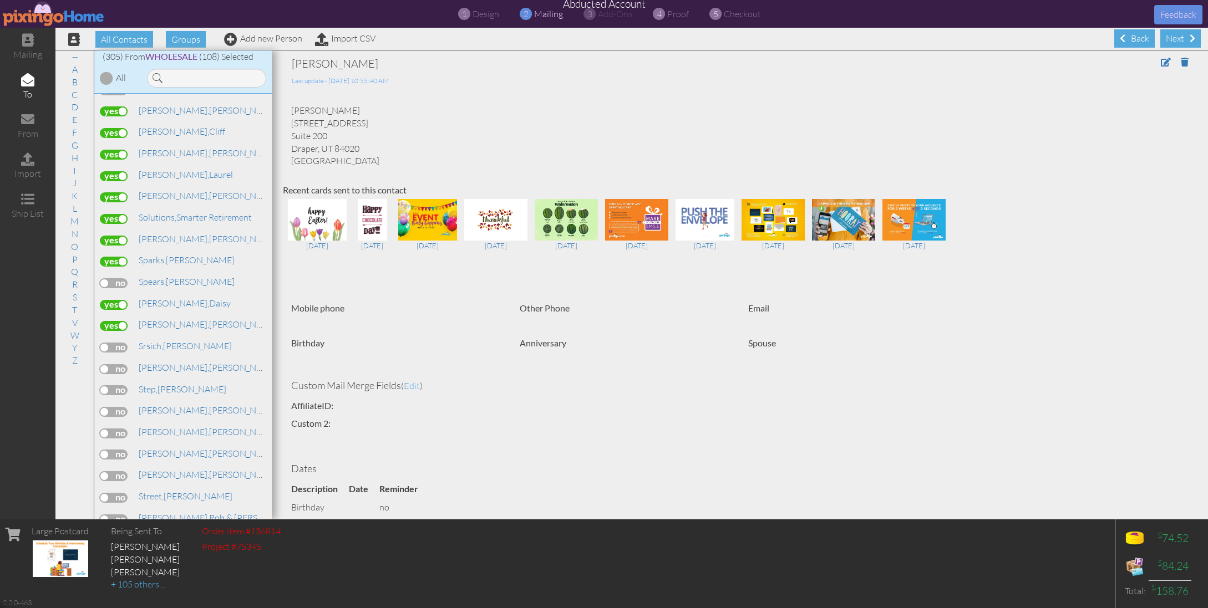
click at [116, 343] on label at bounding box center [114, 348] width 28 height 10
click at [0, 0] on input "checkbox" at bounding box center [0, 0] width 0 height 0
click at [115, 364] on label at bounding box center [114, 369] width 28 height 10
click at [0, 0] on input "checkbox" at bounding box center [0, 0] width 0 height 0
click at [115, 385] on label at bounding box center [114, 390] width 28 height 10
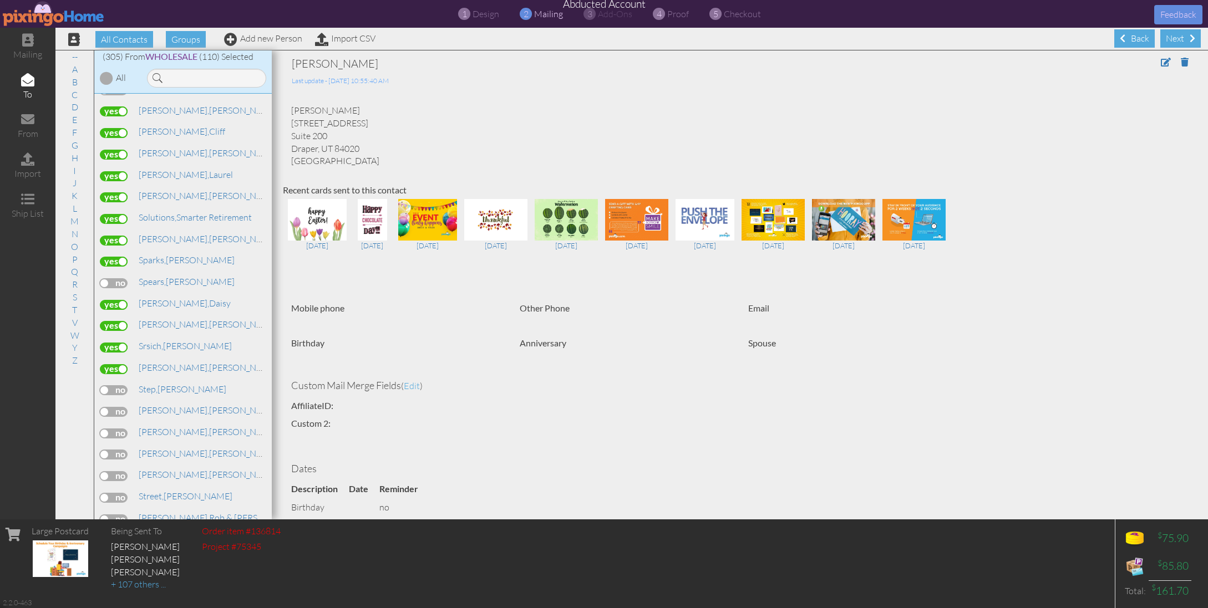
click at [0, 0] on input "checkbox" at bounding box center [0, 0] width 0 height 0
click at [119, 407] on label at bounding box center [114, 412] width 28 height 10
click at [0, 0] on input "checkbox" at bounding box center [0, 0] width 0 height 0
click at [118, 429] on label at bounding box center [114, 434] width 28 height 10
click at [0, 0] on input "checkbox" at bounding box center [0, 0] width 0 height 0
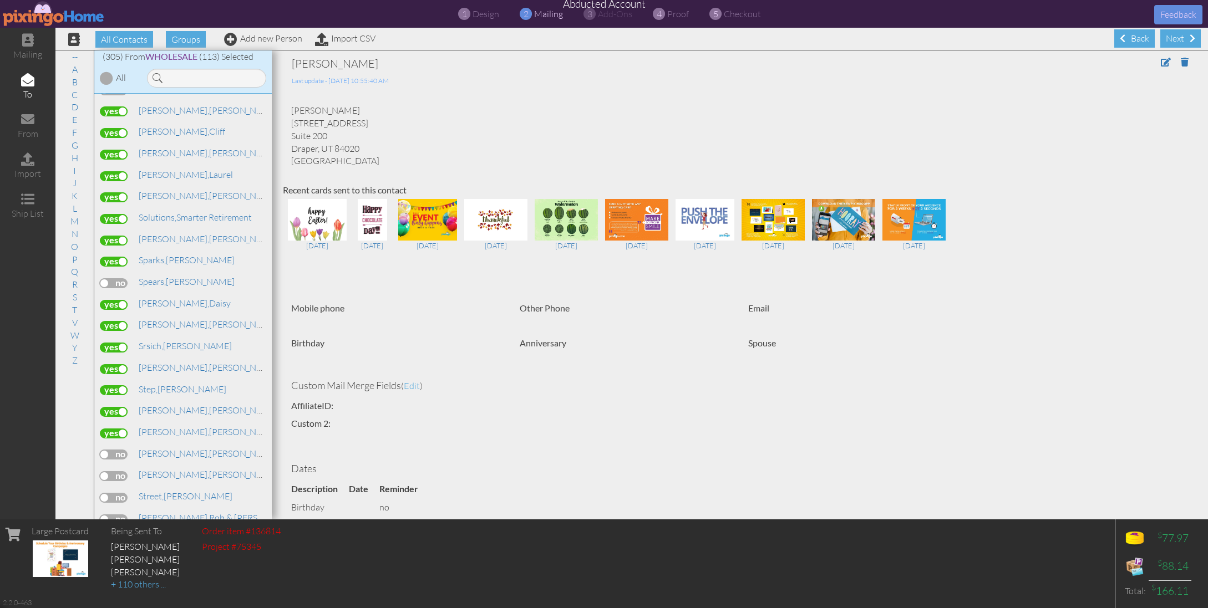
click at [113, 450] on label at bounding box center [114, 455] width 28 height 10
click at [0, 0] on input "checkbox" at bounding box center [0, 0] width 0 height 0
click at [113, 471] on label at bounding box center [114, 476] width 28 height 10
click at [0, 0] on input "checkbox" at bounding box center [0, 0] width 0 height 0
drag, startPoint x: 120, startPoint y: 424, endPoint x: 170, endPoint y: 427, distance: 49.5
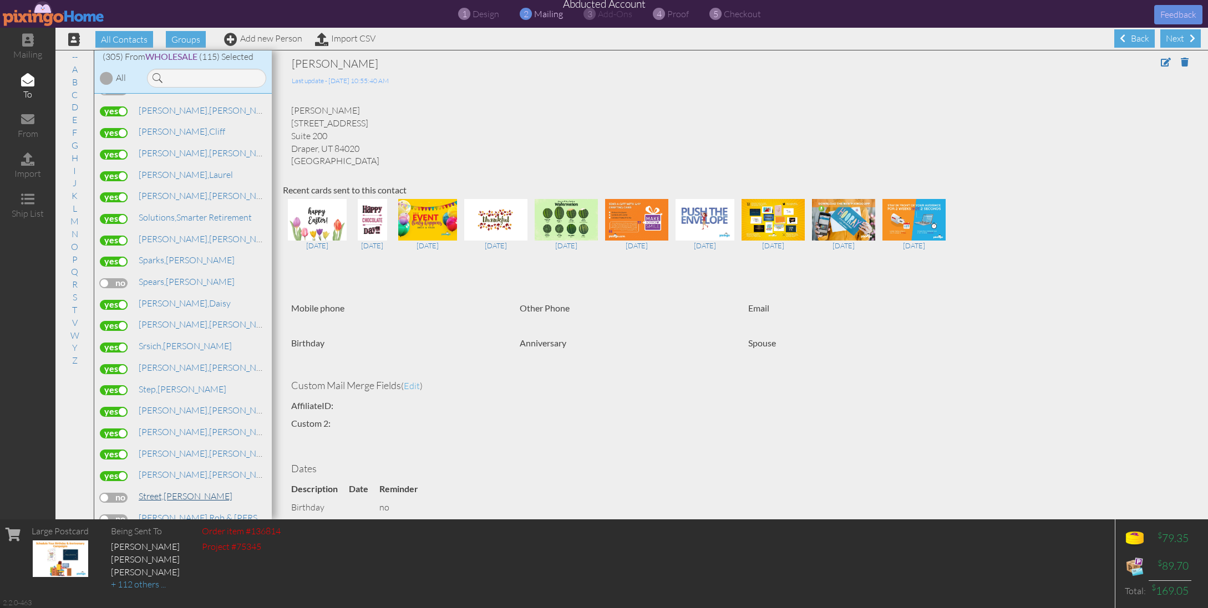
click at [120, 493] on label at bounding box center [114, 498] width 28 height 10
click at [0, 0] on input "checkbox" at bounding box center [0, 0] width 0 height 0
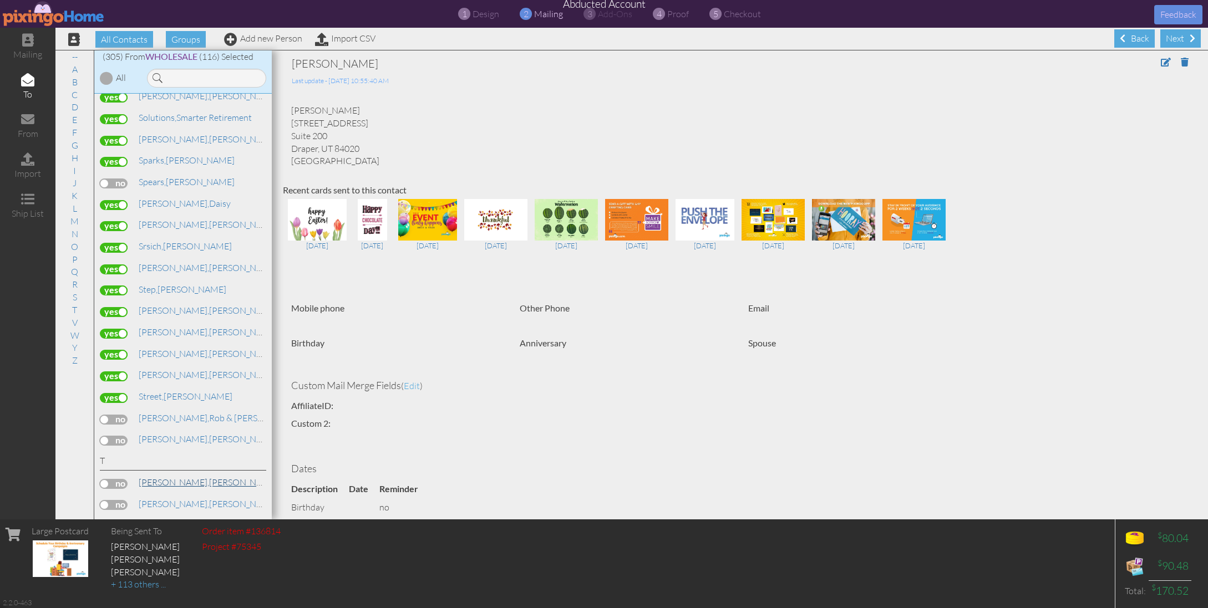
scroll to position [5918, 0]
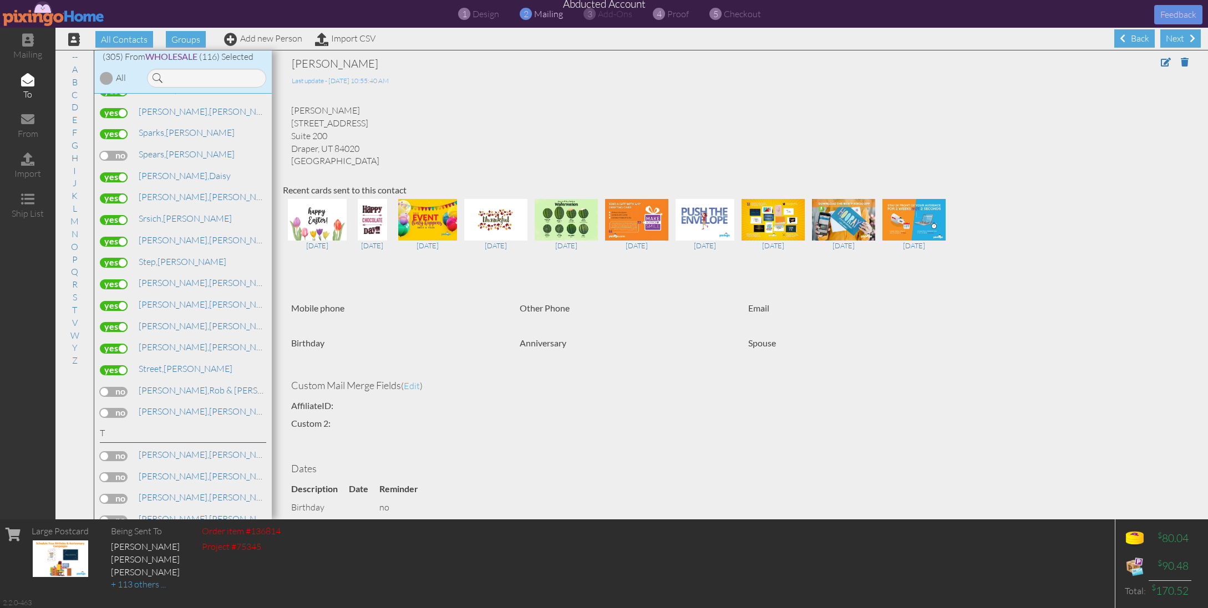
click at [108, 387] on label at bounding box center [114, 392] width 28 height 10
click at [0, 0] on input "checkbox" at bounding box center [0, 0] width 0 height 0
click at [127, 408] on label at bounding box center [114, 413] width 28 height 10
click at [0, 0] on input "checkbox" at bounding box center [0, 0] width 0 height 0
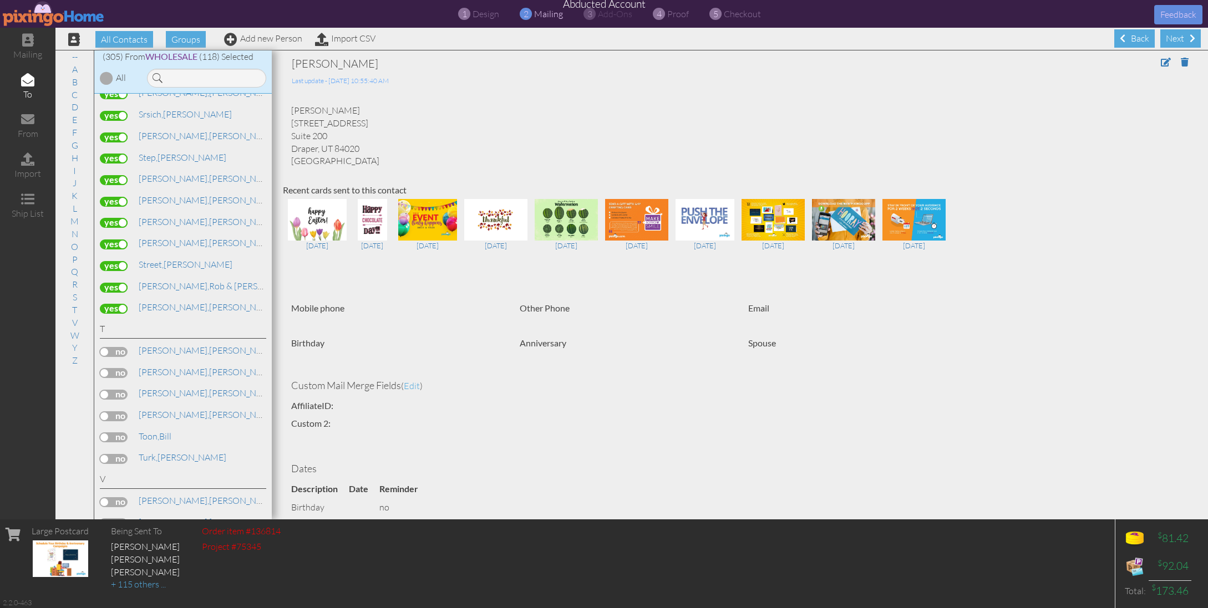
click at [115, 368] on label at bounding box center [114, 373] width 28 height 10
click at [0, 0] on input "checkbox" at bounding box center [0, 0] width 0 height 0
drag, startPoint x: 122, startPoint y: 342, endPoint x: 148, endPoint y: 352, distance: 27.9
click at [122, 412] on label at bounding box center [114, 417] width 28 height 10
click at [0, 0] on input "checkbox" at bounding box center [0, 0] width 0 height 0
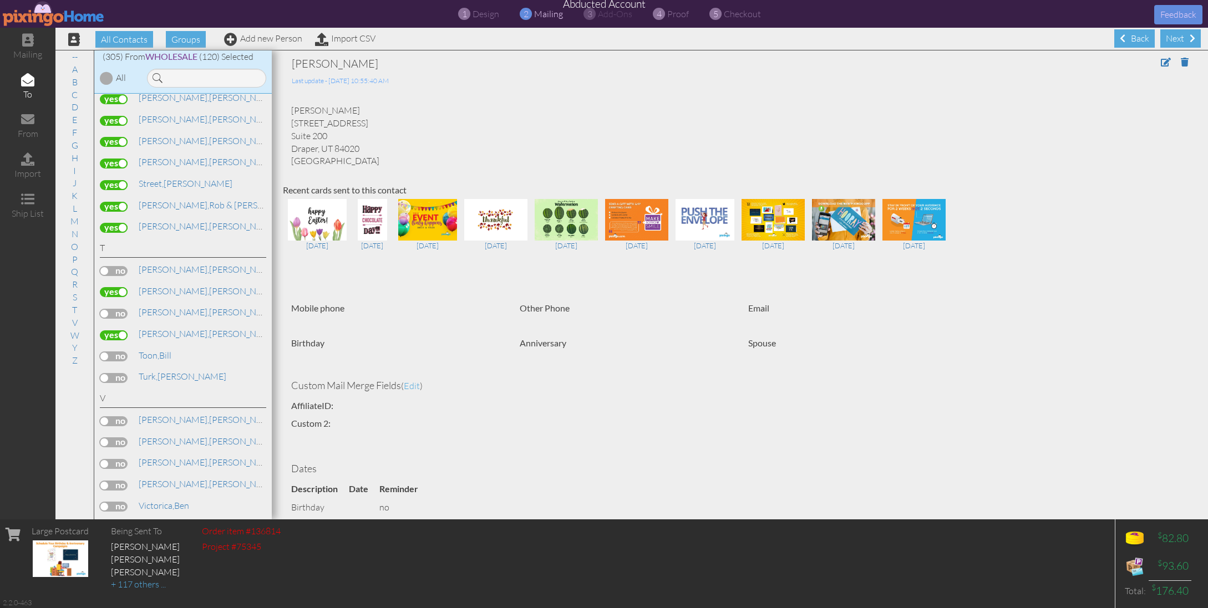
scroll to position [6109, 0]
drag, startPoint x: 114, startPoint y: 296, endPoint x: 171, endPoint y: 300, distance: 57.3
click at [115, 367] on label at bounding box center [114, 372] width 28 height 10
click at [0, 0] on input "checkbox" at bounding box center [0, 0] width 0 height 0
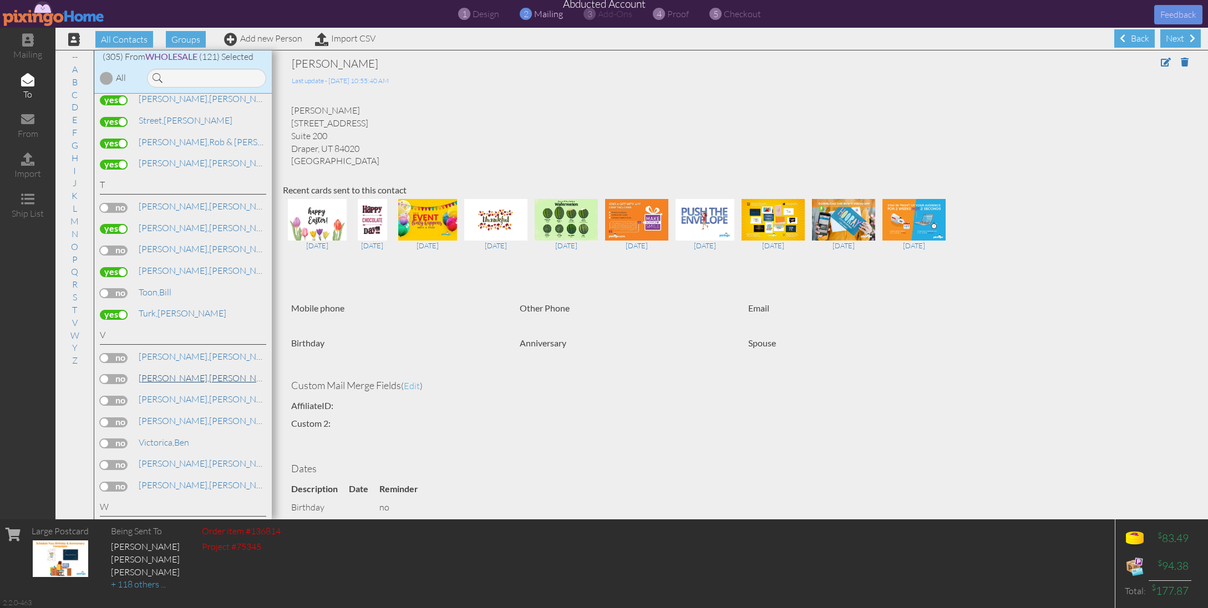
scroll to position [6182, 0]
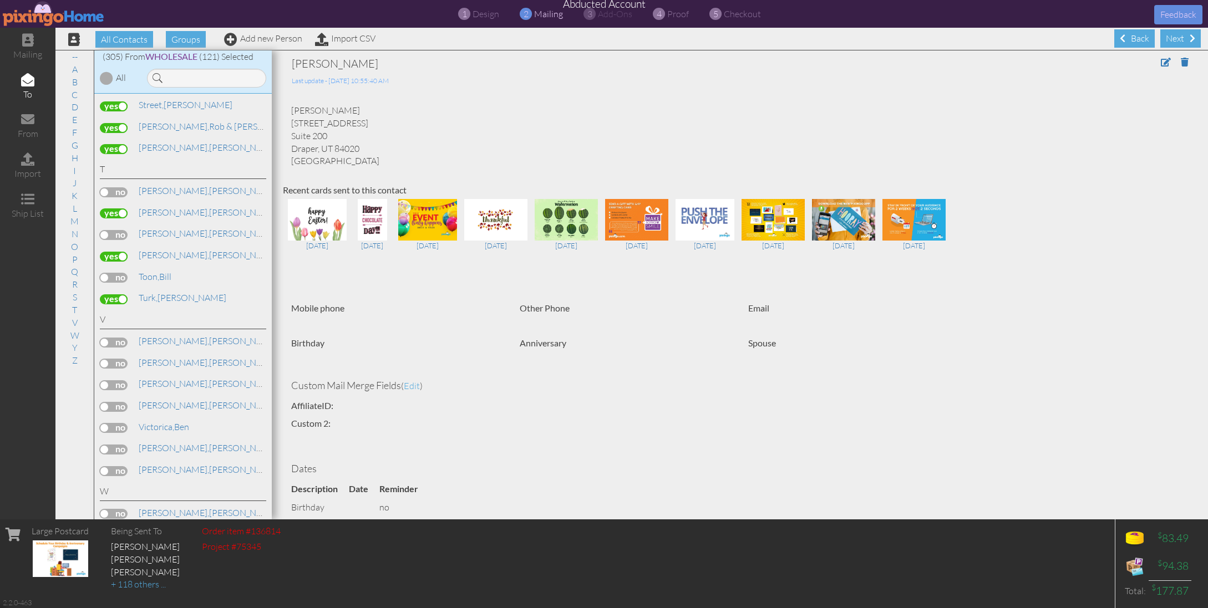
click at [115, 338] on label at bounding box center [114, 343] width 28 height 10
click at [0, 0] on input "checkbox" at bounding box center [0, 0] width 0 height 0
click at [120, 359] on label at bounding box center [114, 364] width 28 height 10
click at [0, 0] on input "checkbox" at bounding box center [0, 0] width 0 height 0
click at [121, 380] on label at bounding box center [114, 385] width 28 height 10
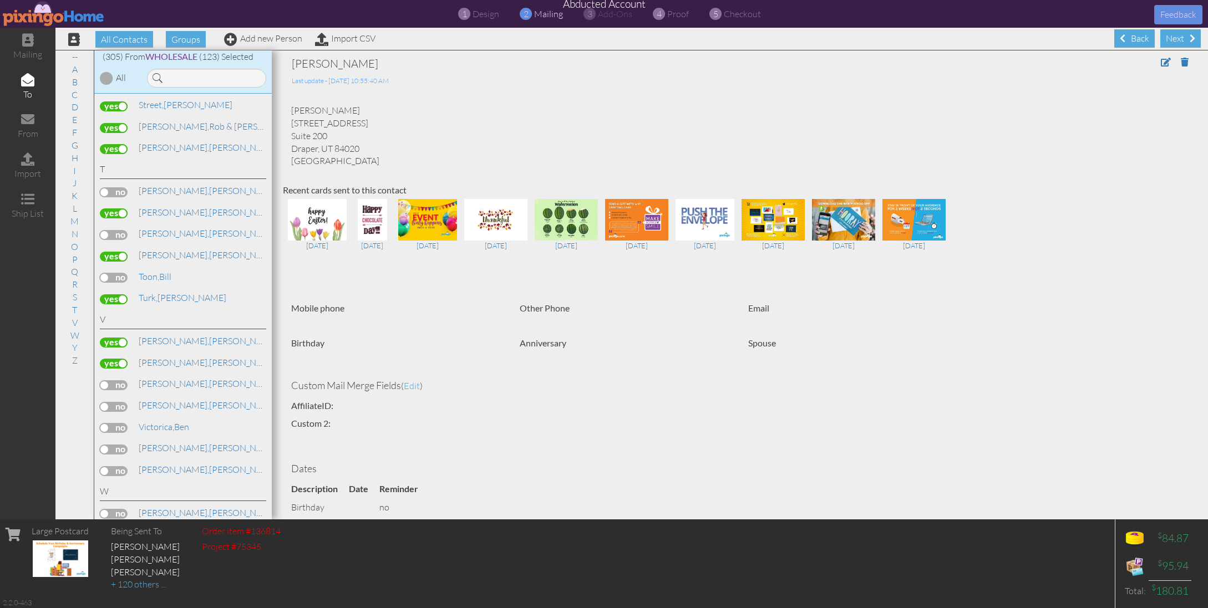
click at [0, 0] on input "checkbox" at bounding box center [0, 0] width 0 height 0
drag, startPoint x: 111, startPoint y: 330, endPoint x: 133, endPoint y: 337, distance: 22.8
click at [111, 402] on label at bounding box center [114, 407] width 28 height 10
click at [0, 0] on input "checkbox" at bounding box center [0, 0] width 0 height 0
click at [119, 423] on label at bounding box center [114, 428] width 28 height 10
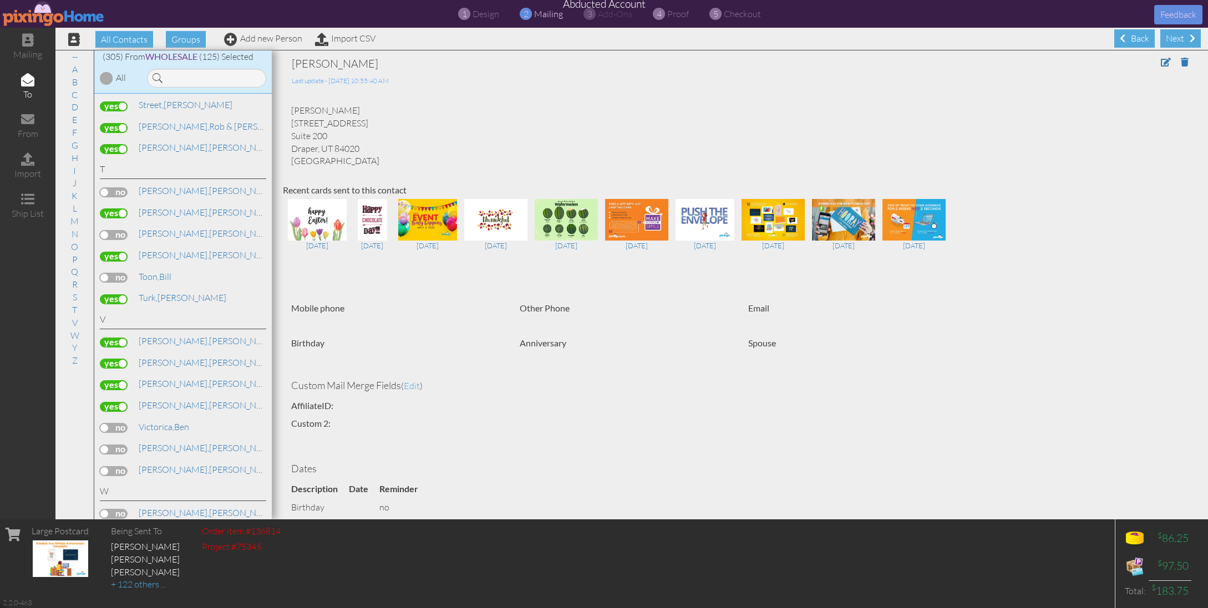
click at [0, 0] on input "checkbox" at bounding box center [0, 0] width 0 height 0
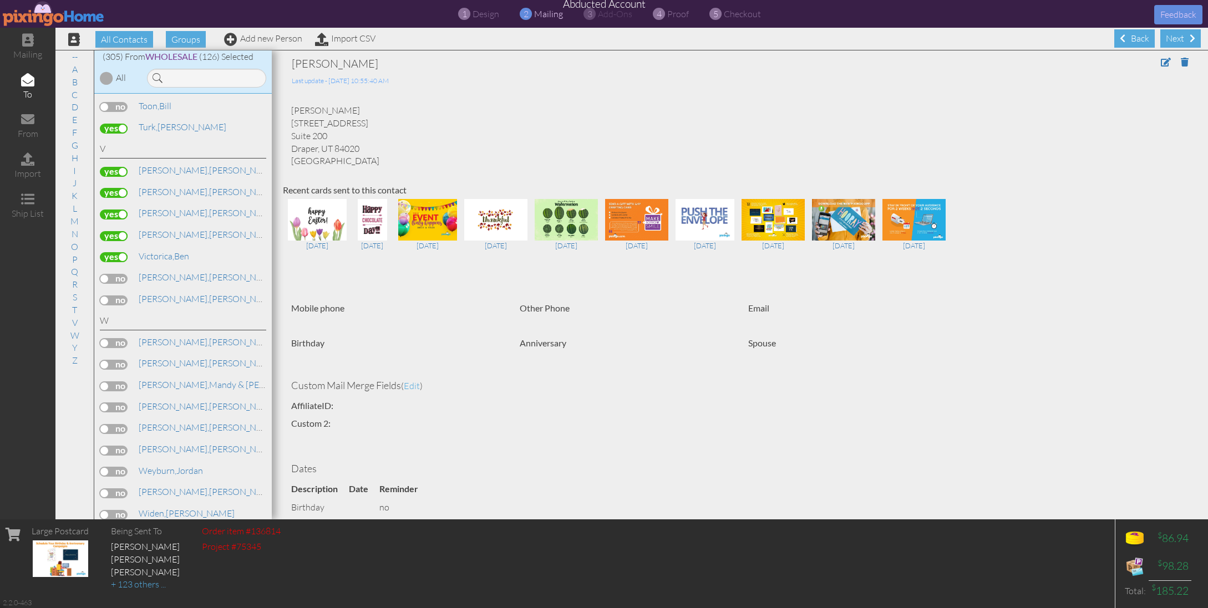
scroll to position [6352, 0]
click at [112, 275] on label at bounding box center [114, 280] width 28 height 10
click at [0, 0] on input "checkbox" at bounding box center [0, 0] width 0 height 0
click at [112, 275] on label at bounding box center [114, 280] width 28 height 10
click at [0, 0] on input "checkbox" at bounding box center [0, 0] width 0 height 0
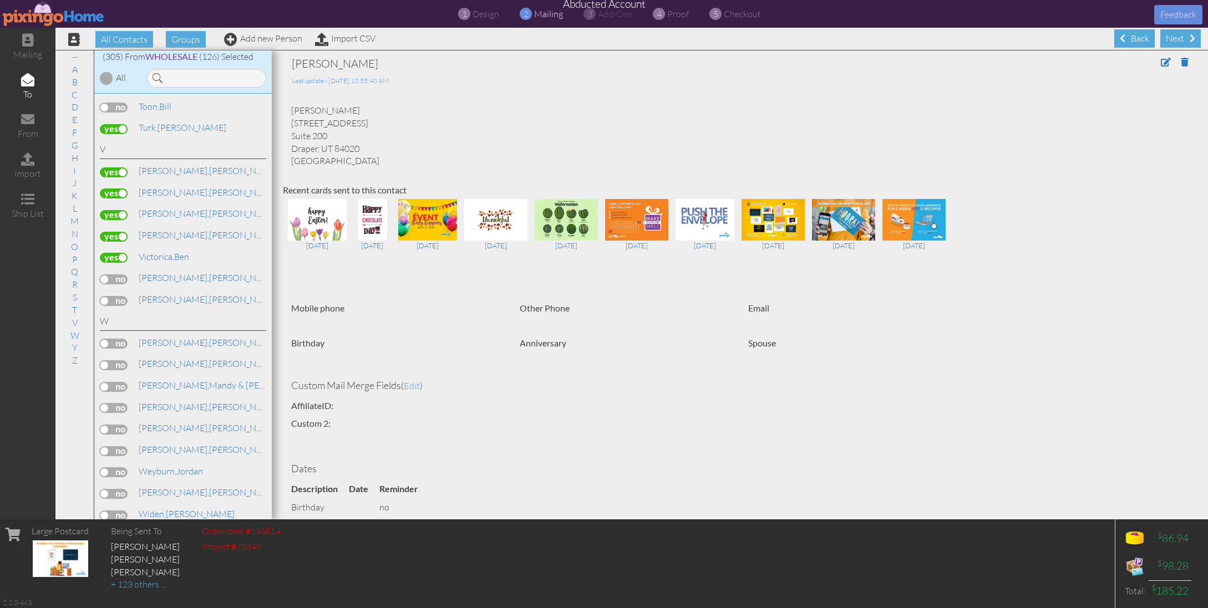
click at [111, 253] on label at bounding box center [114, 258] width 28 height 10
click at [0, 0] on input "checkbox" at bounding box center [0, 0] width 0 height 0
drag, startPoint x: 111, startPoint y: 182, endPoint x: 118, endPoint y: 192, distance: 11.5
click at [111, 253] on label at bounding box center [114, 258] width 28 height 10
click at [0, 0] on input "checkbox" at bounding box center [0, 0] width 0 height 0
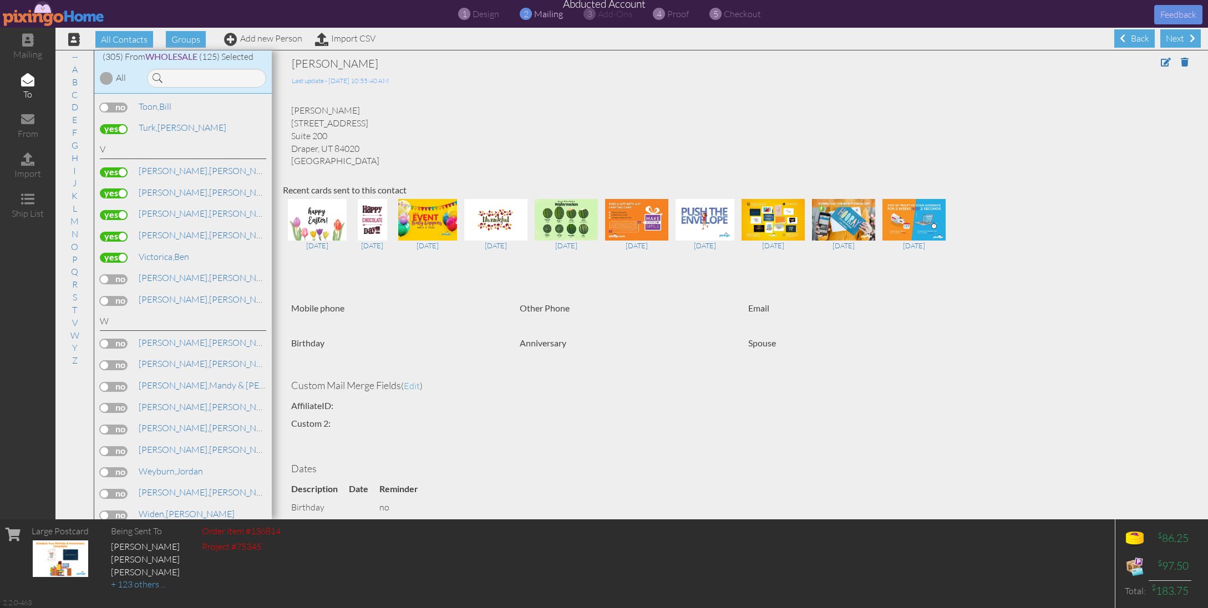
drag, startPoint x: 114, startPoint y: 202, endPoint x: 125, endPoint y: 212, distance: 15.0
click at [114, 275] on label at bounding box center [114, 280] width 28 height 10
click at [0, 0] on input "checkbox" at bounding box center [0, 0] width 0 height 0
drag, startPoint x: 114, startPoint y: 227, endPoint x: 133, endPoint y: 230, distance: 19.1
click at [114, 296] on label at bounding box center [114, 301] width 28 height 10
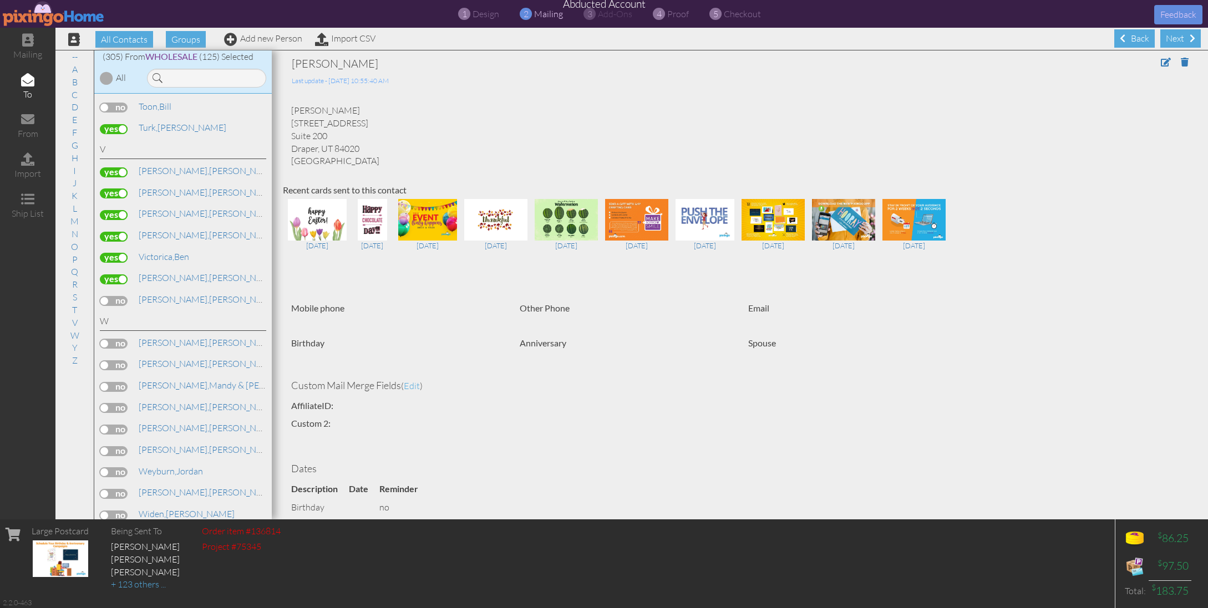
click at [0, 0] on input "checkbox" at bounding box center [0, 0] width 0 height 0
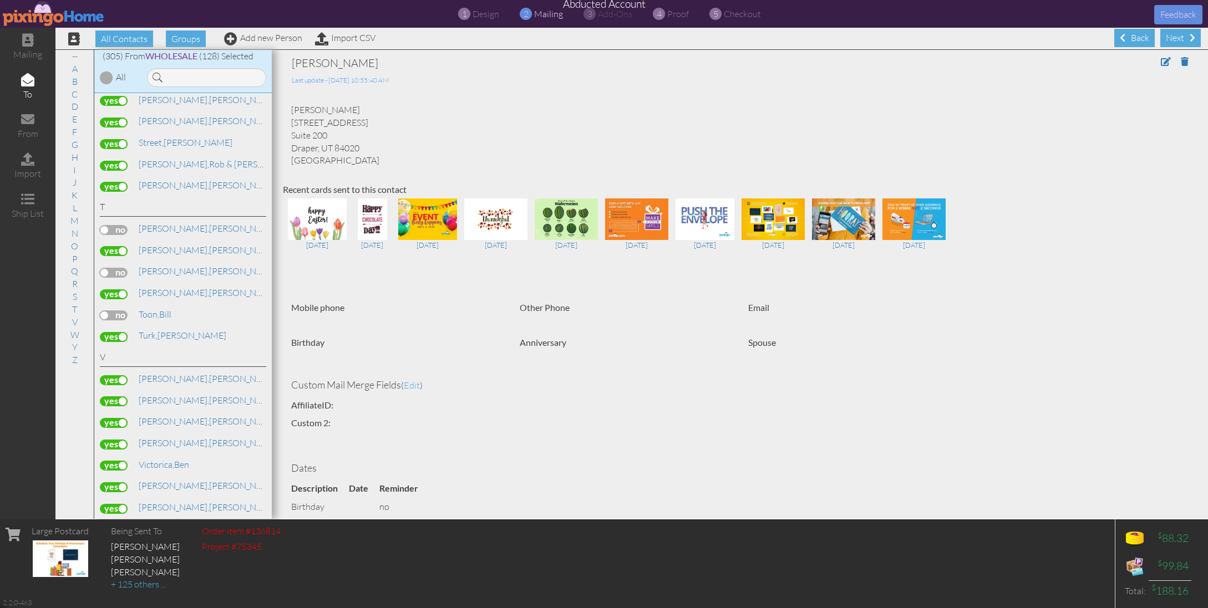
scroll to position [6142, 0]
click at [114, 506] on label at bounding box center [114, 511] width 28 height 10
click at [0, 0] on input "checkbox" at bounding box center [0, 0] width 0 height 0
click at [110, 484] on label at bounding box center [114, 489] width 28 height 10
click at [0, 0] on input "checkbox" at bounding box center [0, 0] width 0 height 0
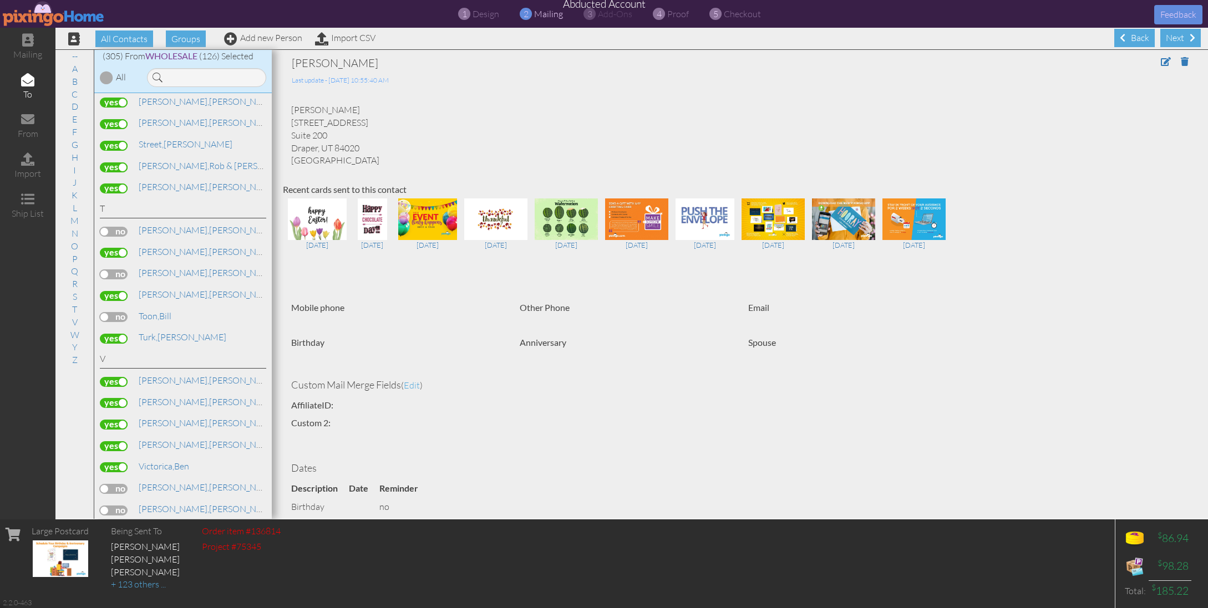
click at [115, 463] on label at bounding box center [114, 468] width 28 height 10
click at [0, 0] on input "checkbox" at bounding box center [0, 0] width 0 height 0
click at [110, 441] on label at bounding box center [114, 446] width 28 height 10
click at [0, 0] on input "checkbox" at bounding box center [0, 0] width 0 height 0
click at [113, 420] on label at bounding box center [114, 425] width 28 height 10
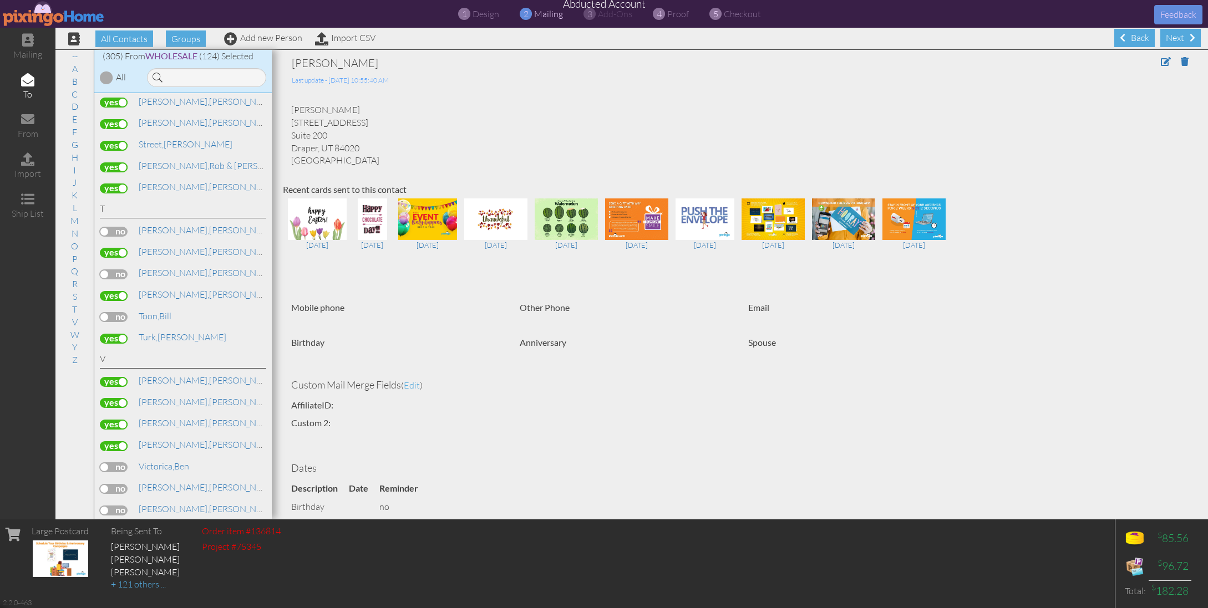
click at [0, 0] on input "checkbox" at bounding box center [0, 0] width 0 height 0
click at [111, 441] on label at bounding box center [114, 446] width 28 height 10
click at [0, 0] on input "checkbox" at bounding box center [0, 0] width 0 height 0
click at [111, 398] on label at bounding box center [114, 403] width 28 height 10
click at [0, 0] on input "checkbox" at bounding box center [0, 0] width 0 height 0
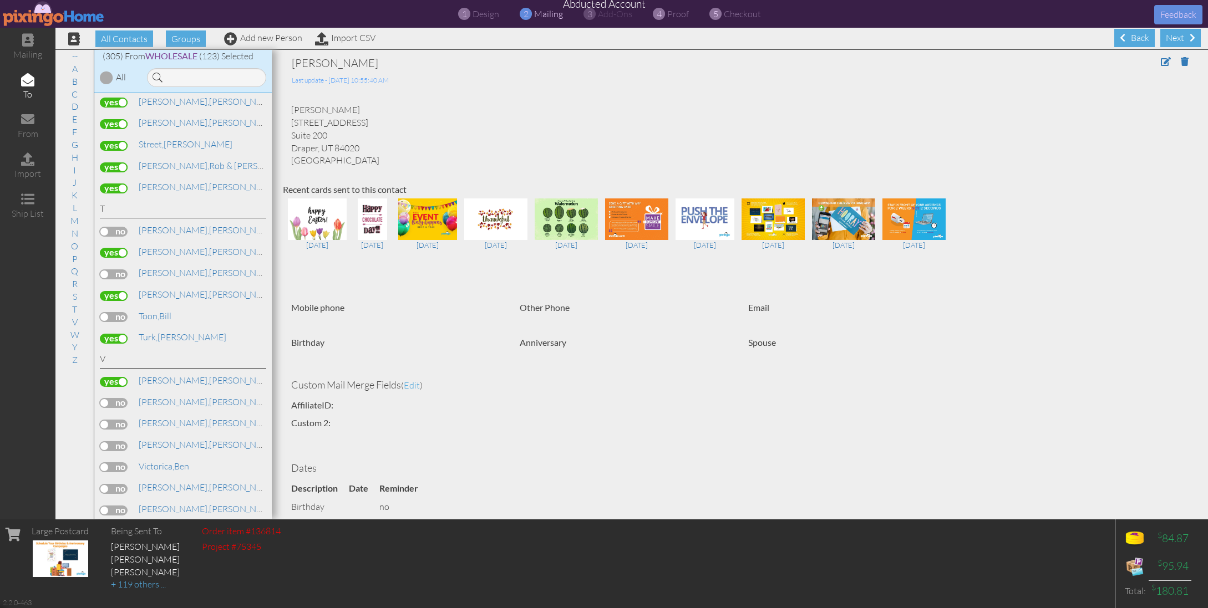
click at [113, 377] on label at bounding box center [114, 382] width 28 height 10
click at [0, 0] on input "checkbox" at bounding box center [0, 0] width 0 height 0
click at [115, 377] on label at bounding box center [114, 382] width 28 height 10
click at [0, 0] on input "checkbox" at bounding box center [0, 0] width 0 height 0
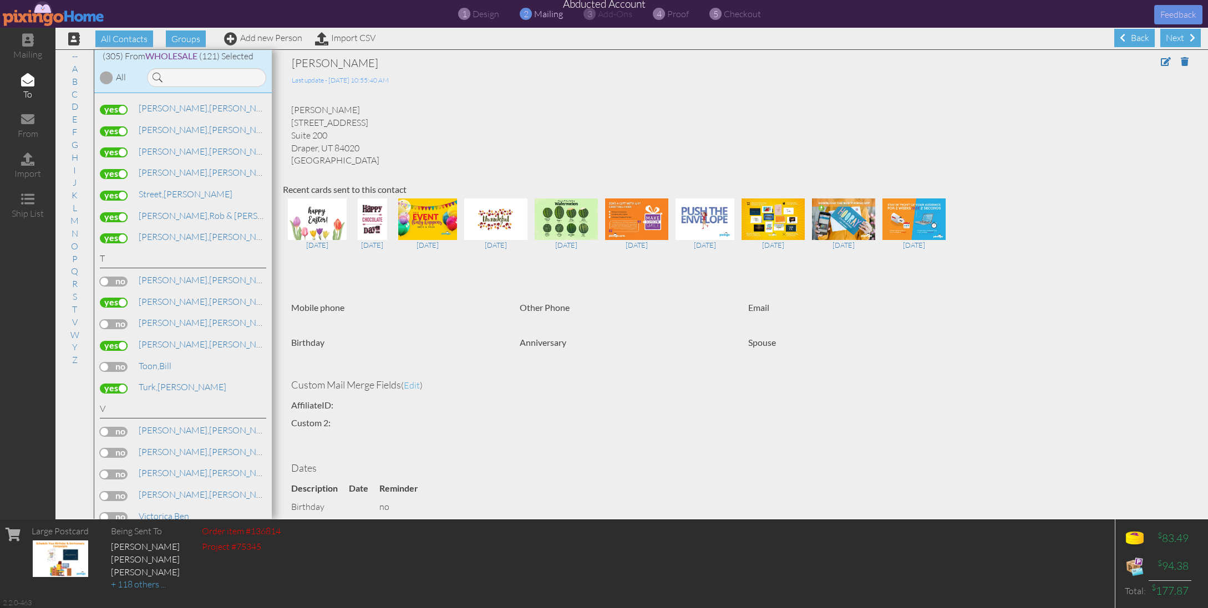
scroll to position [6061, 0]
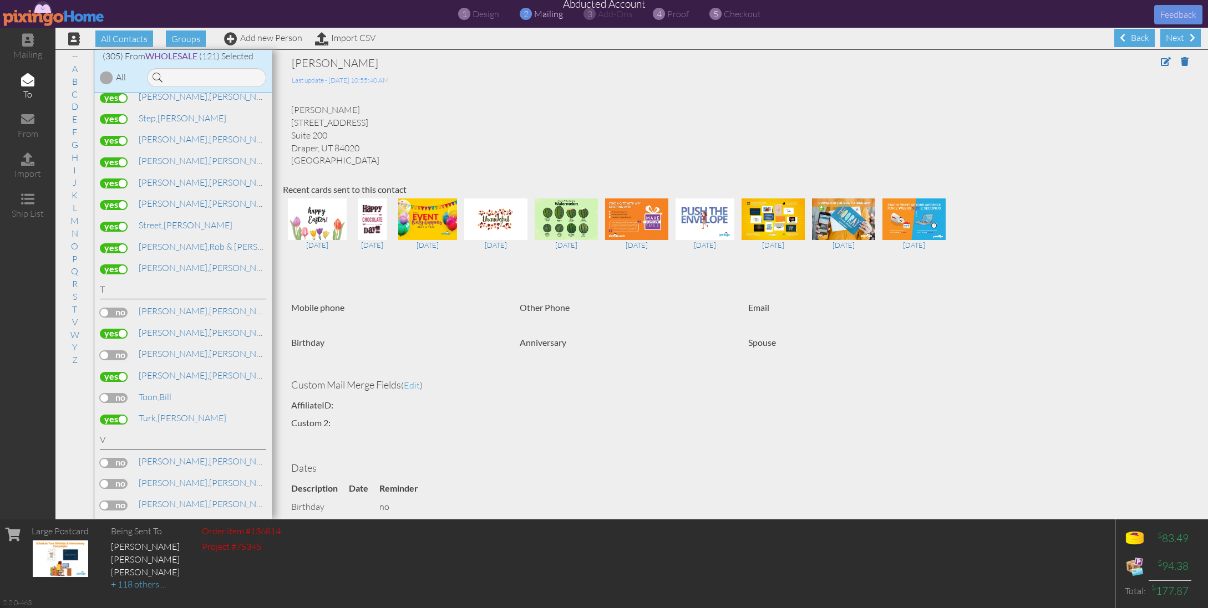
click at [118, 415] on label at bounding box center [114, 420] width 28 height 10
click at [0, 0] on input "checkbox" at bounding box center [0, 0] width 0 height 0
click at [109, 372] on label at bounding box center [114, 377] width 28 height 10
click at [0, 0] on input "checkbox" at bounding box center [0, 0] width 0 height 0
click at [108, 329] on label at bounding box center [114, 334] width 28 height 10
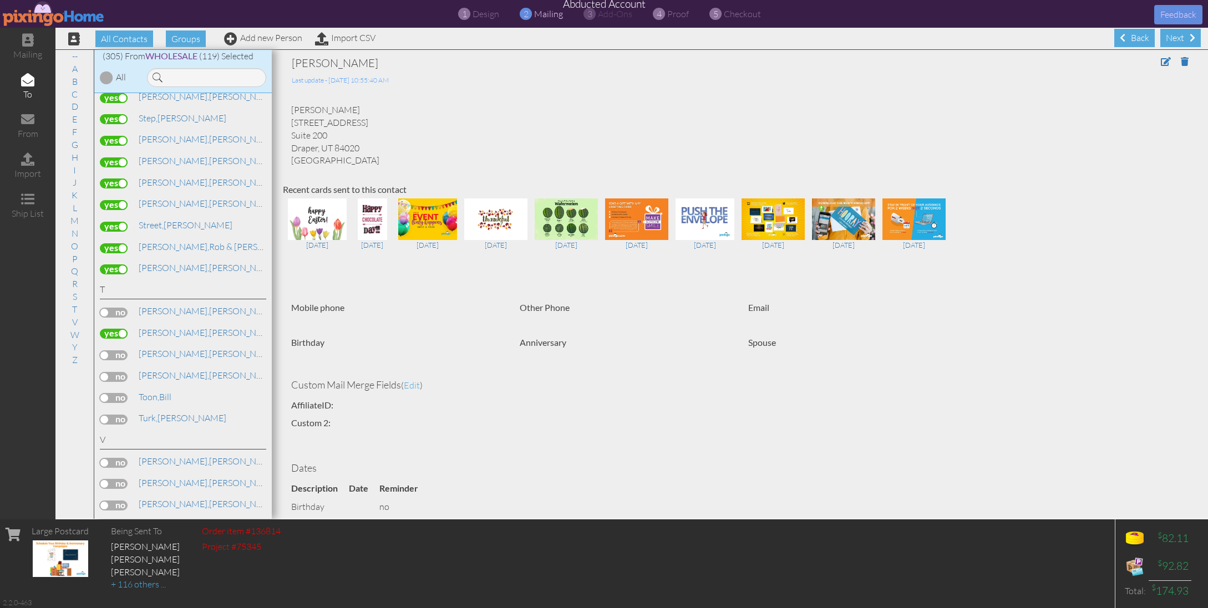
click at [0, 0] on input "checkbox" at bounding box center [0, 0] width 0 height 0
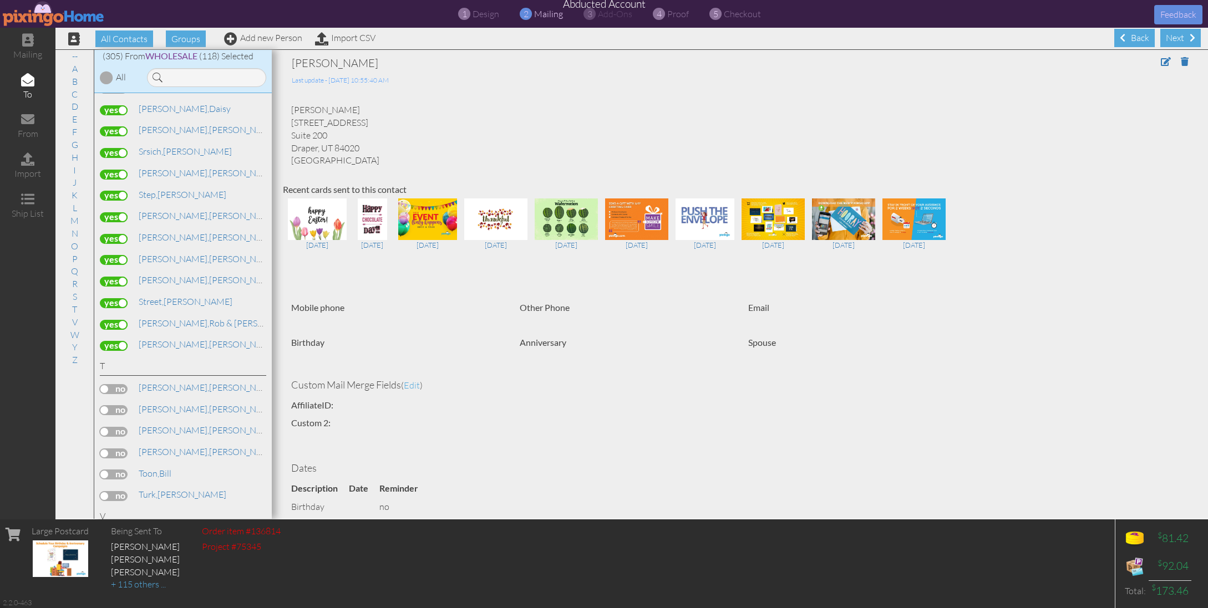
scroll to position [5983, 0]
click at [676, 12] on span "proof" at bounding box center [678, 13] width 22 height 11
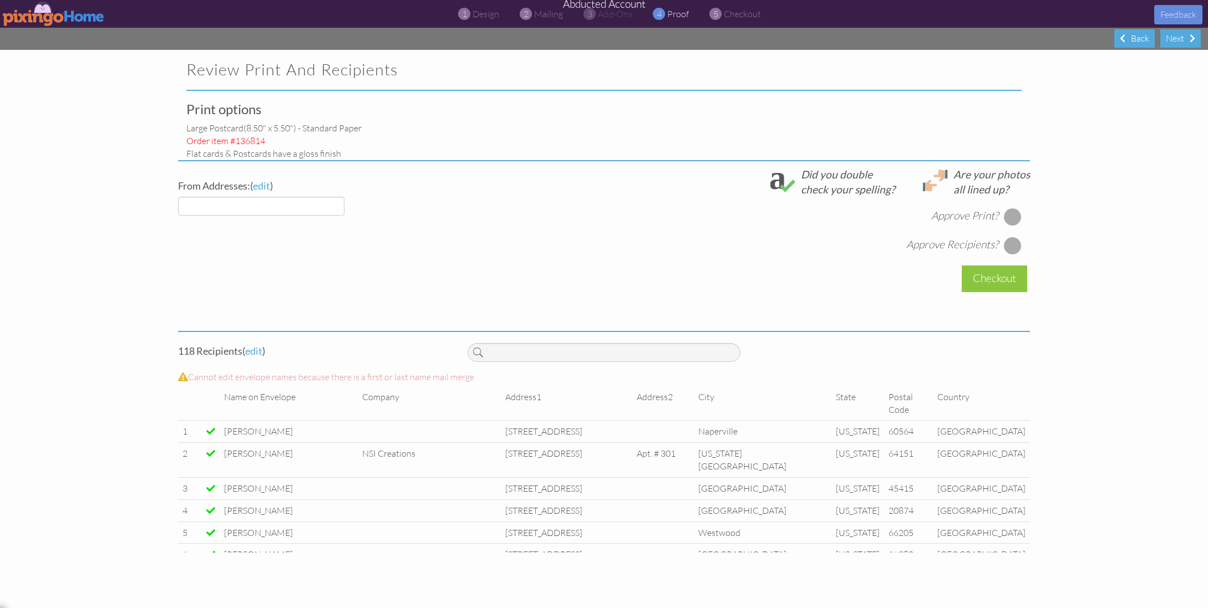
select select "object:10616"
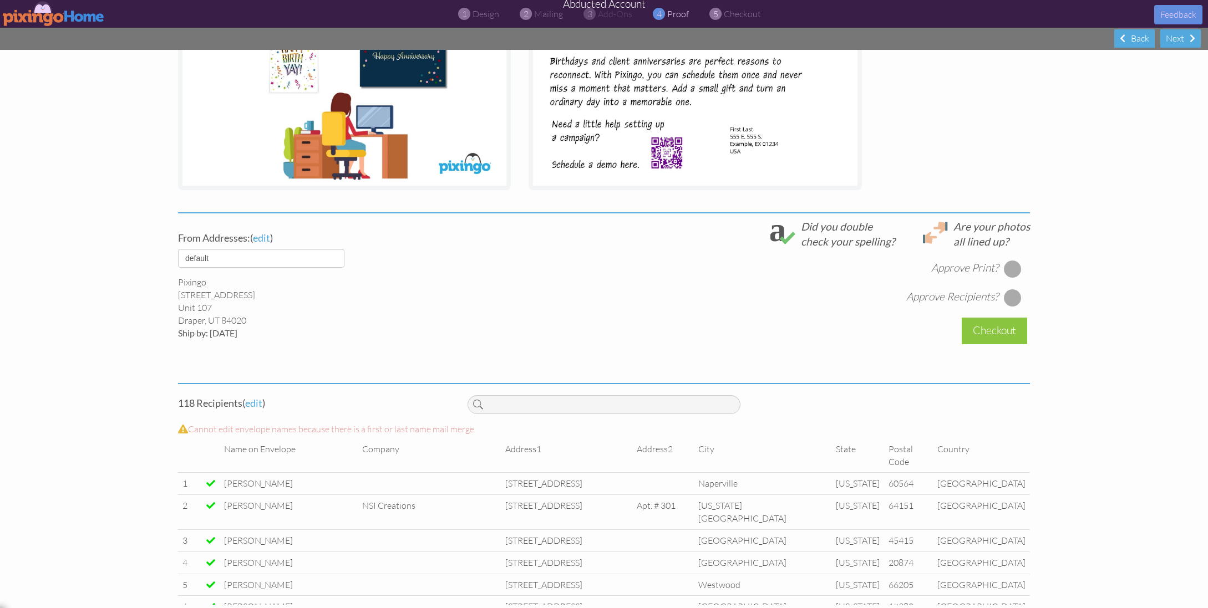
scroll to position [246, 0]
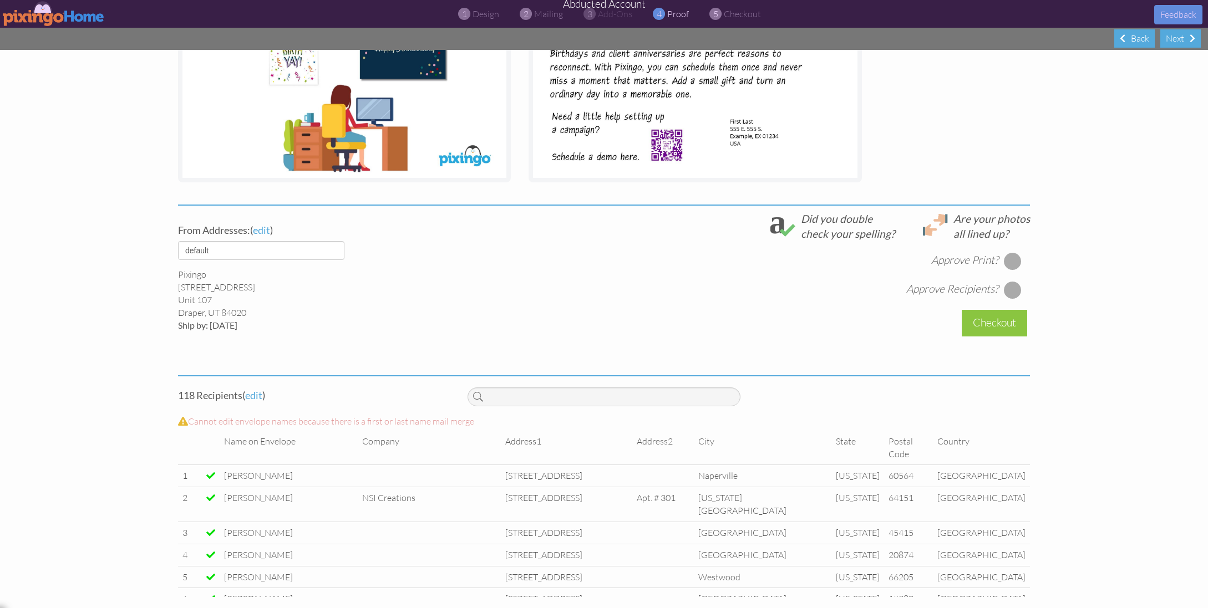
click at [1016, 263] on div at bounding box center [1013, 261] width 18 height 18
click at [1011, 291] on div at bounding box center [1013, 290] width 18 height 18
click at [1018, 329] on div "Checkout" at bounding box center [994, 323] width 65 height 26
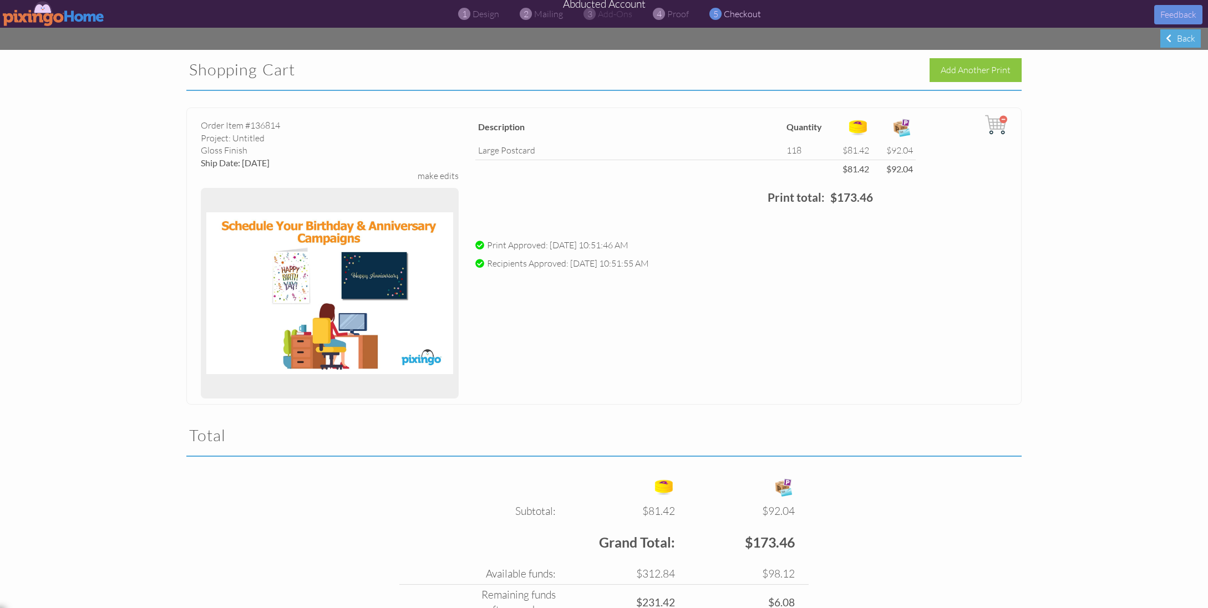
scroll to position [95, 0]
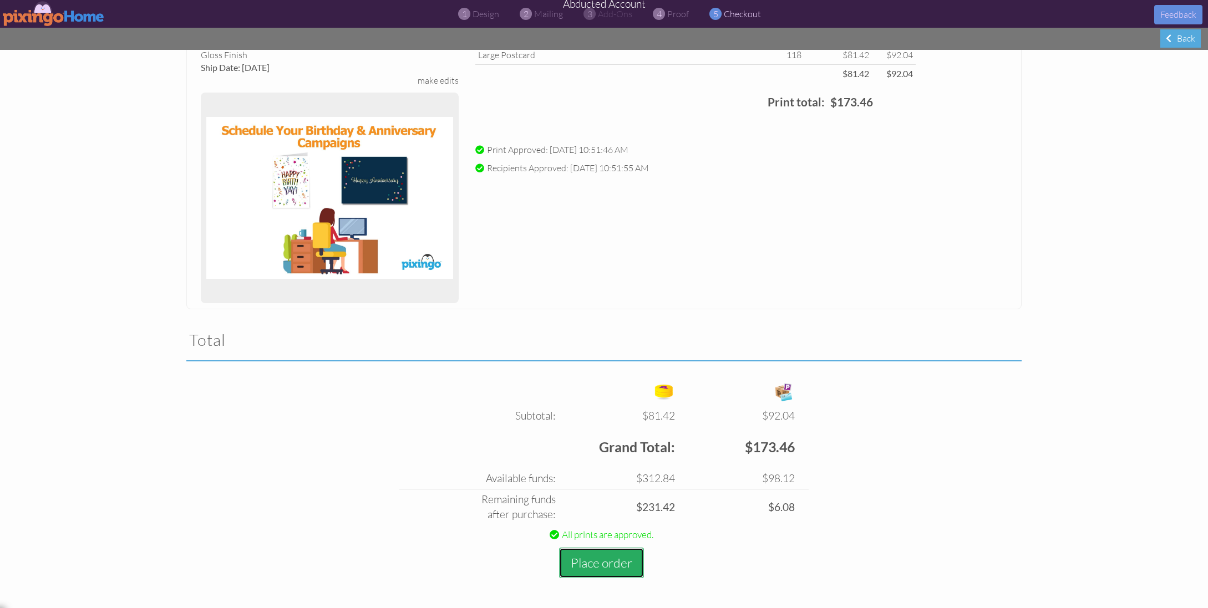
click at [608, 560] on button "Place order" at bounding box center [601, 563] width 85 height 31
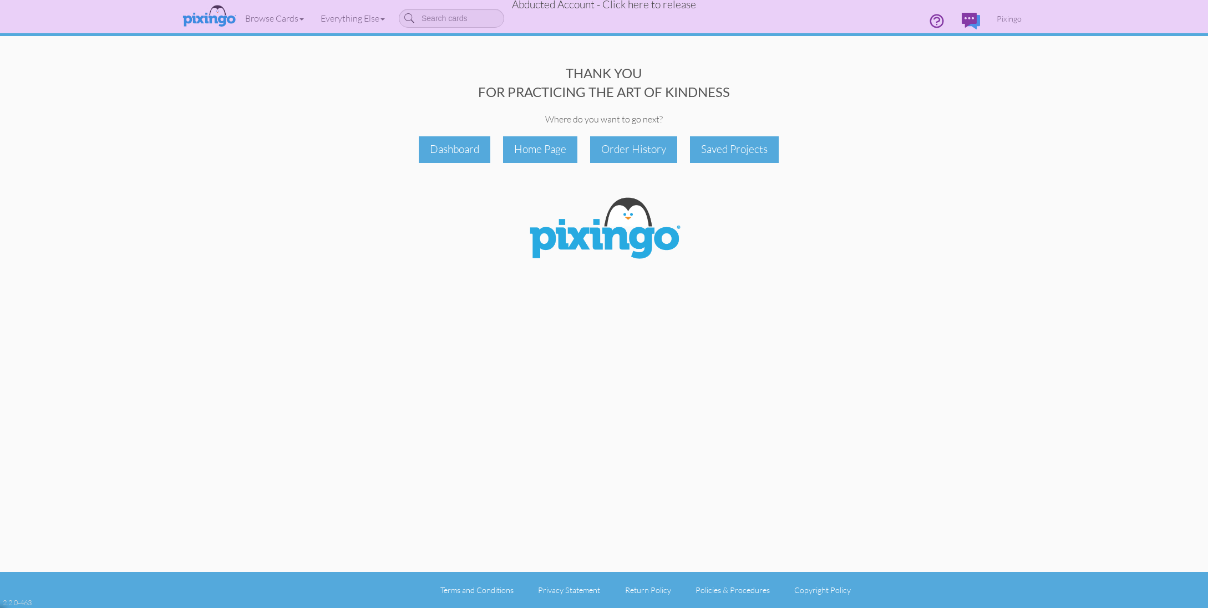
click at [613, 4] on span "Abducted Account - Click here to release" at bounding box center [604, 4] width 184 height 13
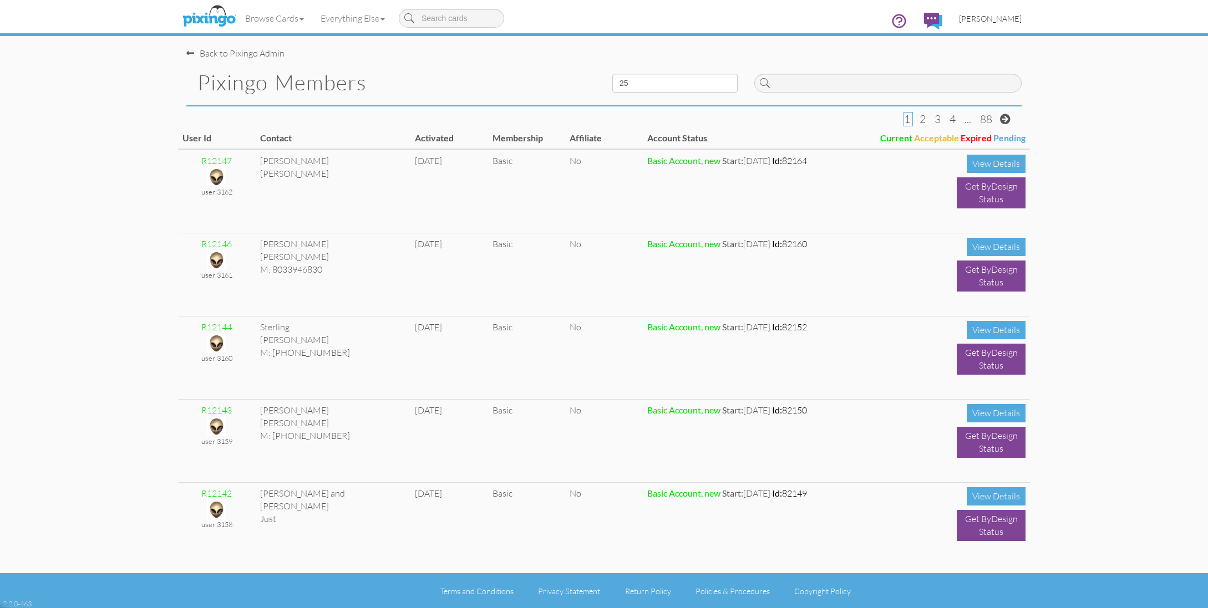
click at [989, 18] on span "[PERSON_NAME]" at bounding box center [990, 18] width 63 height 9
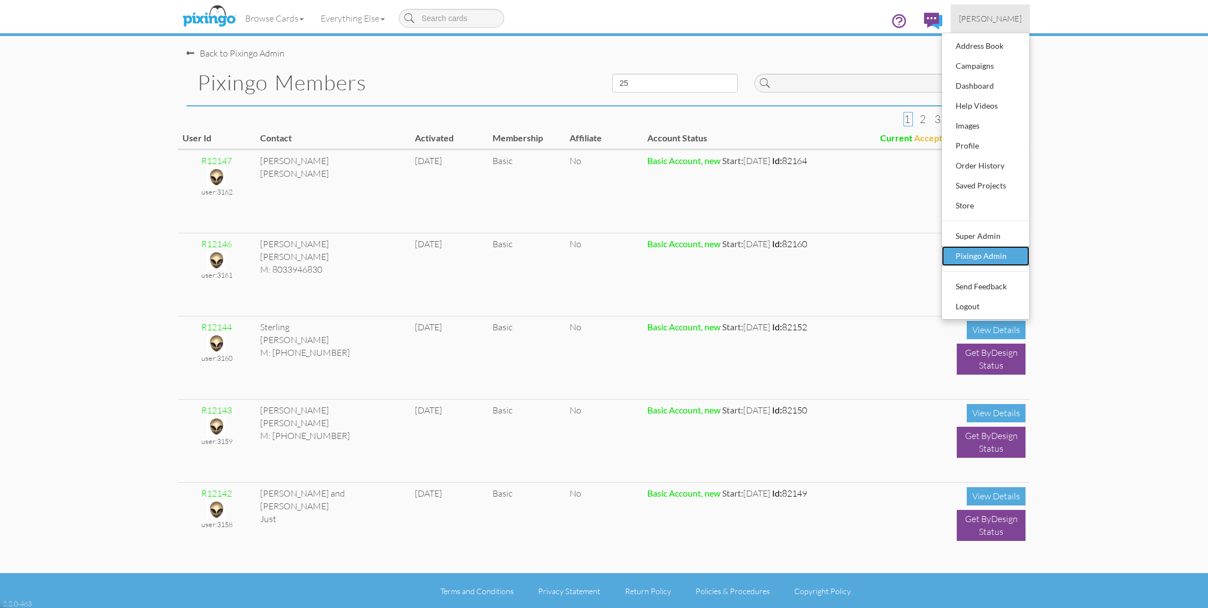
click at [981, 260] on div "Pixingo Admin" at bounding box center [985, 256] width 65 height 17
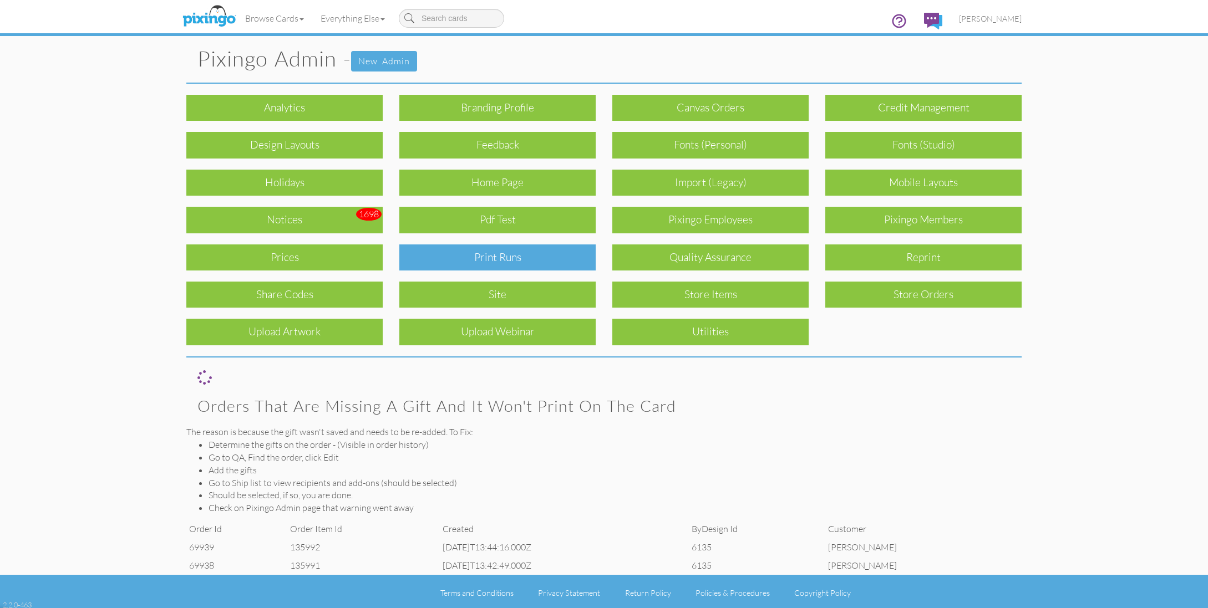
click at [547, 256] on div "Print Runs" at bounding box center [497, 258] width 196 height 26
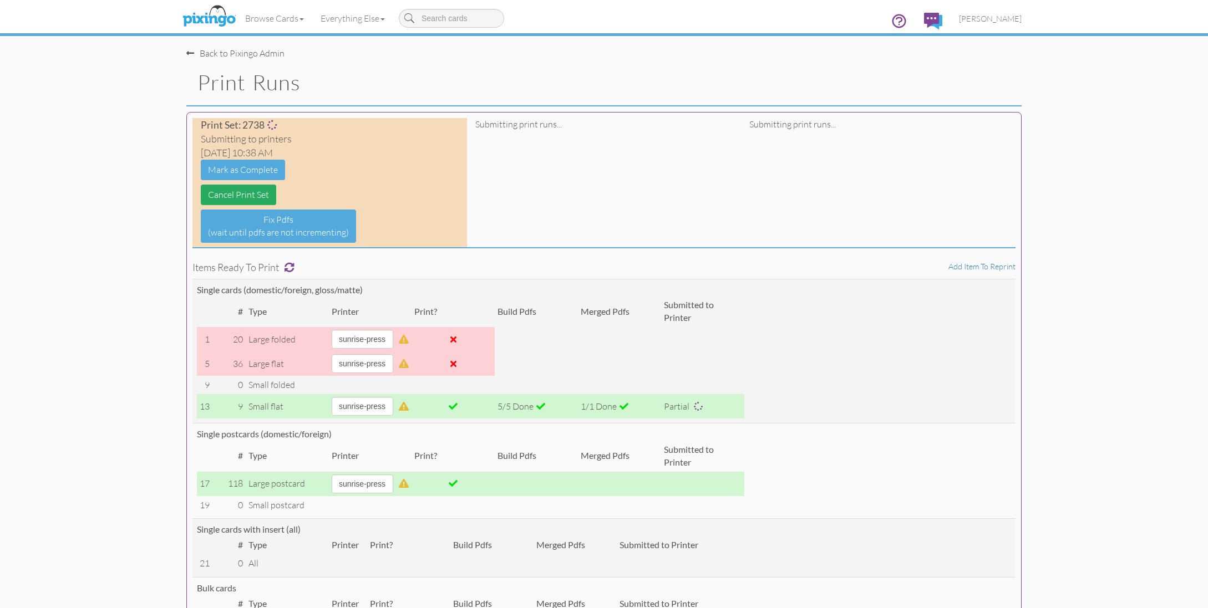
click at [239, 196] on link "Cancel Print Set" at bounding box center [238, 195] width 75 height 21
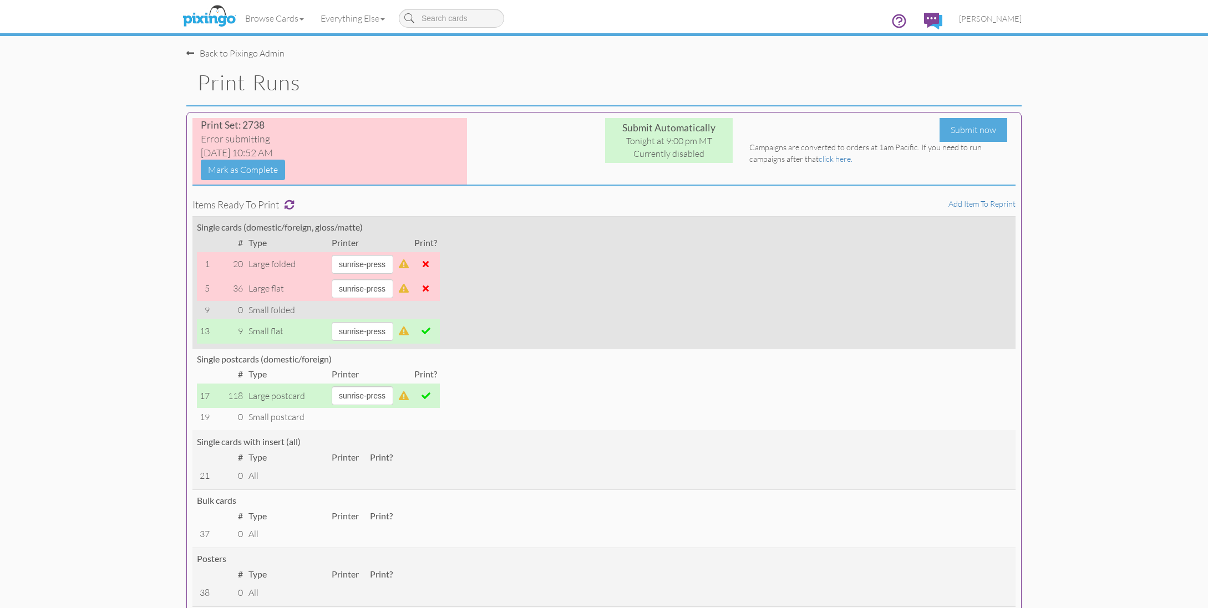
click at [430, 332] on span at bounding box center [426, 331] width 9 height 9
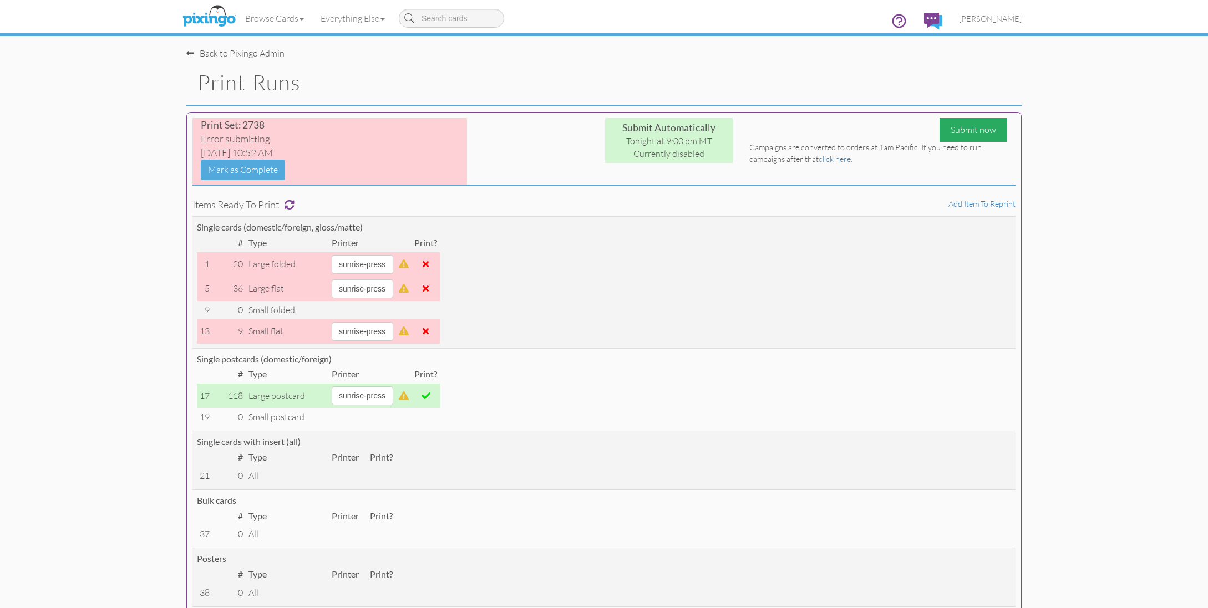
click at [965, 135] on div "Submit now" at bounding box center [974, 130] width 68 height 24
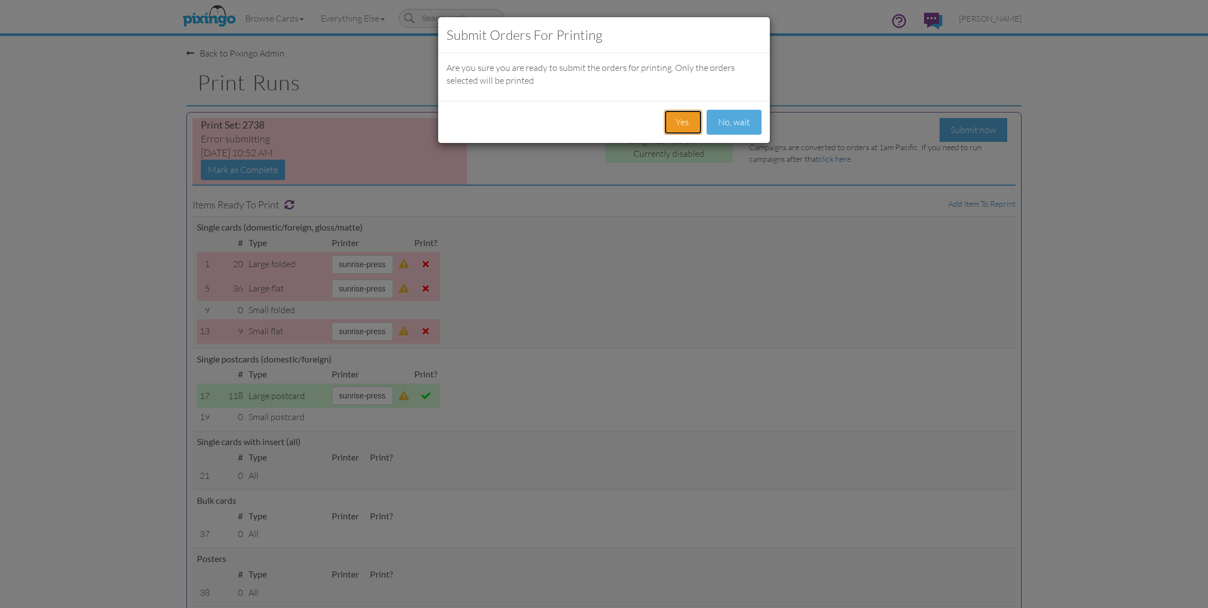
click at [680, 123] on button "Yes." at bounding box center [683, 122] width 38 height 25
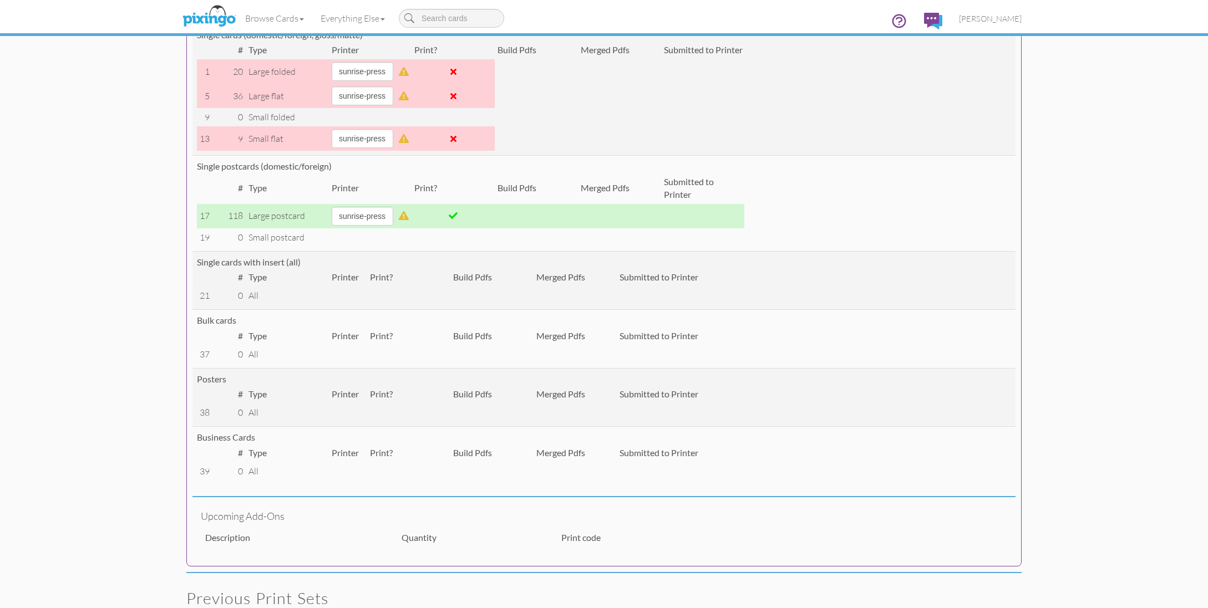
scroll to position [253, 0]
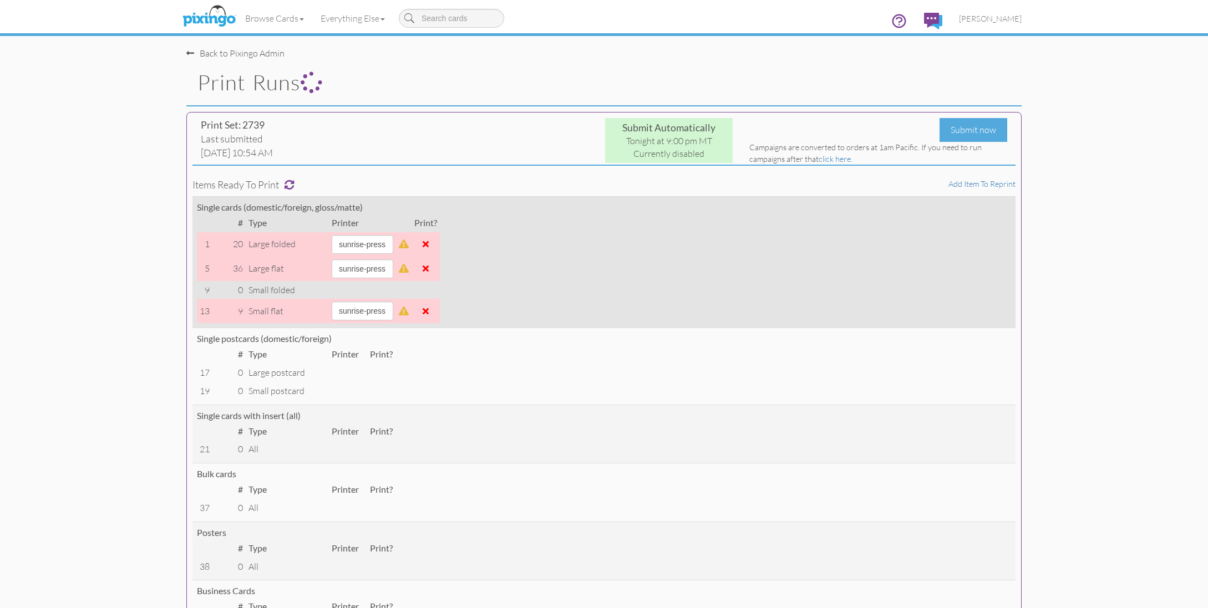
click at [429, 309] on span at bounding box center [426, 311] width 6 height 9
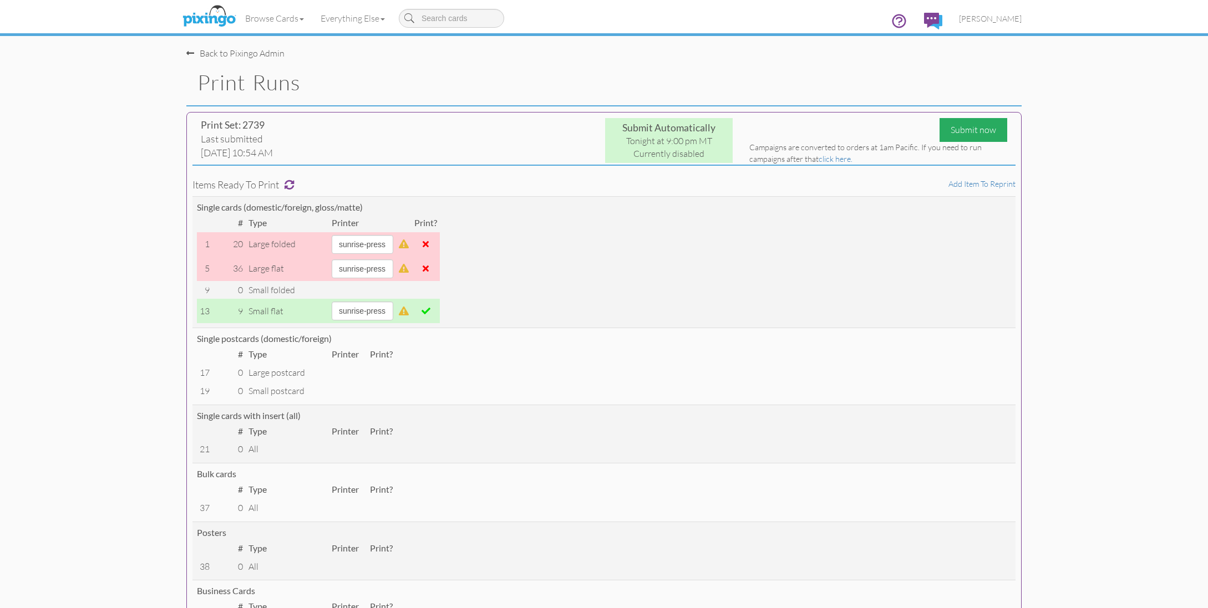
click at [962, 133] on div "Submit now" at bounding box center [974, 130] width 68 height 24
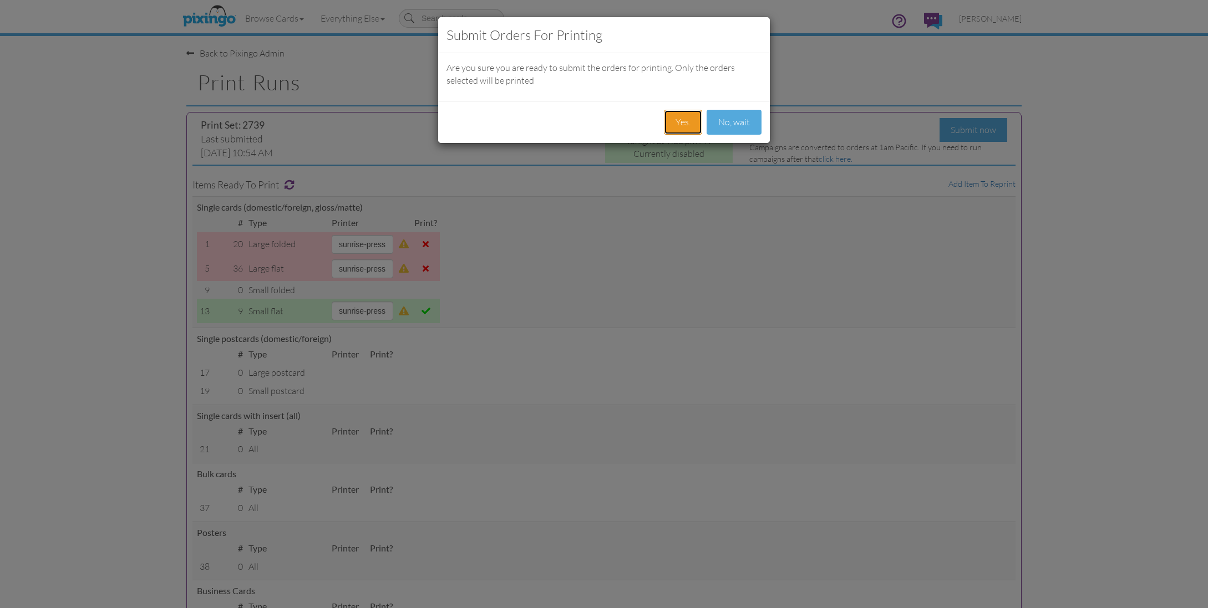
click at [677, 118] on button "Yes." at bounding box center [683, 122] width 38 height 25
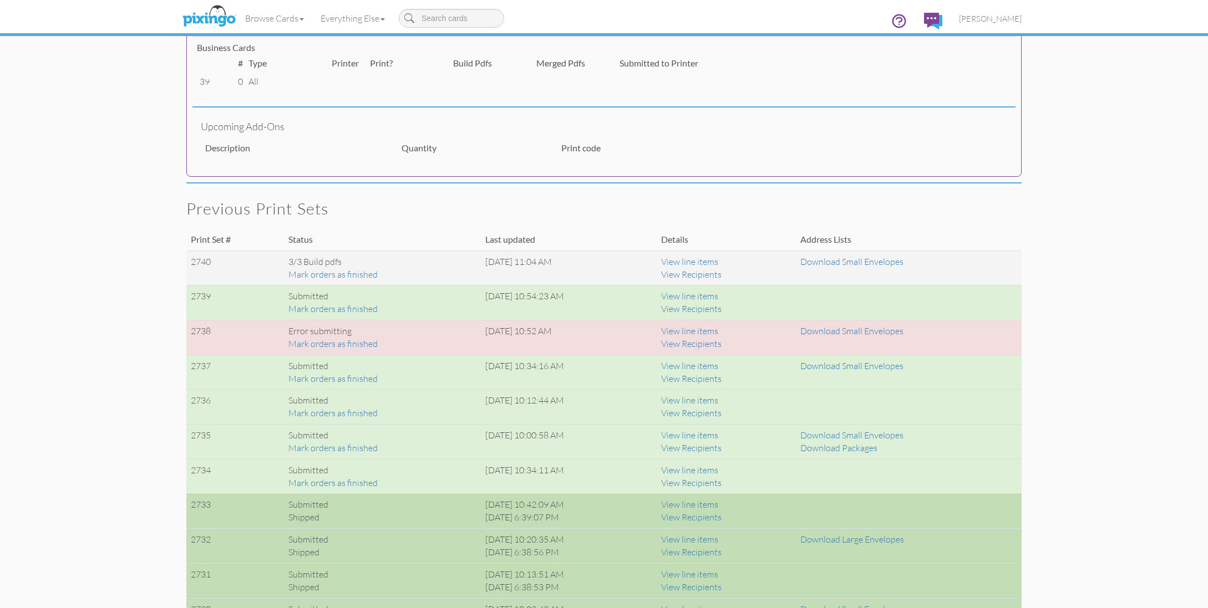
scroll to position [640, 0]
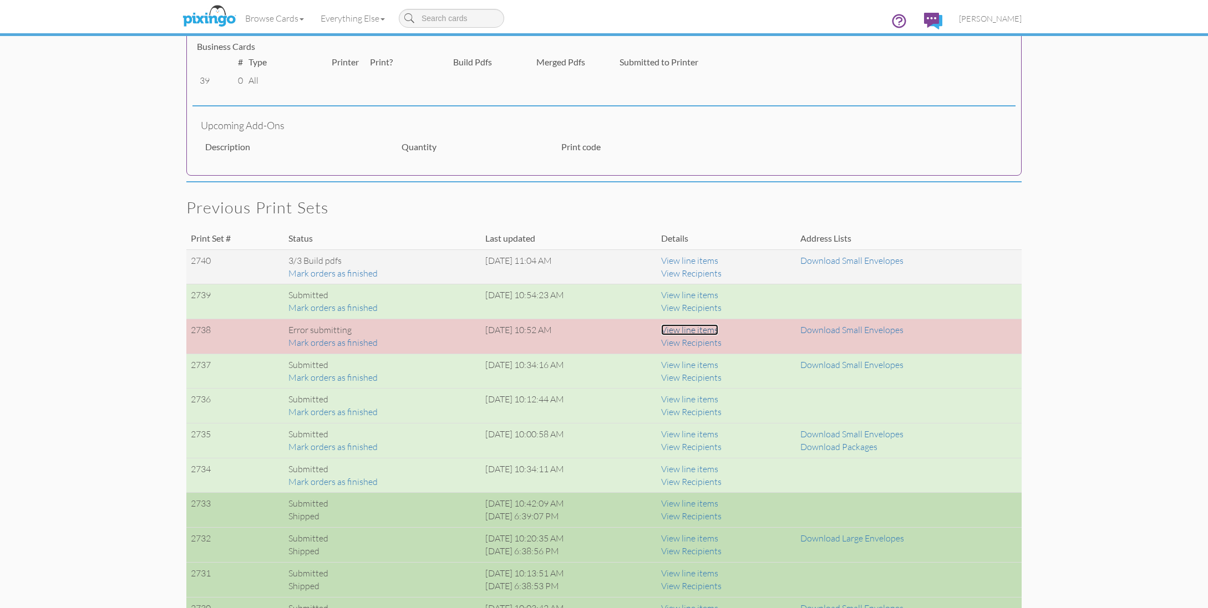
click at [717, 331] on link "View line items" at bounding box center [689, 329] width 57 height 11
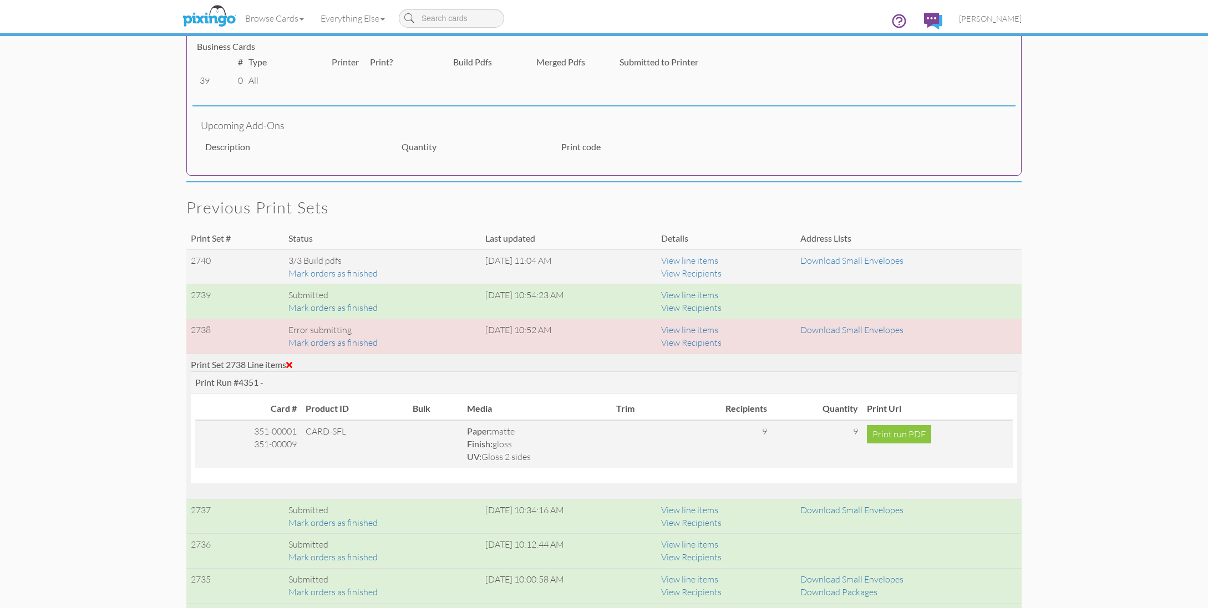
click at [296, 365] on div "Print Set 2738 Line items" at bounding box center [604, 365] width 826 height 13
click at [292, 364] on span at bounding box center [289, 365] width 6 height 9
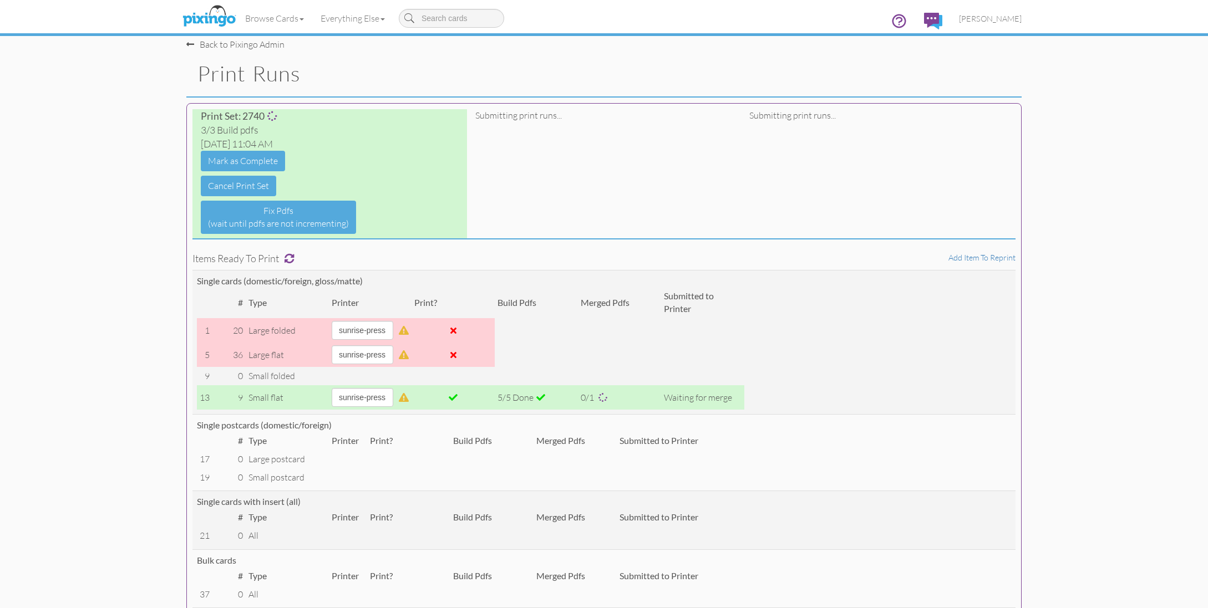
scroll to position [0, 0]
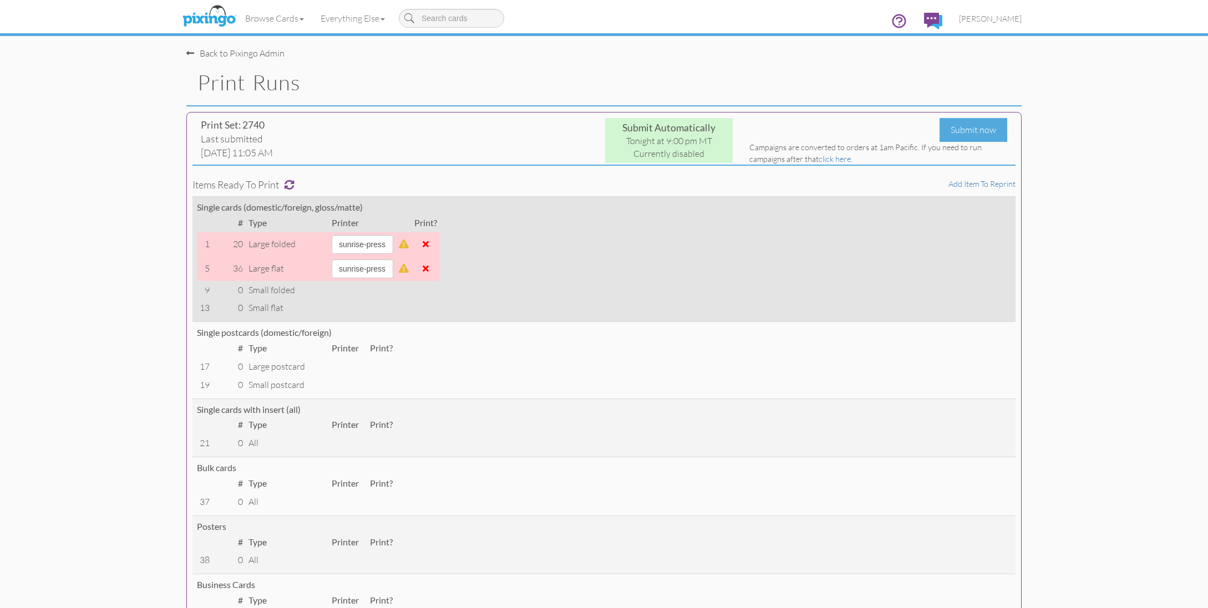
click at [429, 269] on span at bounding box center [426, 268] width 6 height 9
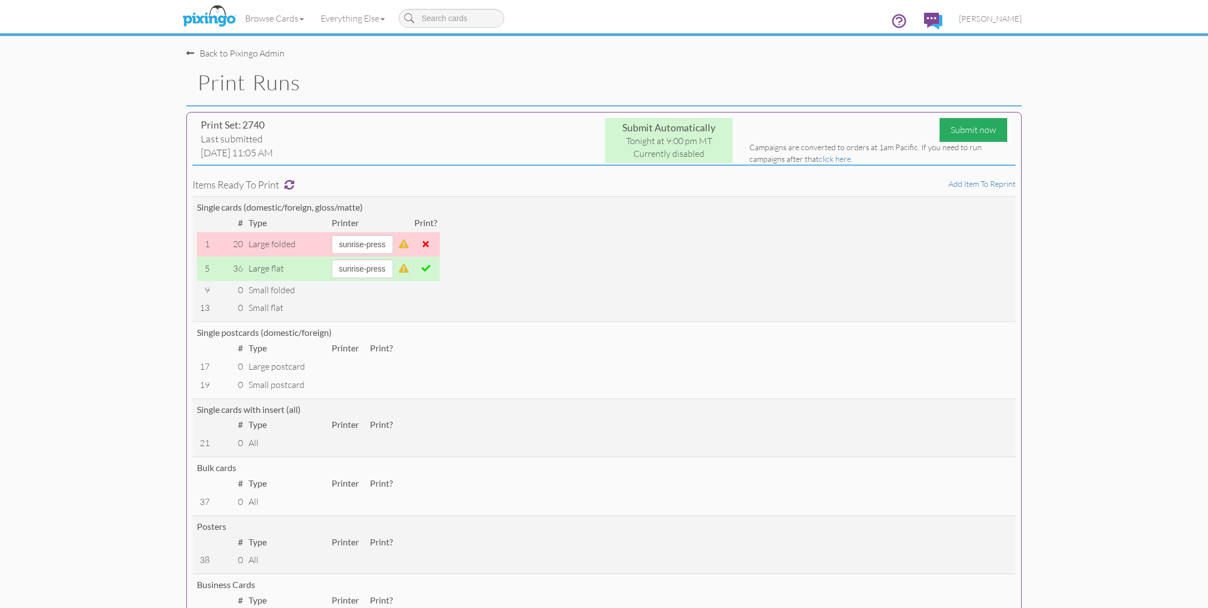
click at [963, 132] on div "Submit now" at bounding box center [974, 130] width 68 height 24
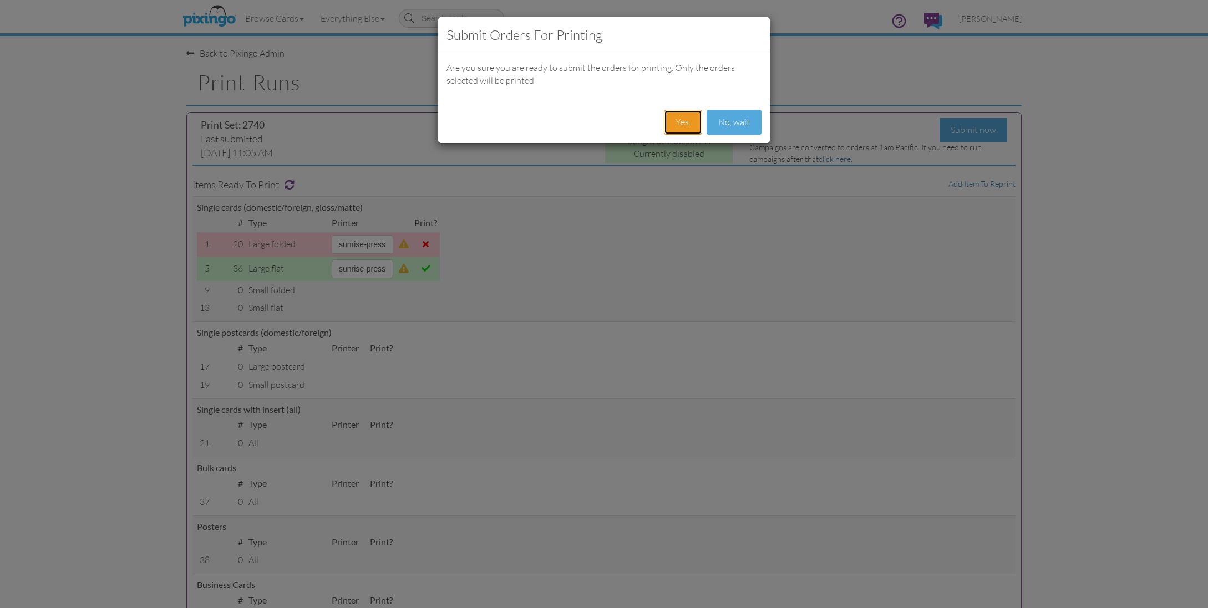
click at [676, 120] on button "Yes." at bounding box center [683, 122] width 38 height 25
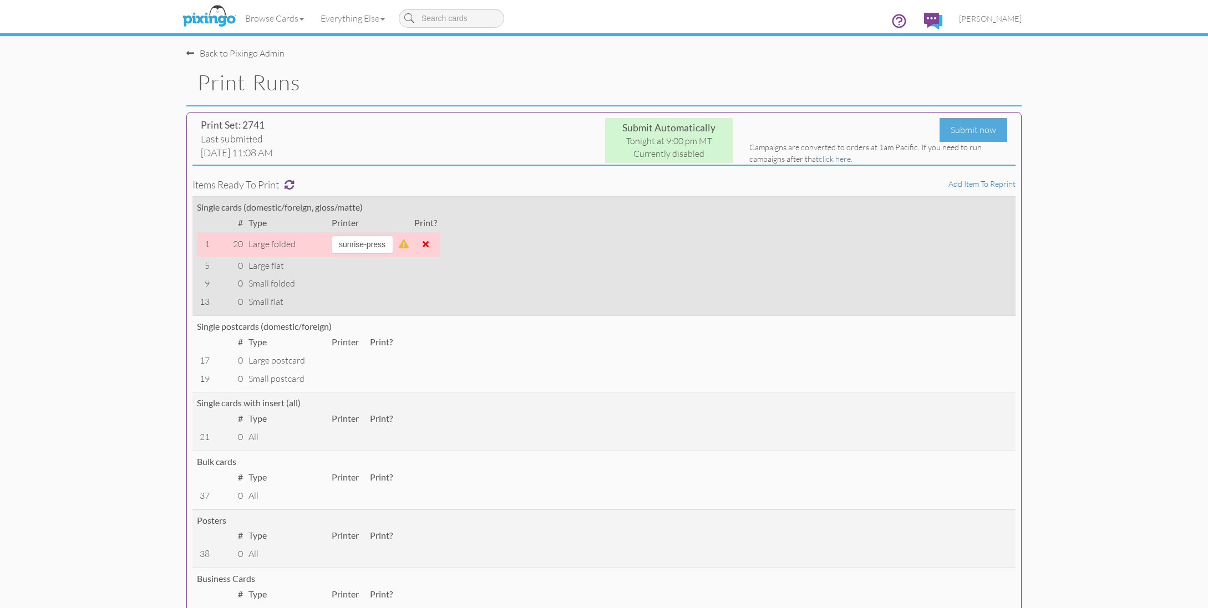
click at [429, 243] on span at bounding box center [426, 244] width 6 height 9
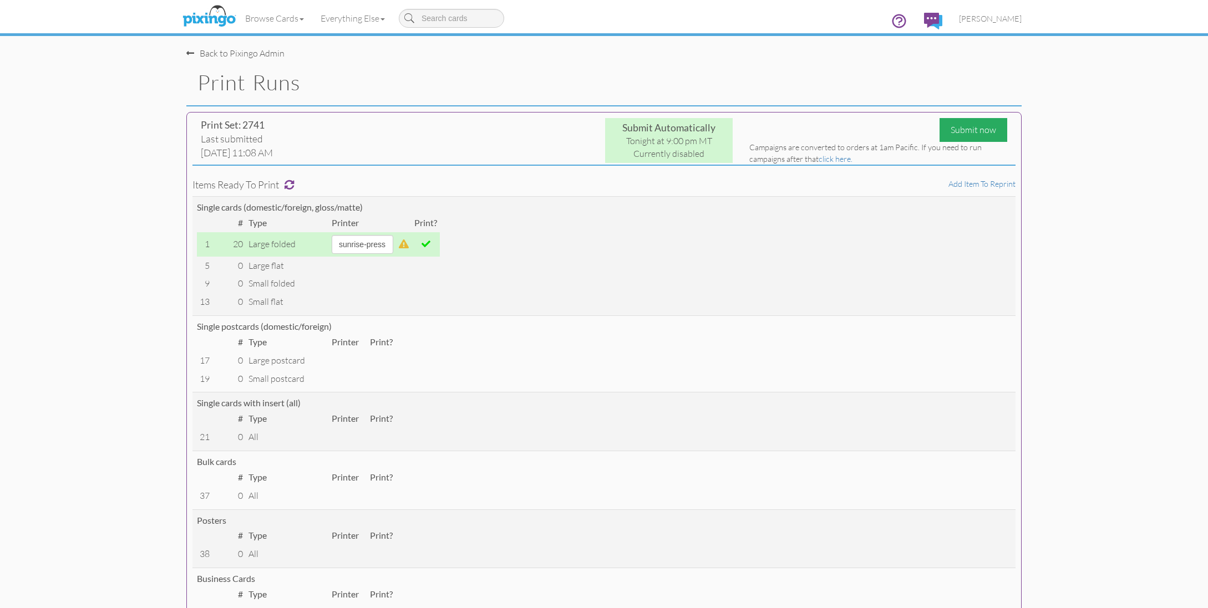
click at [975, 127] on div "Submit now" at bounding box center [974, 130] width 68 height 24
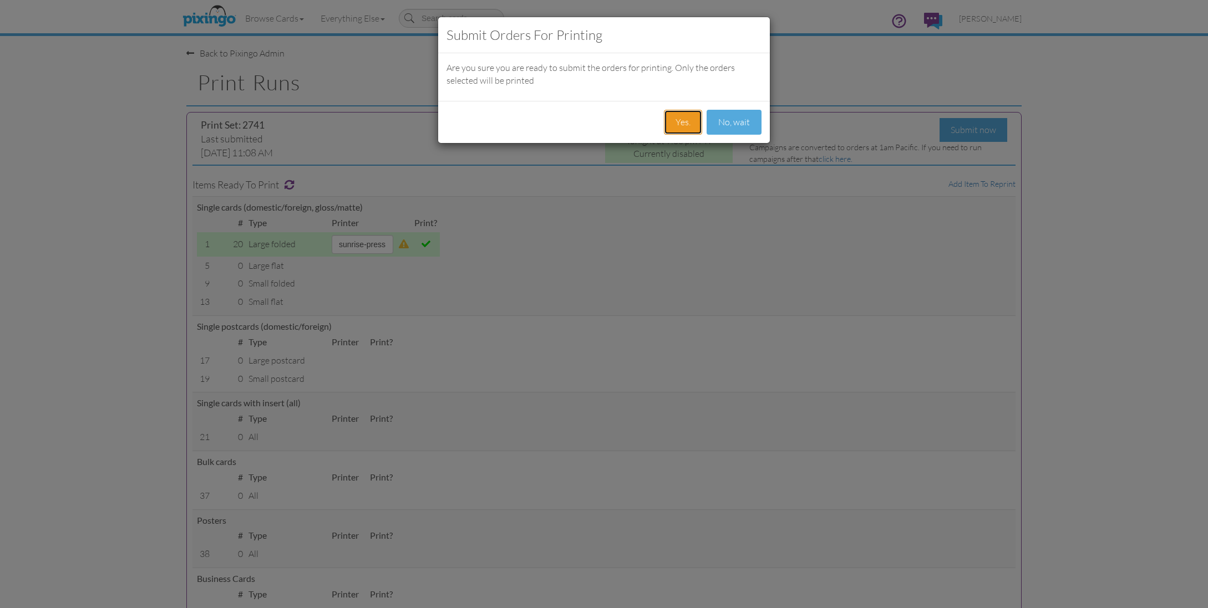
click at [680, 118] on button "Yes." at bounding box center [683, 122] width 38 height 25
